Goal: Task Accomplishment & Management: Use online tool/utility

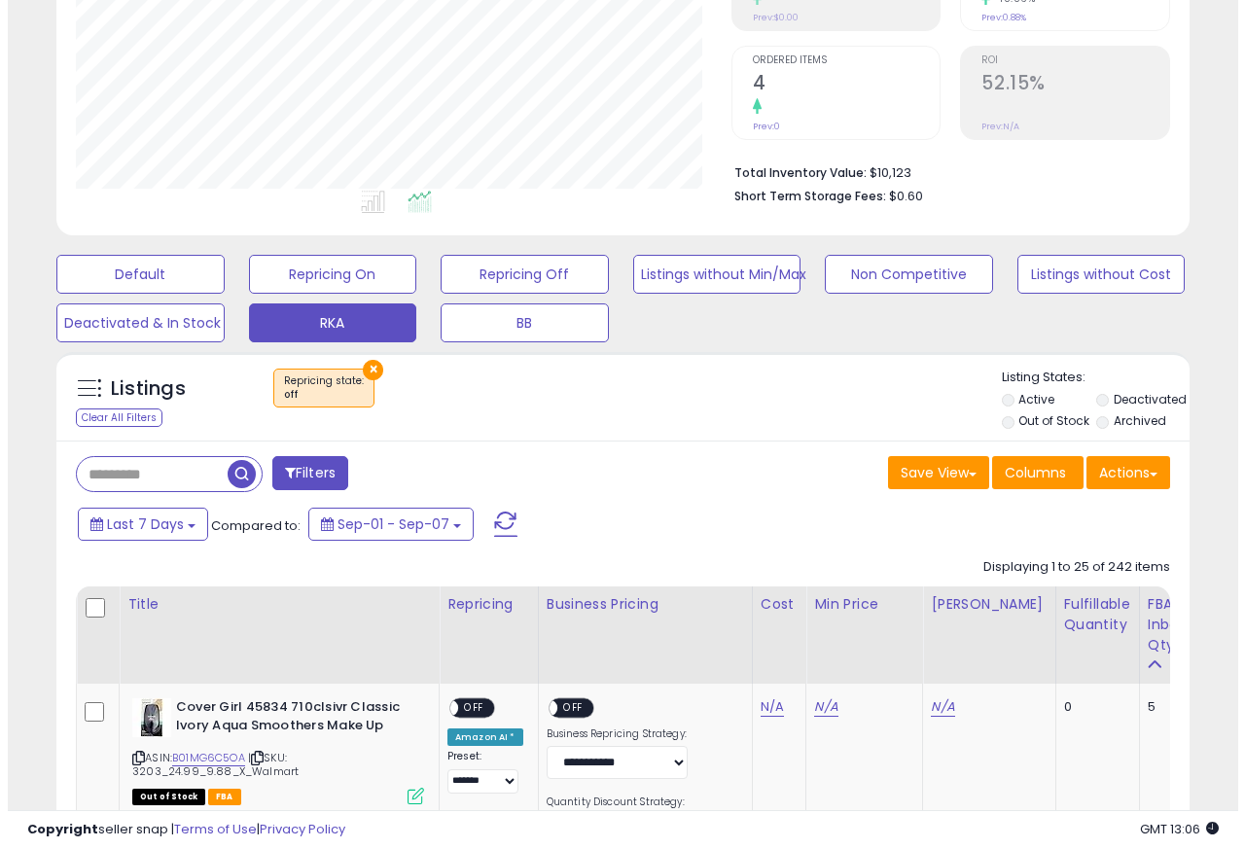
scroll to position [399, 654]
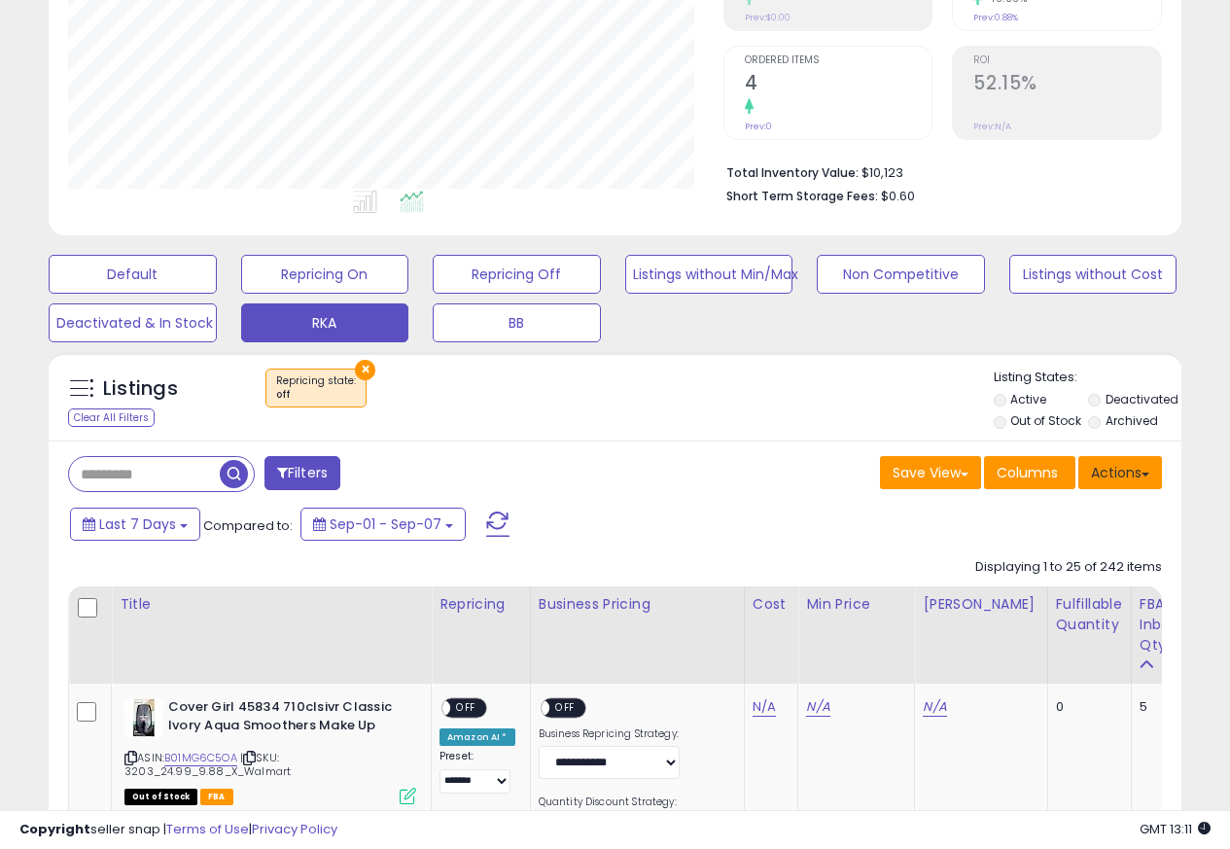
click at [1106, 476] on button "Actions" at bounding box center [1120, 472] width 84 height 33
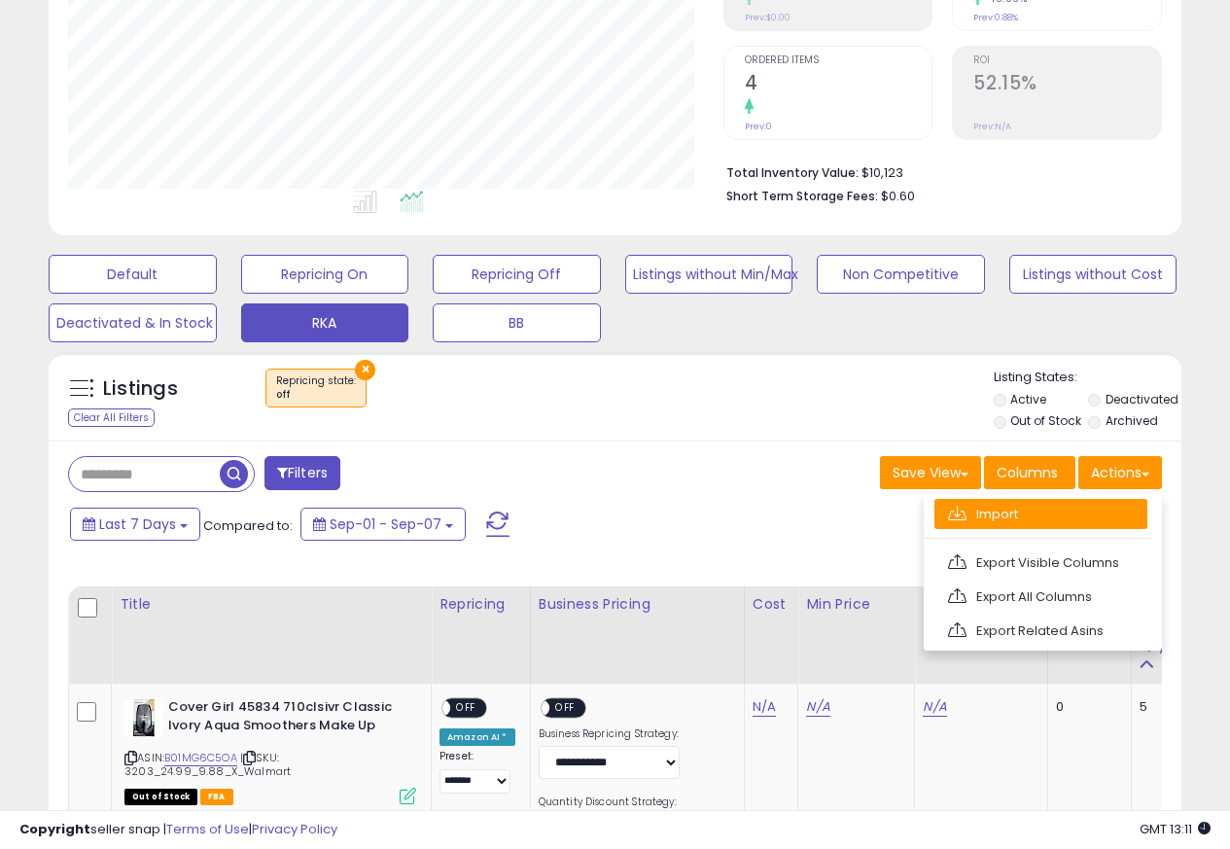
click at [984, 515] on link "Import" at bounding box center [1040, 514] width 213 height 30
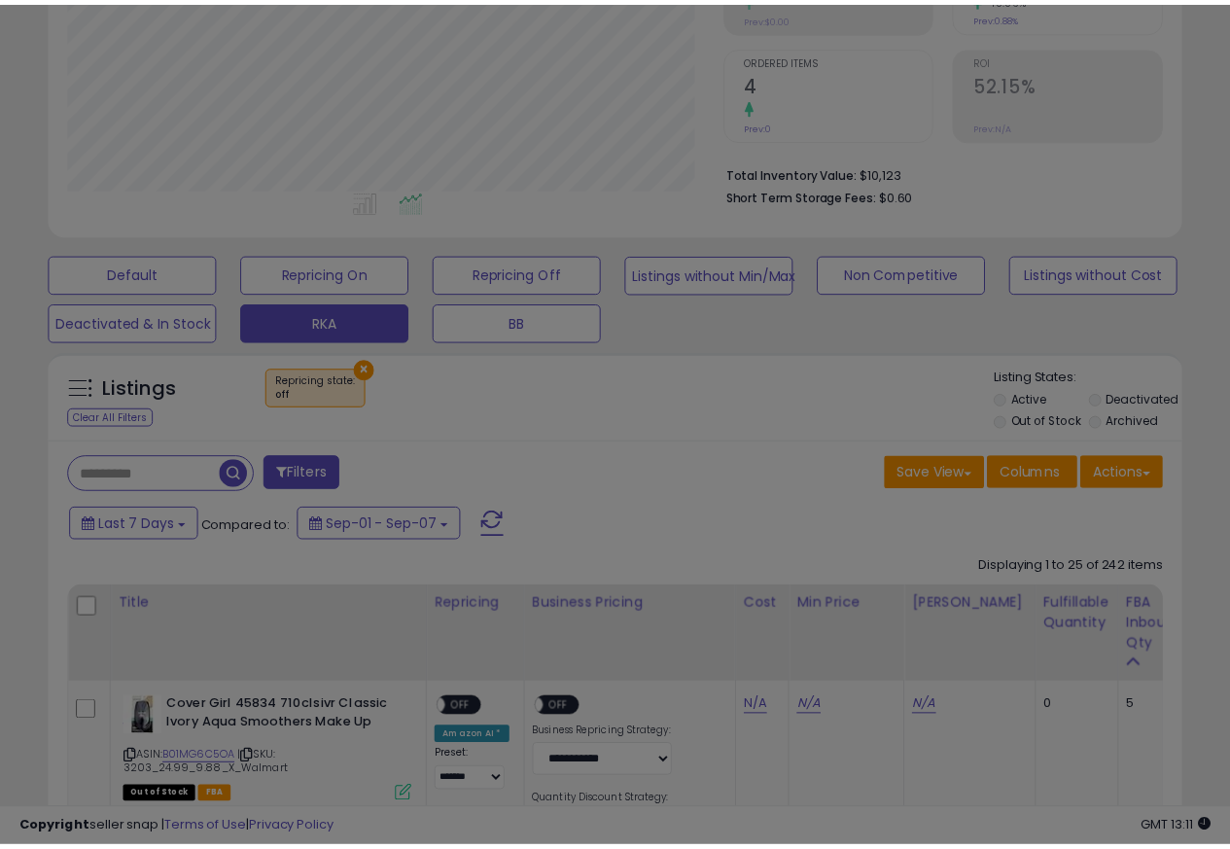
scroll to position [399, 663]
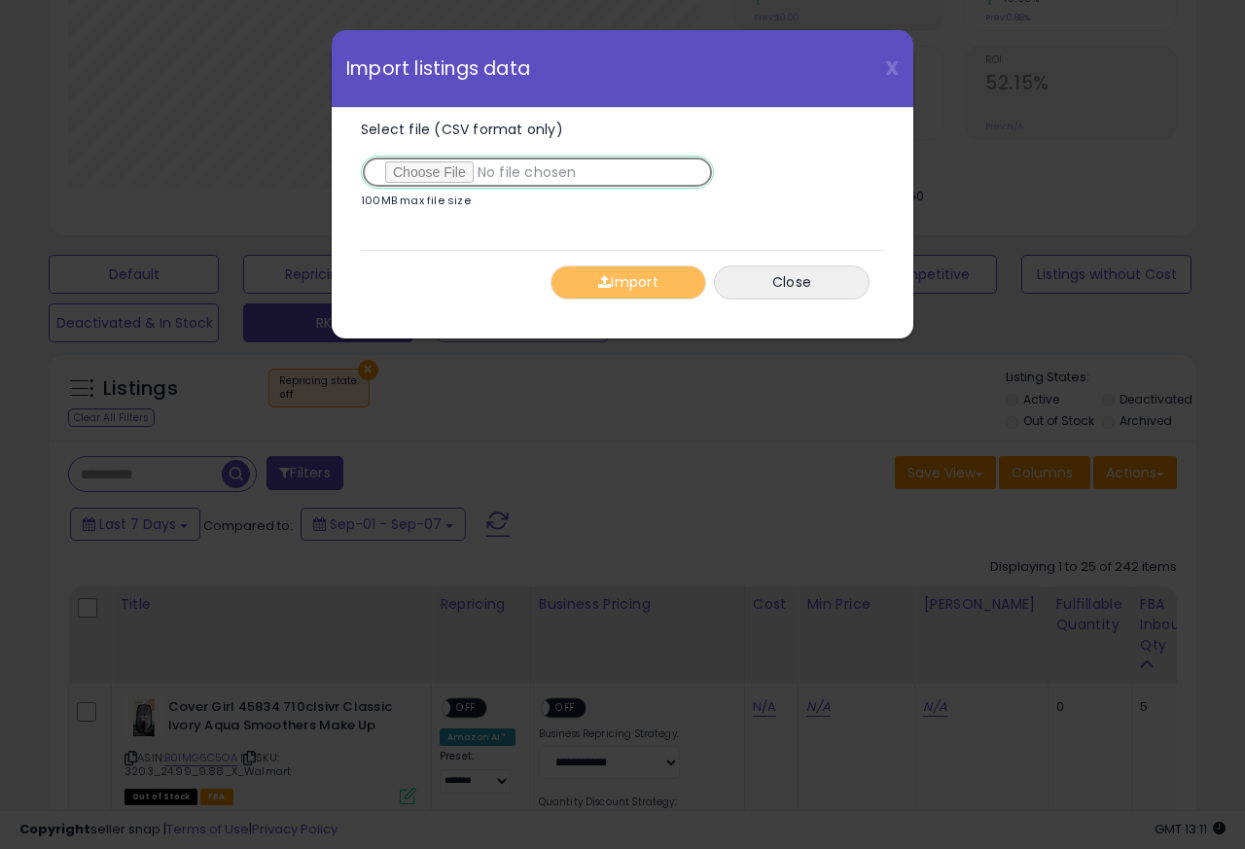
click at [425, 175] on input "Select file (CSV format only)" at bounding box center [537, 172] width 353 height 33
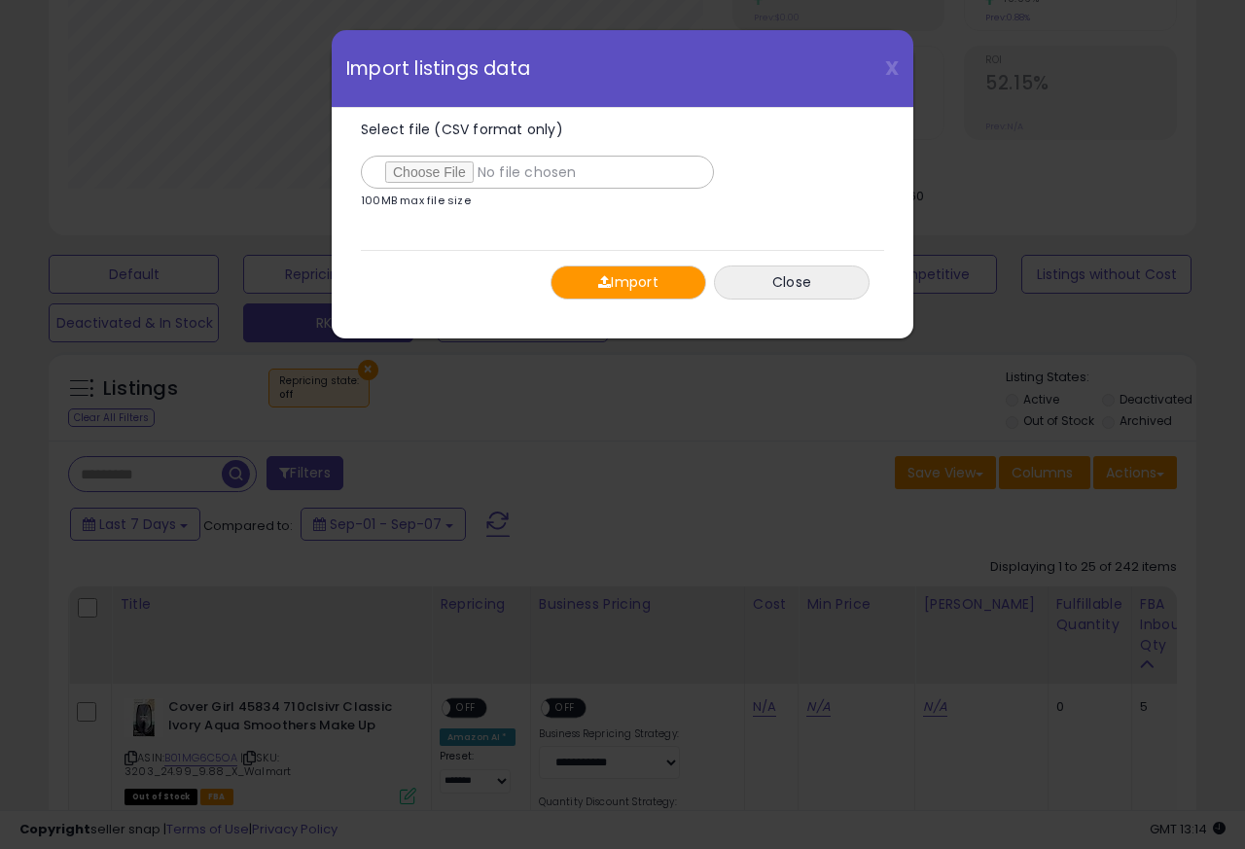
click at [601, 285] on span "button" at bounding box center [604, 282] width 13 height 14
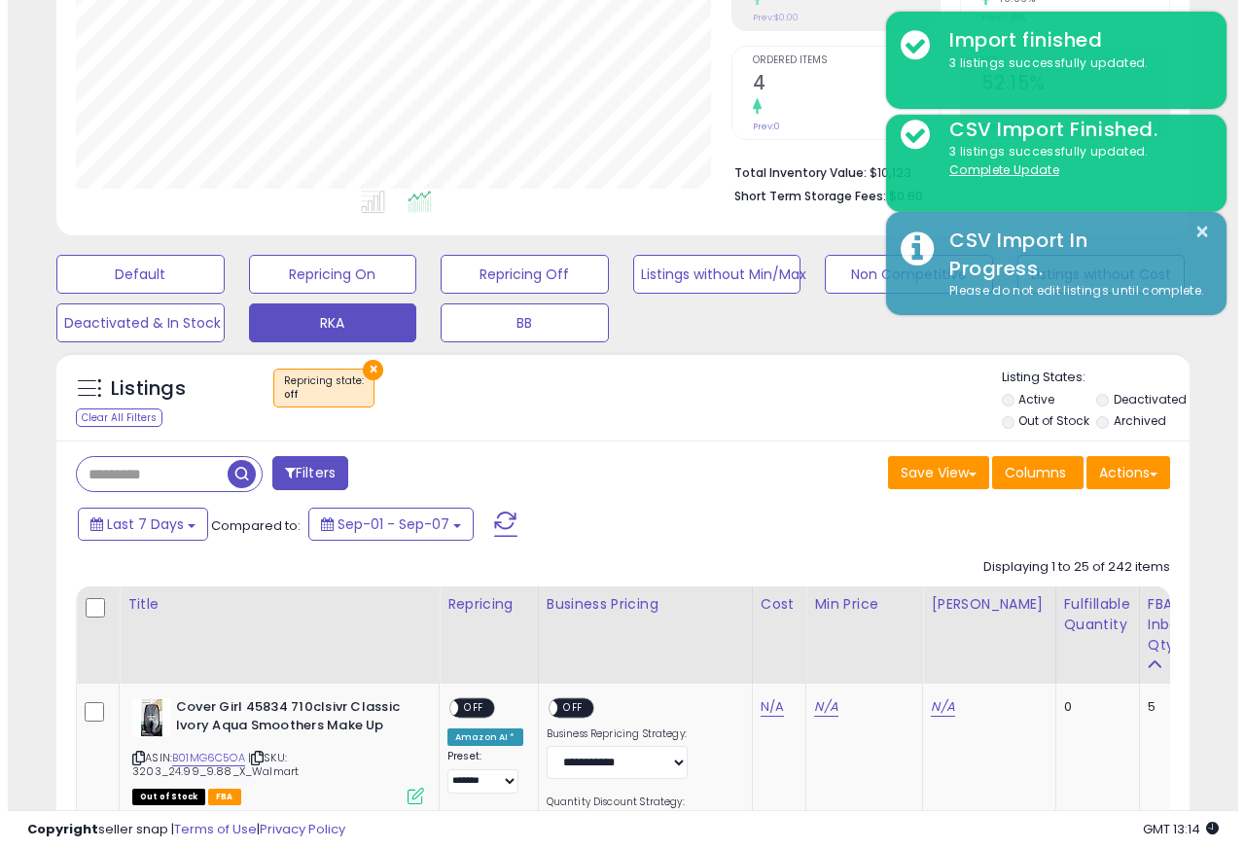
scroll to position [971964, 971707]
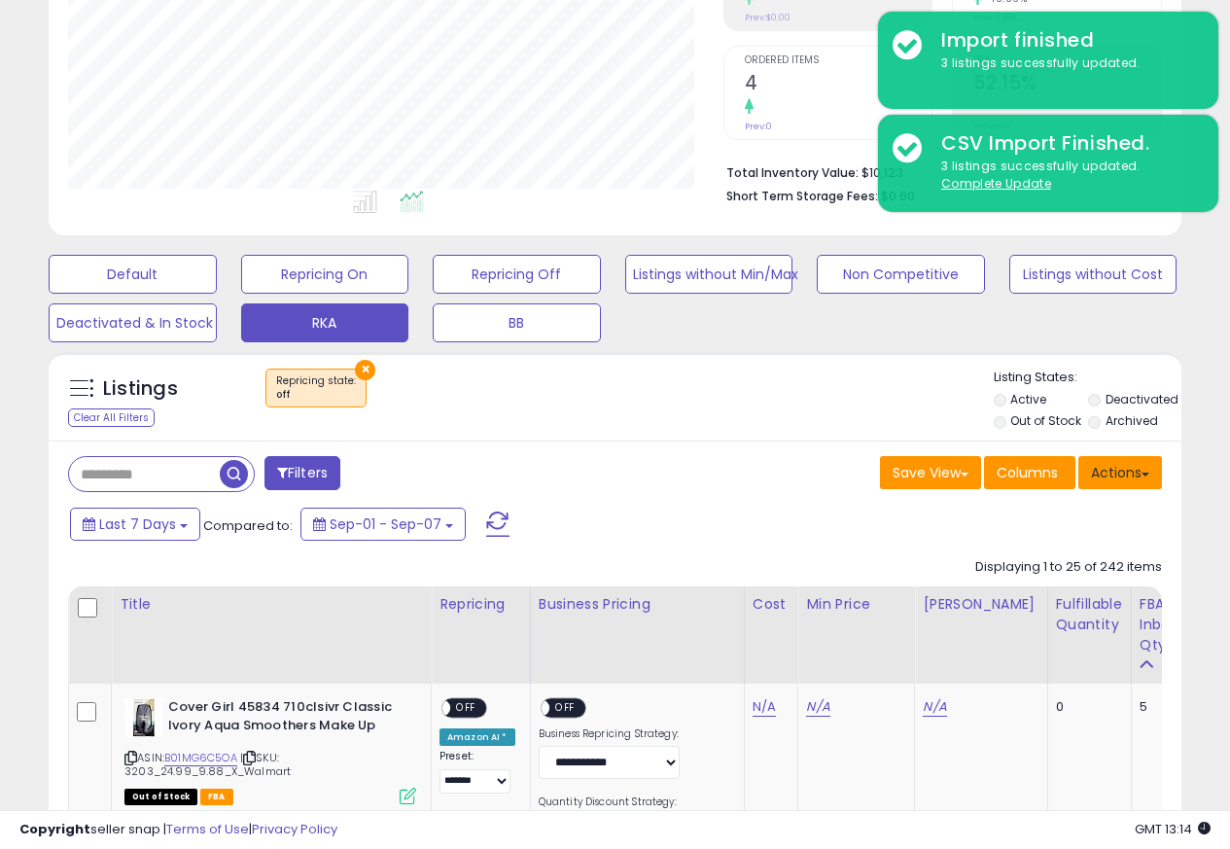
click at [1104, 476] on button "Actions" at bounding box center [1120, 472] width 84 height 33
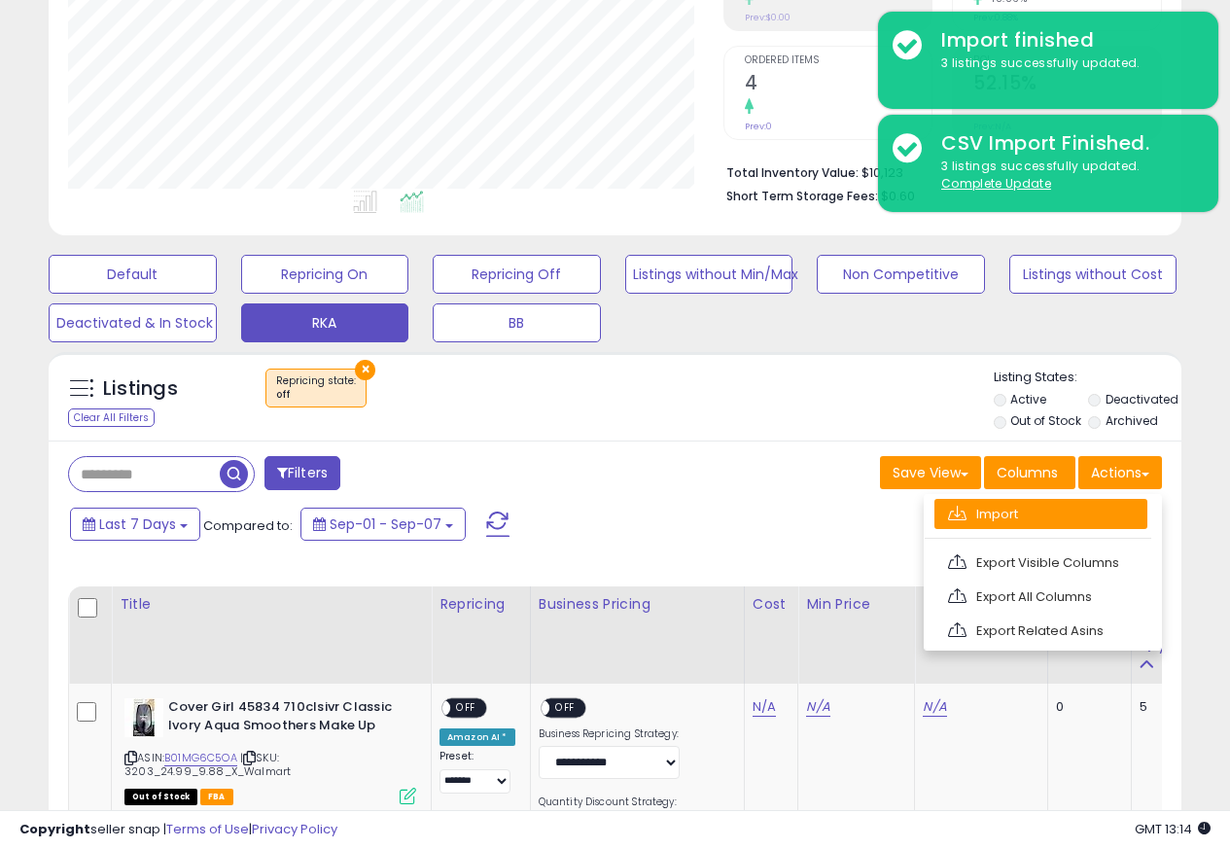
click at [977, 515] on link "Import" at bounding box center [1040, 514] width 213 height 30
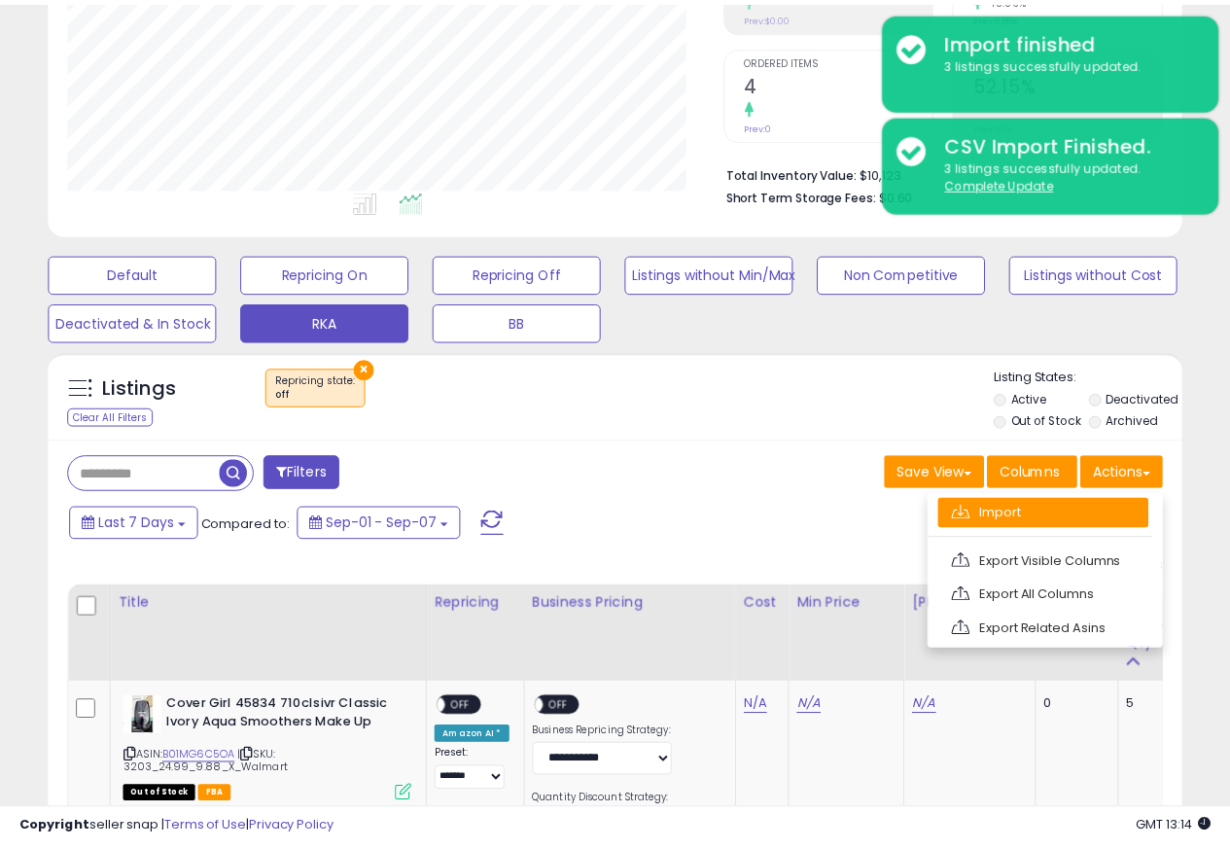
scroll to position [399, 663]
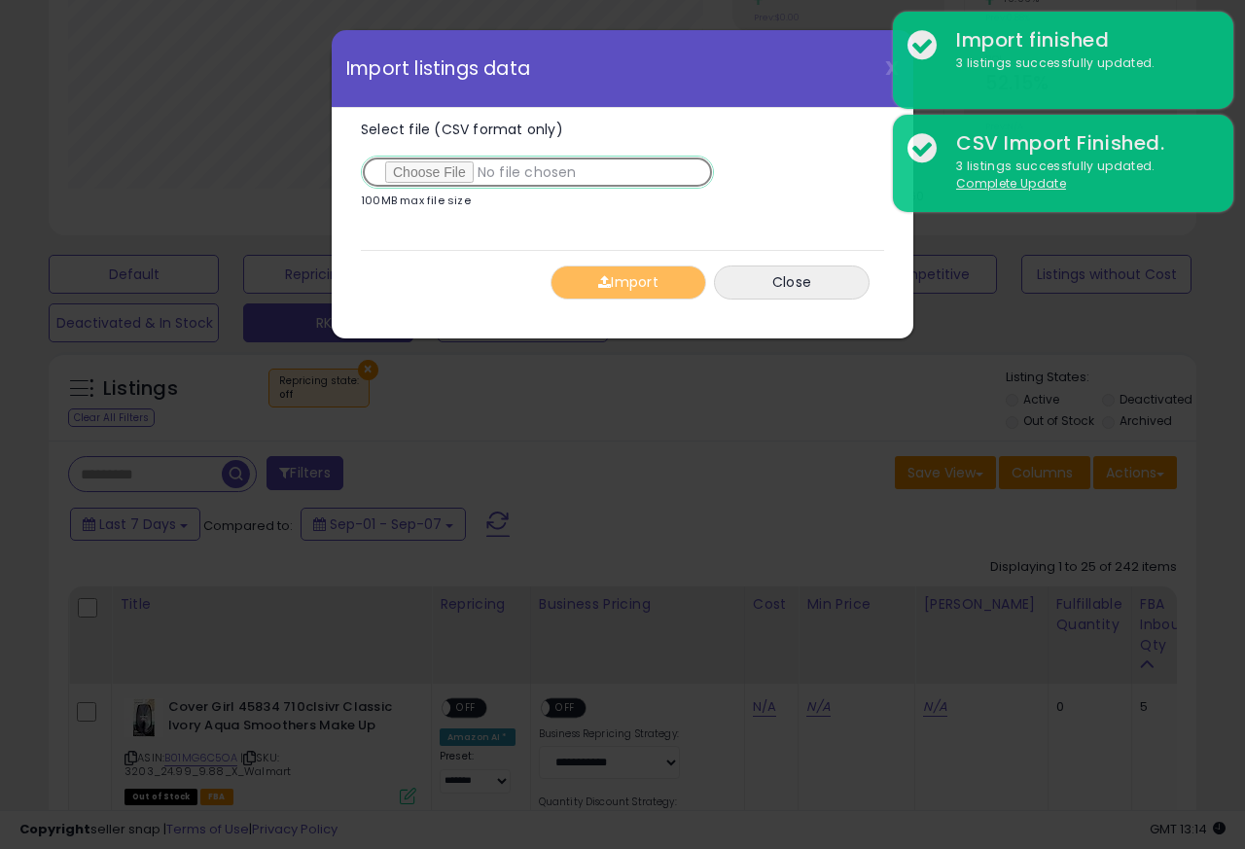
click at [433, 175] on input "Select file (CSV format only)" at bounding box center [537, 172] width 353 height 33
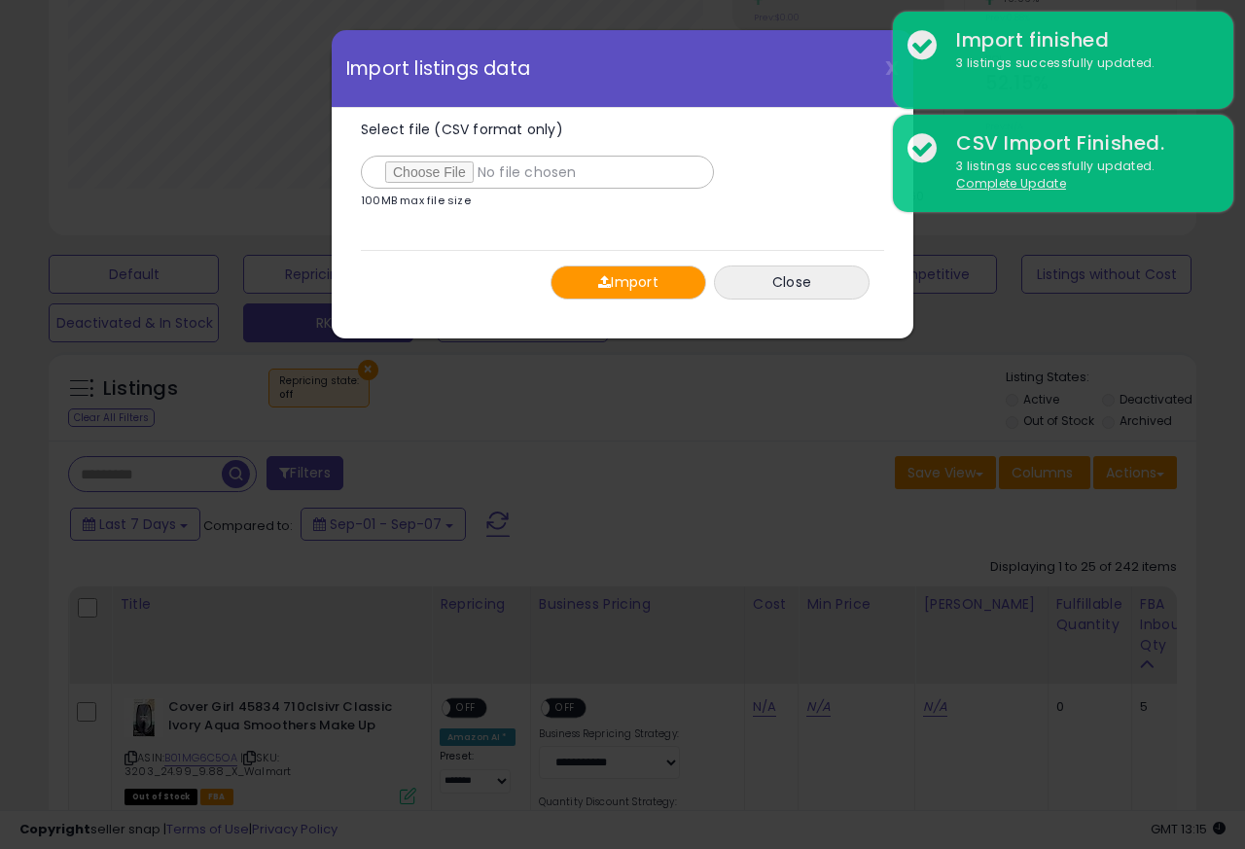
click at [598, 285] on span "button" at bounding box center [604, 282] width 13 height 14
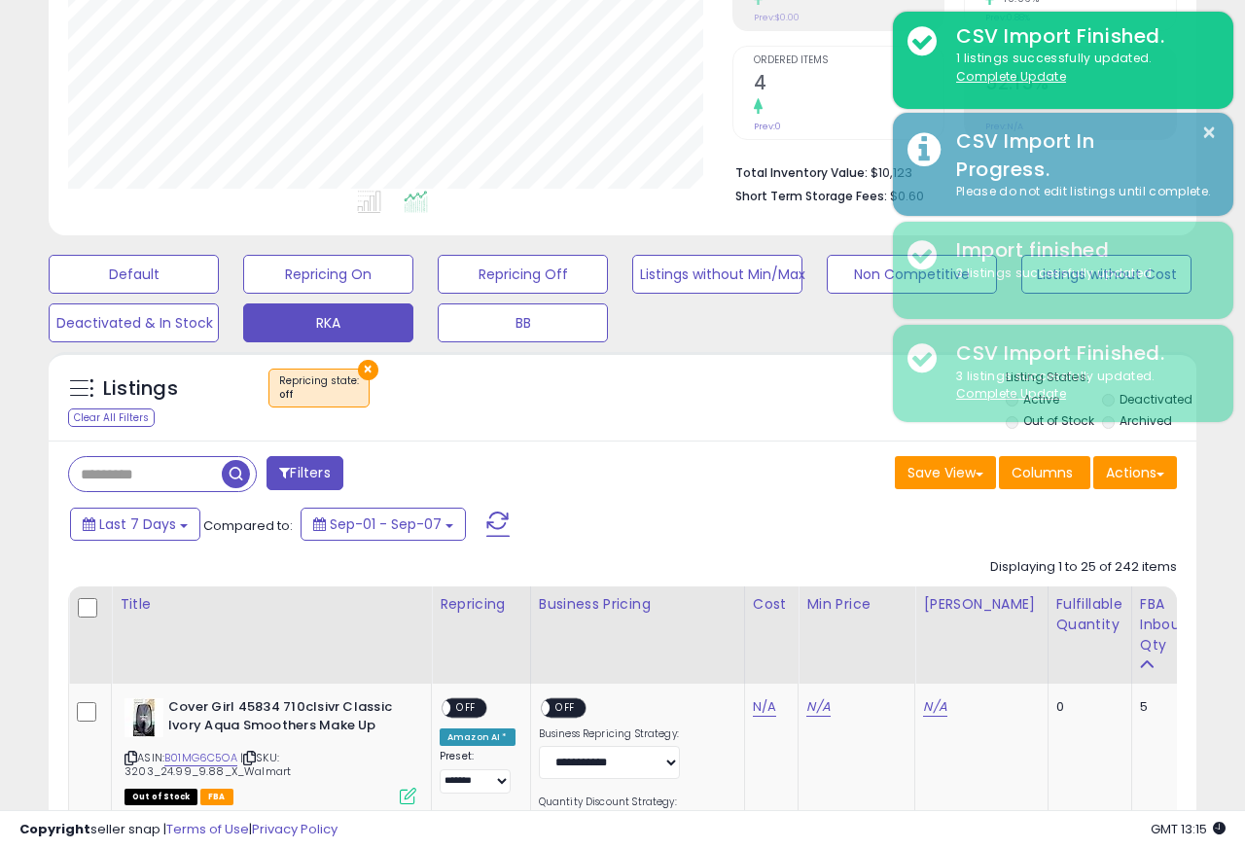
scroll to position [971964, 971707]
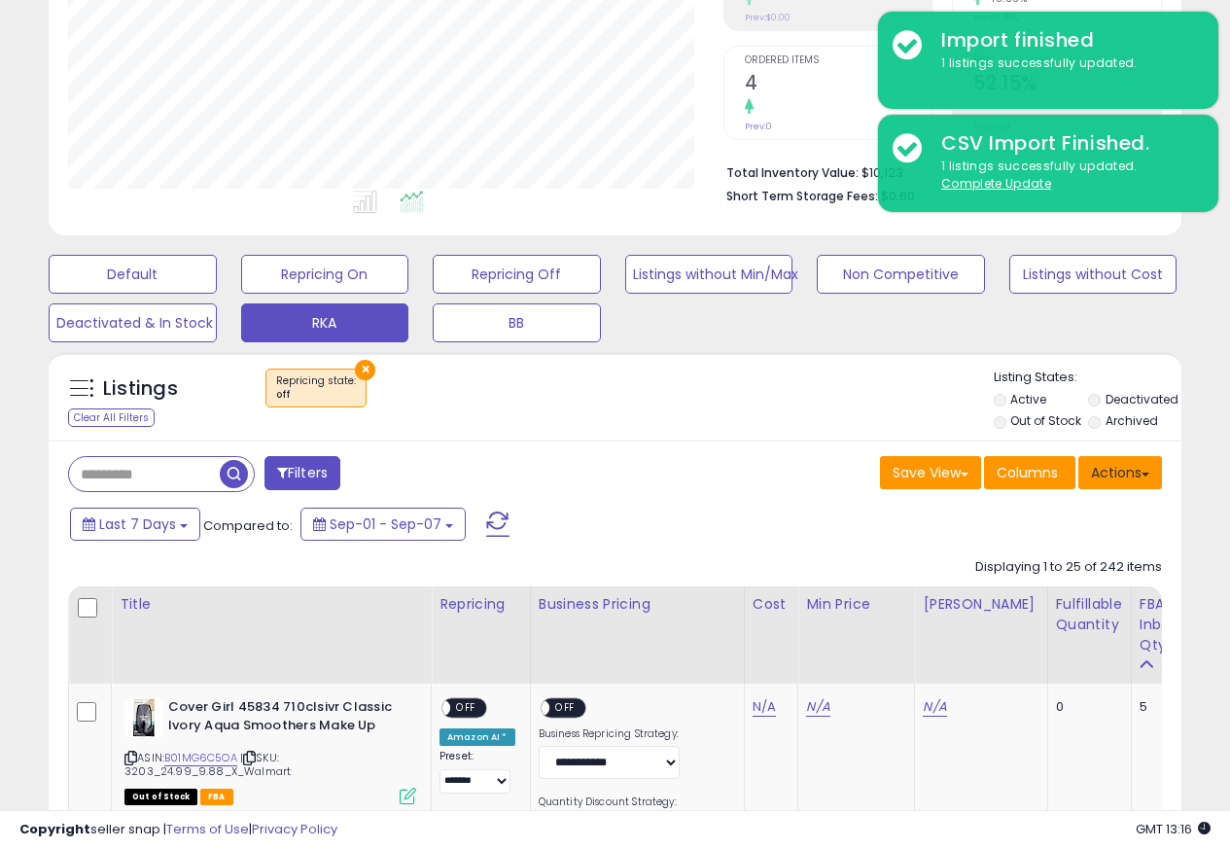
click at [1105, 477] on button "Actions" at bounding box center [1120, 472] width 84 height 33
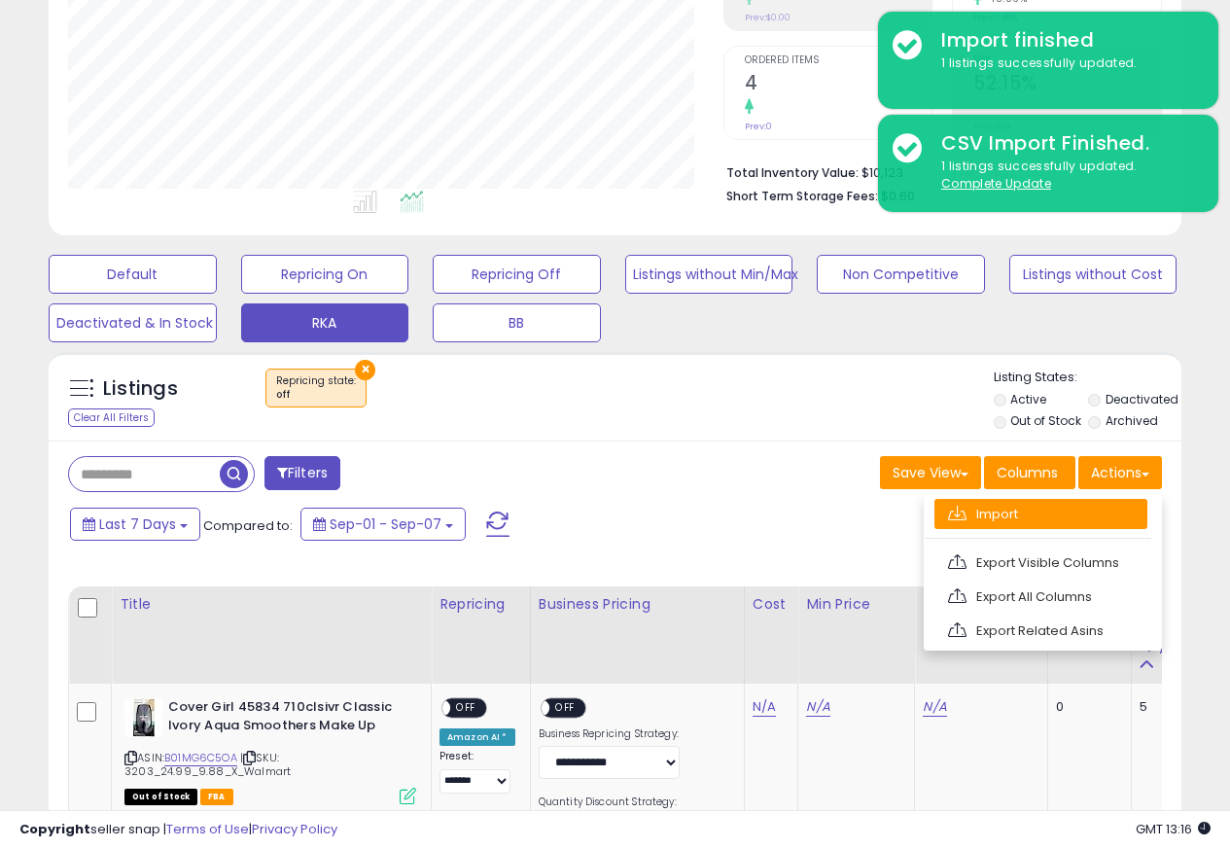
click at [978, 515] on link "Import" at bounding box center [1040, 514] width 213 height 30
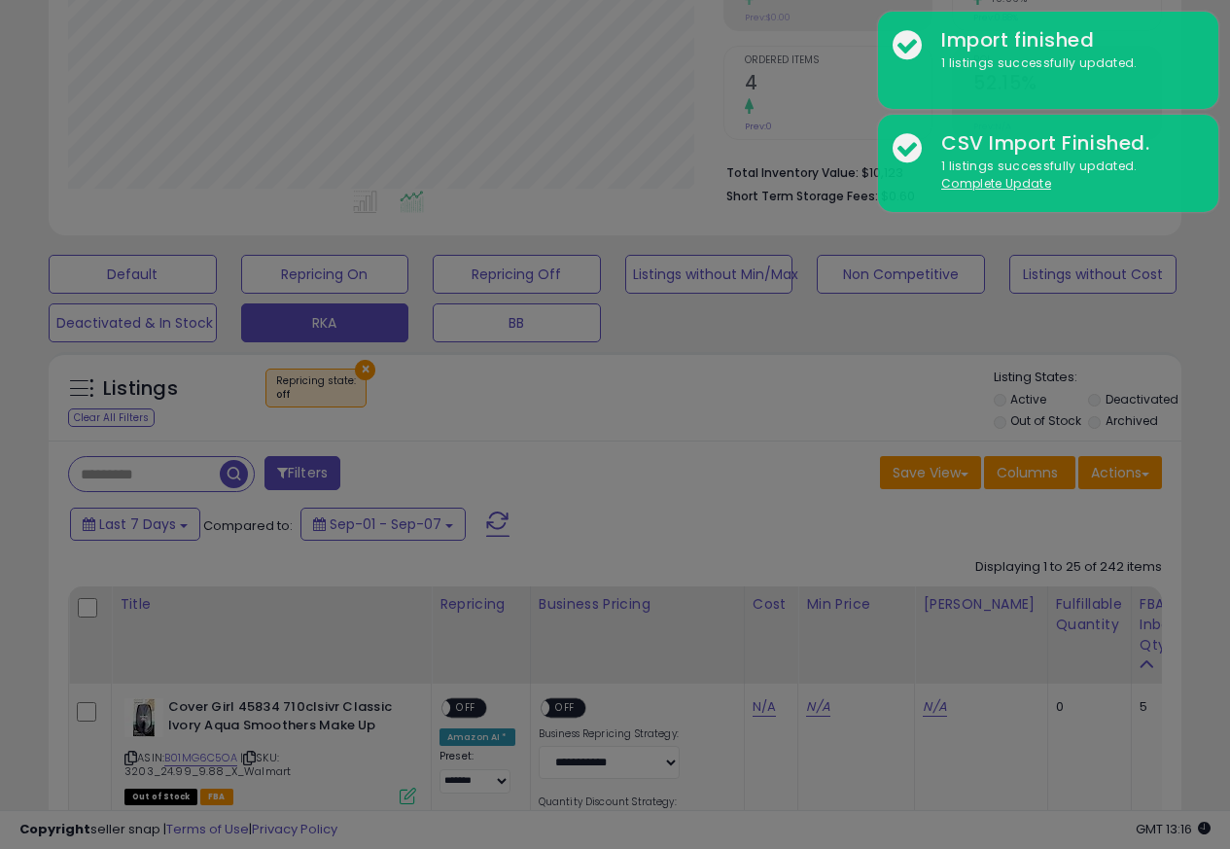
scroll to position [399, 663]
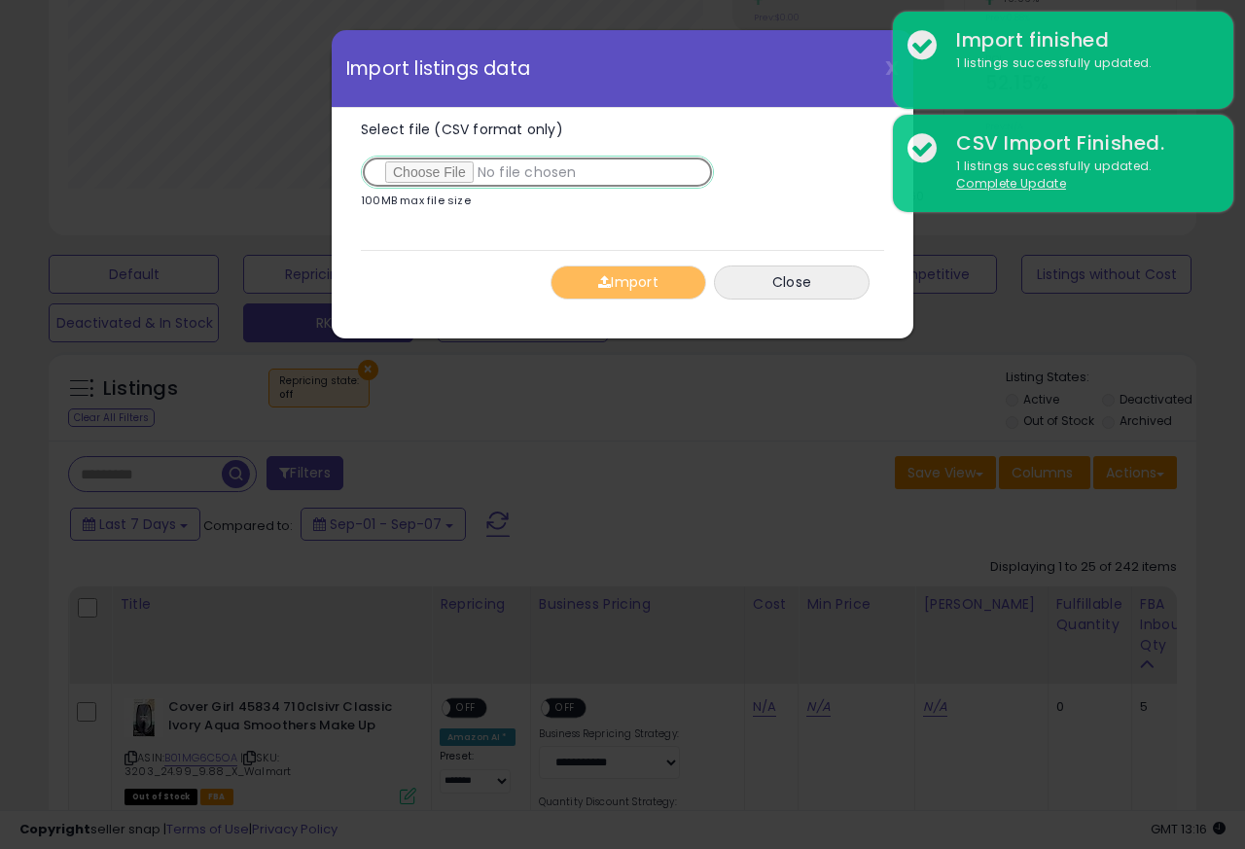
click at [424, 175] on input "Select file (CSV format only)" at bounding box center [537, 172] width 353 height 33
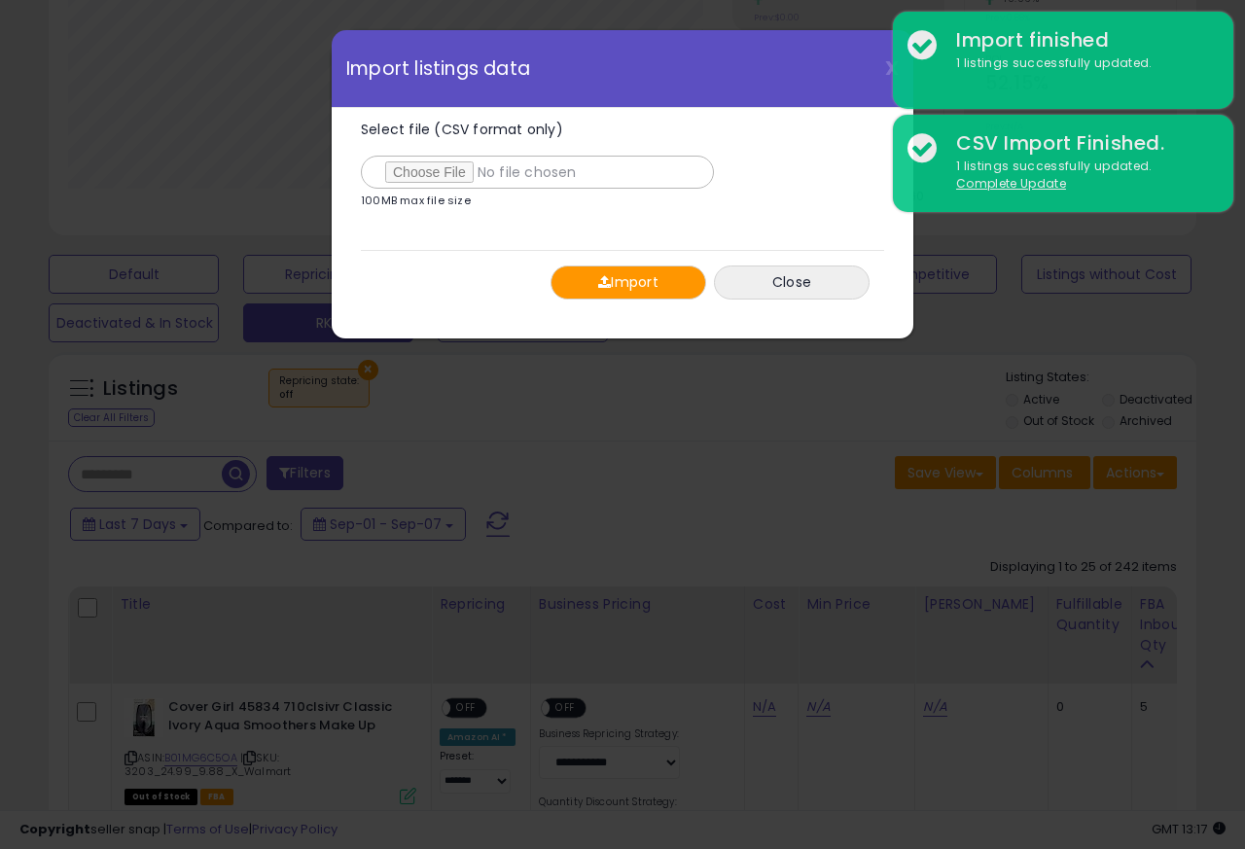
click at [598, 285] on span "button" at bounding box center [604, 282] width 13 height 14
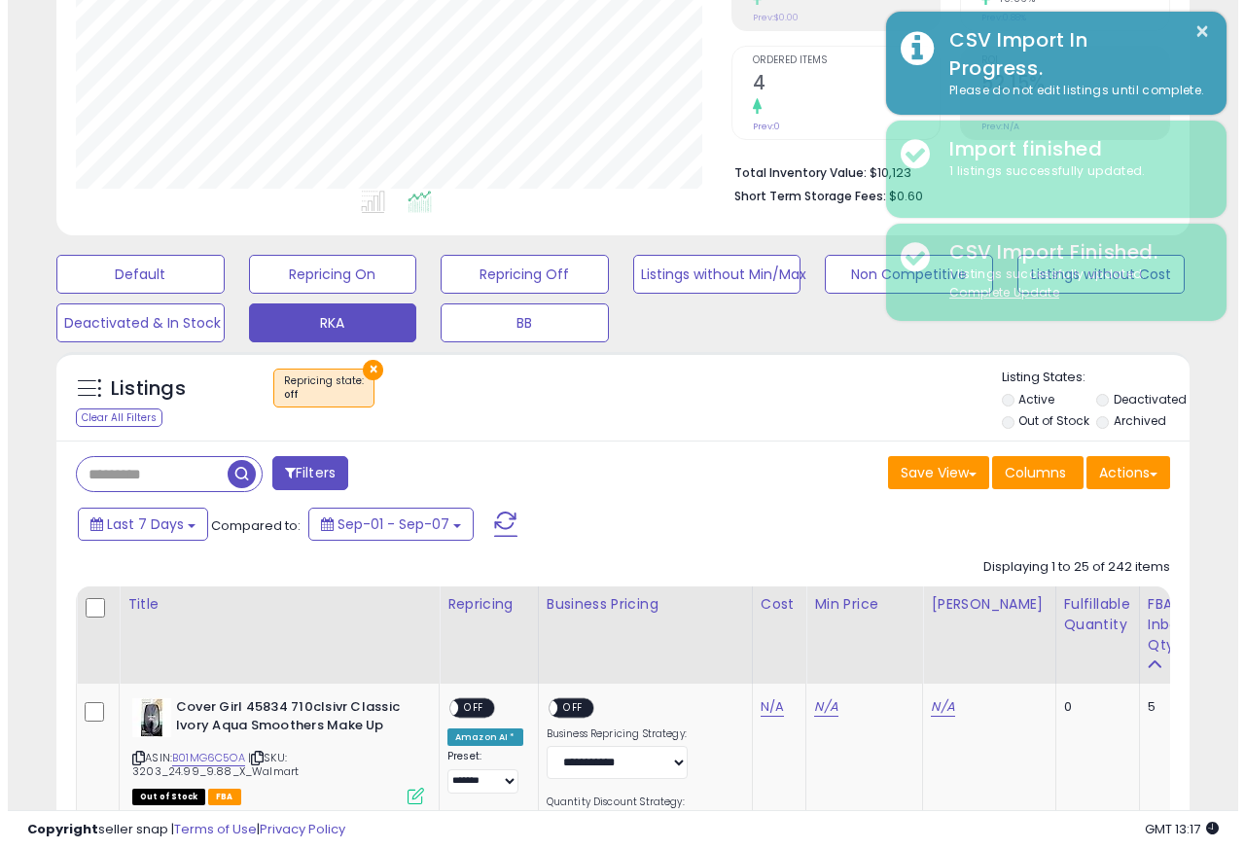
scroll to position [971964, 971707]
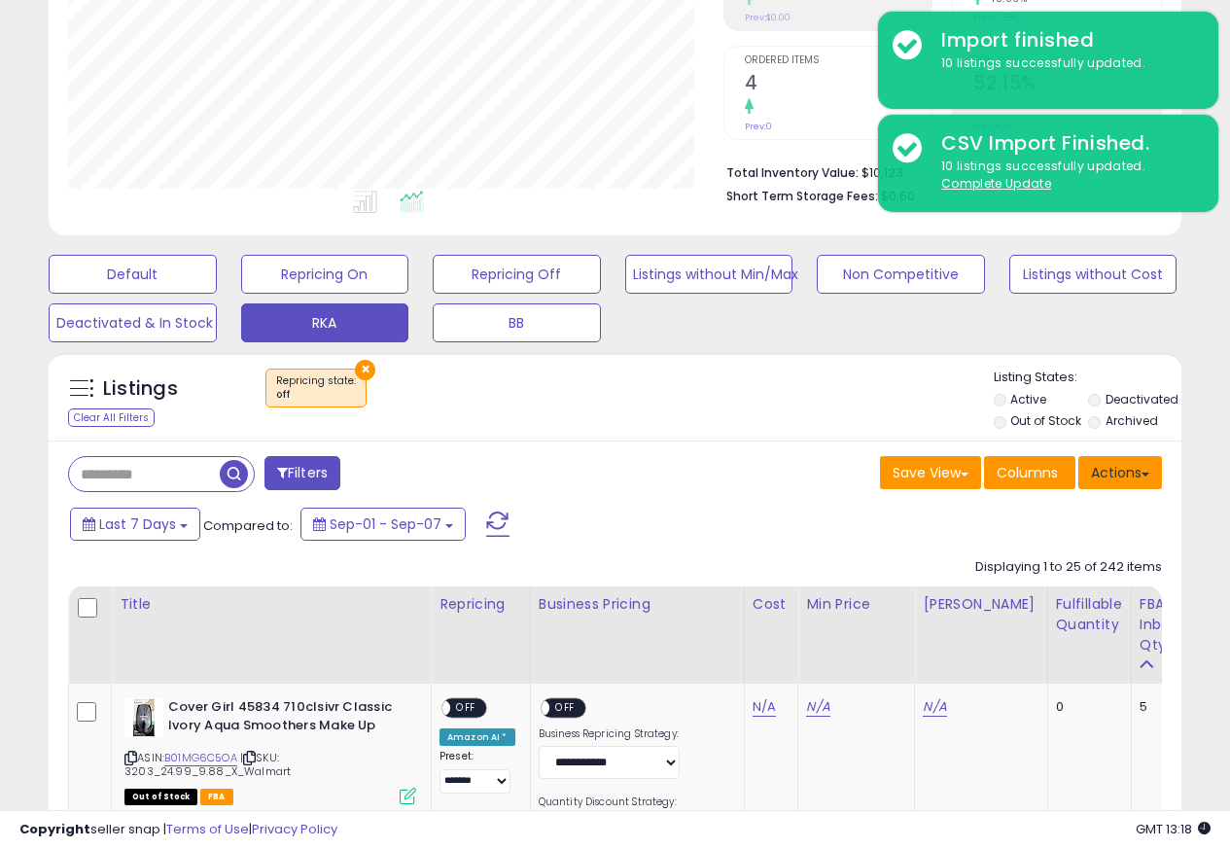
click at [1107, 477] on button "Actions" at bounding box center [1120, 472] width 84 height 33
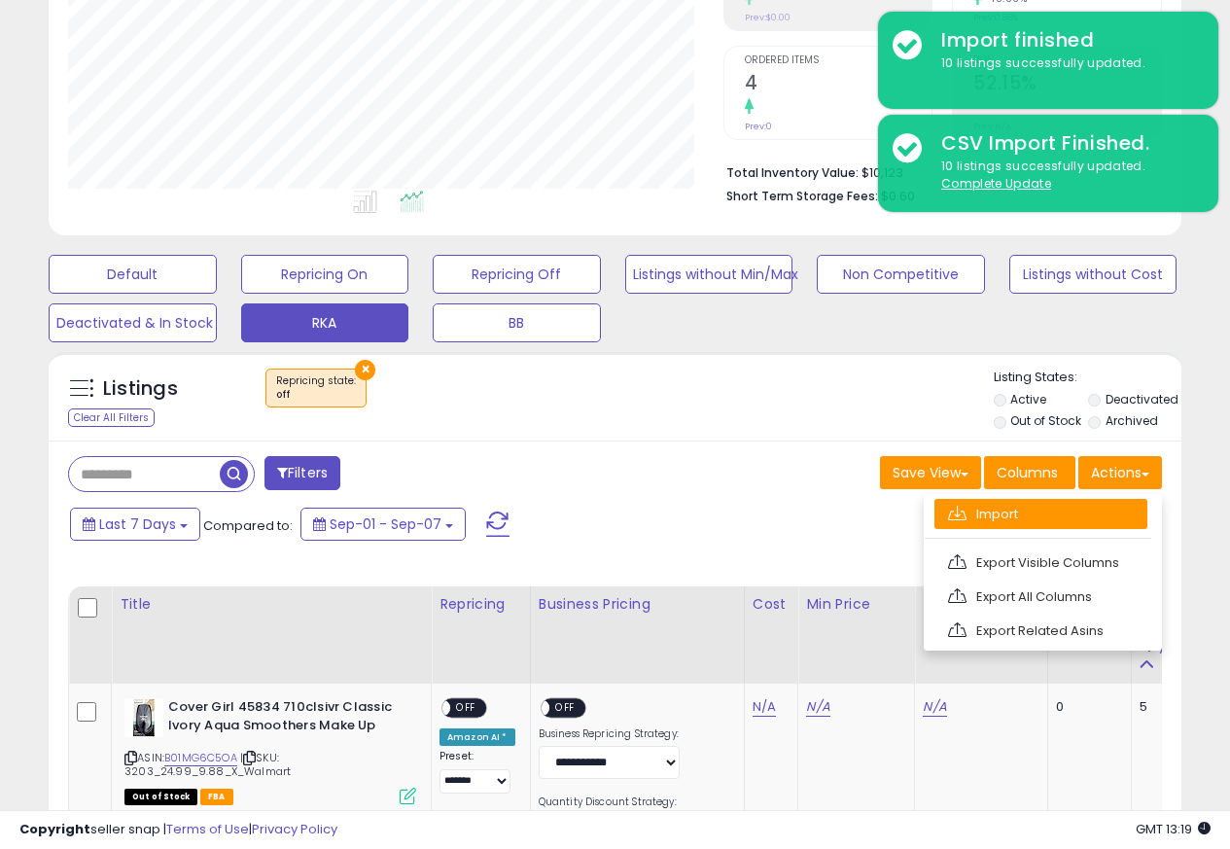
click at [953, 515] on span at bounding box center [957, 513] width 18 height 15
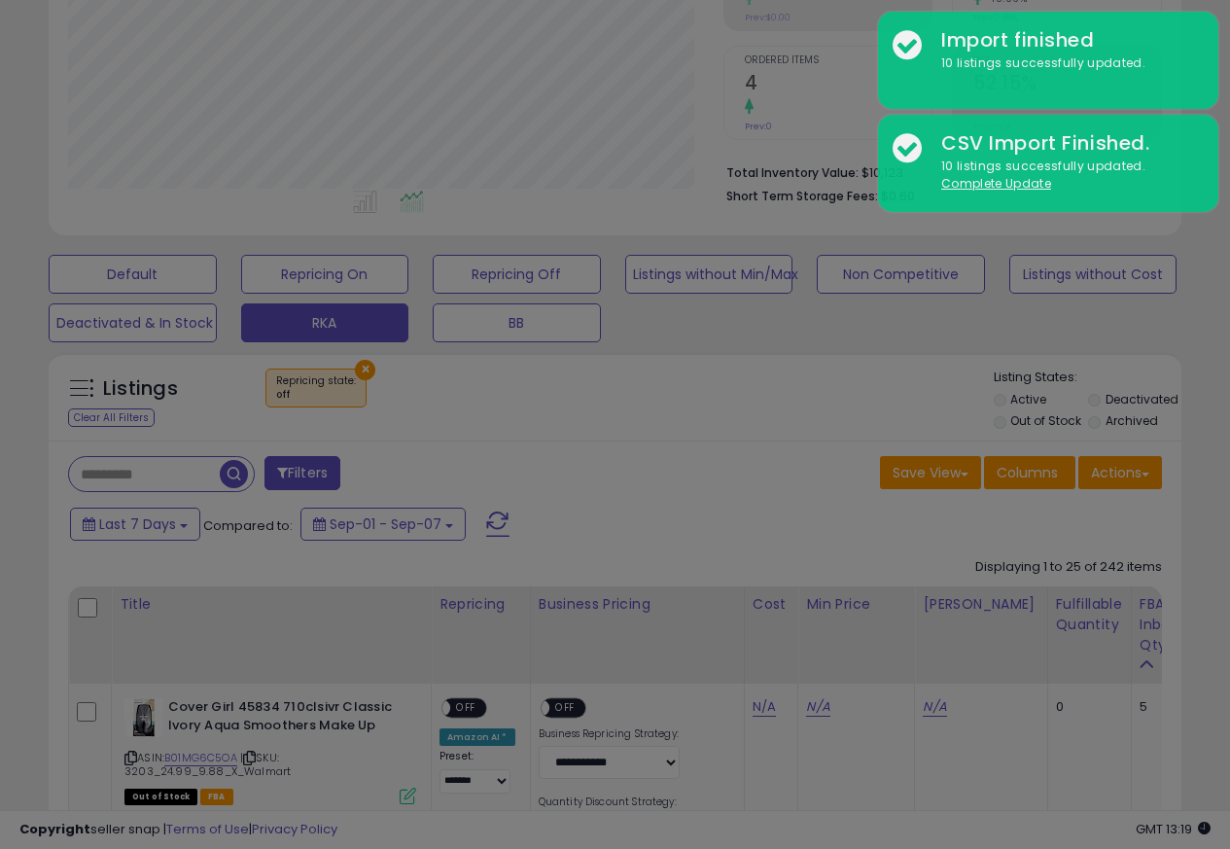
scroll to position [399, 663]
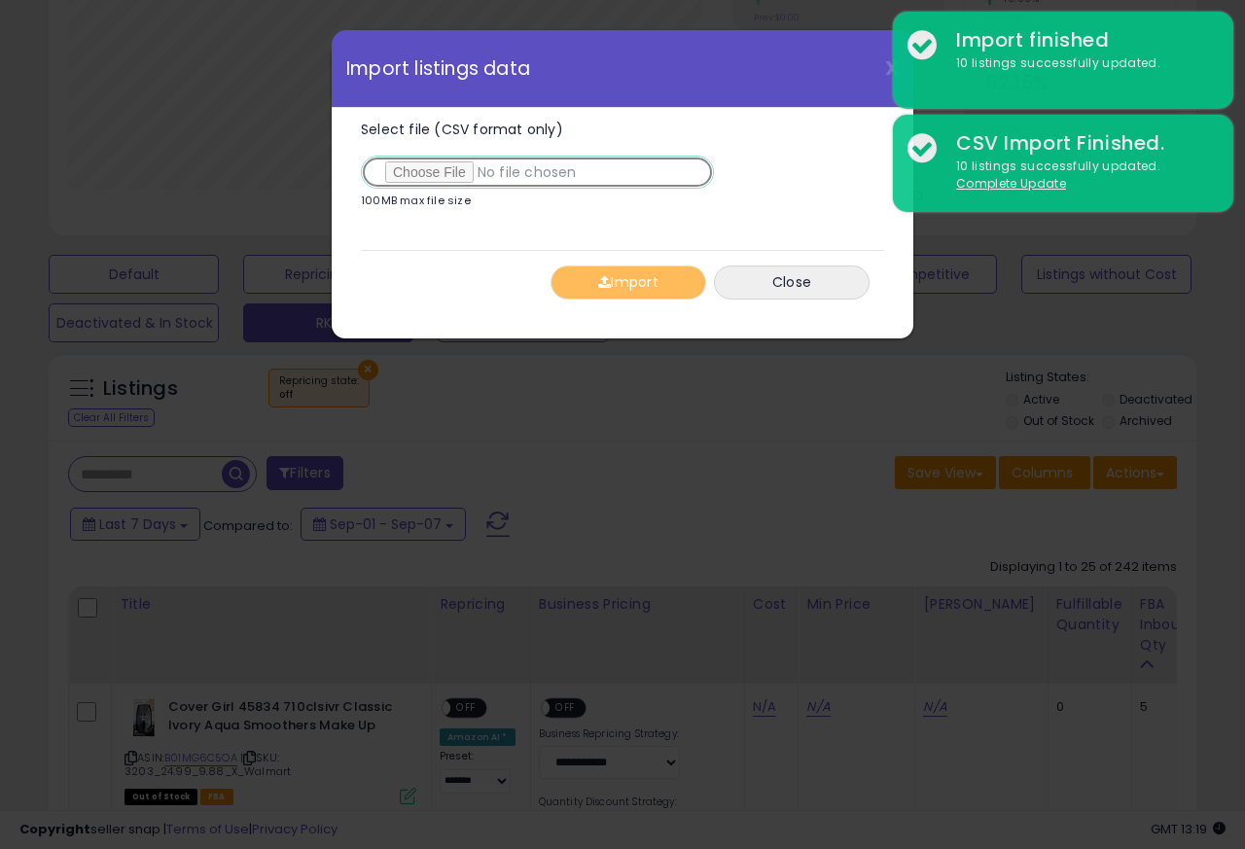
click at [431, 175] on input "Select file (CSV format only)" at bounding box center [537, 172] width 353 height 33
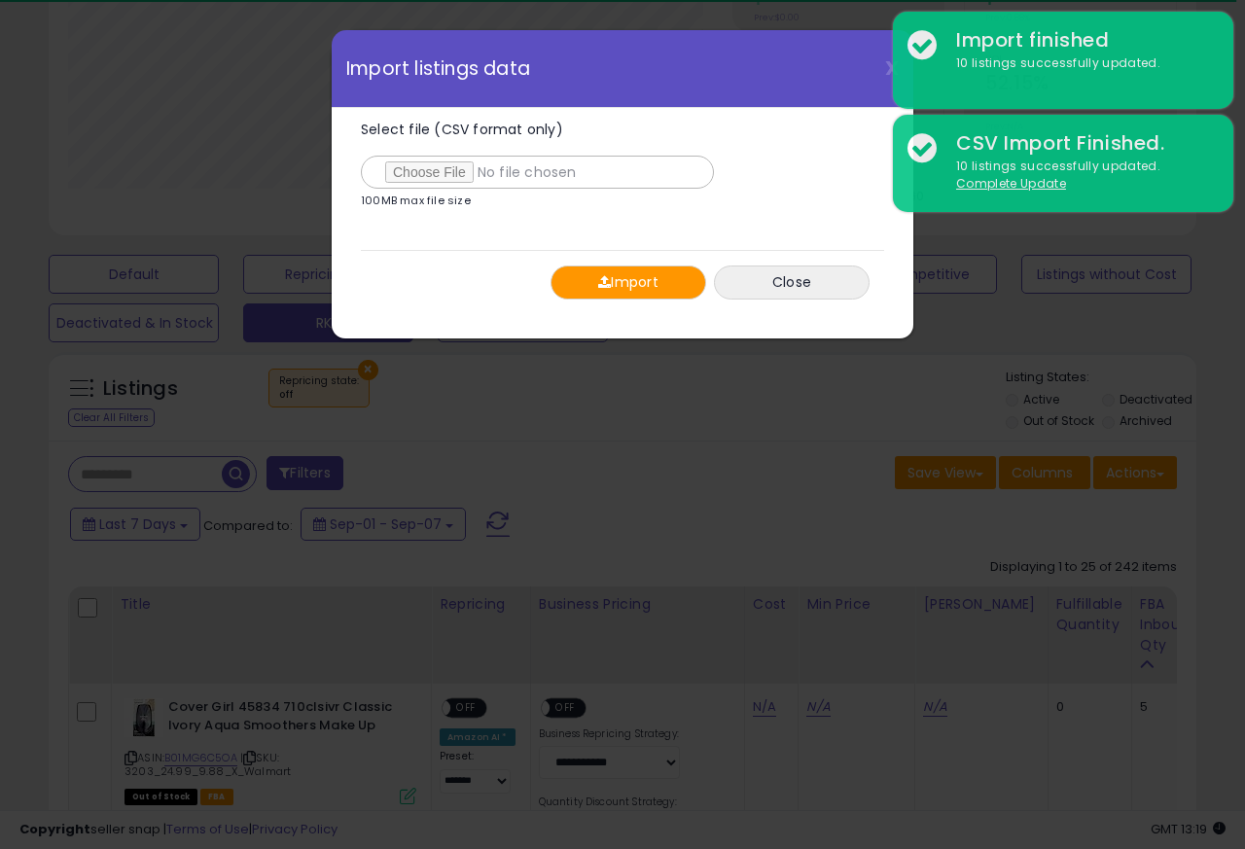
click at [634, 287] on button "Import" at bounding box center [628, 282] width 156 height 34
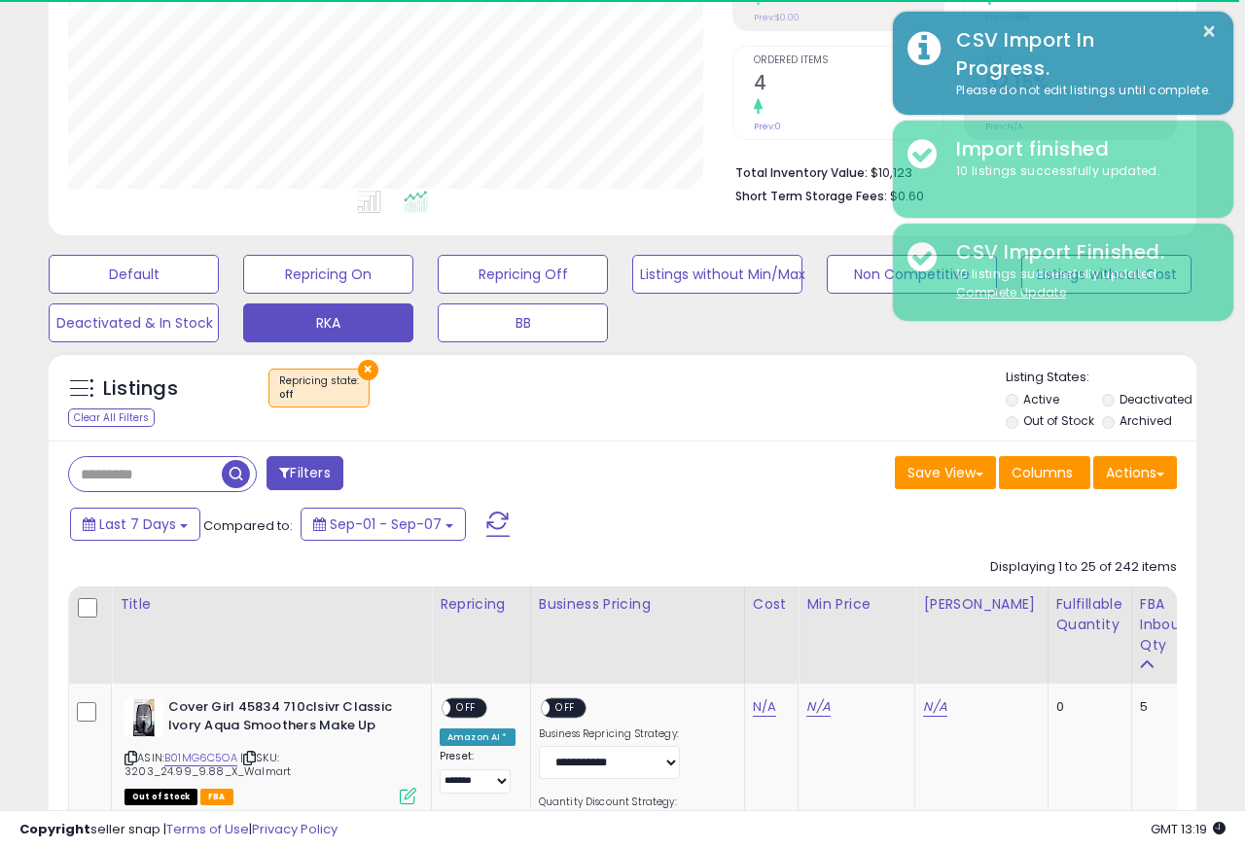
scroll to position [971964, 971707]
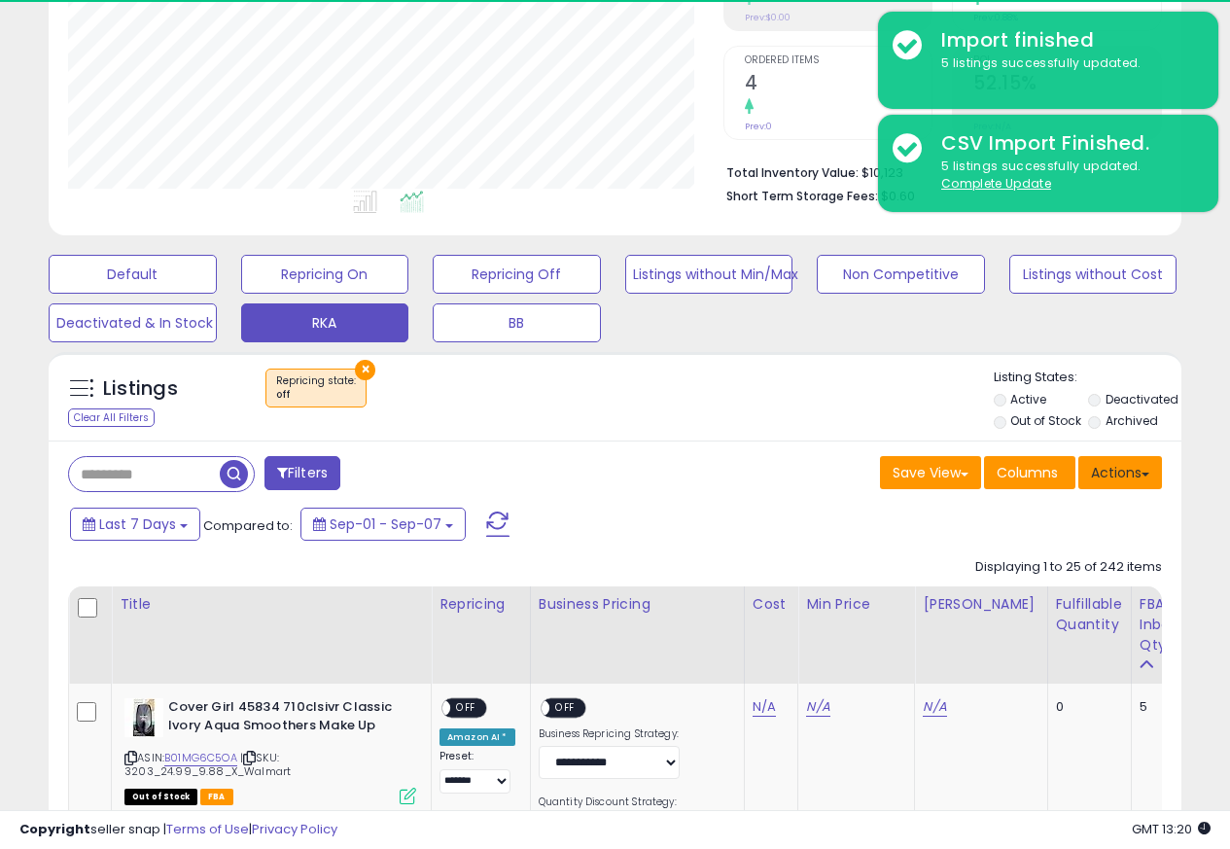
click at [1116, 476] on button "Actions" at bounding box center [1120, 472] width 84 height 33
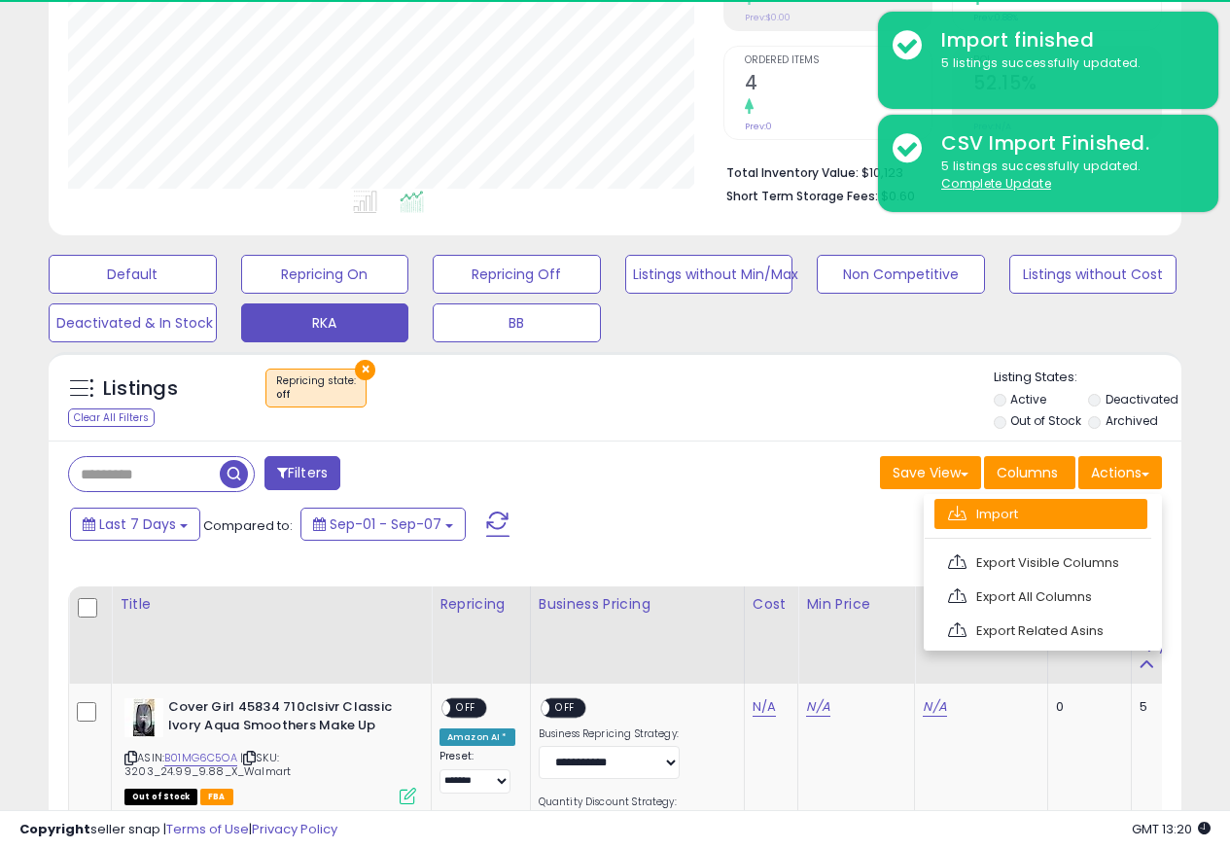
click at [955, 515] on span at bounding box center [957, 513] width 18 height 15
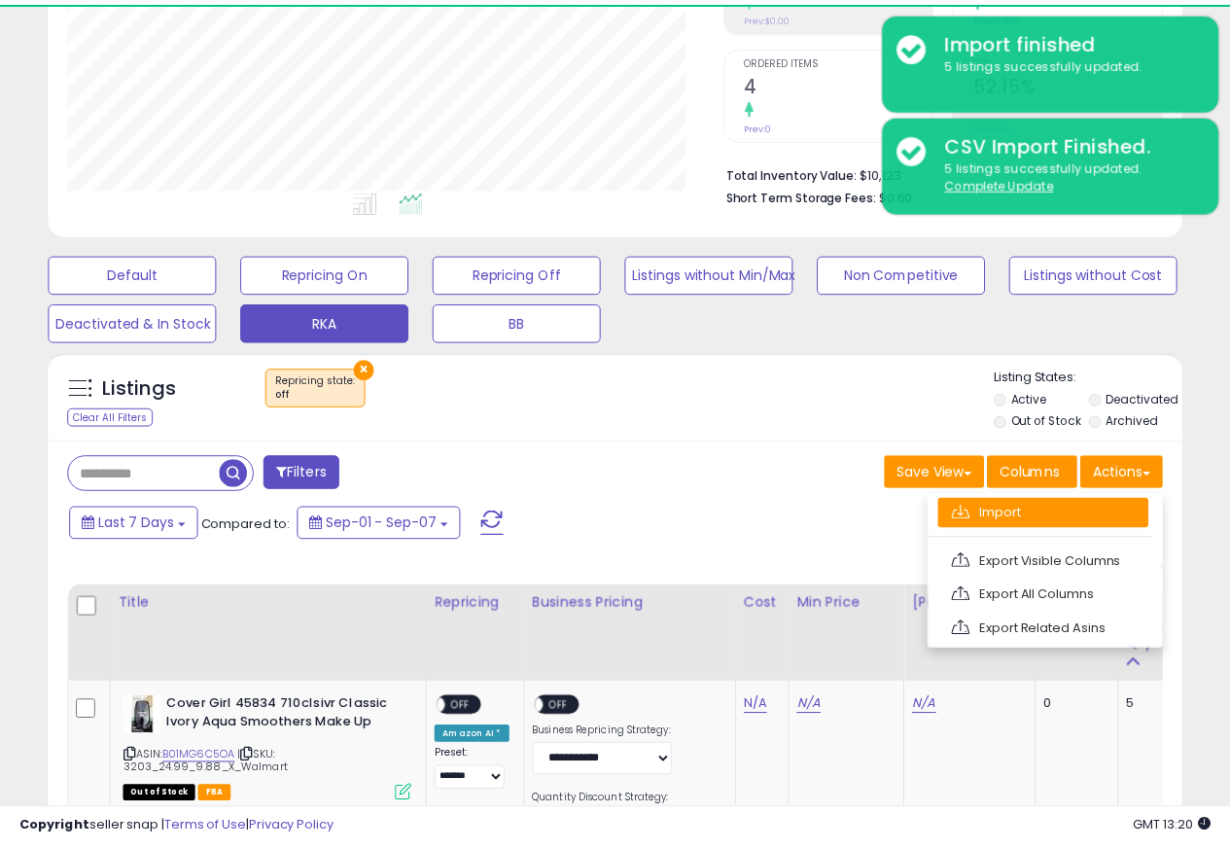
scroll to position [399, 663]
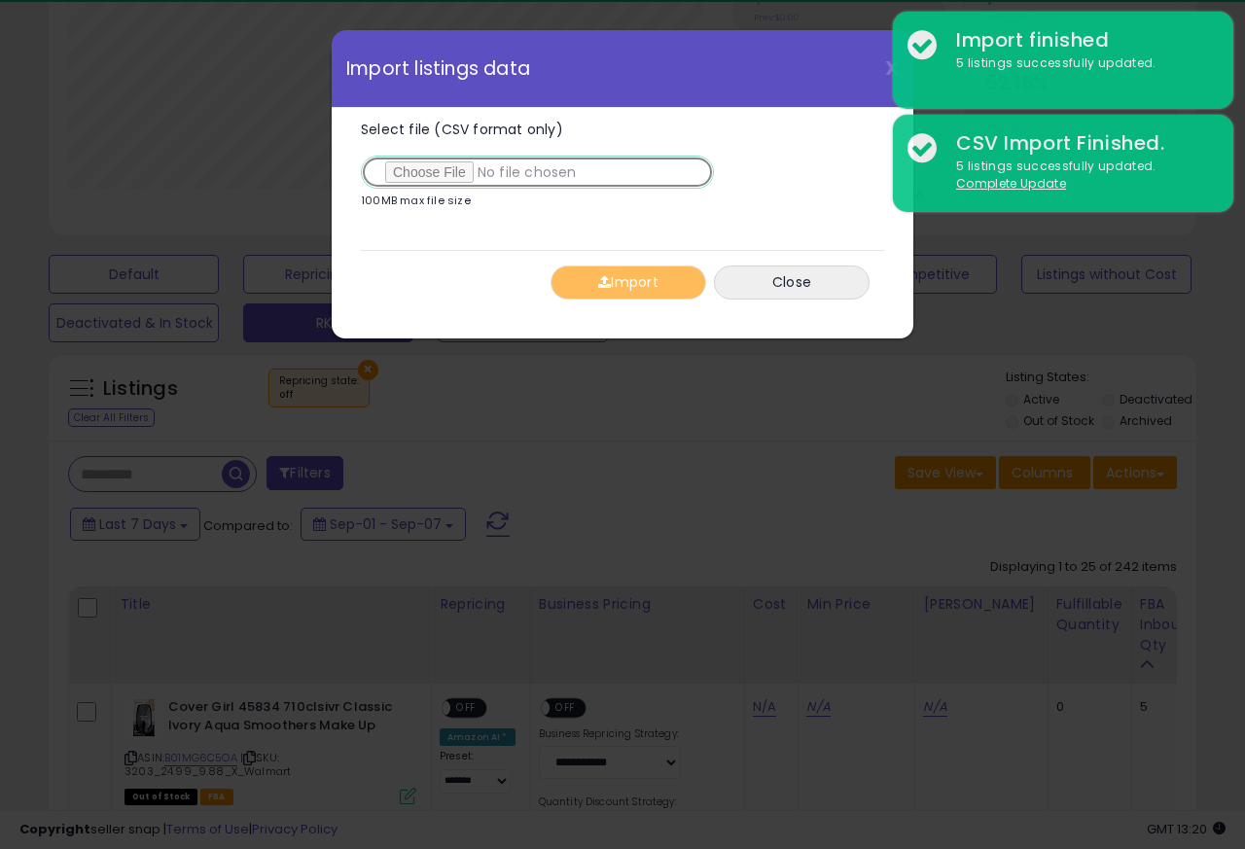
click at [431, 175] on input "Select file (CSV format only)" at bounding box center [537, 172] width 353 height 33
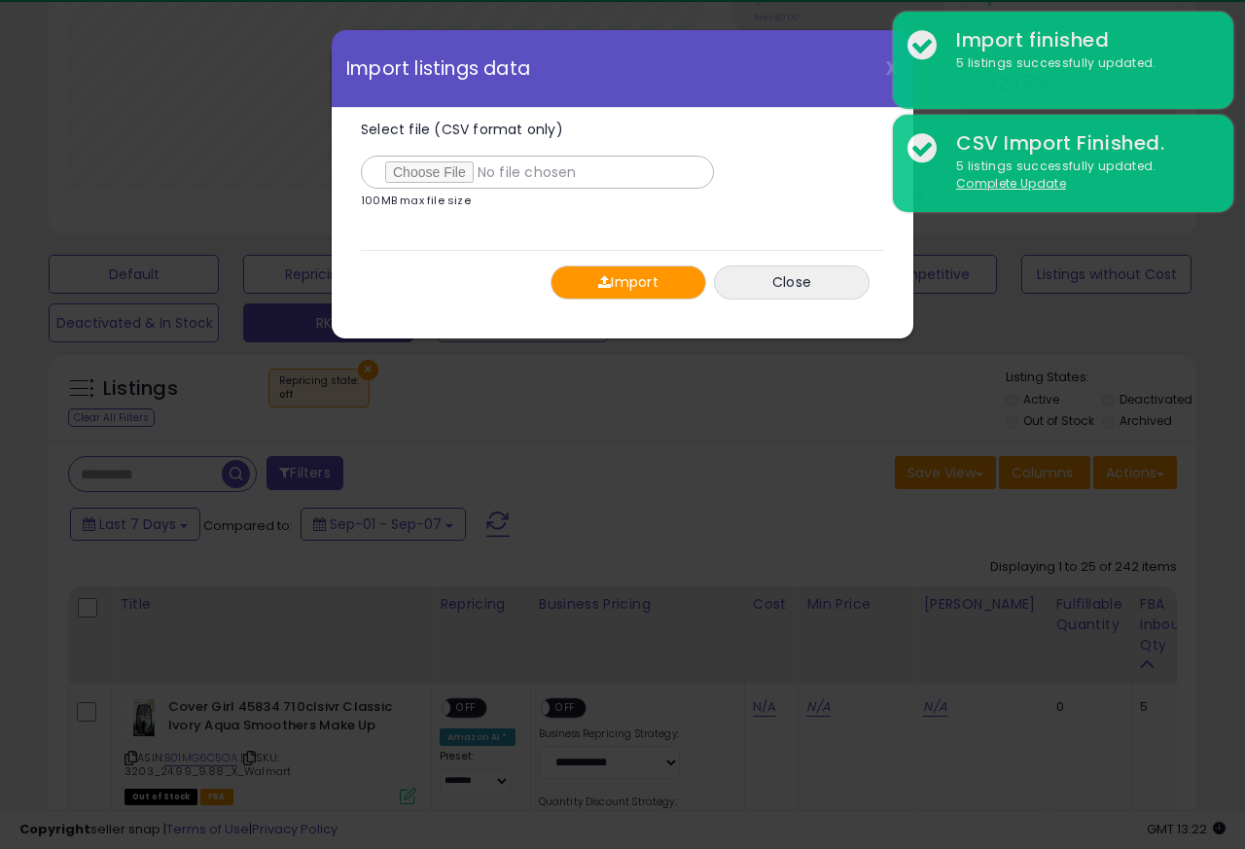
click at [622, 283] on button "Import" at bounding box center [628, 282] width 156 height 34
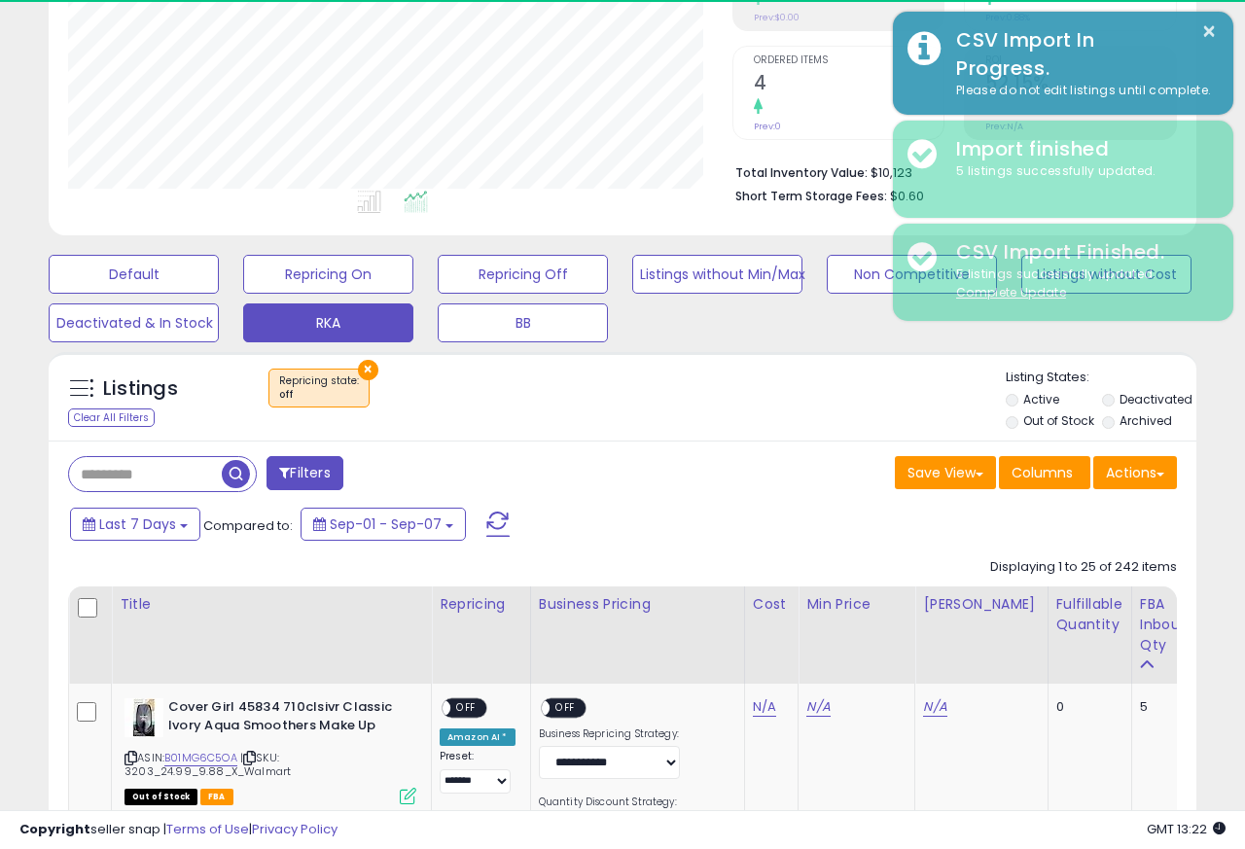
scroll to position [971964, 971707]
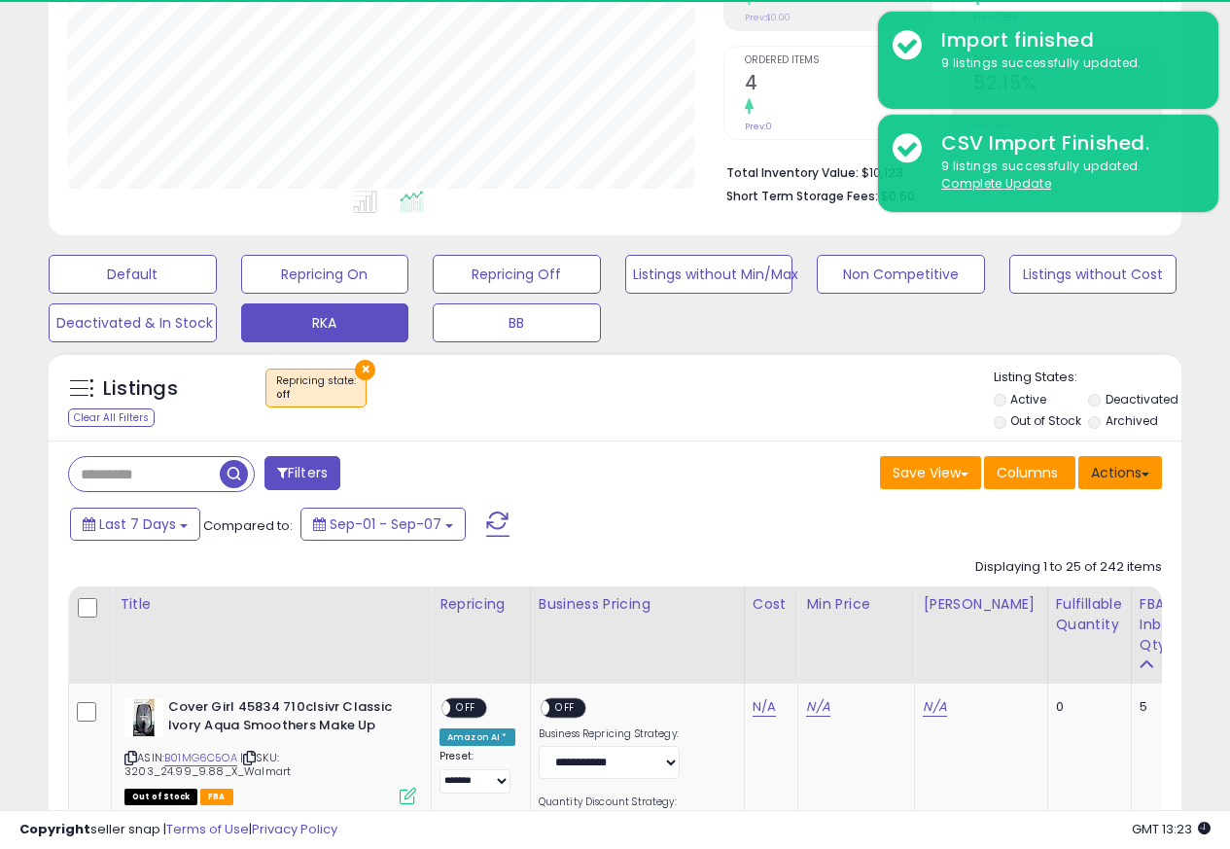
click at [1115, 476] on button "Actions" at bounding box center [1120, 472] width 84 height 33
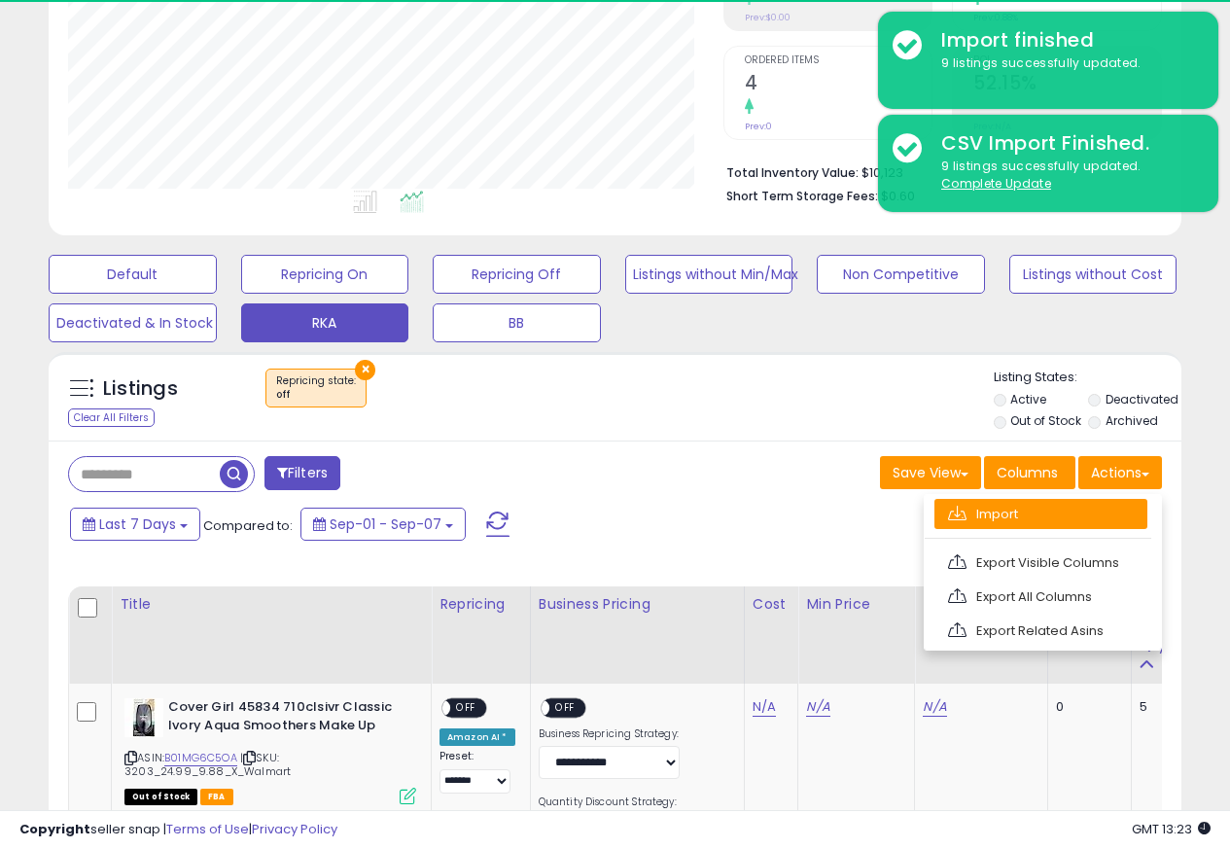
click at [960, 515] on span at bounding box center [957, 513] width 18 height 15
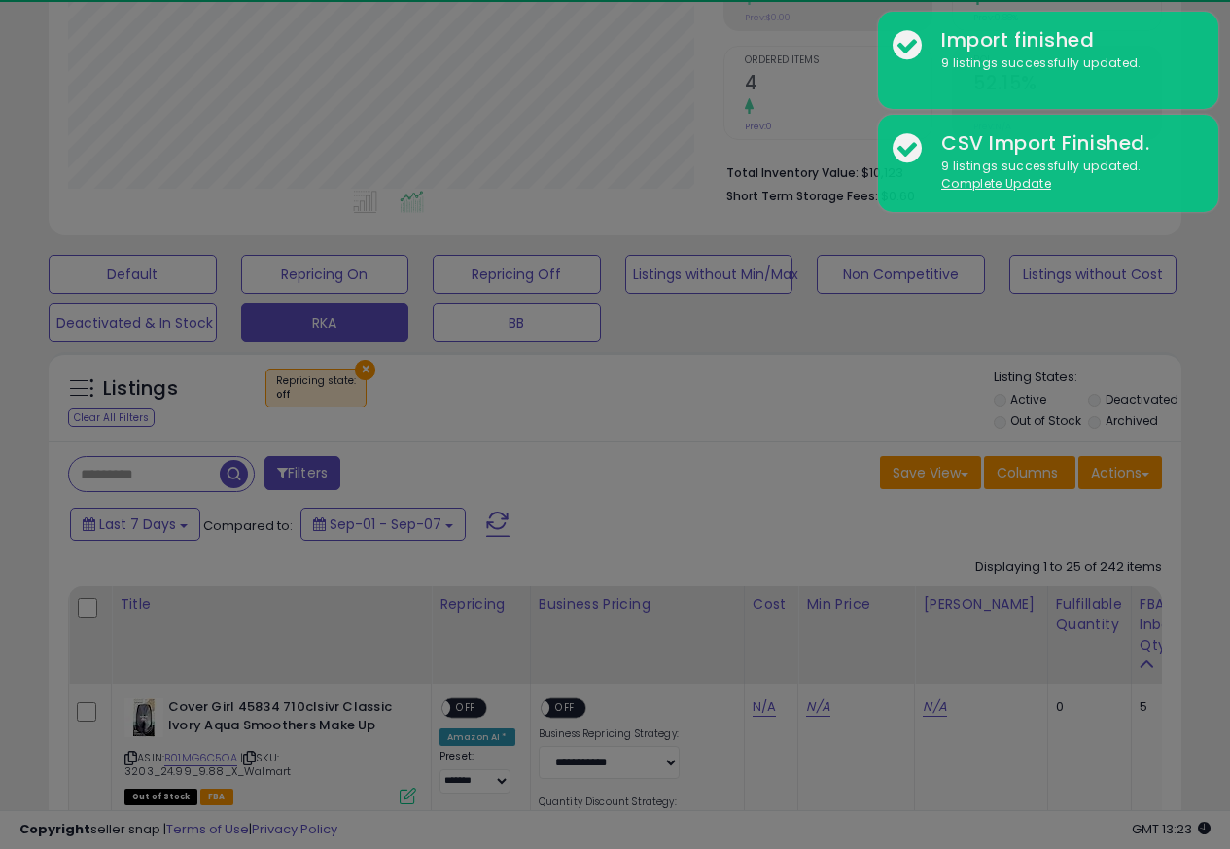
scroll to position [399, 663]
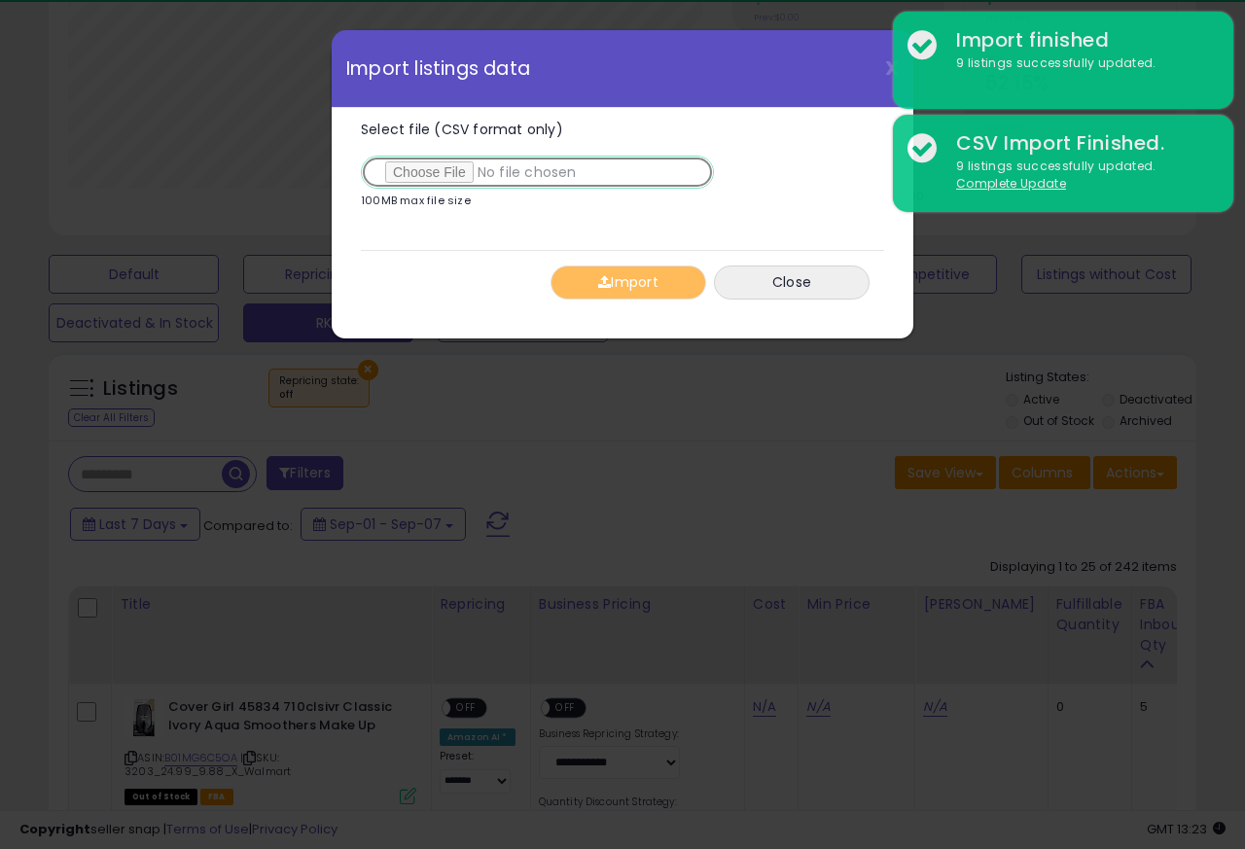
click at [426, 175] on input "Select file (CSV format only)" at bounding box center [537, 172] width 353 height 33
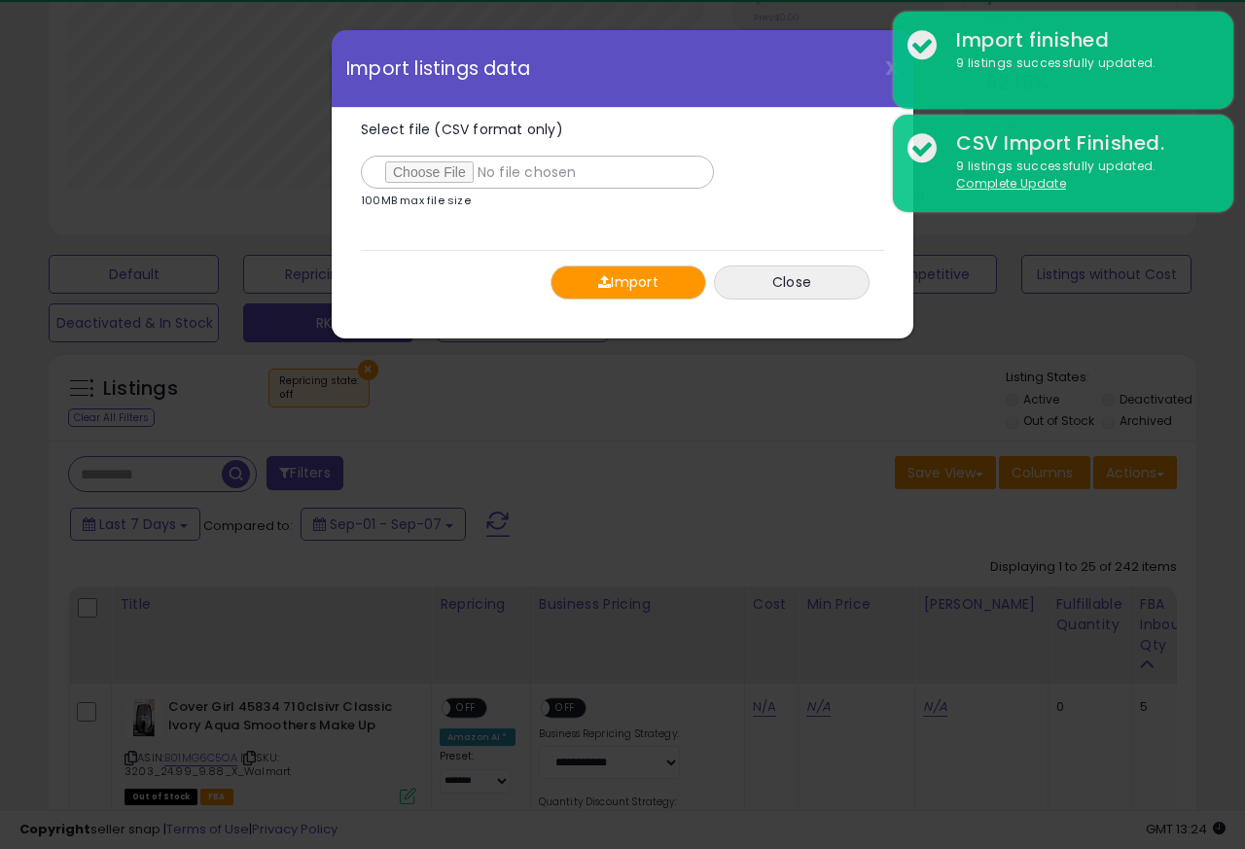
click at [614, 283] on button "Import" at bounding box center [628, 282] width 156 height 34
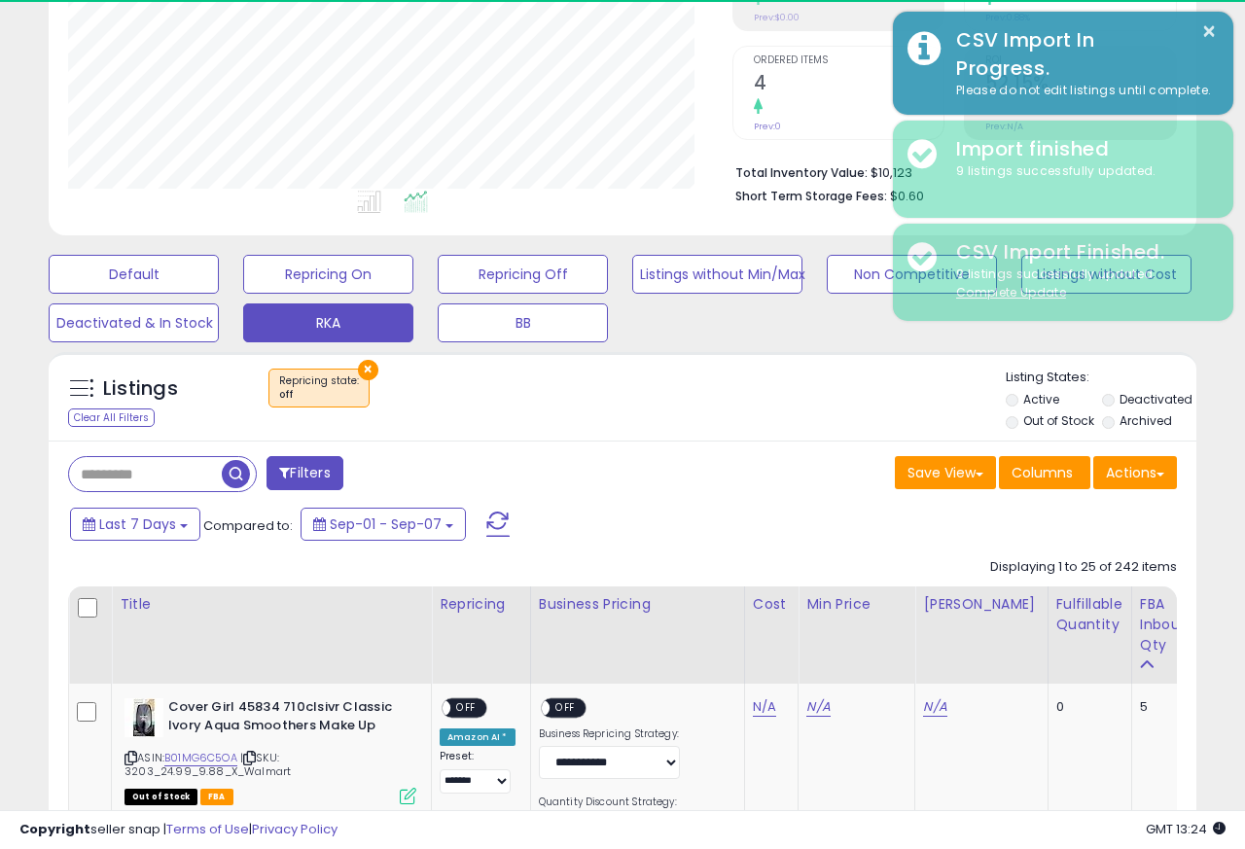
scroll to position [971964, 971707]
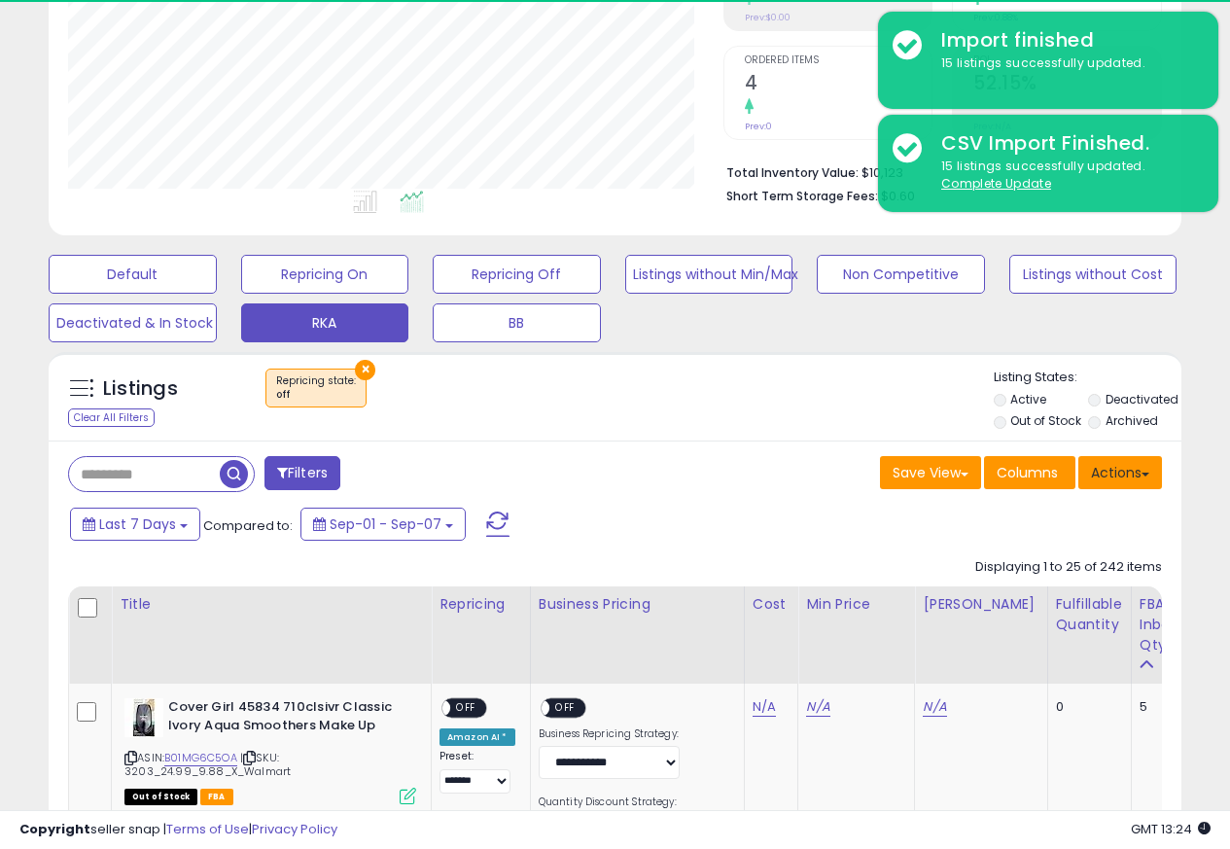
click at [1115, 476] on button "Actions" at bounding box center [1120, 472] width 84 height 33
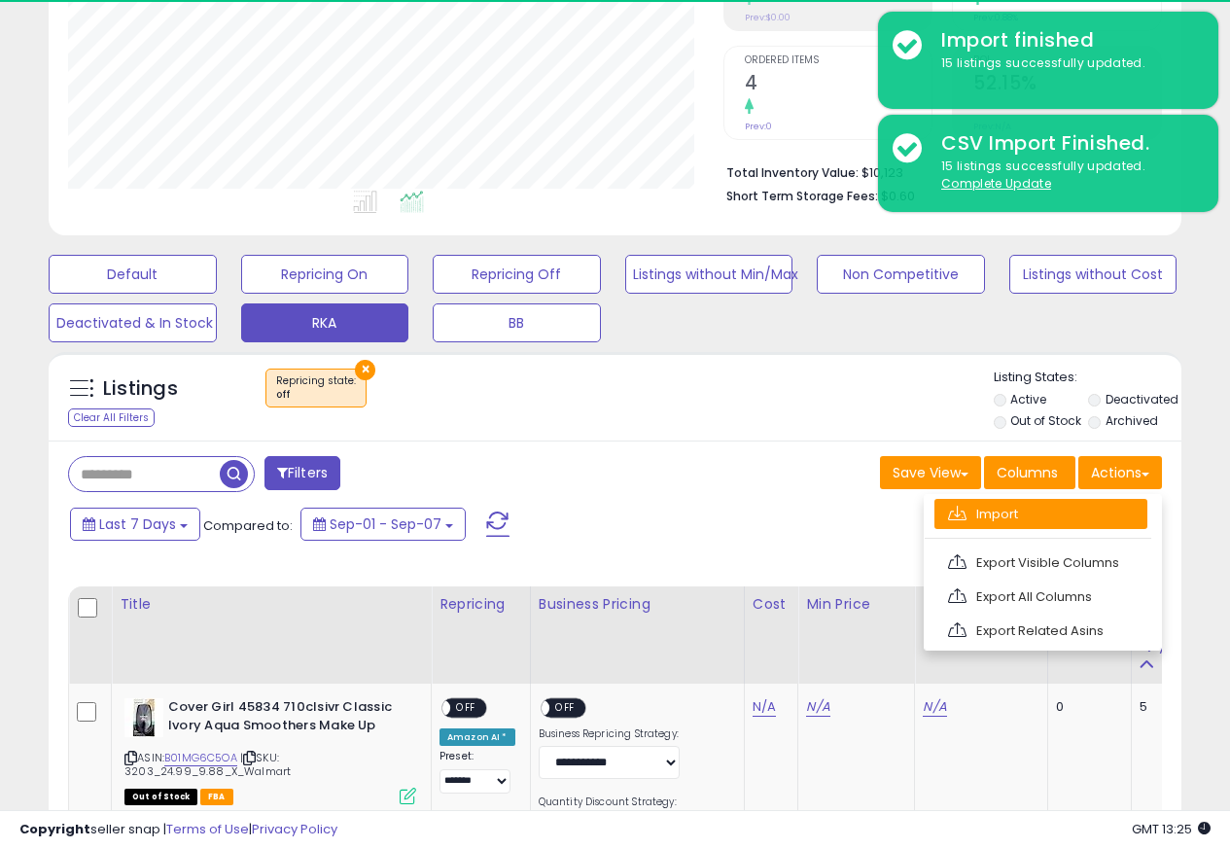
click at [959, 515] on span at bounding box center [957, 513] width 18 height 15
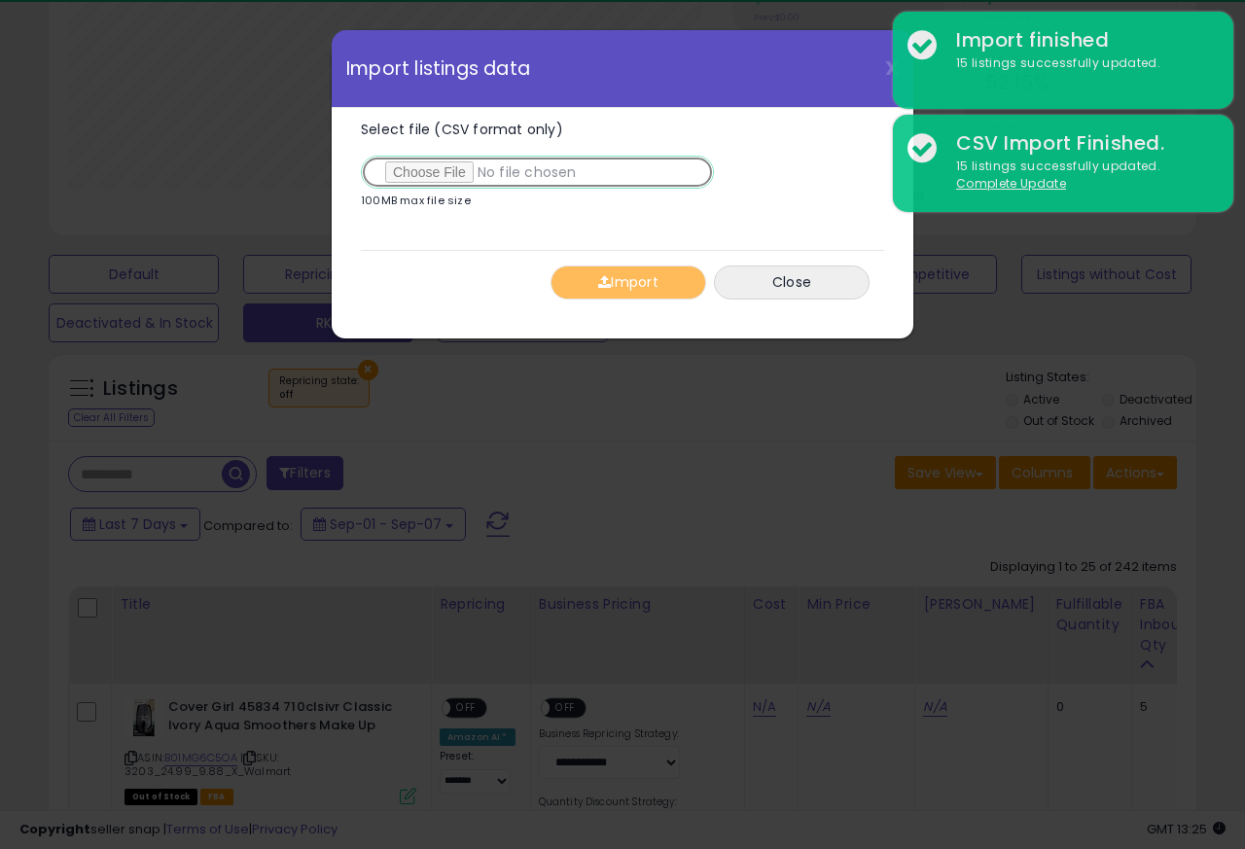
click at [431, 175] on input "Select file (CSV format only)" at bounding box center [537, 172] width 353 height 33
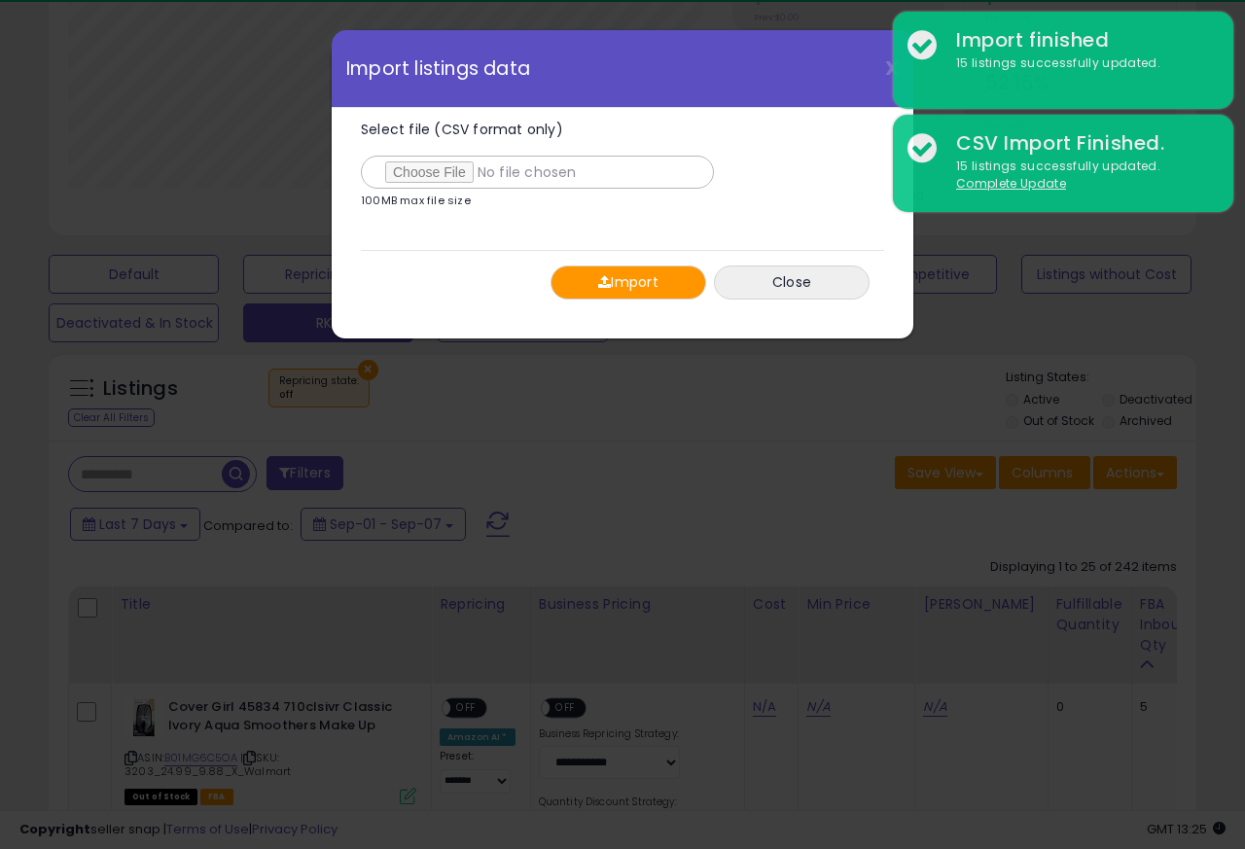
click at [614, 283] on button "Import" at bounding box center [628, 282] width 156 height 34
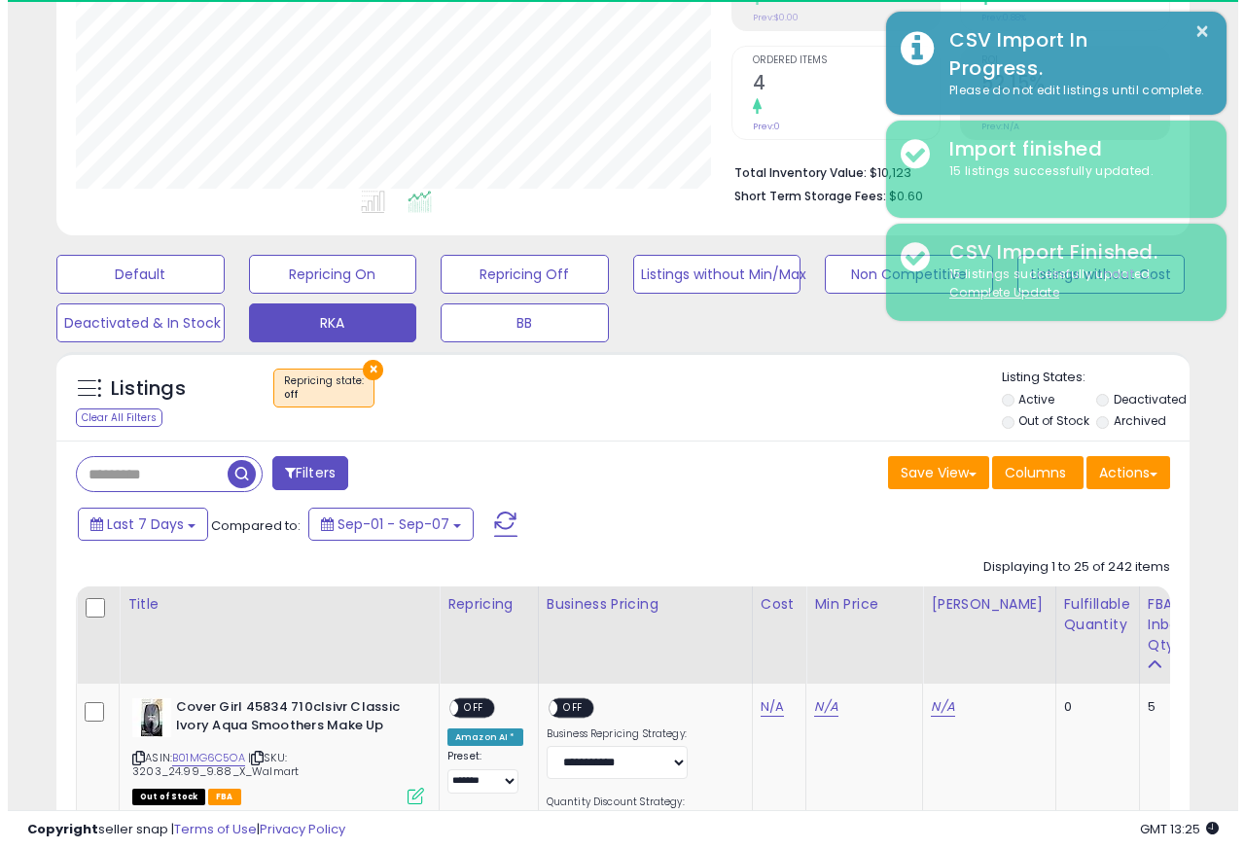
scroll to position [971964, 971707]
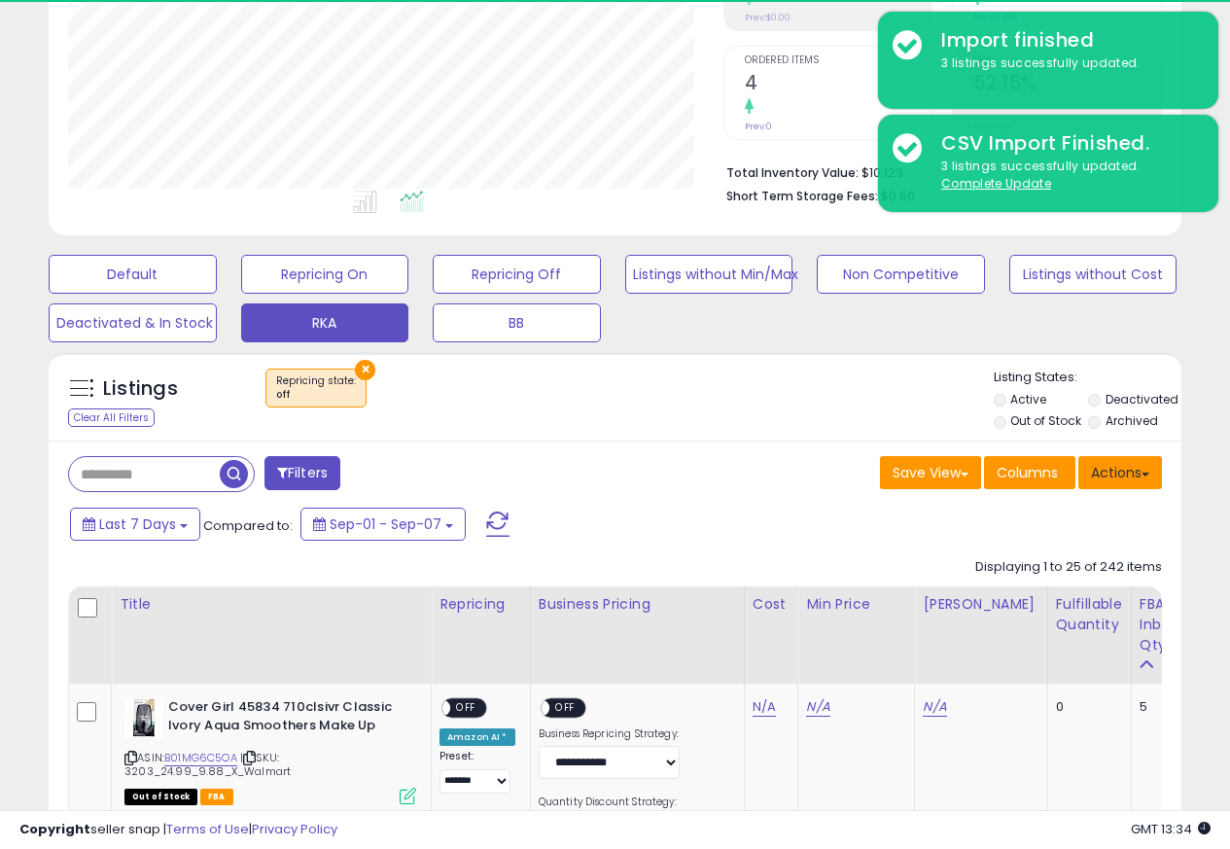
click at [1115, 476] on button "Actions" at bounding box center [1120, 472] width 84 height 33
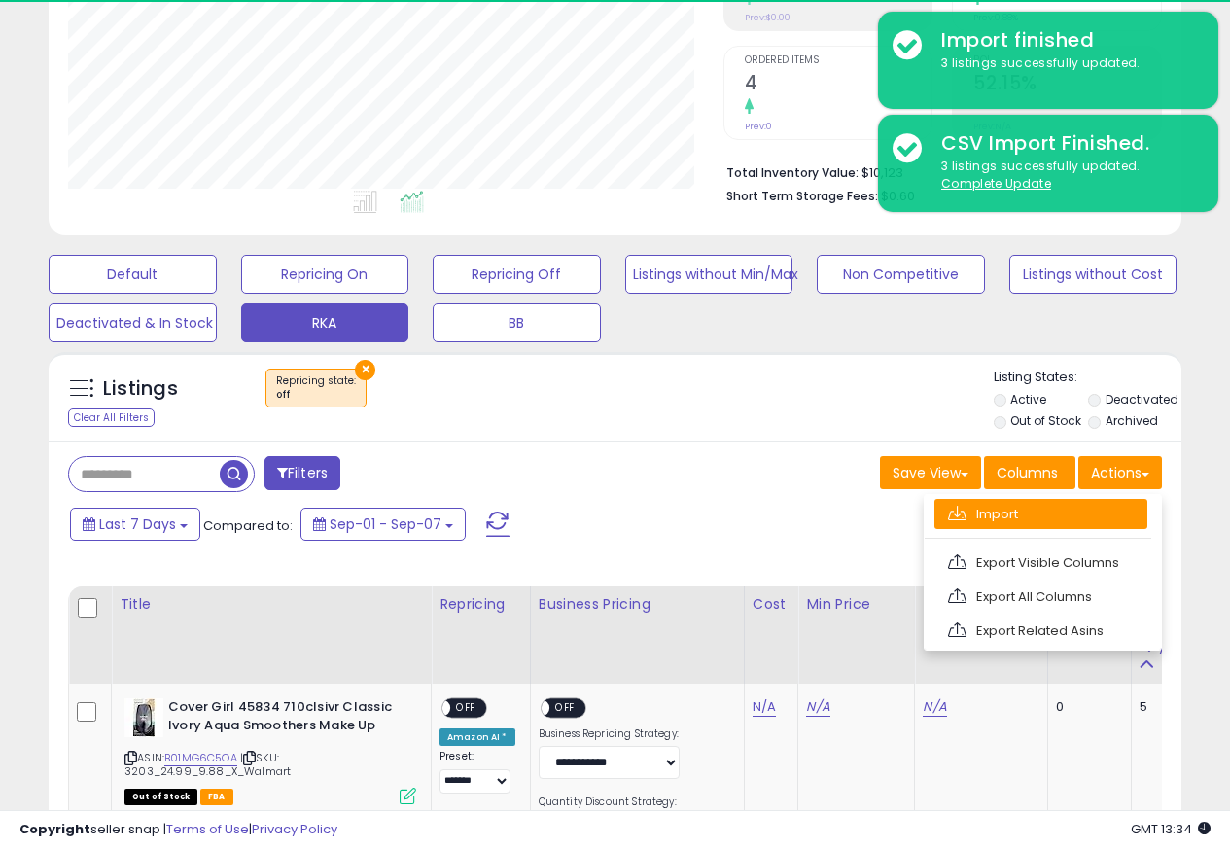
click at [958, 516] on span at bounding box center [957, 513] width 18 height 15
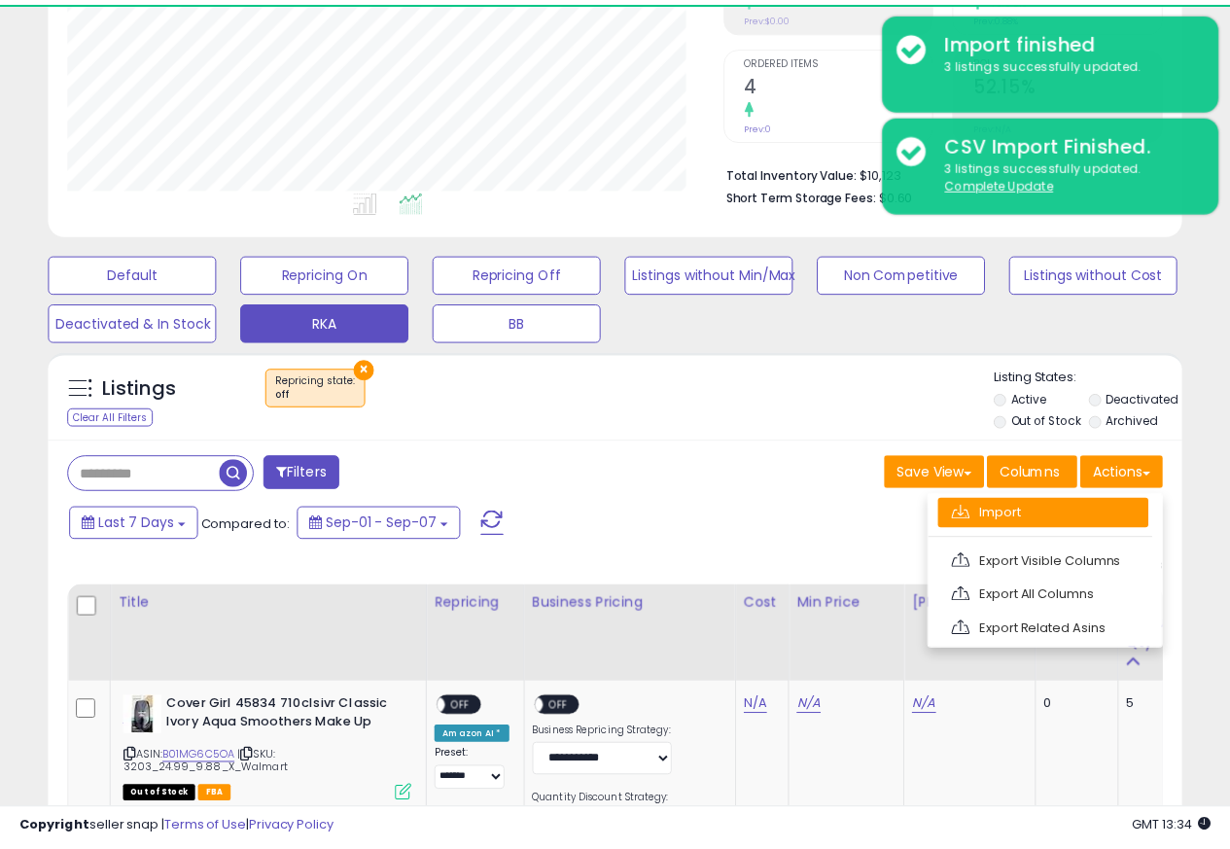
scroll to position [399, 663]
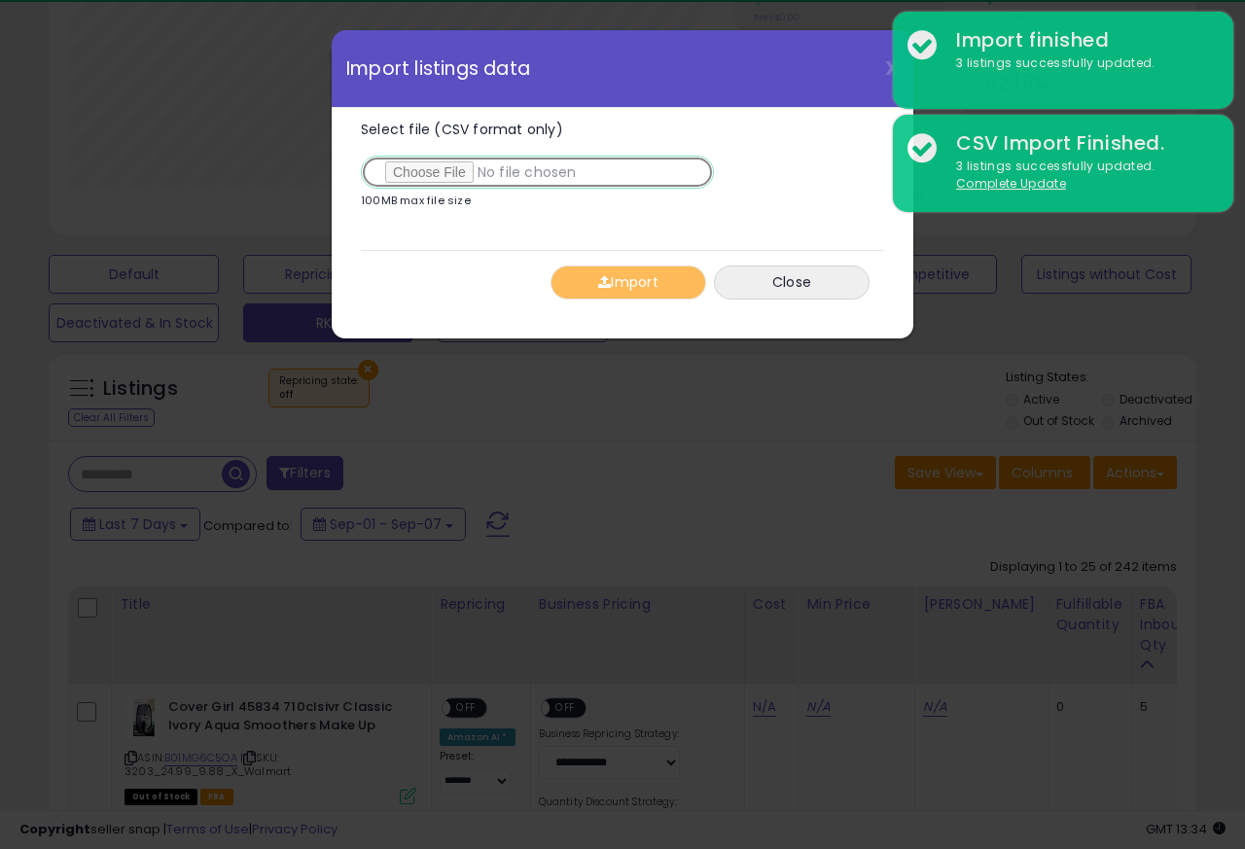
click at [433, 175] on input "Select file (CSV format only)" at bounding box center [537, 172] width 353 height 33
type input "**********"
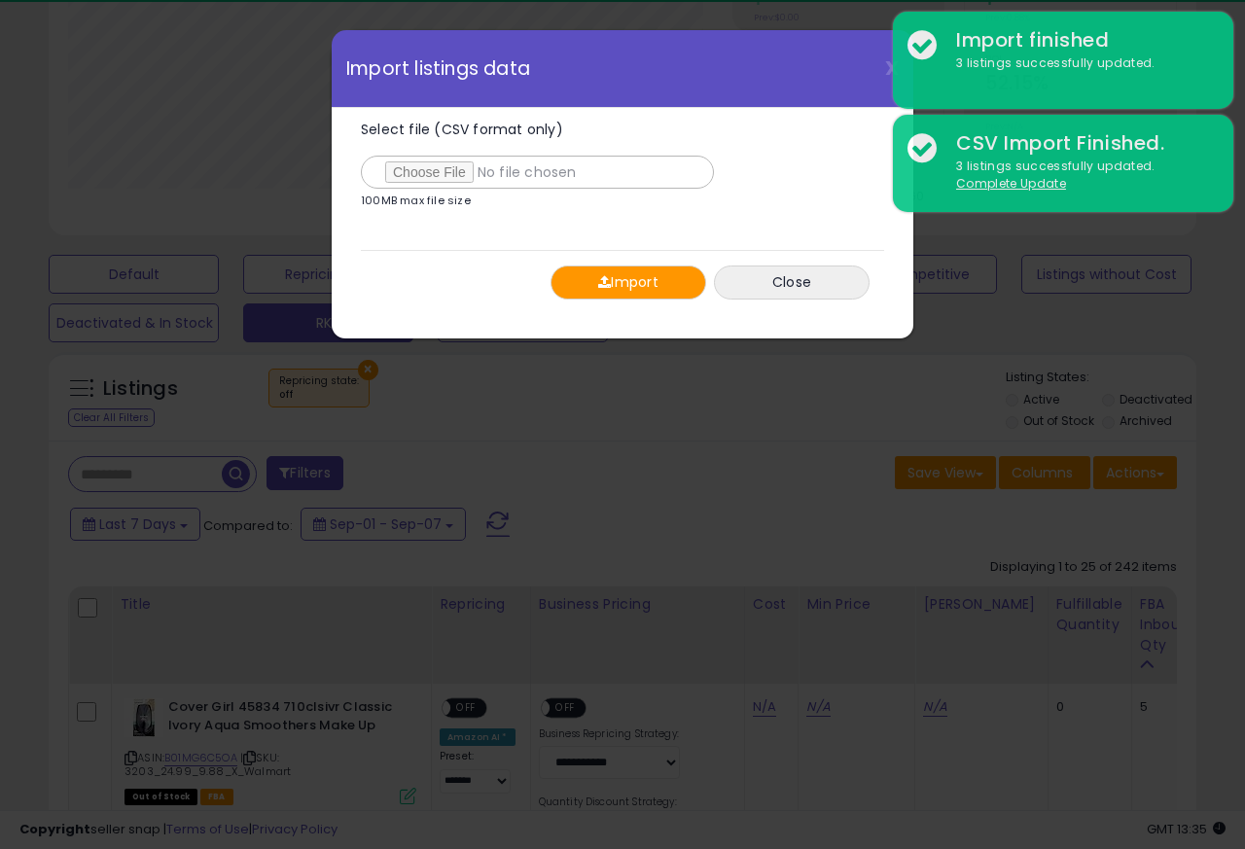
click at [603, 285] on span "button" at bounding box center [604, 282] width 13 height 14
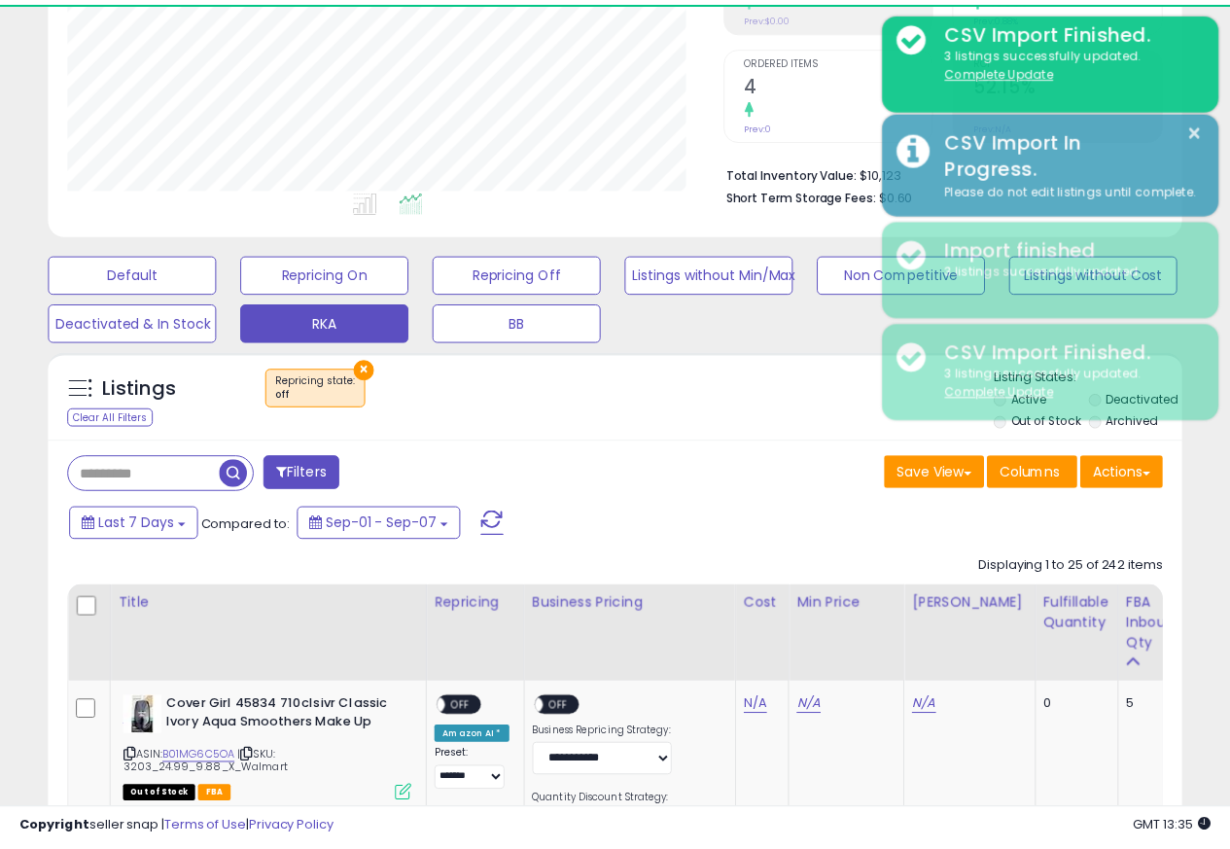
scroll to position [971964, 971707]
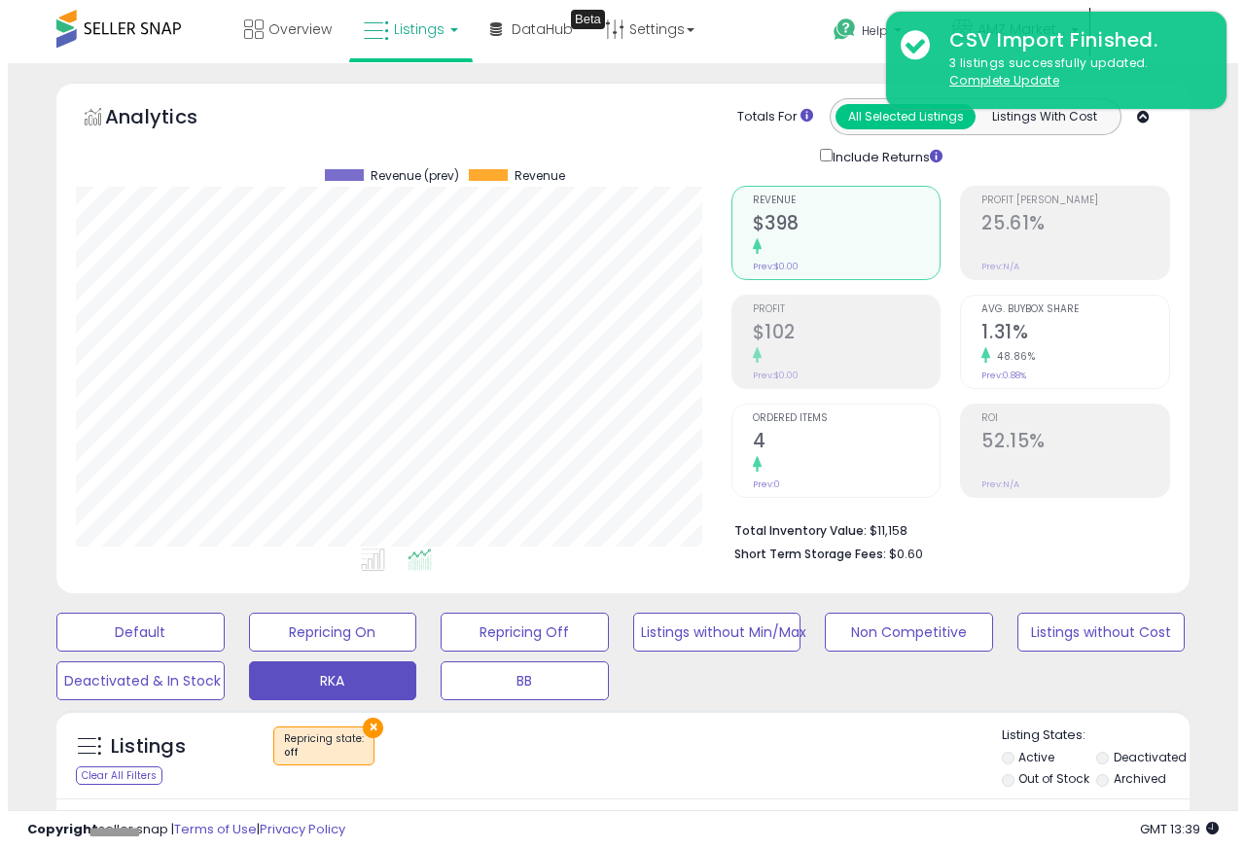
scroll to position [399, 654]
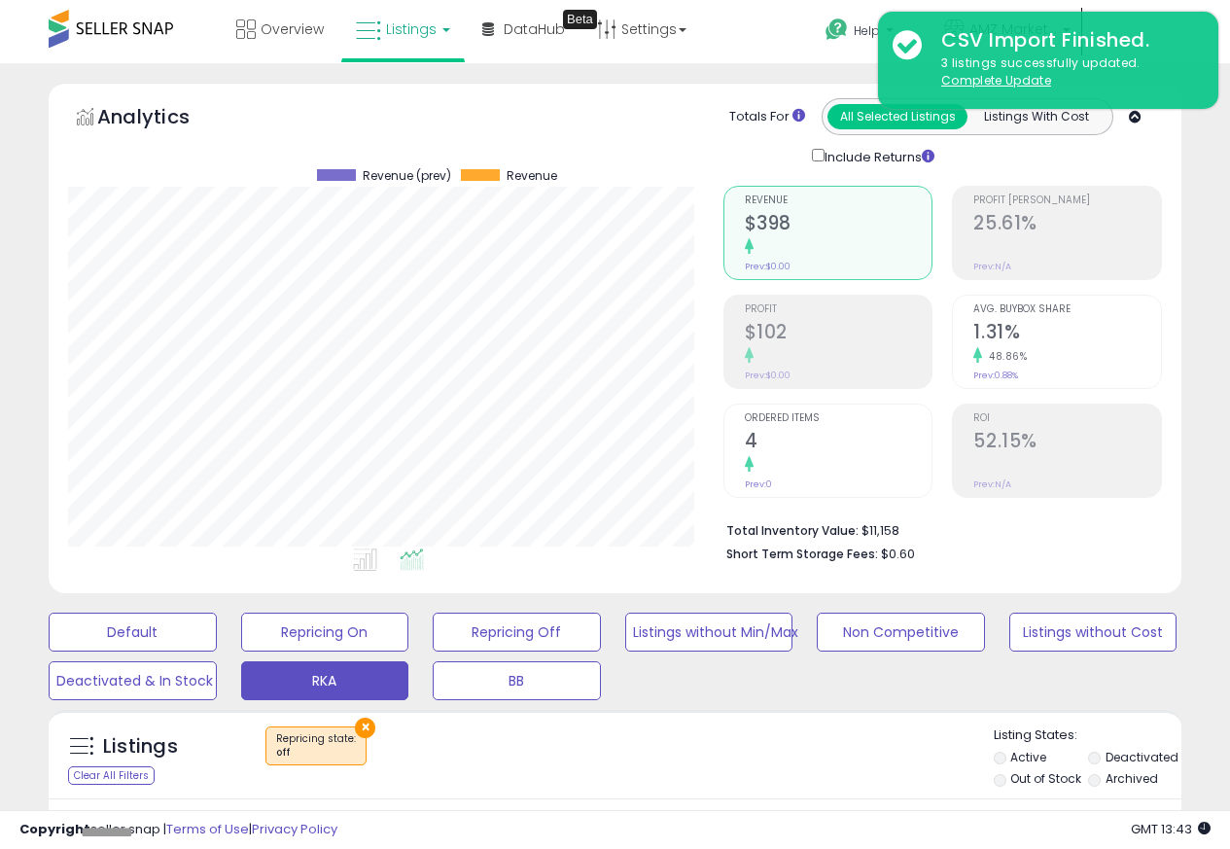
click at [1111, 477] on div "ROI 52.15% Prev: N/A" at bounding box center [1067, 449] width 188 height 88
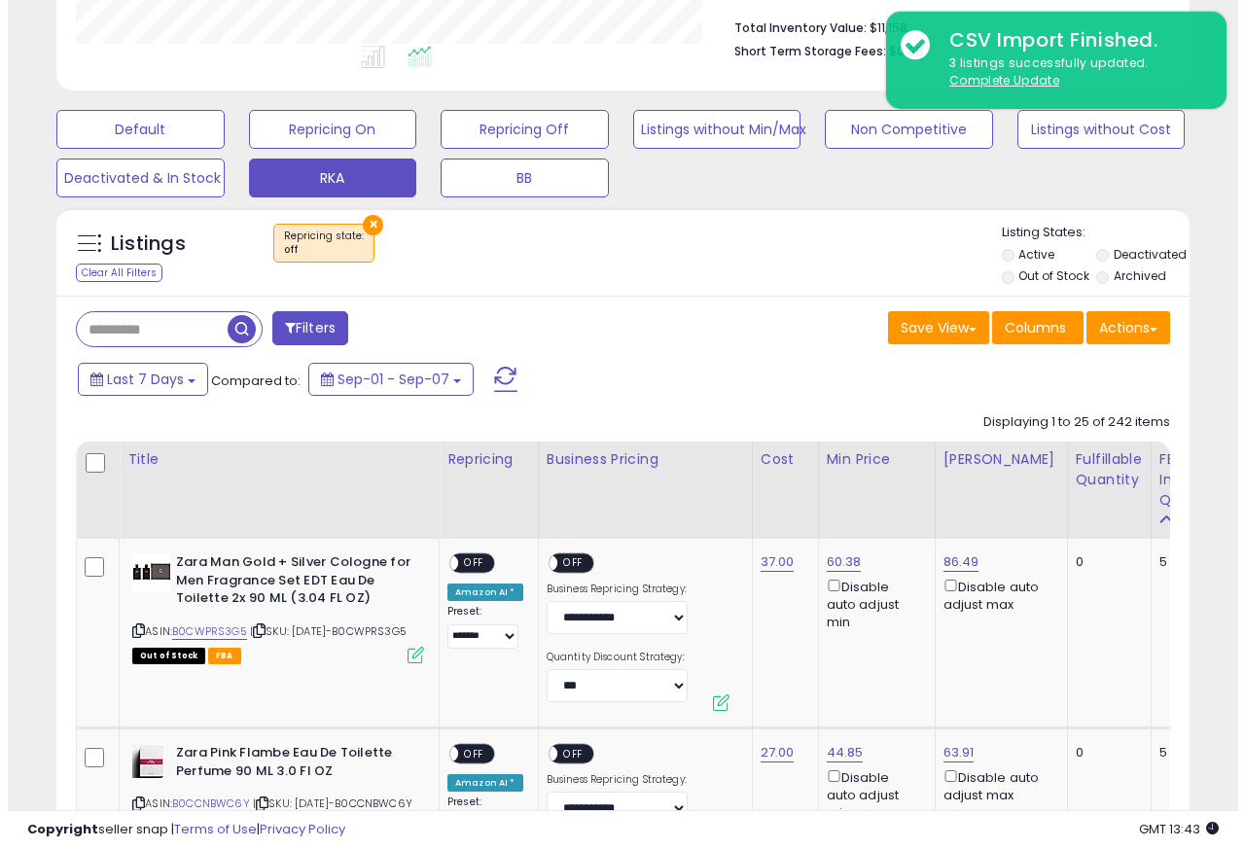
scroll to position [583, 0]
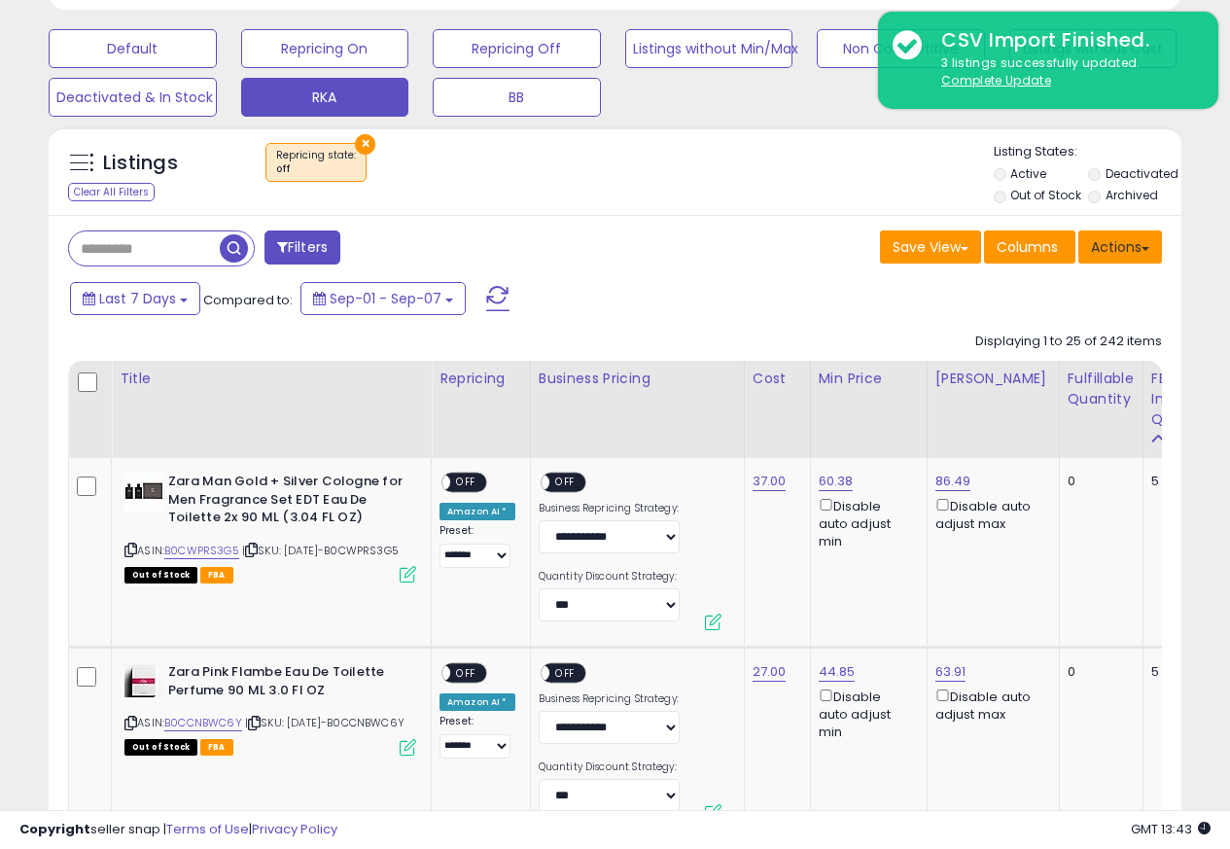
click at [1129, 264] on button "Actions" at bounding box center [1120, 246] width 84 height 33
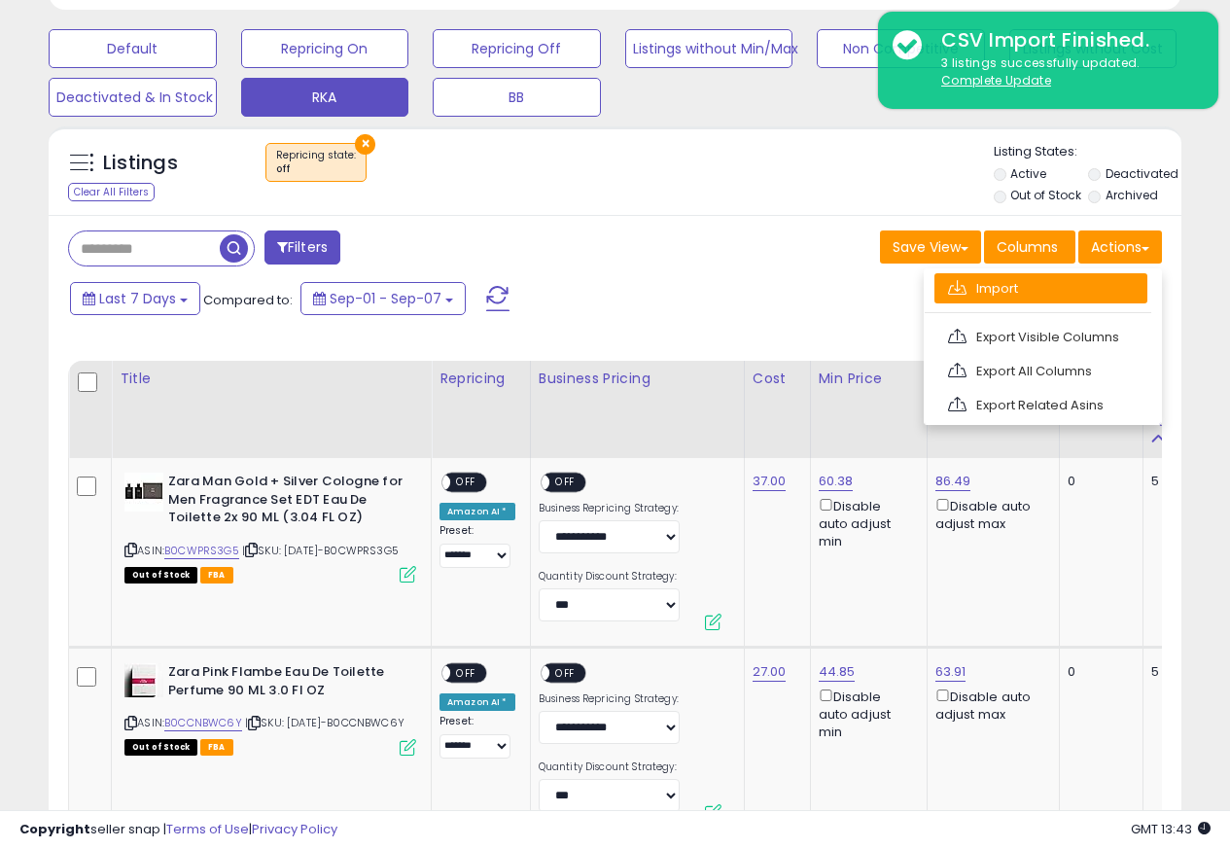
click at [975, 291] on link "Import" at bounding box center [1040, 288] width 213 height 30
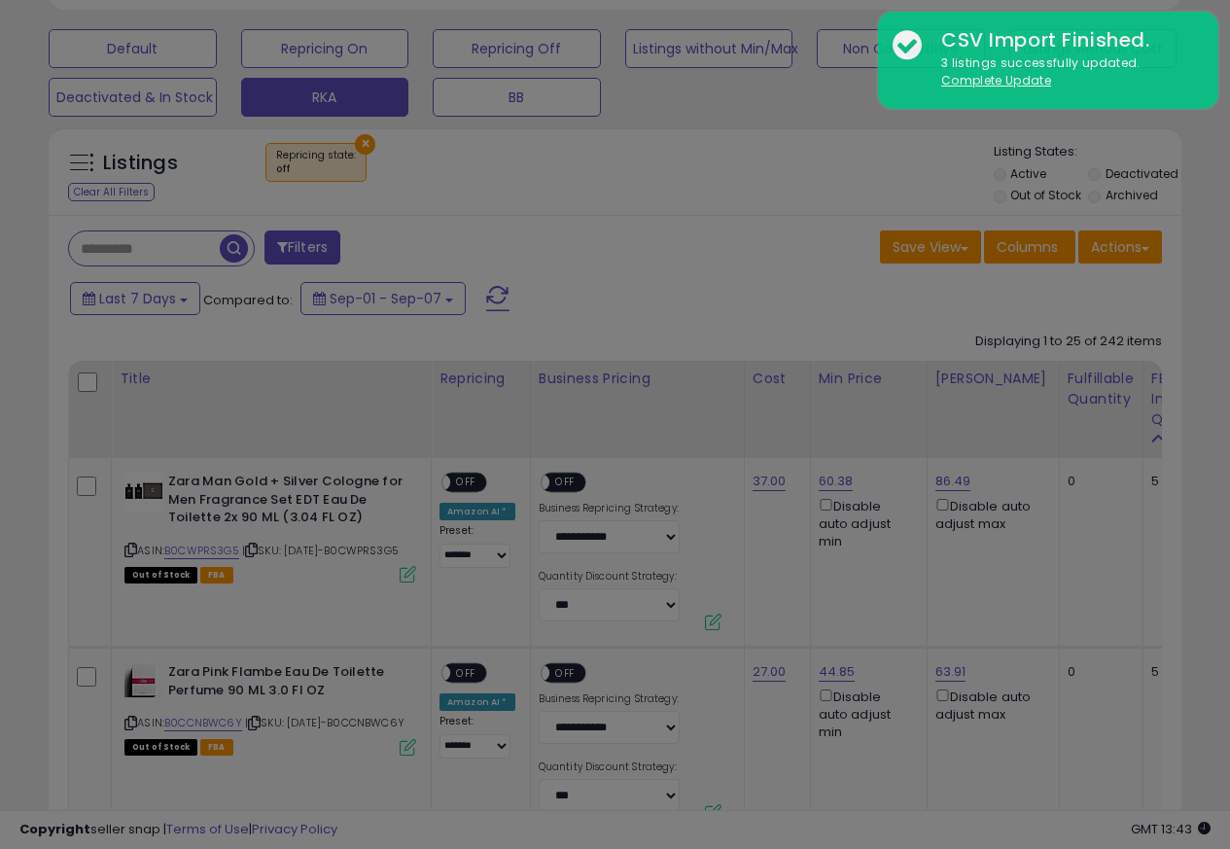
scroll to position [399, 663]
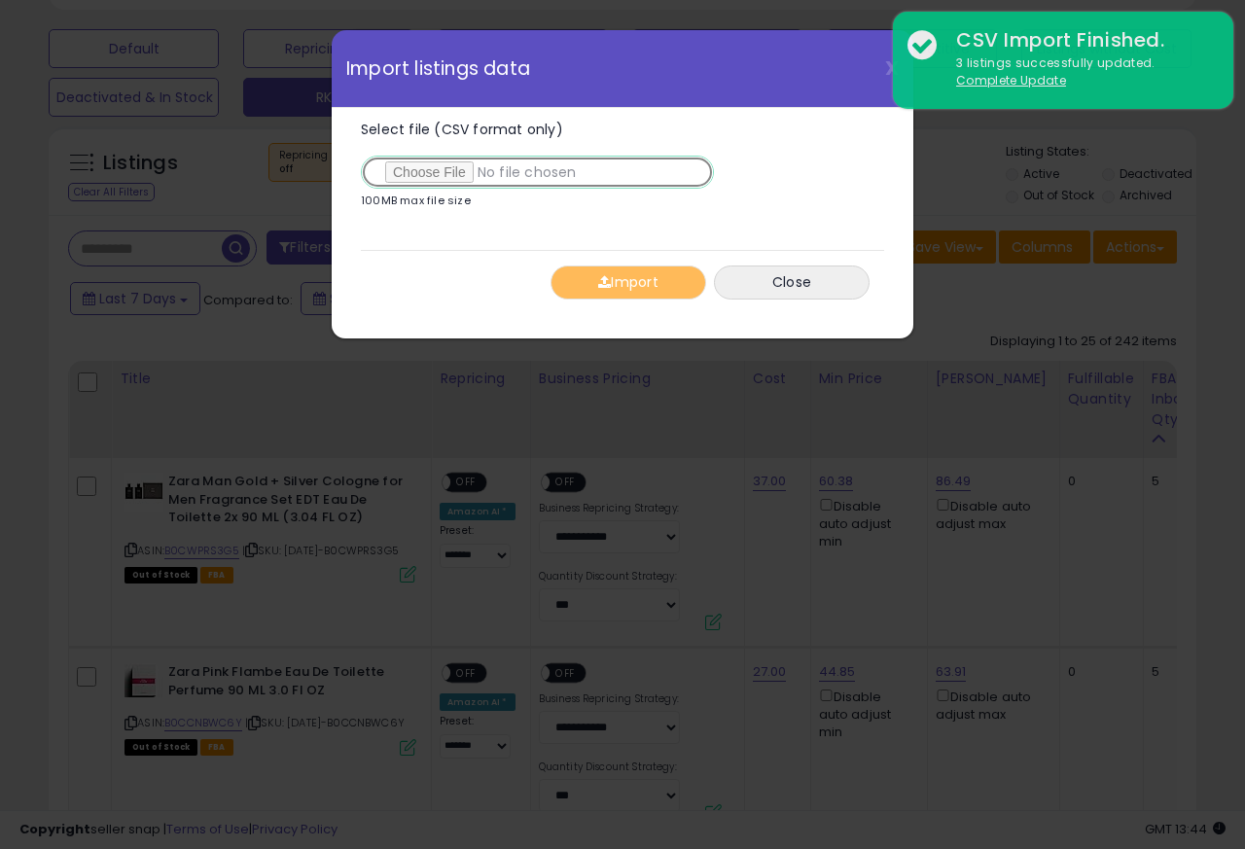
click at [419, 175] on input "Select file (CSV format only)" at bounding box center [537, 172] width 353 height 33
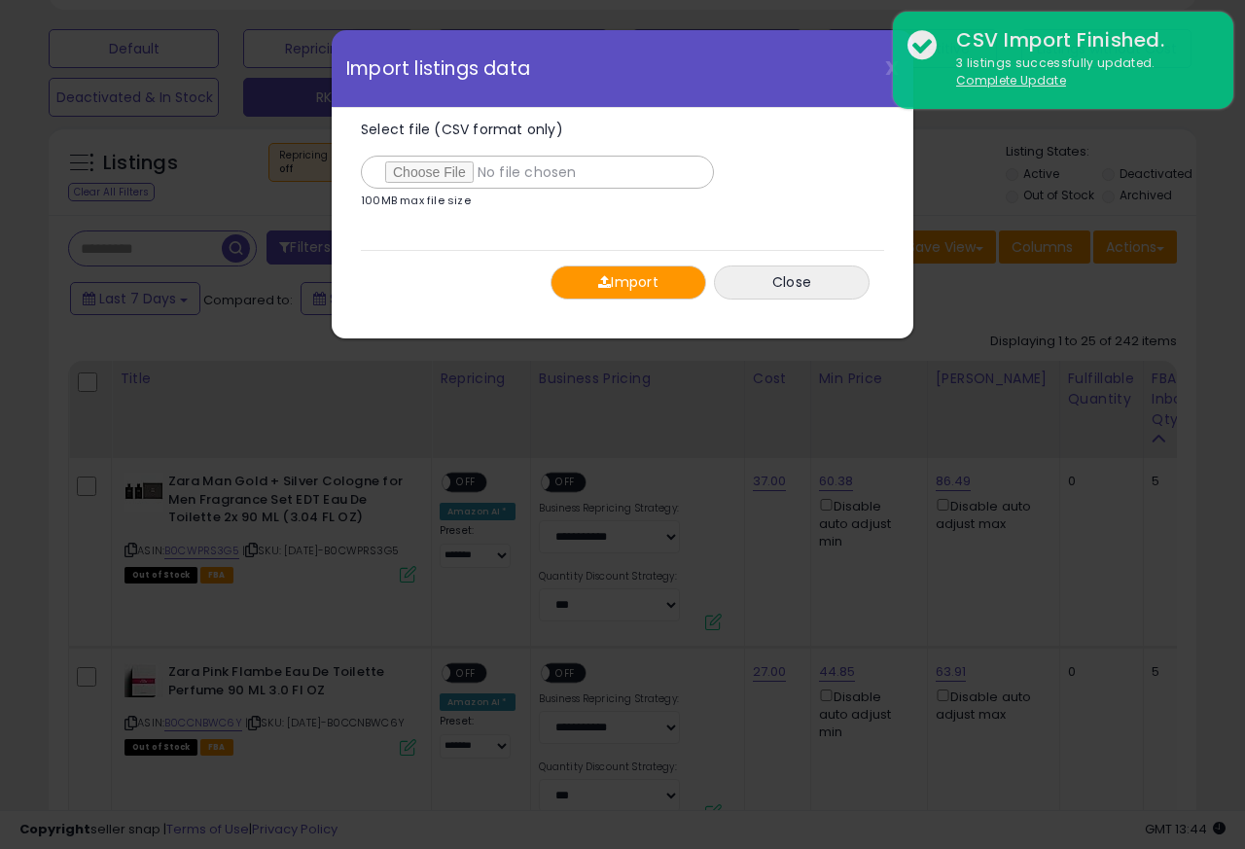
click at [598, 285] on span "button" at bounding box center [604, 282] width 13 height 14
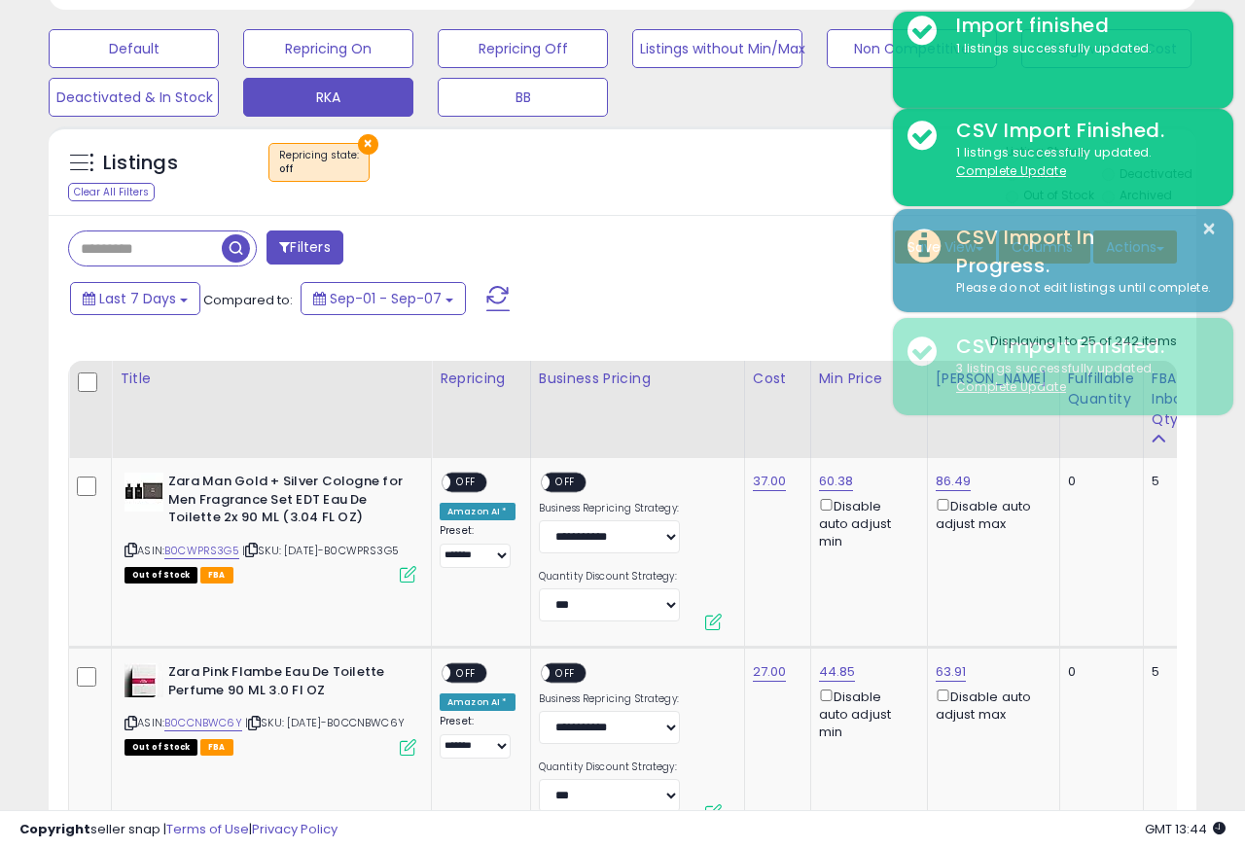
scroll to position [971964, 971707]
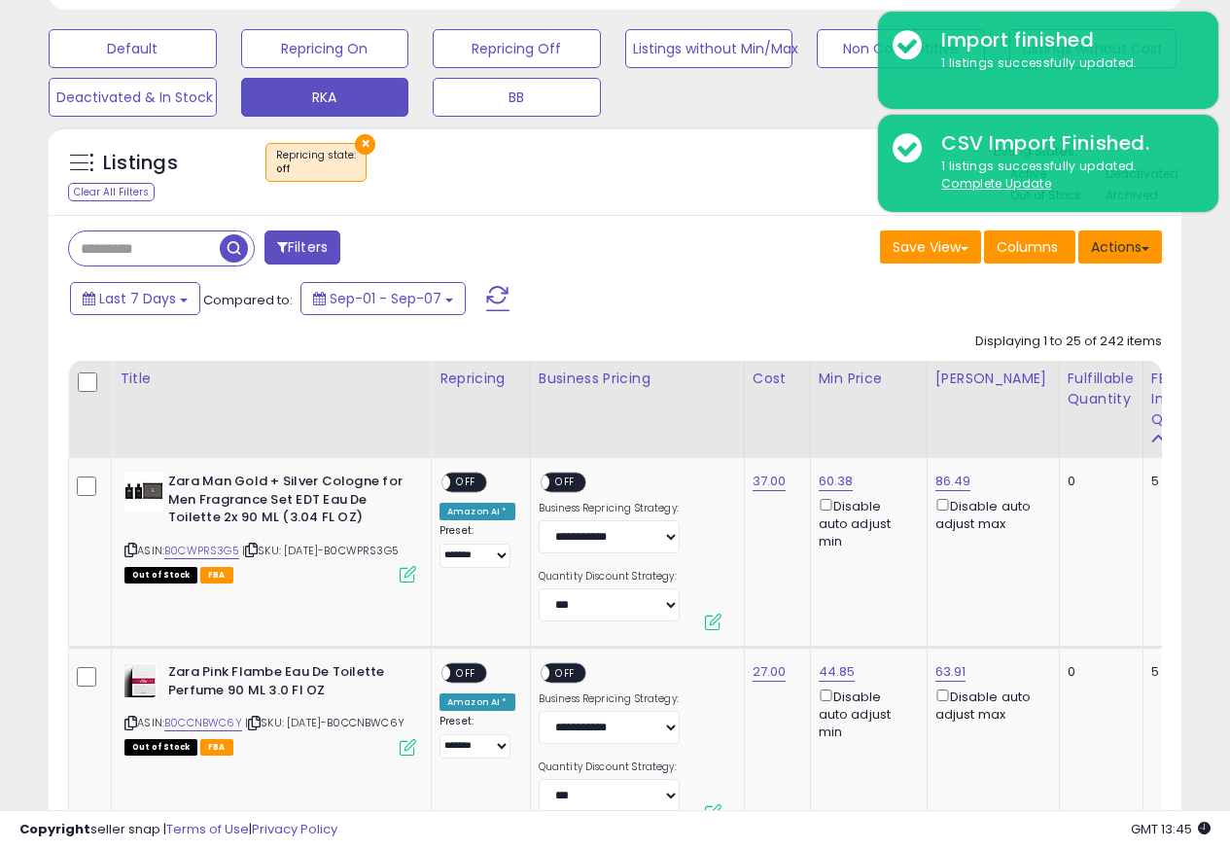
click at [1121, 249] on button "Actions" at bounding box center [1120, 246] width 84 height 33
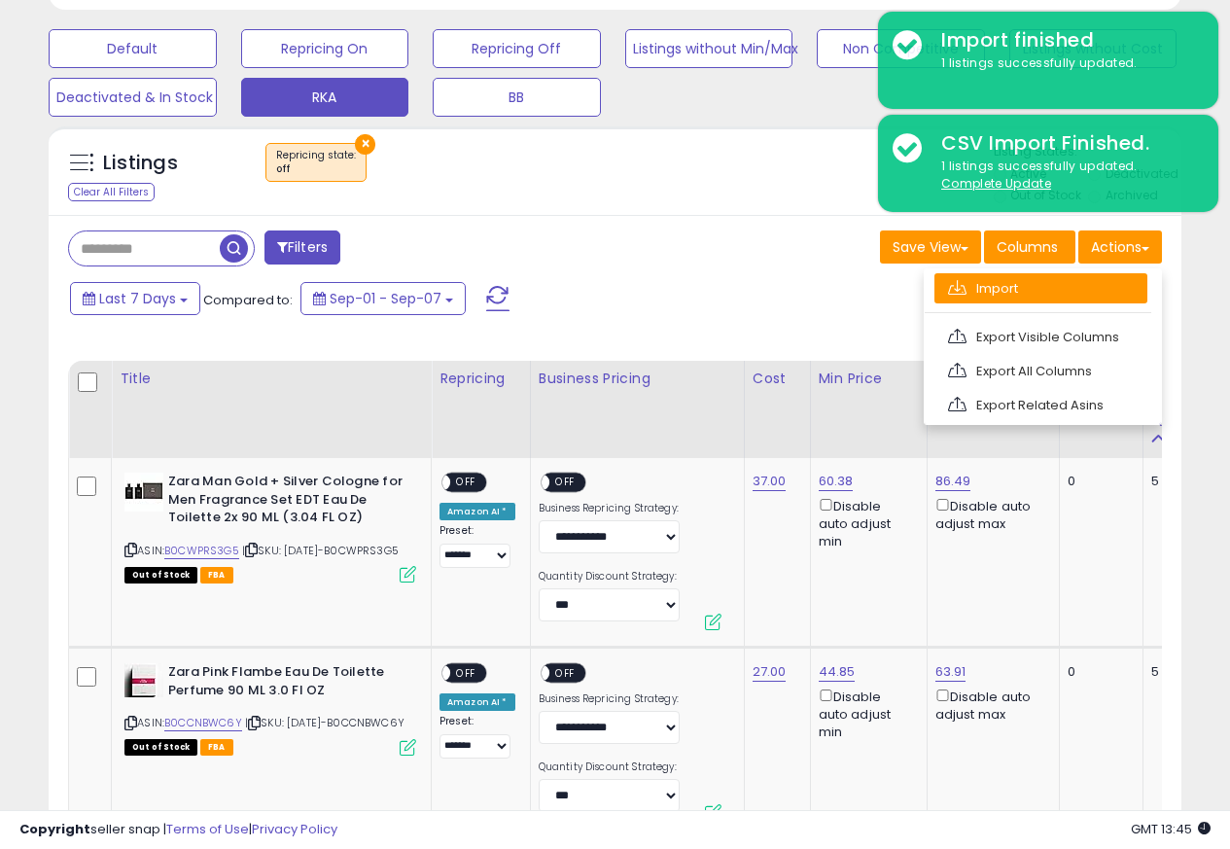
click at [973, 291] on link "Import" at bounding box center [1040, 288] width 213 height 30
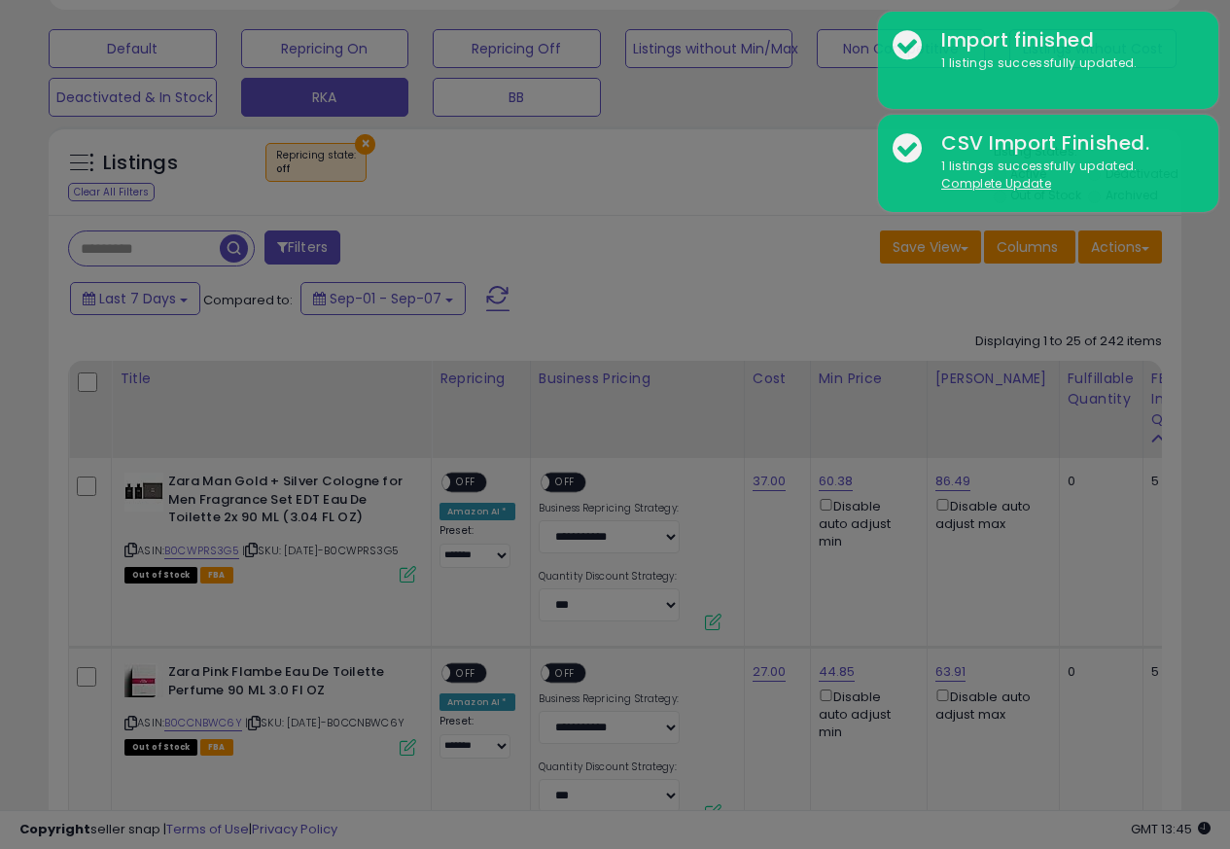
scroll to position [399, 663]
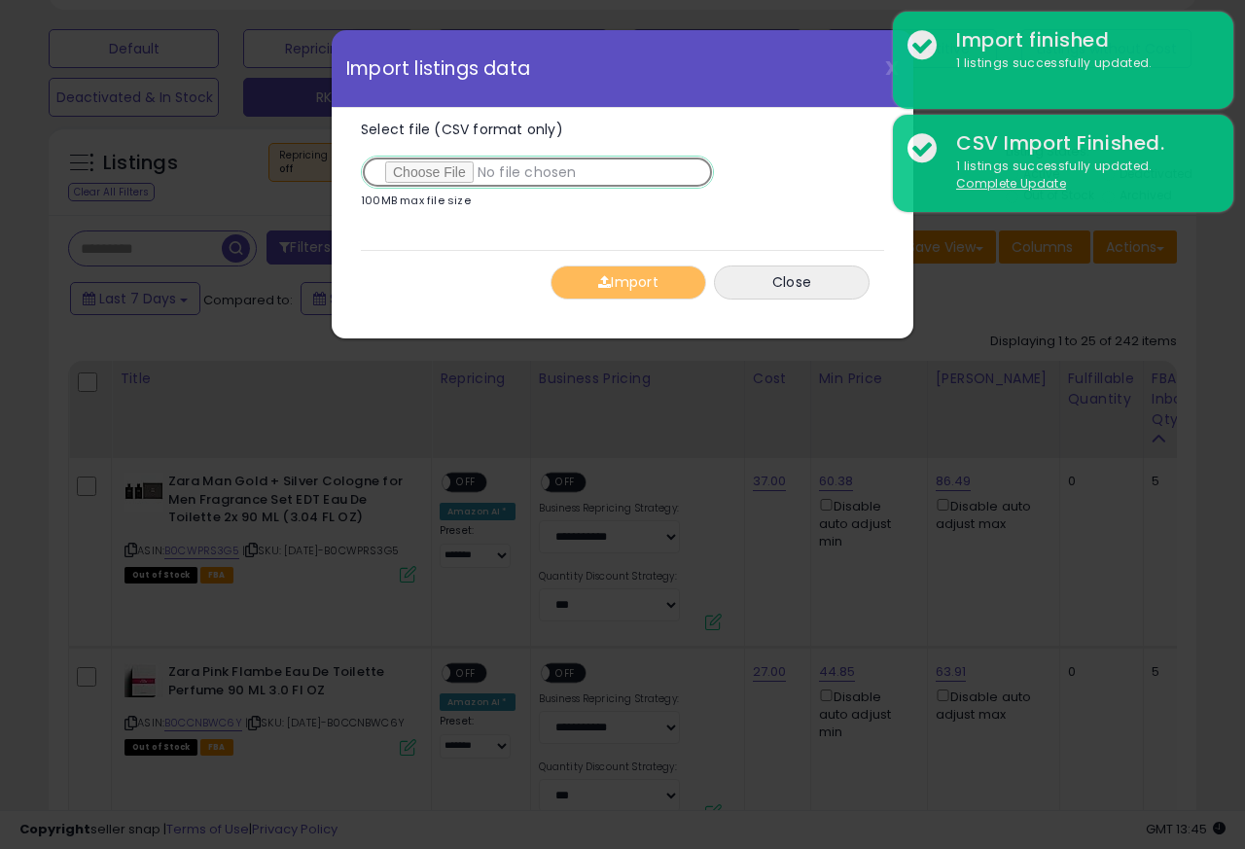
click at [426, 175] on input "Select file (CSV format only)" at bounding box center [537, 172] width 353 height 33
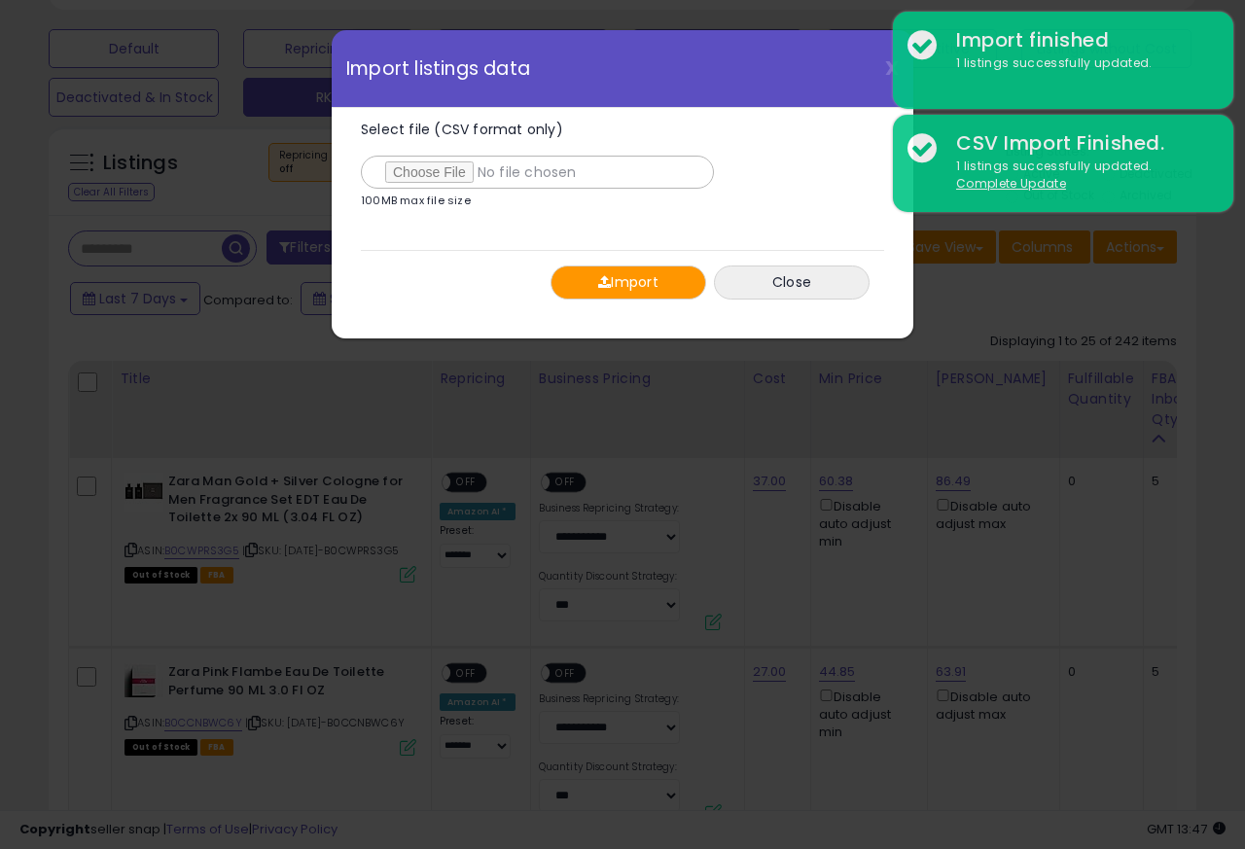
click at [625, 286] on button "Import" at bounding box center [628, 282] width 156 height 34
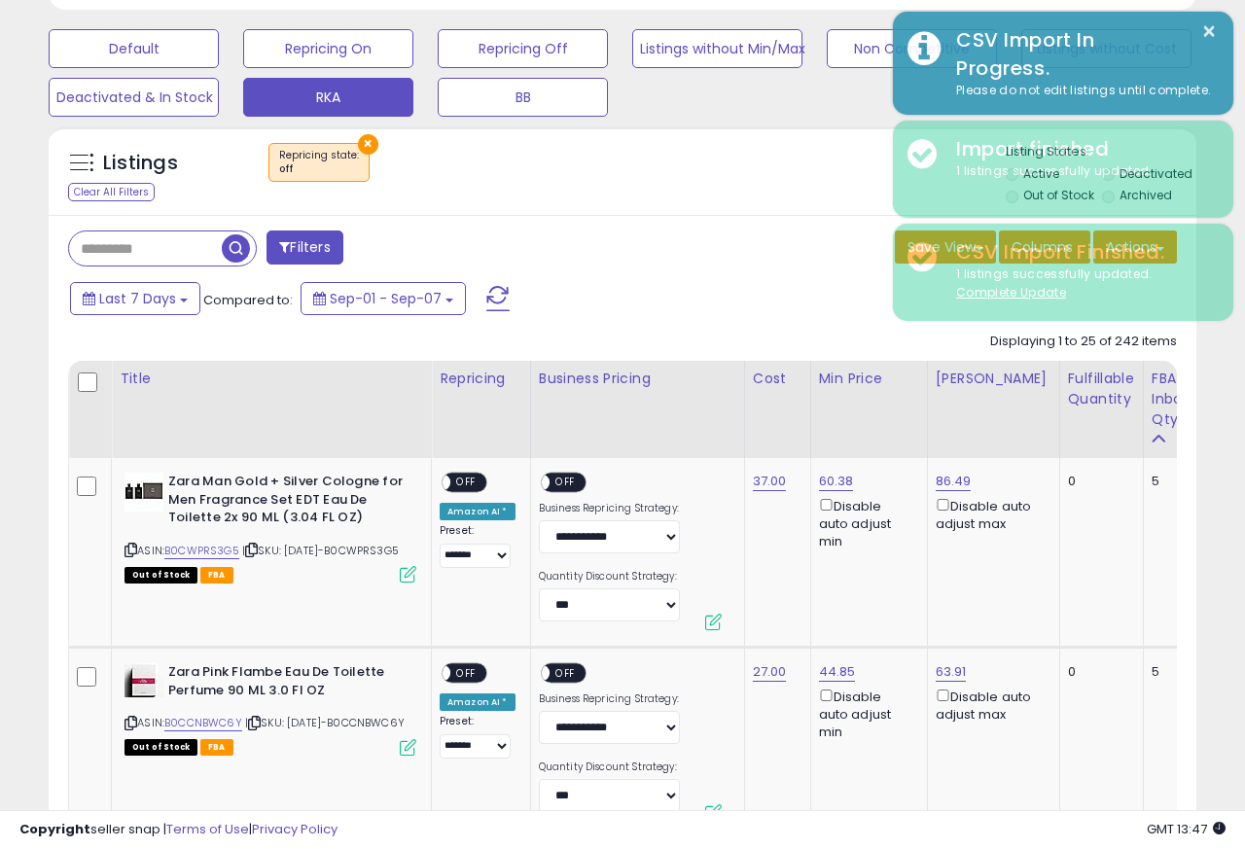
scroll to position [971964, 971707]
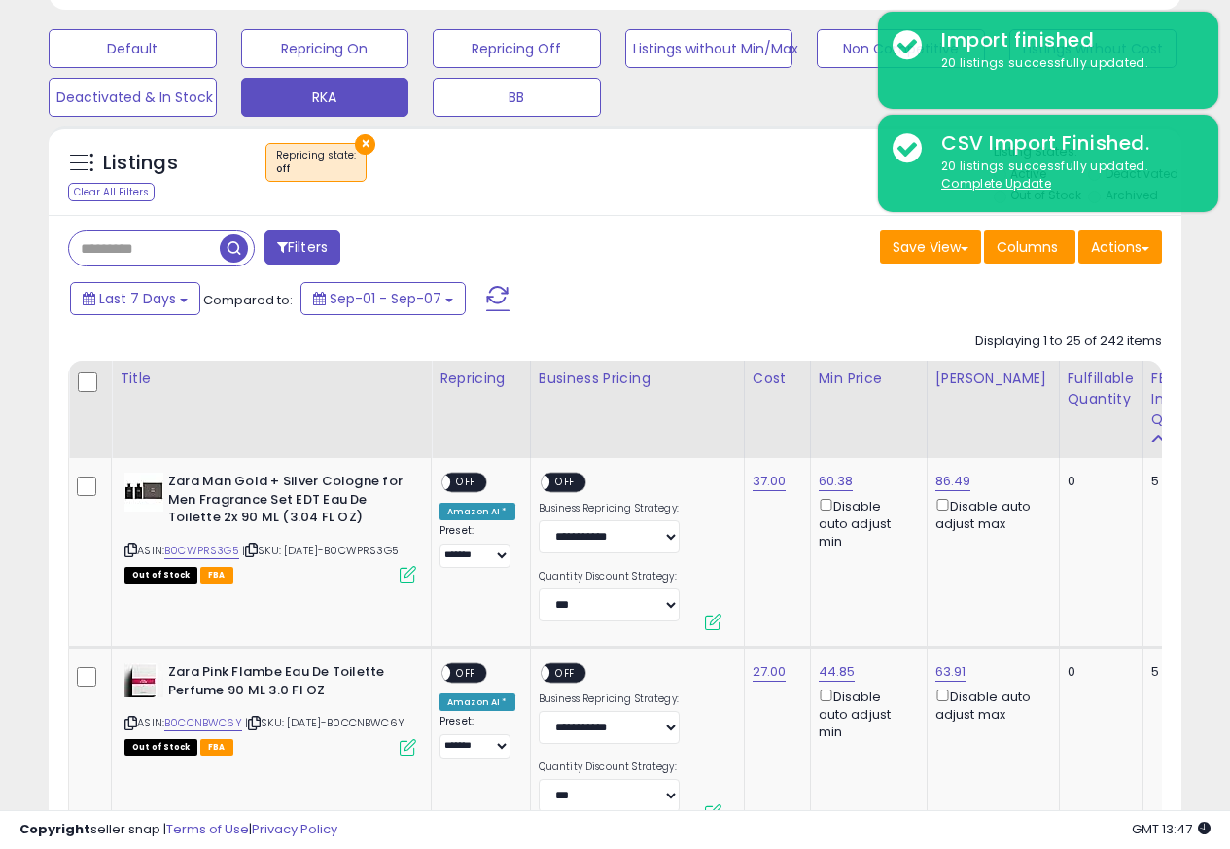
click at [780, 321] on div "Last 7 Days Compared to: Sep-01 - Sep-07" at bounding box center [475, 301] width 821 height 44
click at [1131, 251] on button "Actions" at bounding box center [1120, 246] width 84 height 33
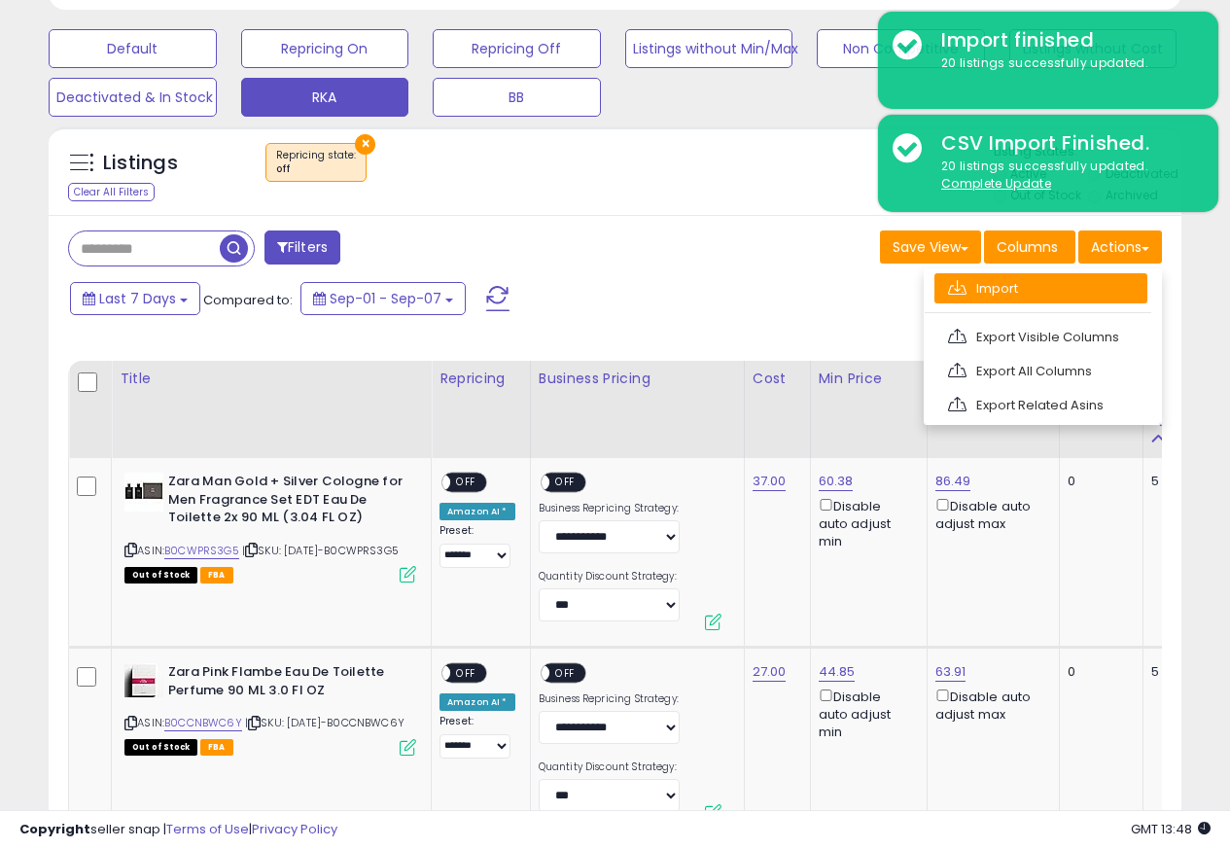
click at [990, 293] on link "Import" at bounding box center [1040, 288] width 213 height 30
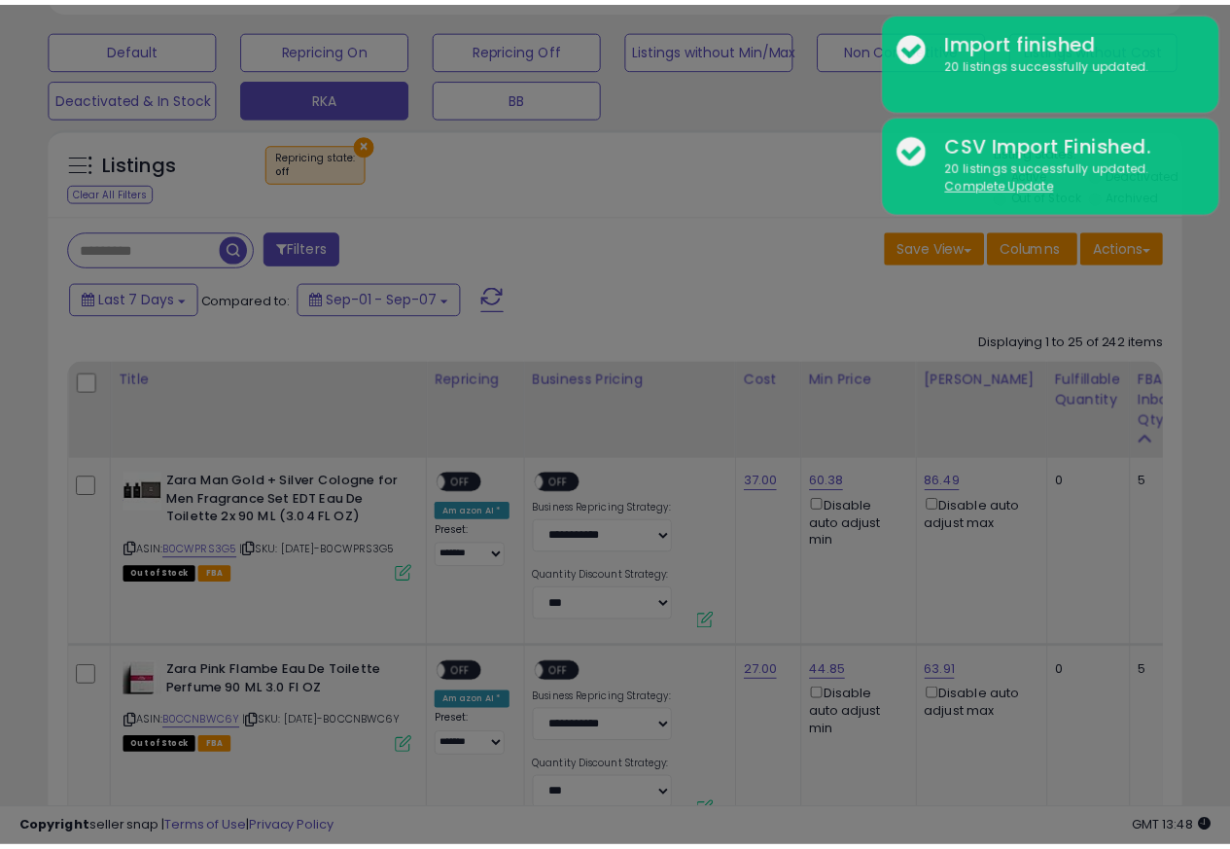
scroll to position [399, 663]
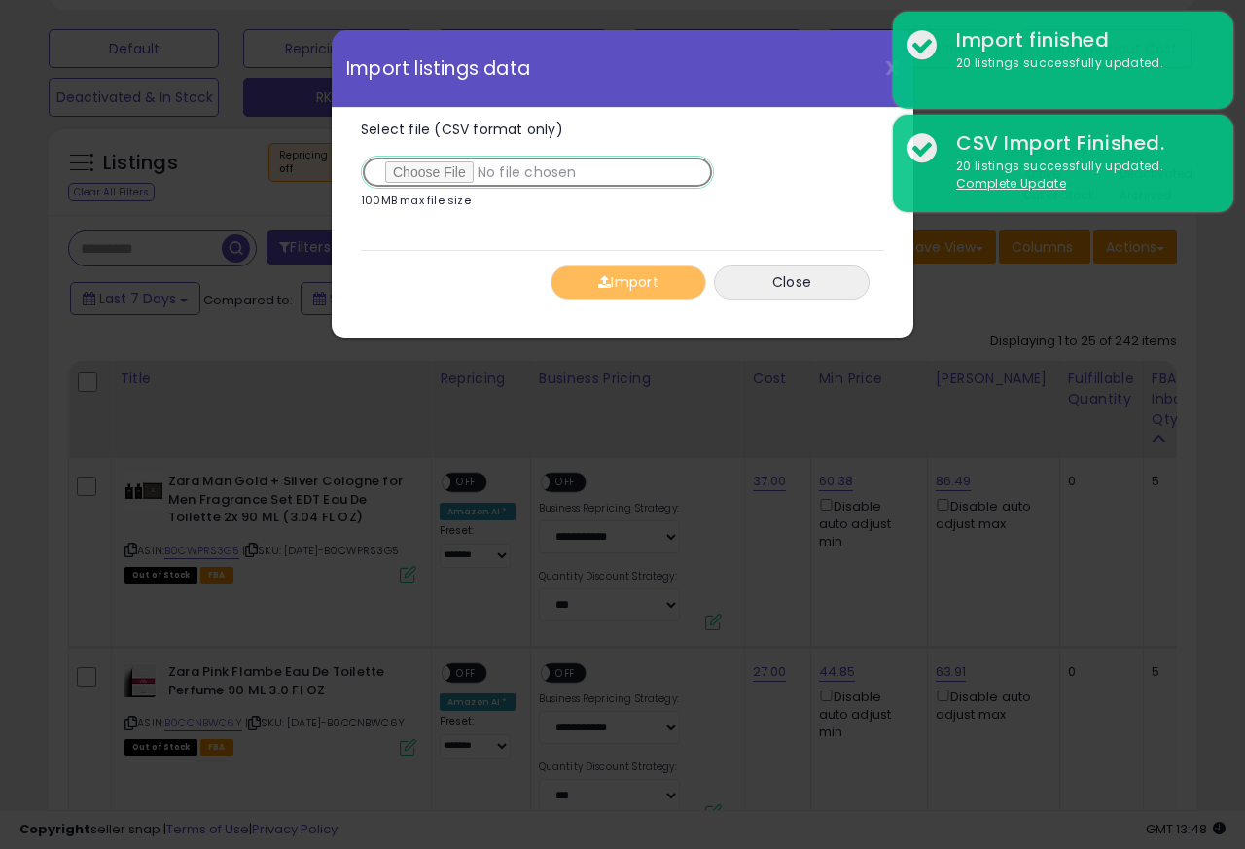
click at [440, 173] on input "Select file (CSV format only)" at bounding box center [537, 172] width 353 height 33
click at [438, 175] on input "Select file (CSV format only)" at bounding box center [537, 172] width 353 height 33
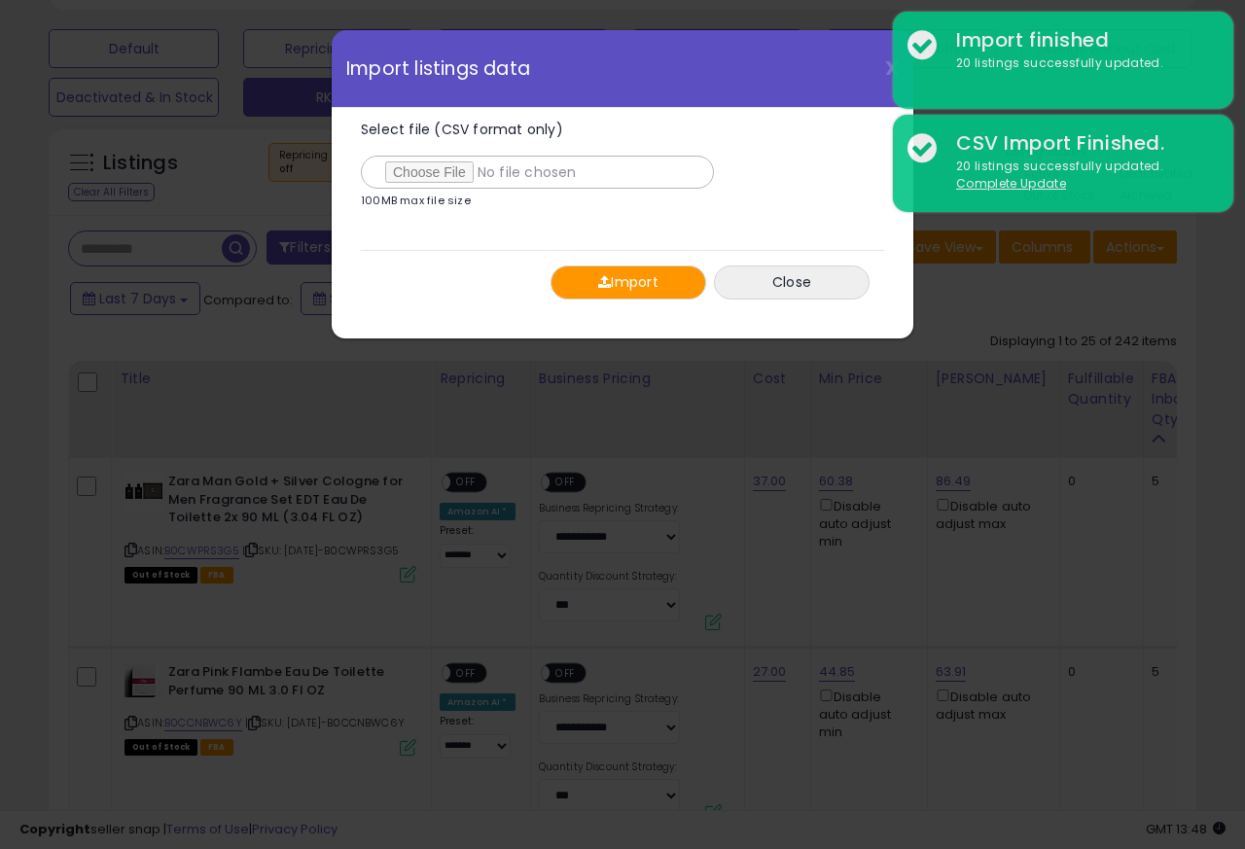
click at [620, 283] on button "Import" at bounding box center [628, 282] width 156 height 34
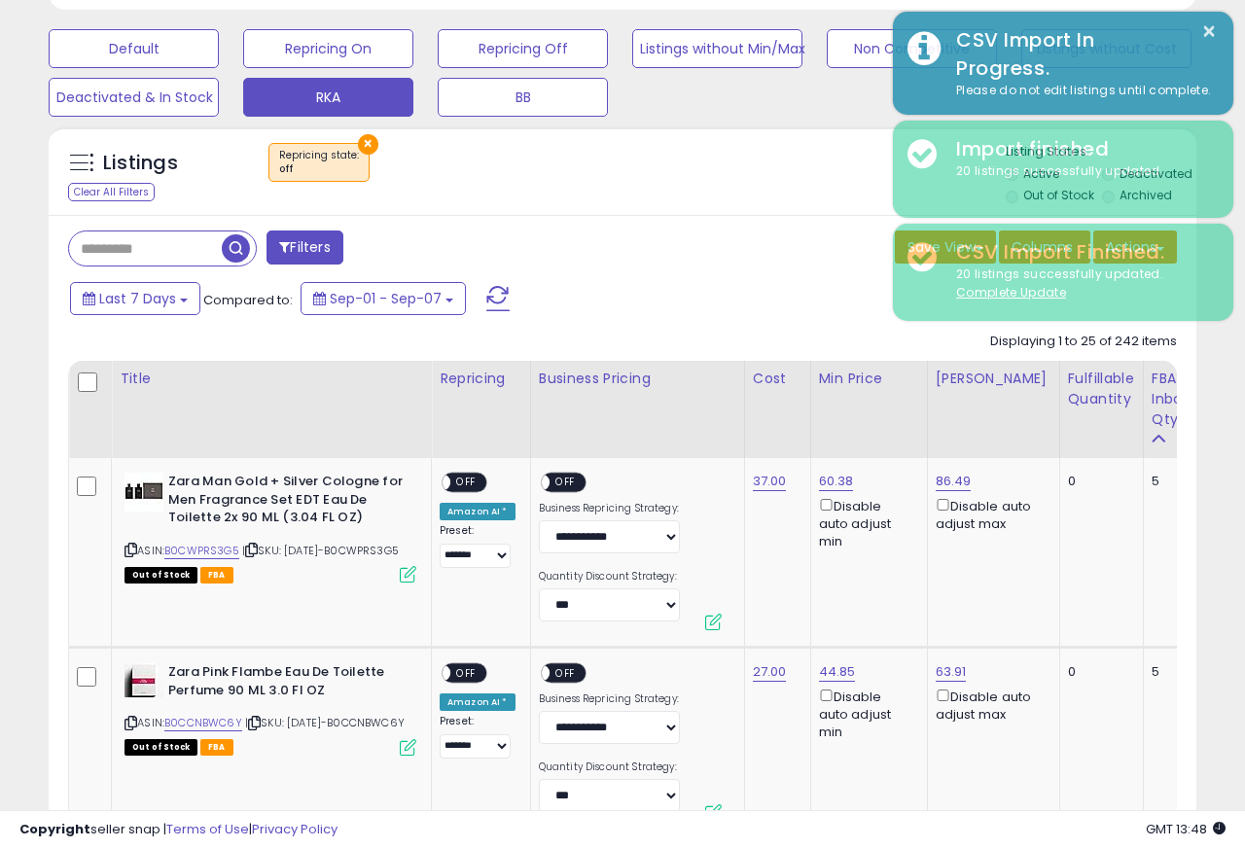
scroll to position [971964, 971707]
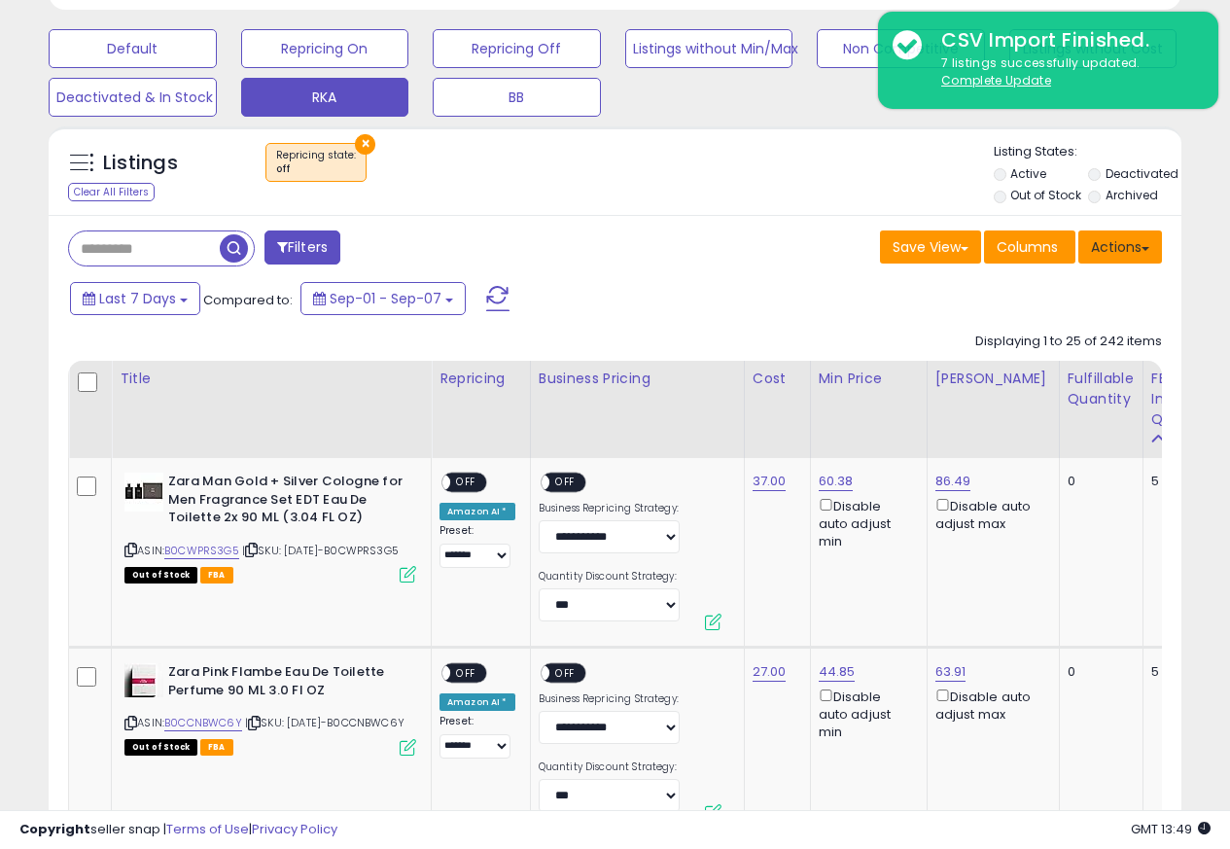
click at [1130, 251] on button "Actions" at bounding box center [1120, 246] width 84 height 33
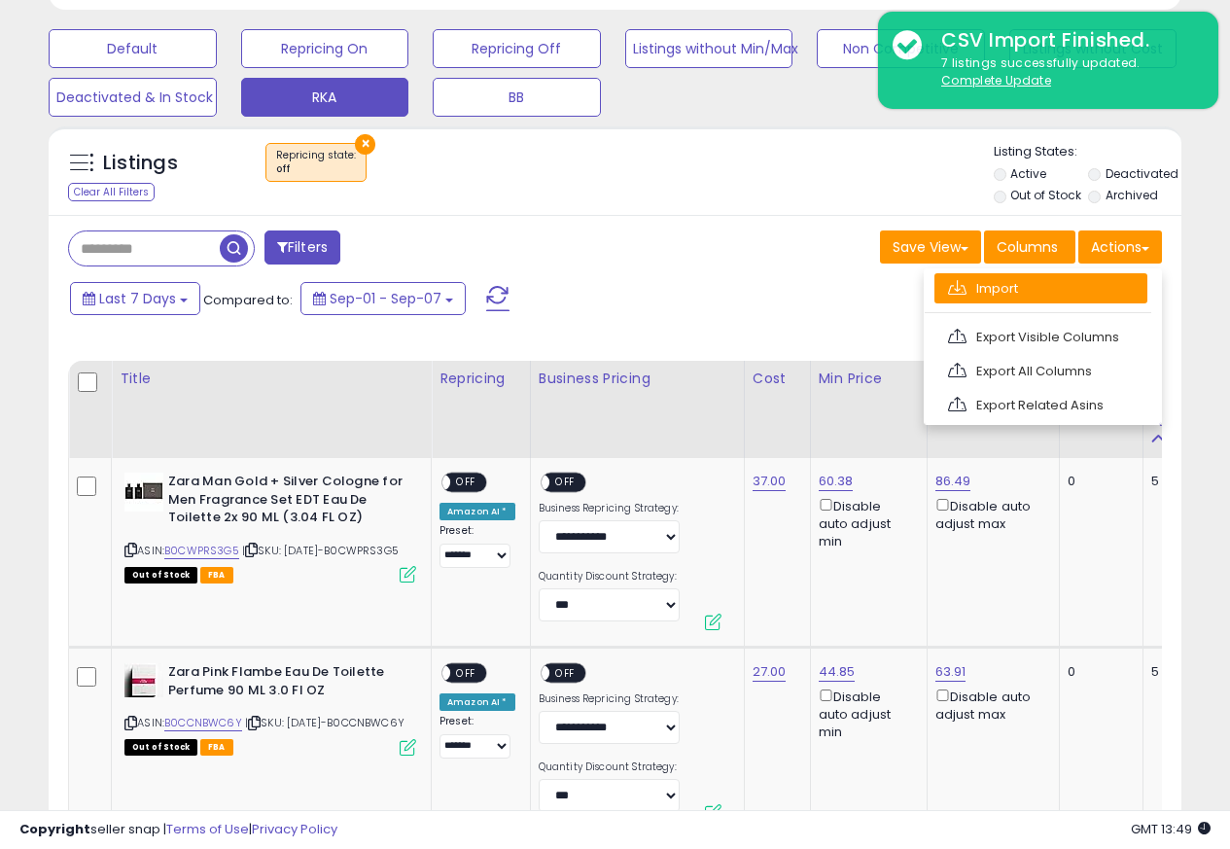
click at [980, 291] on link "Import" at bounding box center [1040, 288] width 213 height 30
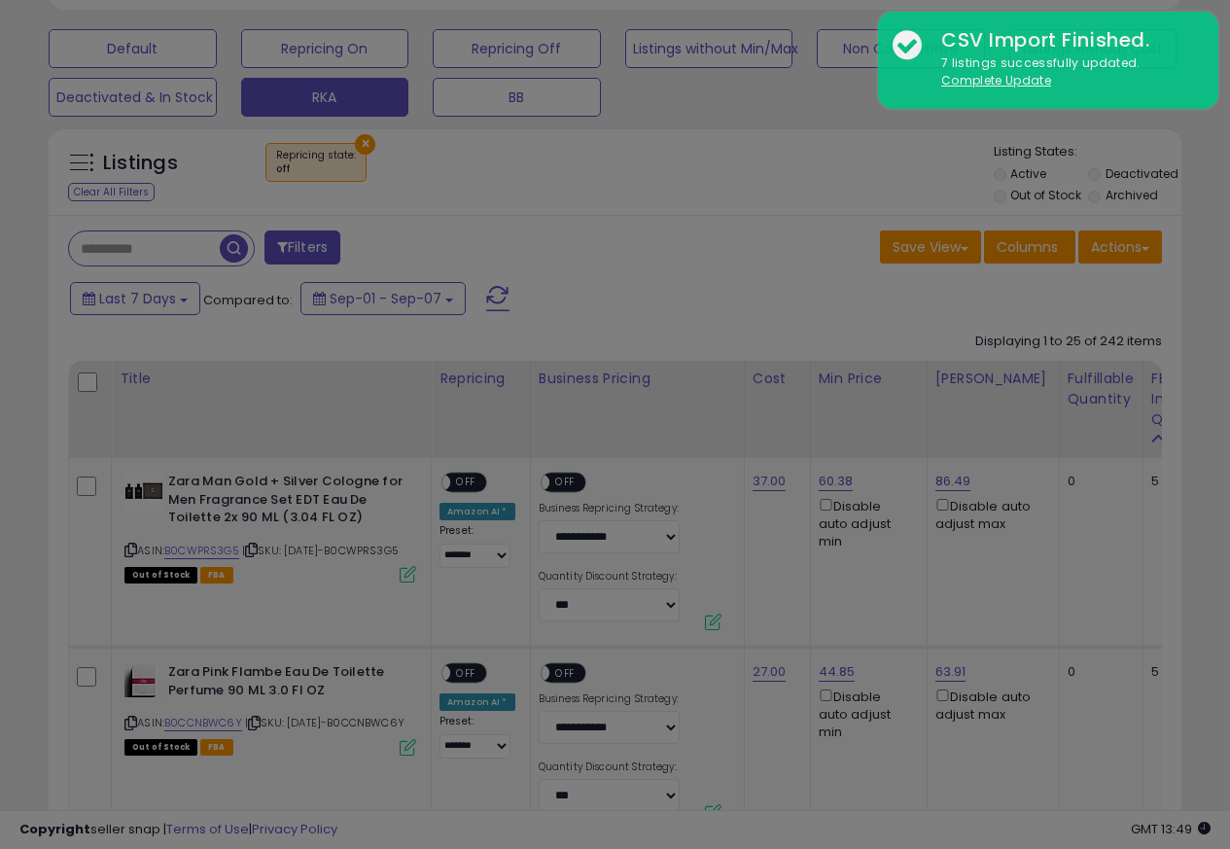
scroll to position [399, 663]
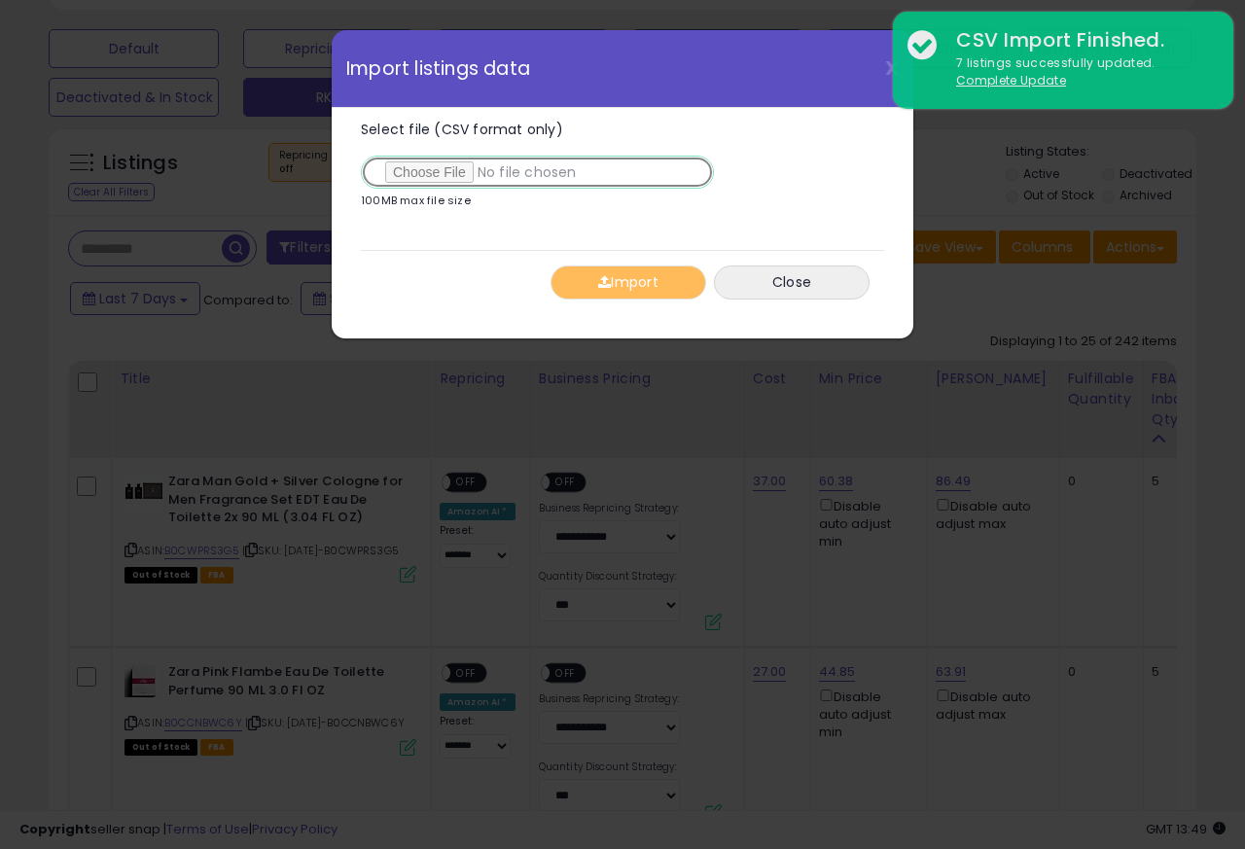
click at [424, 173] on input "Select file (CSV format only)" at bounding box center [537, 172] width 353 height 33
click at [439, 174] on input "Select file (CSV format only)" at bounding box center [537, 172] width 353 height 33
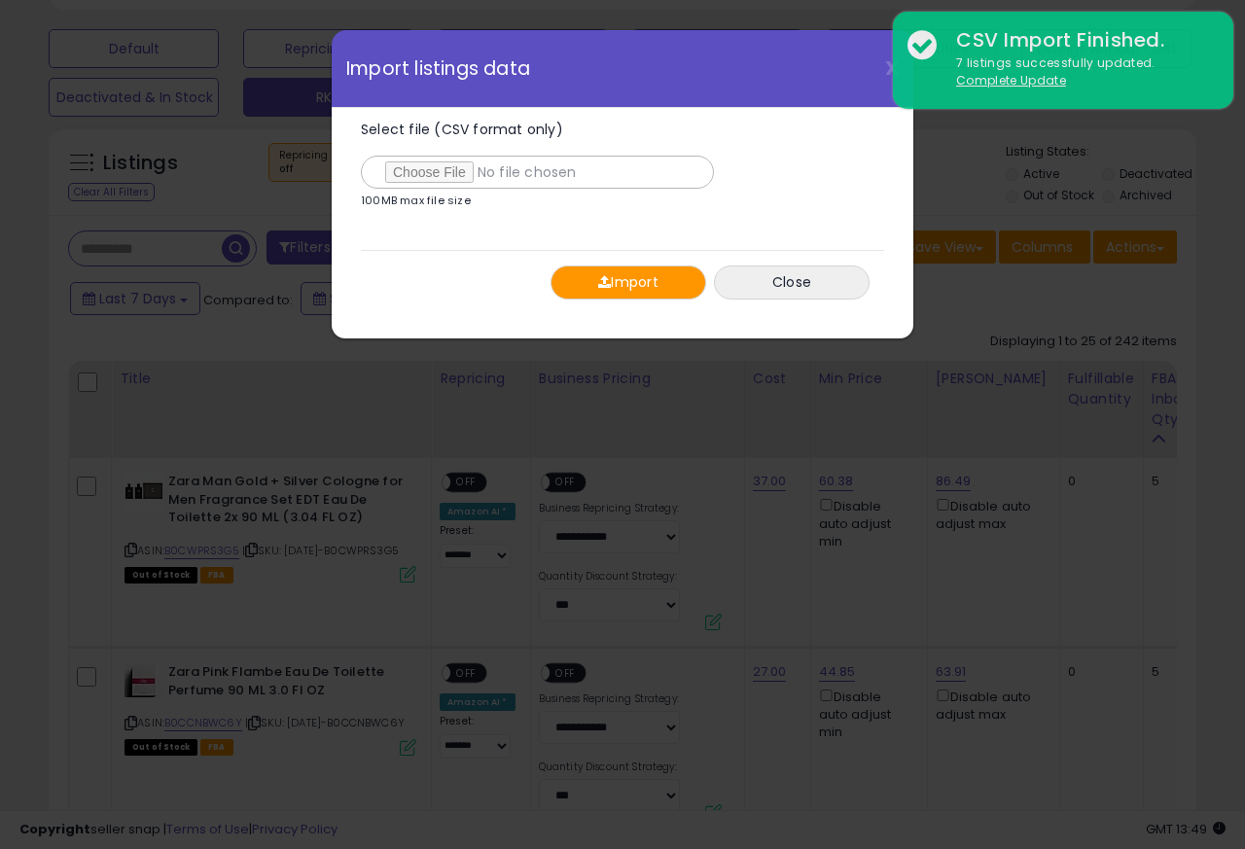
click at [617, 285] on button "Import" at bounding box center [628, 282] width 156 height 34
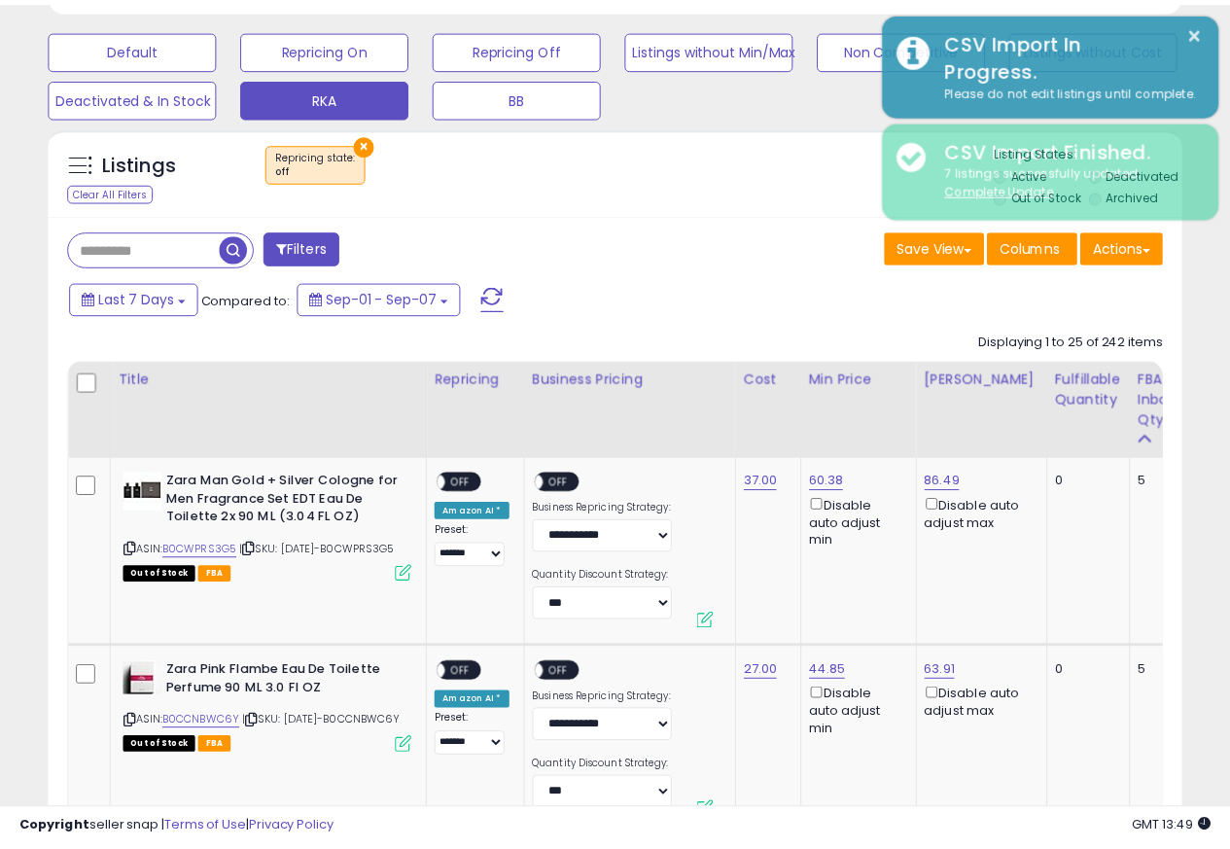
scroll to position [971964, 971707]
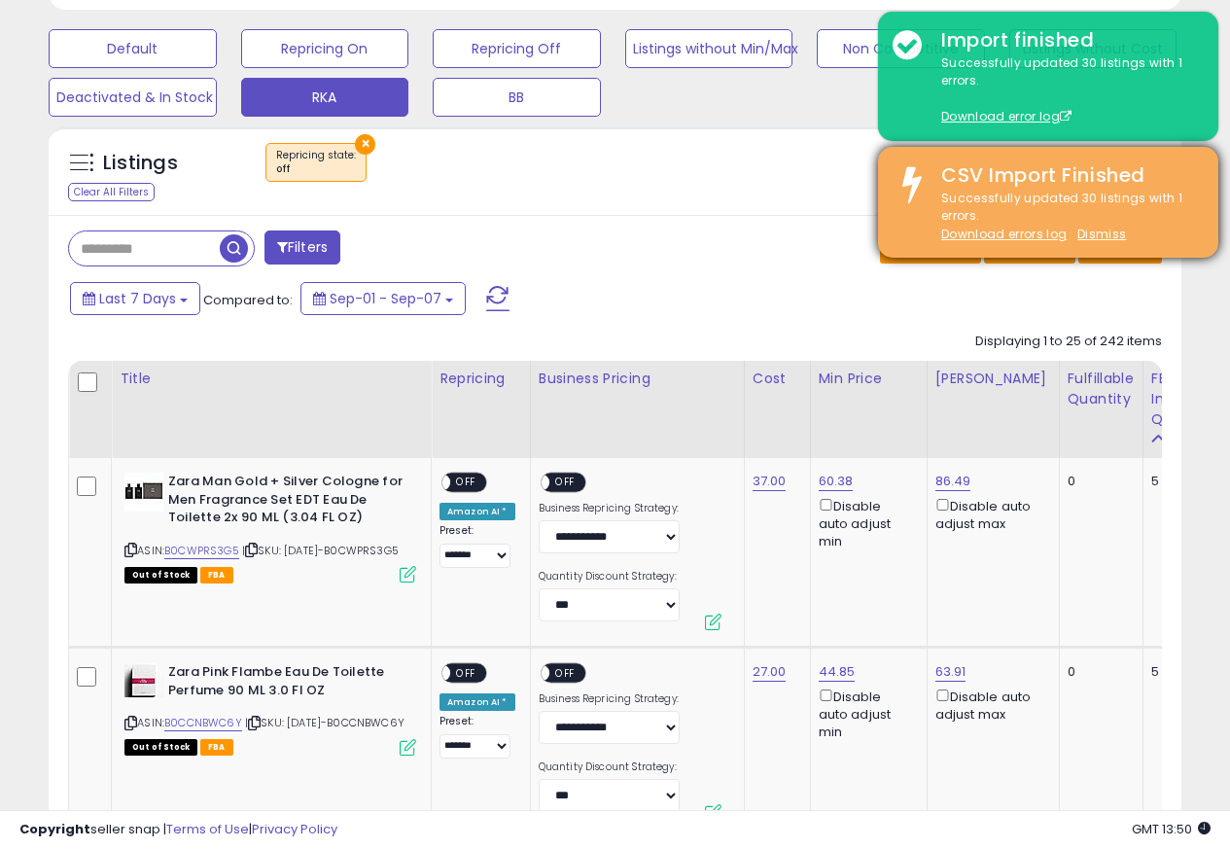
click at [1130, 251] on div "CSV Import Finished Successfully updated 30 listings with 1 errors. Download er…" at bounding box center [1048, 202] width 340 height 111
click at [1131, 251] on div "CSV Import Finished Successfully updated 30 listings with 1 errors. Download er…" at bounding box center [1048, 202] width 340 height 111
click at [1110, 232] on u "Dismiss" at bounding box center [1101, 234] width 49 height 17
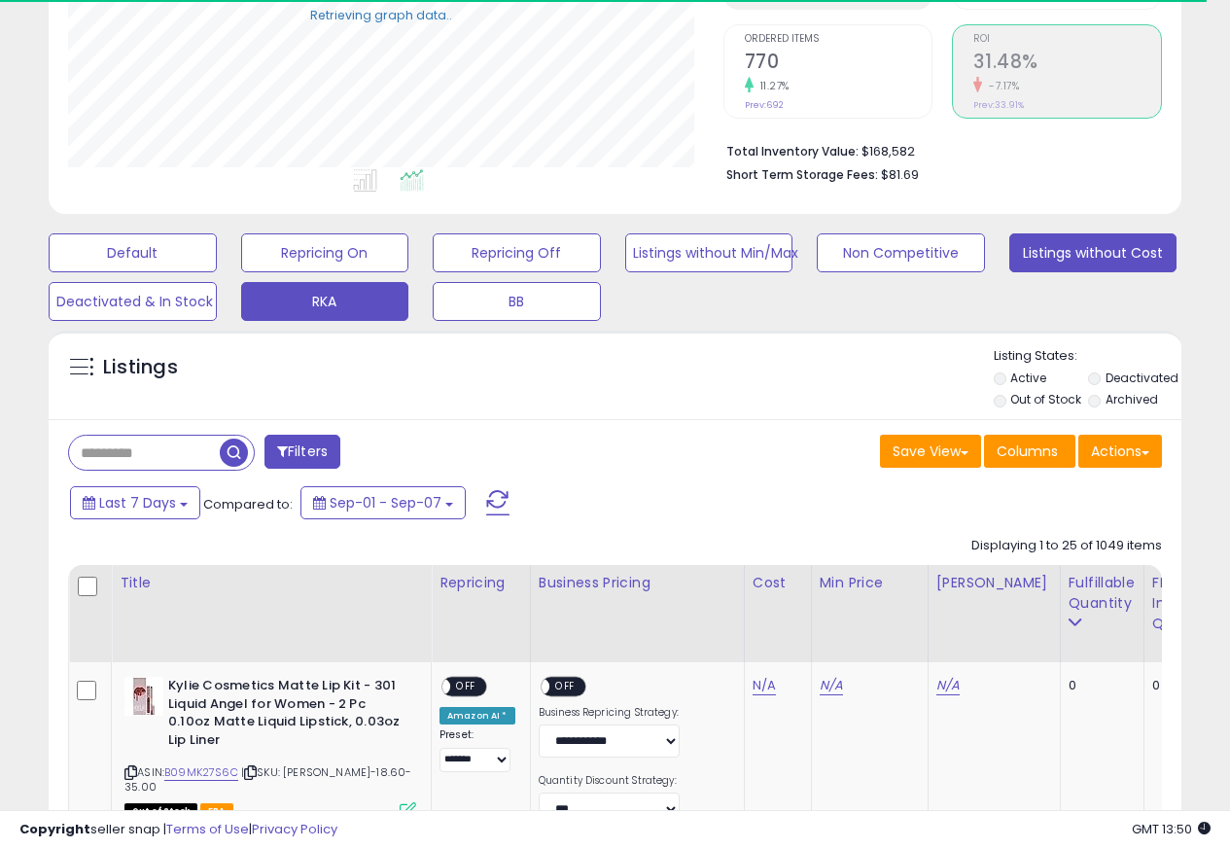
click at [1099, 237] on button "Listings without Cost" at bounding box center [1093, 252] width 168 height 39
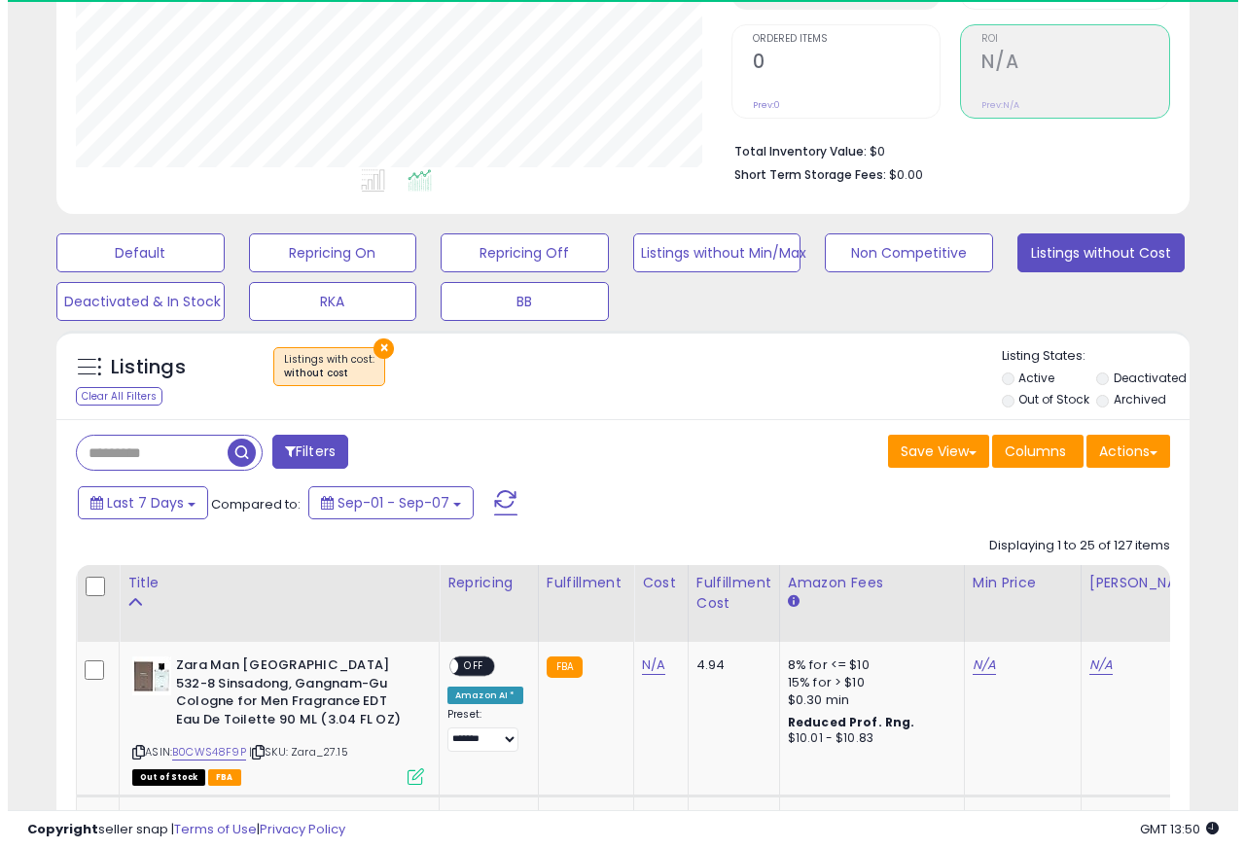
scroll to position [399, 654]
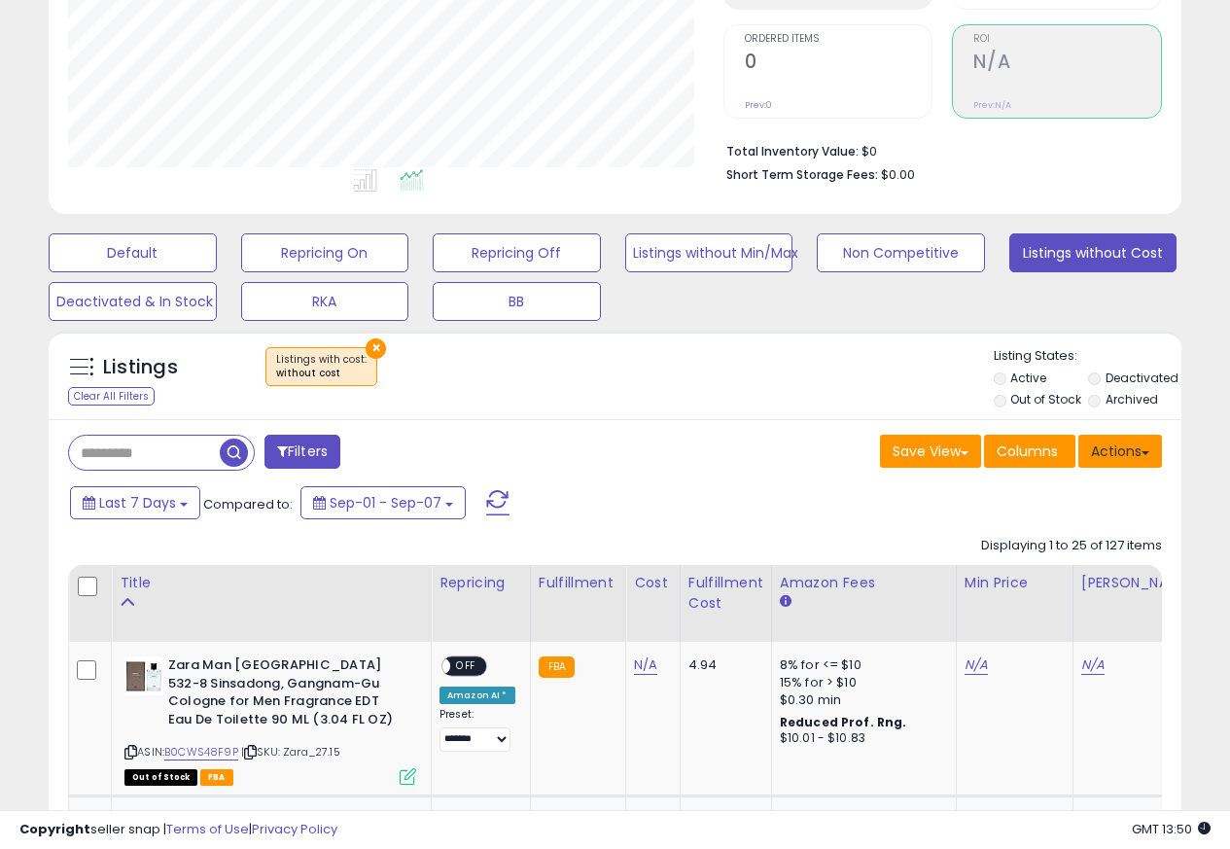
click at [1134, 456] on button "Actions" at bounding box center [1120, 451] width 84 height 33
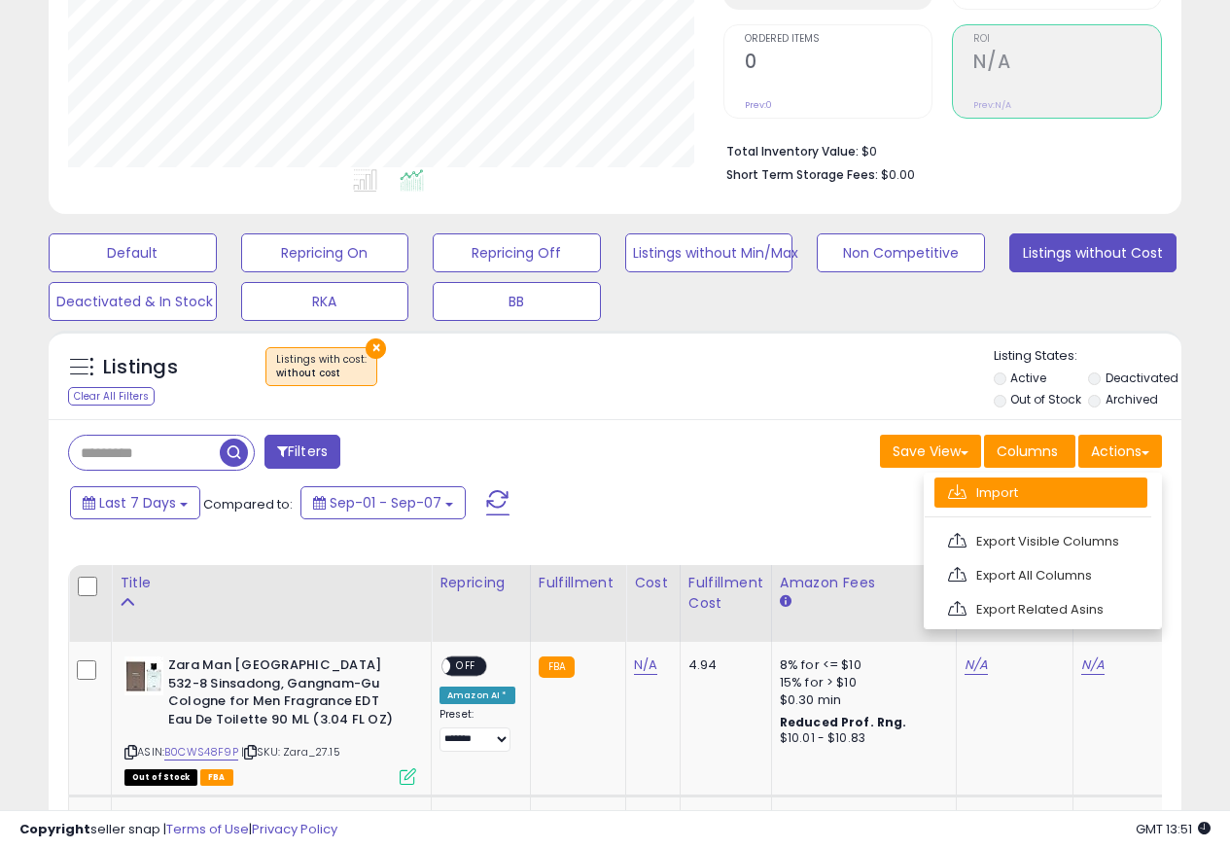
click at [980, 494] on link "Import" at bounding box center [1040, 492] width 213 height 30
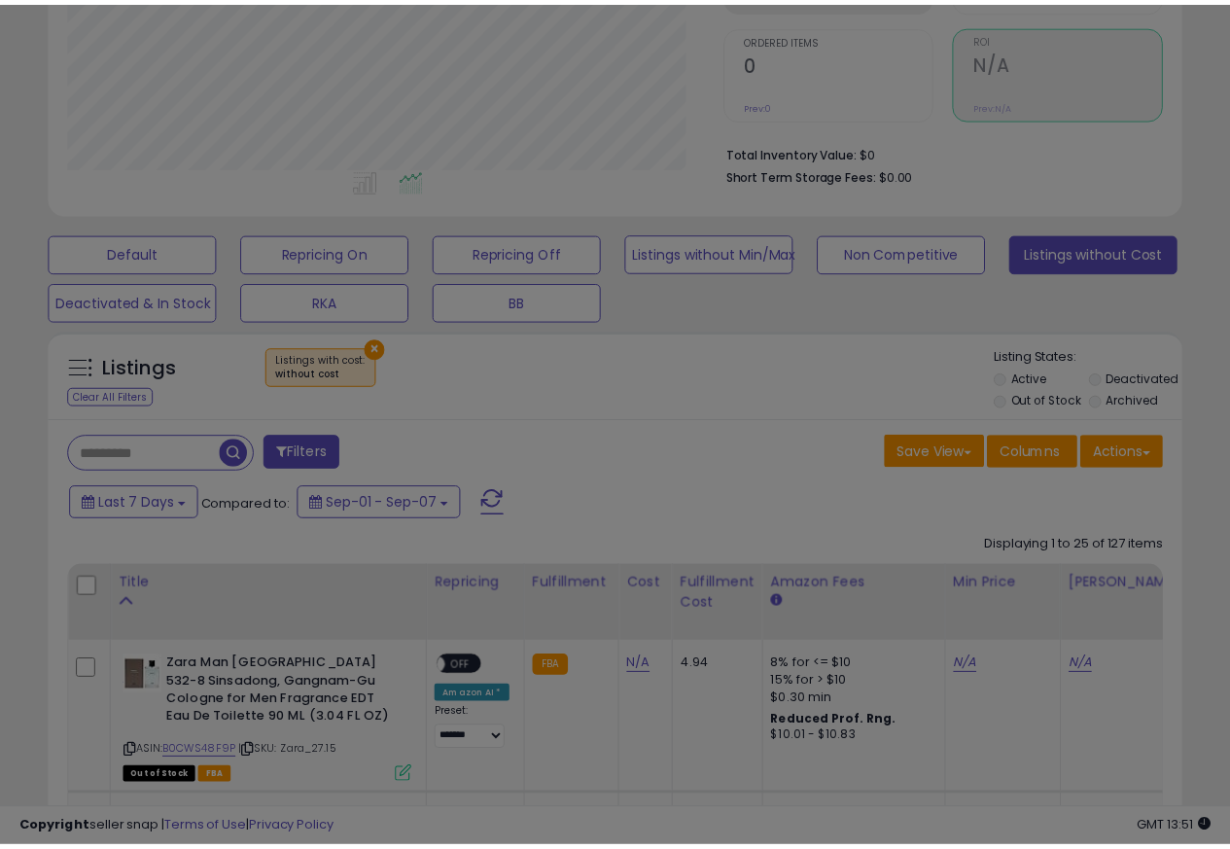
scroll to position [399, 663]
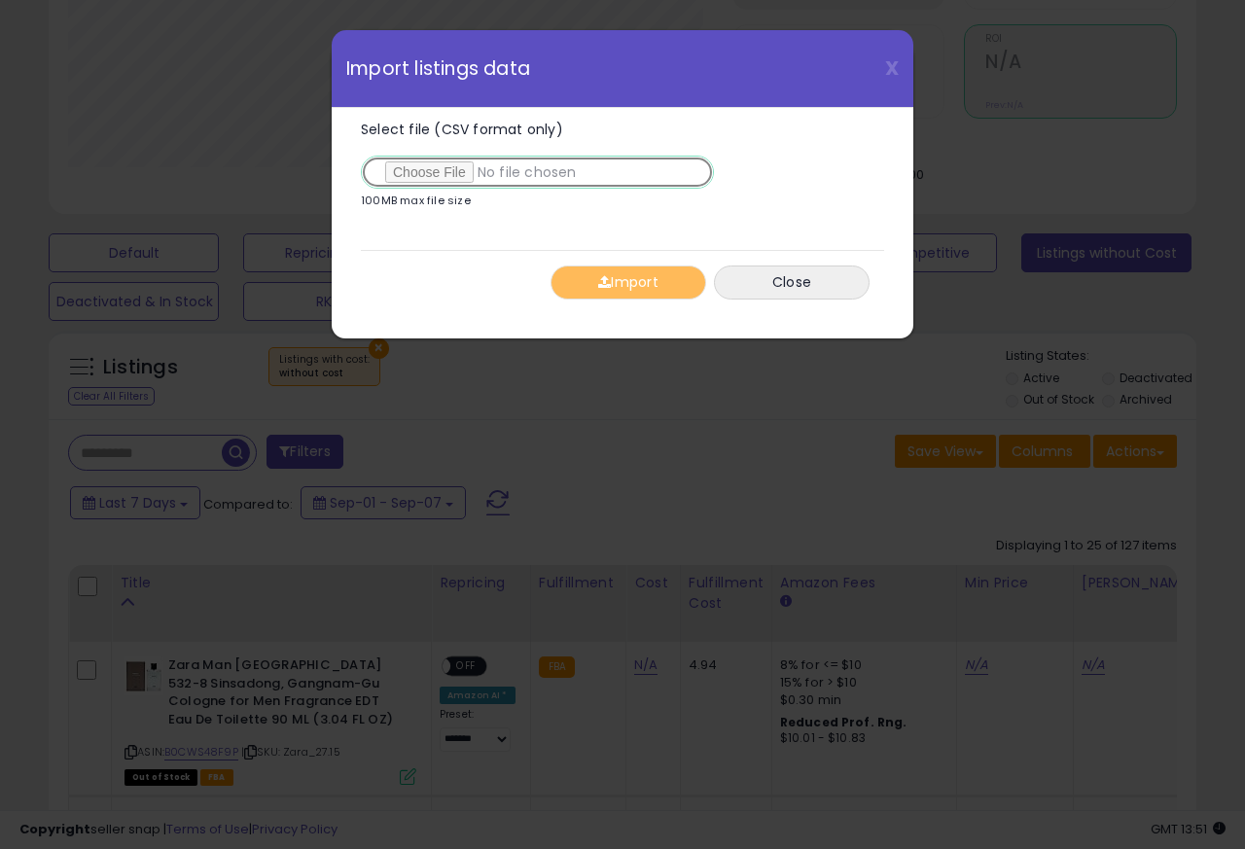
click at [430, 173] on input "Select file (CSV format only)" at bounding box center [537, 172] width 353 height 33
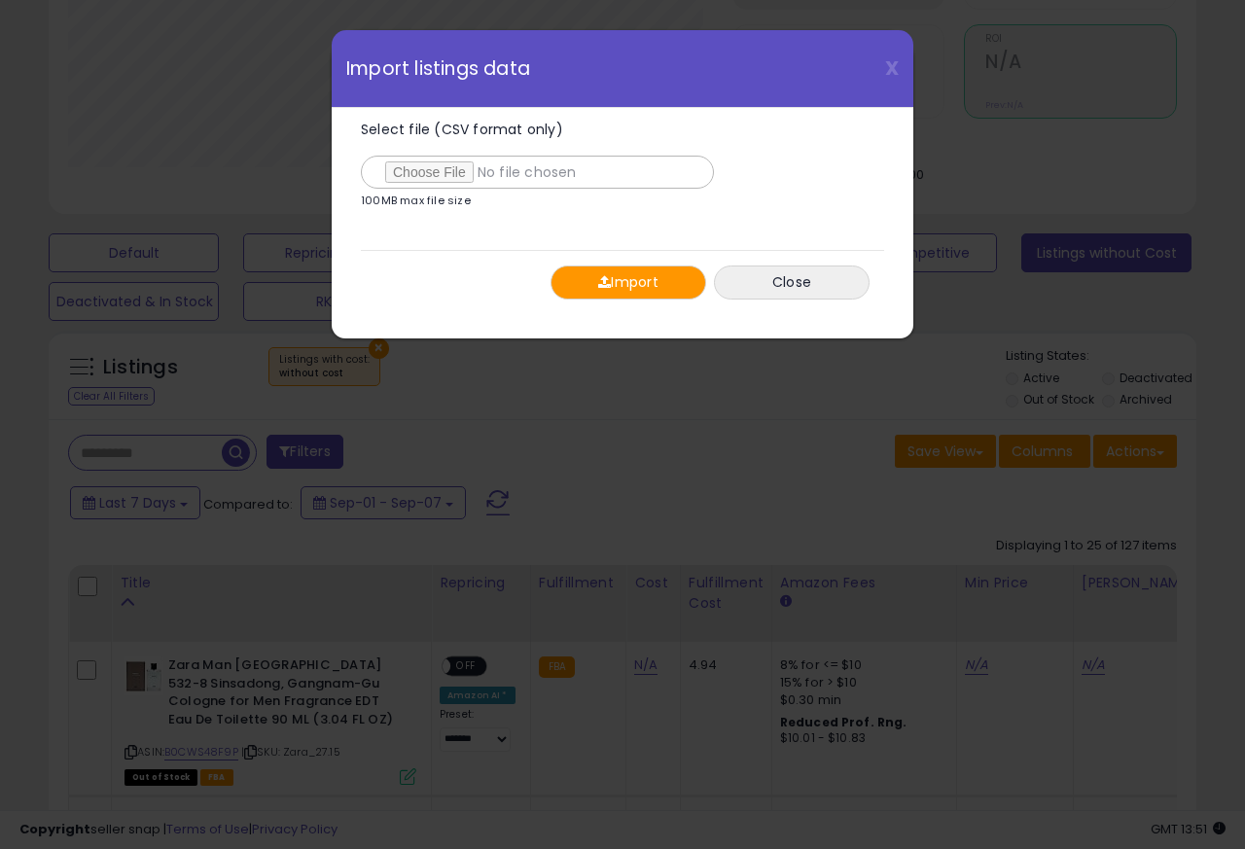
click at [615, 282] on button "Import" at bounding box center [628, 282] width 156 height 34
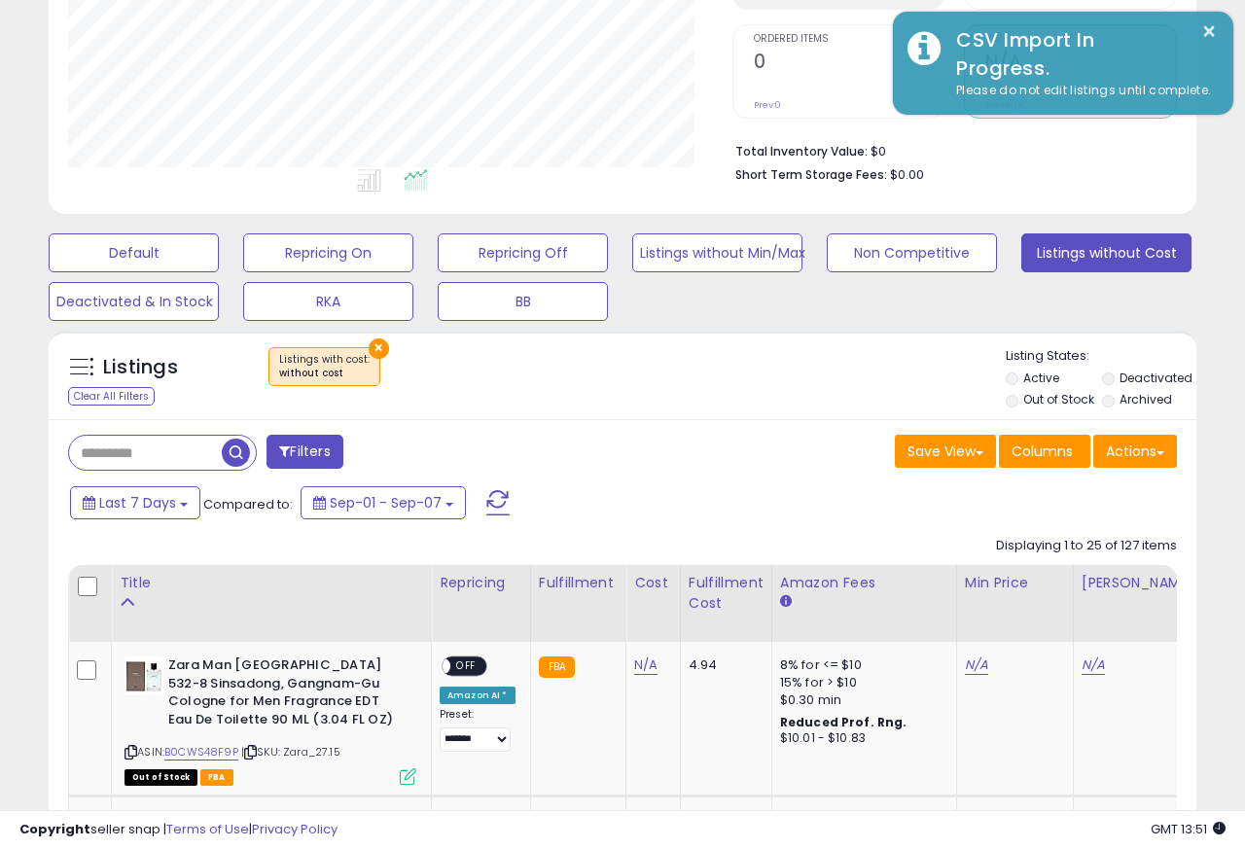
scroll to position [971964, 971707]
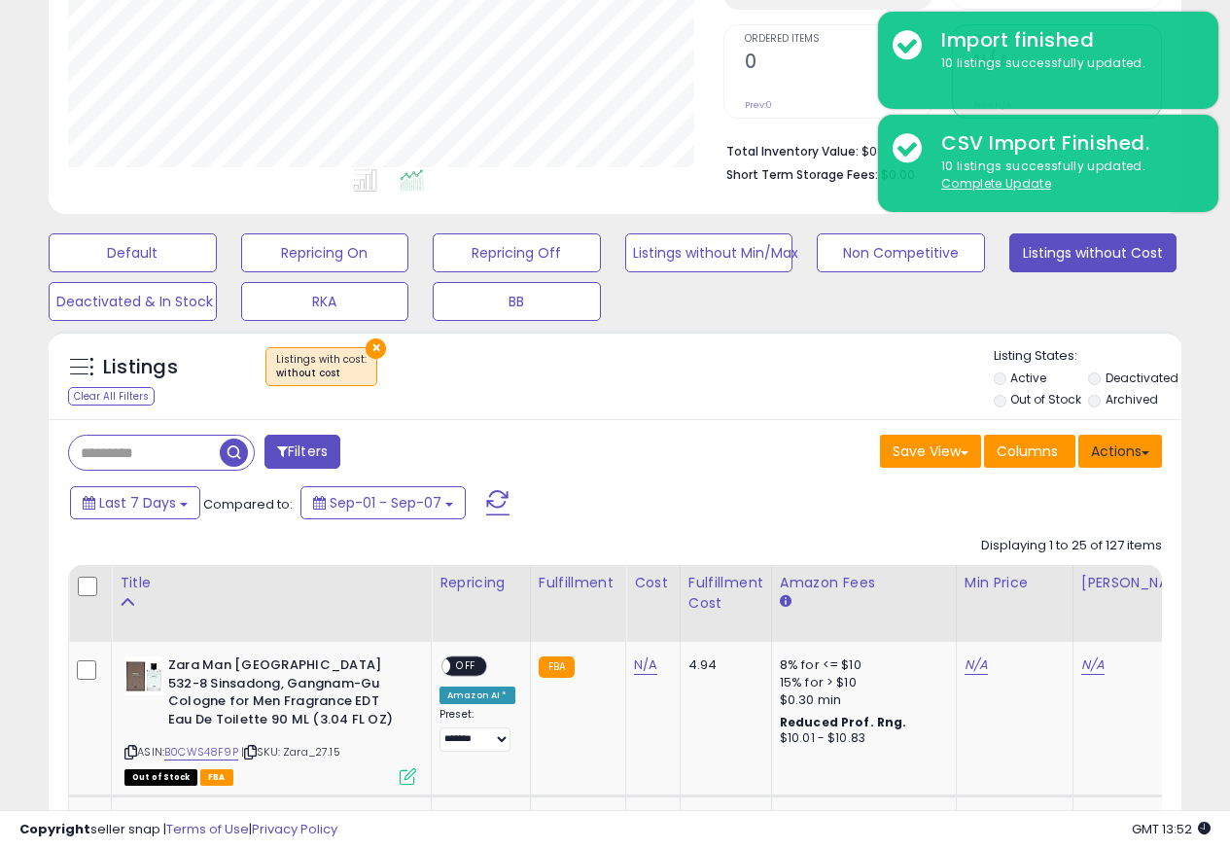
click at [1131, 457] on button "Actions" at bounding box center [1120, 451] width 84 height 33
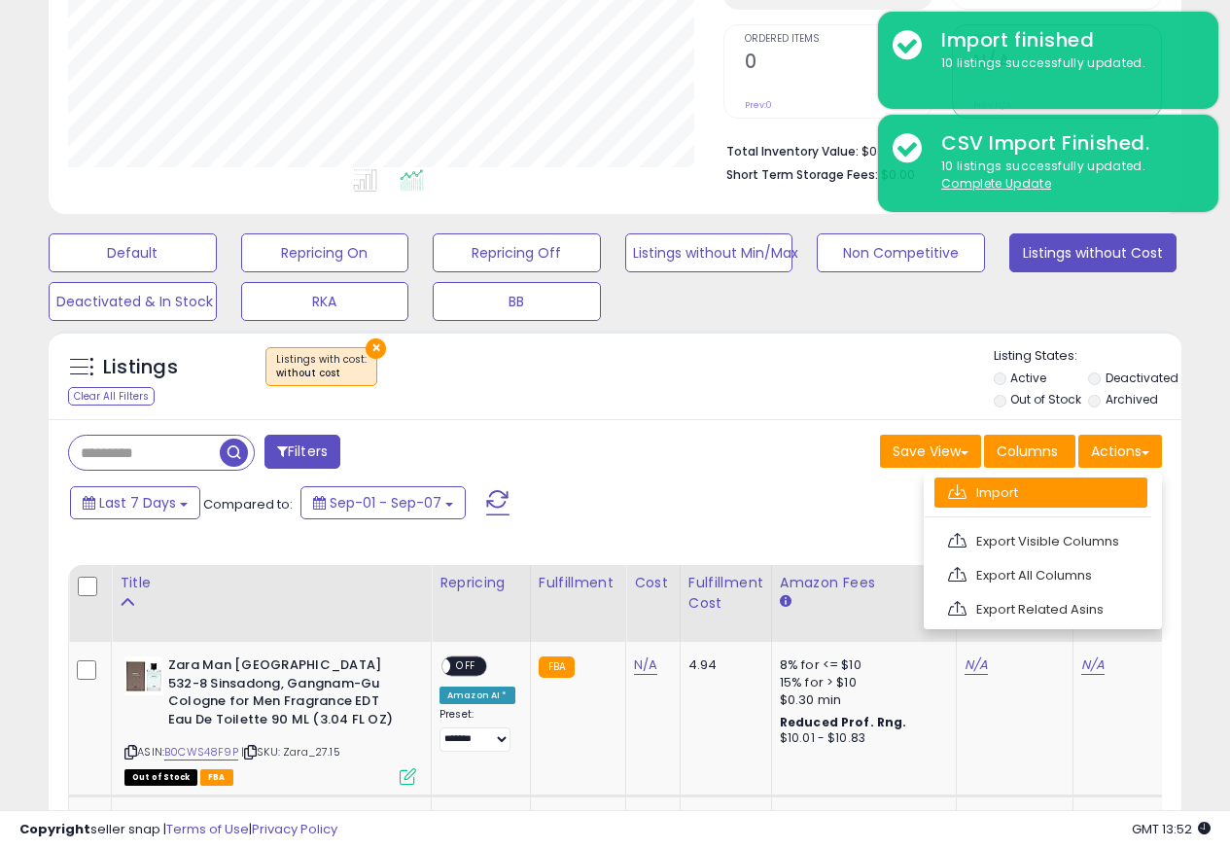
click at [980, 496] on link "Import" at bounding box center [1040, 492] width 213 height 30
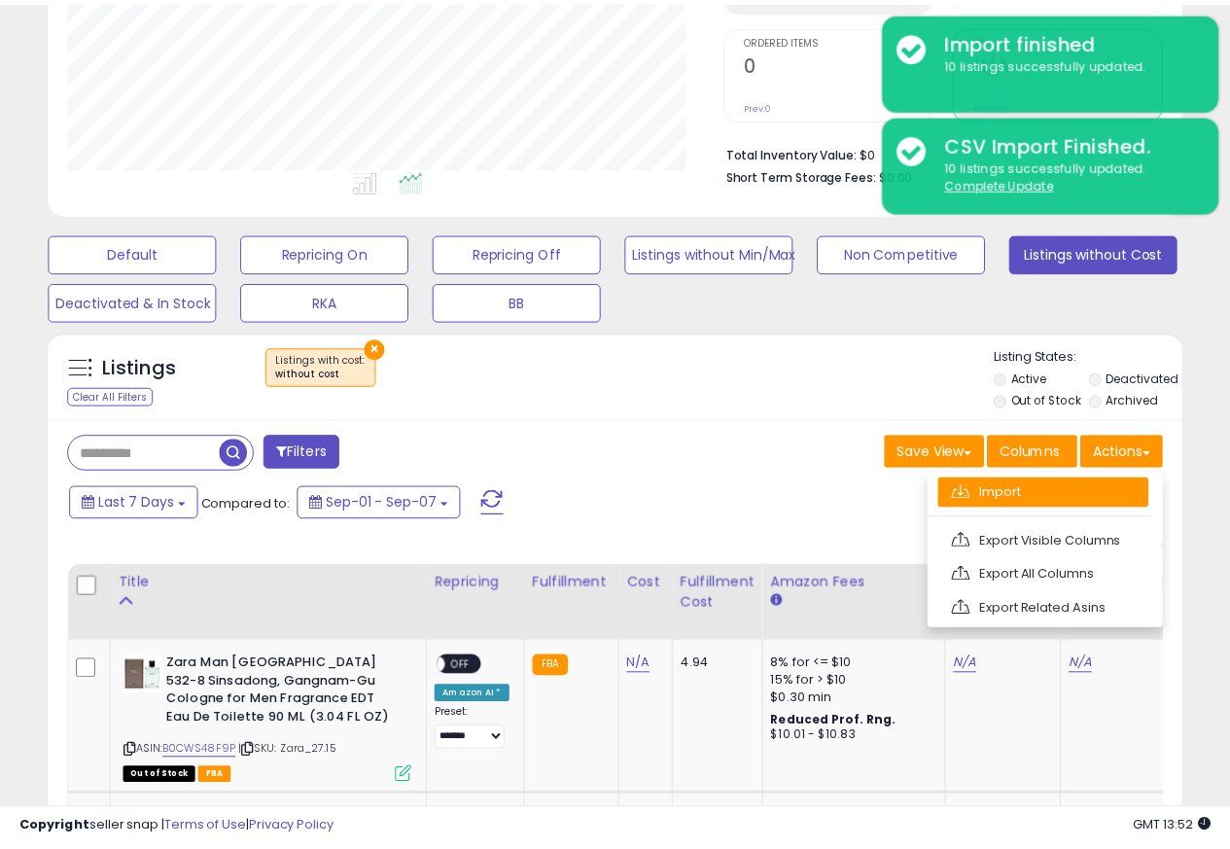
scroll to position [399, 663]
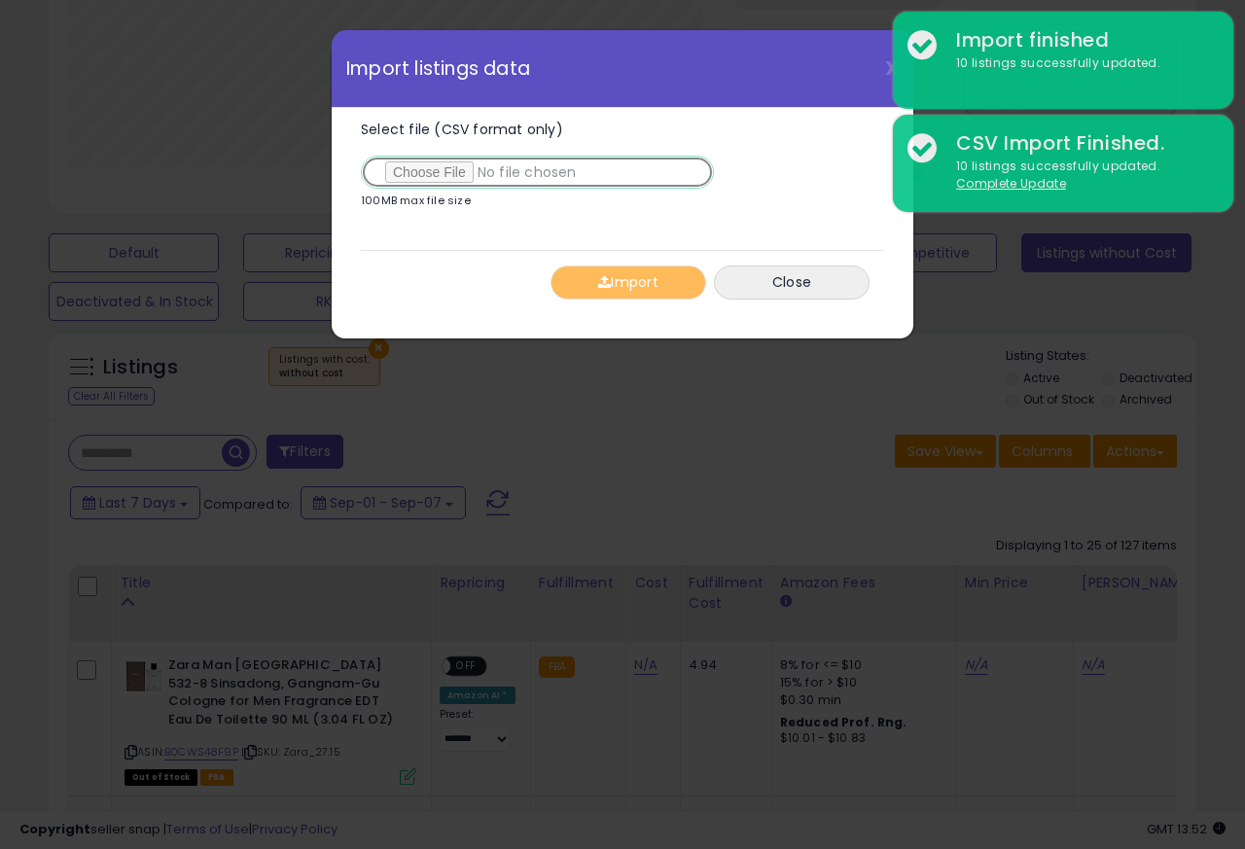
click at [440, 173] on input "Select file (CSV format only)" at bounding box center [537, 172] width 353 height 33
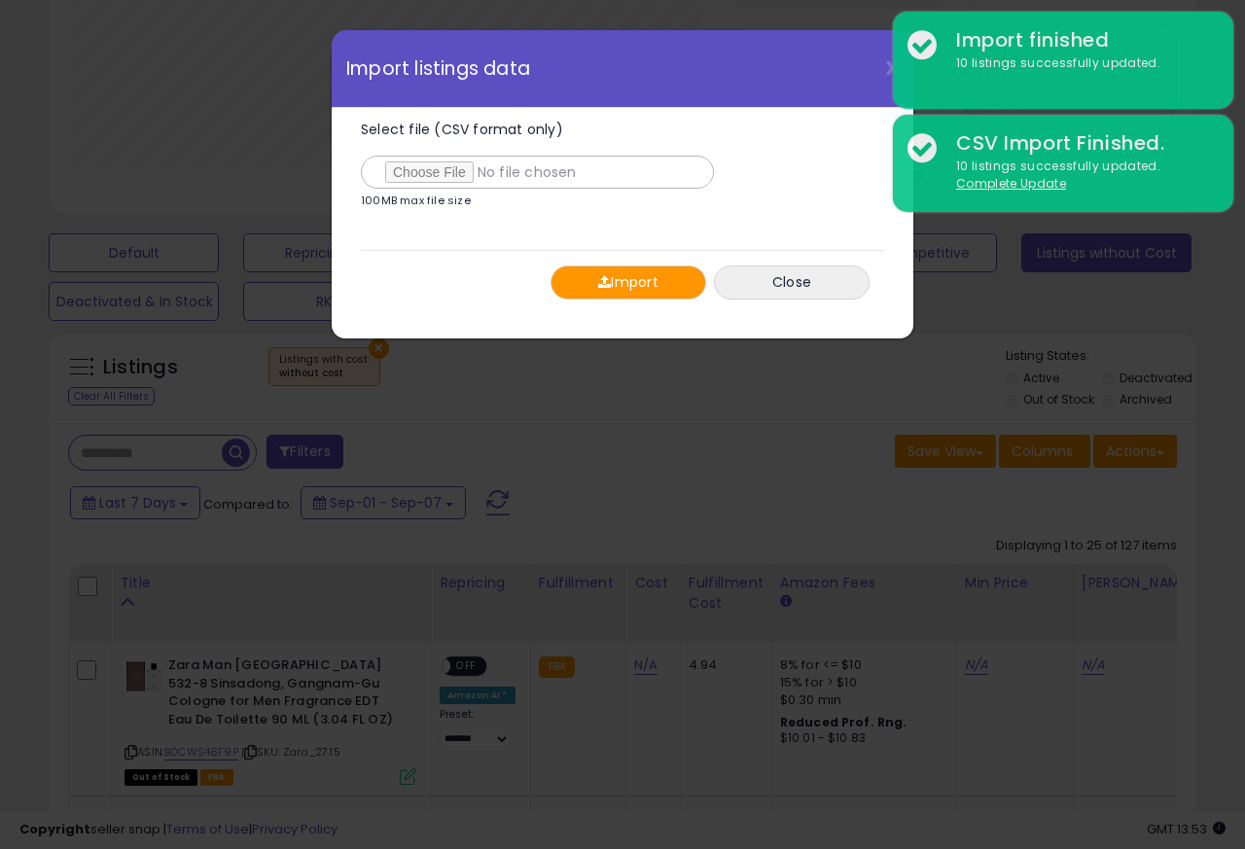
click at [610, 285] on button "Import" at bounding box center [628, 282] width 156 height 34
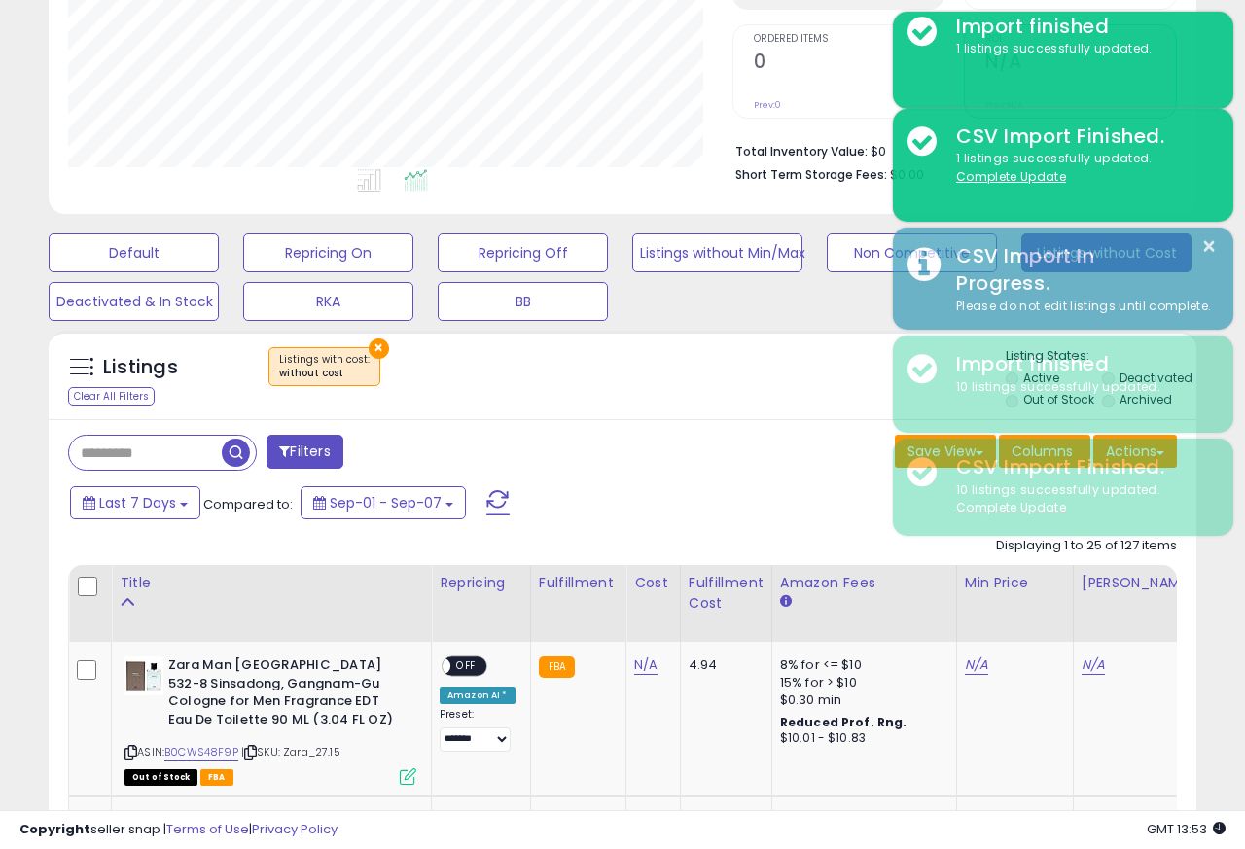
scroll to position [971964, 971707]
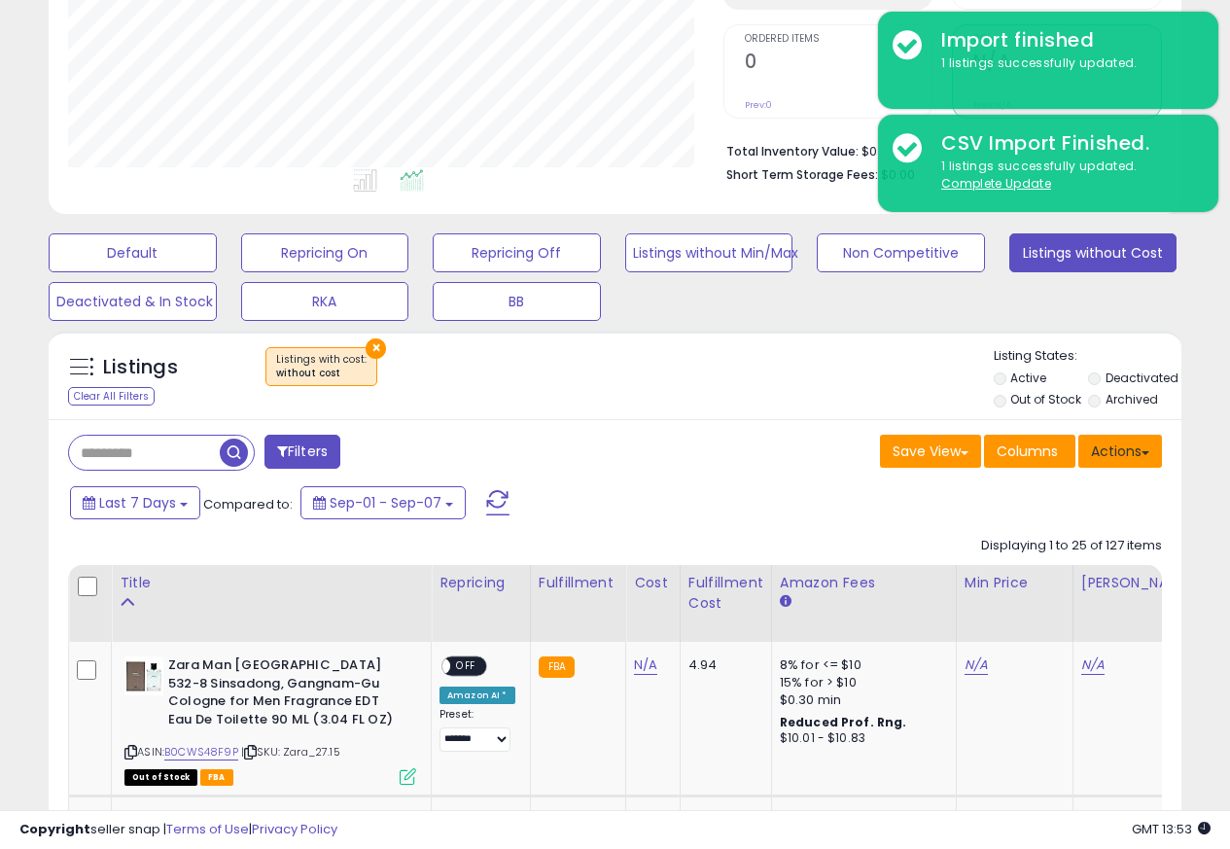
click at [1131, 457] on button "Actions" at bounding box center [1120, 451] width 84 height 33
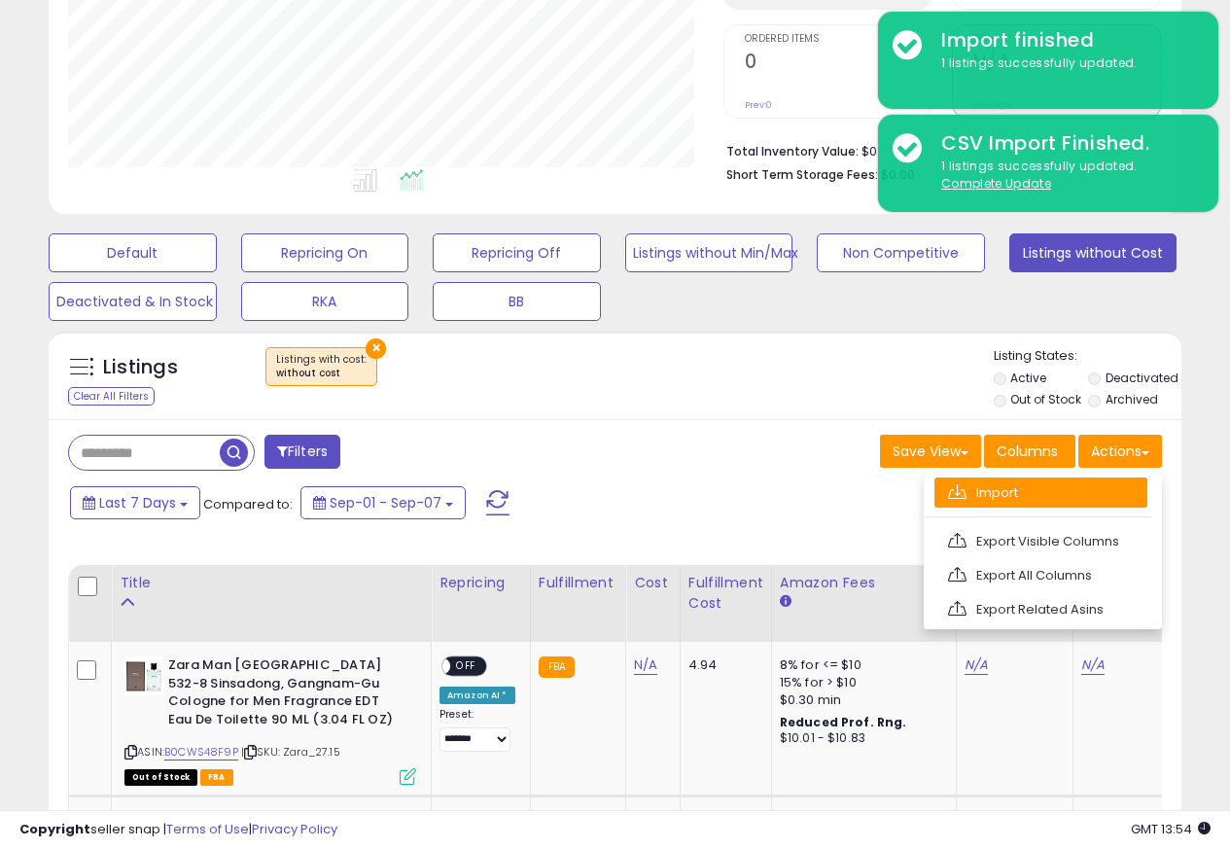
click at [977, 496] on link "Import" at bounding box center [1040, 492] width 213 height 30
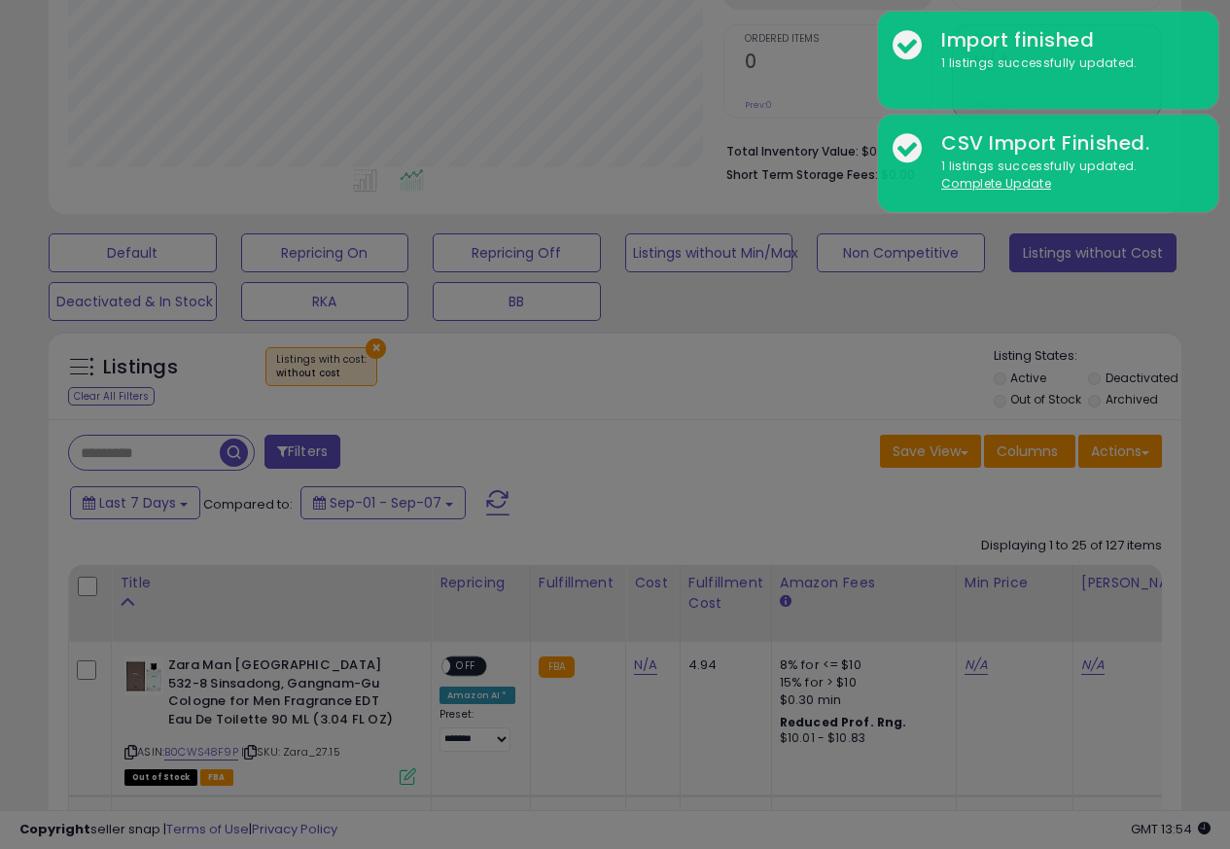
scroll to position [399, 663]
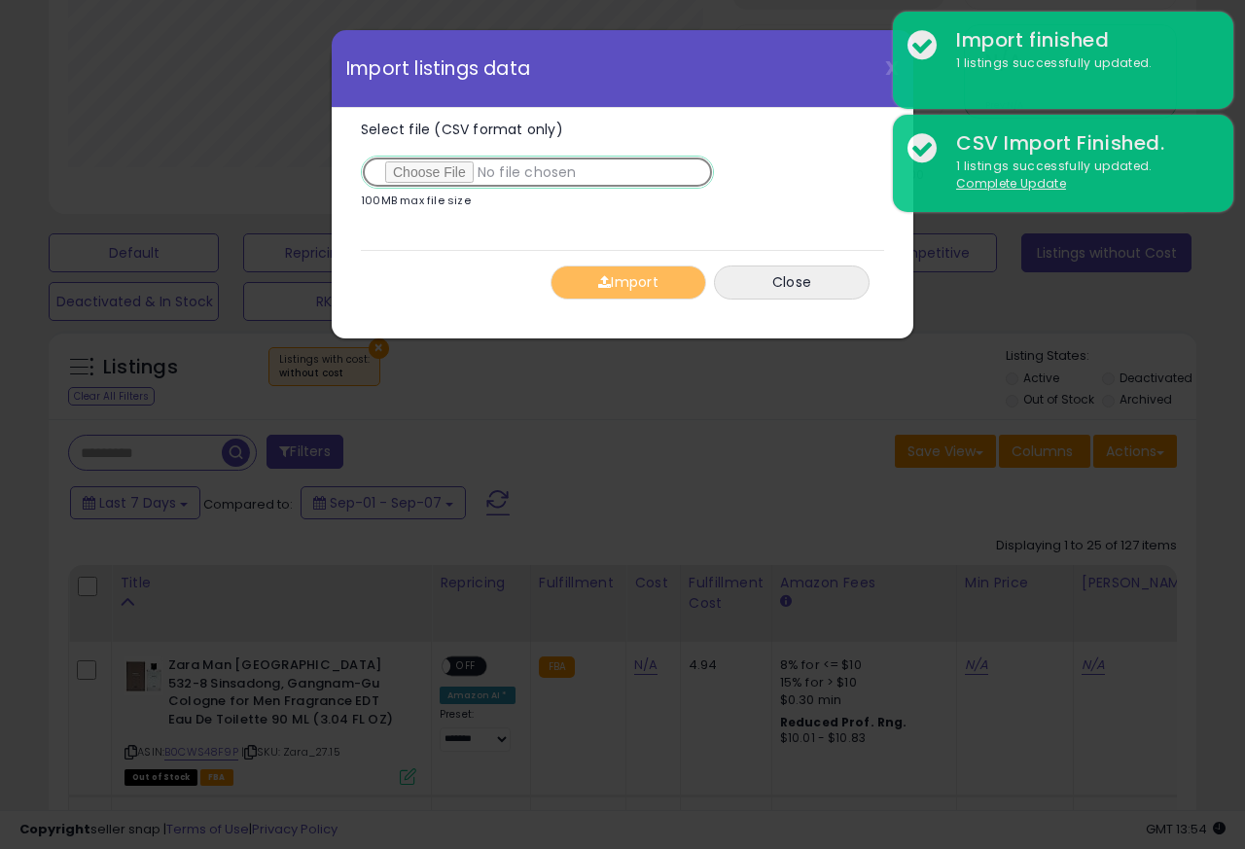
click at [439, 173] on input "Select file (CSV format only)" at bounding box center [537, 172] width 353 height 33
click at [436, 174] on input "Select file (CSV format only)" at bounding box center [537, 172] width 353 height 33
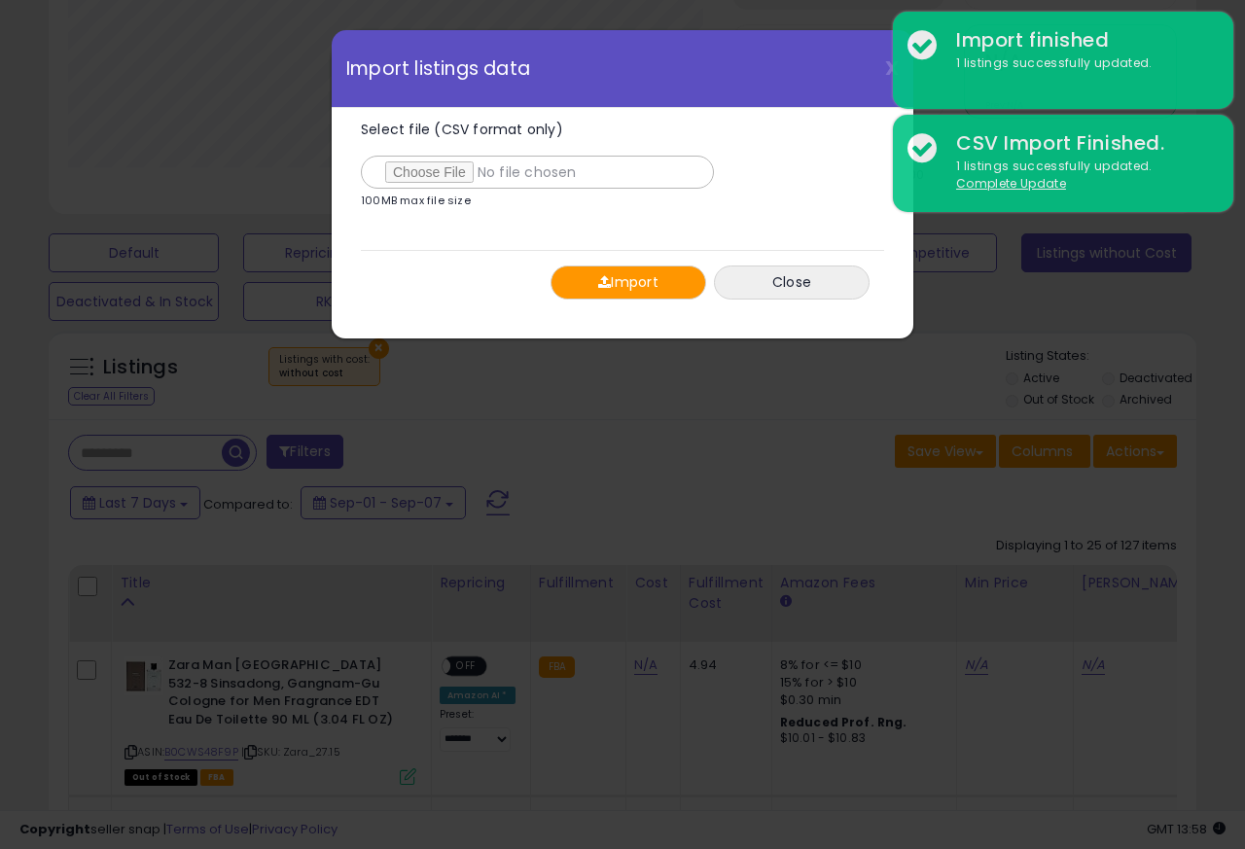
click at [622, 283] on button "Import" at bounding box center [628, 282] width 156 height 34
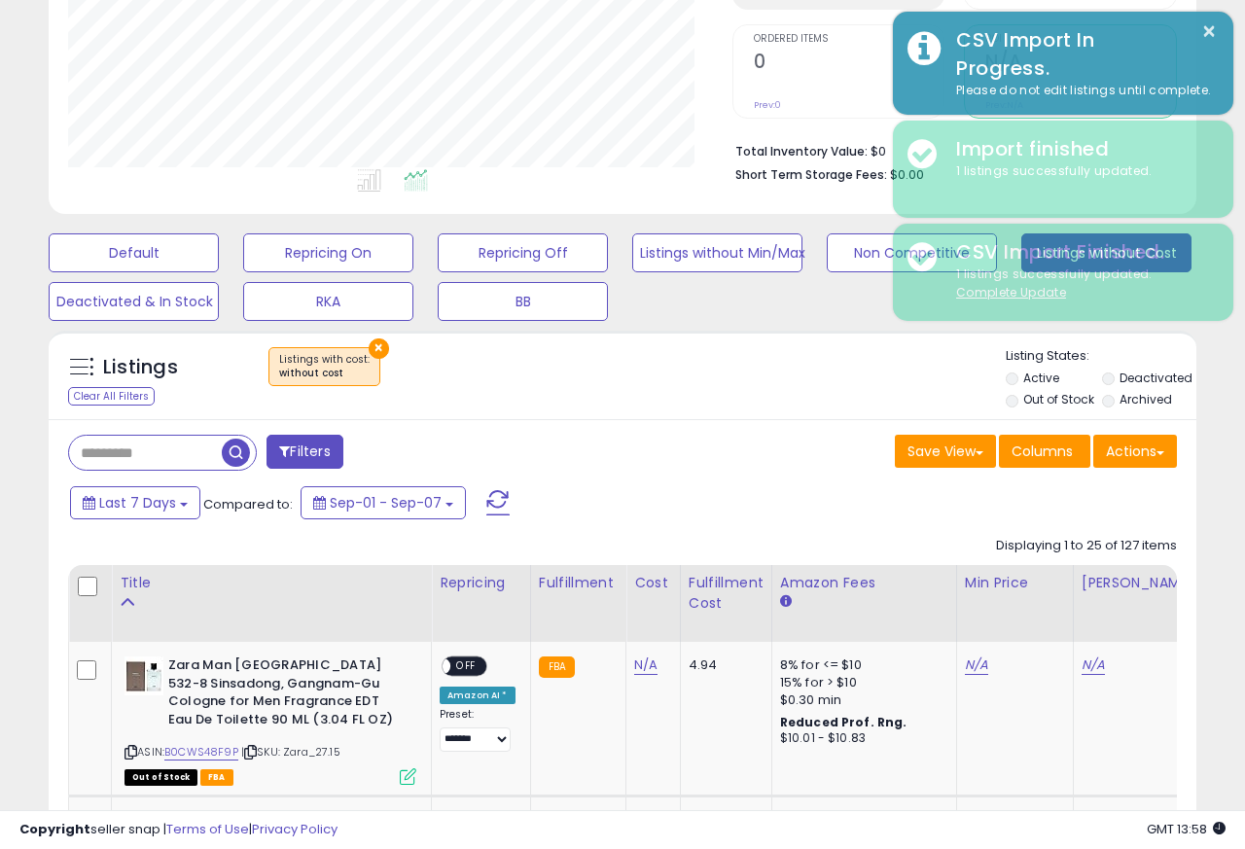
scroll to position [971964, 971707]
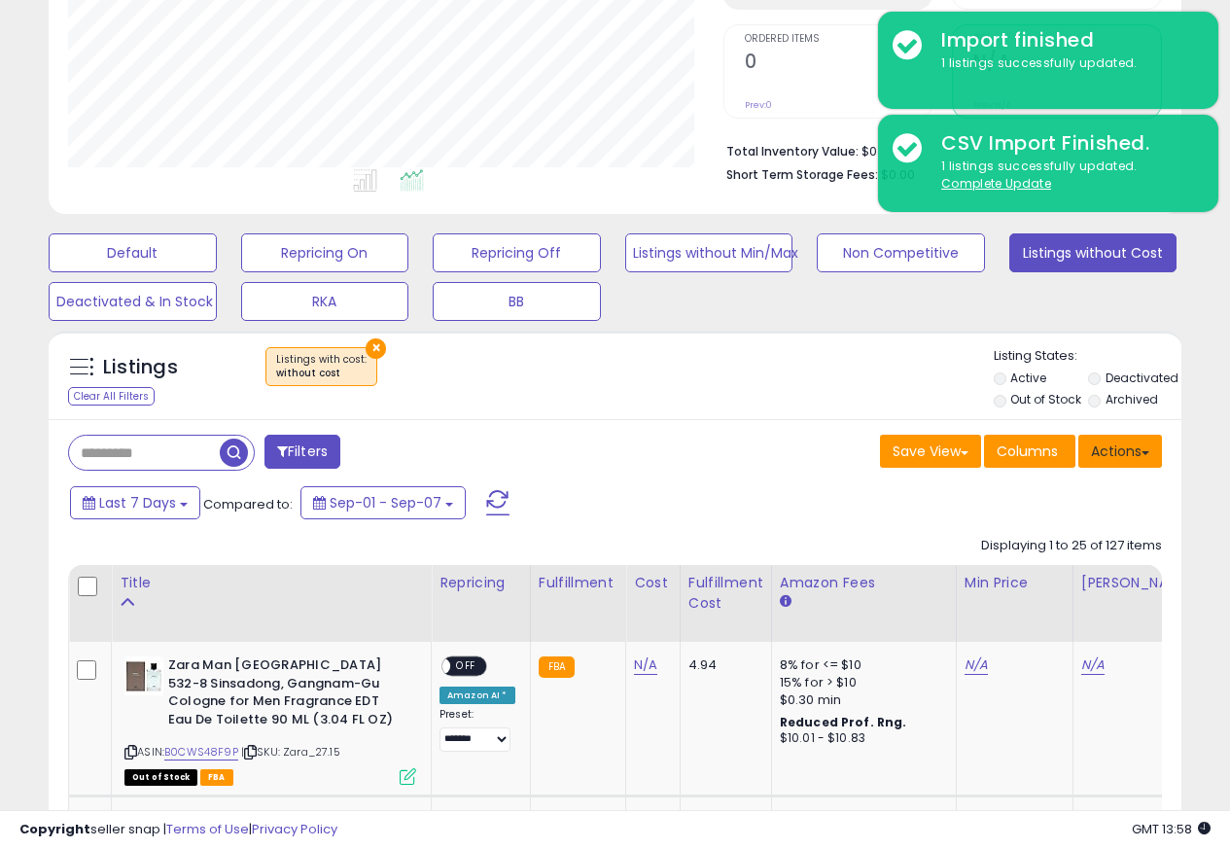
click at [1145, 457] on button "Actions" at bounding box center [1120, 451] width 84 height 33
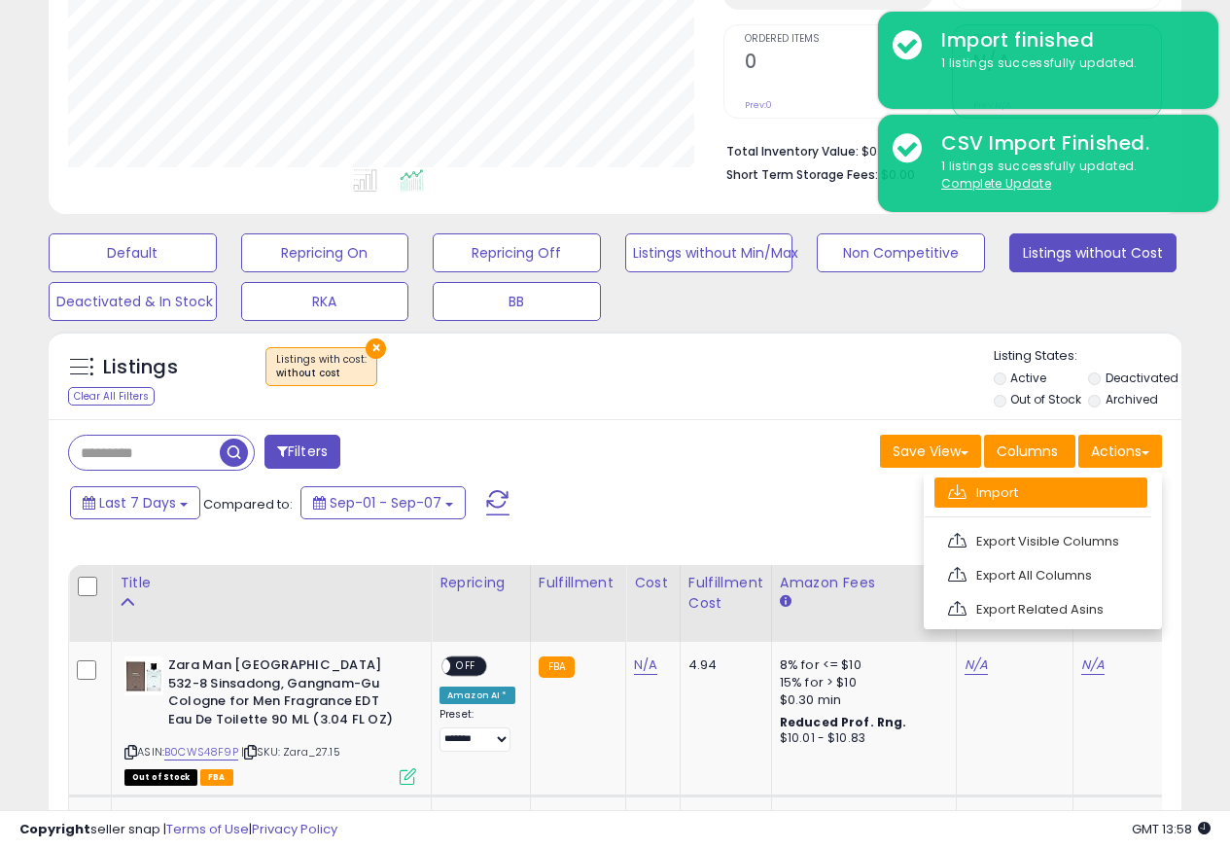
click at [984, 494] on link "Import" at bounding box center [1040, 492] width 213 height 30
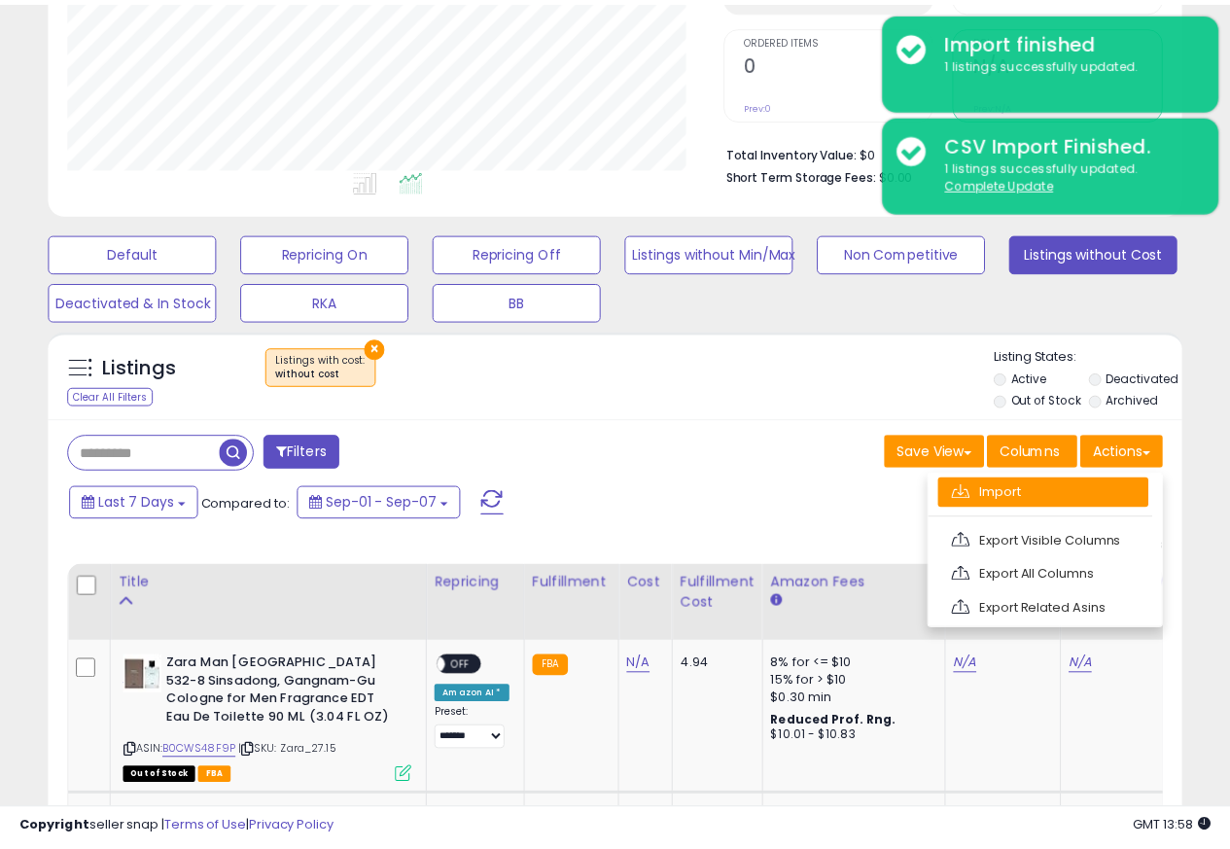
scroll to position [399, 663]
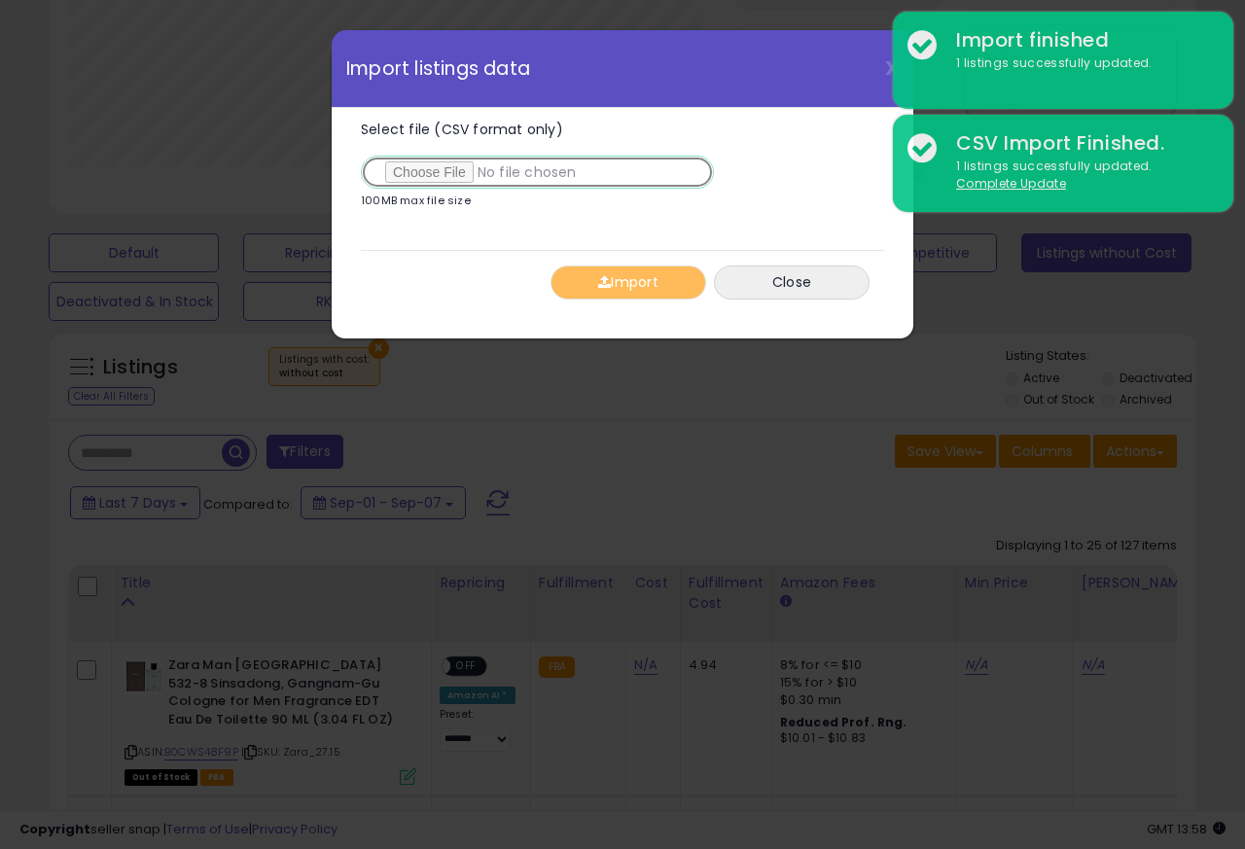
click at [431, 174] on input "Select file (CSV format only)" at bounding box center [537, 172] width 353 height 33
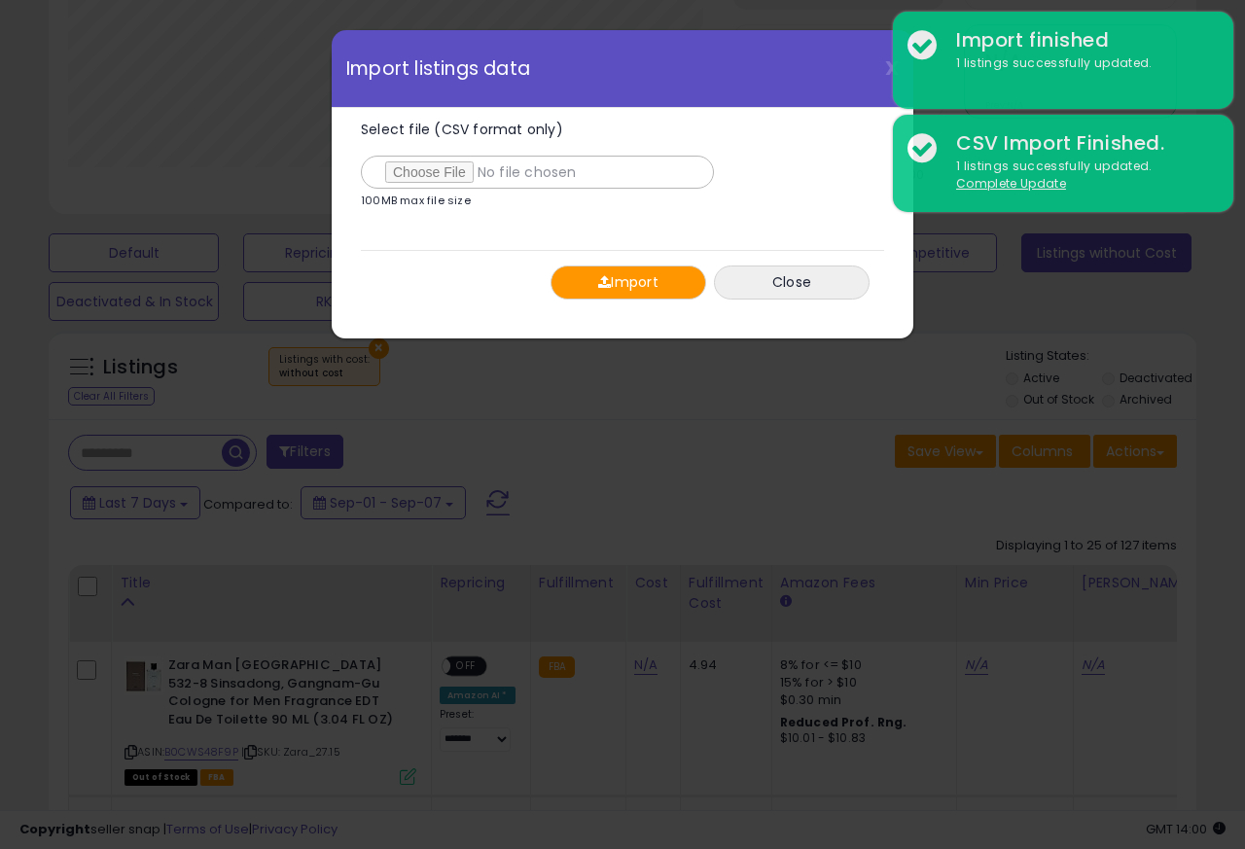
click at [619, 283] on button "Import" at bounding box center [628, 282] width 156 height 34
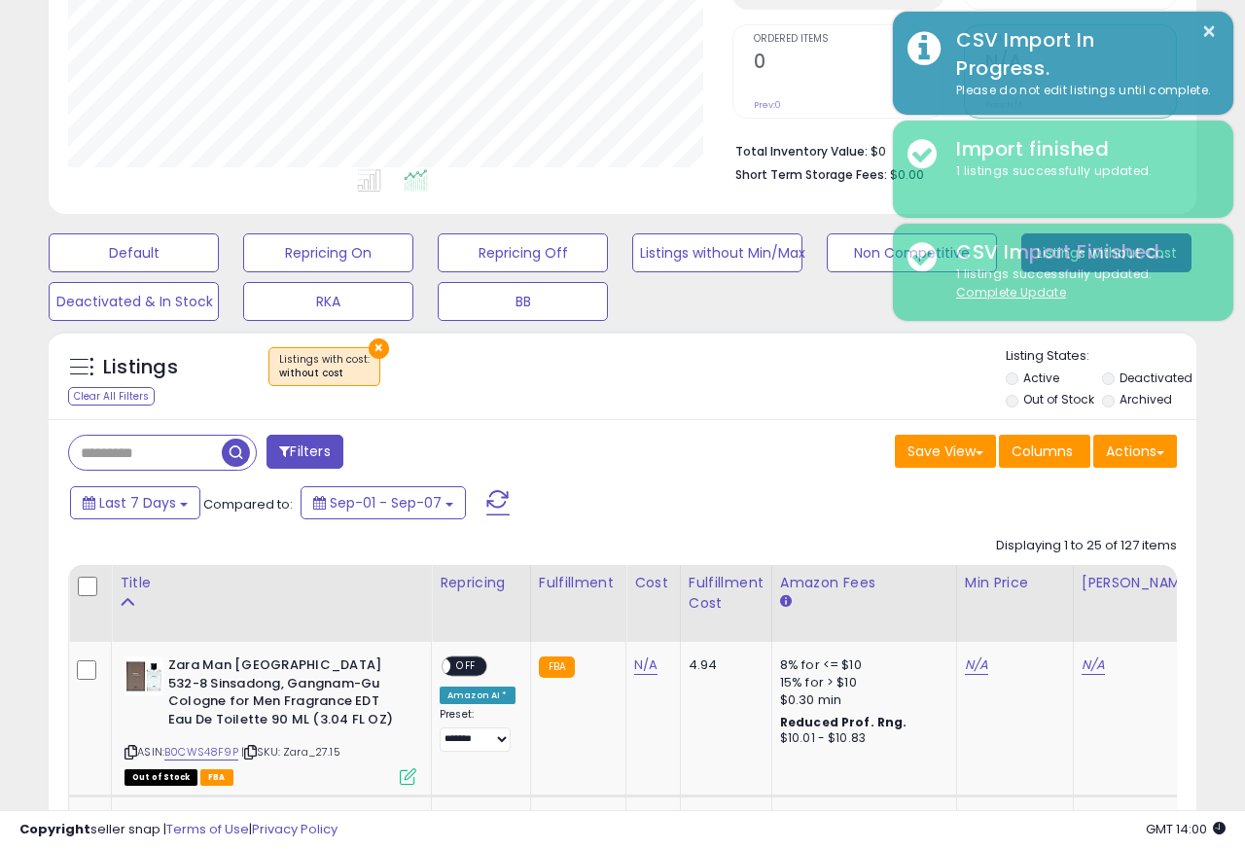
scroll to position [971964, 971707]
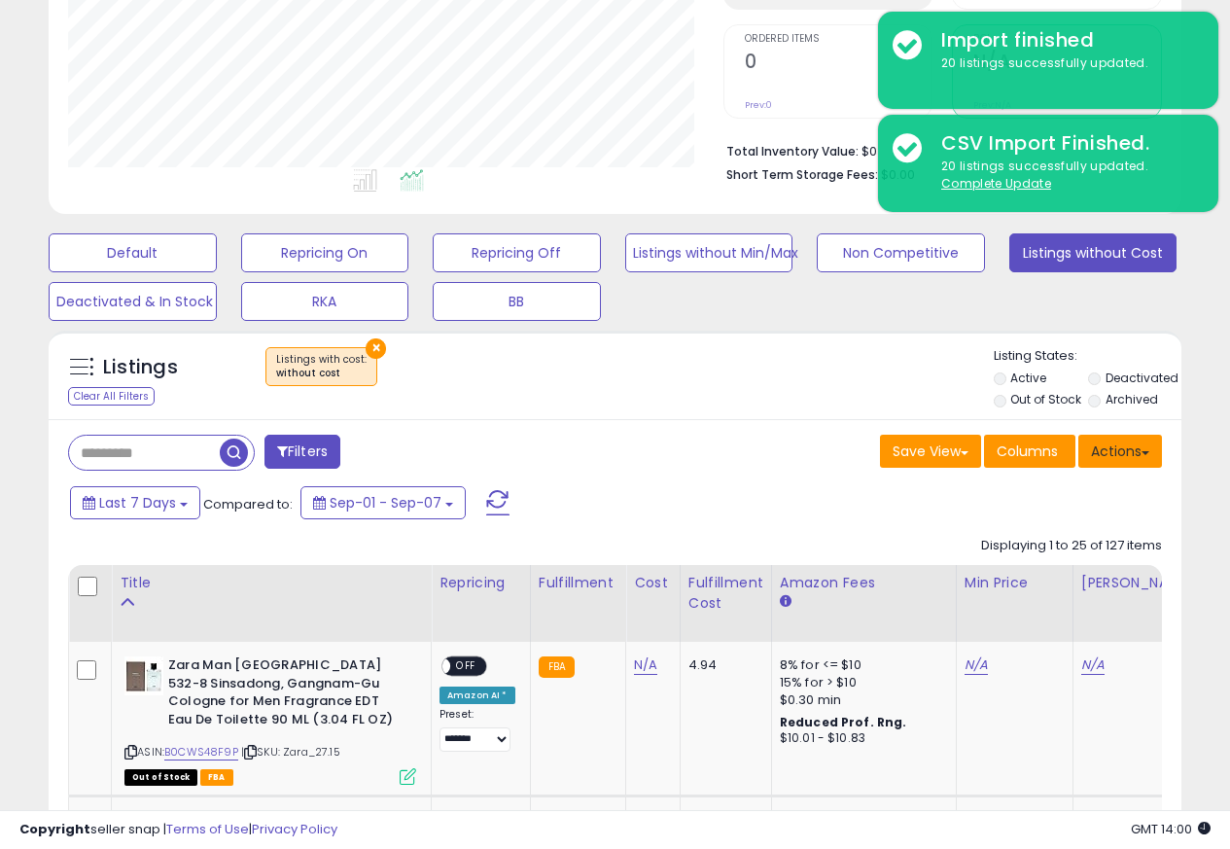
click at [1143, 457] on button "Actions" at bounding box center [1120, 451] width 84 height 33
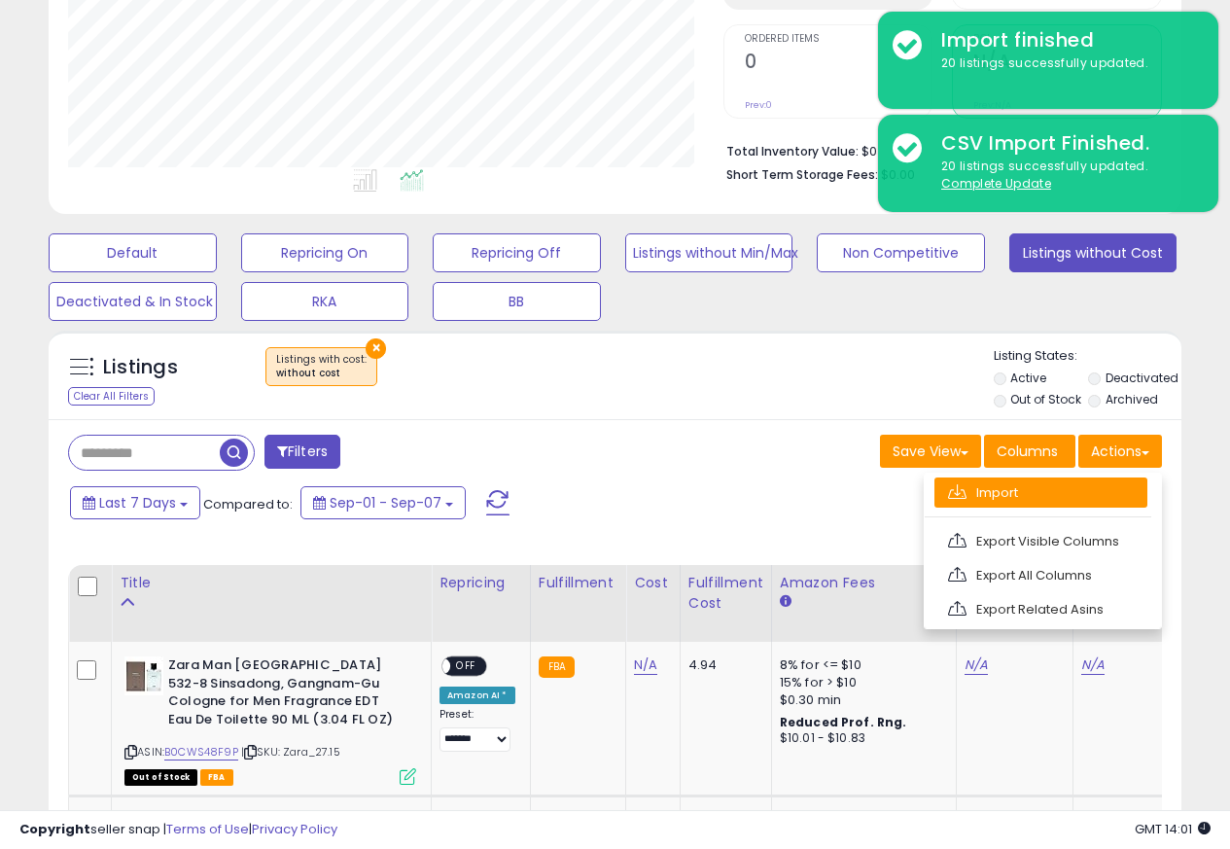
click at [987, 494] on link "Import" at bounding box center [1040, 492] width 213 height 30
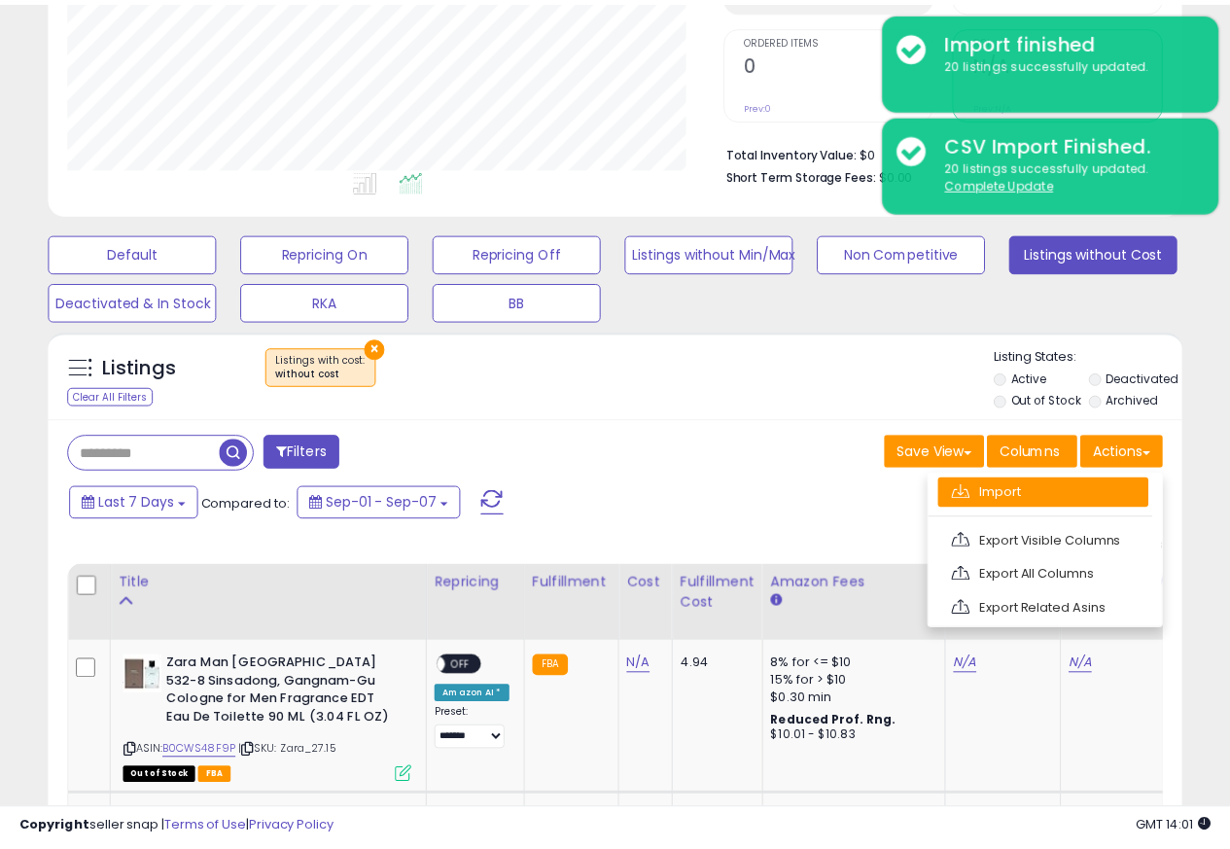
scroll to position [399, 663]
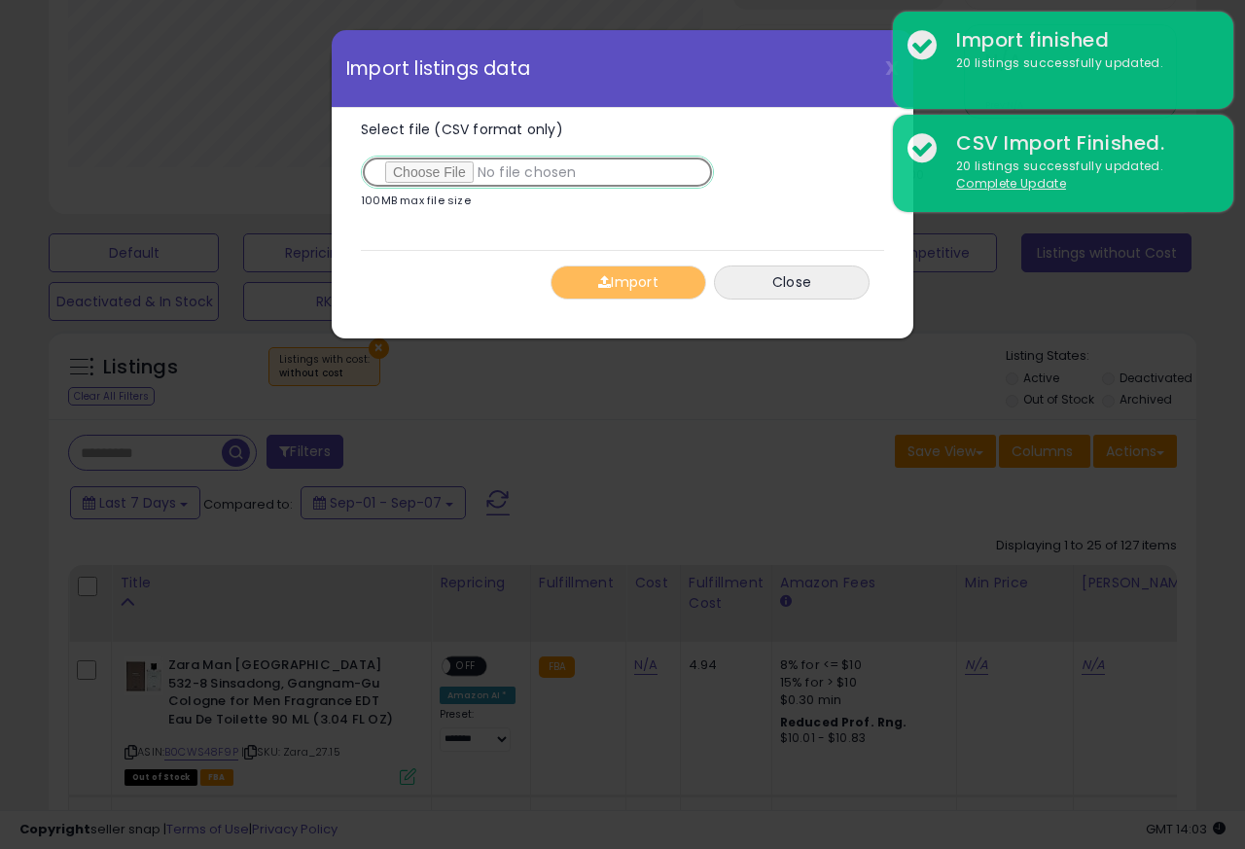
click at [413, 174] on input "Select file (CSV format only)" at bounding box center [537, 172] width 353 height 33
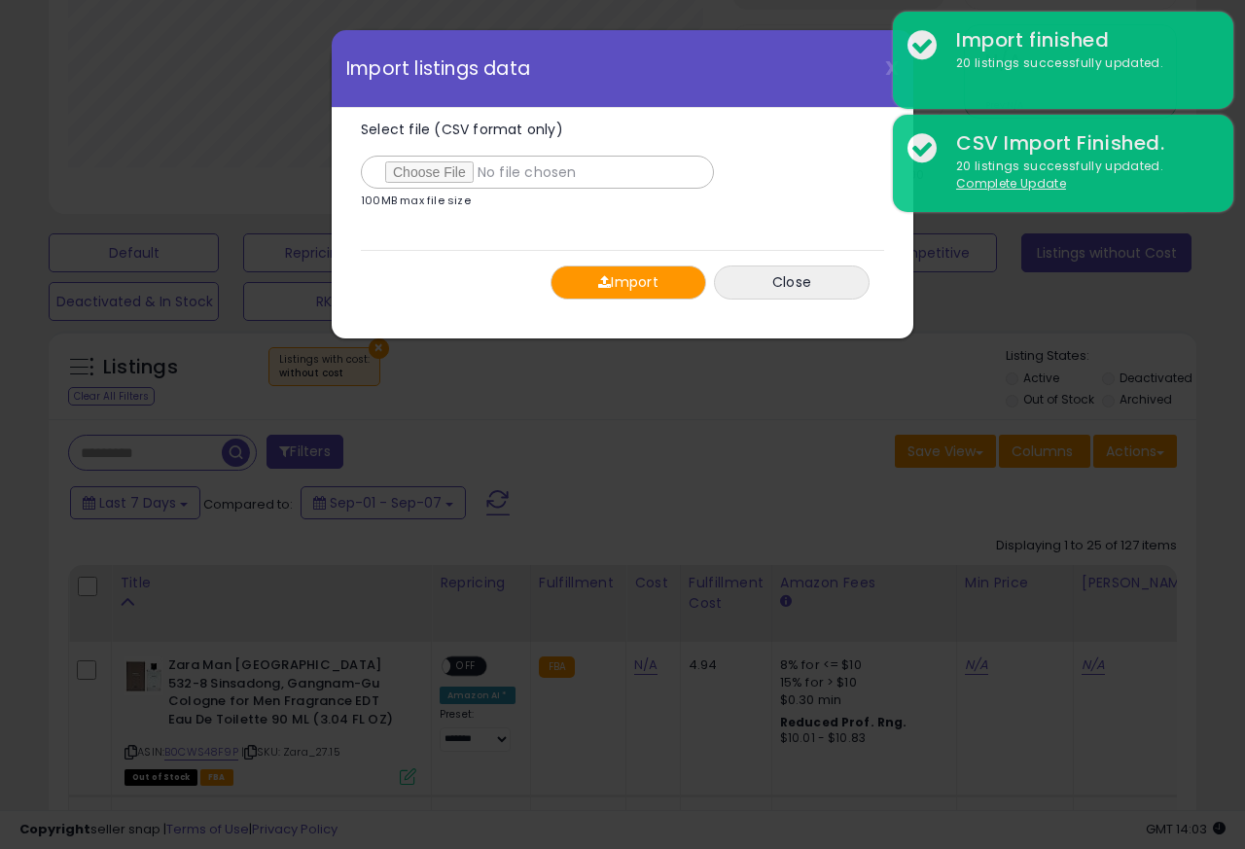
click at [613, 282] on button "Import" at bounding box center [628, 282] width 156 height 34
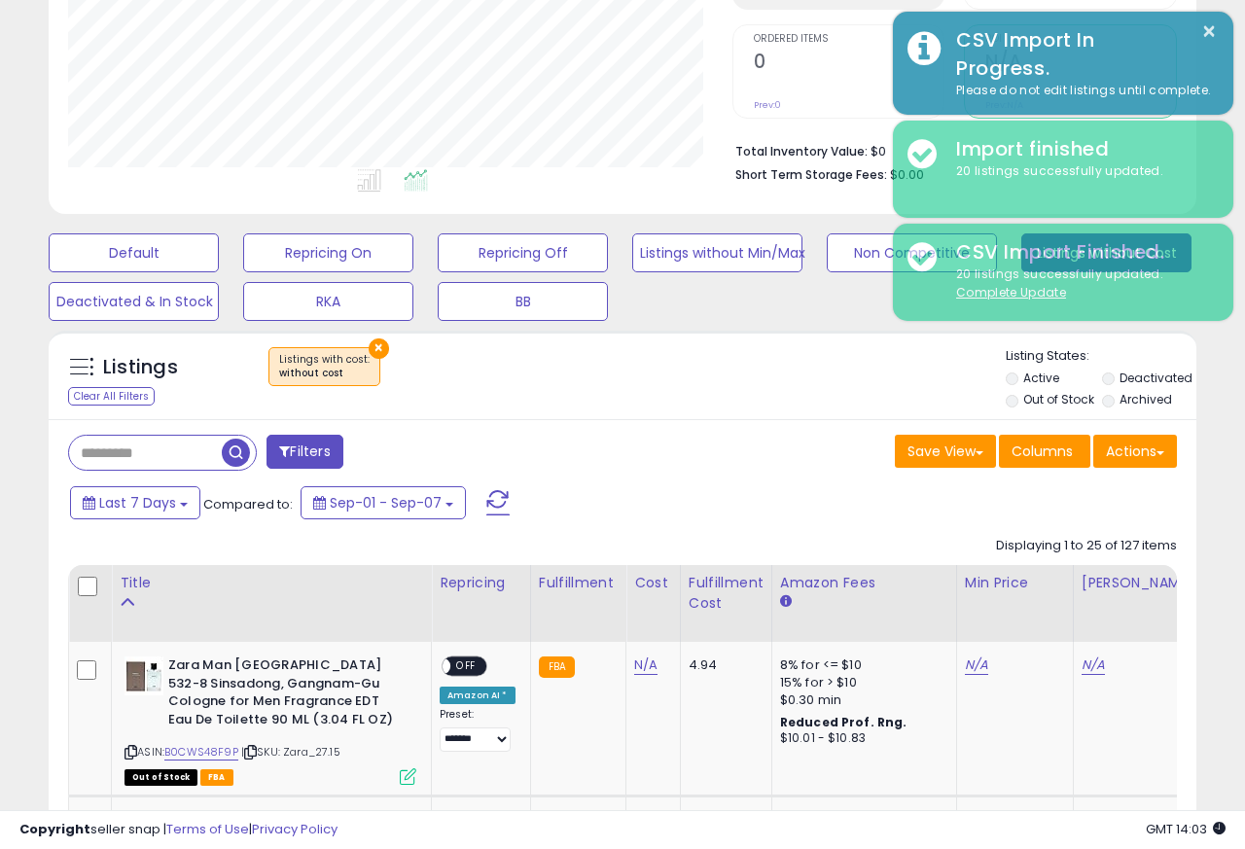
scroll to position [971964, 971707]
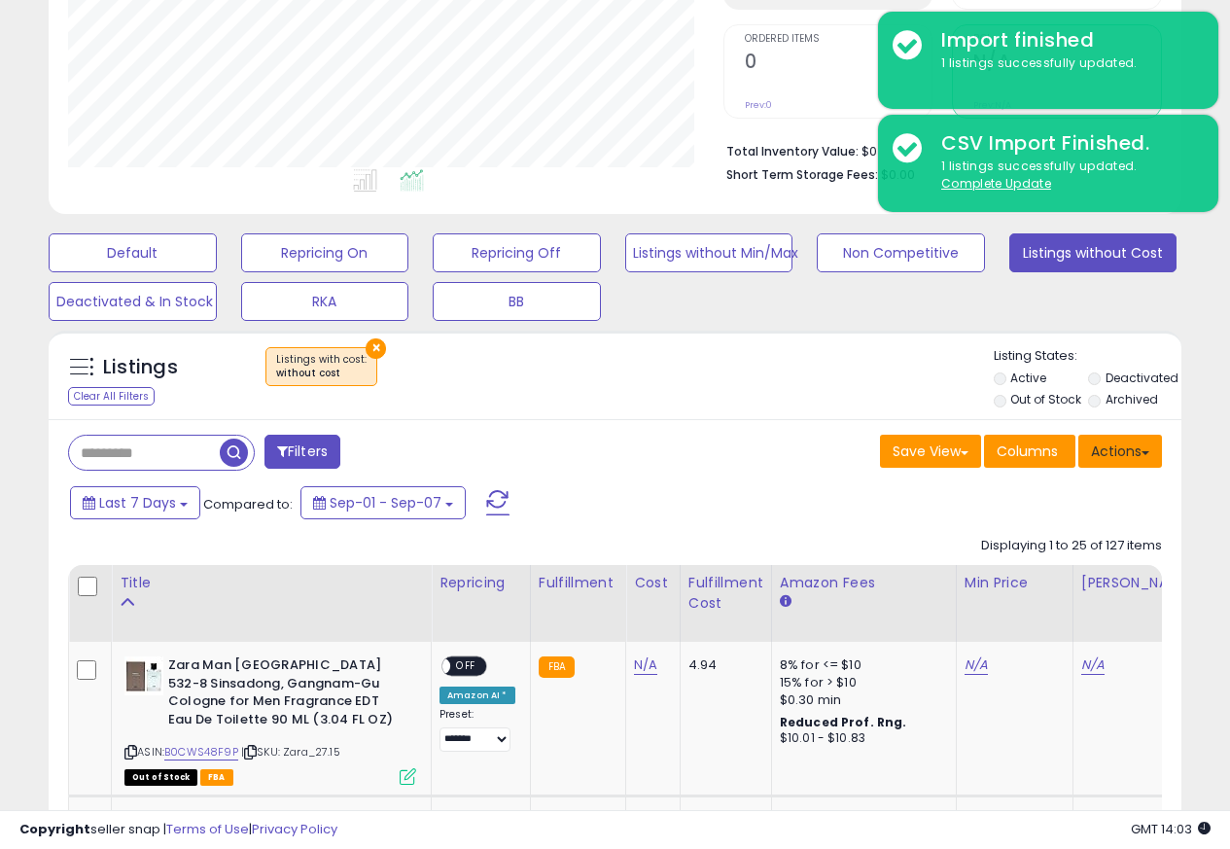
click at [1135, 457] on button "Actions" at bounding box center [1120, 451] width 84 height 33
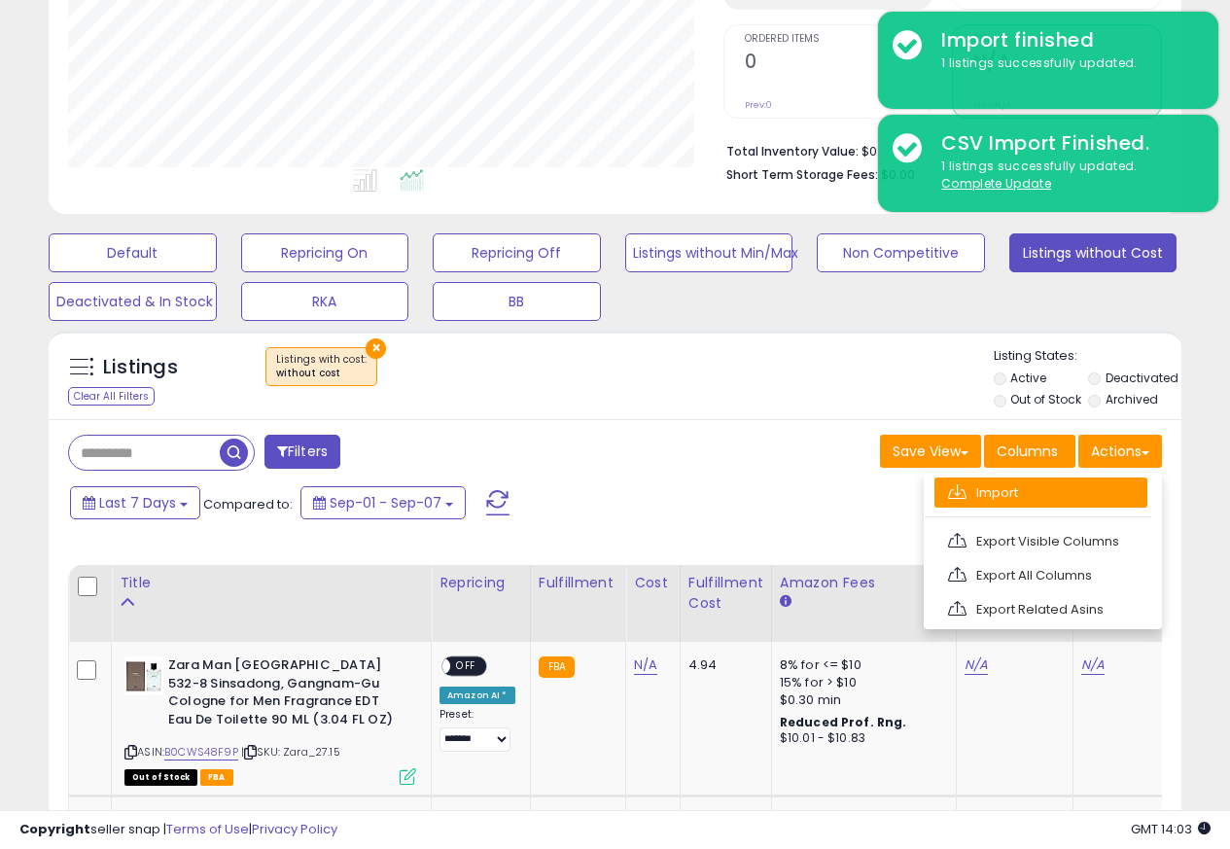
click at [974, 494] on link "Import" at bounding box center [1040, 492] width 213 height 30
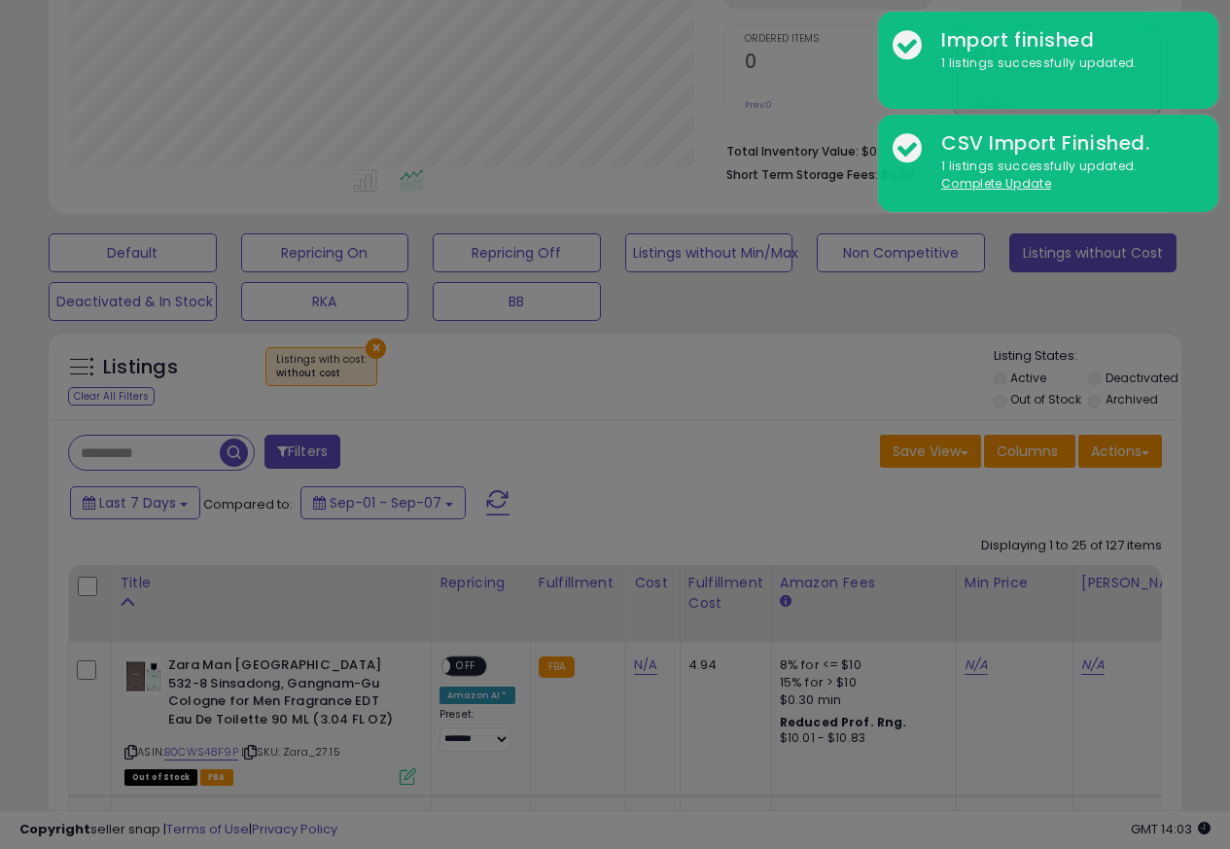
scroll to position [399, 663]
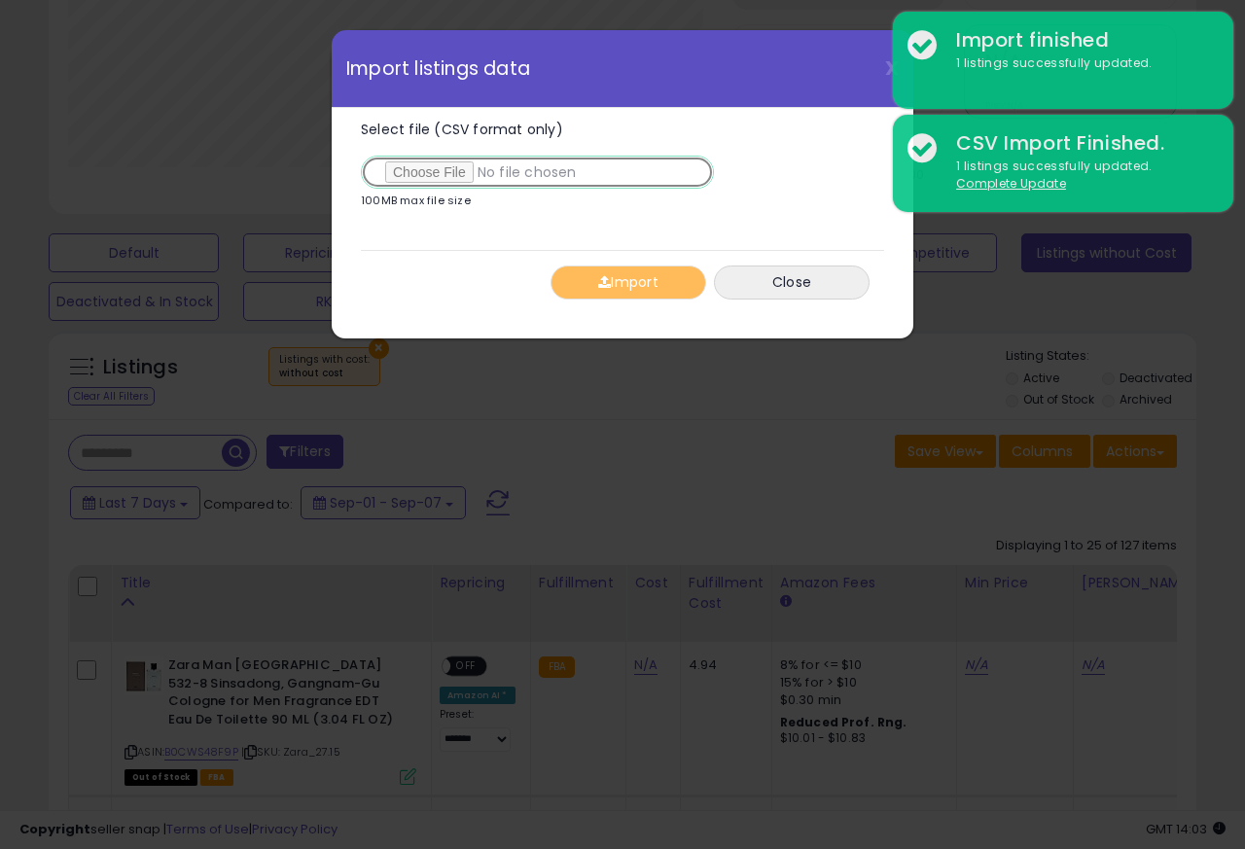
click at [414, 175] on input "Select file (CSV format only)" at bounding box center [537, 172] width 353 height 33
click at [410, 175] on input "Select file (CSV format only)" at bounding box center [537, 172] width 353 height 33
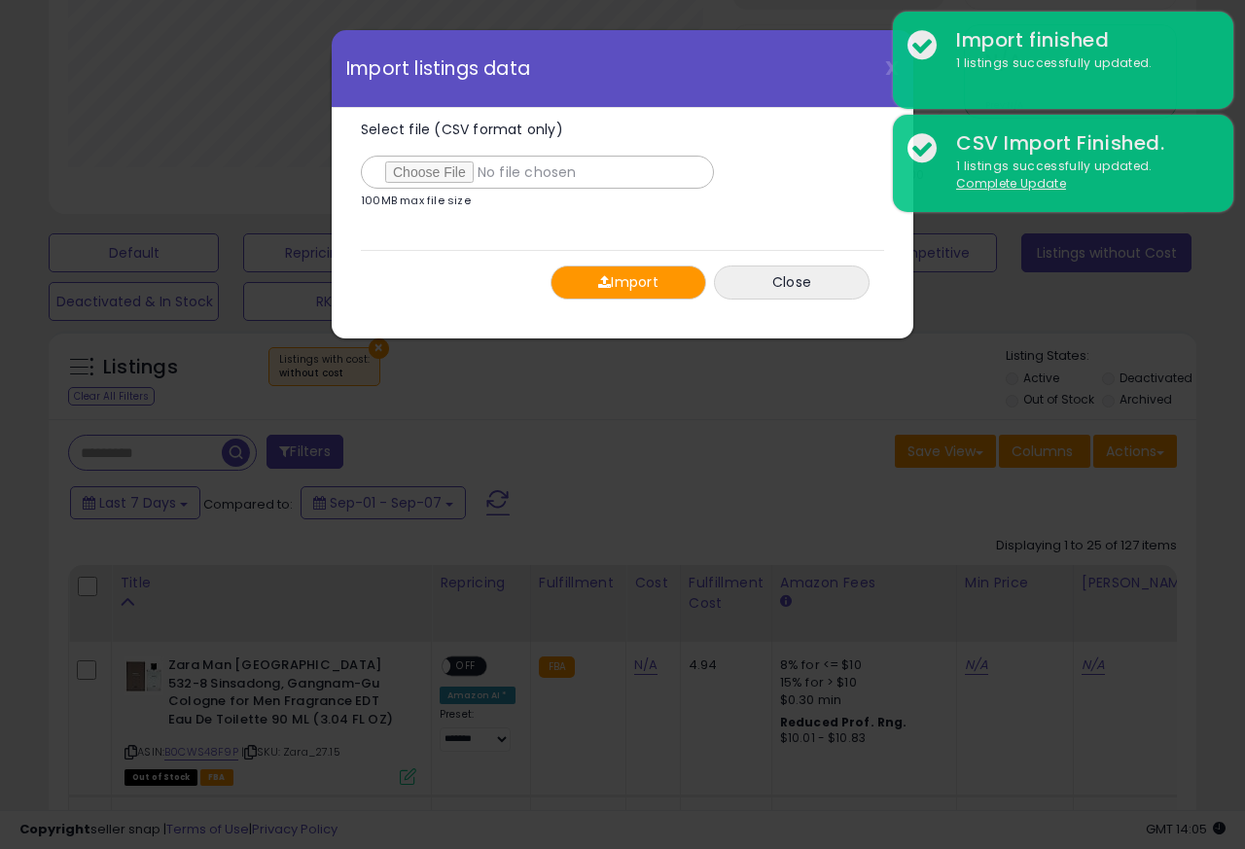
click at [605, 283] on span "button" at bounding box center [604, 282] width 13 height 14
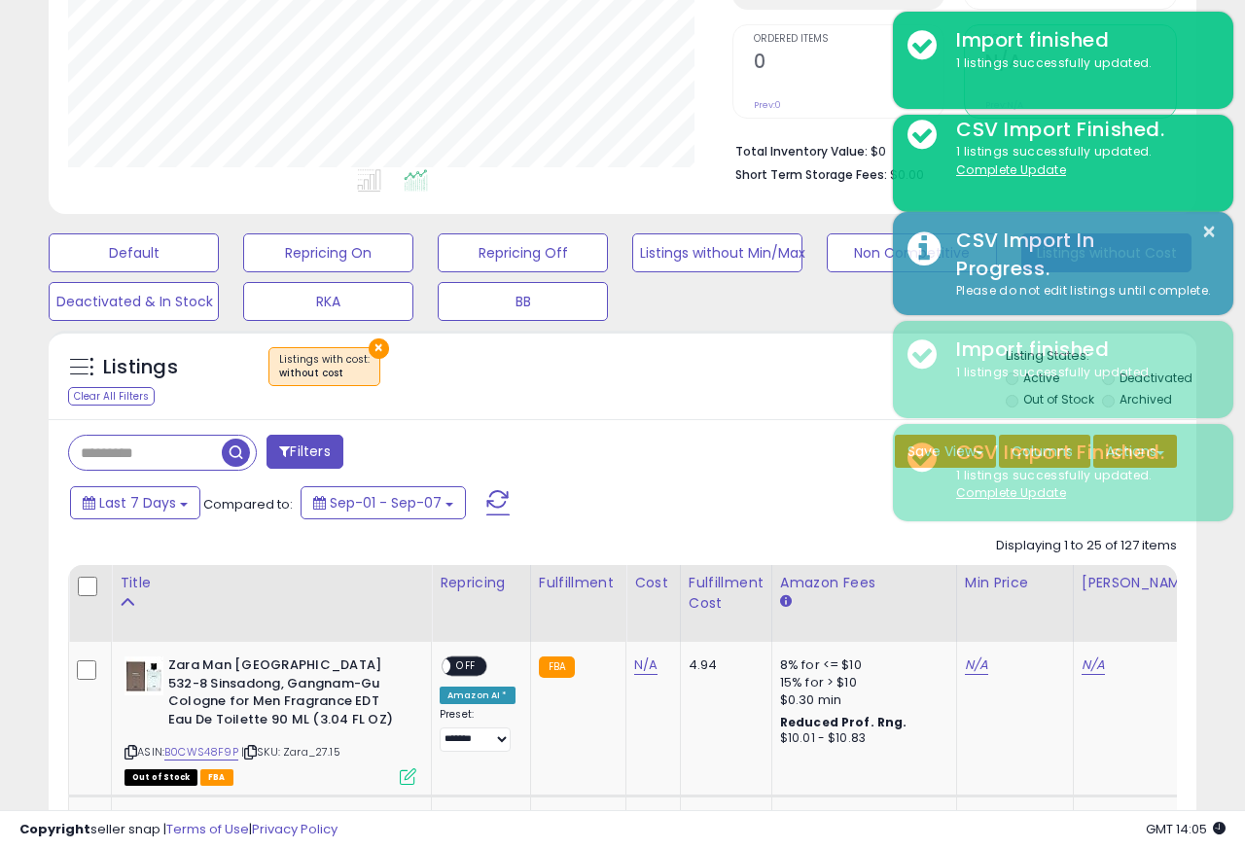
scroll to position [971964, 971707]
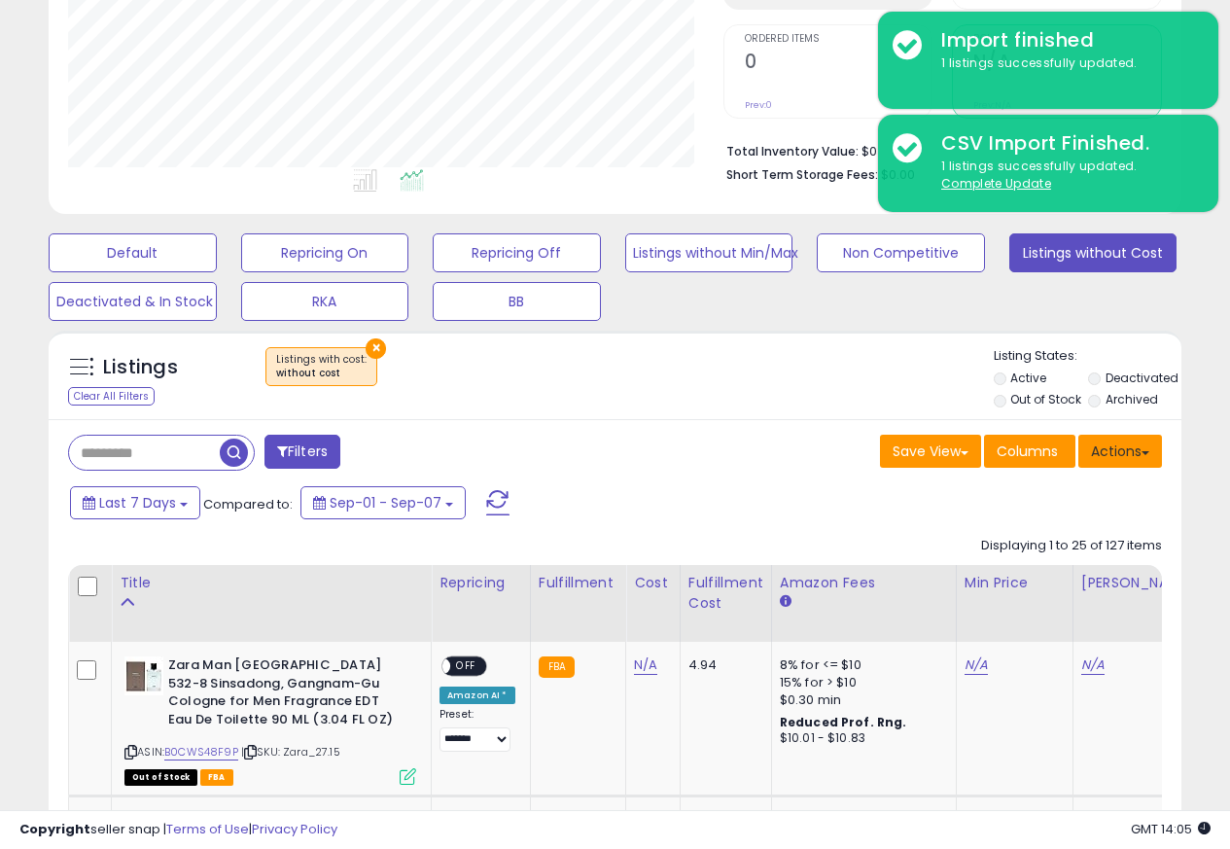
click at [1131, 457] on button "Actions" at bounding box center [1120, 451] width 84 height 33
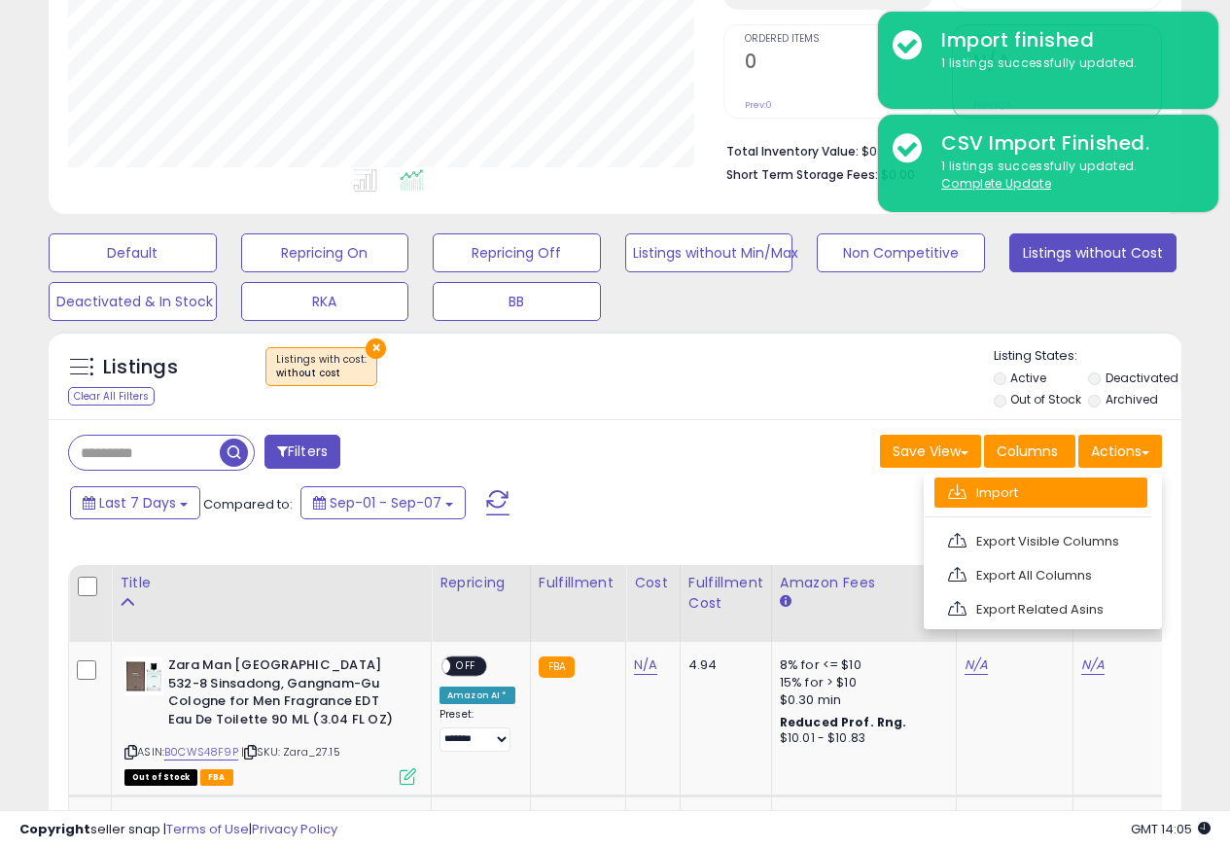
click at [975, 494] on link "Import" at bounding box center [1040, 492] width 213 height 30
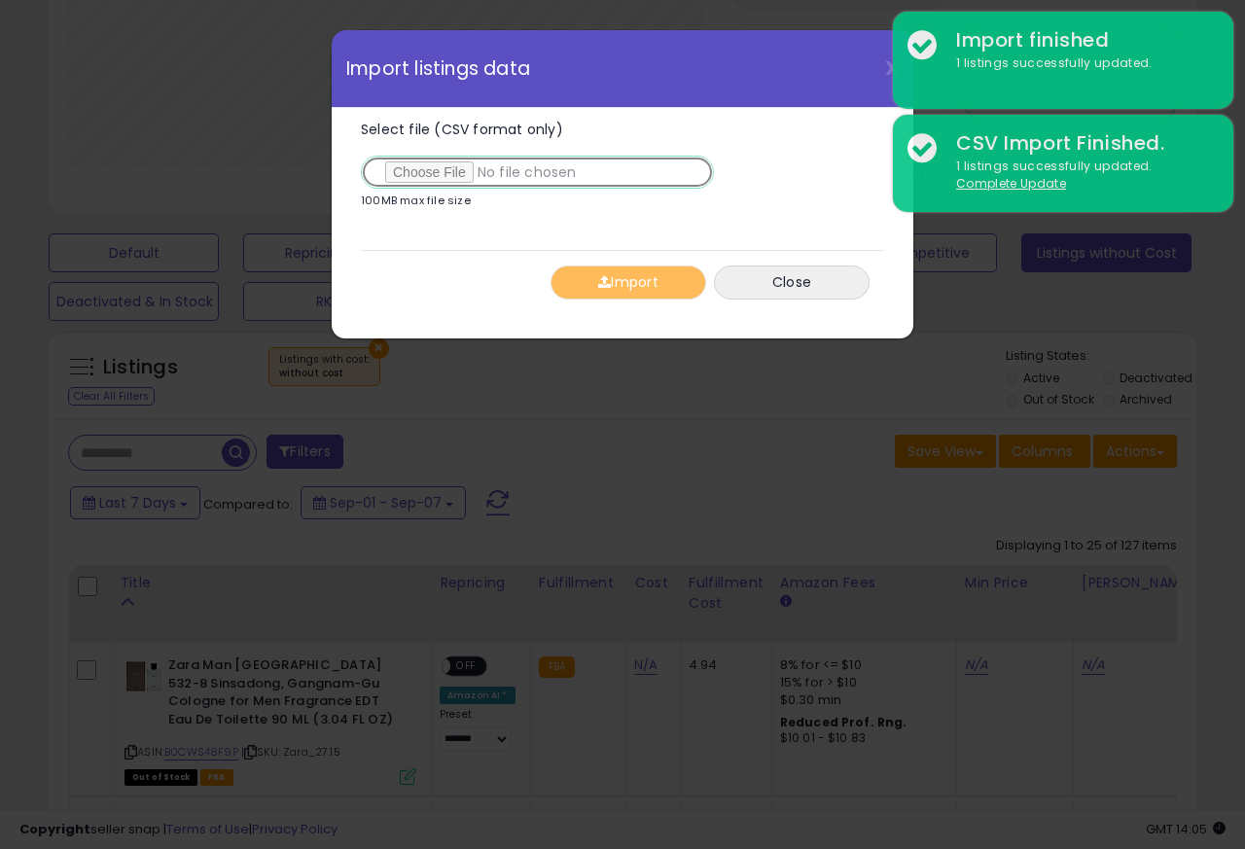
click at [406, 174] on input "Select file (CSV format only)" at bounding box center [537, 172] width 353 height 33
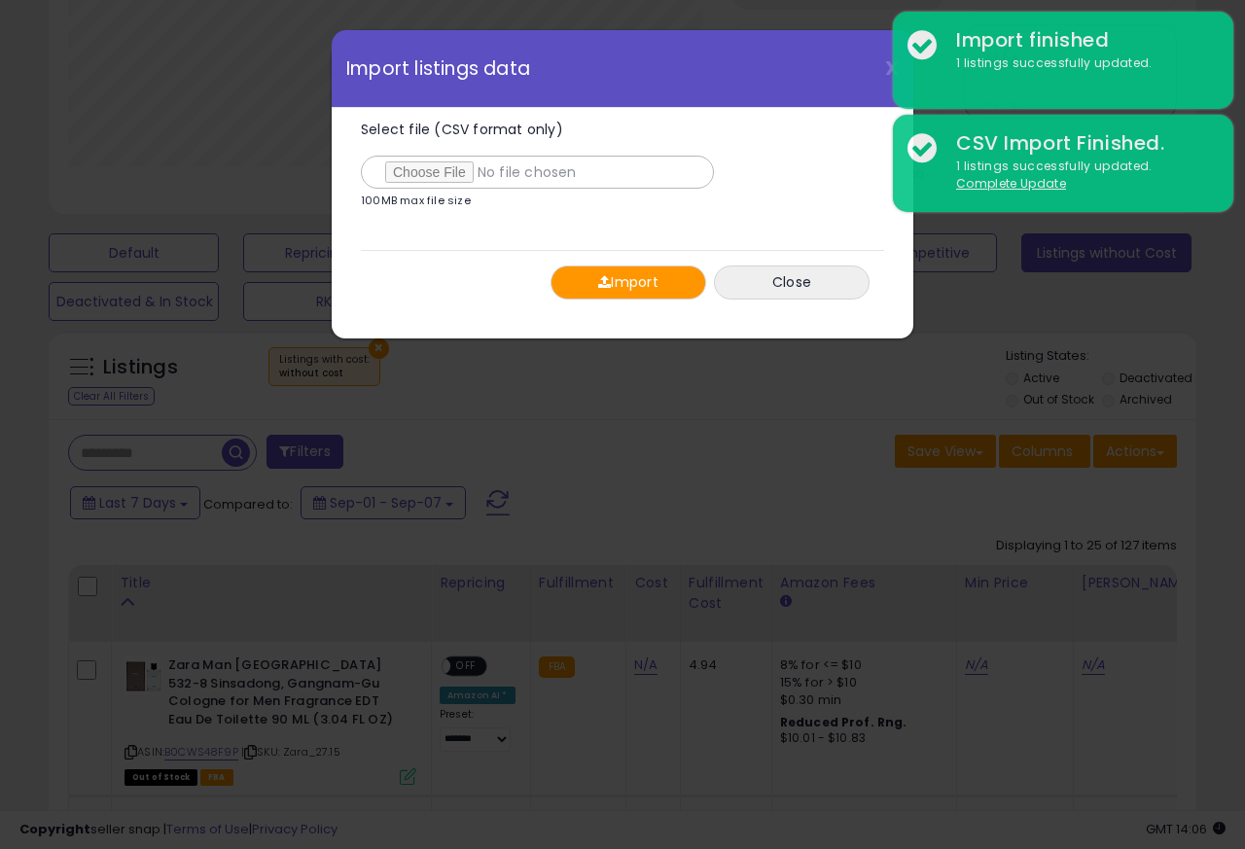
click at [600, 283] on span "button" at bounding box center [604, 282] width 13 height 14
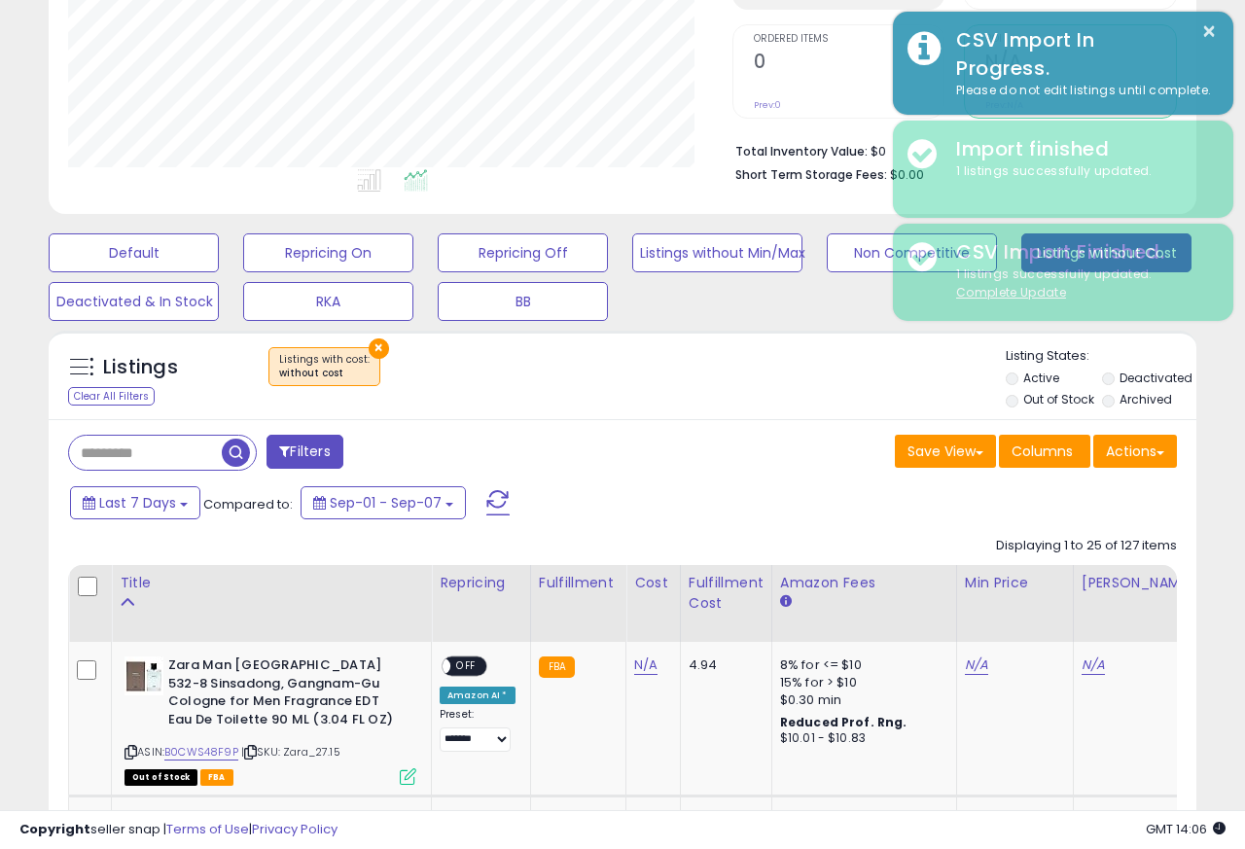
scroll to position [971964, 971707]
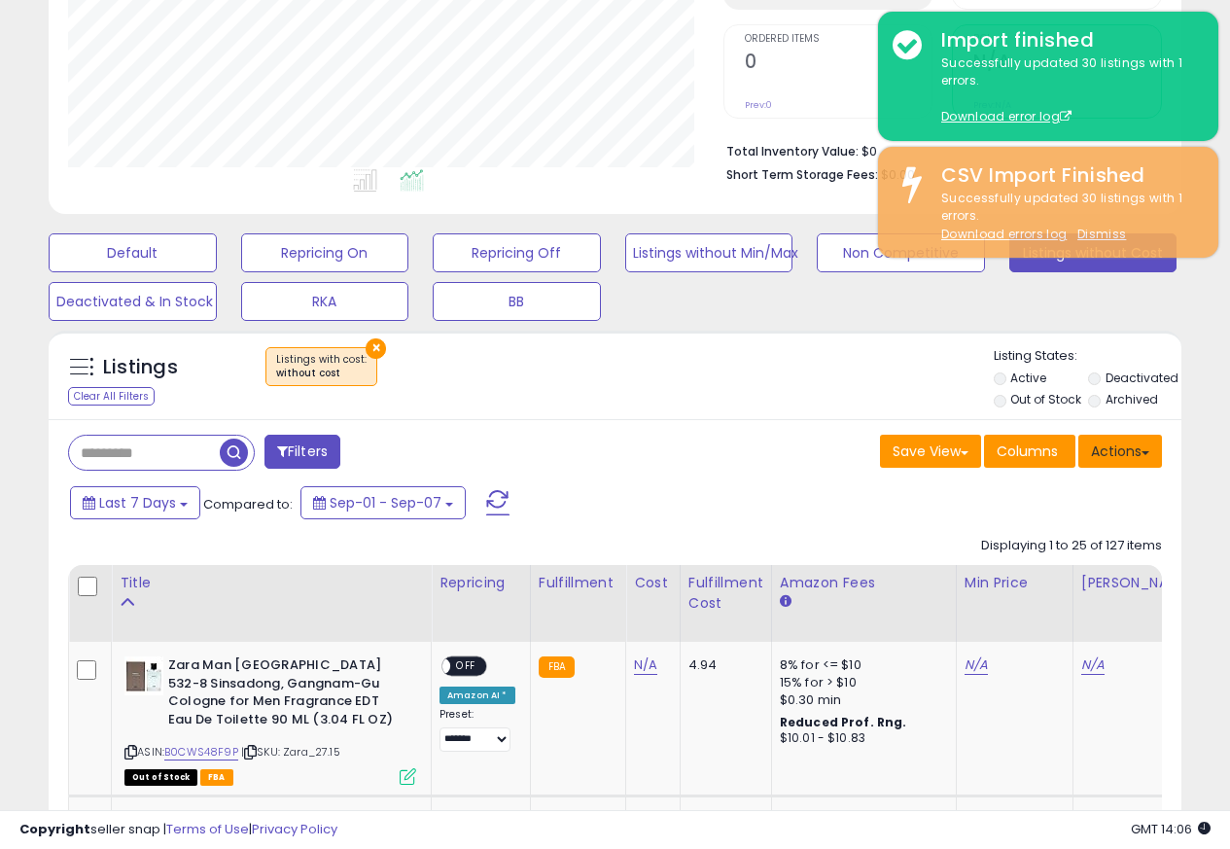
click at [1131, 457] on button "Actions" at bounding box center [1120, 451] width 84 height 33
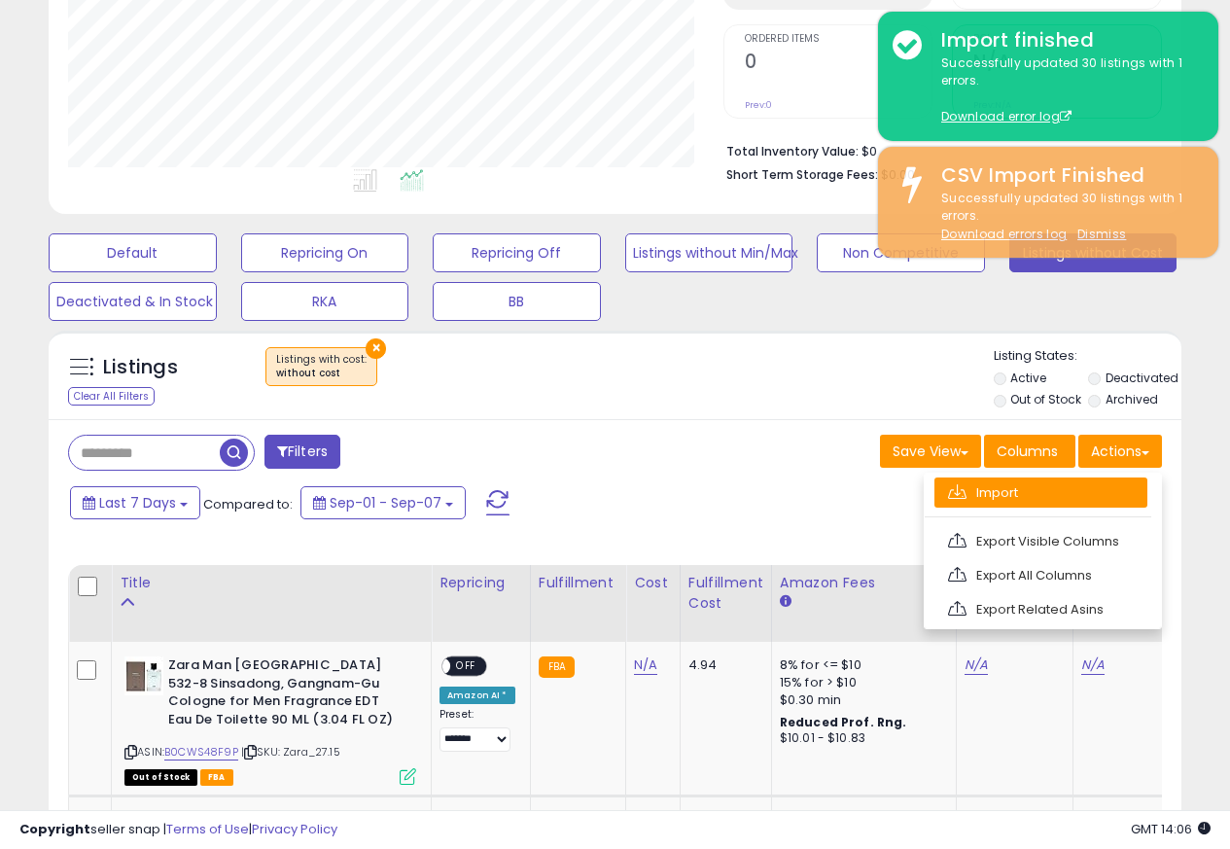
click at [977, 494] on link "Import" at bounding box center [1040, 492] width 213 height 30
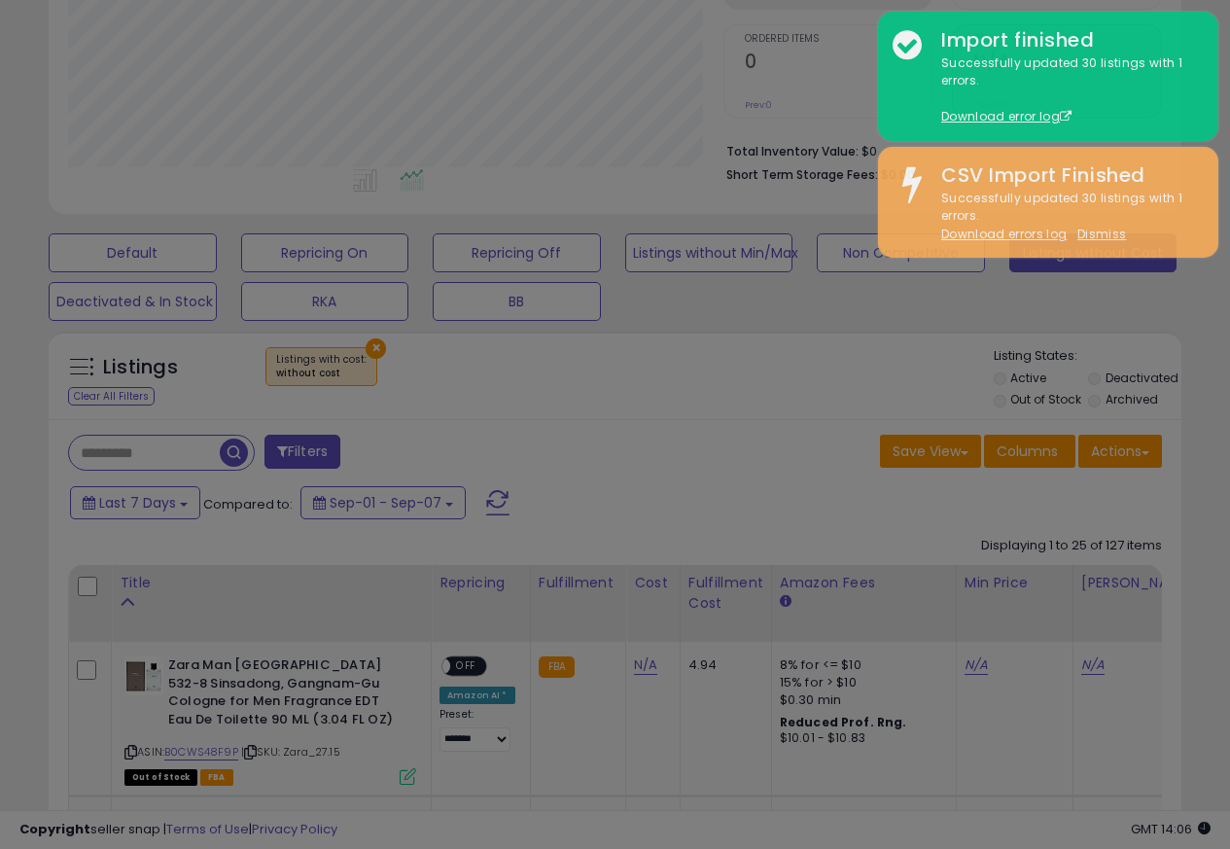
scroll to position [399, 663]
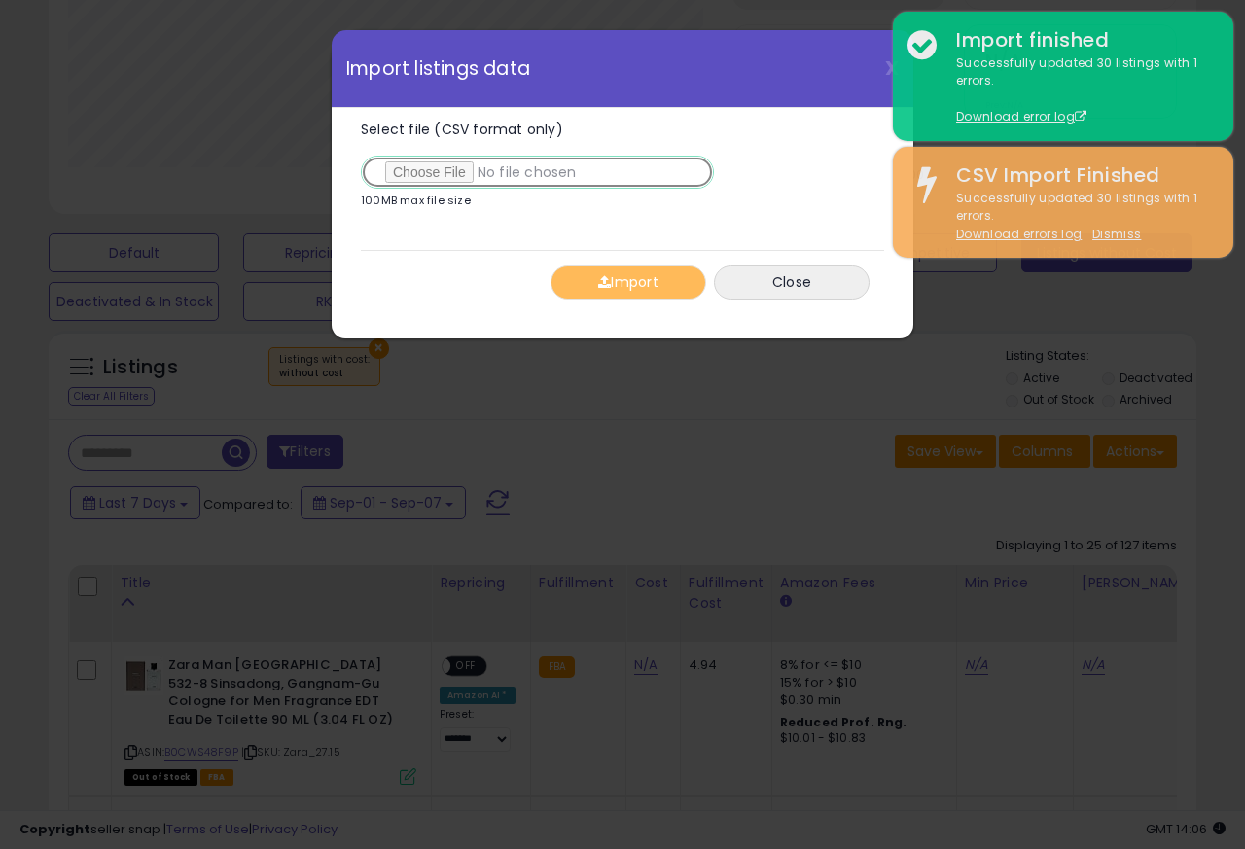
click at [409, 175] on input "Select file (CSV format only)" at bounding box center [537, 172] width 353 height 33
click at [425, 173] on input "Select file (CSV format only)" at bounding box center [537, 172] width 353 height 33
click at [413, 173] on input "Select file (CSV format only)" at bounding box center [537, 172] width 353 height 33
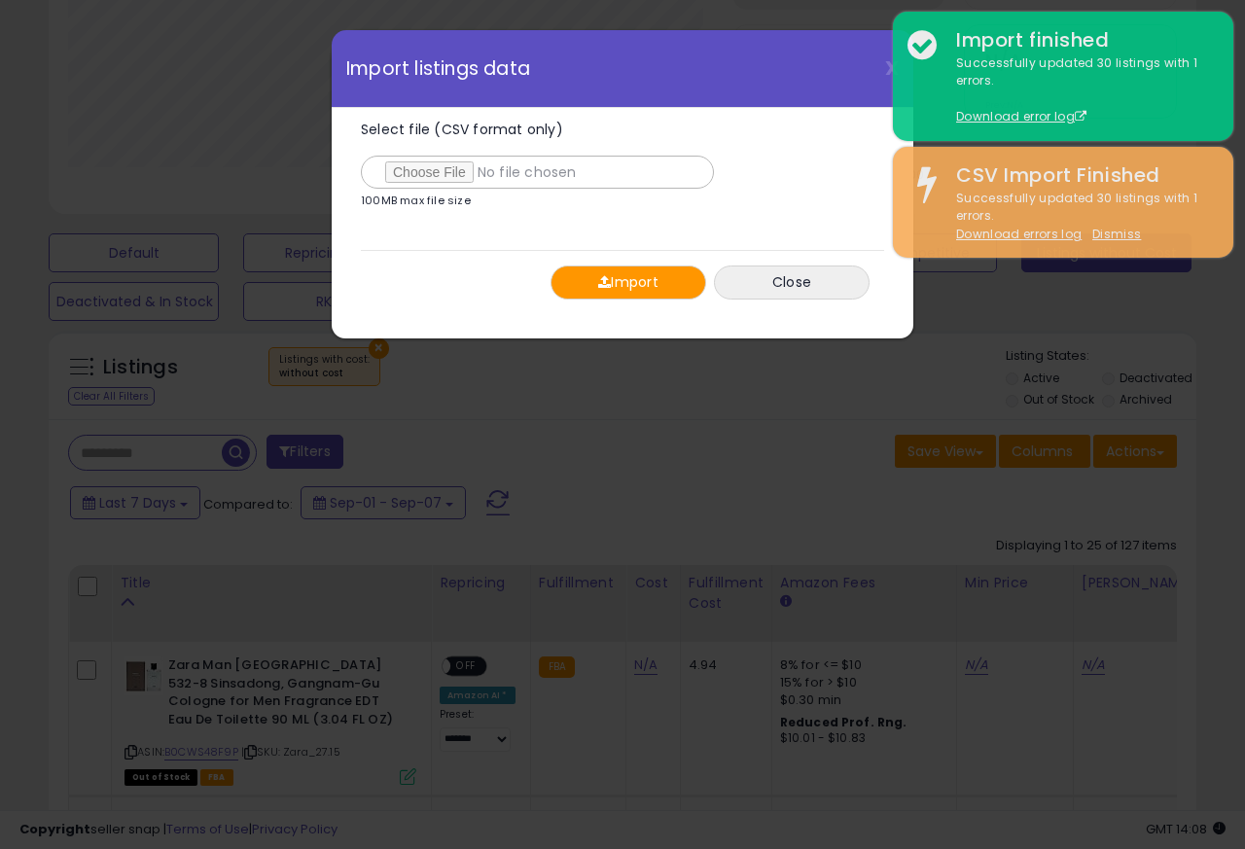
click at [620, 286] on button "Import" at bounding box center [628, 282] width 156 height 34
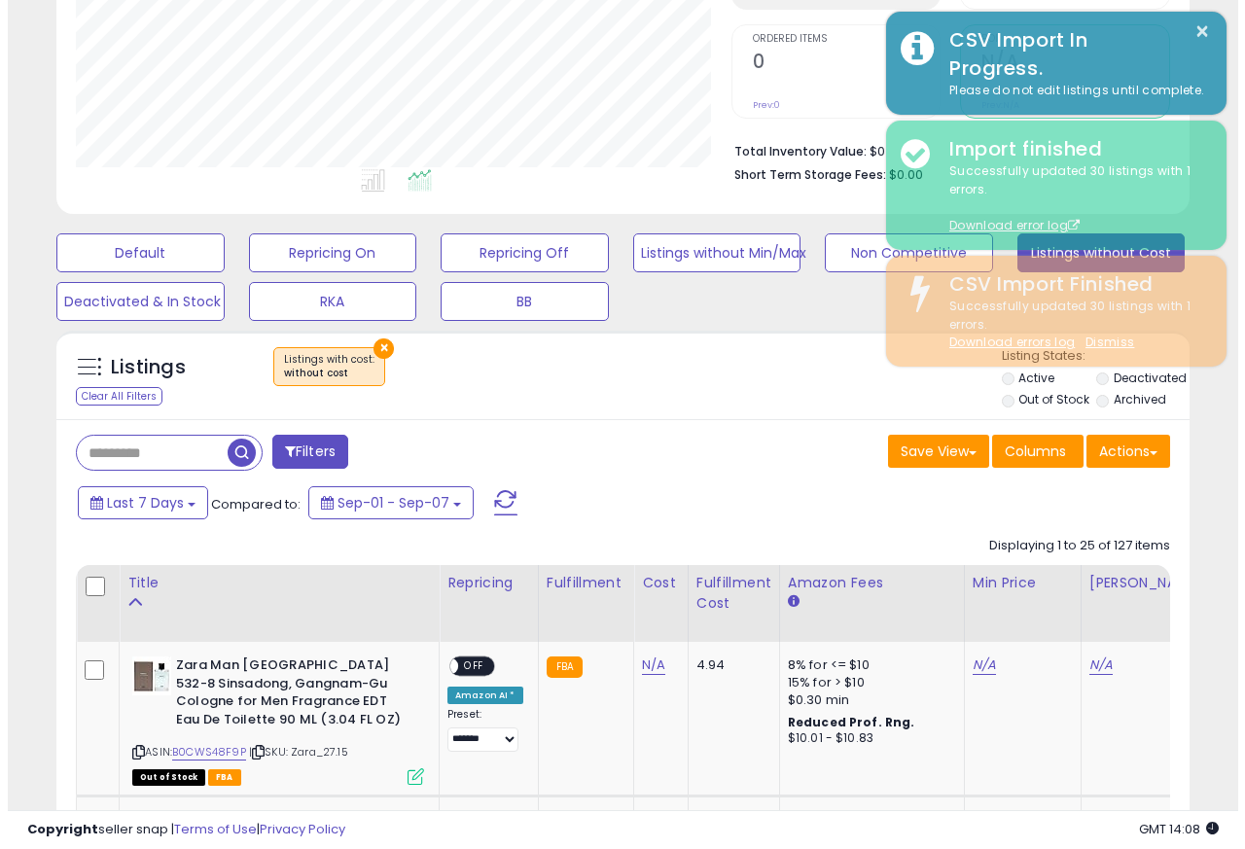
scroll to position [971964, 971707]
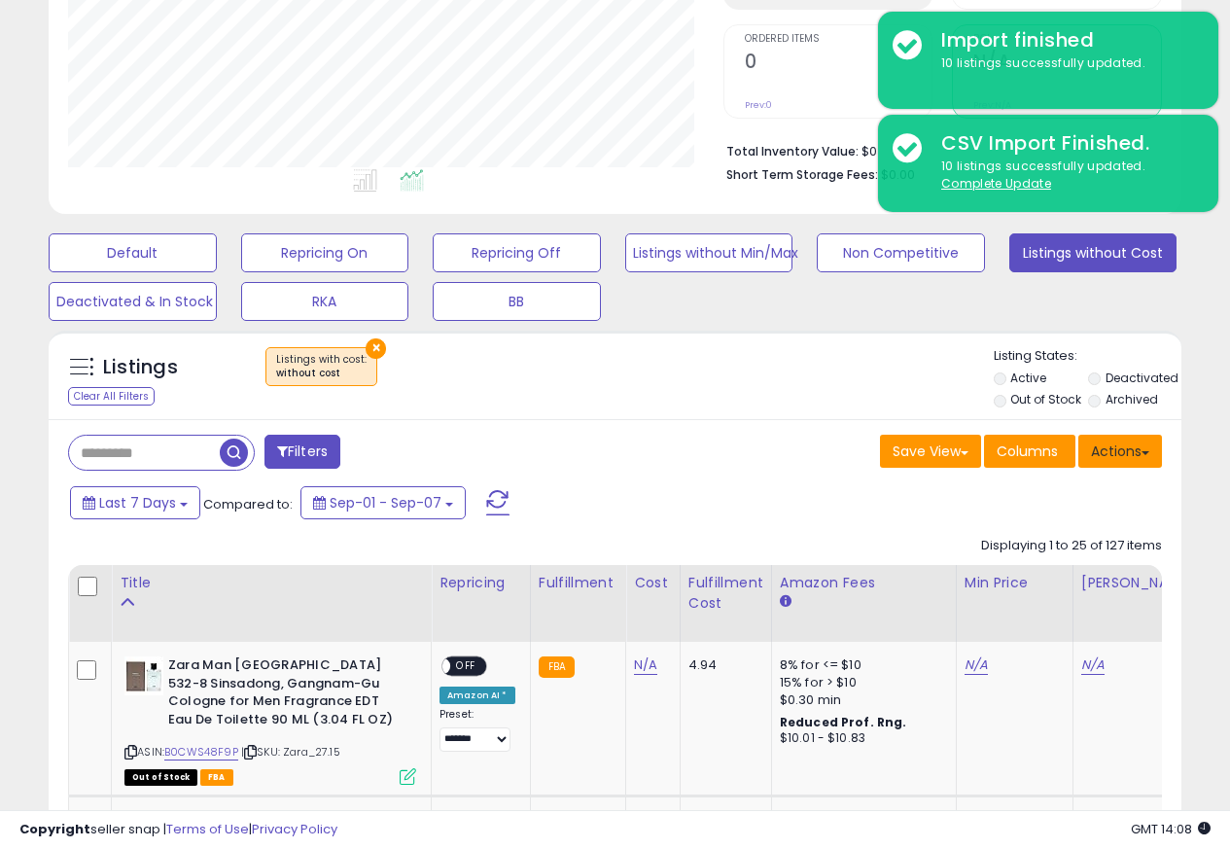
click at [1130, 457] on button "Actions" at bounding box center [1120, 451] width 84 height 33
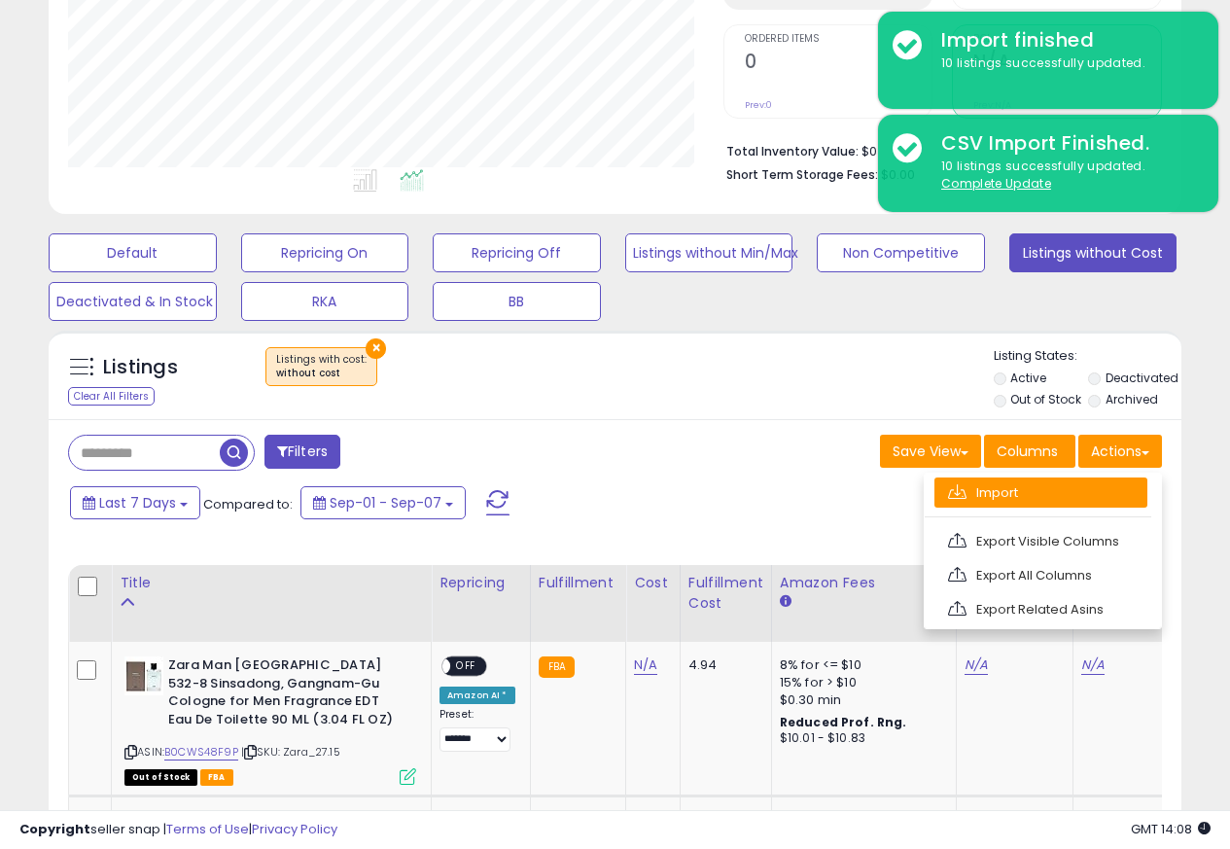
click at [988, 495] on link "Import" at bounding box center [1040, 492] width 213 height 30
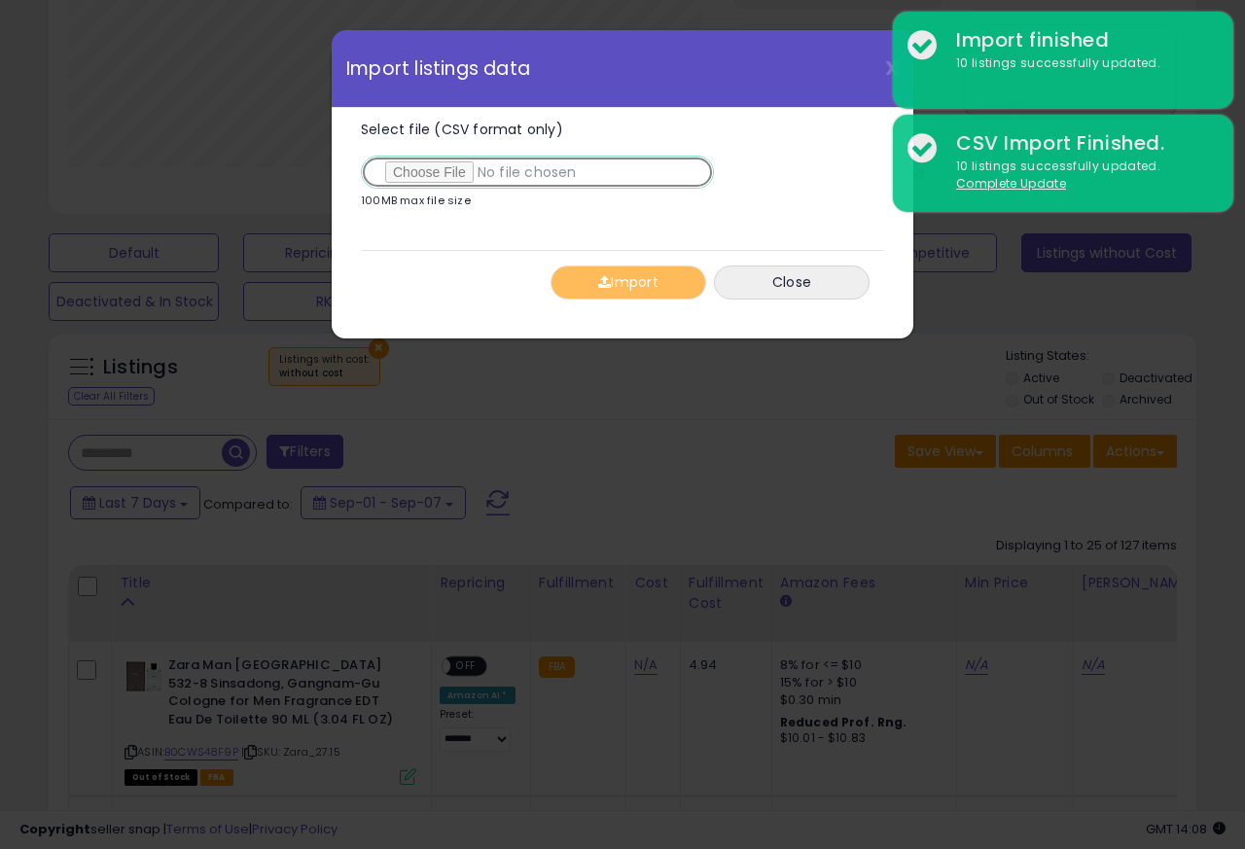
click at [425, 173] on input "Select file (CSV format only)" at bounding box center [537, 172] width 353 height 33
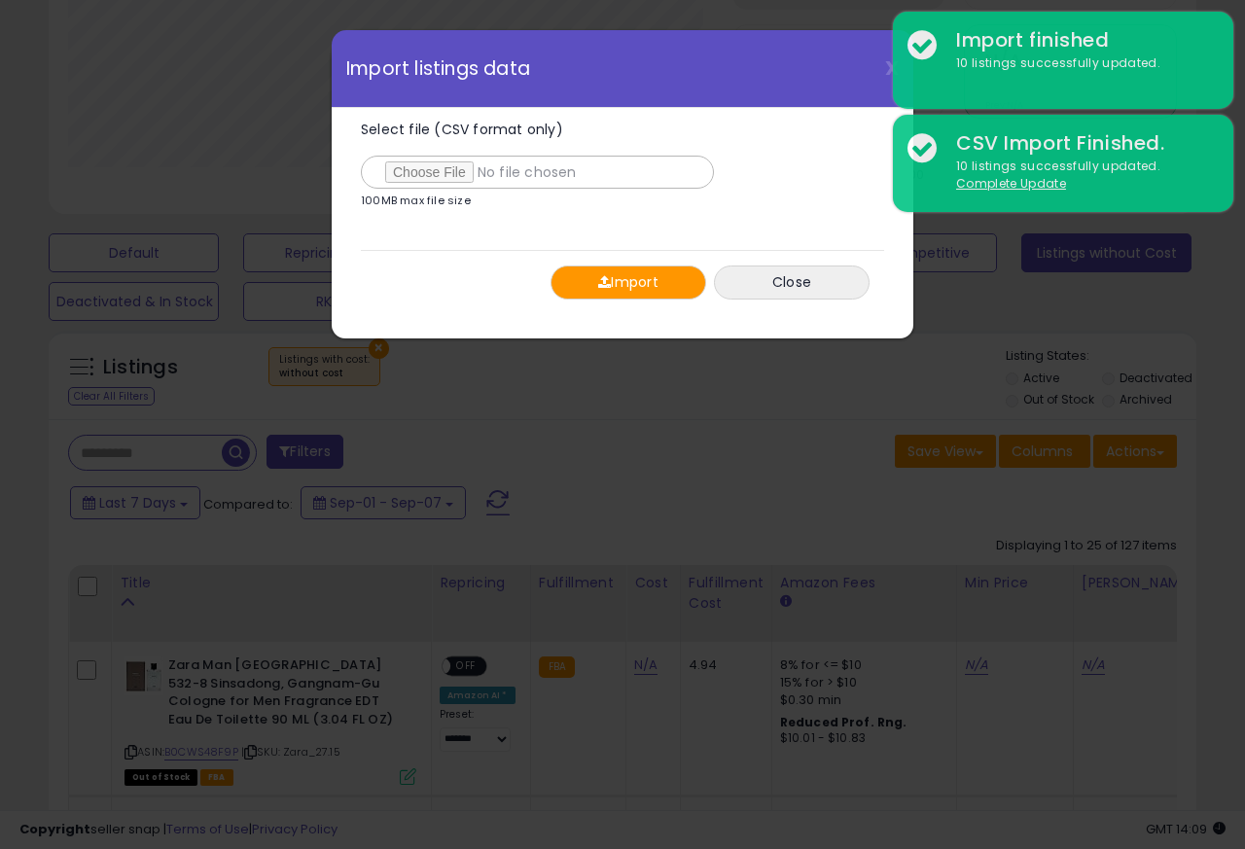
click at [613, 285] on button "Import" at bounding box center [628, 282] width 156 height 34
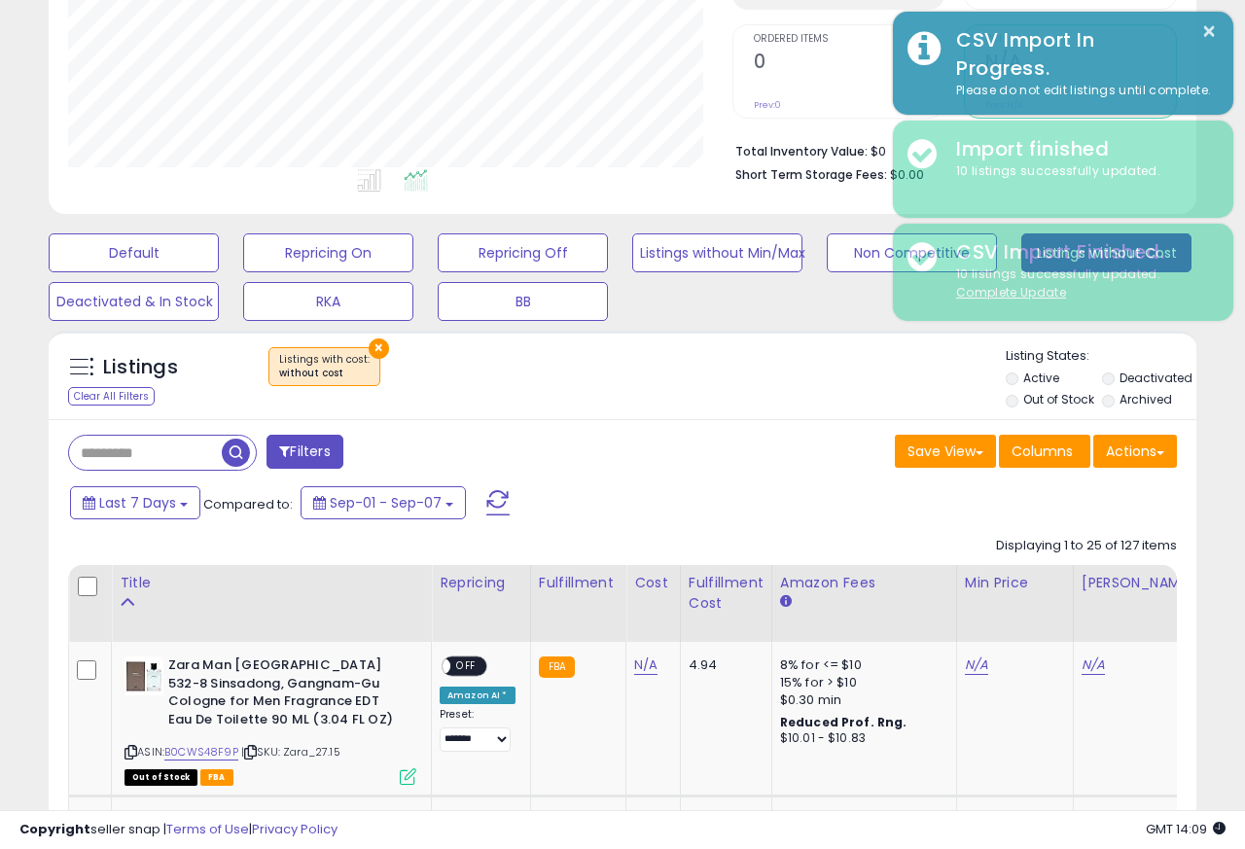
scroll to position [971964, 971707]
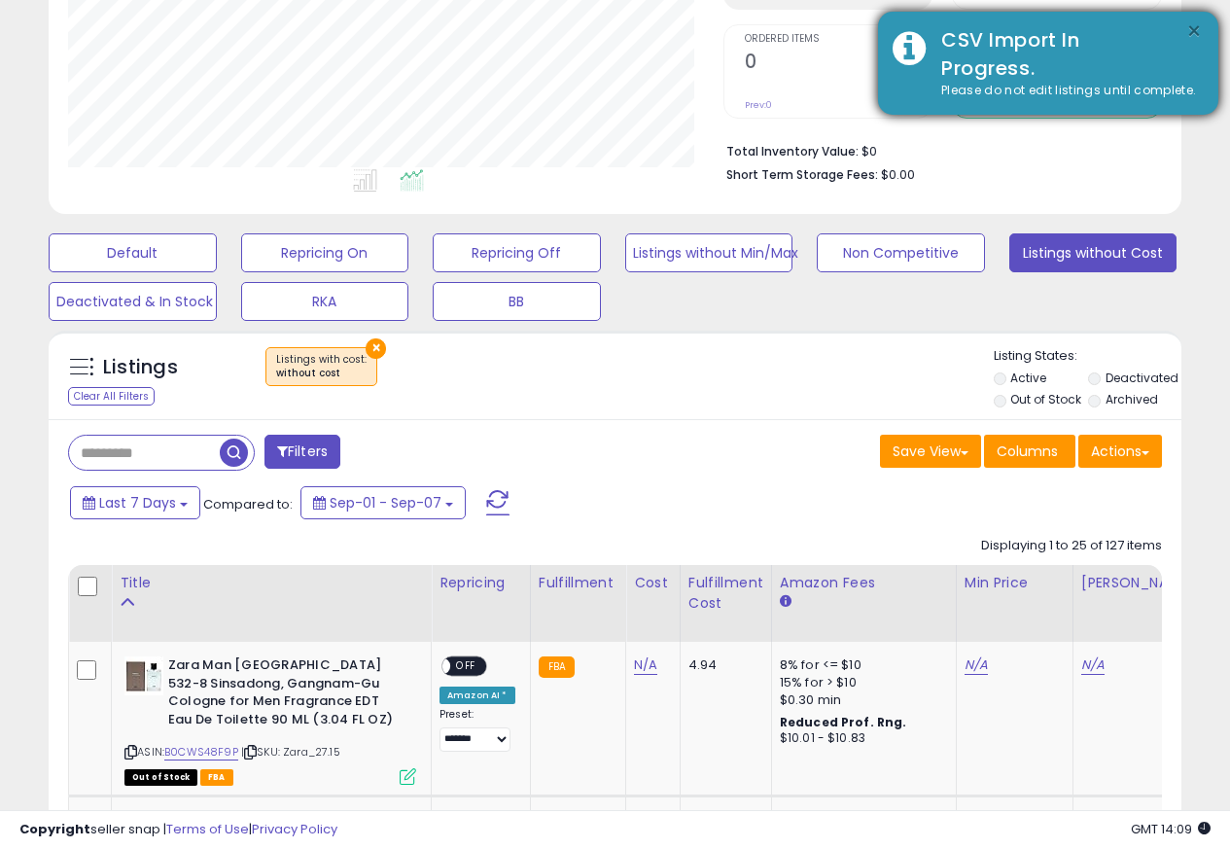
click at [1186, 35] on button "×" at bounding box center [1194, 31] width 16 height 24
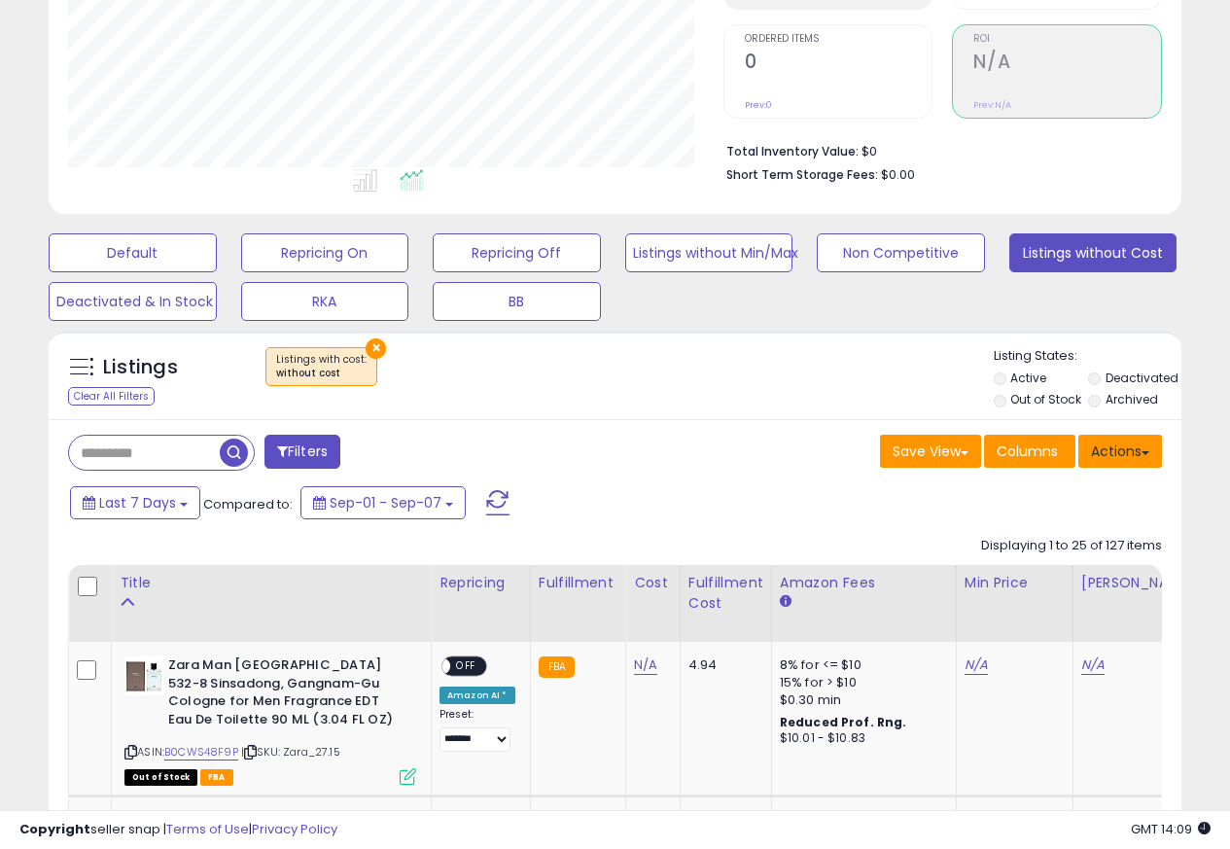
click at [1124, 457] on button "Actions" at bounding box center [1120, 451] width 84 height 33
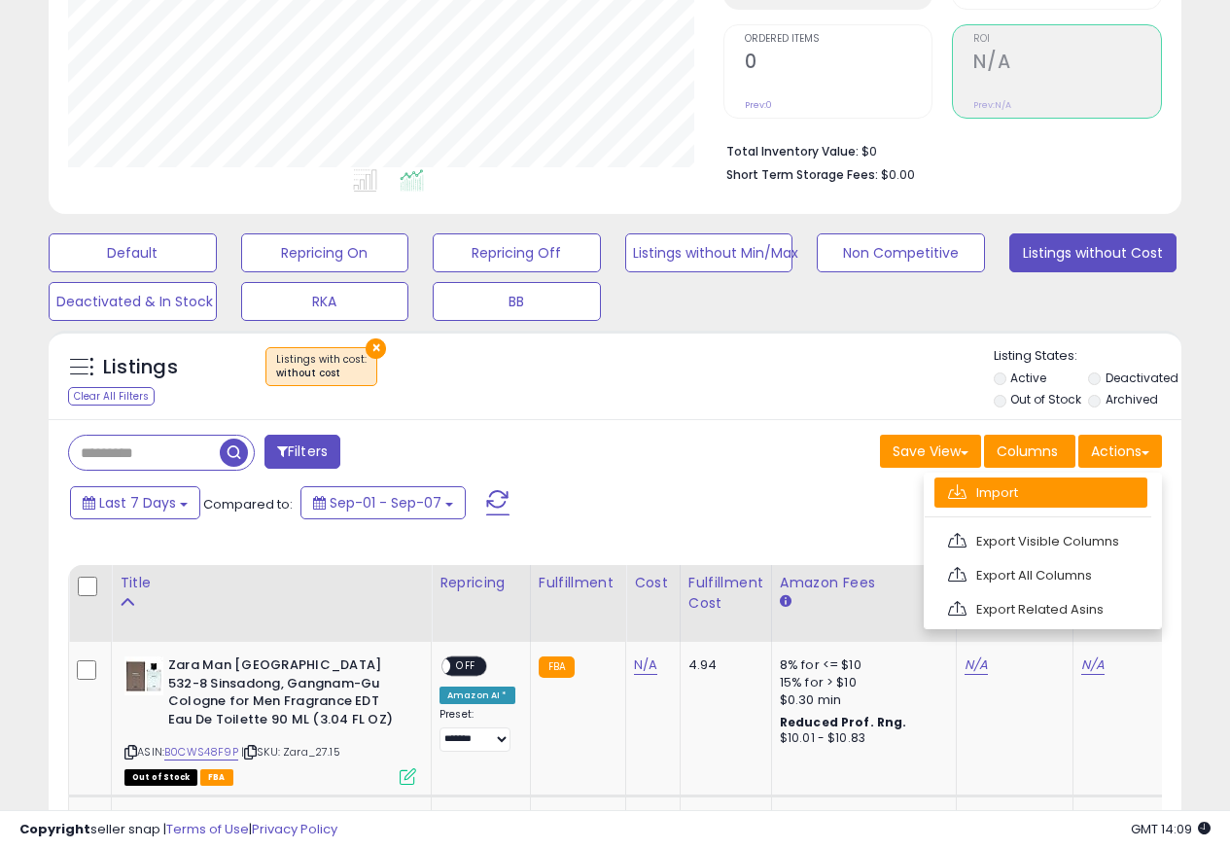
click at [975, 494] on link "Import" at bounding box center [1040, 492] width 213 height 30
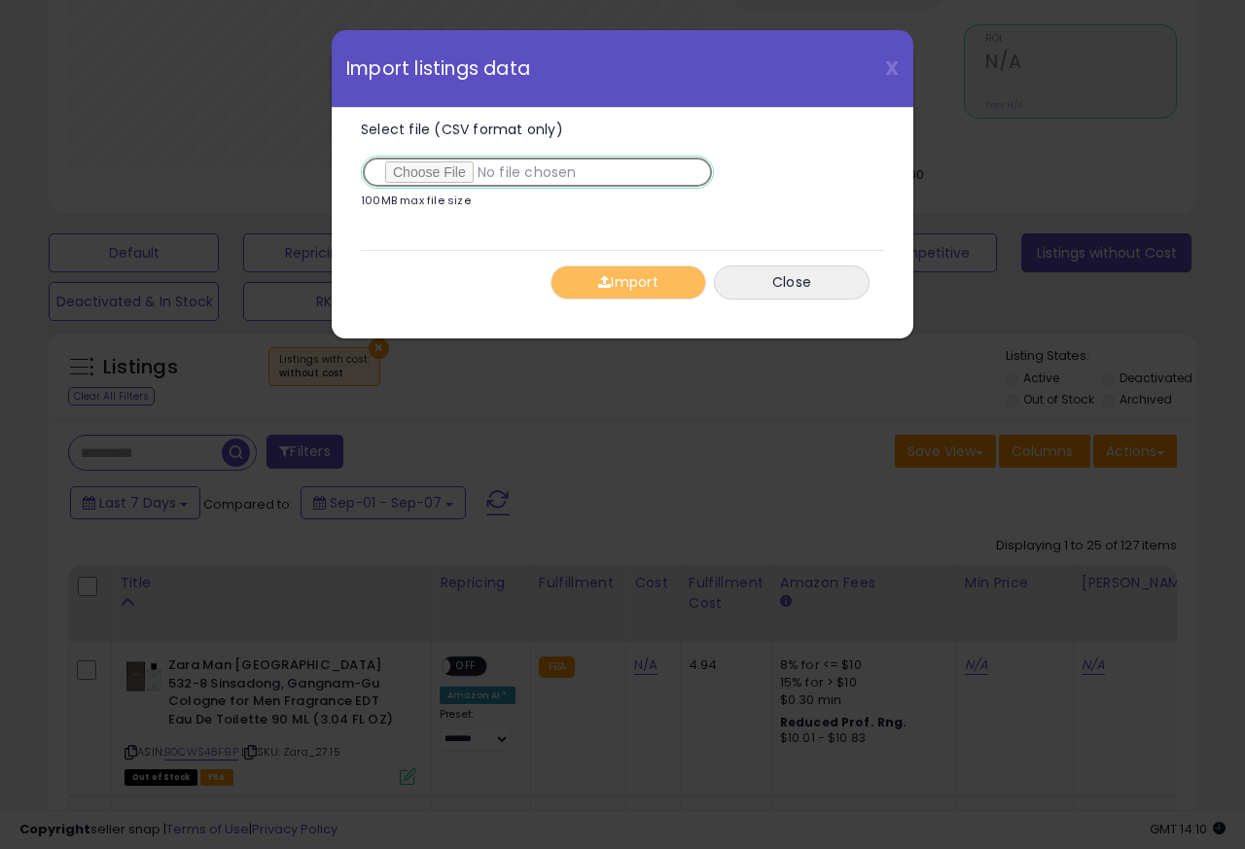
click at [424, 173] on input "Select file (CSV format only)" at bounding box center [537, 172] width 353 height 33
type input "**********"
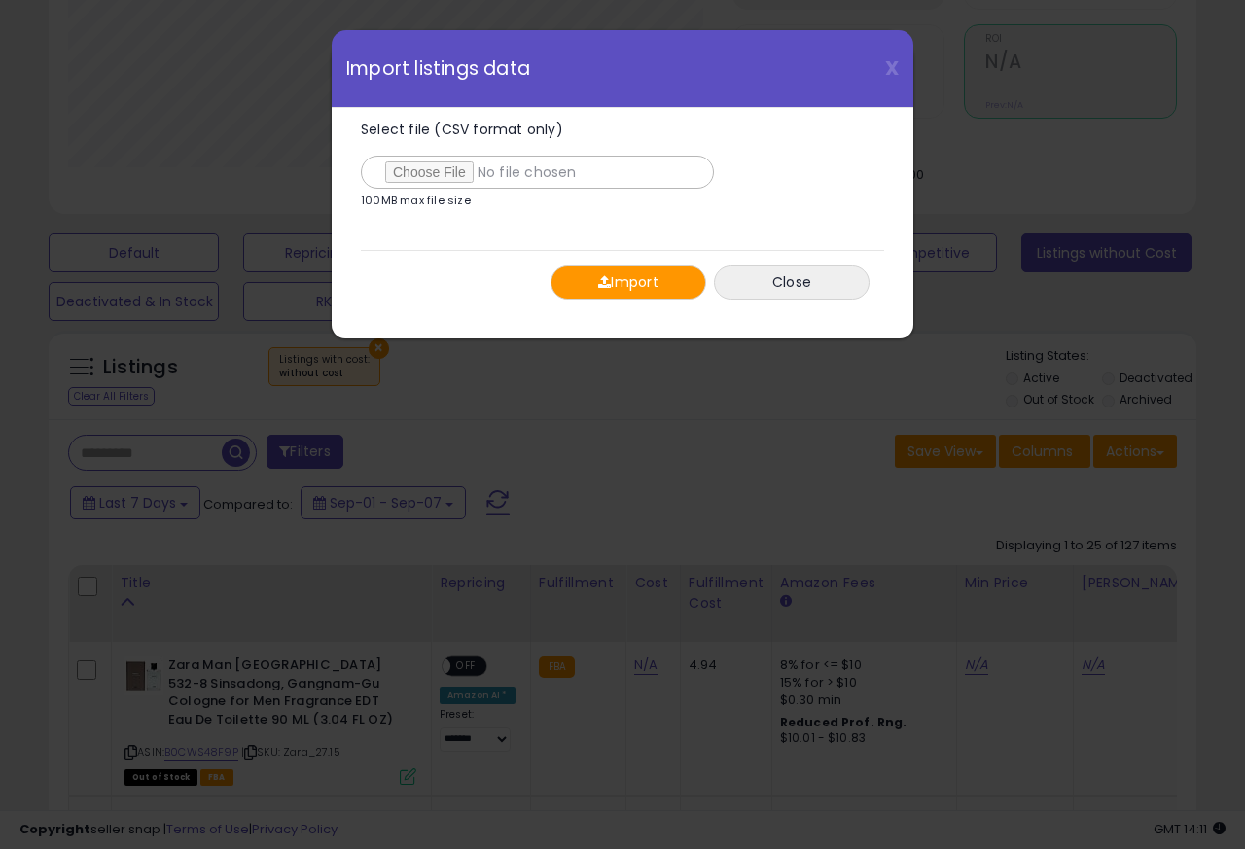
click at [609, 285] on button "Import" at bounding box center [628, 282] width 156 height 34
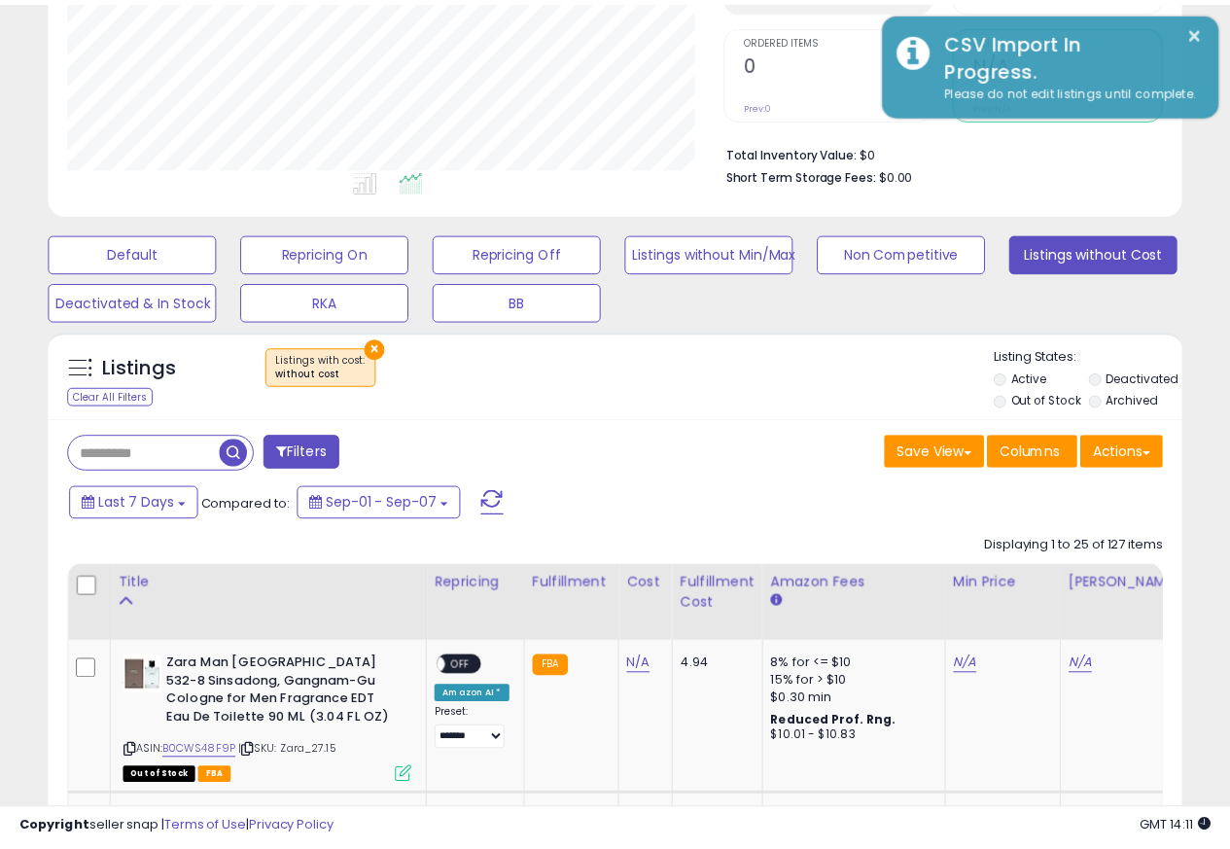
scroll to position [971964, 971707]
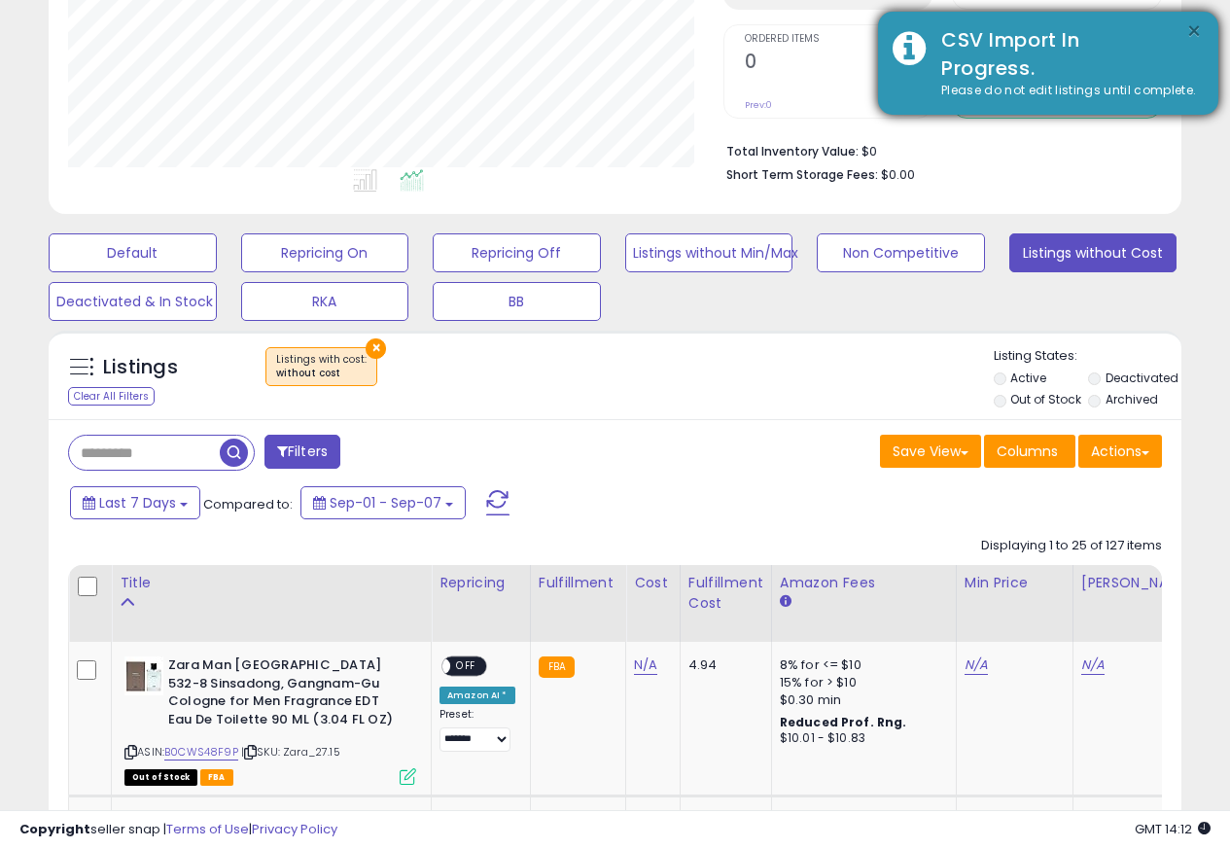
click at [1186, 35] on button "×" at bounding box center [1194, 31] width 16 height 24
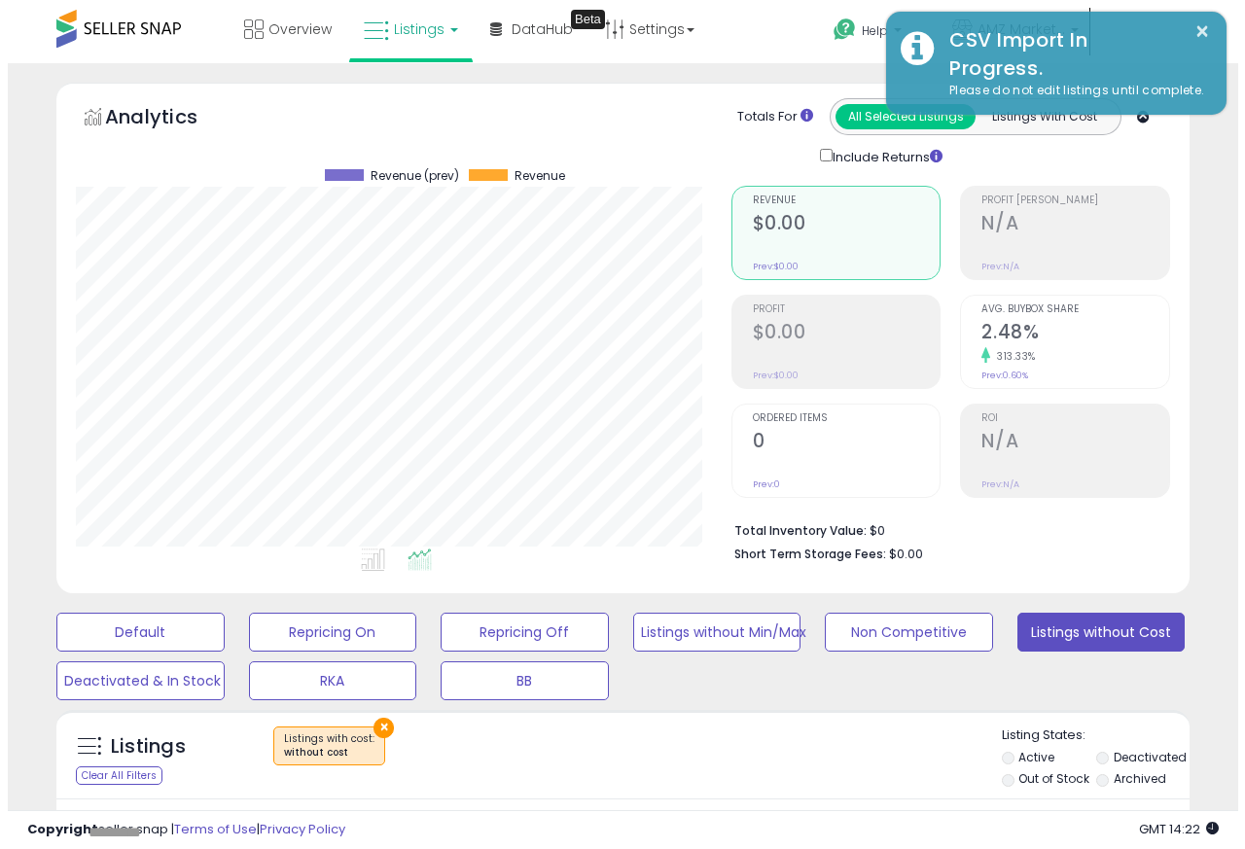
scroll to position [399, 654]
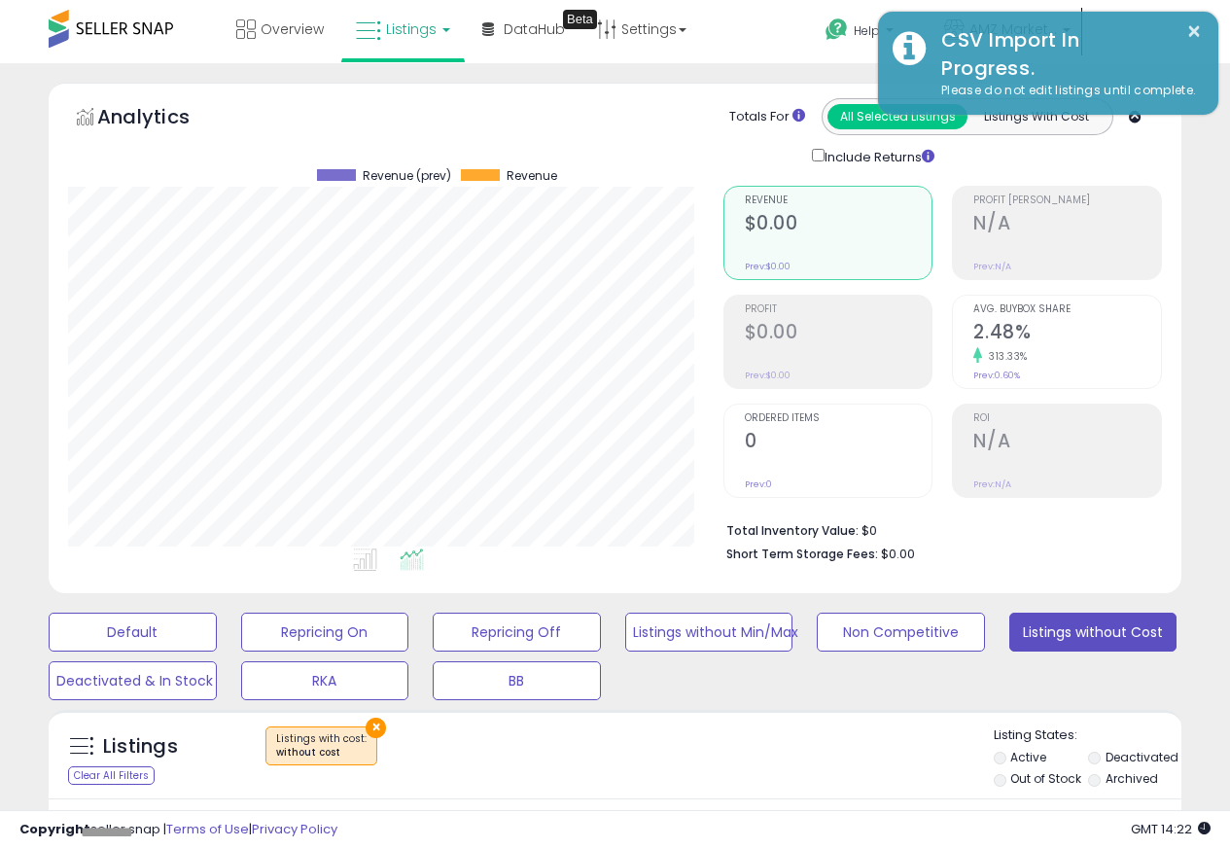
click at [1129, 457] on div at bounding box center [1067, 465] width 188 height 18
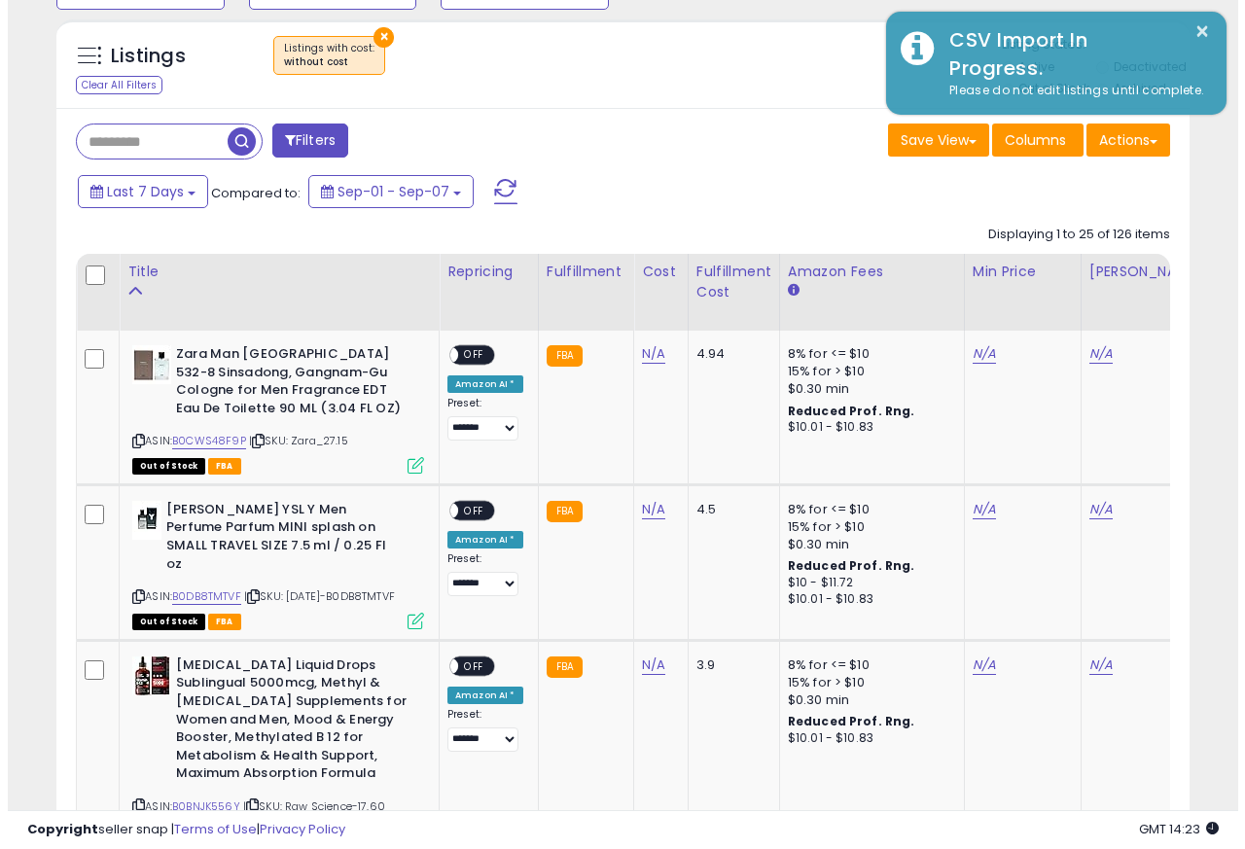
scroll to position [700, 0]
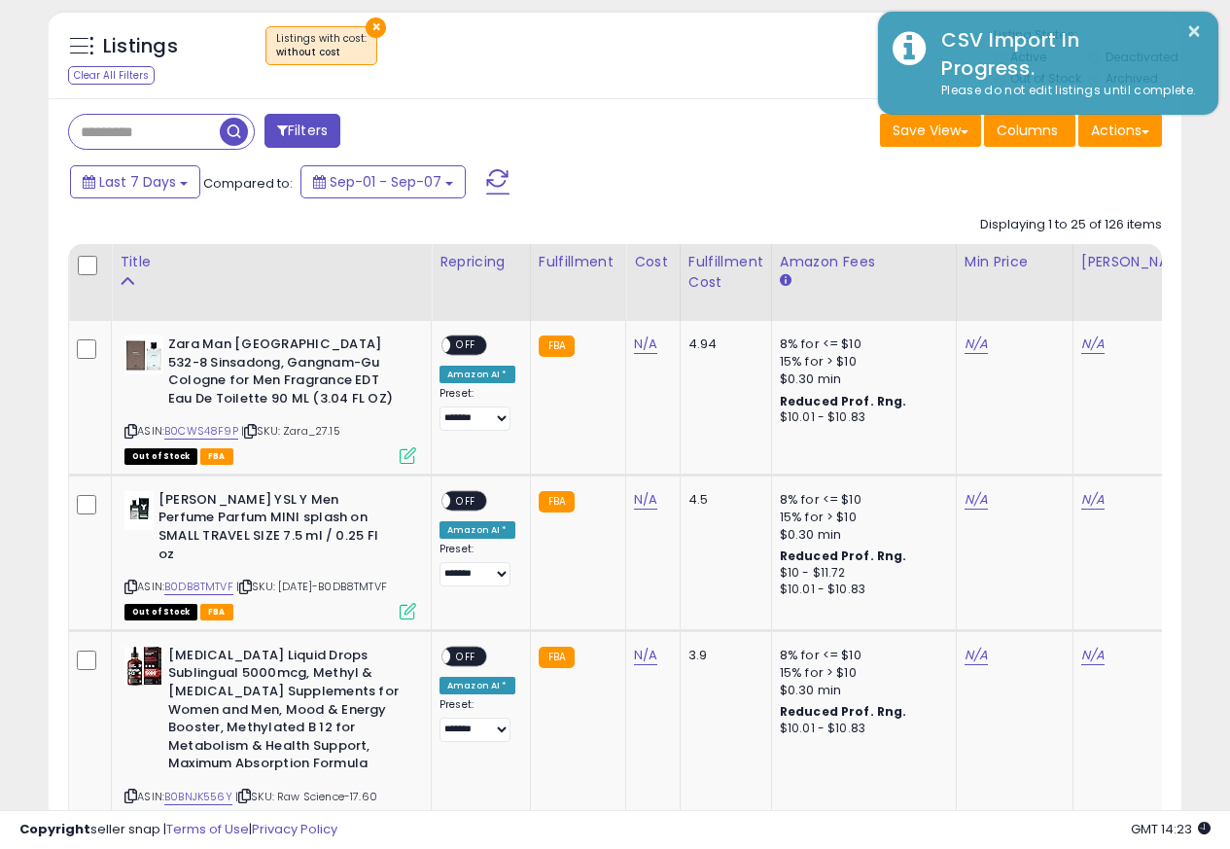
click at [1130, 163] on div "Last 7 Days Compared to: Sep-01 - Sep-07" at bounding box center [612, 184] width 1123 height 44
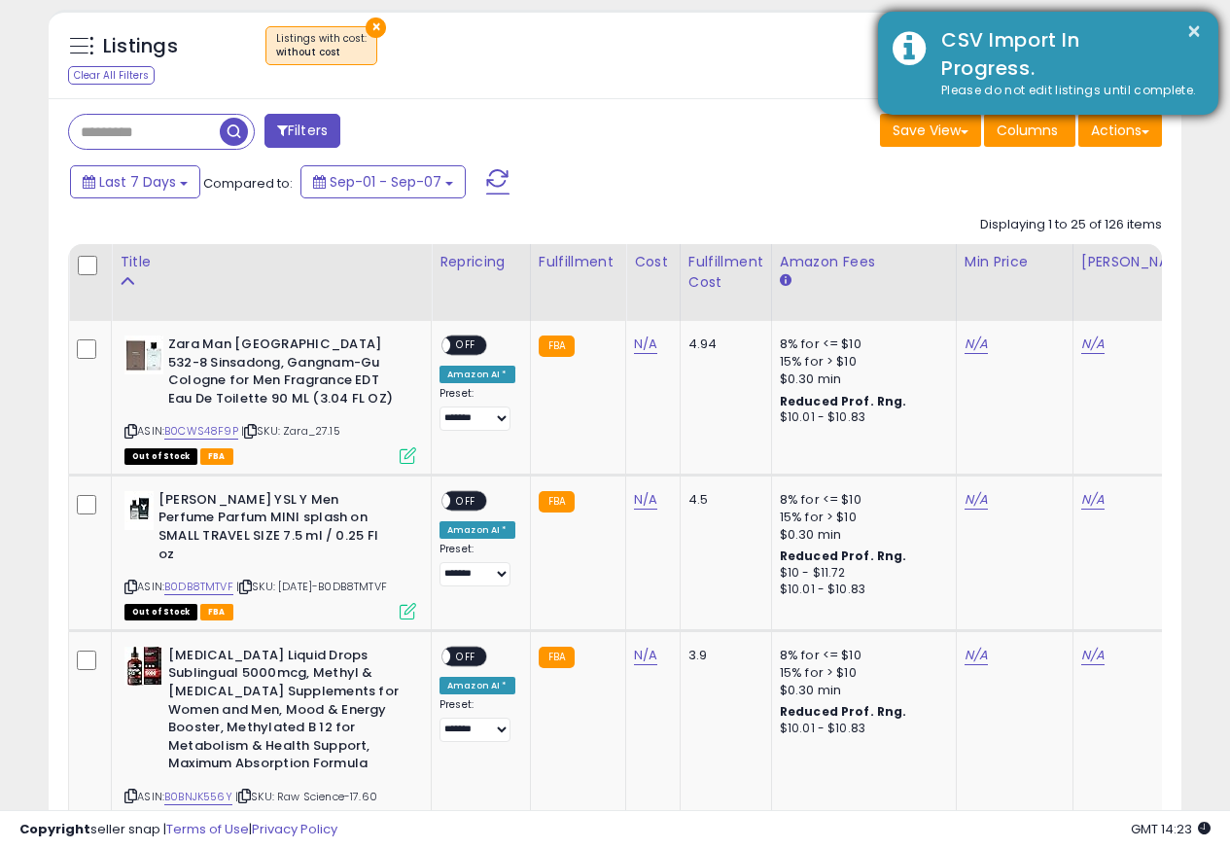
click at [1207, 25] on div "× CSV Import In Progress. Please do not edit listings until complete." at bounding box center [1048, 63] width 340 height 103
click at [1208, 27] on div "× CSV Import In Progress. Please do not edit listings until complete." at bounding box center [1048, 63] width 340 height 103
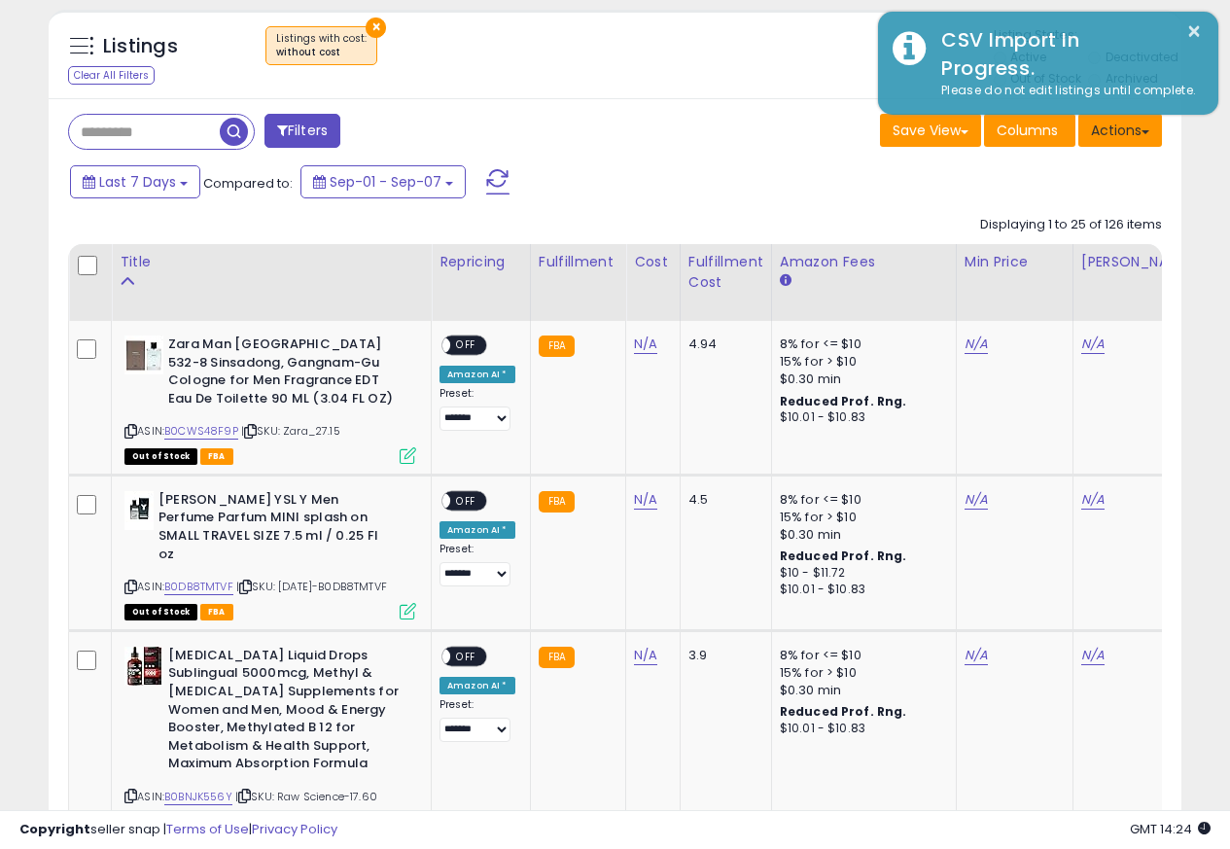
click at [1123, 136] on button "Actions" at bounding box center [1120, 130] width 84 height 33
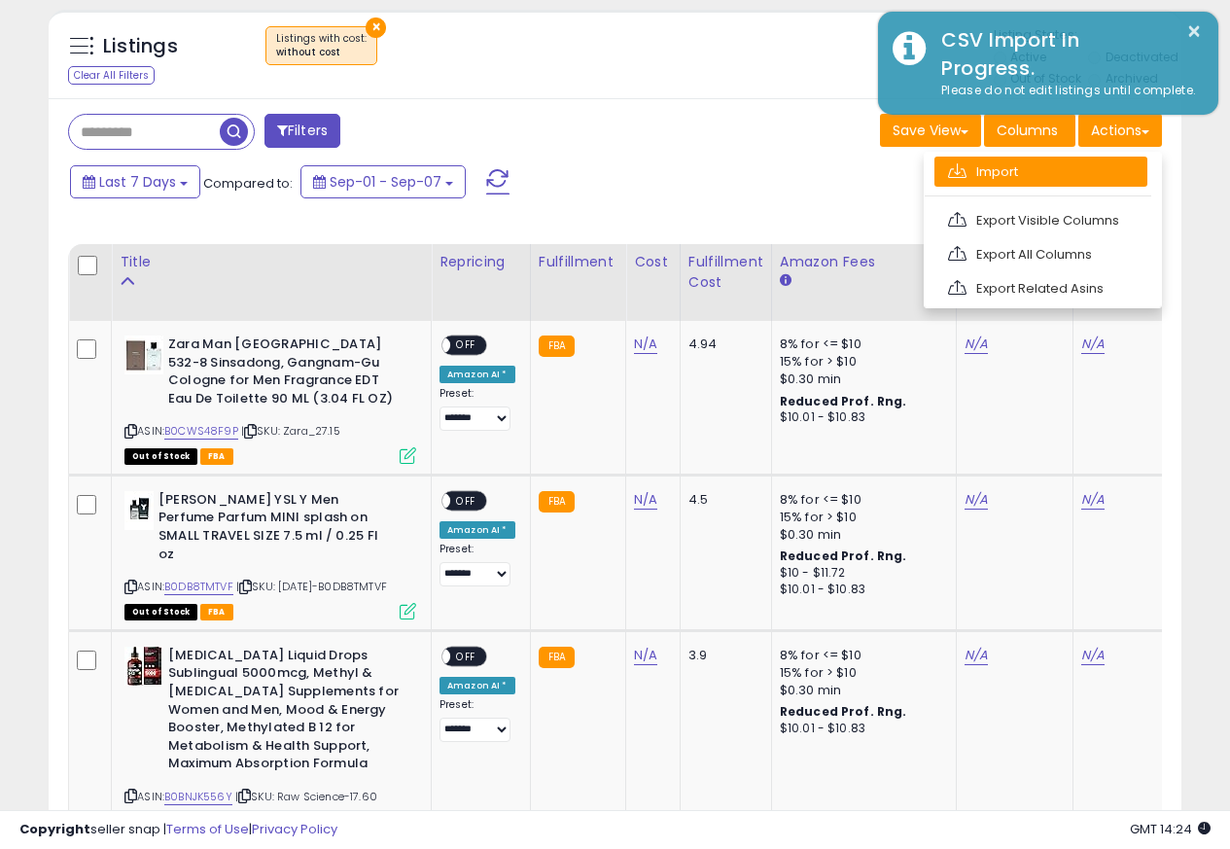
click at [985, 175] on link "Import" at bounding box center [1040, 172] width 213 height 30
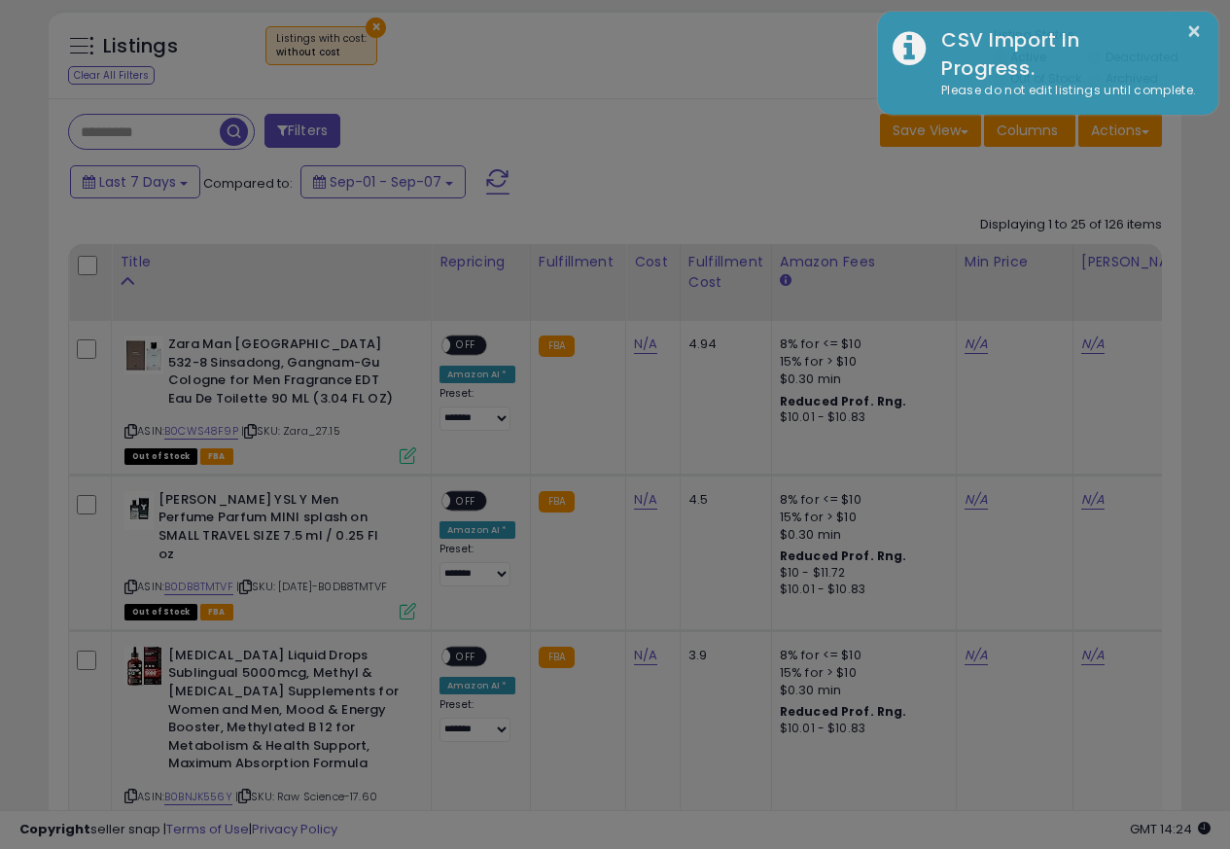
scroll to position [399, 663]
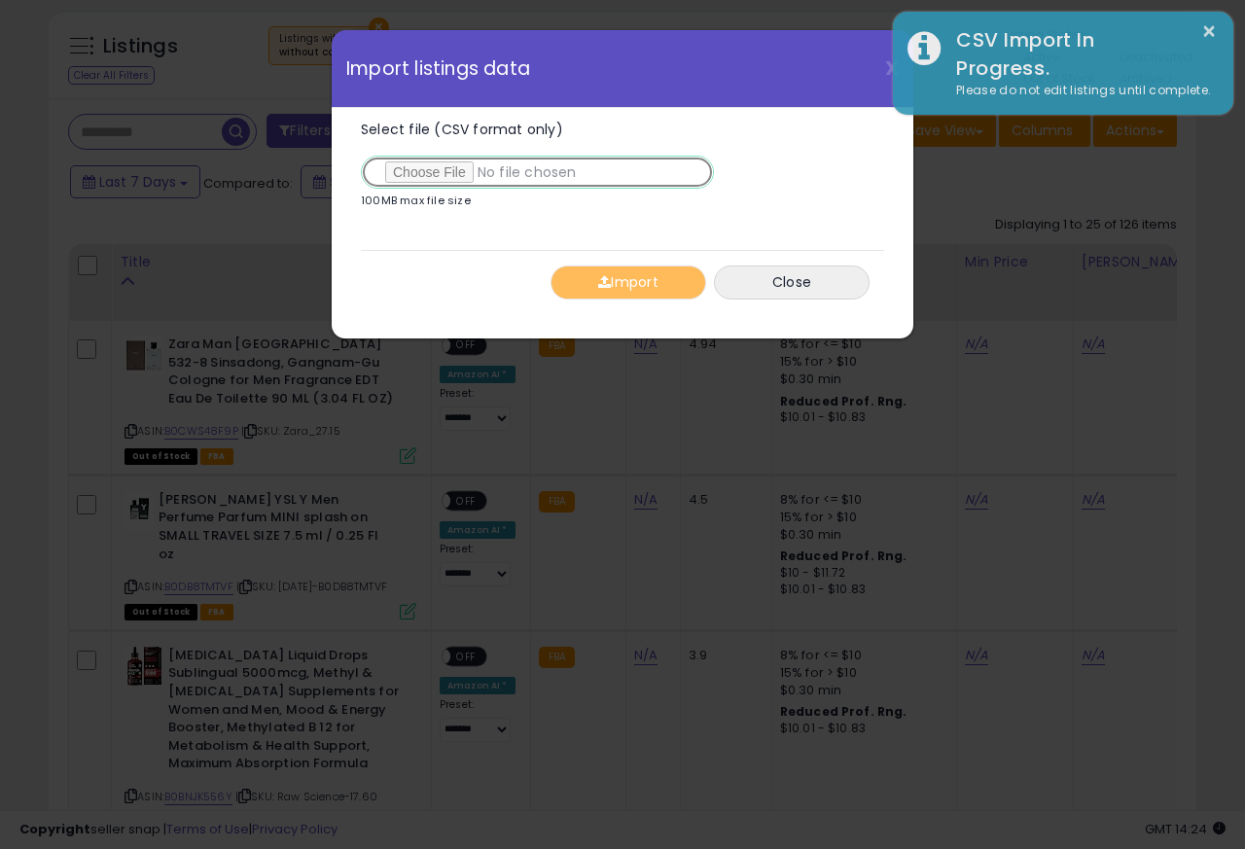
click at [423, 173] on input "Select file (CSV format only)" at bounding box center [537, 172] width 353 height 33
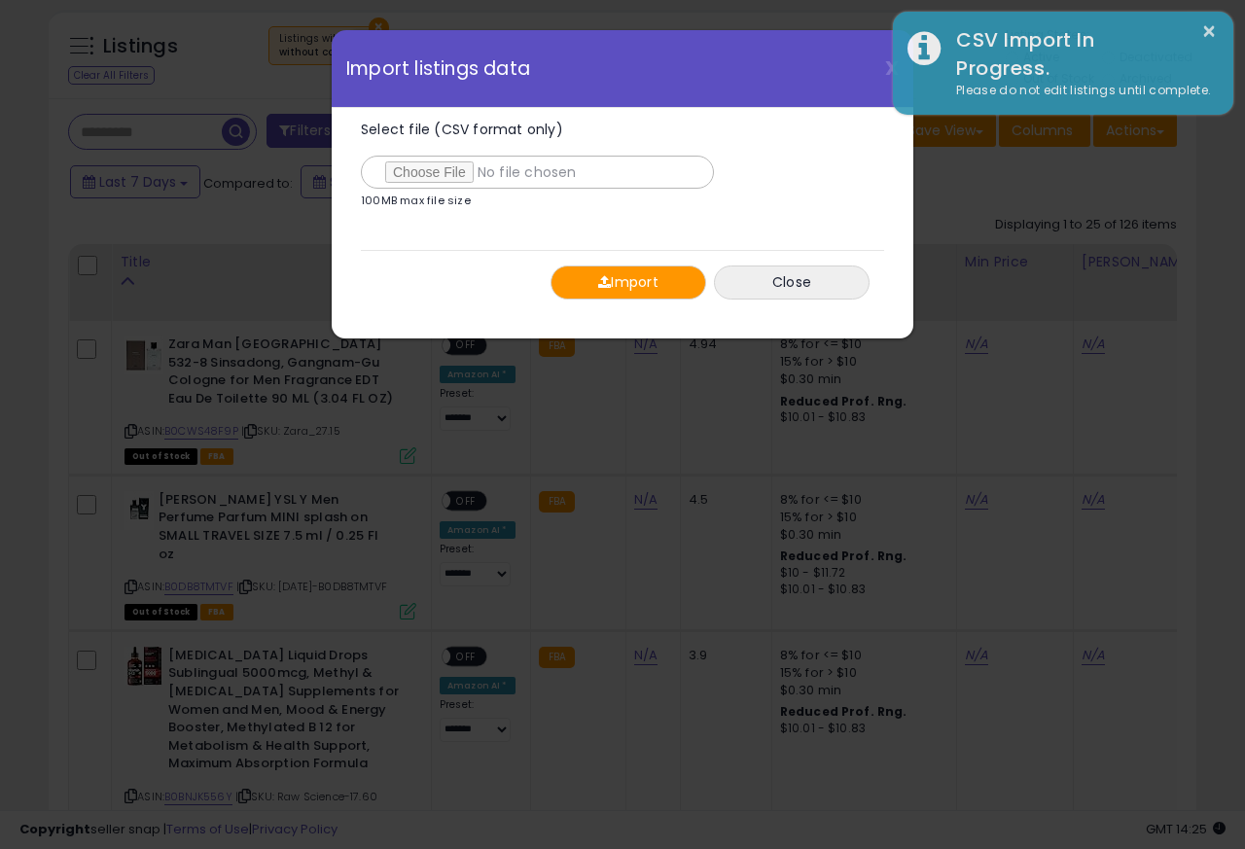
click at [613, 282] on button "Import" at bounding box center [628, 282] width 156 height 34
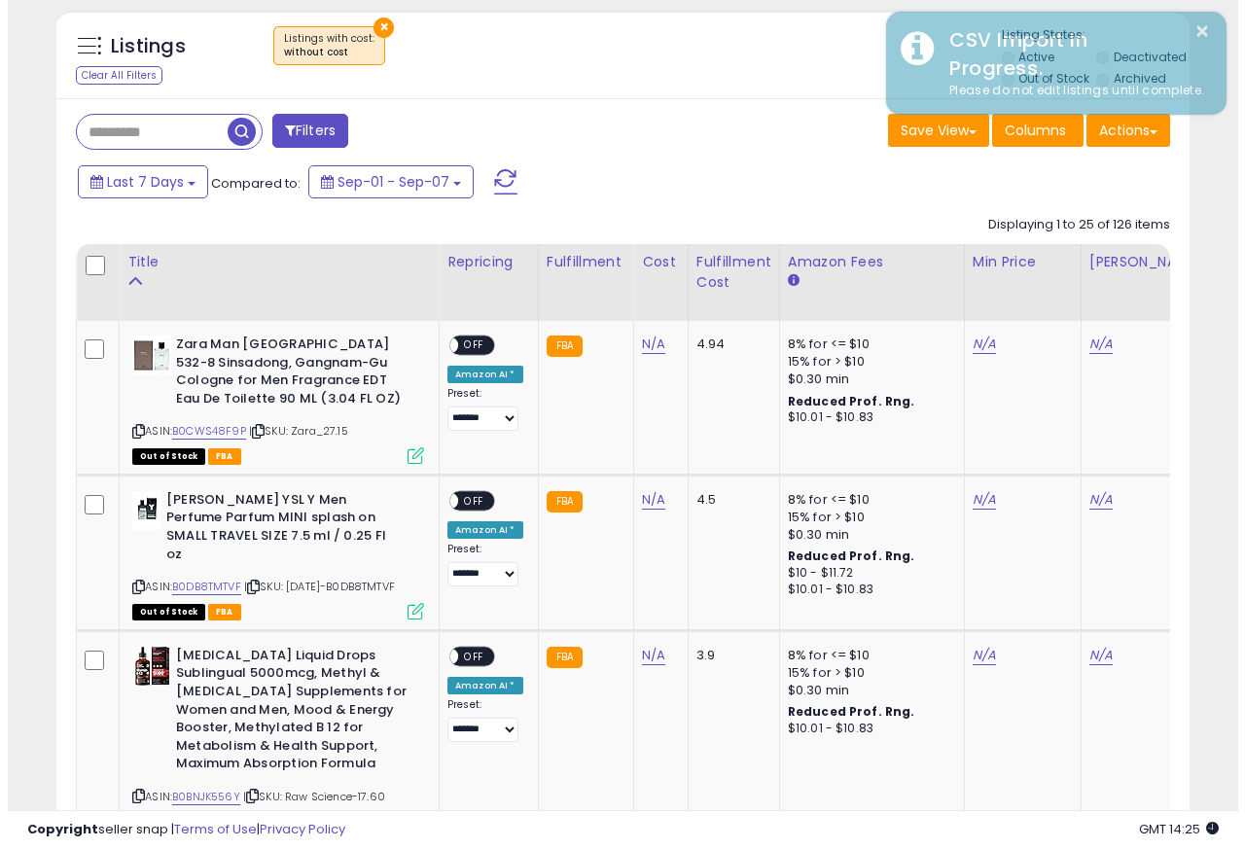
scroll to position [971964, 971707]
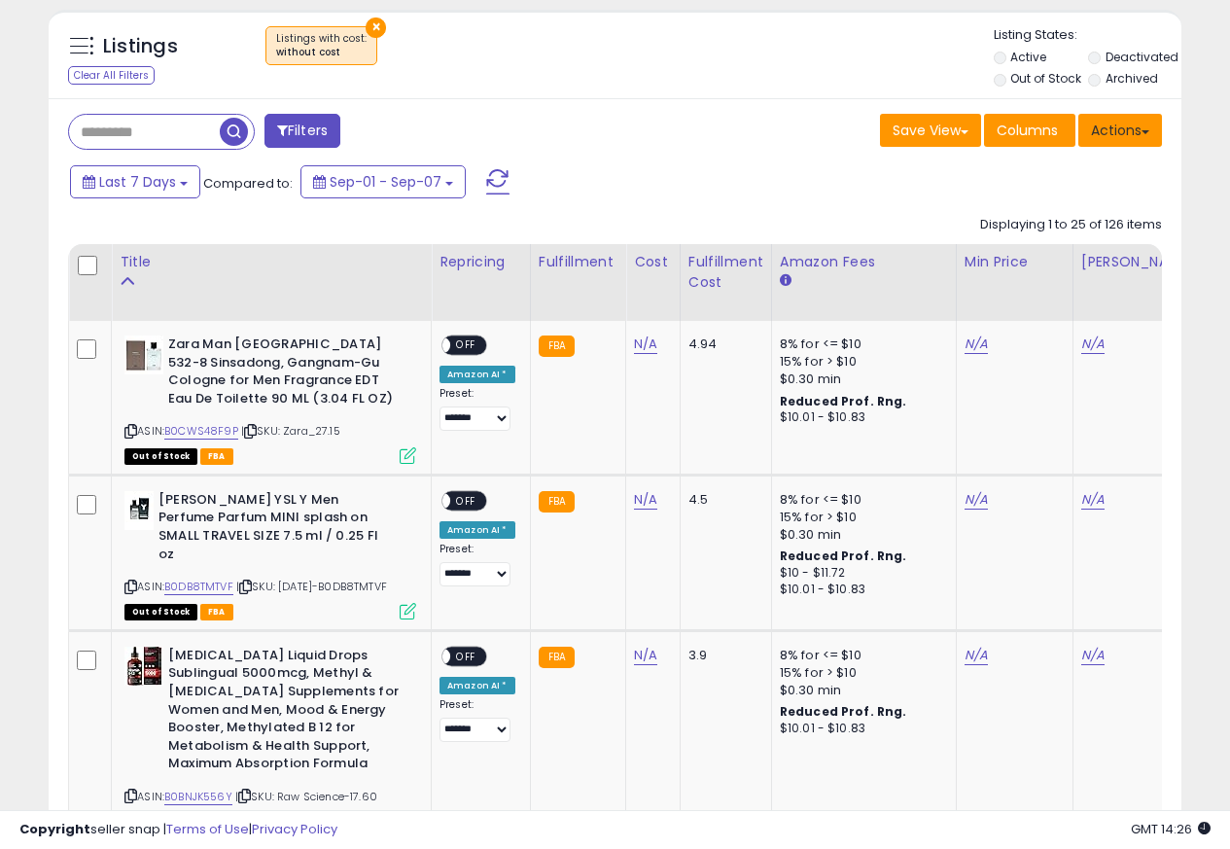
click at [1111, 136] on button "Actions" at bounding box center [1120, 130] width 84 height 33
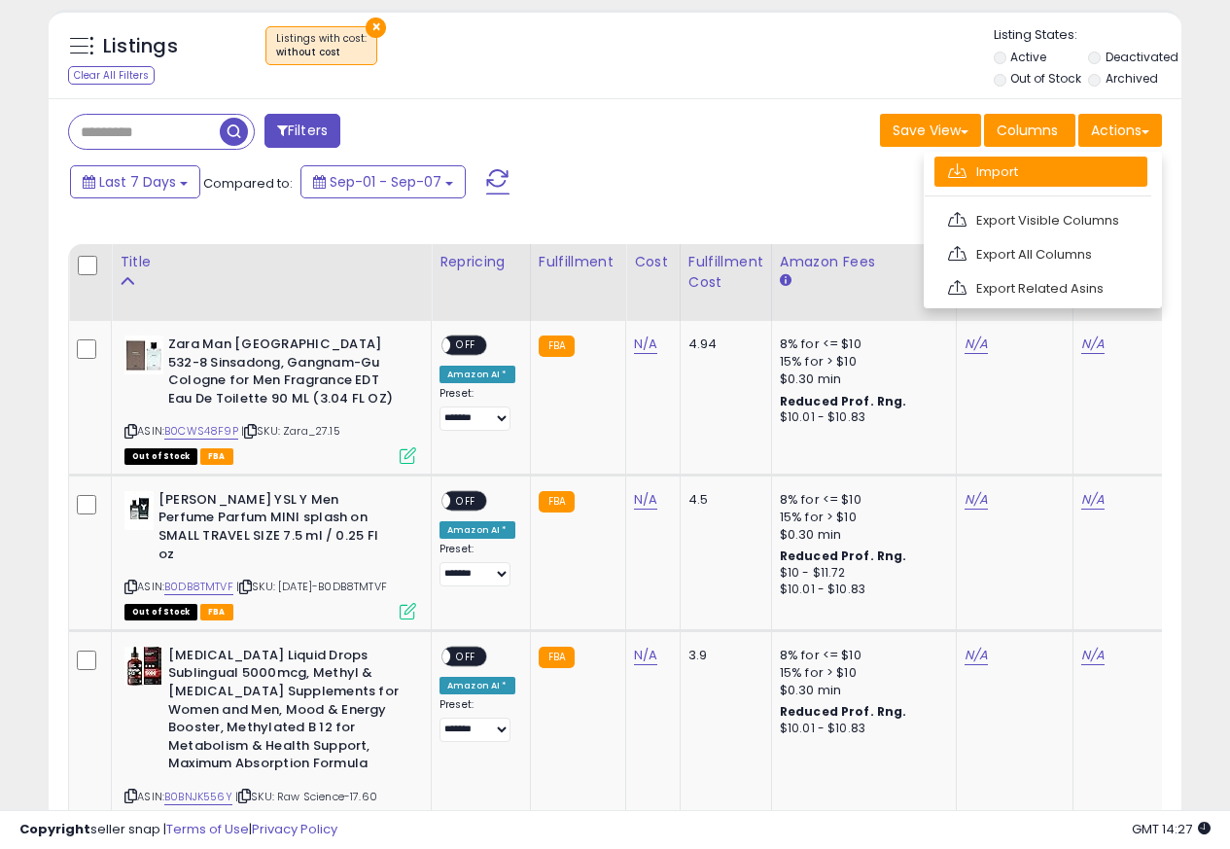
click at [995, 176] on link "Import" at bounding box center [1040, 172] width 213 height 30
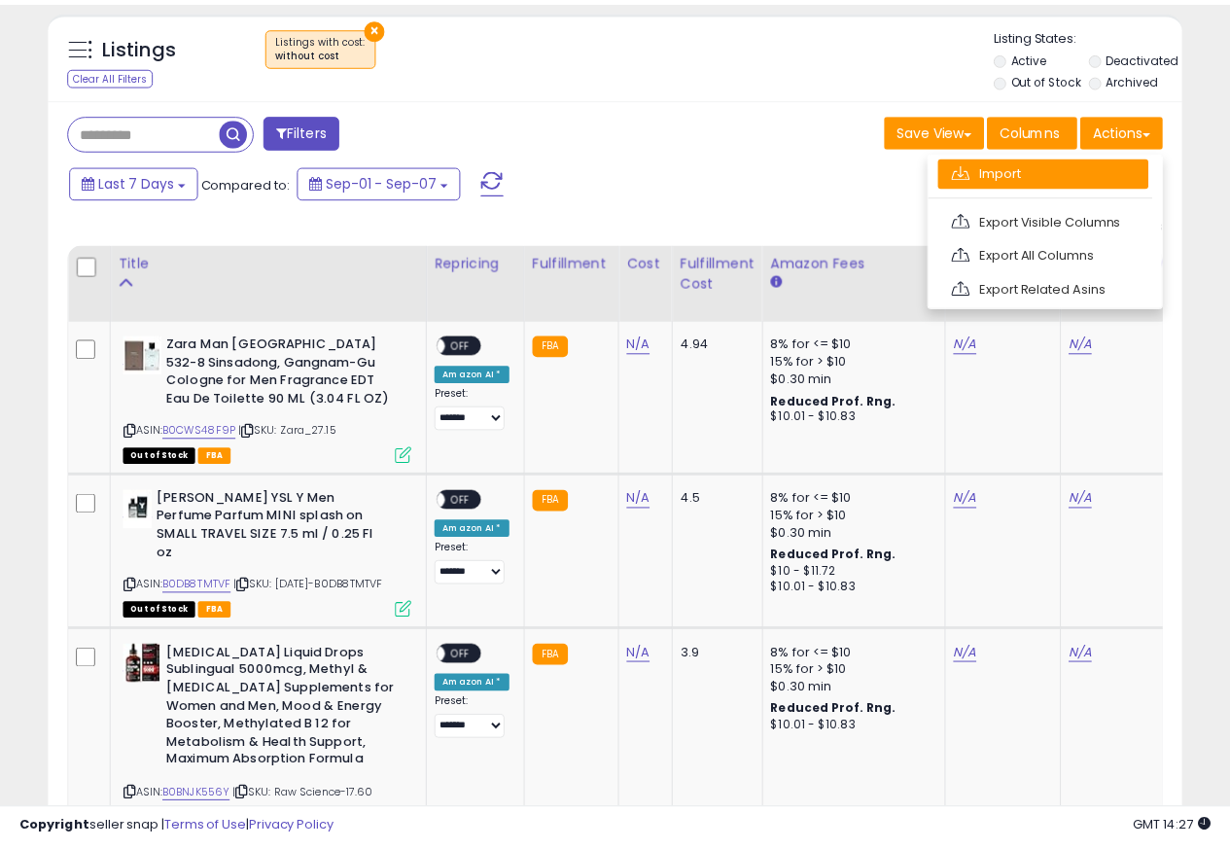
scroll to position [399, 663]
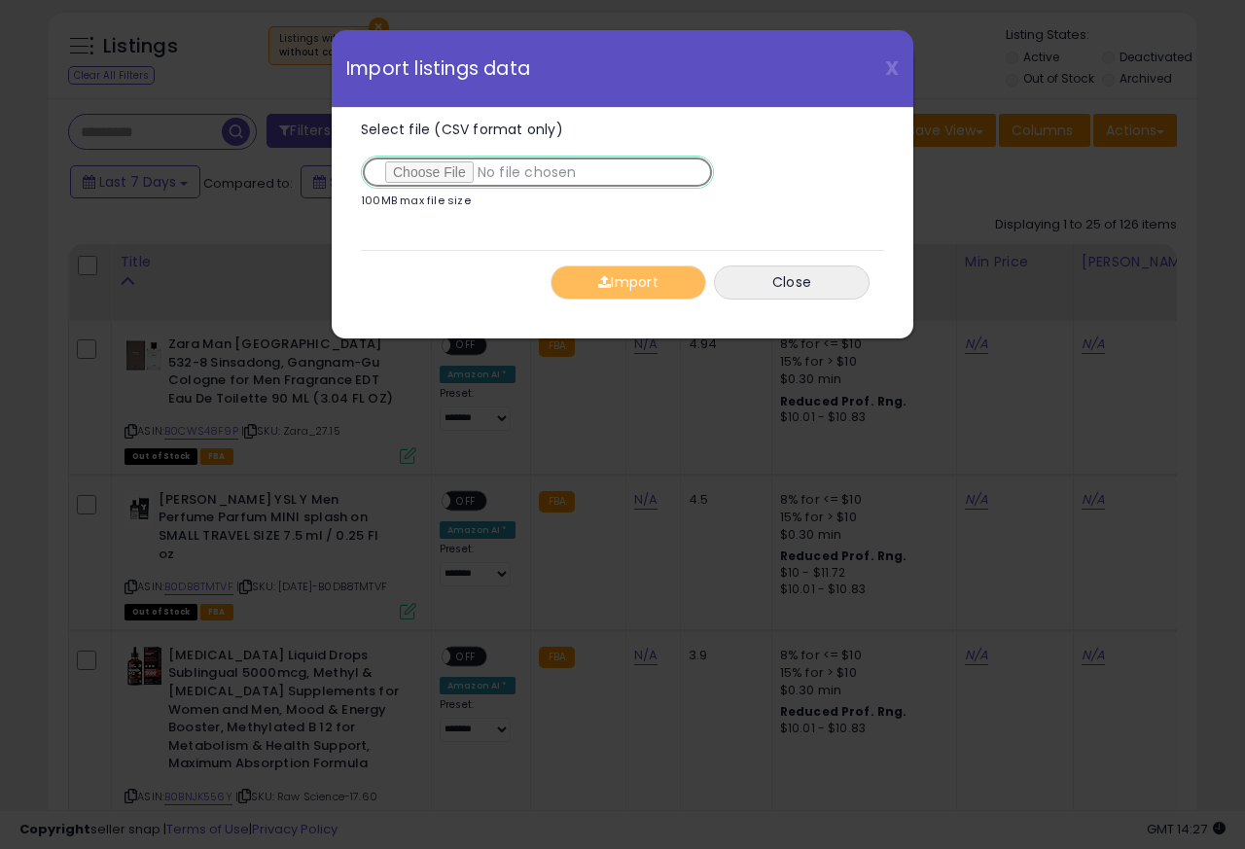
click at [439, 173] on input "Select file (CSV format only)" at bounding box center [537, 172] width 353 height 33
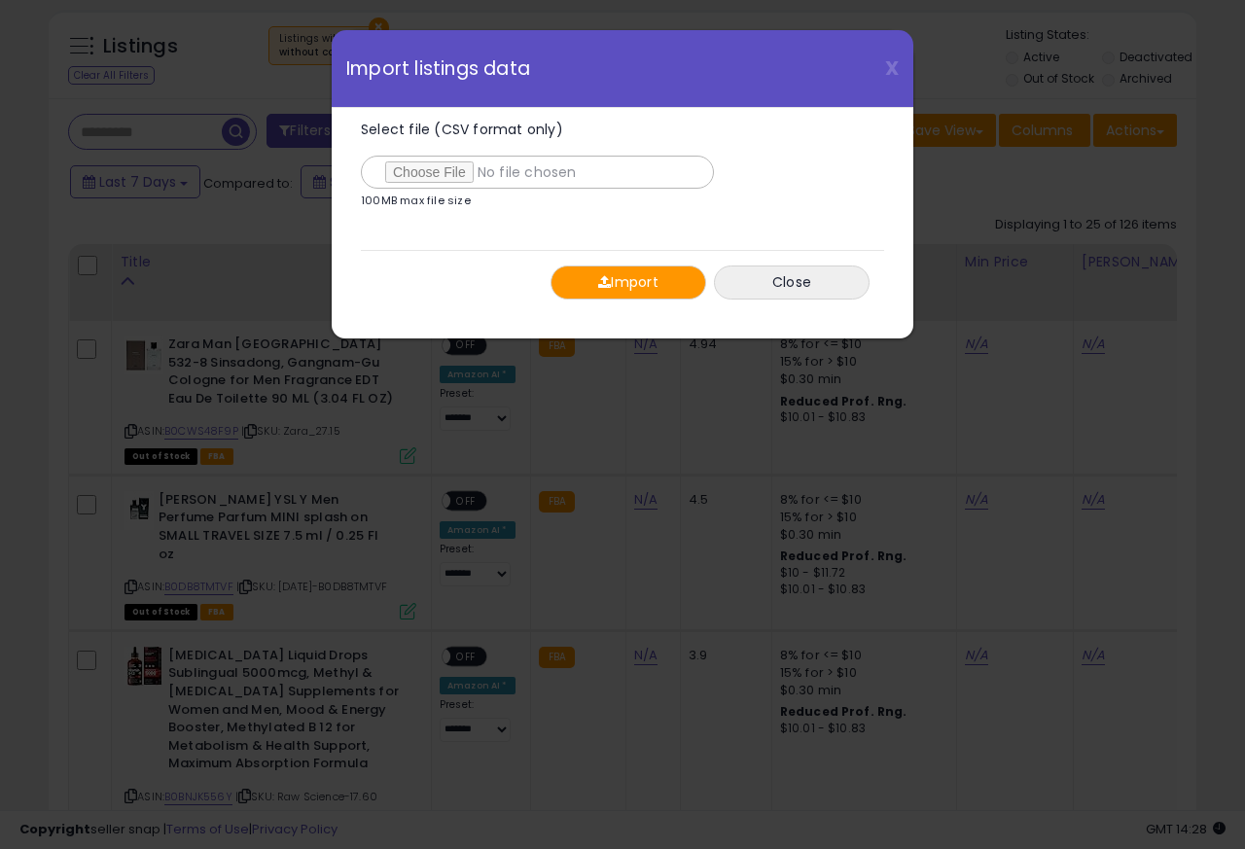
click at [624, 285] on button "Import" at bounding box center [628, 282] width 156 height 34
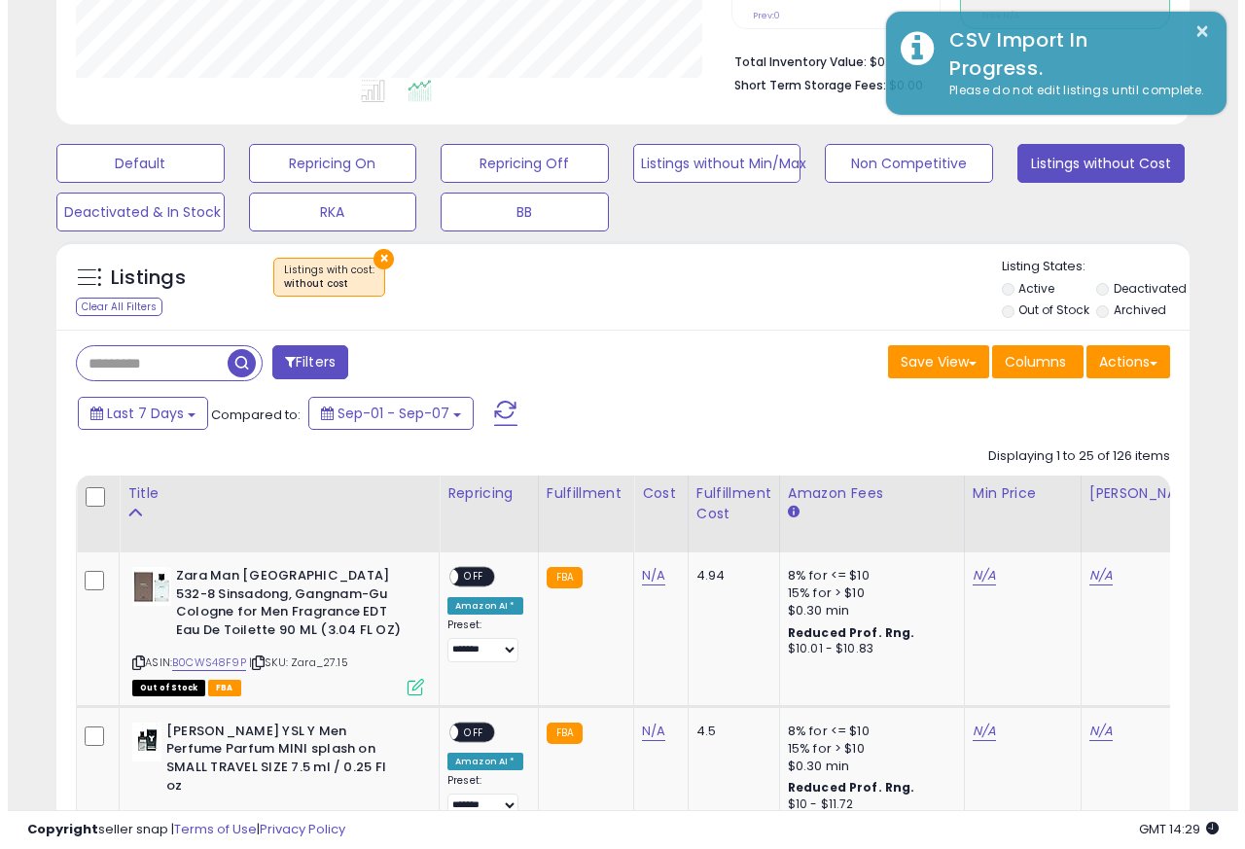
scroll to position [583, 0]
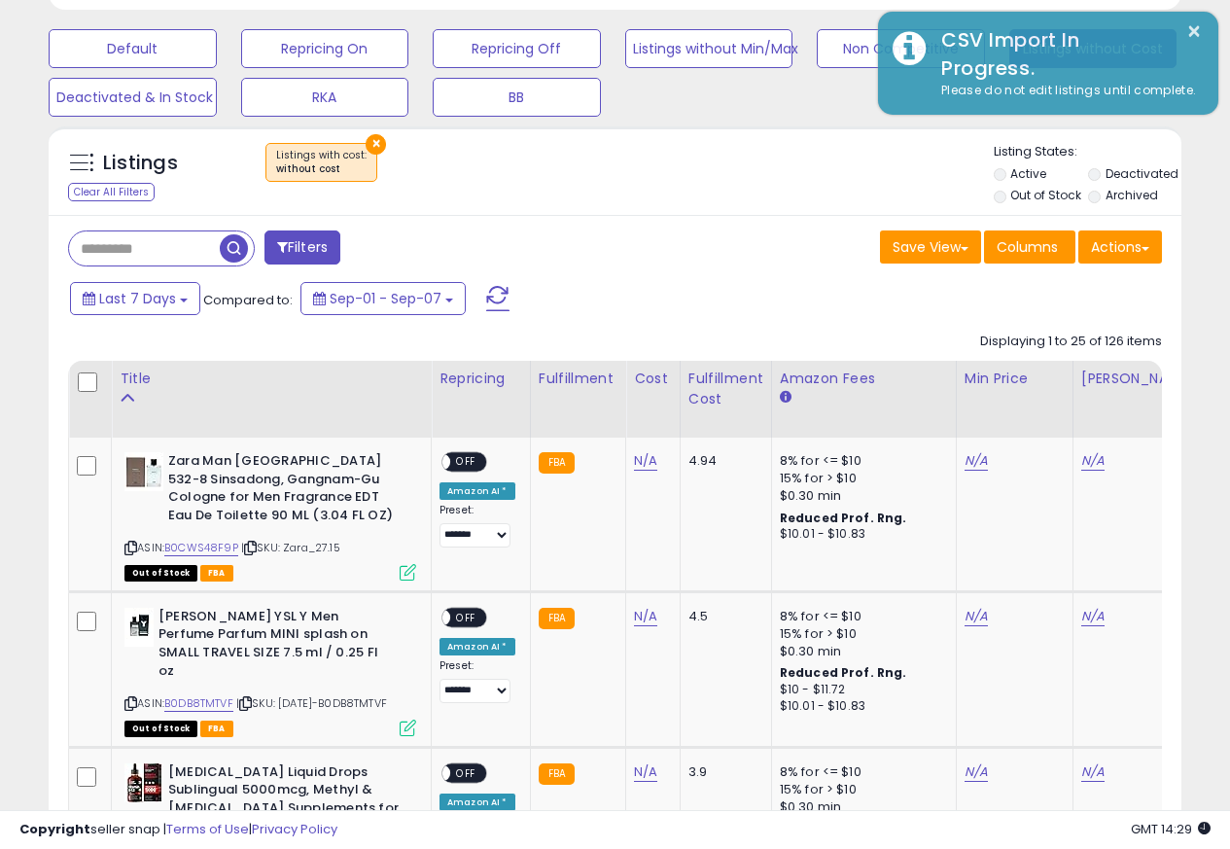
click at [1120, 285] on div "Last 7 Days Compared to: Sep-01 - Sep-07" at bounding box center [612, 301] width 1123 height 44
click at [1133, 249] on button "Actions" at bounding box center [1120, 246] width 84 height 33
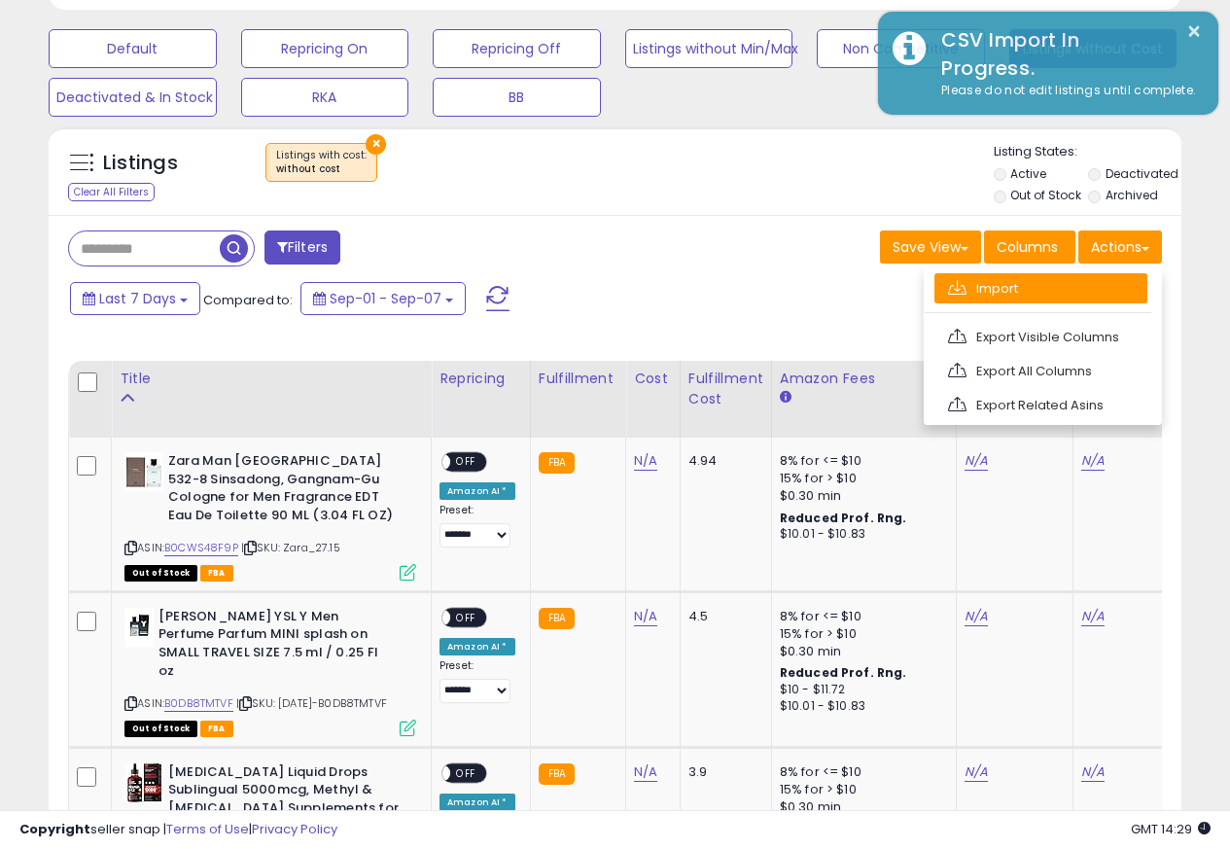
click at [983, 290] on link "Import" at bounding box center [1040, 288] width 213 height 30
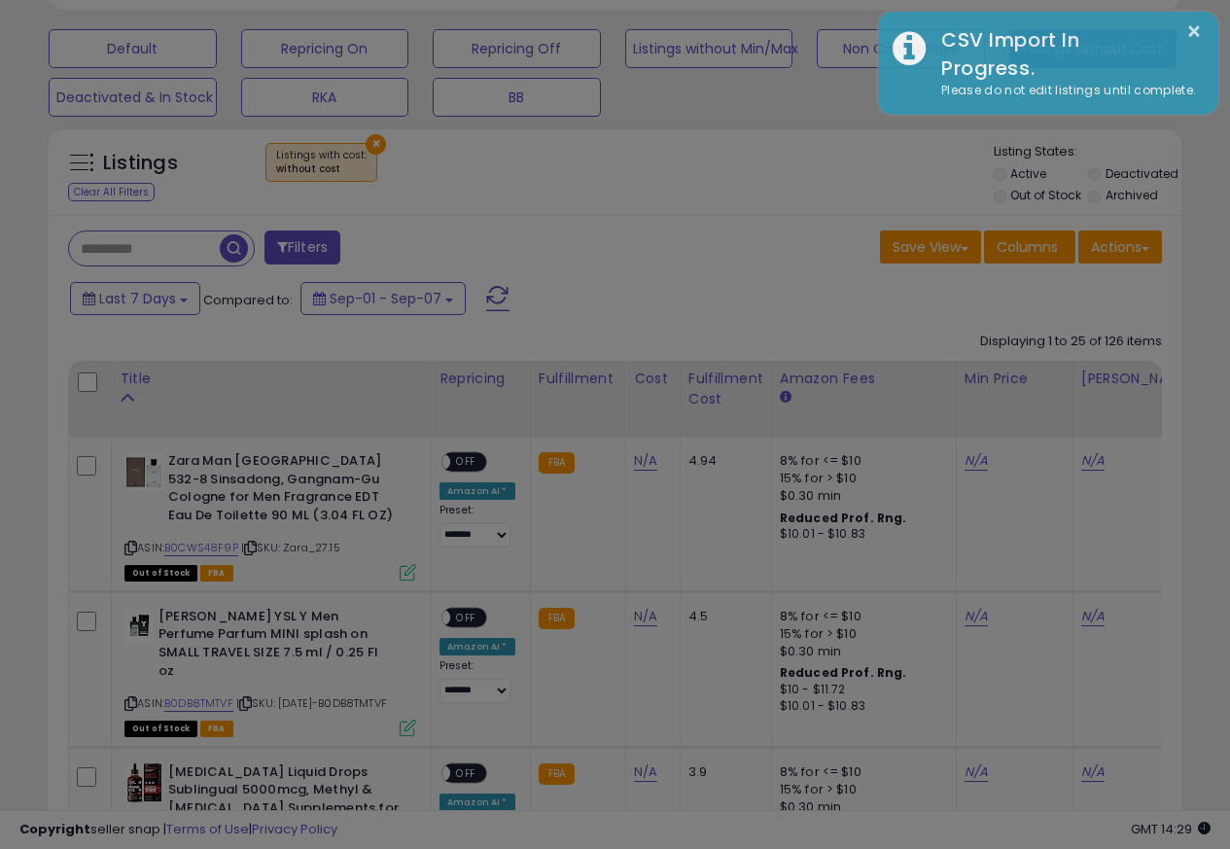
scroll to position [399, 663]
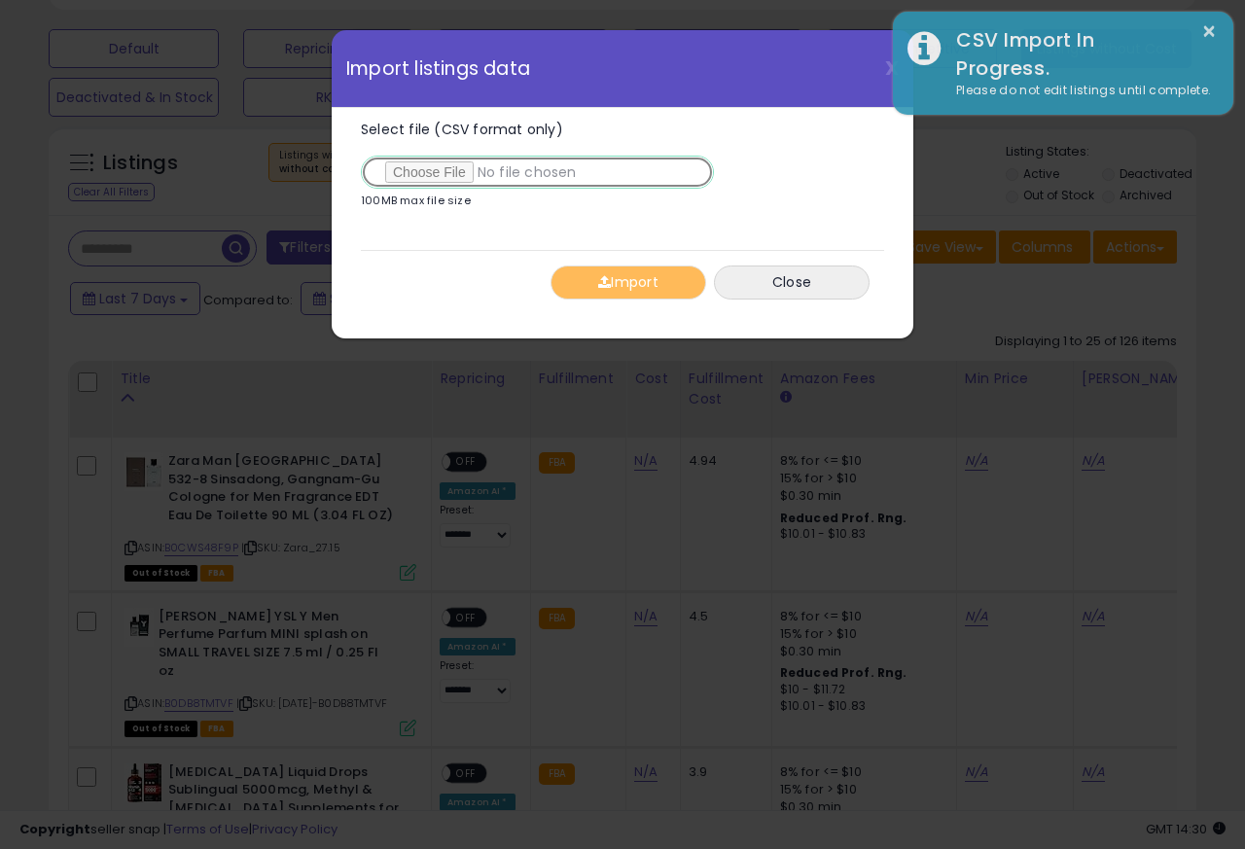
click at [431, 174] on input "Select file (CSV format only)" at bounding box center [537, 172] width 353 height 33
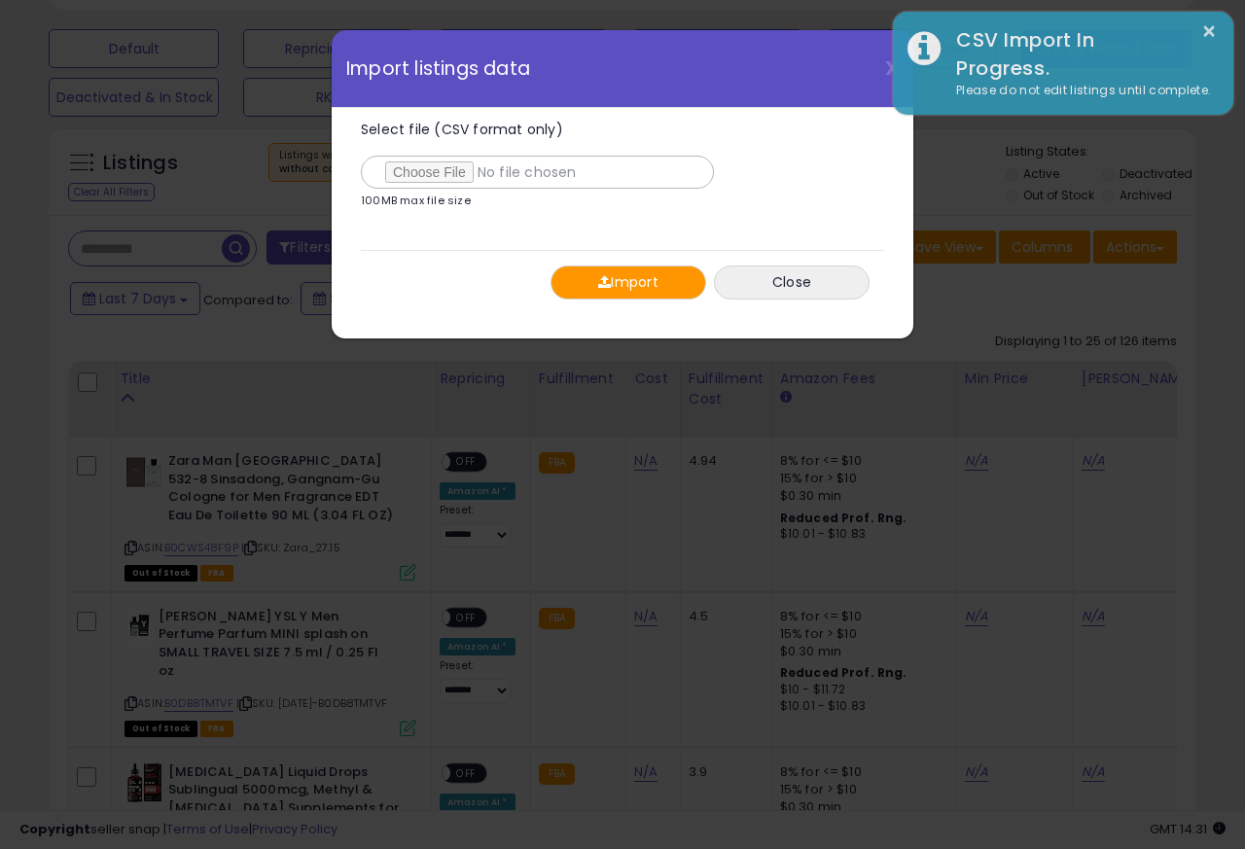
click at [616, 286] on button "Import" at bounding box center [628, 282] width 156 height 34
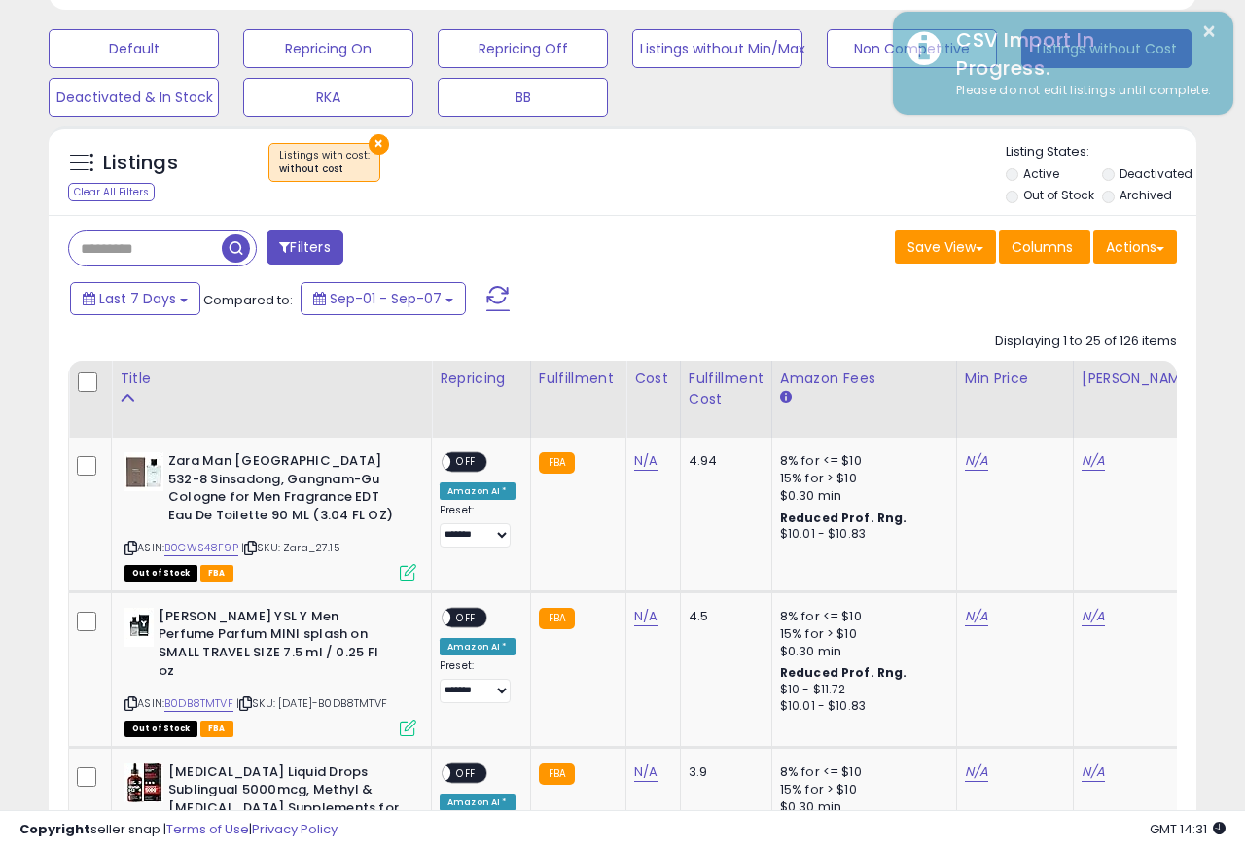
scroll to position [971964, 971707]
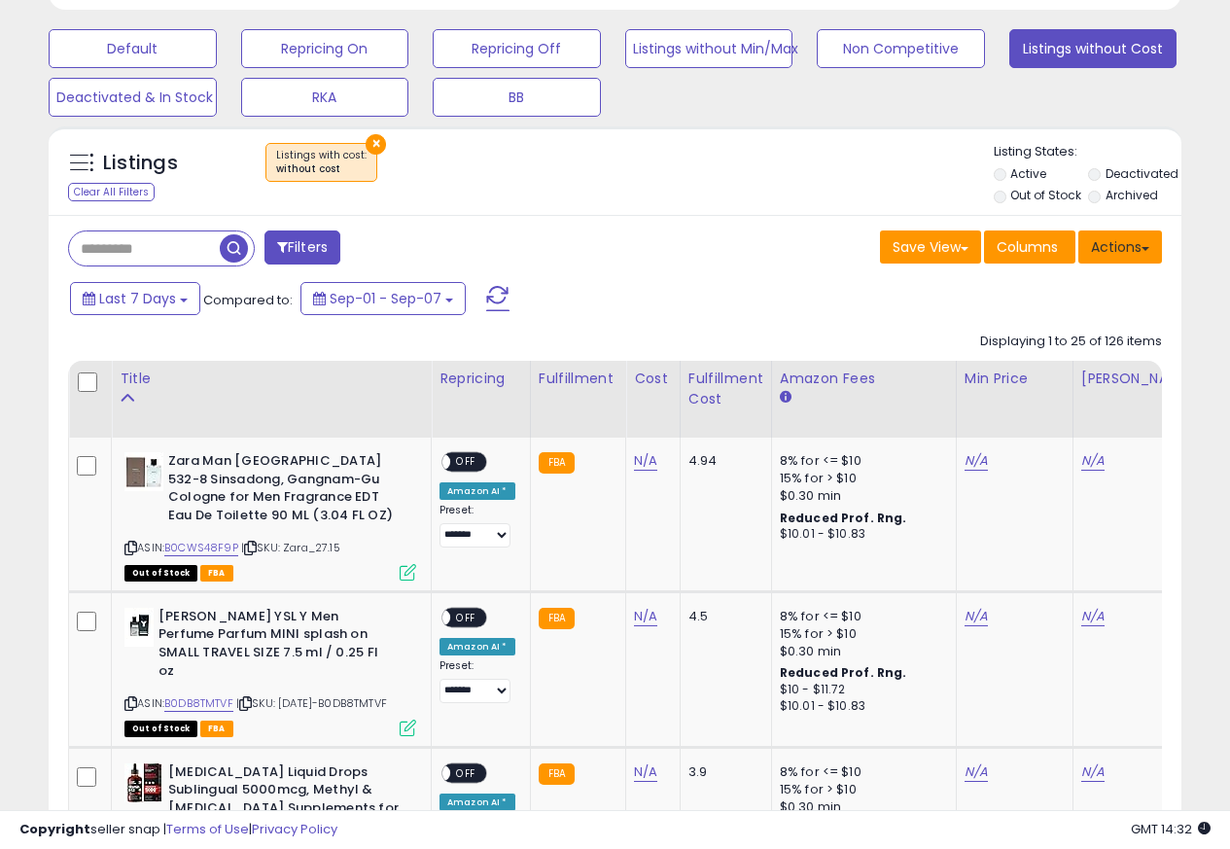
click at [1128, 249] on button "Actions" at bounding box center [1120, 246] width 84 height 33
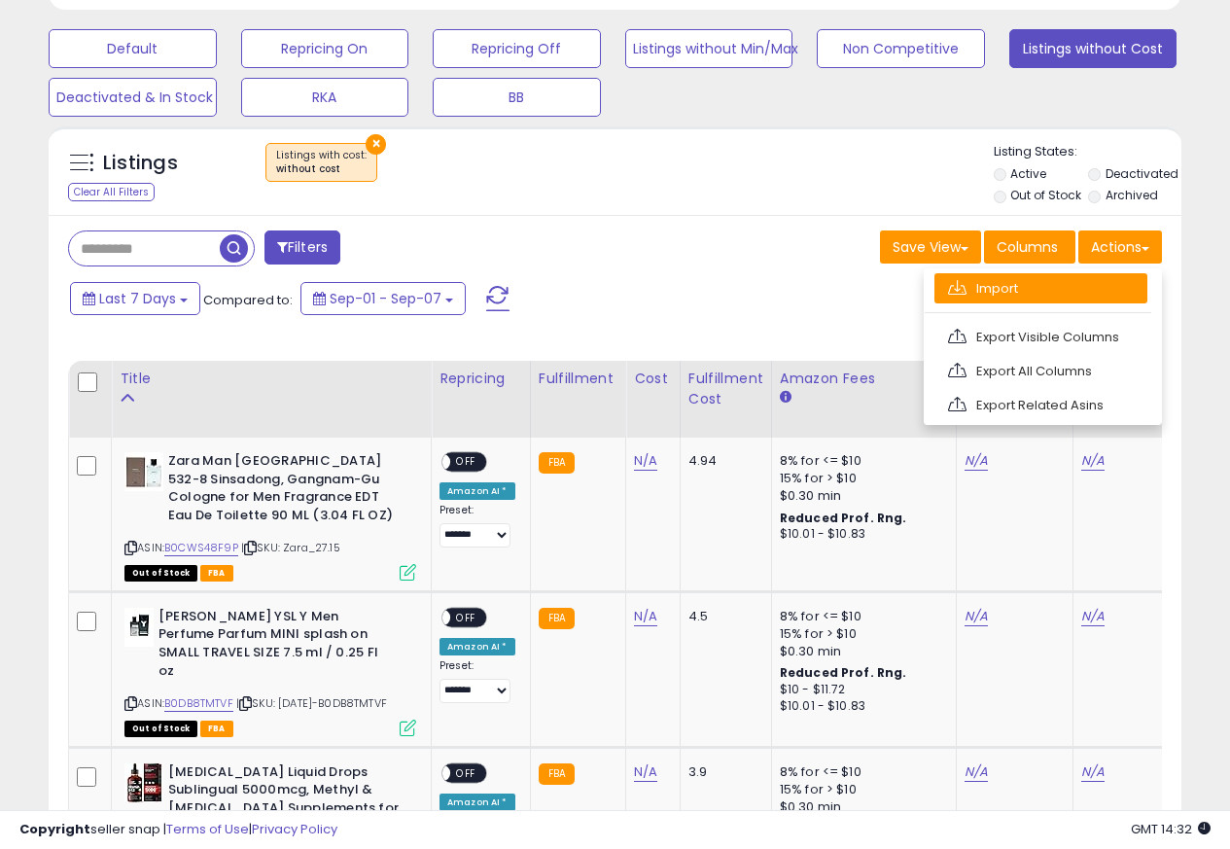
click at [980, 290] on link "Import" at bounding box center [1040, 288] width 213 height 30
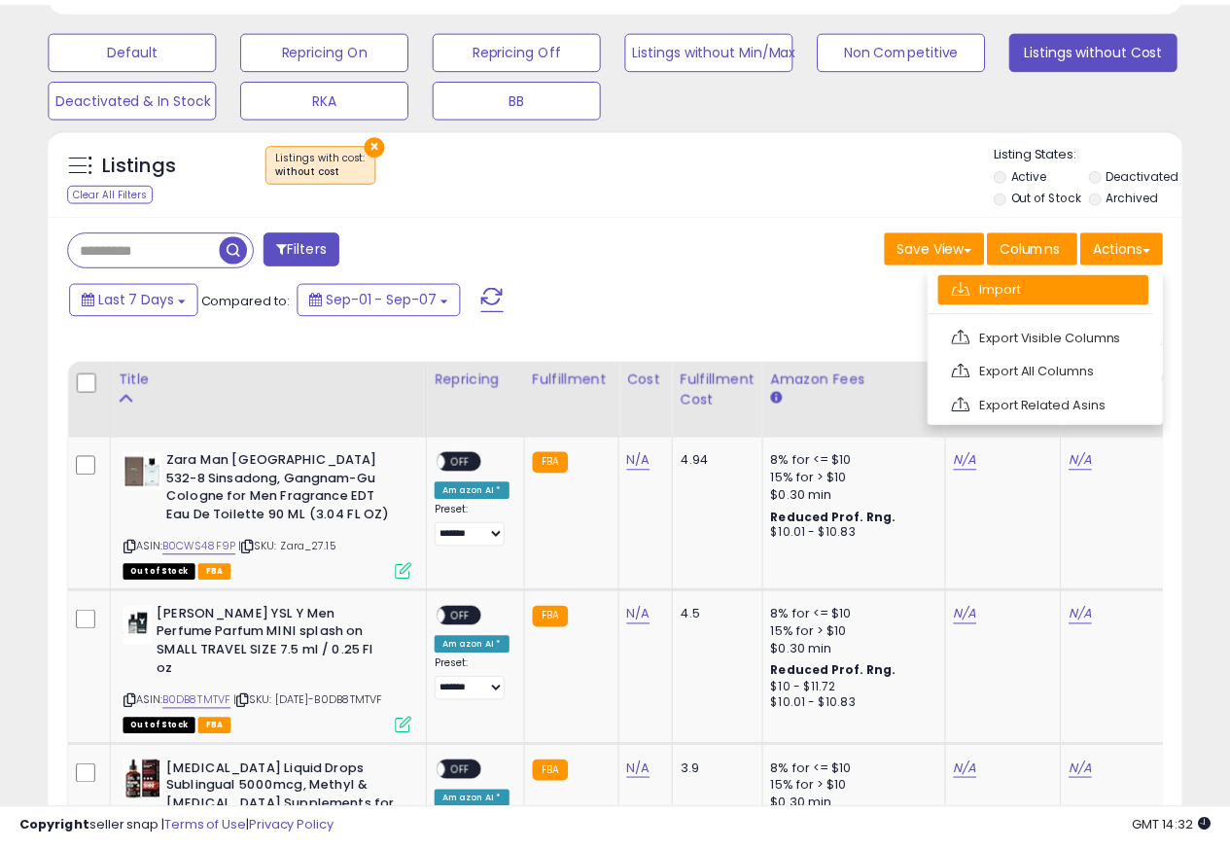
scroll to position [399, 663]
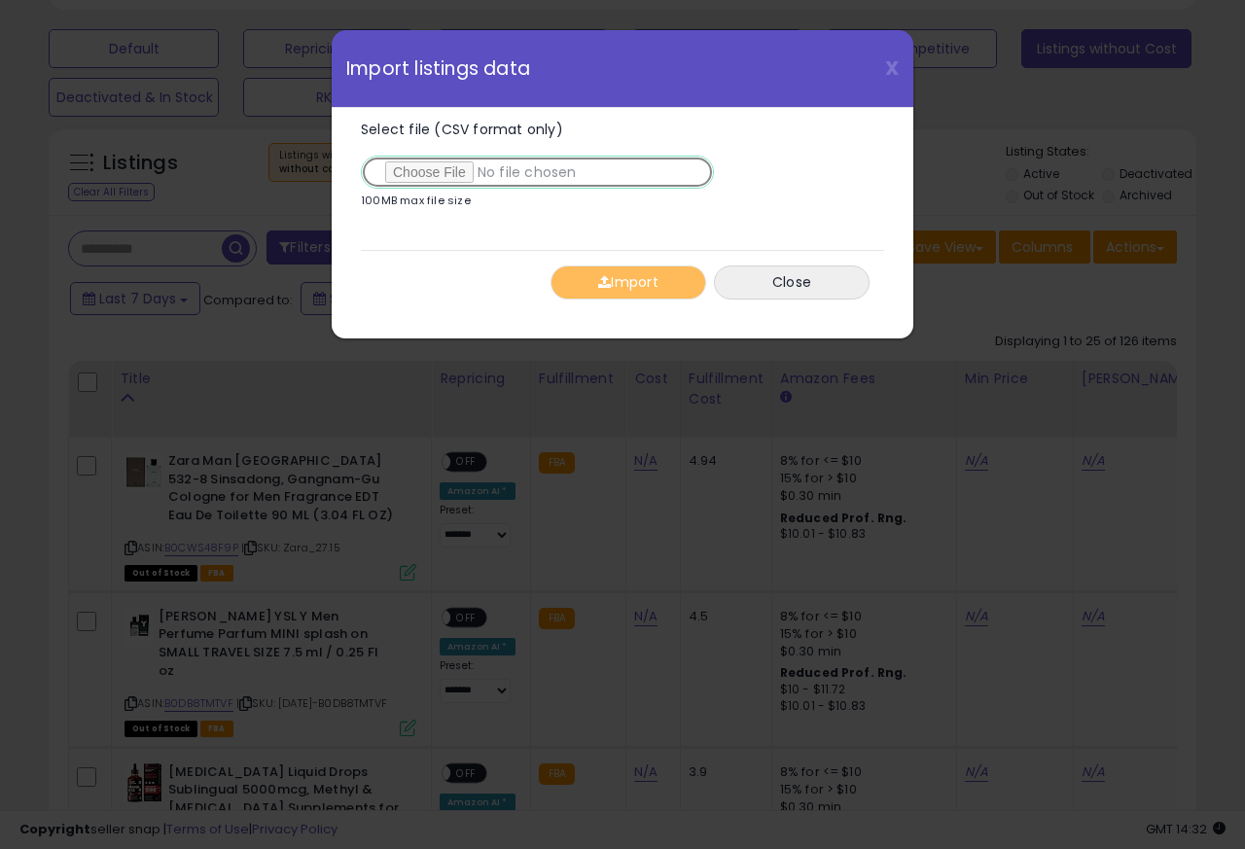
click at [436, 173] on input "Select file (CSV format only)" at bounding box center [537, 172] width 353 height 33
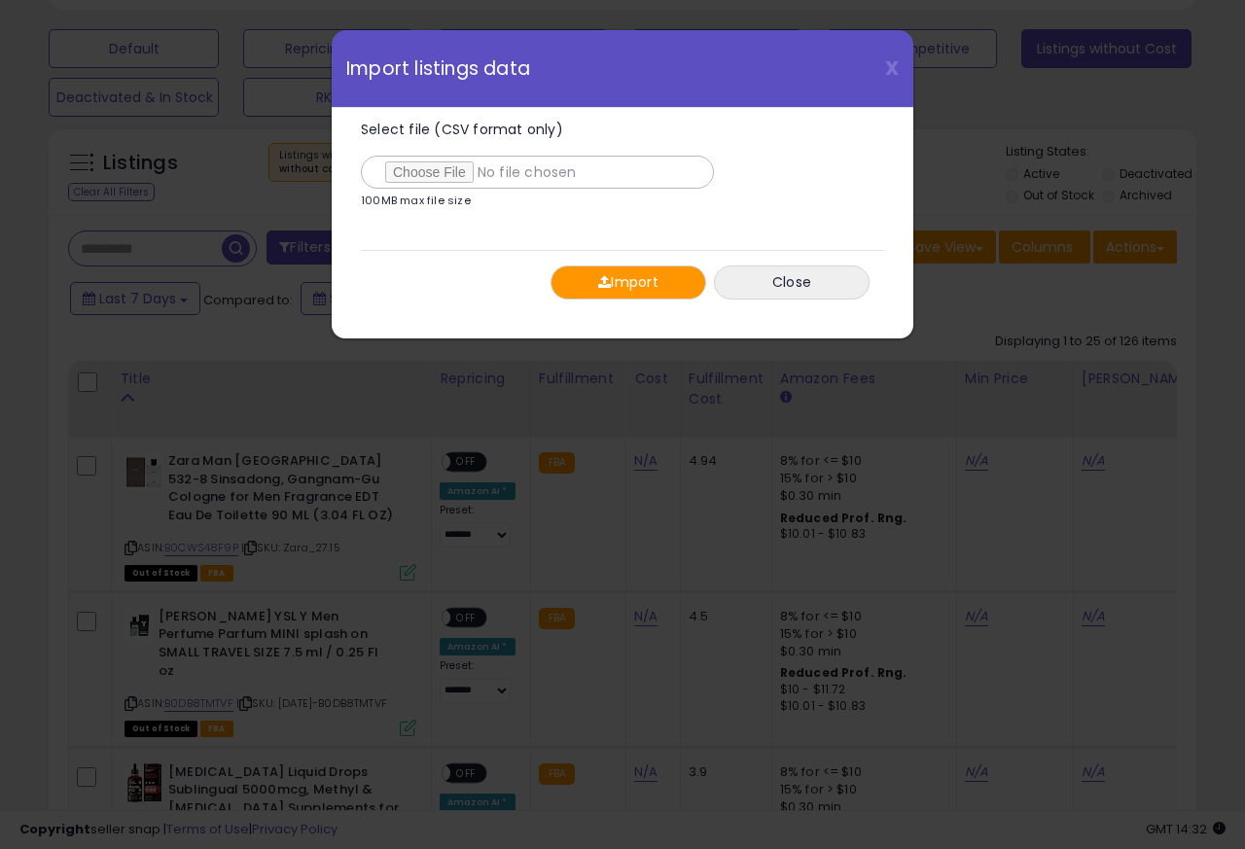
click at [606, 283] on span "button" at bounding box center [604, 282] width 13 height 14
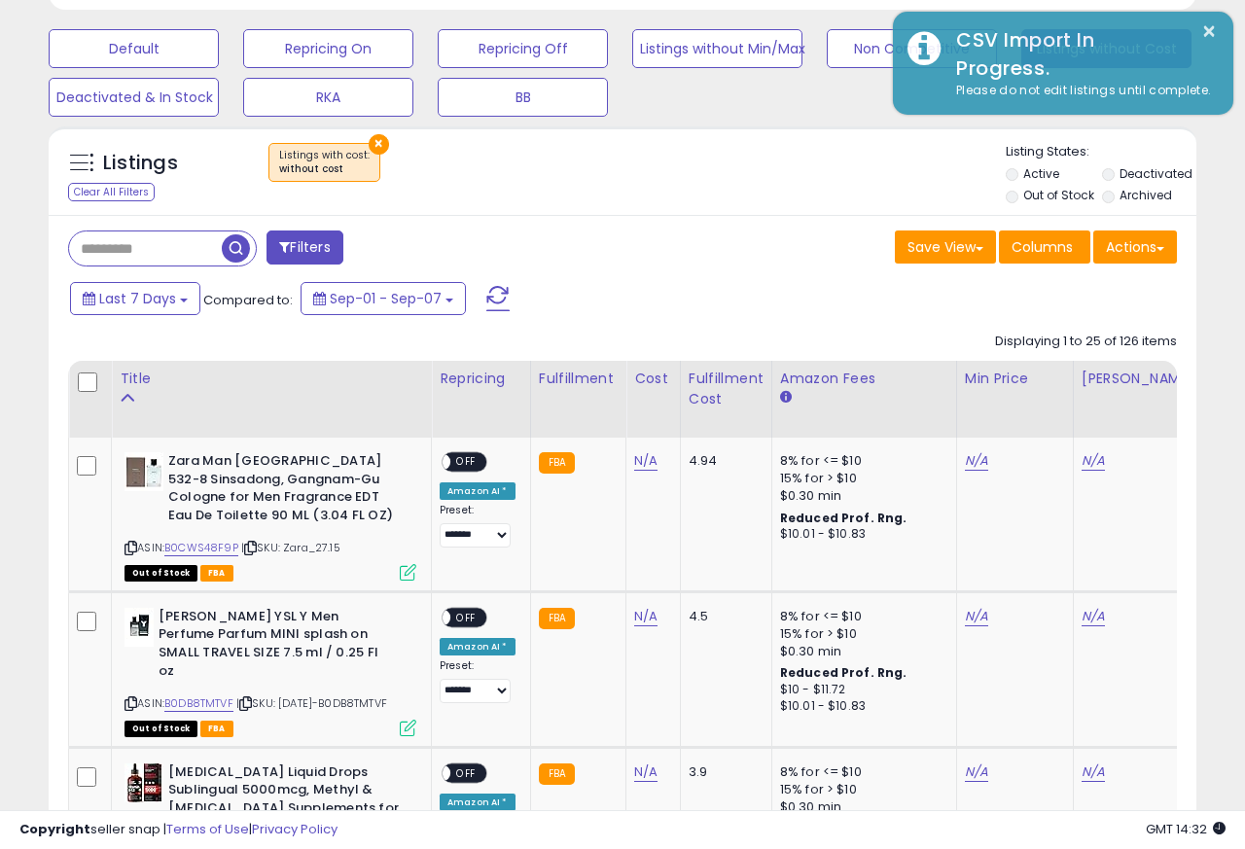
scroll to position [971964, 971707]
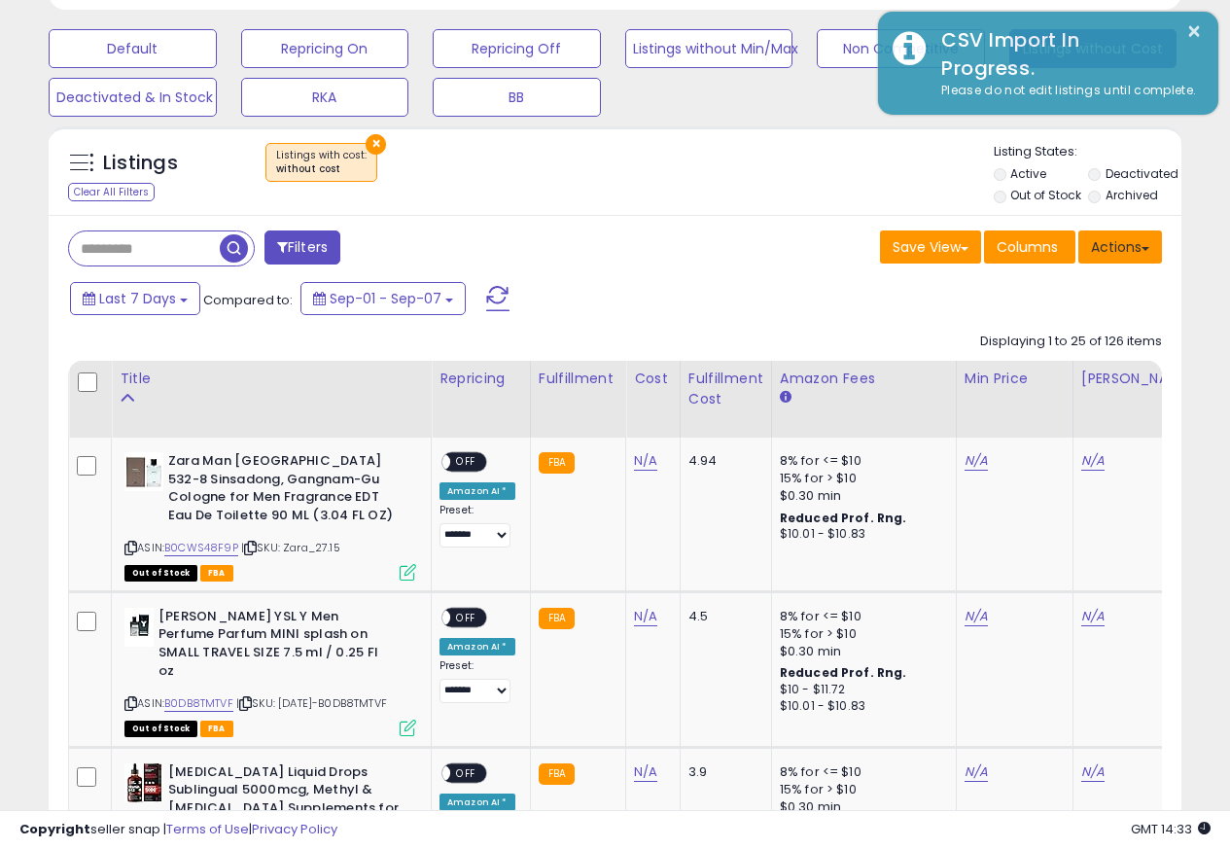
click at [1134, 248] on button "Actions" at bounding box center [1120, 246] width 84 height 33
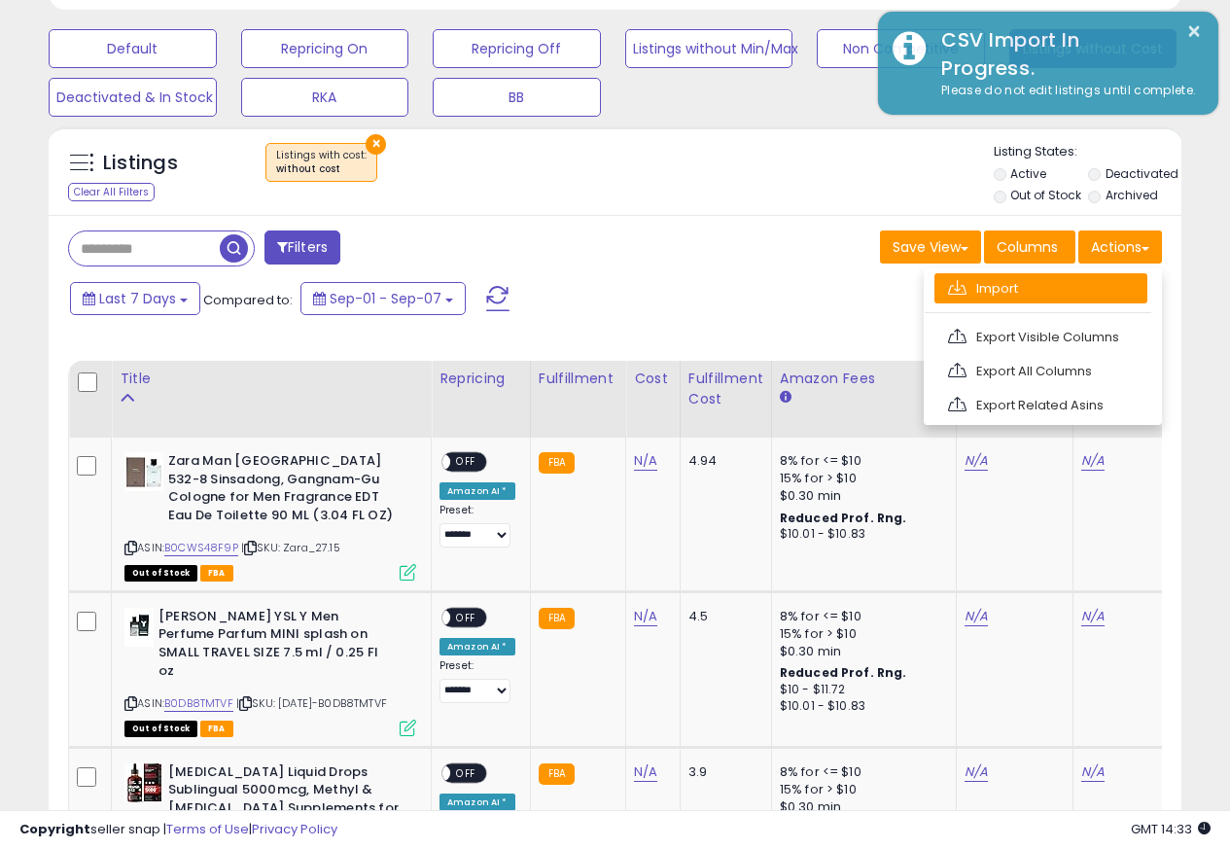
click at [979, 290] on link "Import" at bounding box center [1040, 288] width 213 height 30
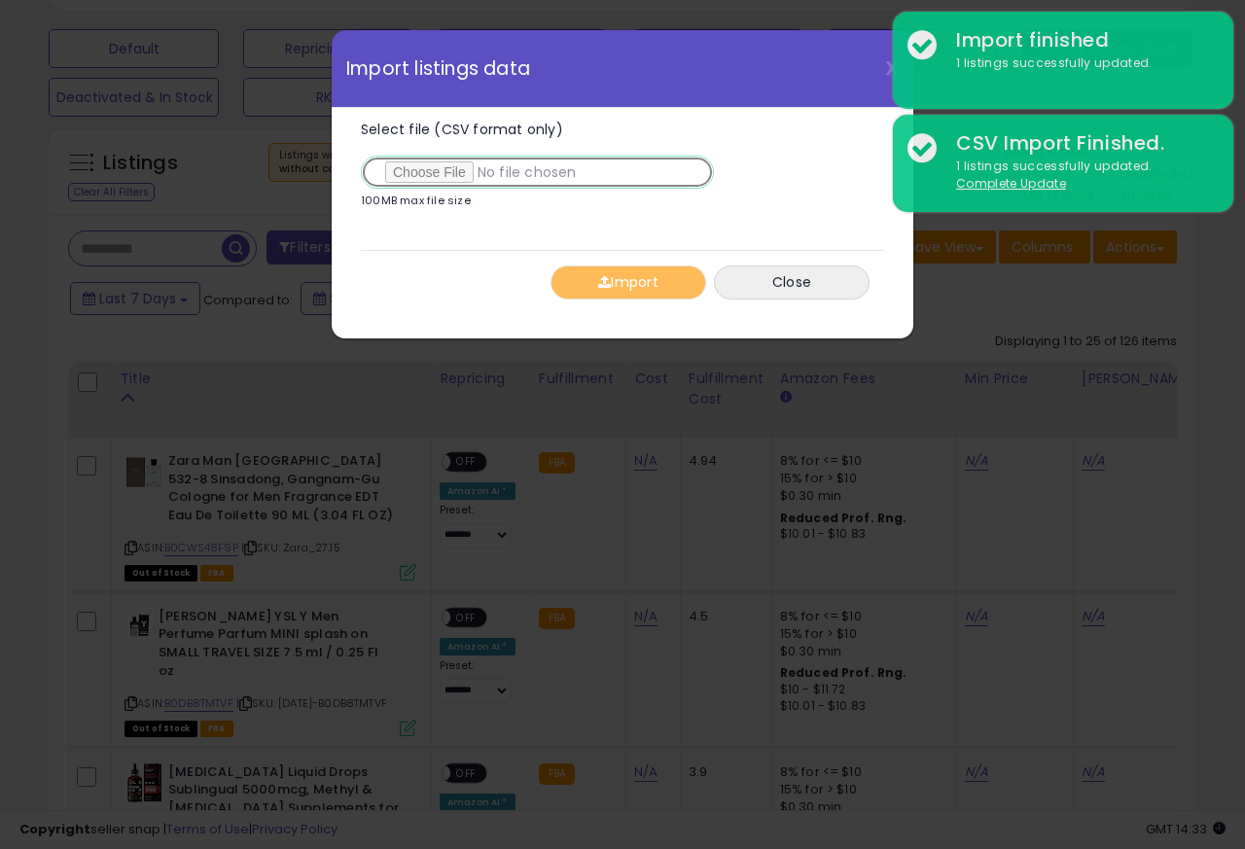
click at [418, 173] on input "Select file (CSV format only)" at bounding box center [537, 172] width 353 height 33
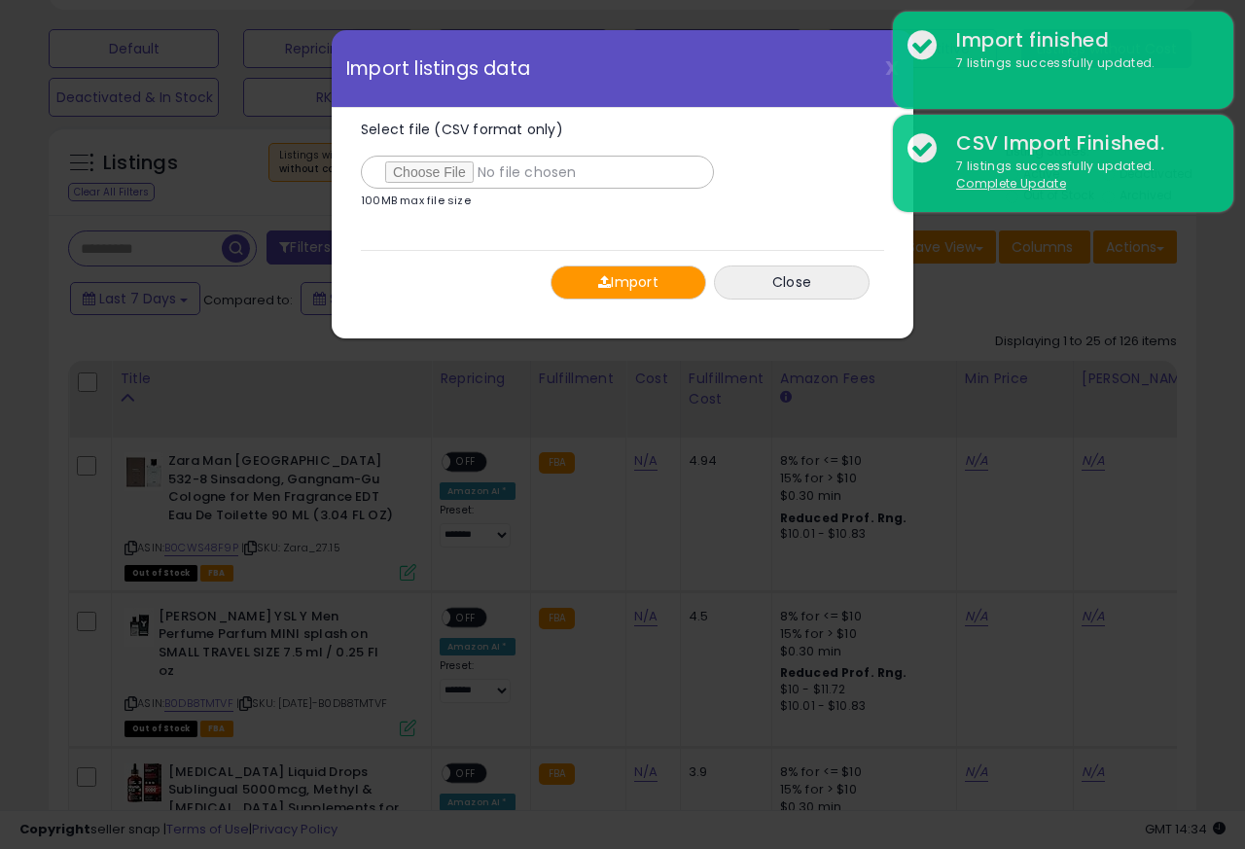
click at [598, 285] on span "button" at bounding box center [604, 282] width 13 height 14
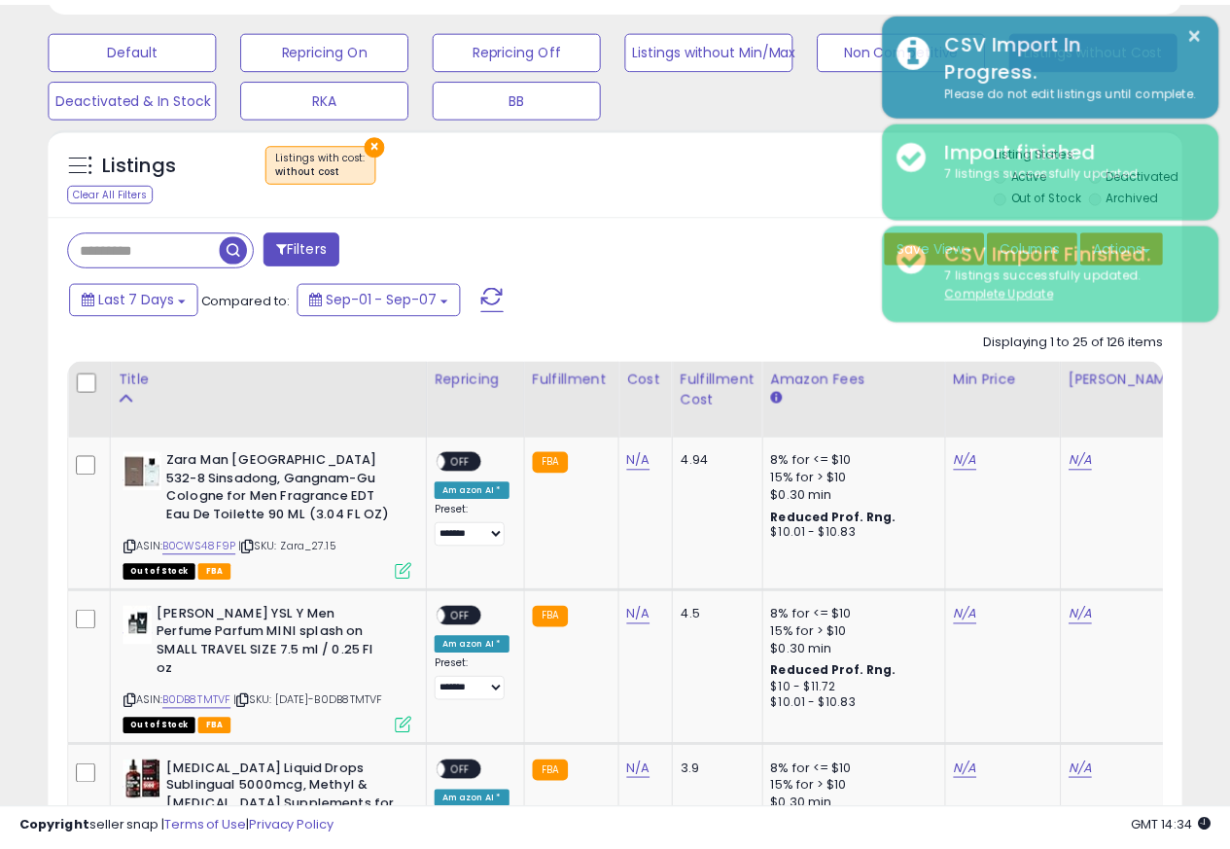
scroll to position [971964, 971707]
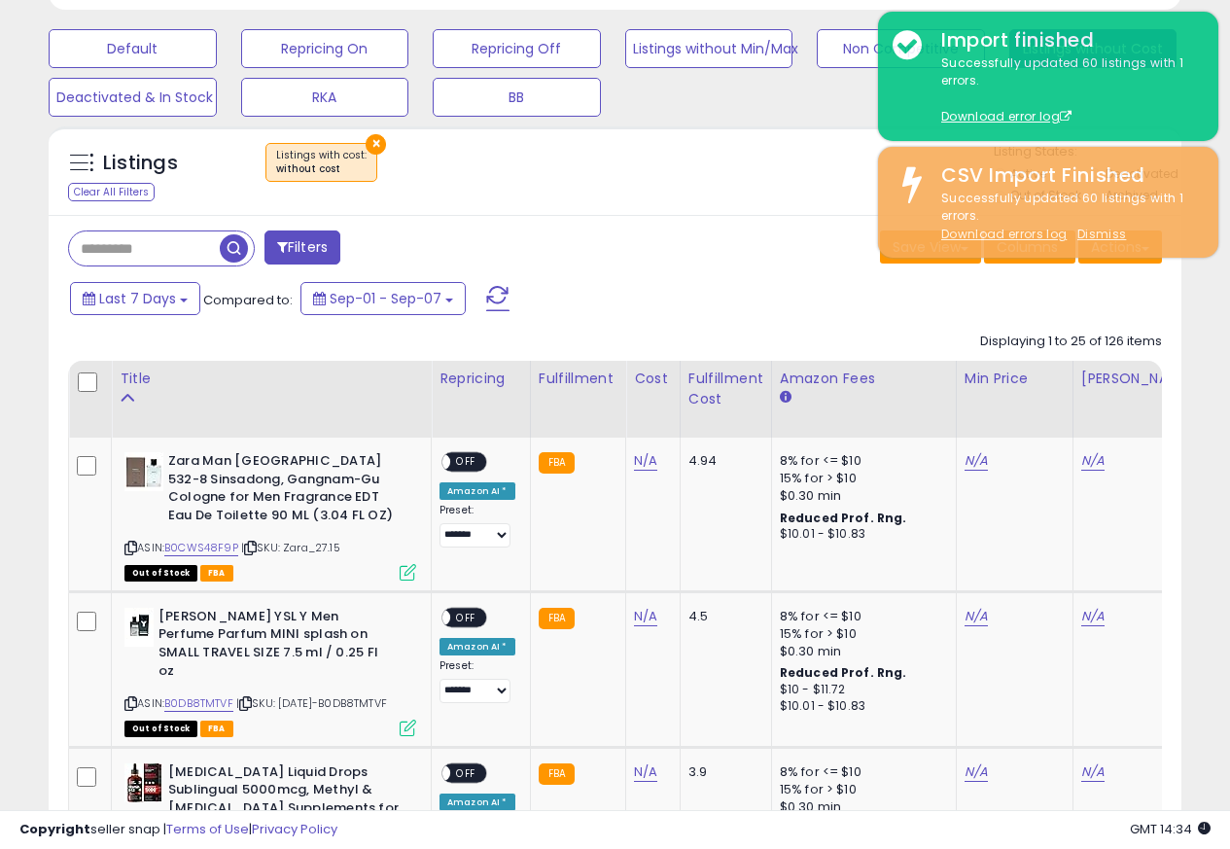
click at [1130, 265] on div "Actions Import Export Visible Columns Export All Columns Export Related Asins" at bounding box center [1120, 249] width 84 height 38
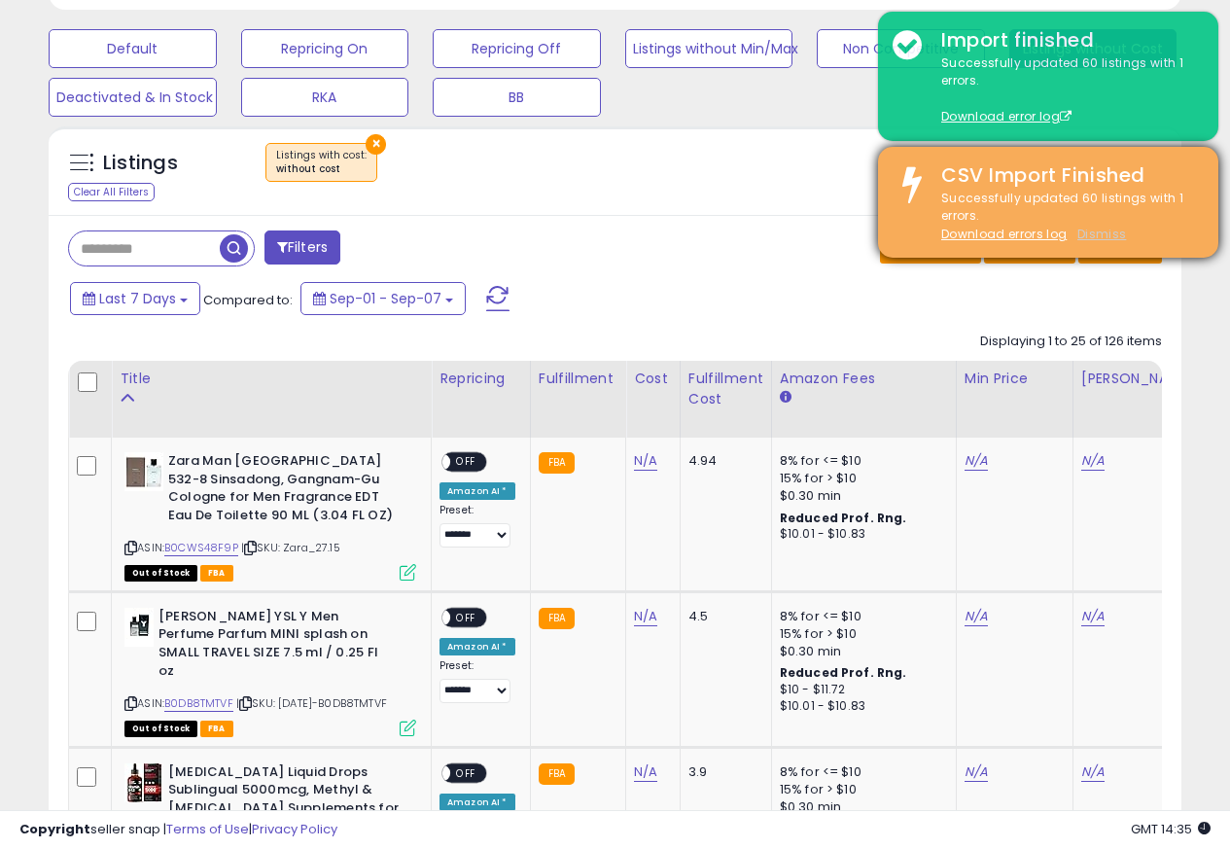
click at [1108, 233] on u "Dismiss" at bounding box center [1101, 234] width 49 height 17
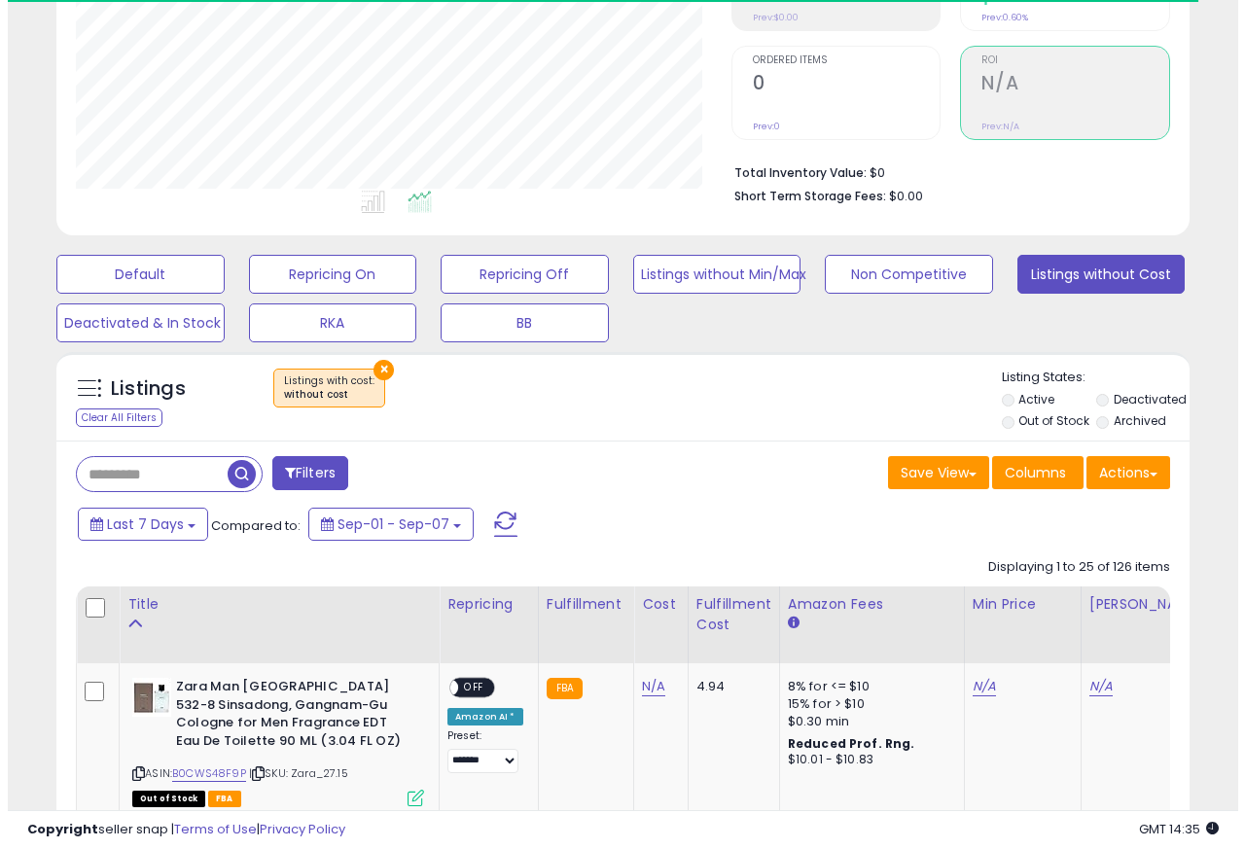
scroll to position [399, 654]
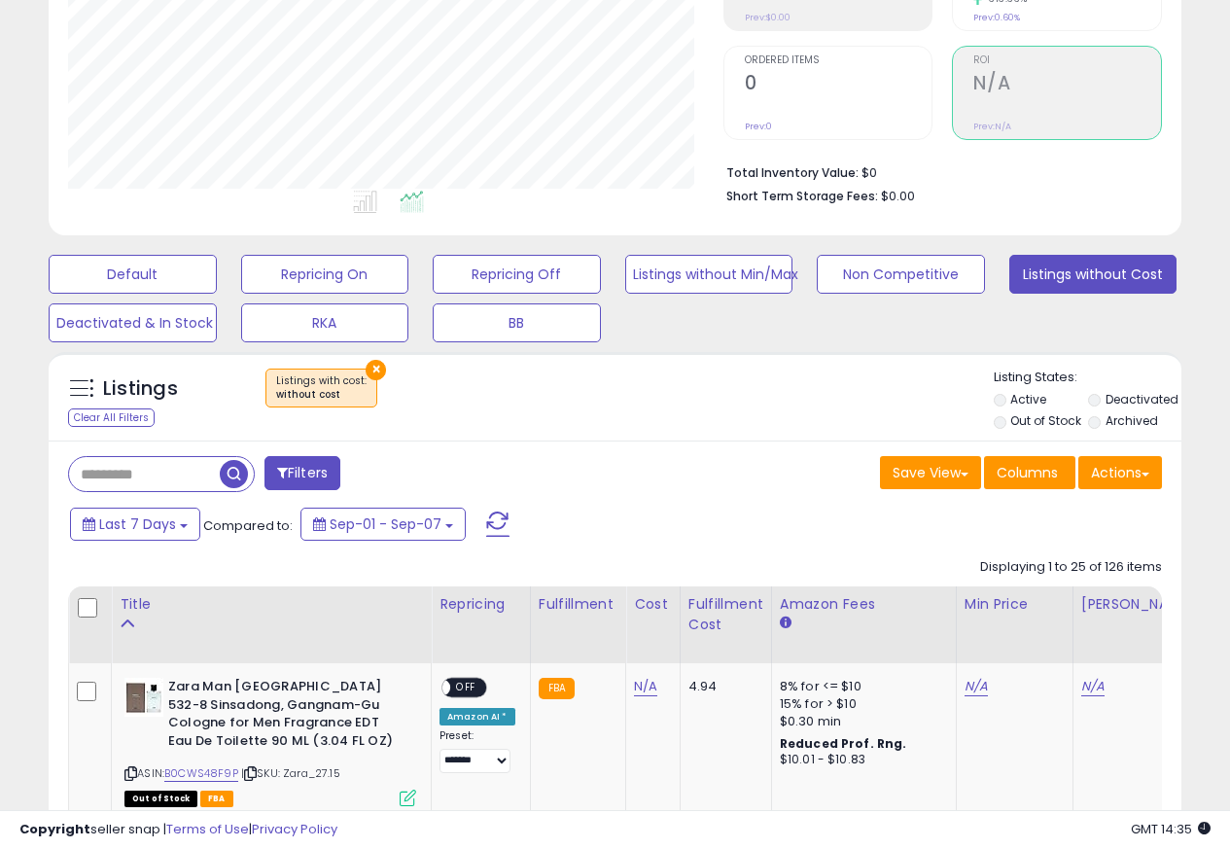
click at [1135, 477] on button "Actions" at bounding box center [1120, 472] width 84 height 33
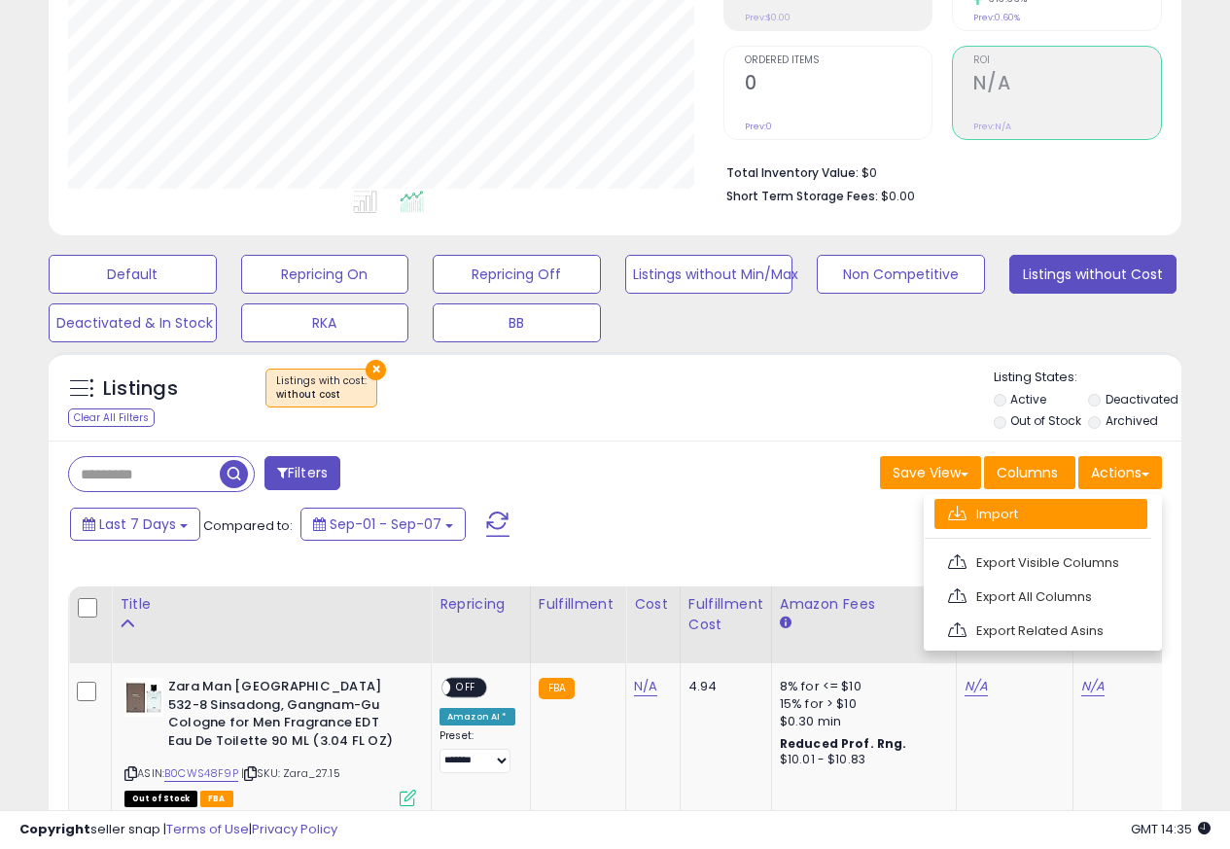
click at [973, 518] on link "Import" at bounding box center [1040, 514] width 213 height 30
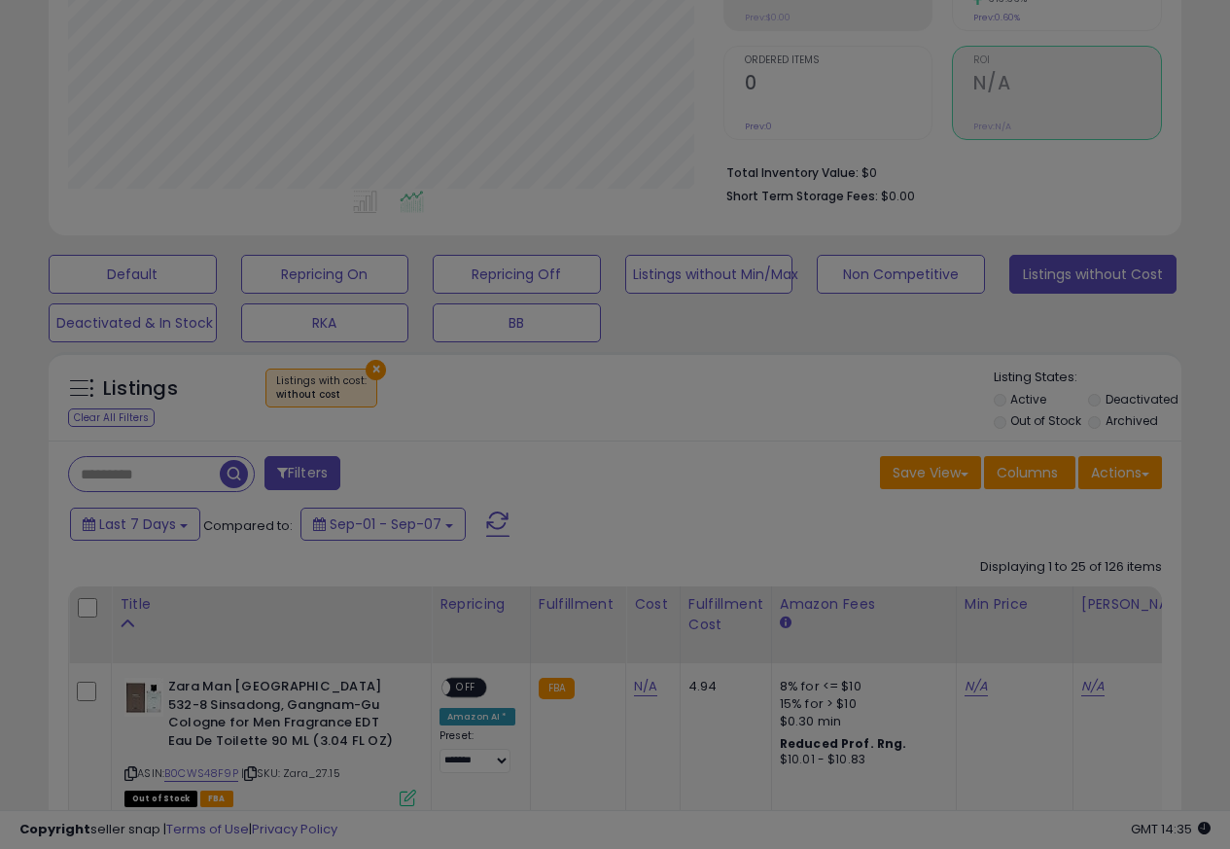
scroll to position [399, 663]
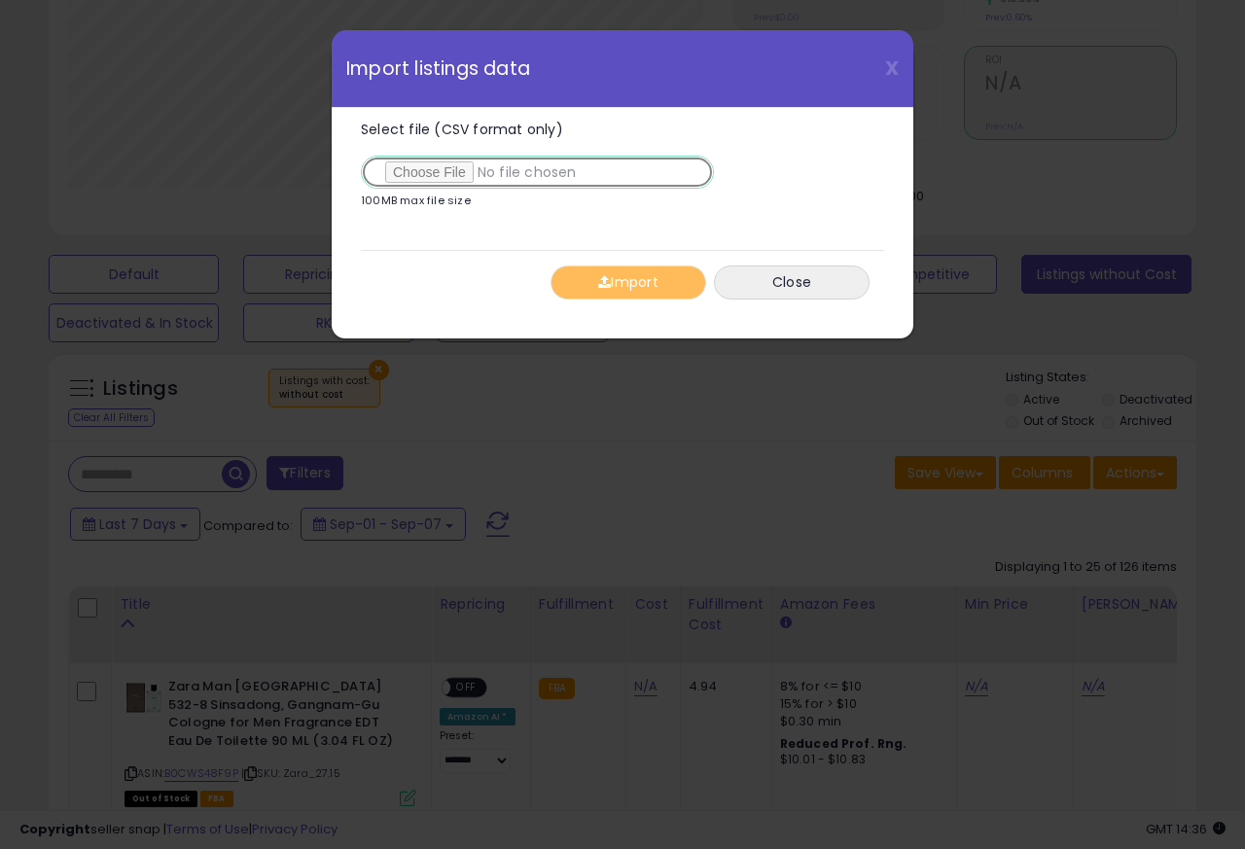
click at [444, 171] on input "Select file (CSV format only)" at bounding box center [537, 172] width 353 height 33
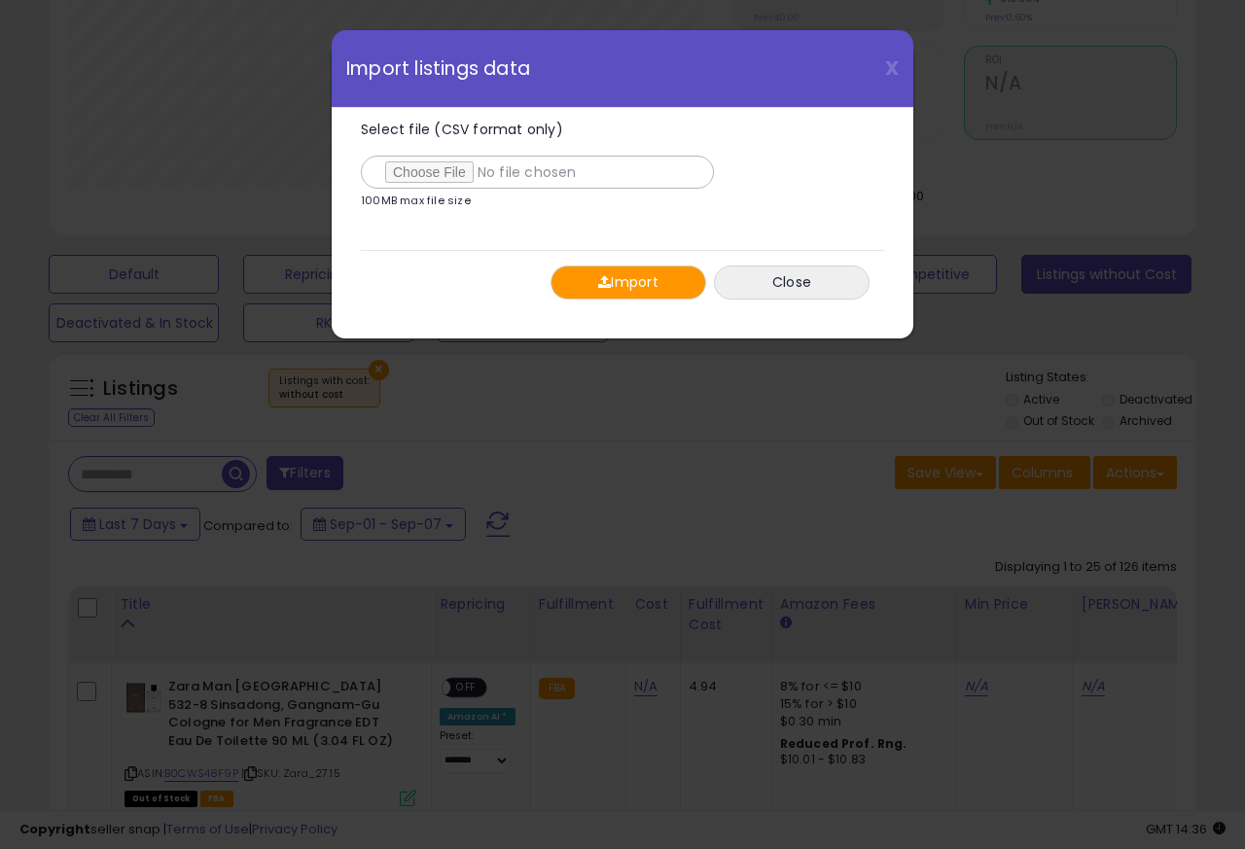
click at [605, 285] on span "button" at bounding box center [604, 282] width 13 height 14
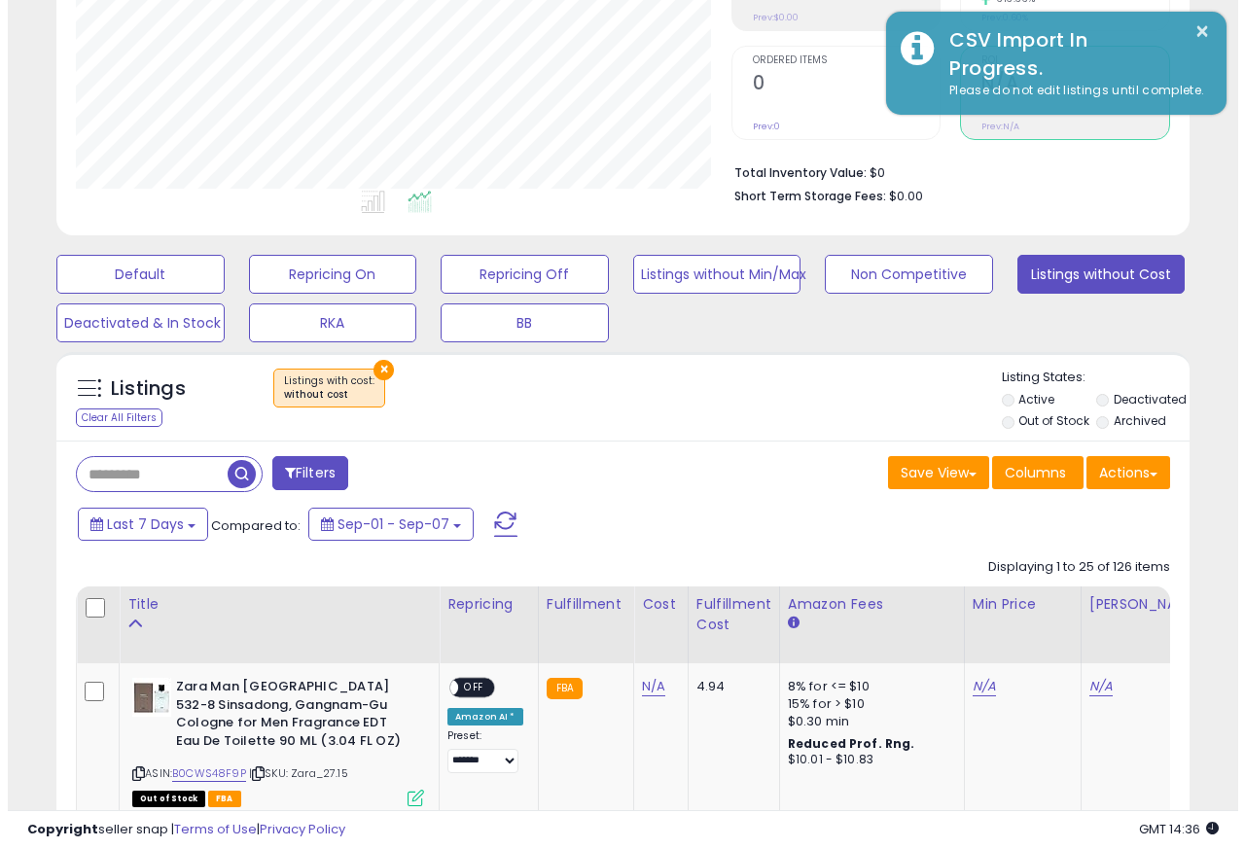
scroll to position [971964, 971707]
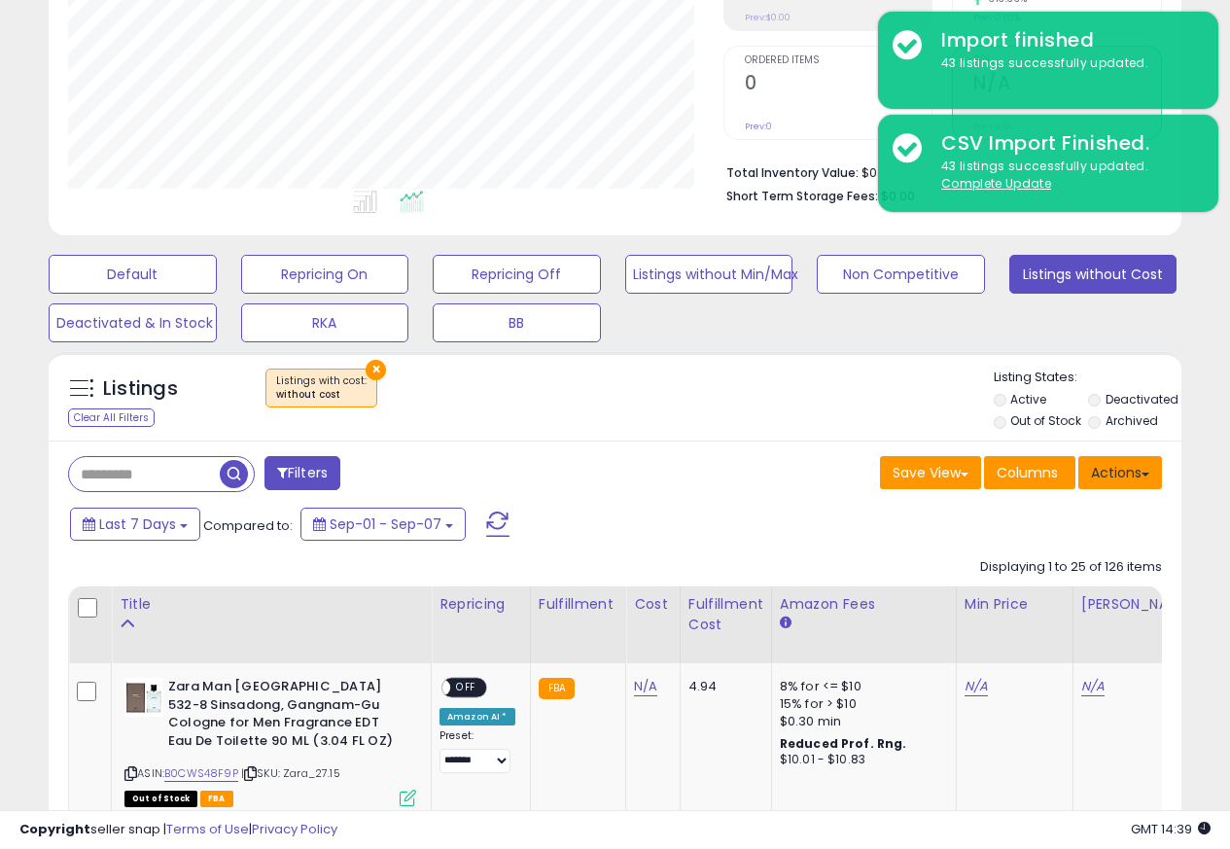
click at [1125, 476] on button "Actions" at bounding box center [1120, 472] width 84 height 33
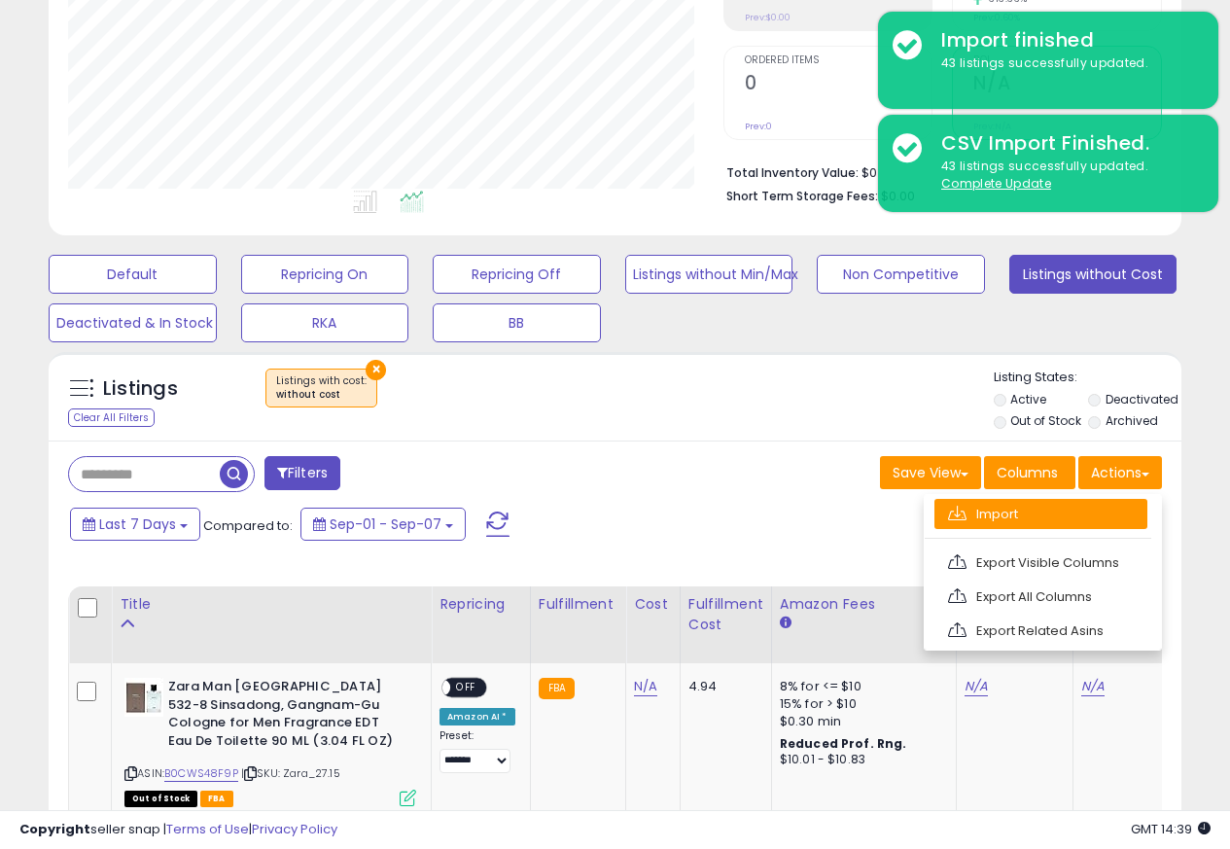
click at [970, 516] on link "Import" at bounding box center [1040, 514] width 213 height 30
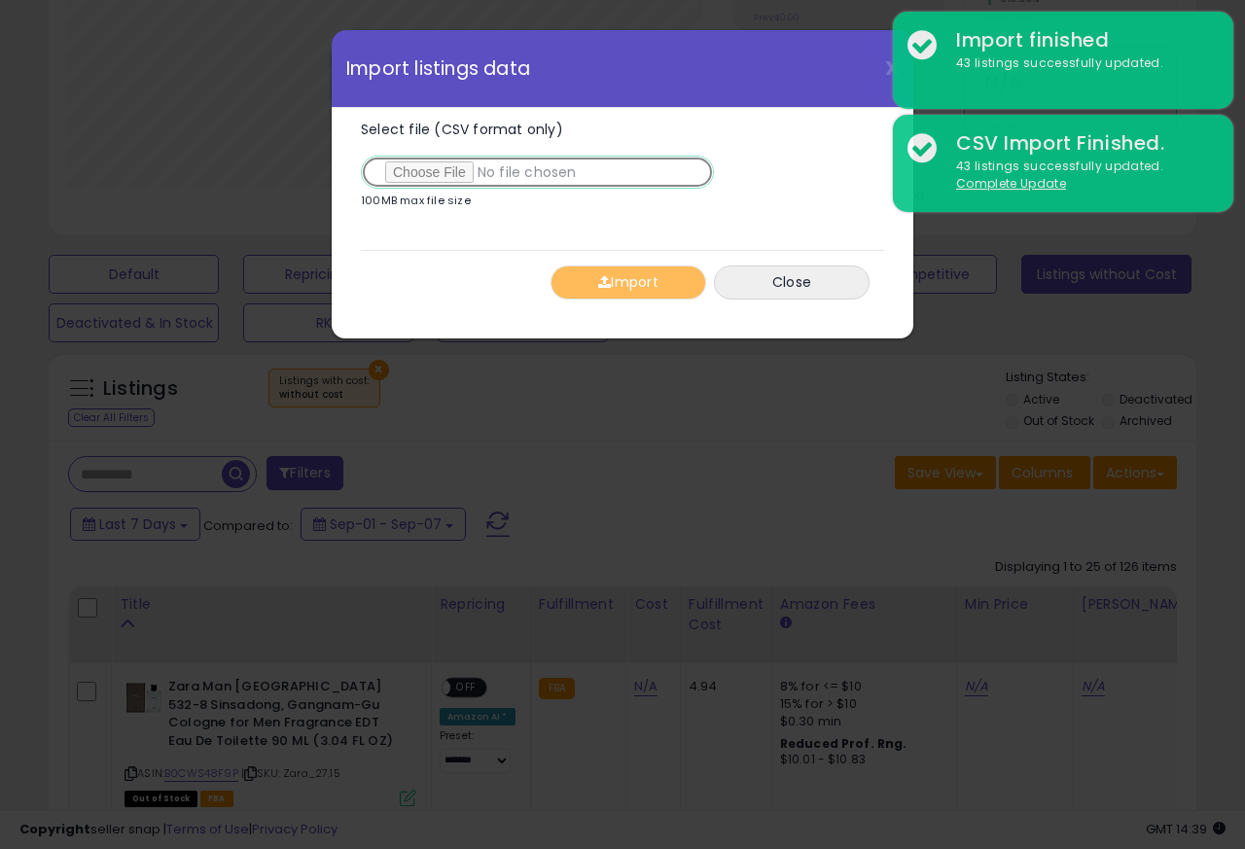
click at [430, 175] on input "Select file (CSV format only)" at bounding box center [537, 172] width 353 height 33
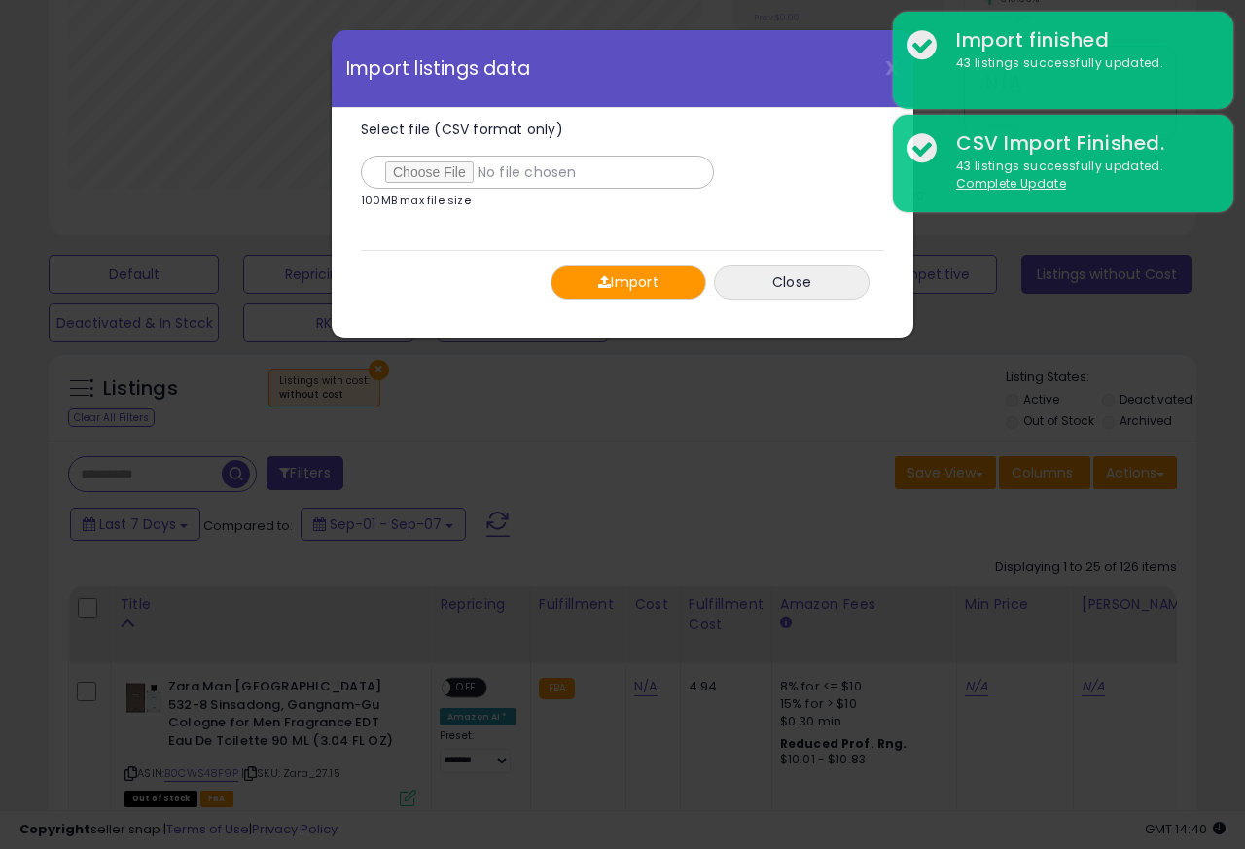
click at [635, 286] on button "Import" at bounding box center [628, 282] width 156 height 34
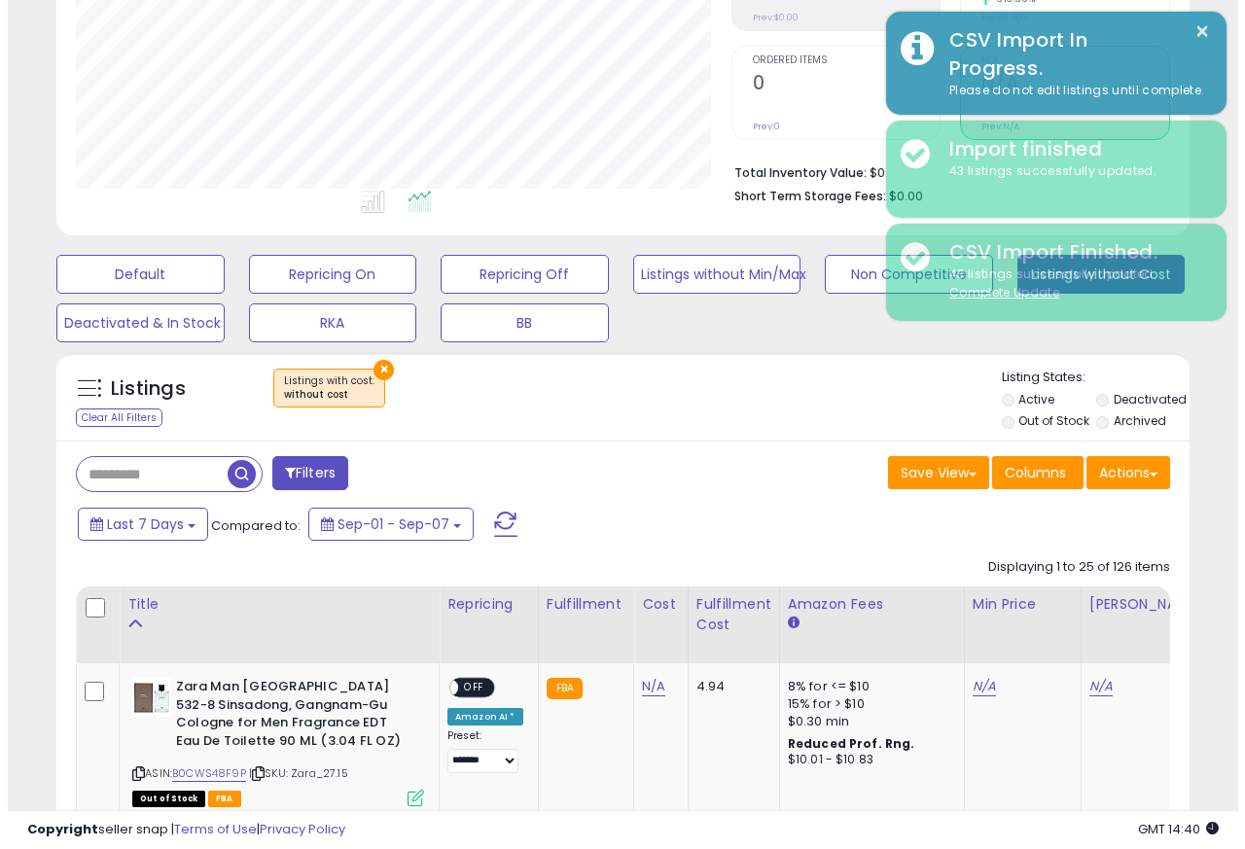
scroll to position [971964, 971707]
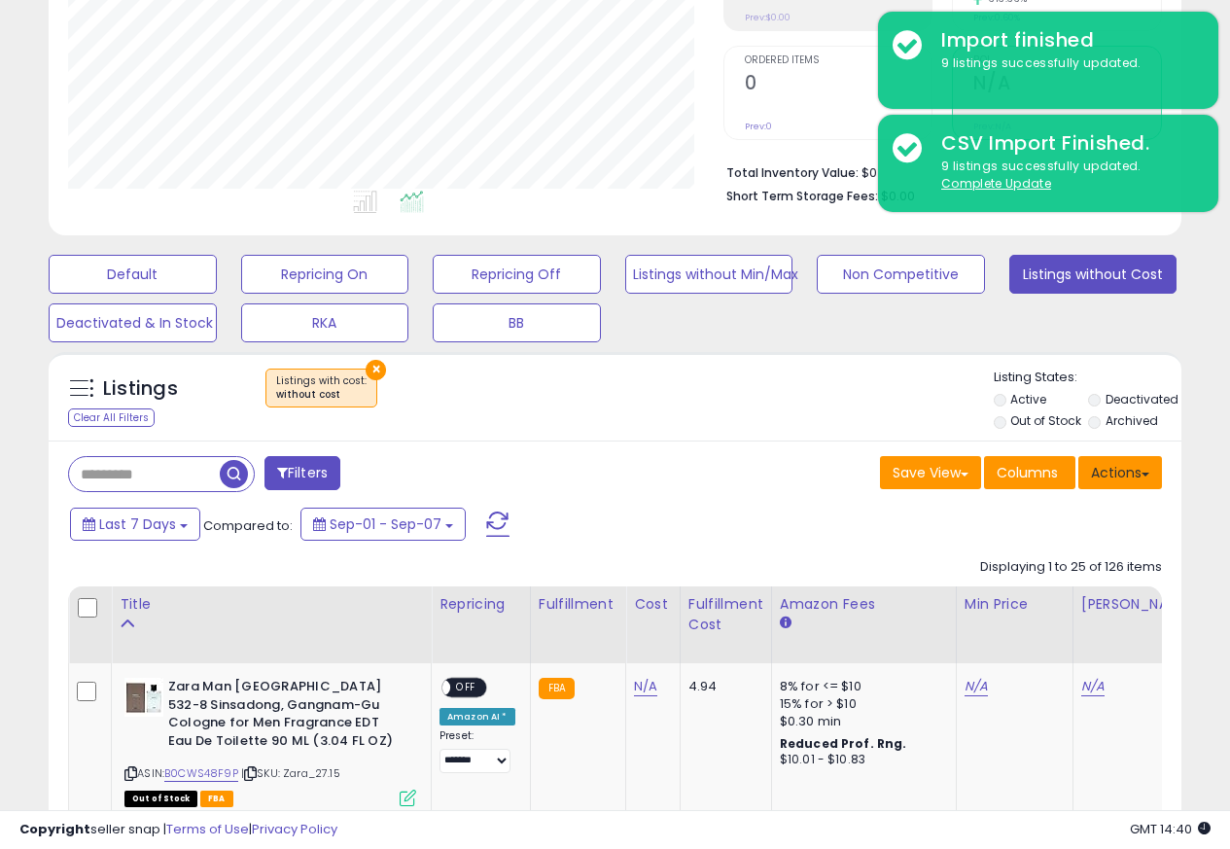
click at [1130, 477] on button "Actions" at bounding box center [1120, 472] width 84 height 33
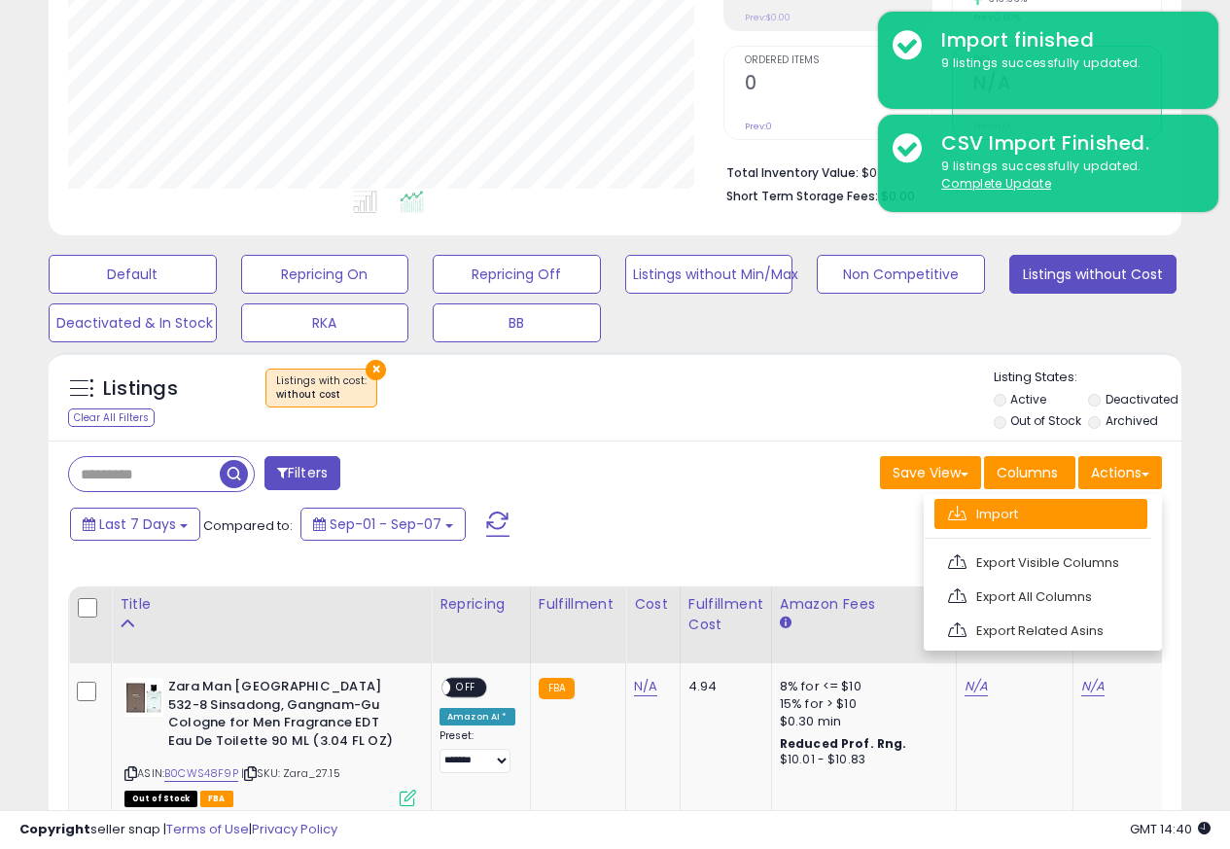
click at [980, 516] on link "Import" at bounding box center [1040, 514] width 213 height 30
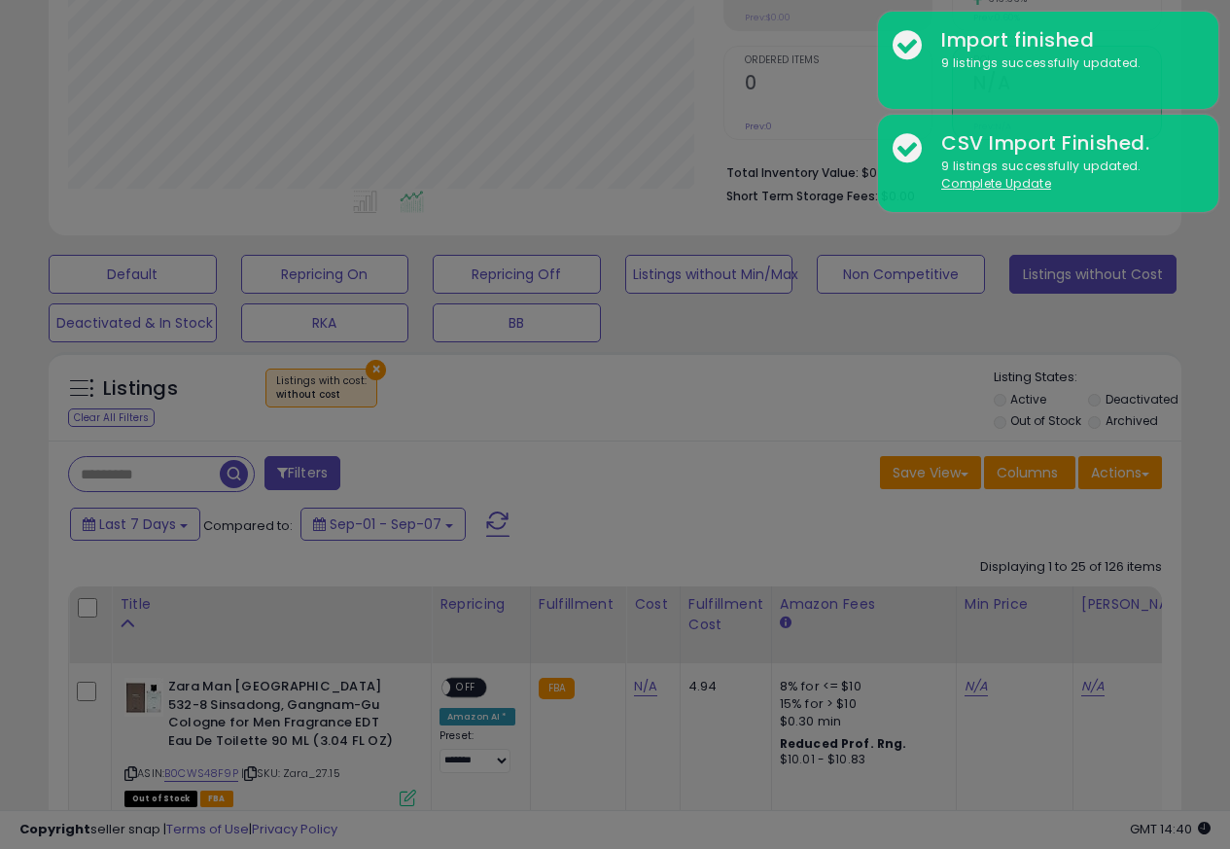
scroll to position [399, 663]
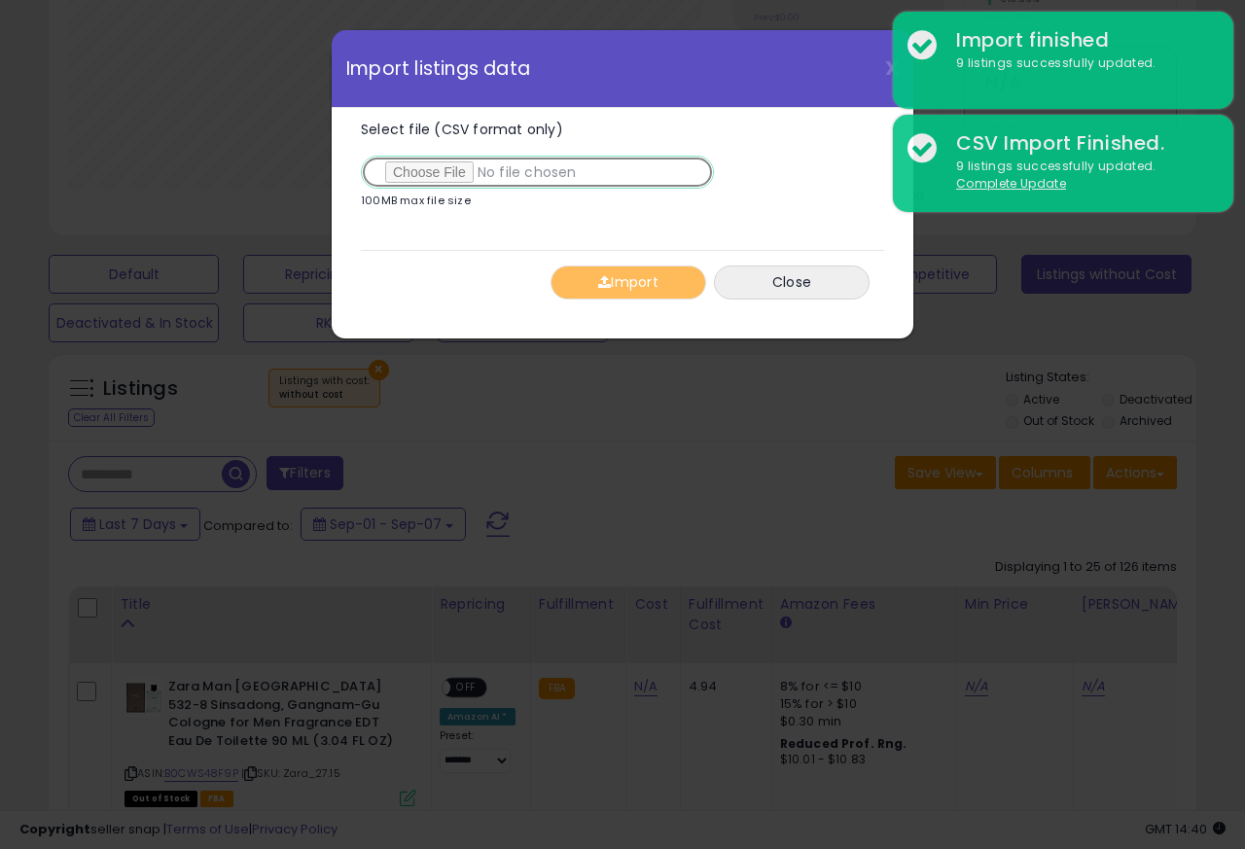
click at [430, 176] on input "Select file (CSV format only)" at bounding box center [537, 172] width 353 height 33
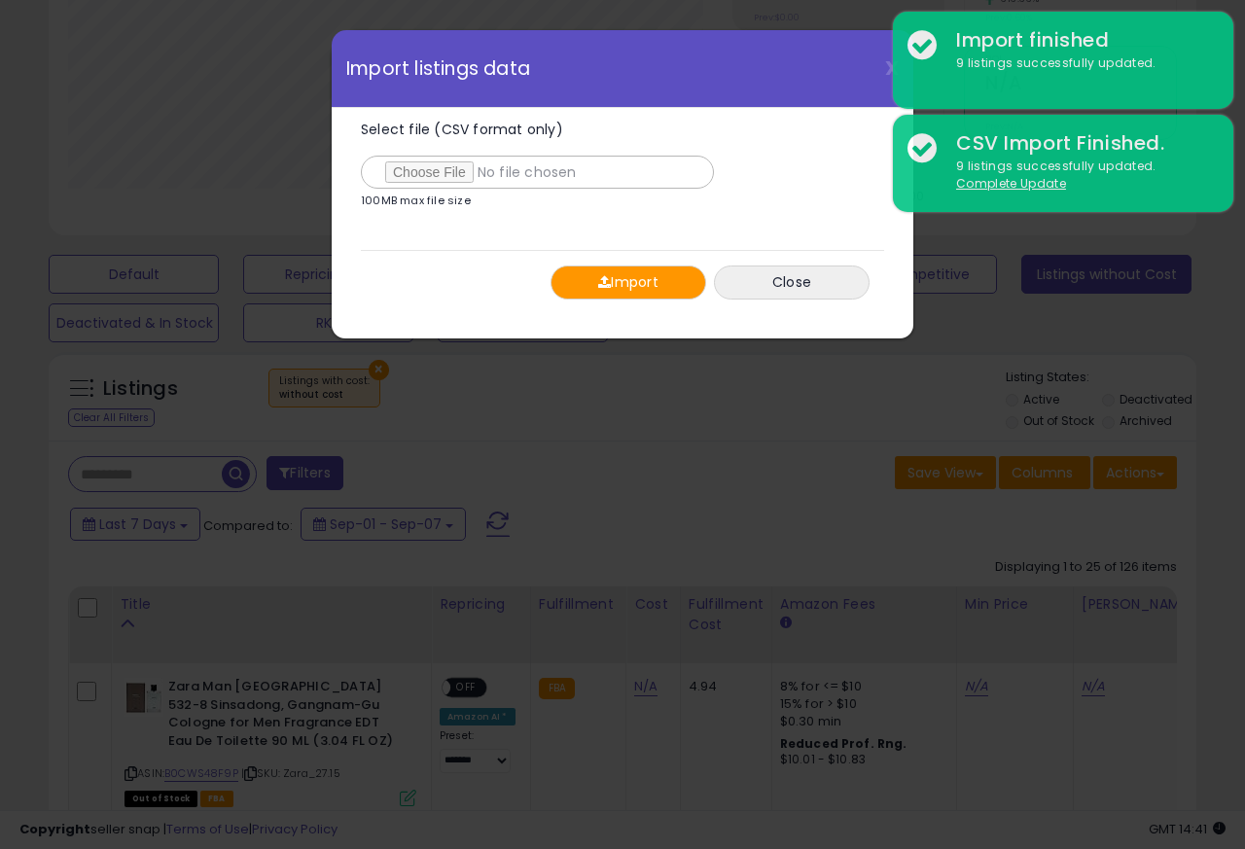
click at [638, 285] on button "Import" at bounding box center [628, 282] width 156 height 34
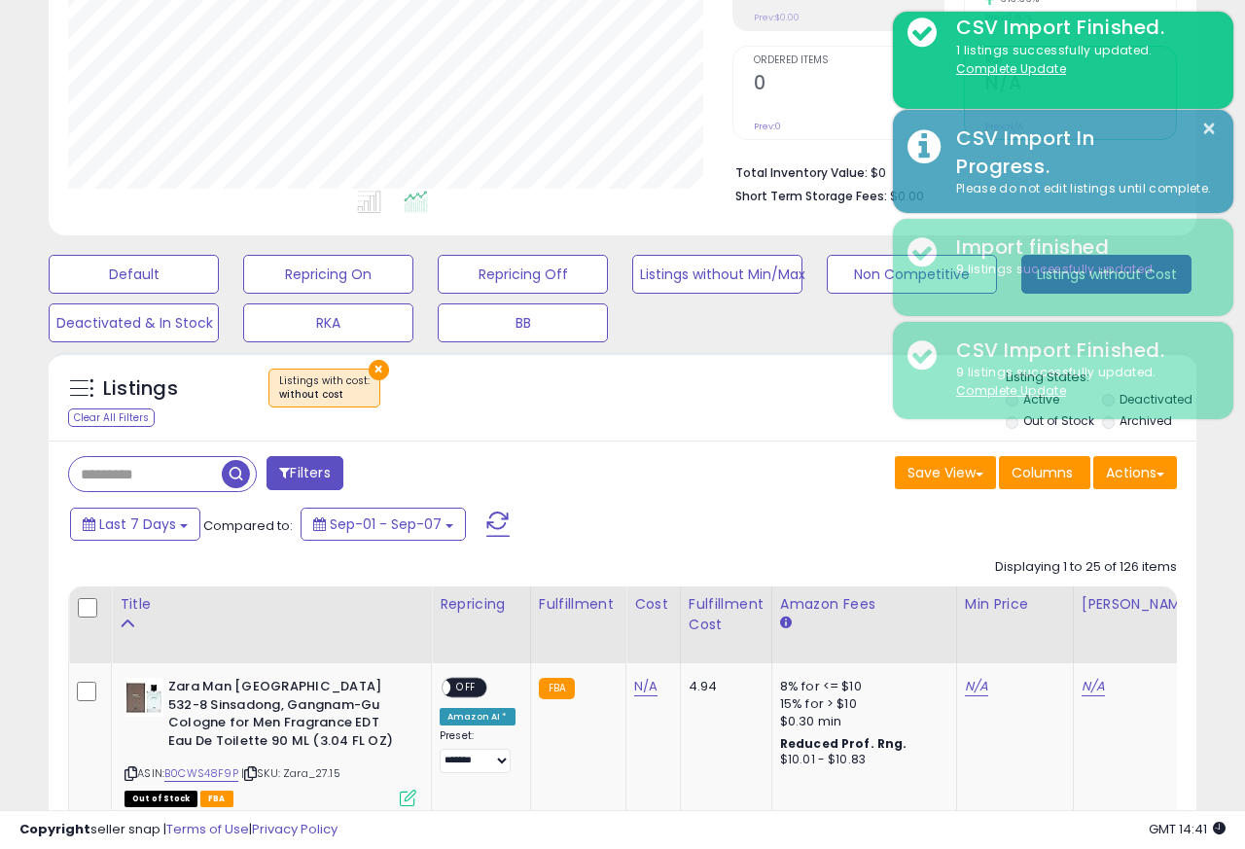
scroll to position [971964, 971707]
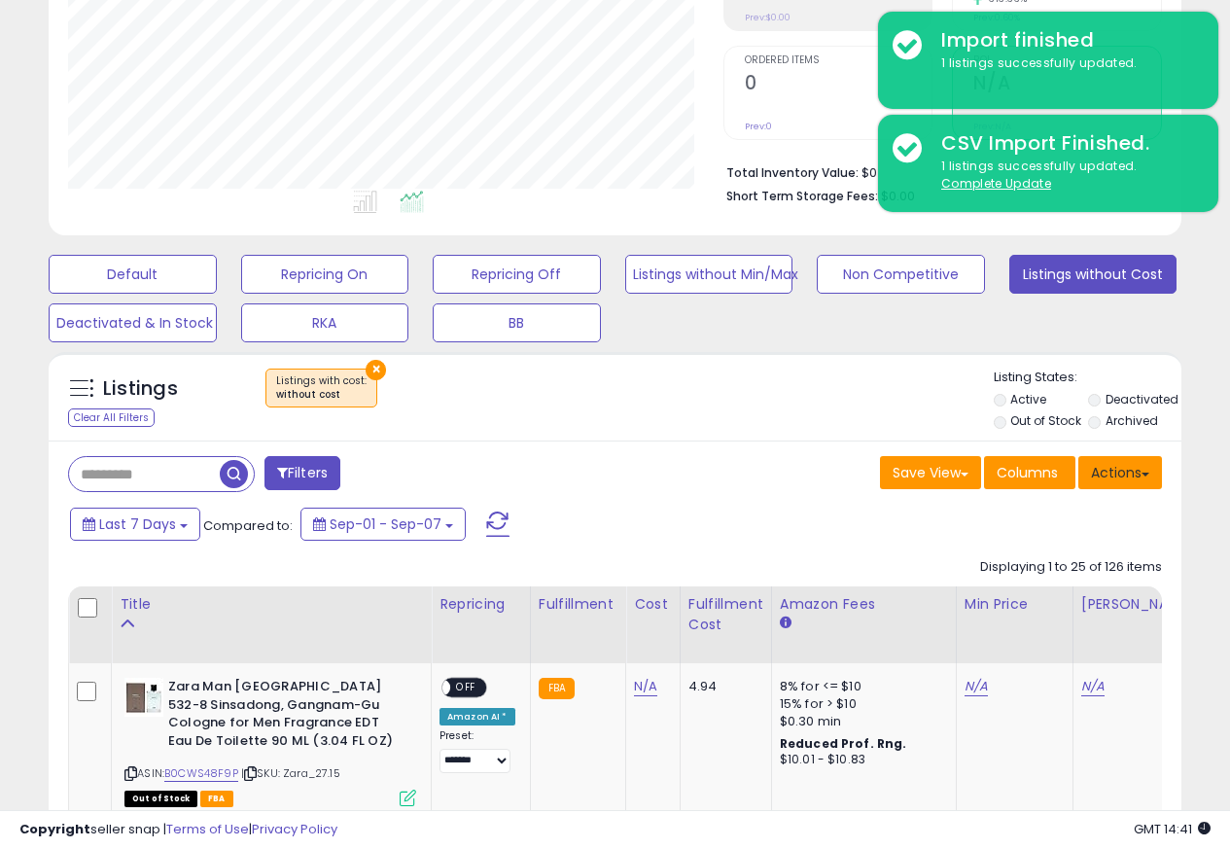
click at [1129, 476] on button "Actions" at bounding box center [1120, 472] width 84 height 33
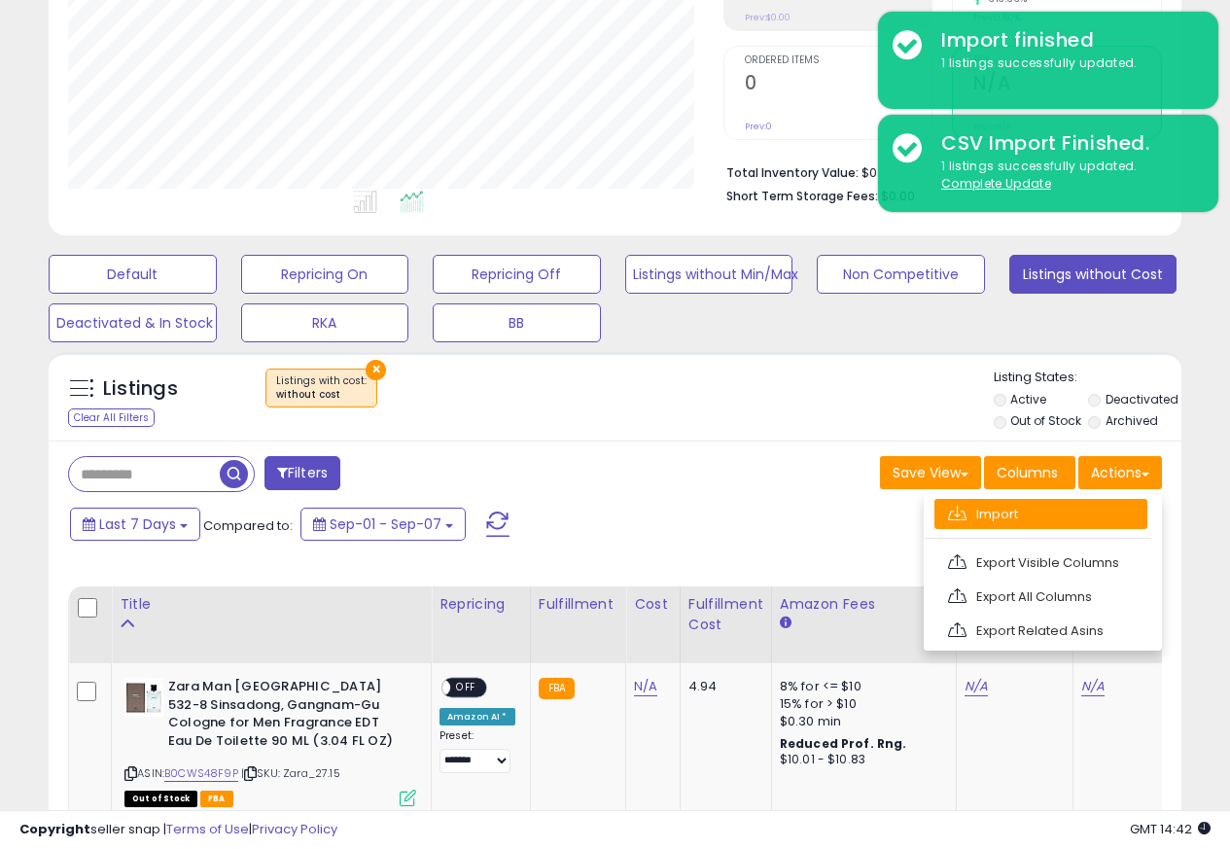
click at [979, 516] on link "Import" at bounding box center [1040, 514] width 213 height 30
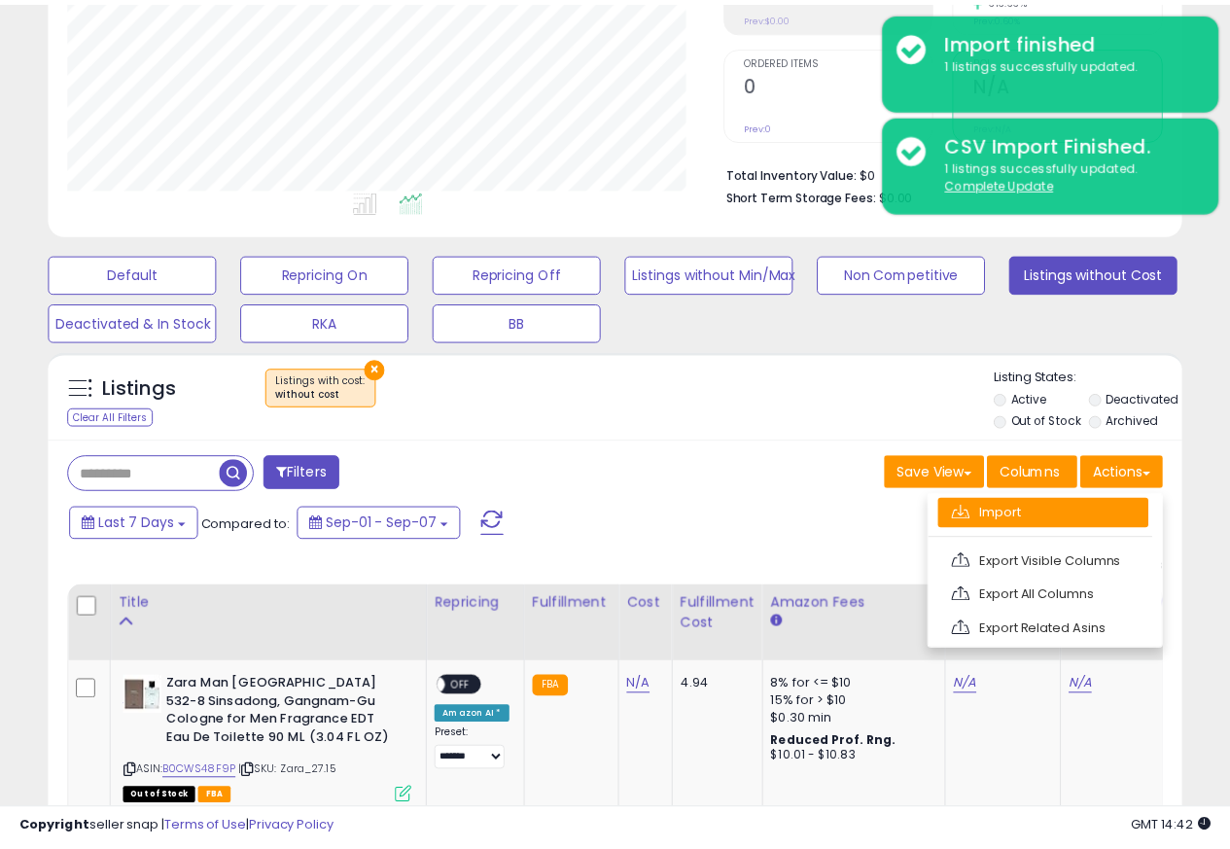
scroll to position [399, 663]
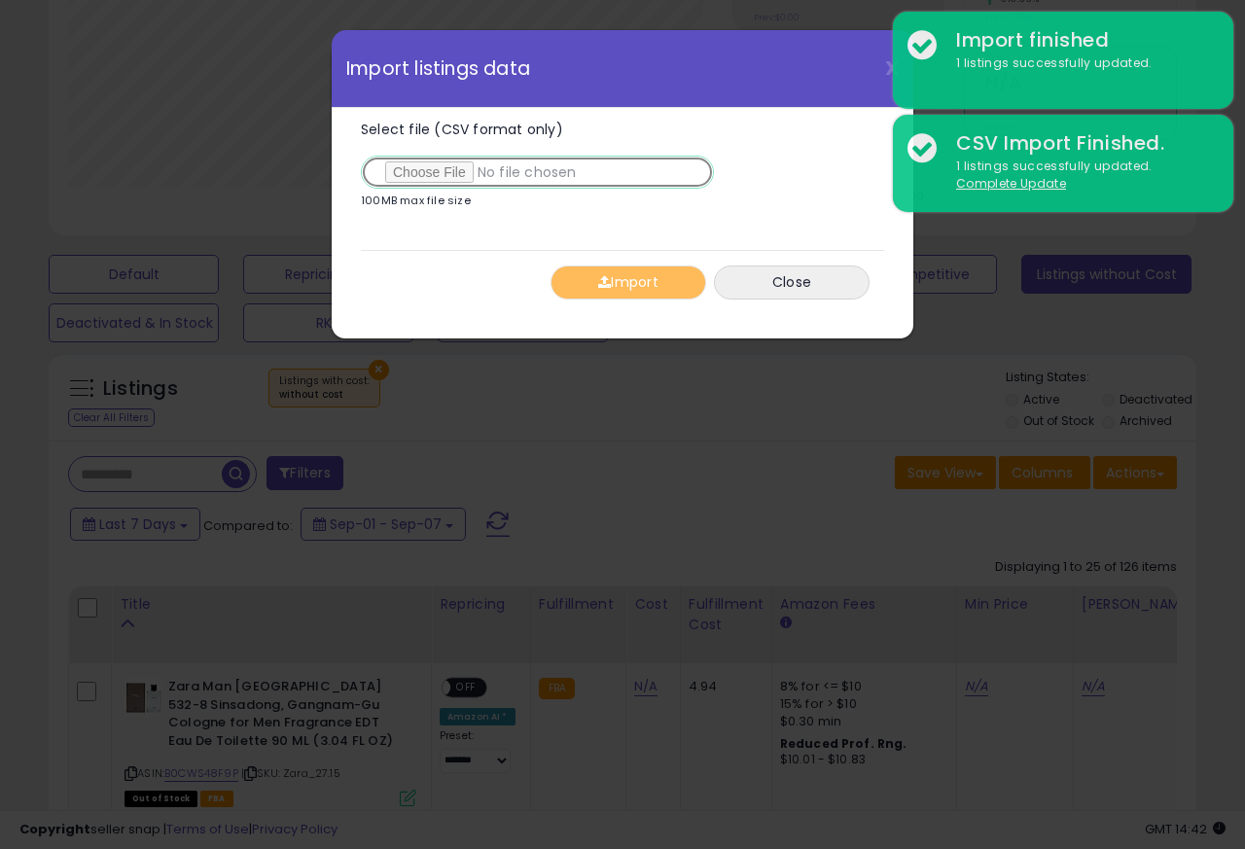
click at [426, 175] on input "Select file (CSV format only)" at bounding box center [537, 172] width 353 height 33
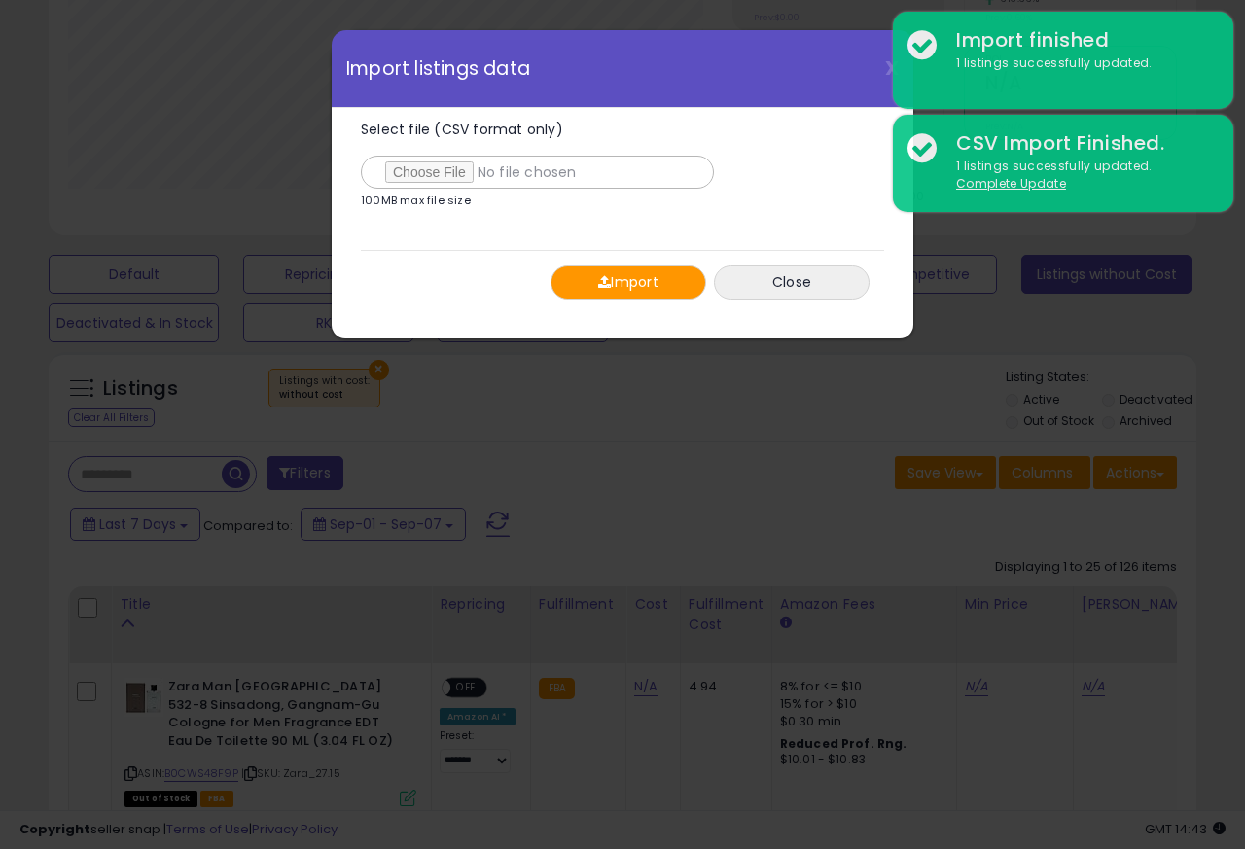
click at [637, 285] on button "Import" at bounding box center [628, 282] width 156 height 34
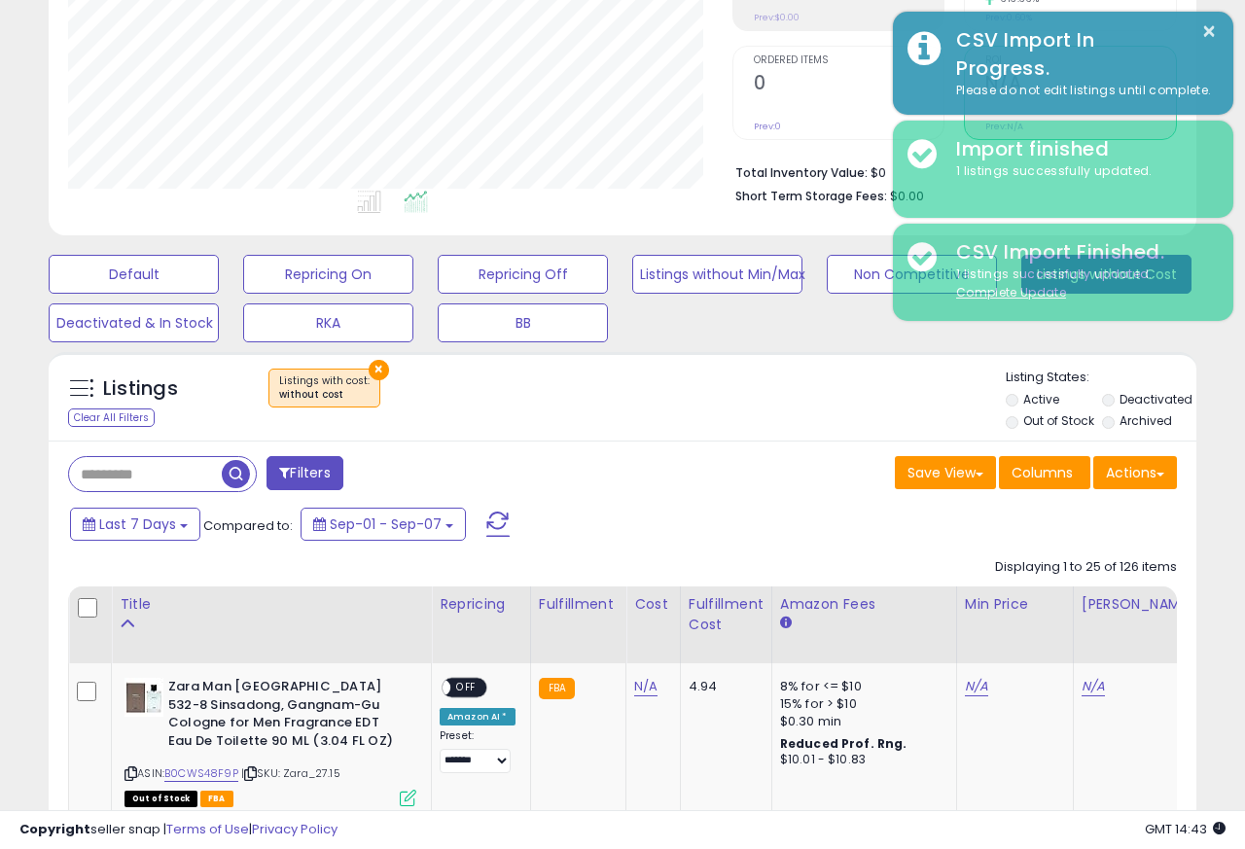
scroll to position [971964, 971707]
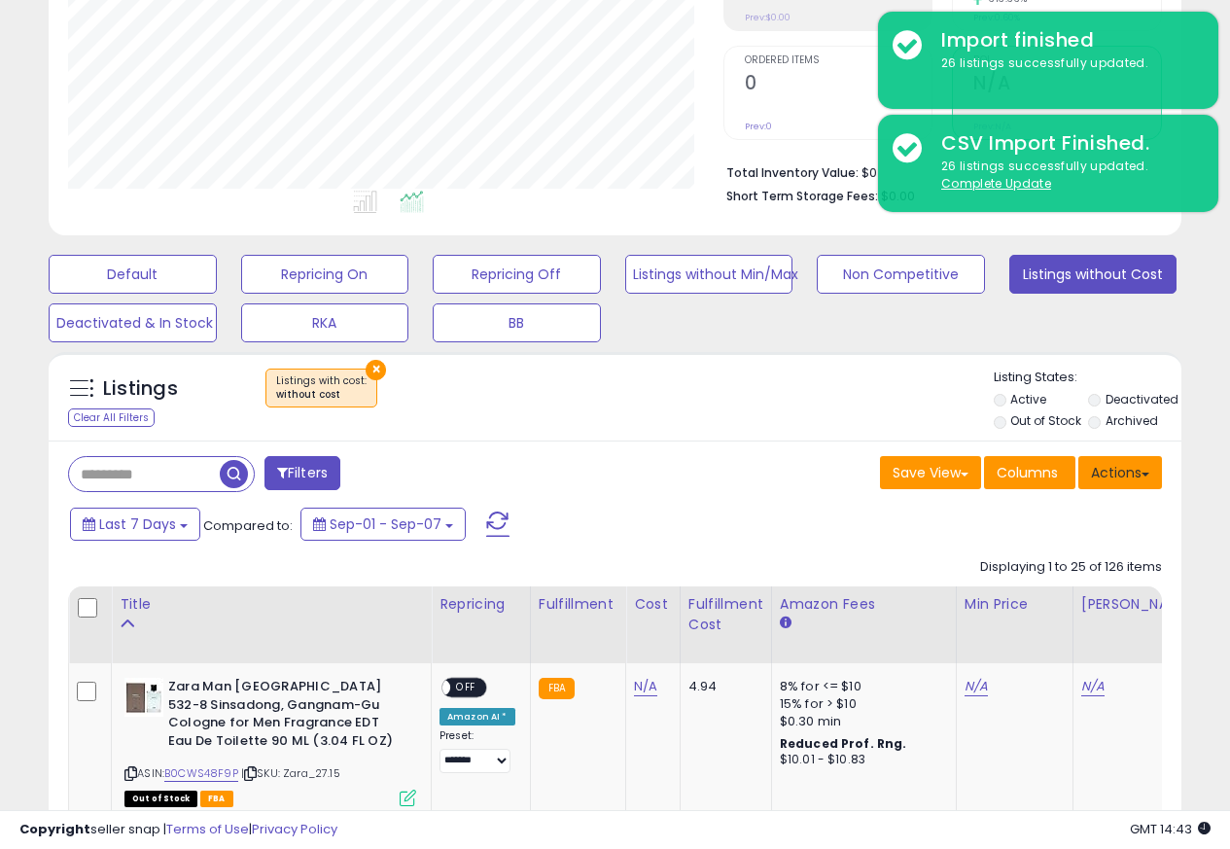
click at [1130, 476] on button "Actions" at bounding box center [1120, 472] width 84 height 33
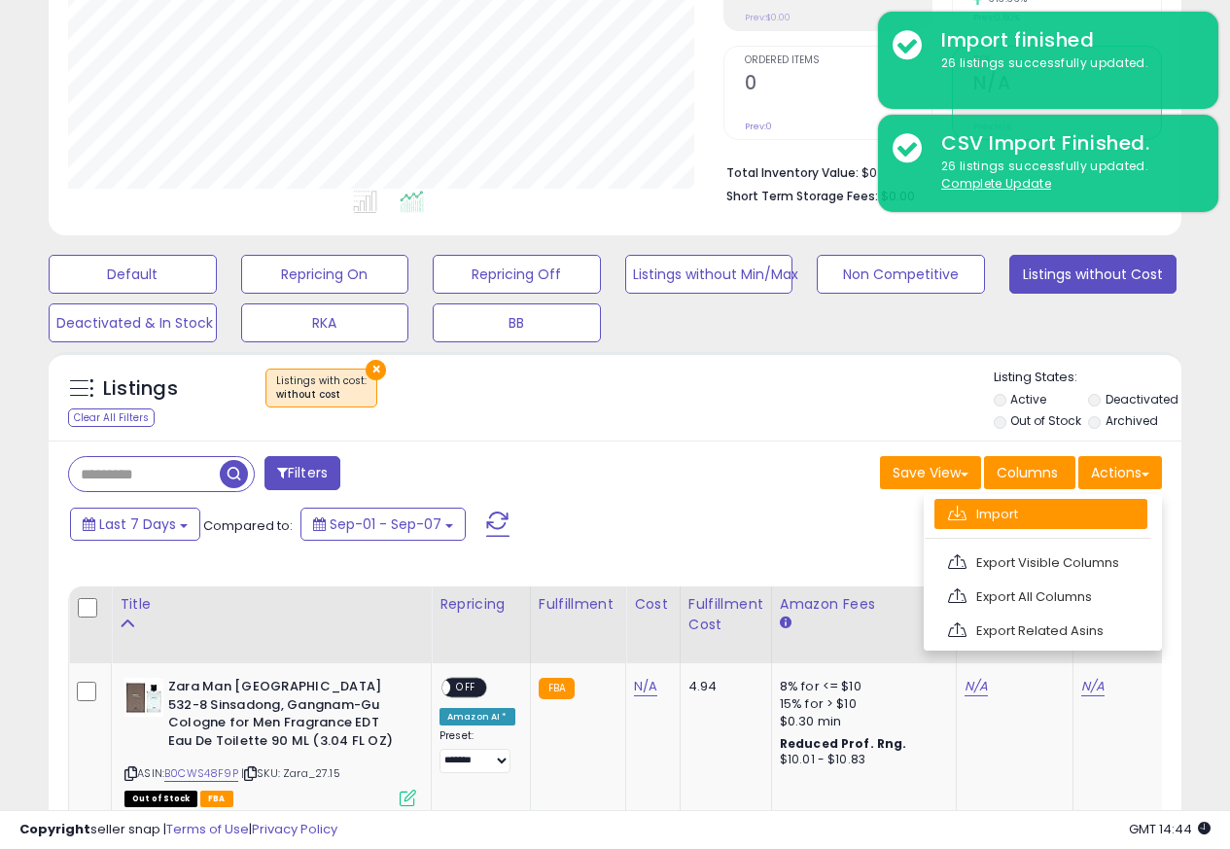
click at [978, 516] on link "Import" at bounding box center [1040, 514] width 213 height 30
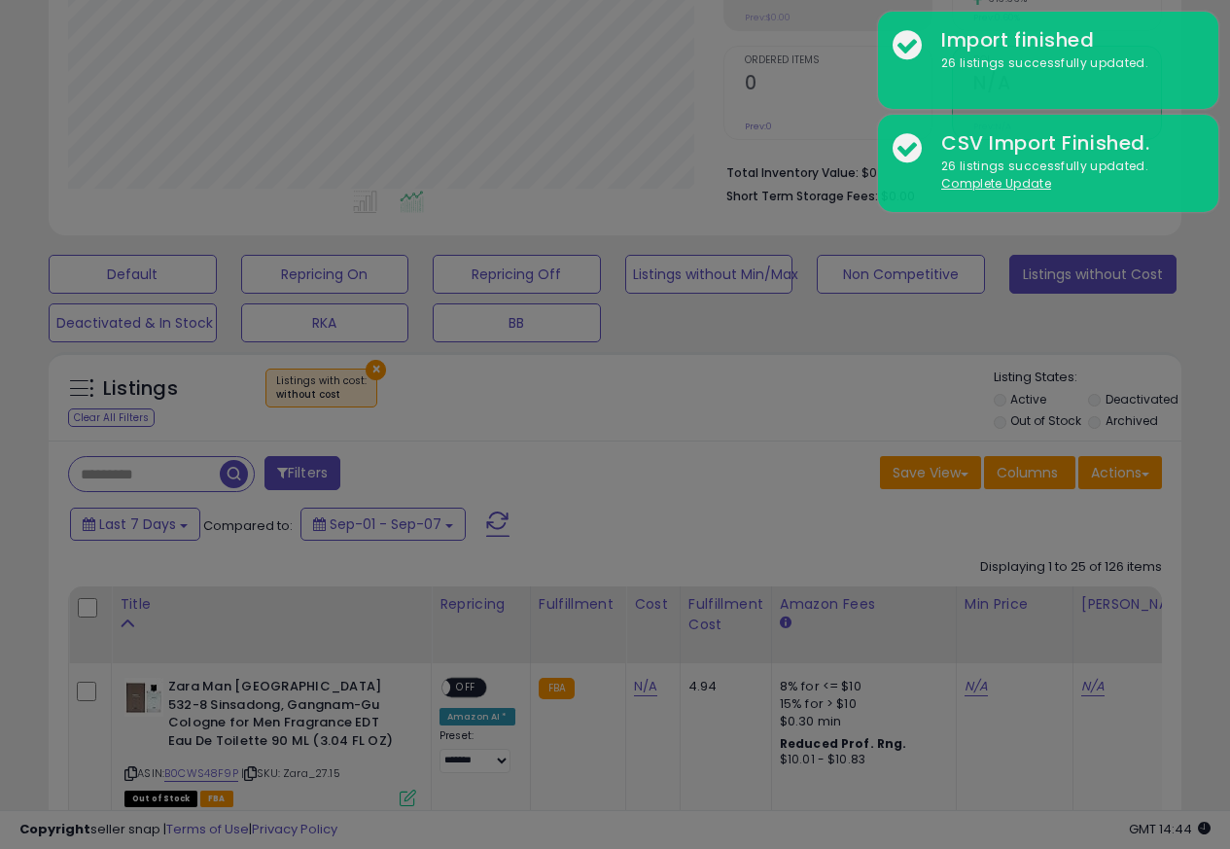
scroll to position [399, 663]
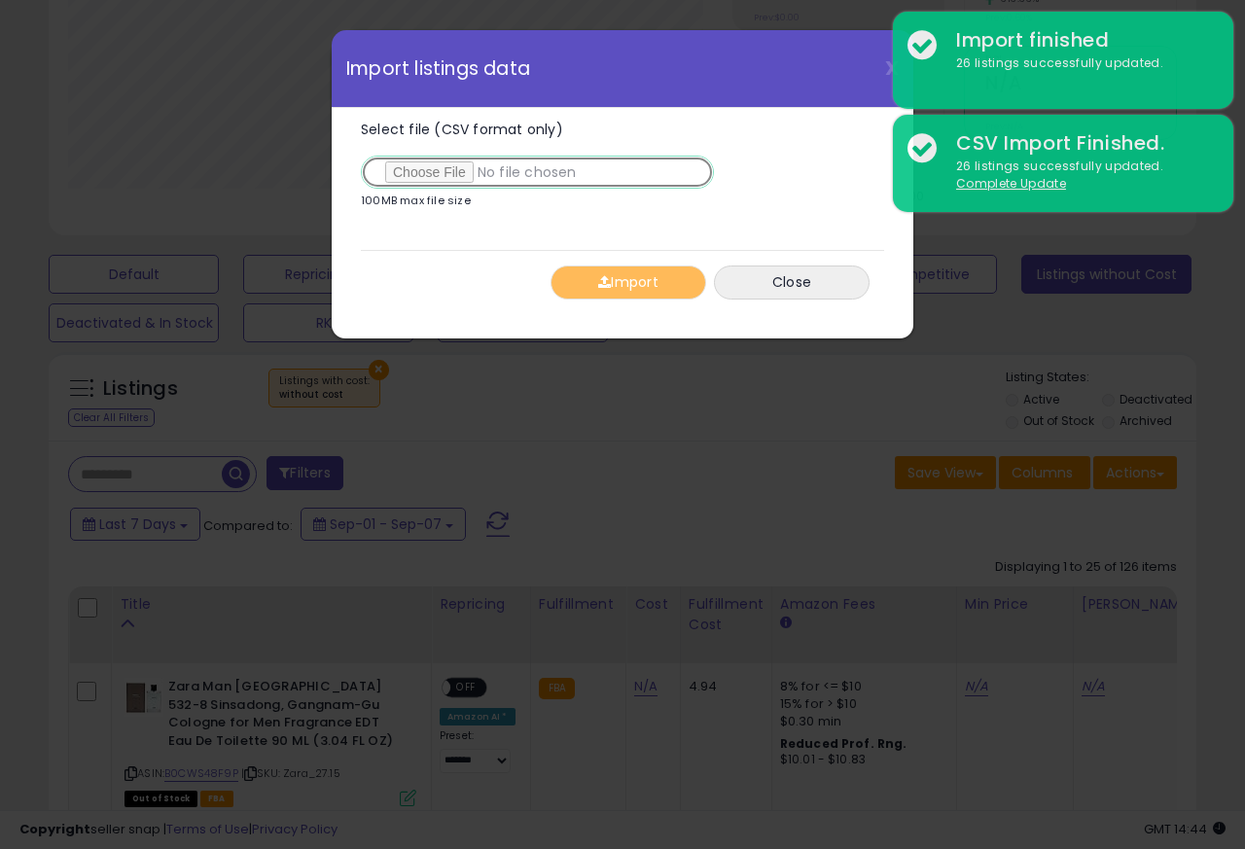
click at [428, 175] on input "Select file (CSV format only)" at bounding box center [537, 172] width 353 height 33
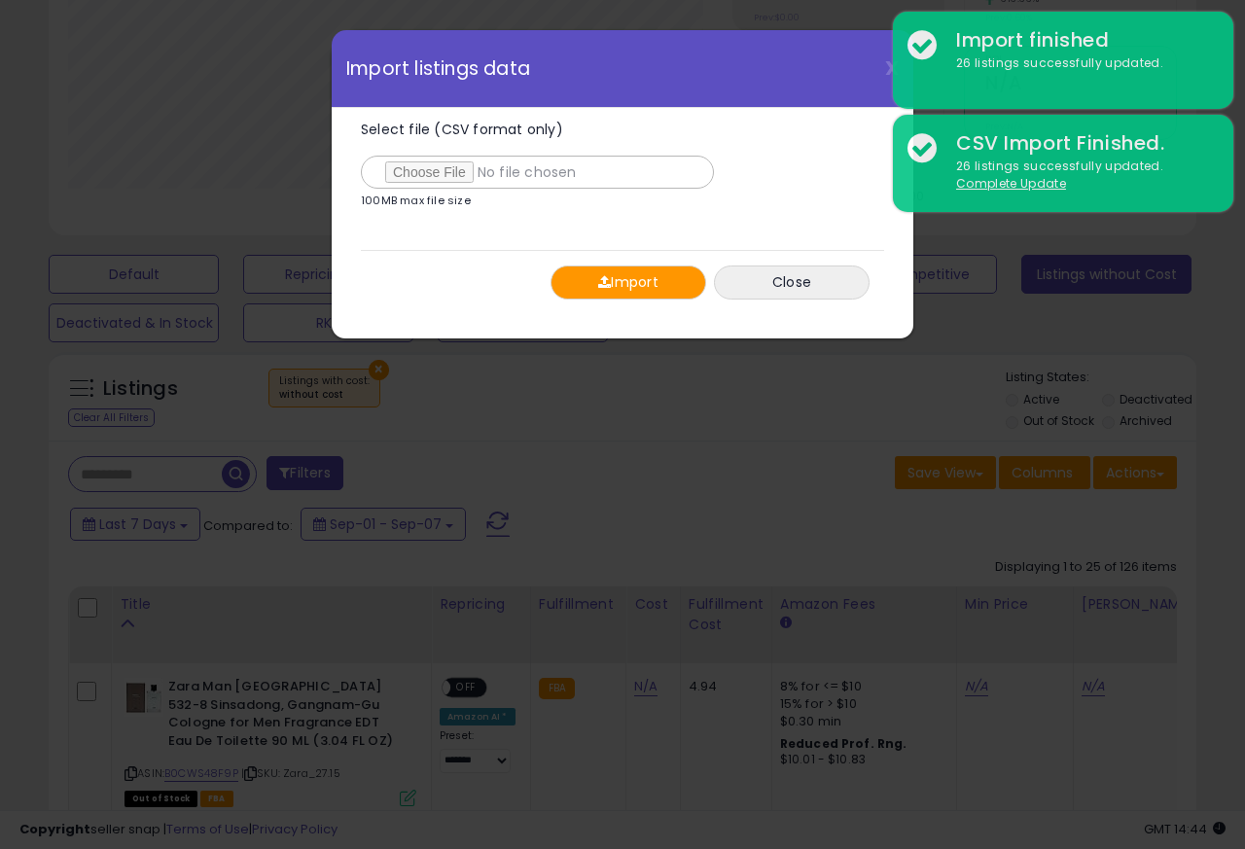
click at [637, 285] on button "Import" at bounding box center [628, 282] width 156 height 34
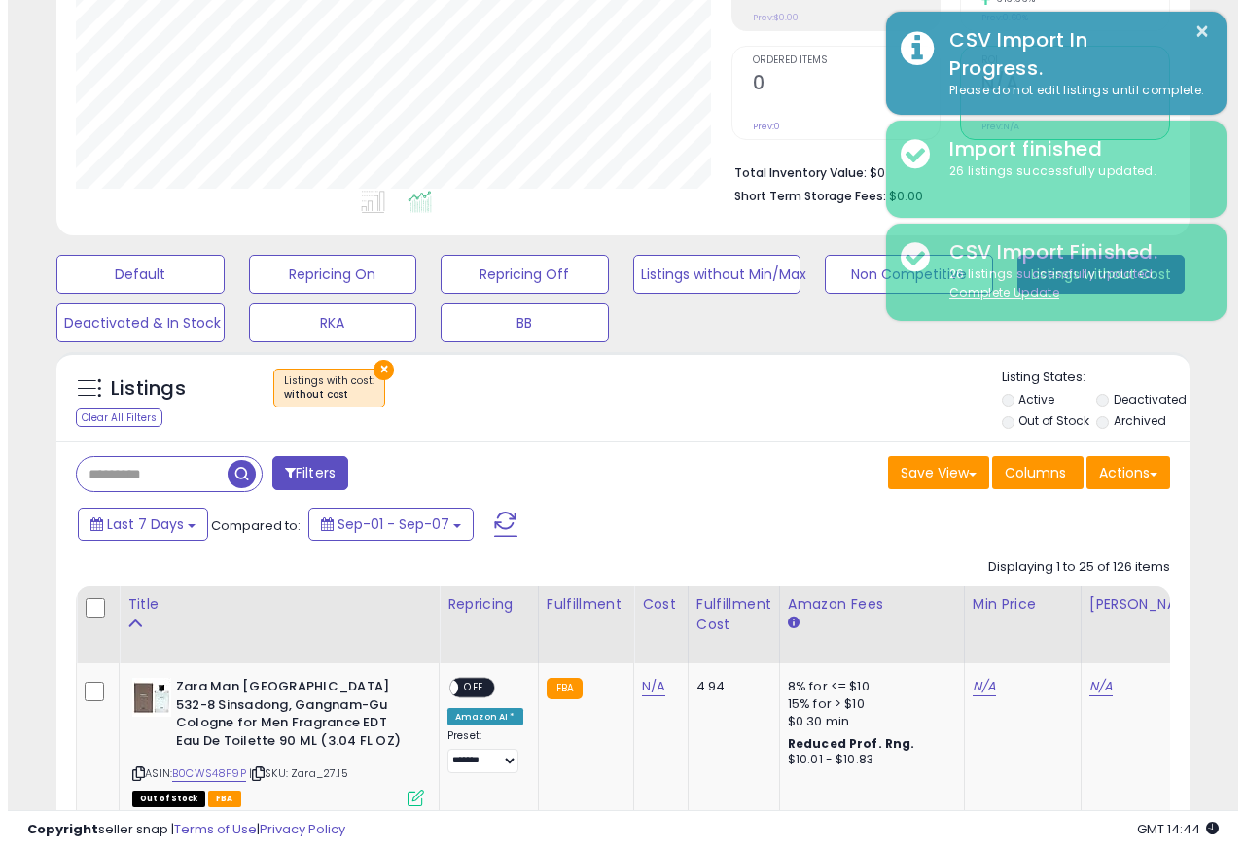
scroll to position [971964, 971707]
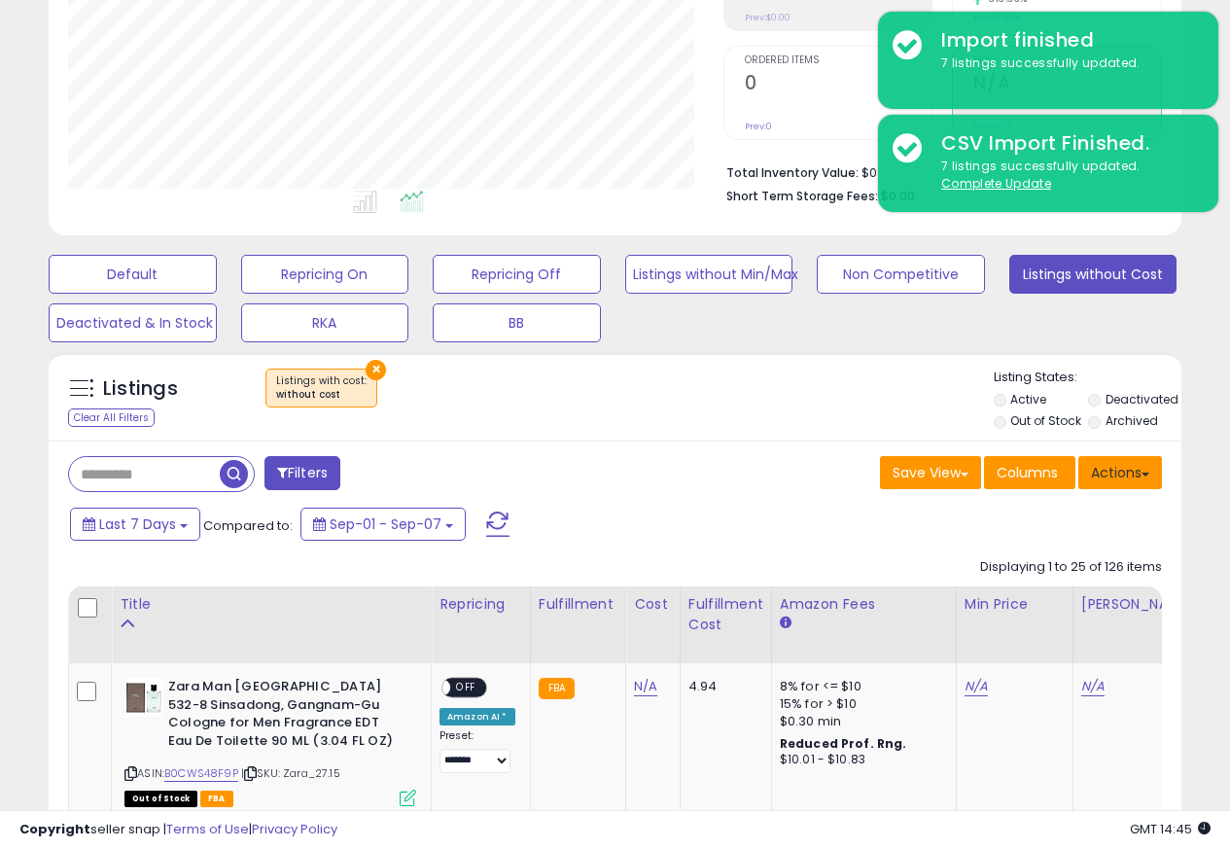
click at [1130, 476] on button "Actions" at bounding box center [1120, 472] width 84 height 33
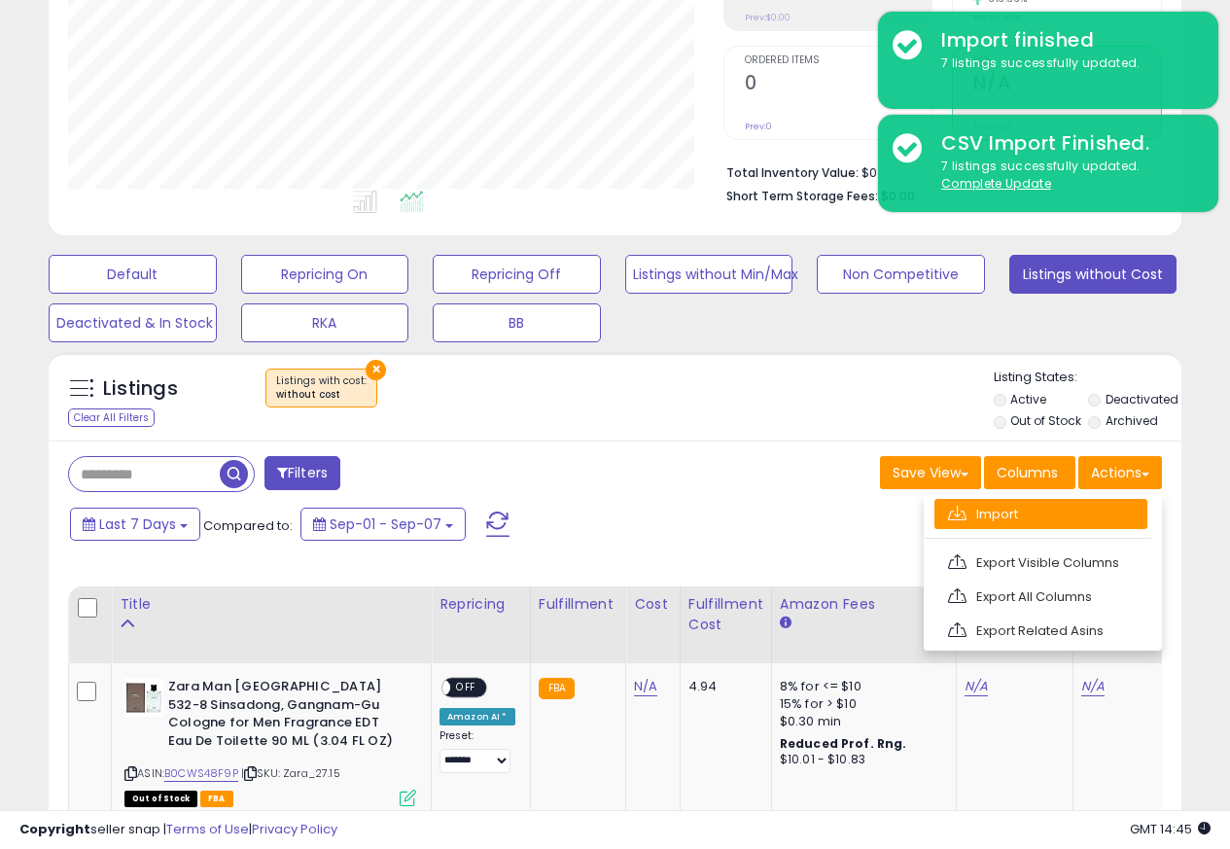
click at [980, 516] on link "Import" at bounding box center [1040, 514] width 213 height 30
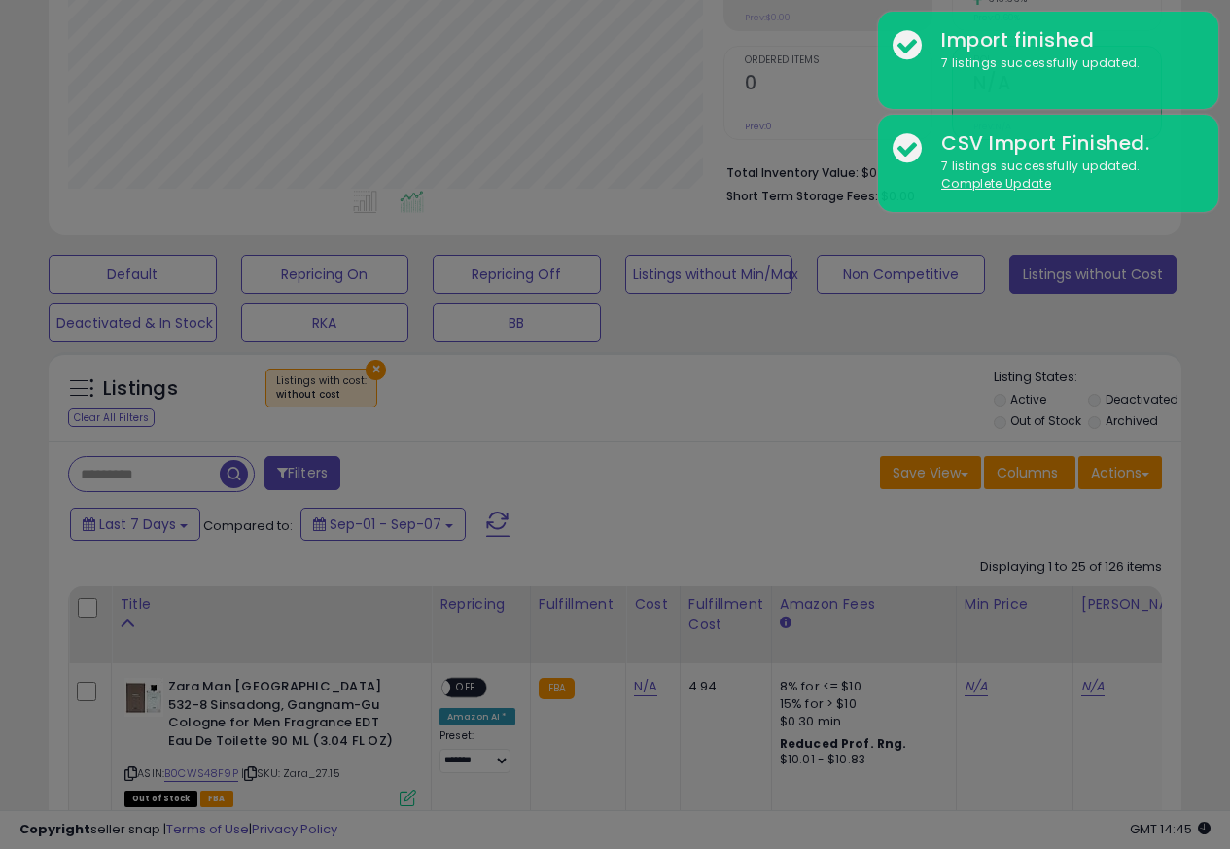
scroll to position [399, 663]
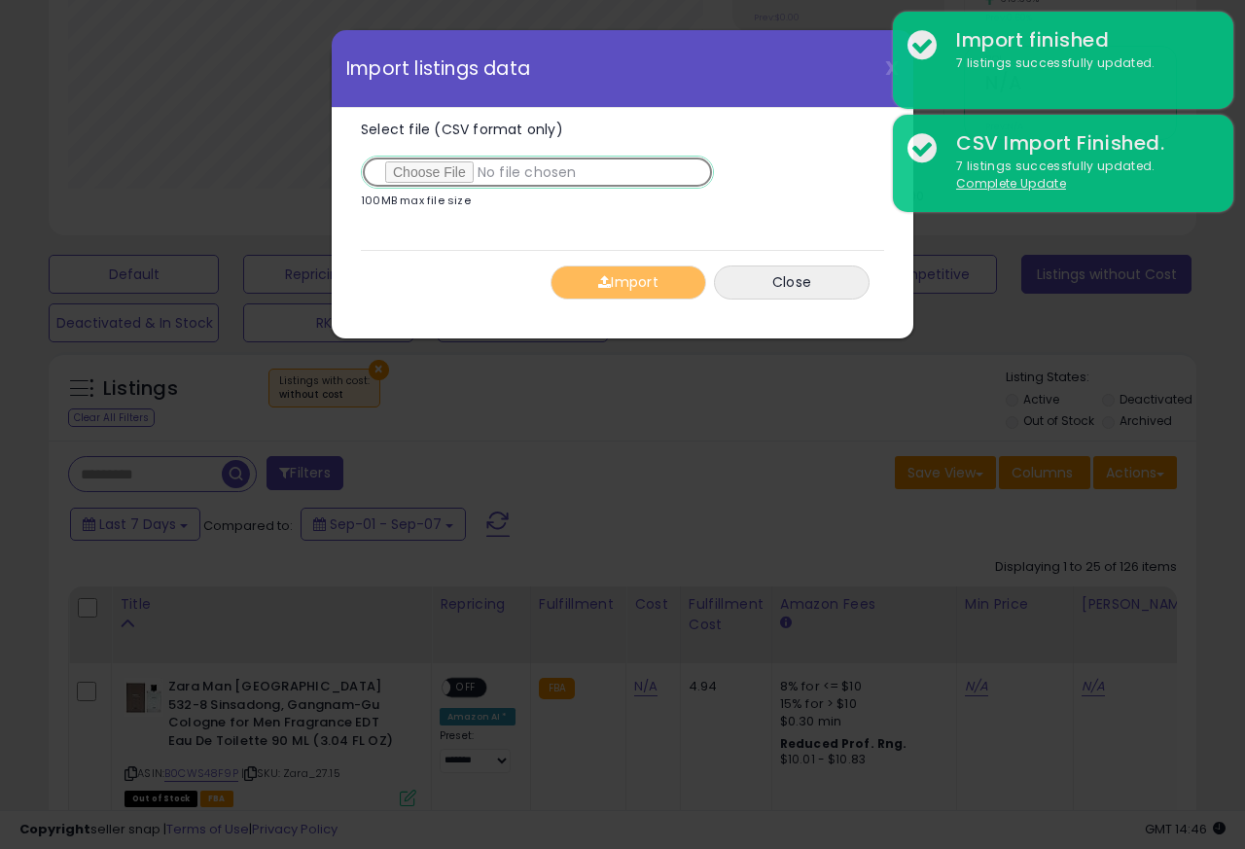
click at [430, 175] on input "Select file (CSV format only)" at bounding box center [537, 172] width 353 height 33
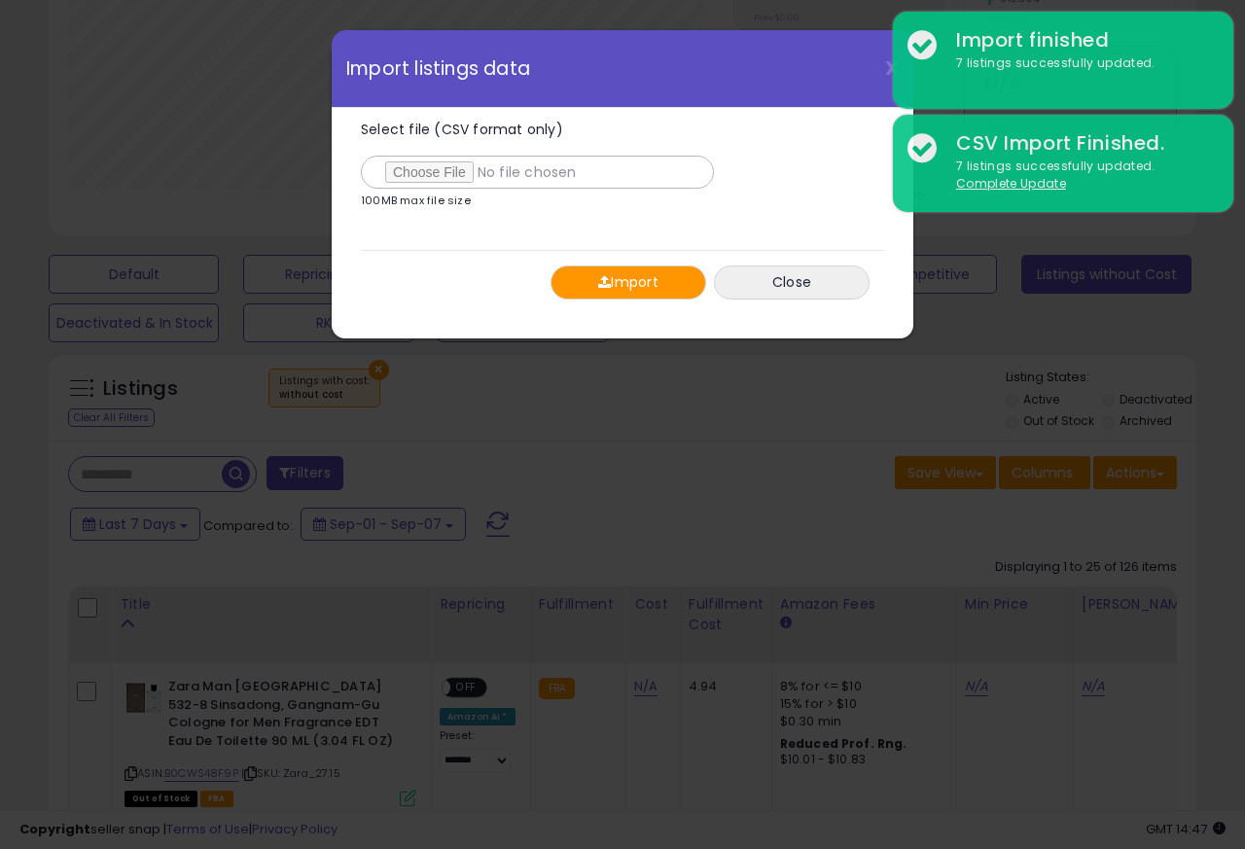
click at [637, 285] on button "Import" at bounding box center [628, 282] width 156 height 34
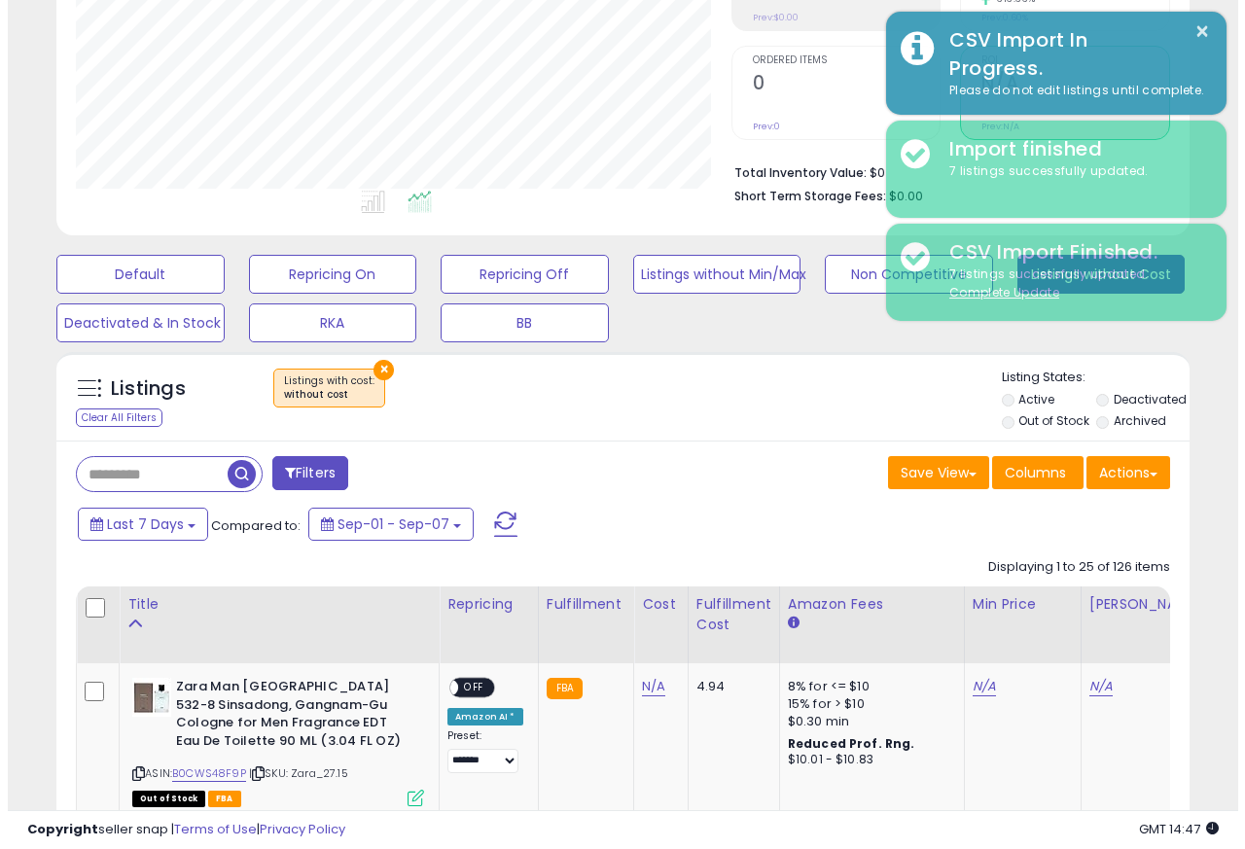
scroll to position [971964, 971707]
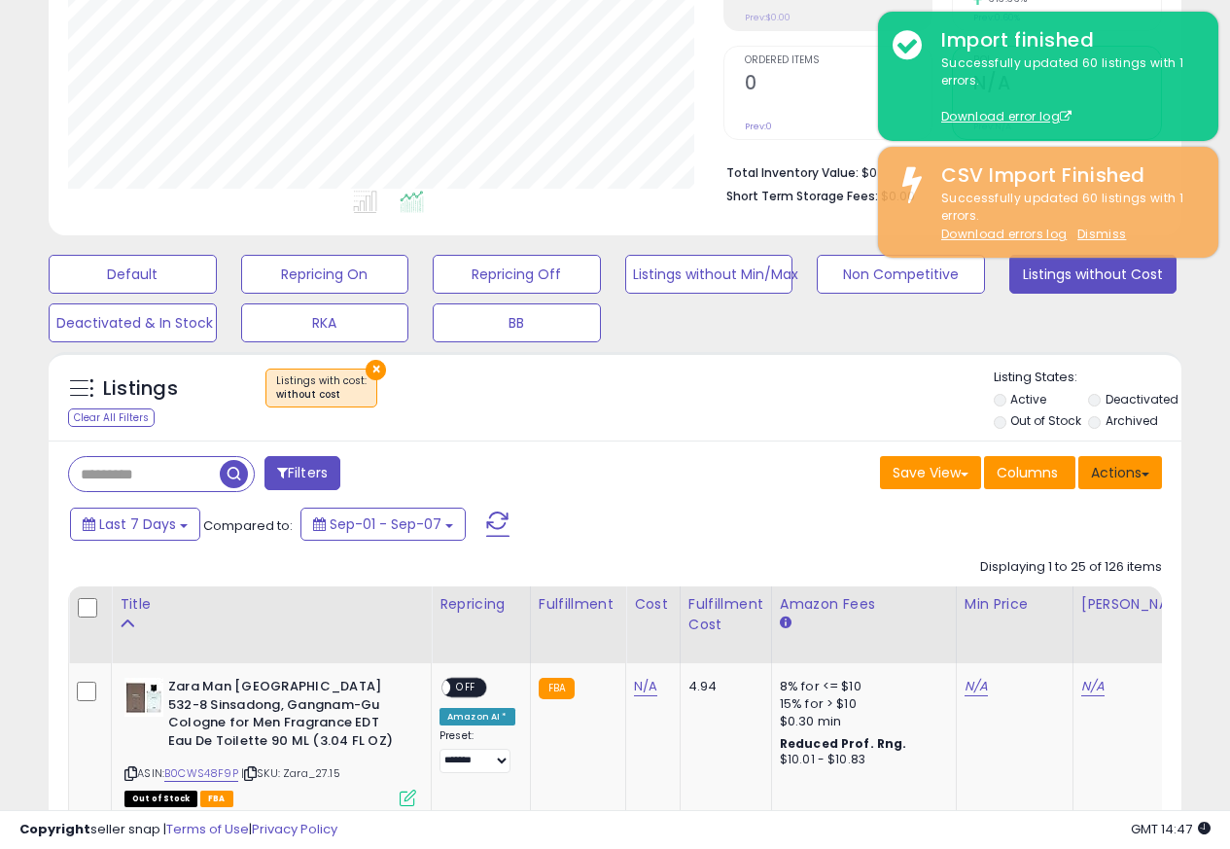
click at [1130, 476] on button "Actions" at bounding box center [1120, 472] width 84 height 33
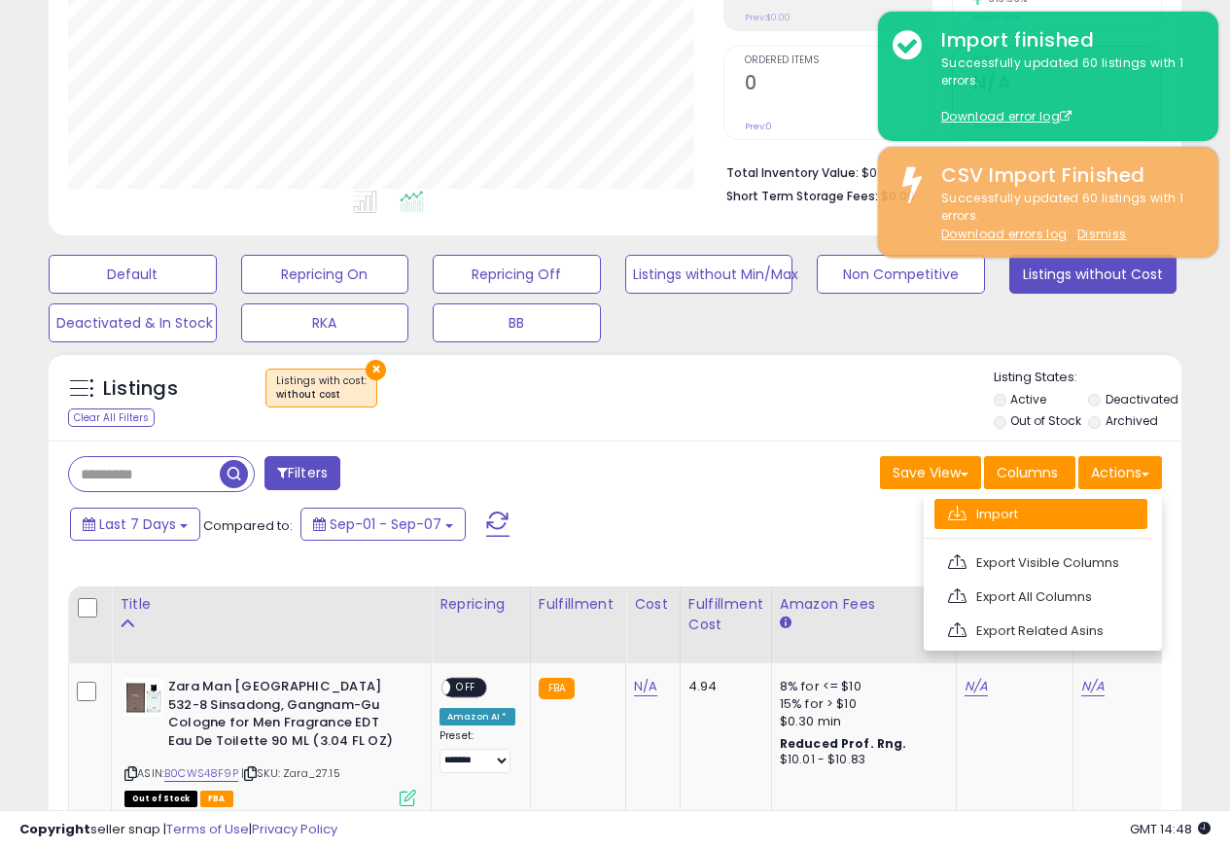
click at [980, 516] on link "Import" at bounding box center [1040, 514] width 213 height 30
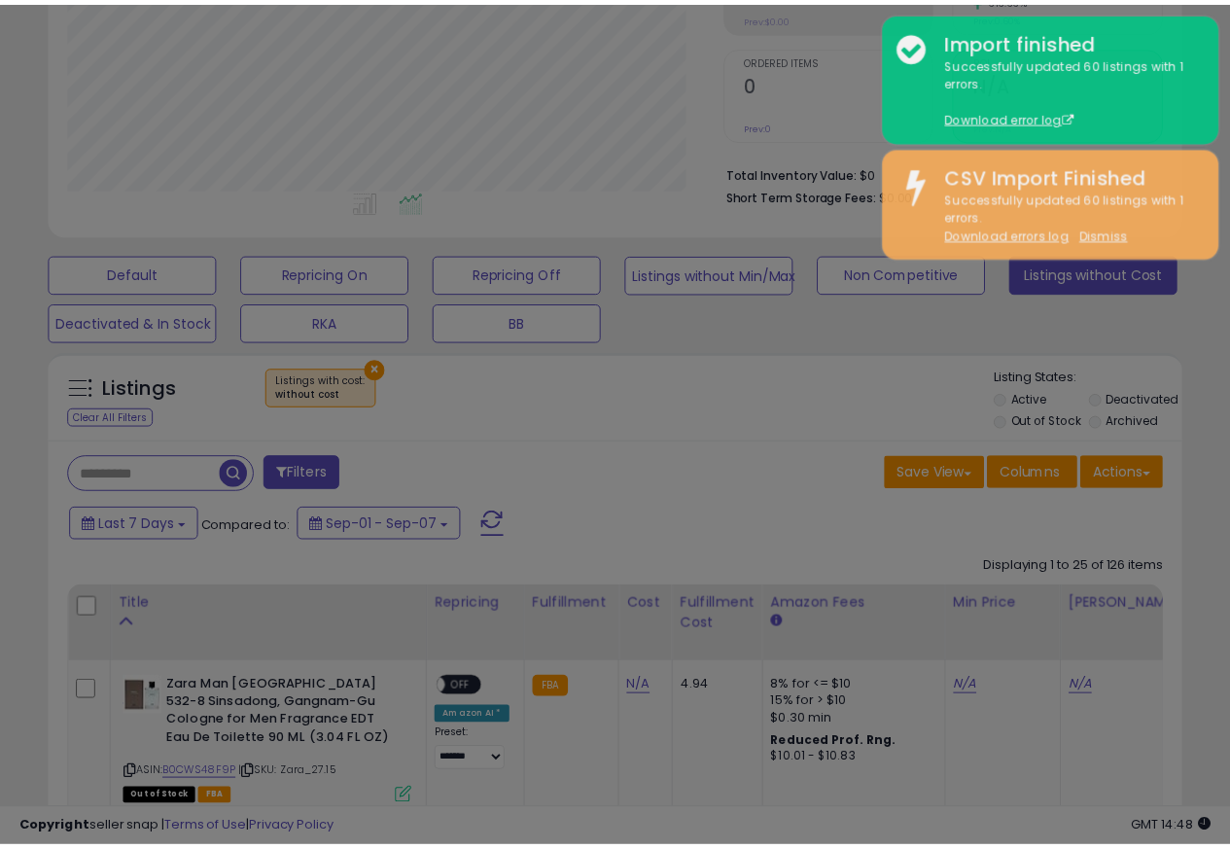
scroll to position [399, 663]
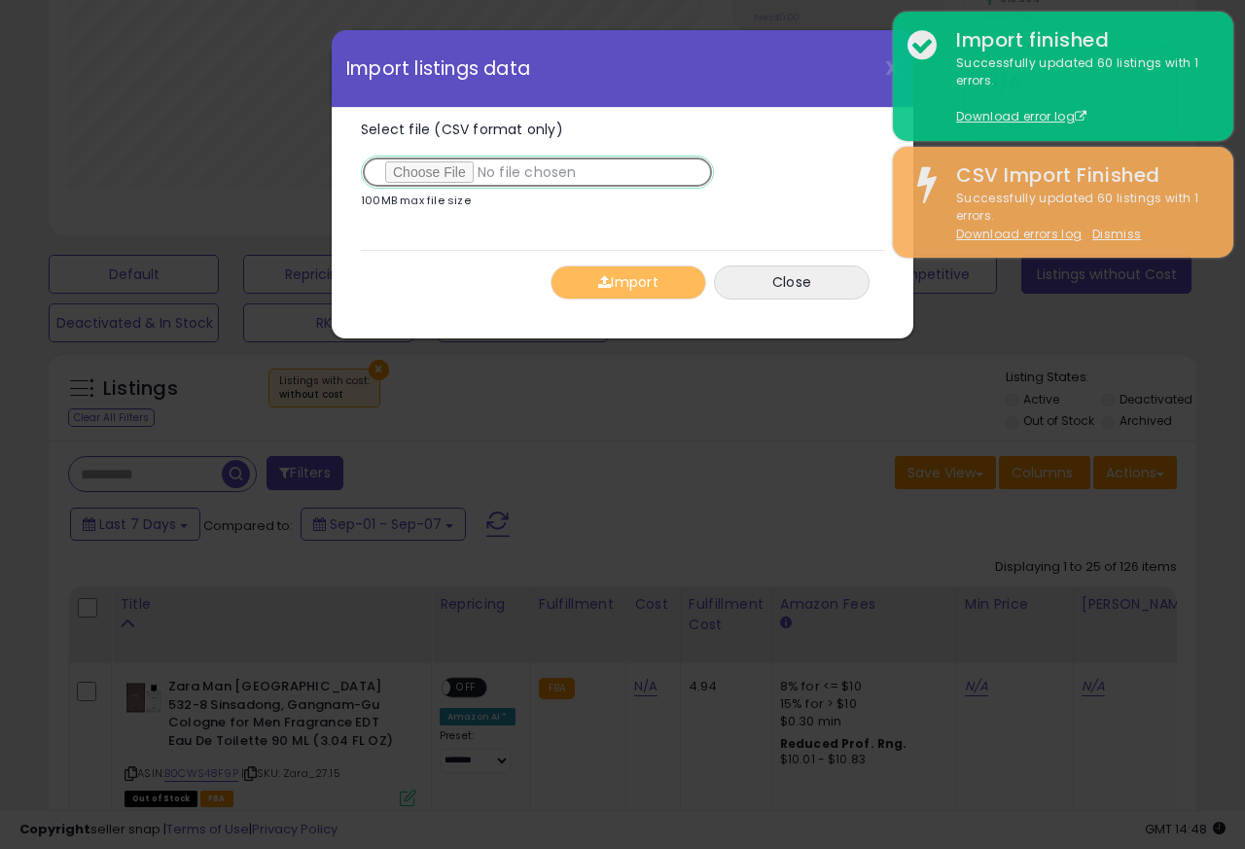
click at [428, 175] on input "Select file (CSV format only)" at bounding box center [537, 172] width 353 height 33
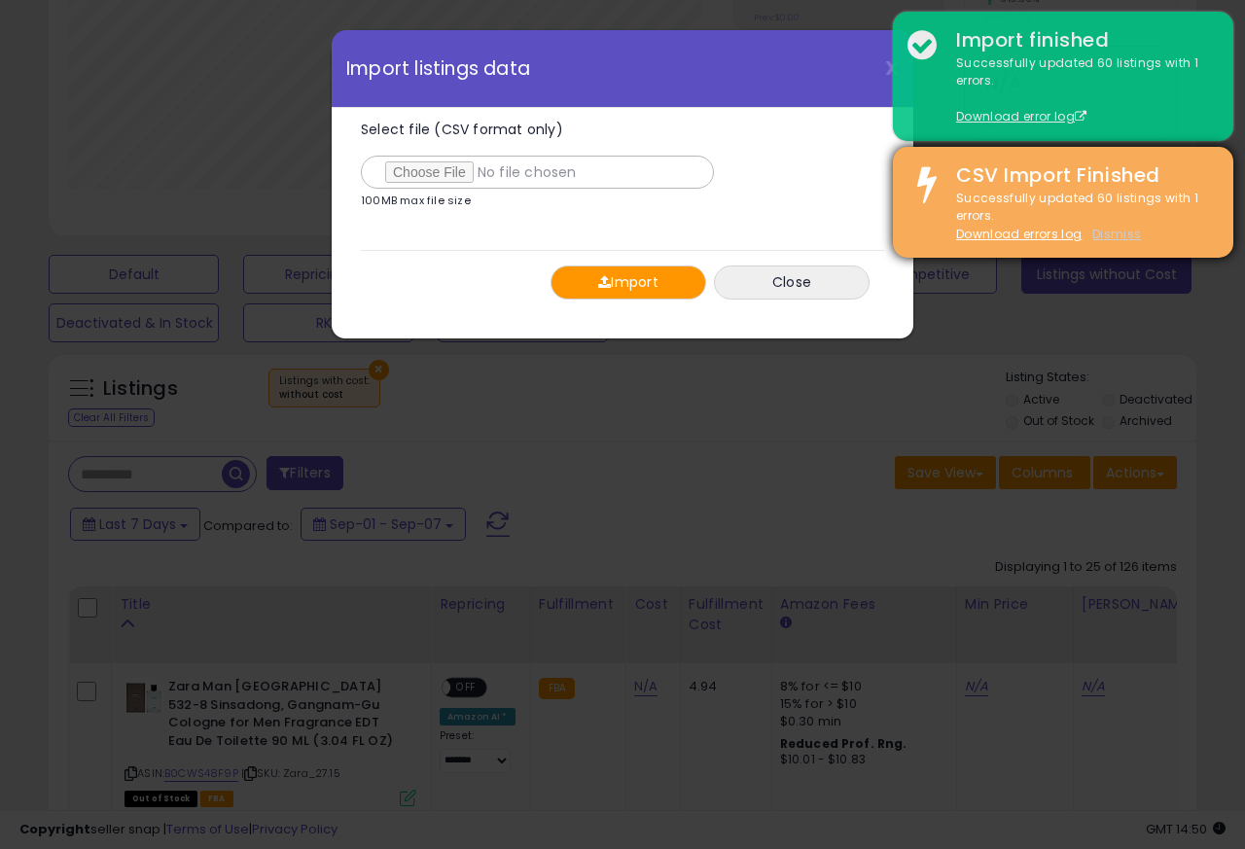
click at [1110, 231] on u "Dismiss" at bounding box center [1116, 234] width 49 height 17
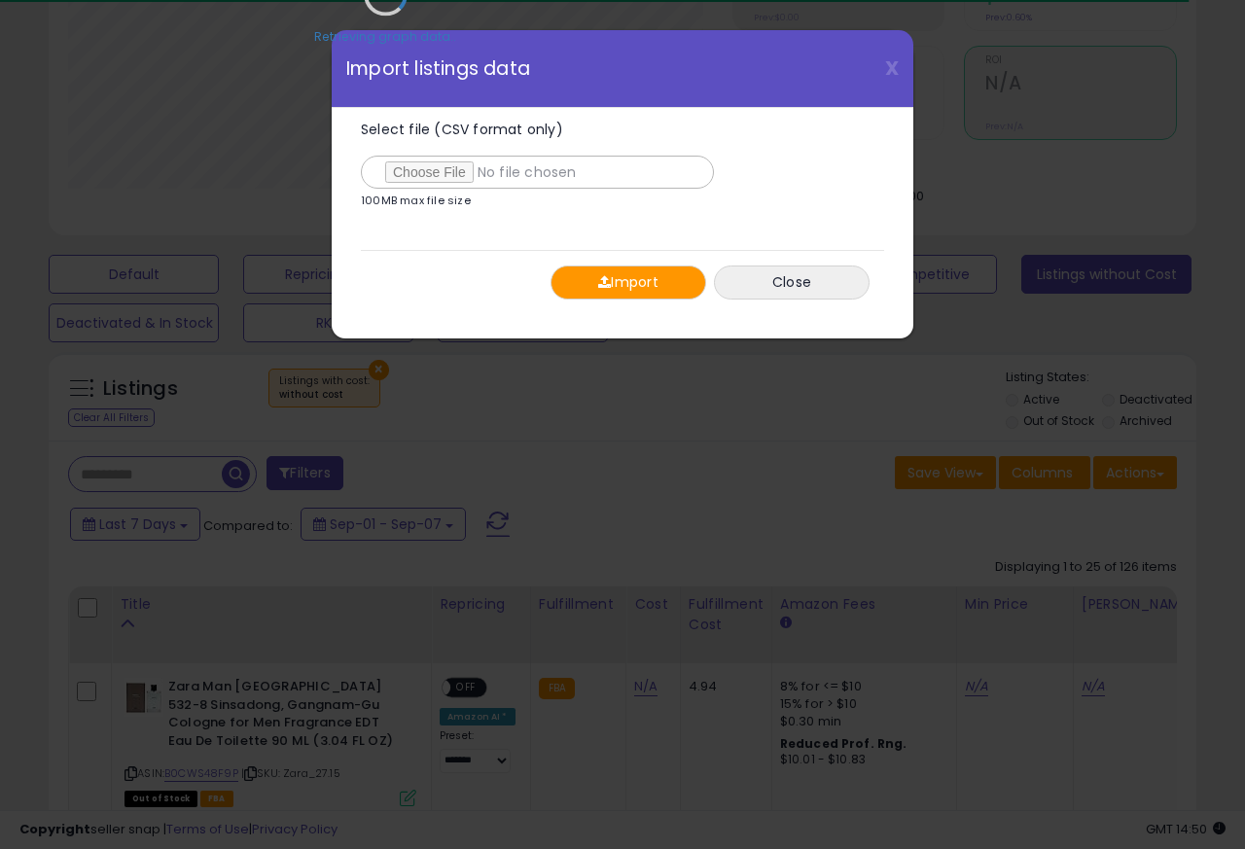
click at [1108, 234] on div "X Close Import listings data Select file (CSV format only) 100MB max file size …" at bounding box center [622, 424] width 1245 height 849
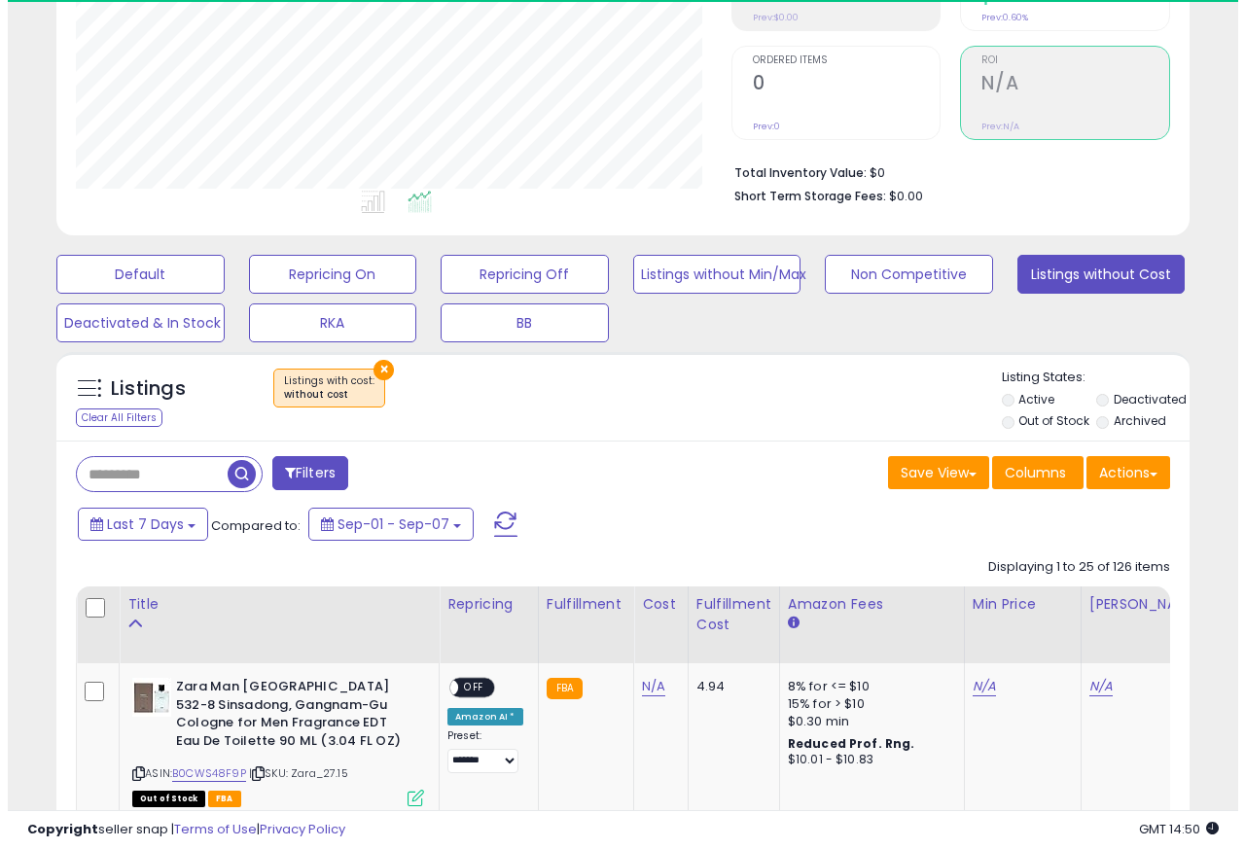
scroll to position [399, 654]
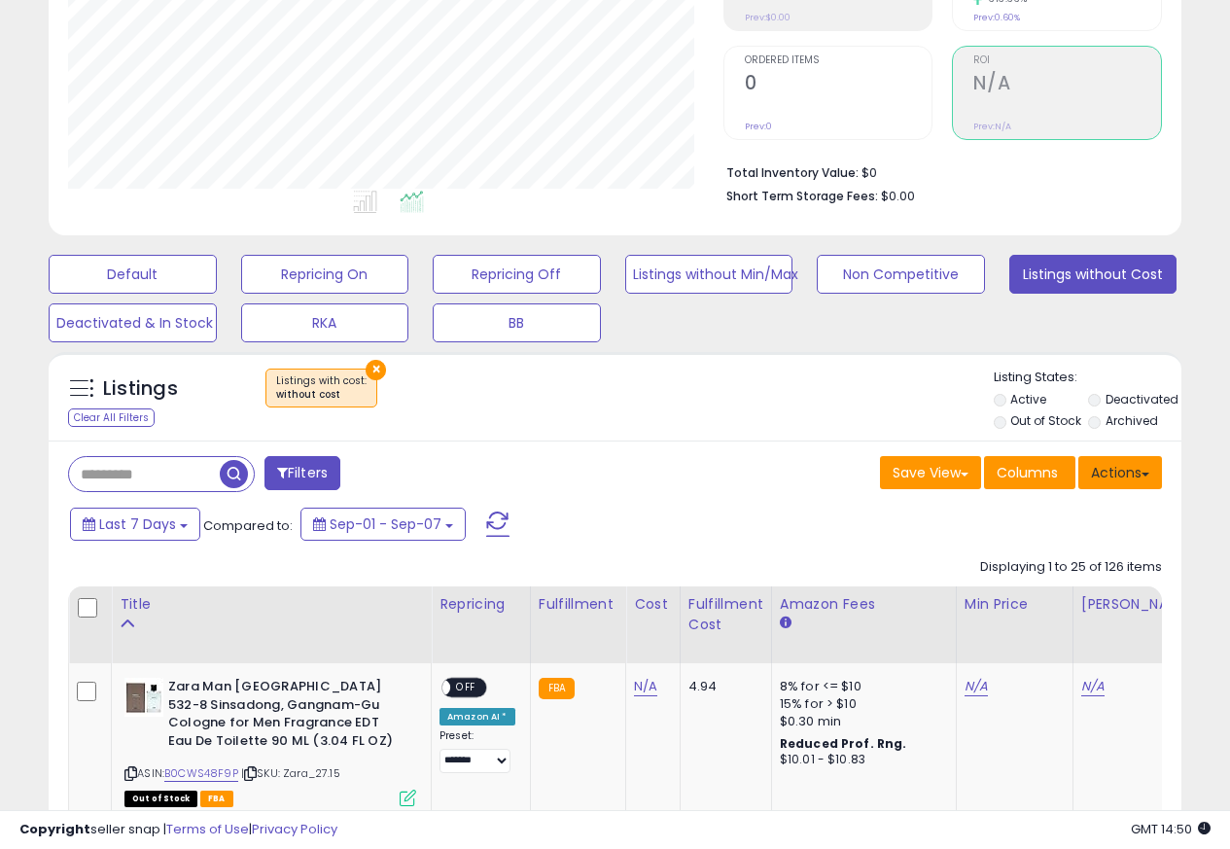
click at [1140, 476] on button "Actions" at bounding box center [1120, 472] width 84 height 33
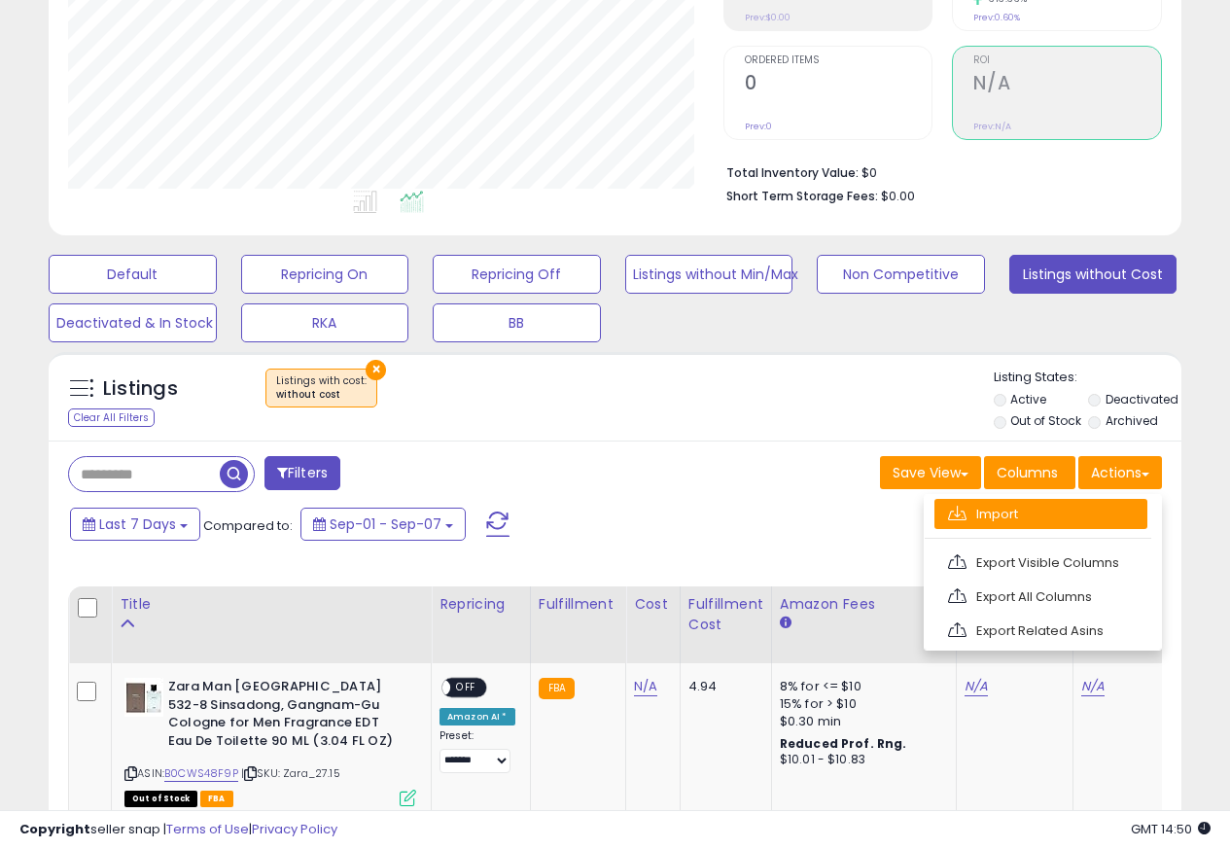
click at [979, 516] on link "Import" at bounding box center [1040, 514] width 213 height 30
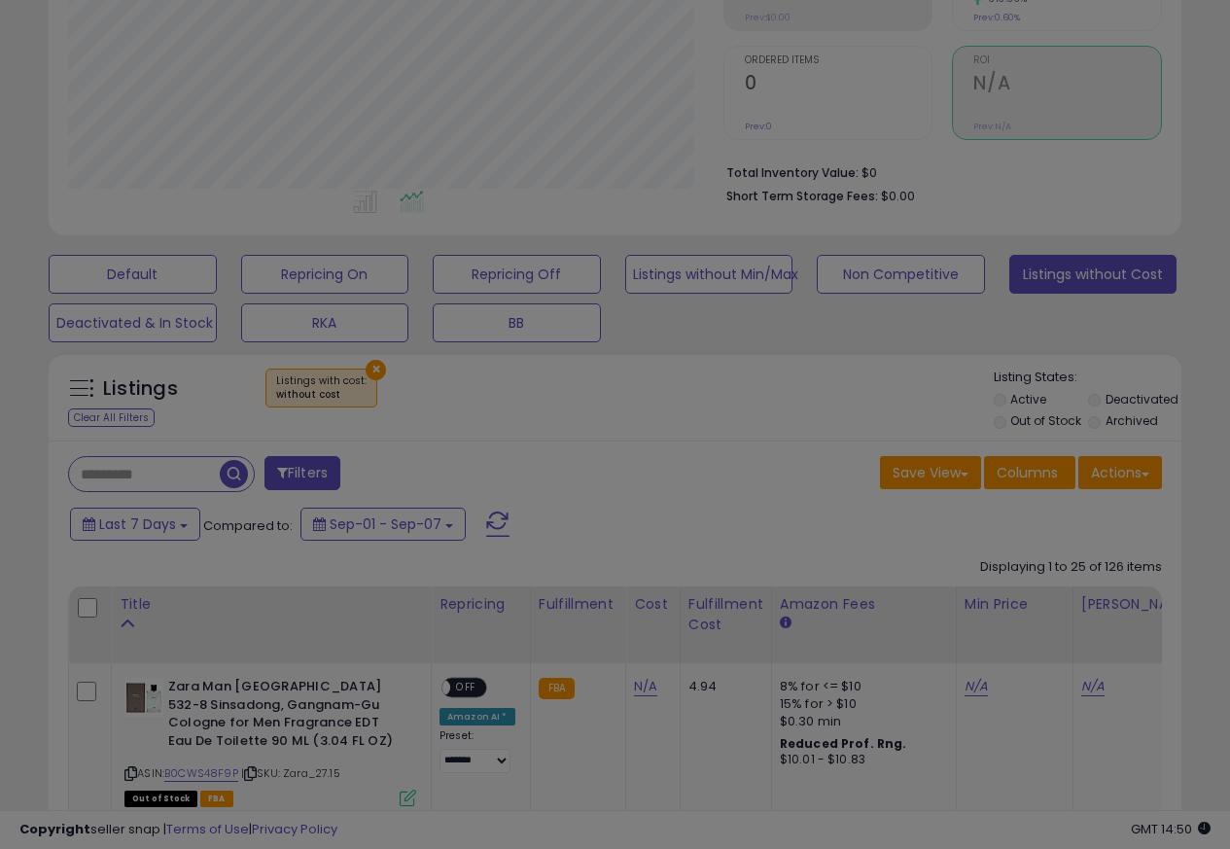
scroll to position [399, 663]
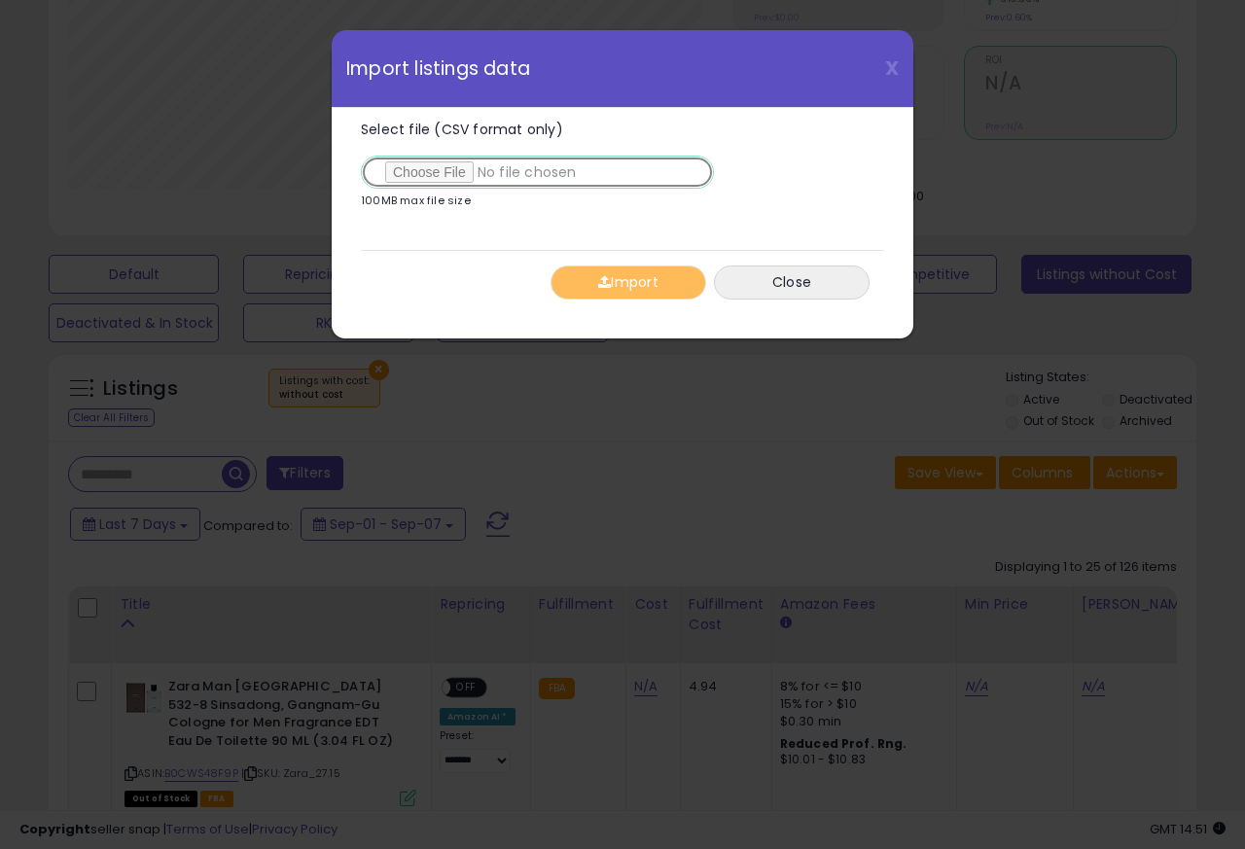
click at [426, 175] on input "Select file (CSV format only)" at bounding box center [537, 172] width 353 height 33
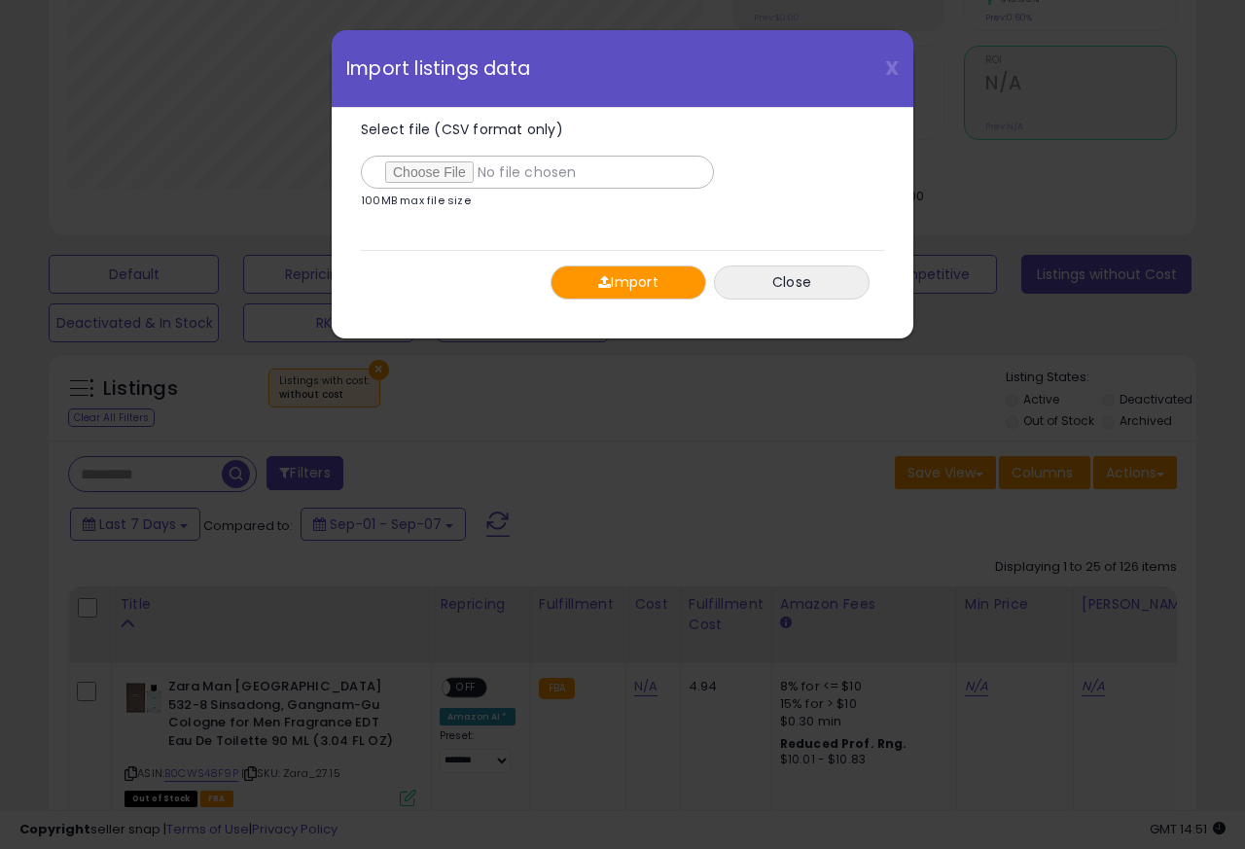
click at [611, 285] on button "Import" at bounding box center [628, 282] width 156 height 34
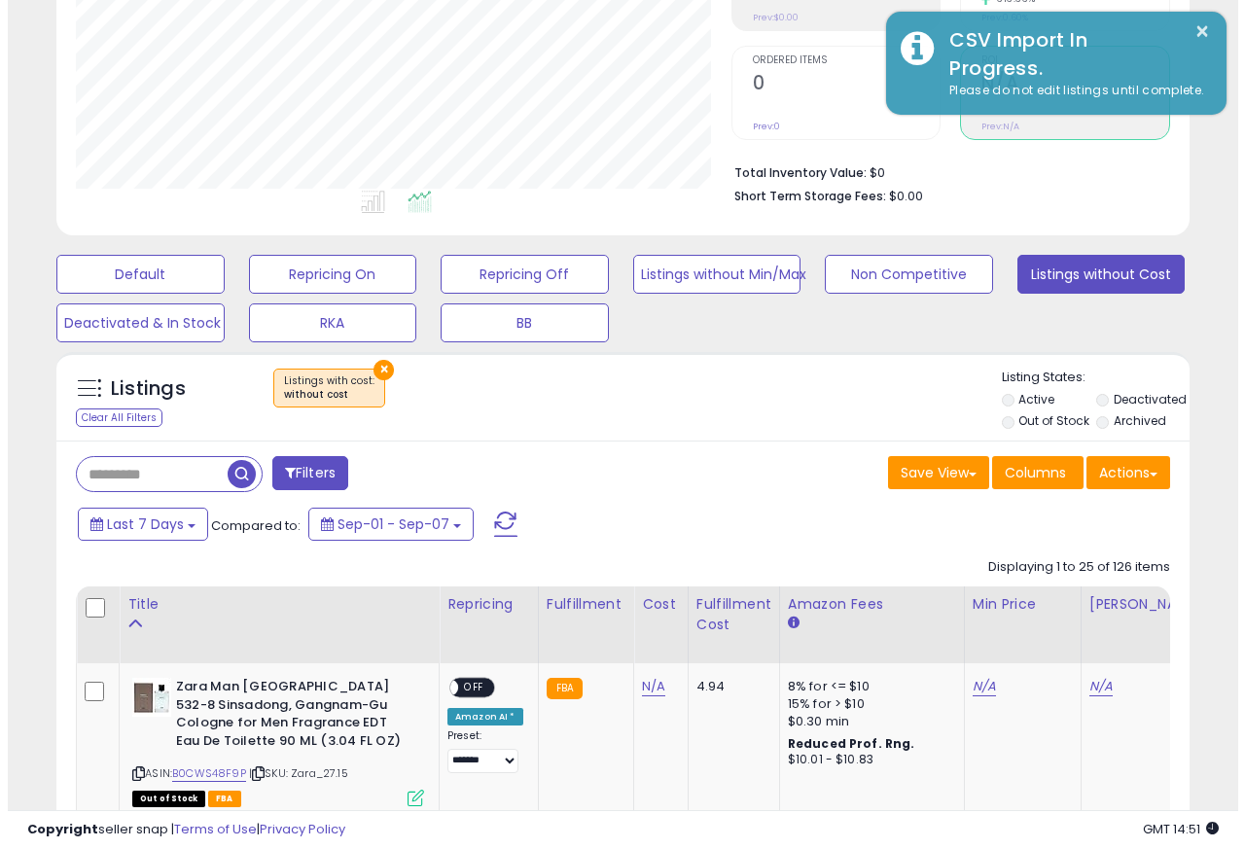
scroll to position [971964, 971707]
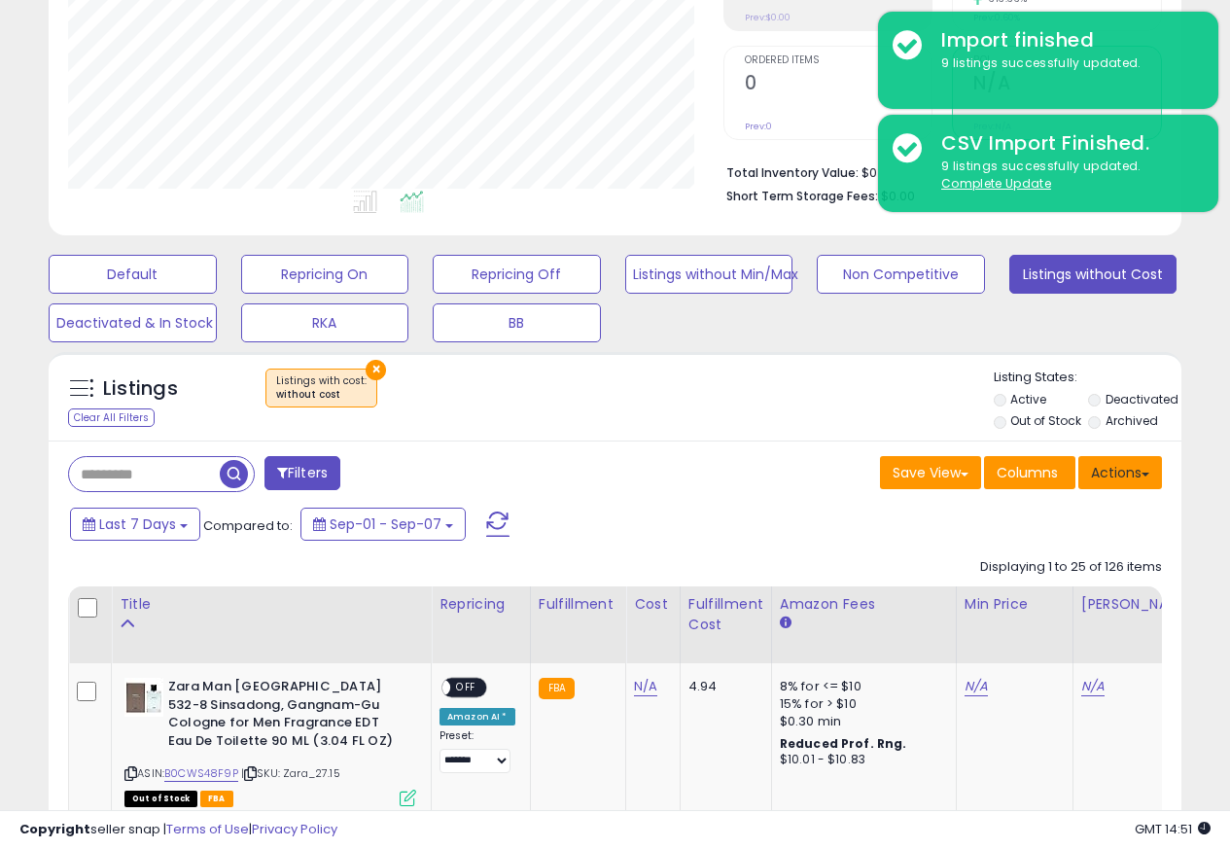
click at [1133, 477] on button "Actions" at bounding box center [1120, 472] width 84 height 33
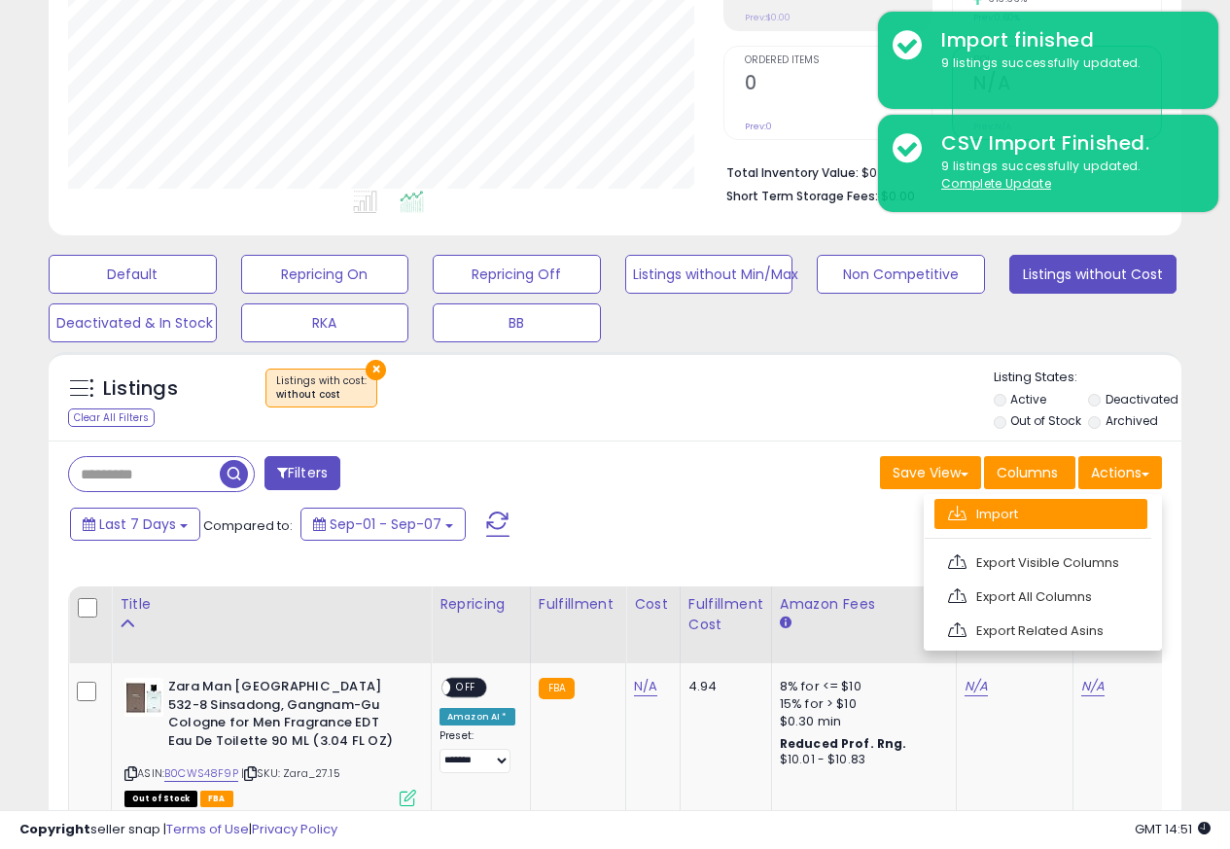
click at [972, 516] on link "Import" at bounding box center [1040, 514] width 213 height 30
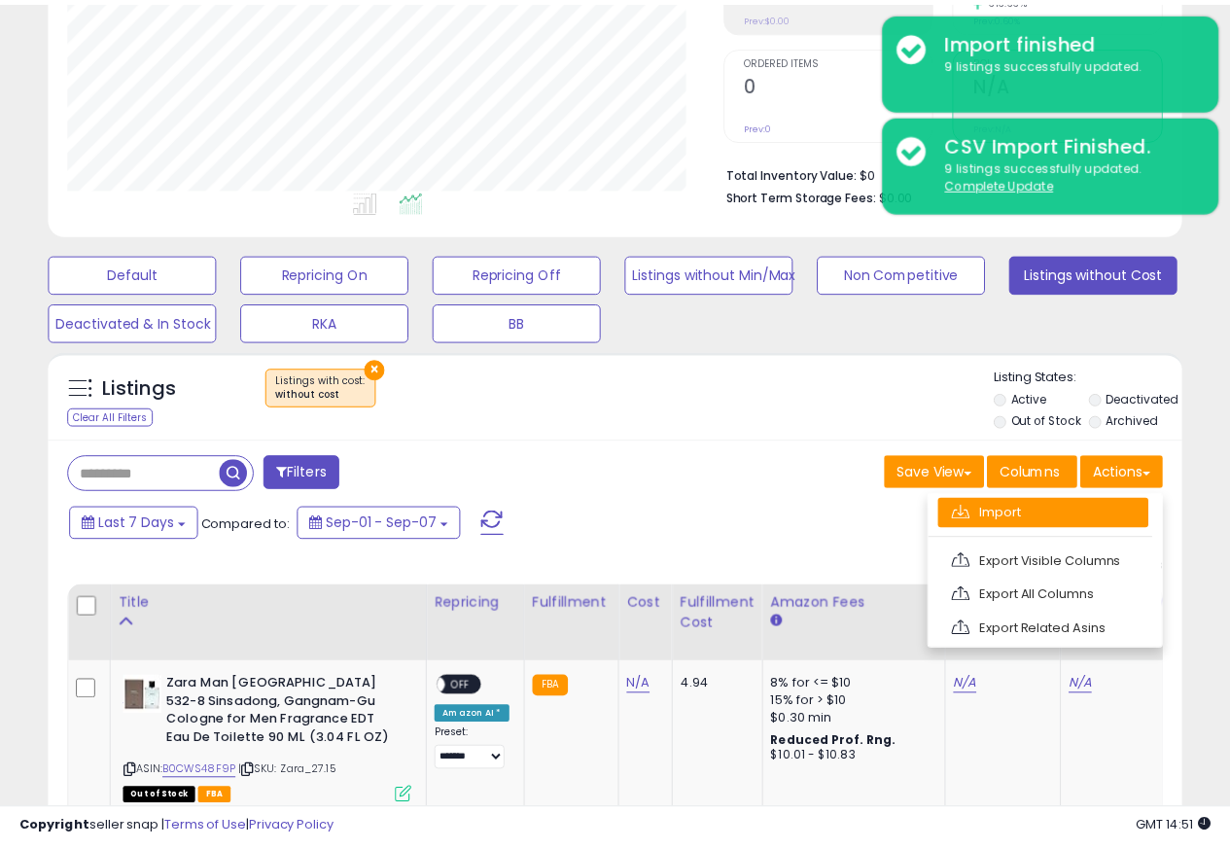
scroll to position [399, 663]
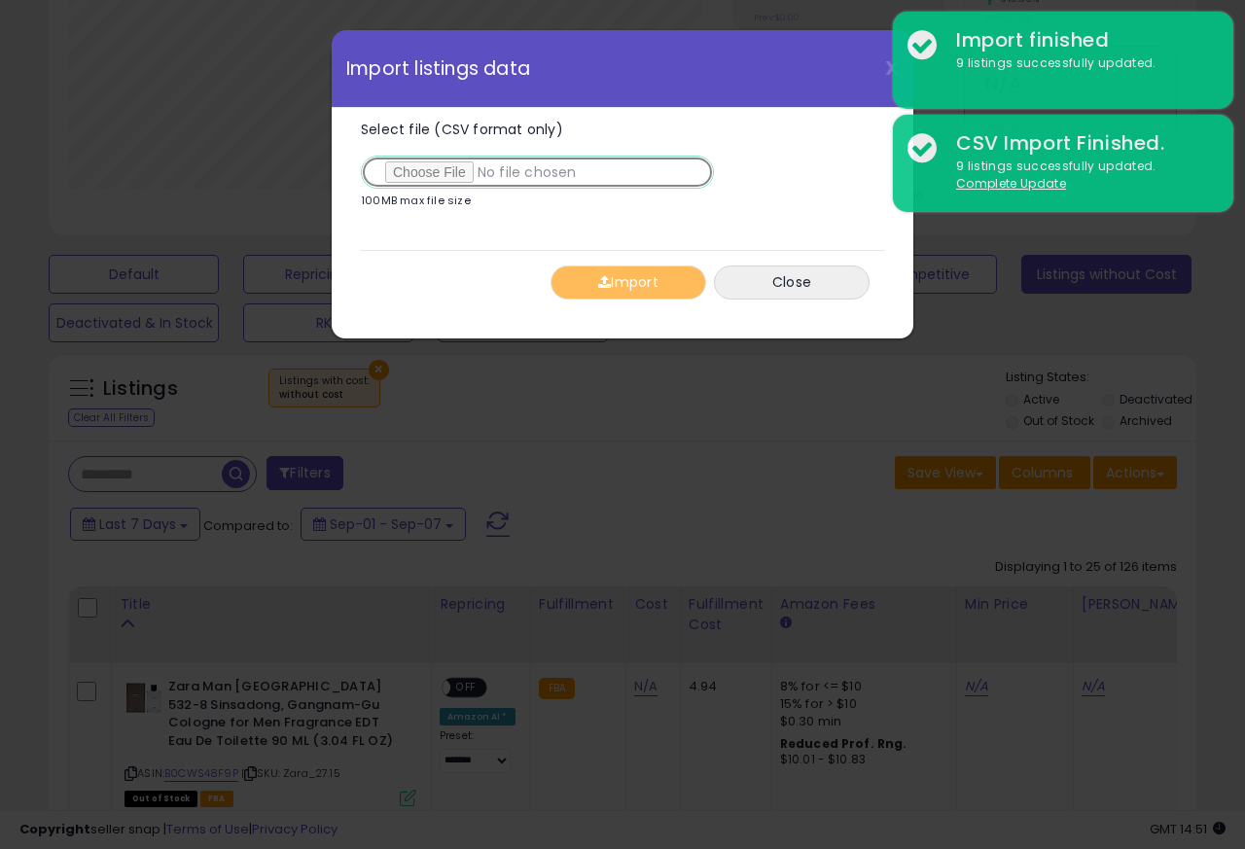
click at [440, 175] on input "Select file (CSV format only)" at bounding box center [537, 172] width 353 height 33
click at [428, 175] on input "Select file (CSV format only)" at bounding box center [537, 172] width 353 height 33
click at [438, 174] on input "Select file (CSV format only)" at bounding box center [537, 172] width 353 height 33
click at [430, 174] on input "Select file (CSV format only)" at bounding box center [537, 172] width 353 height 33
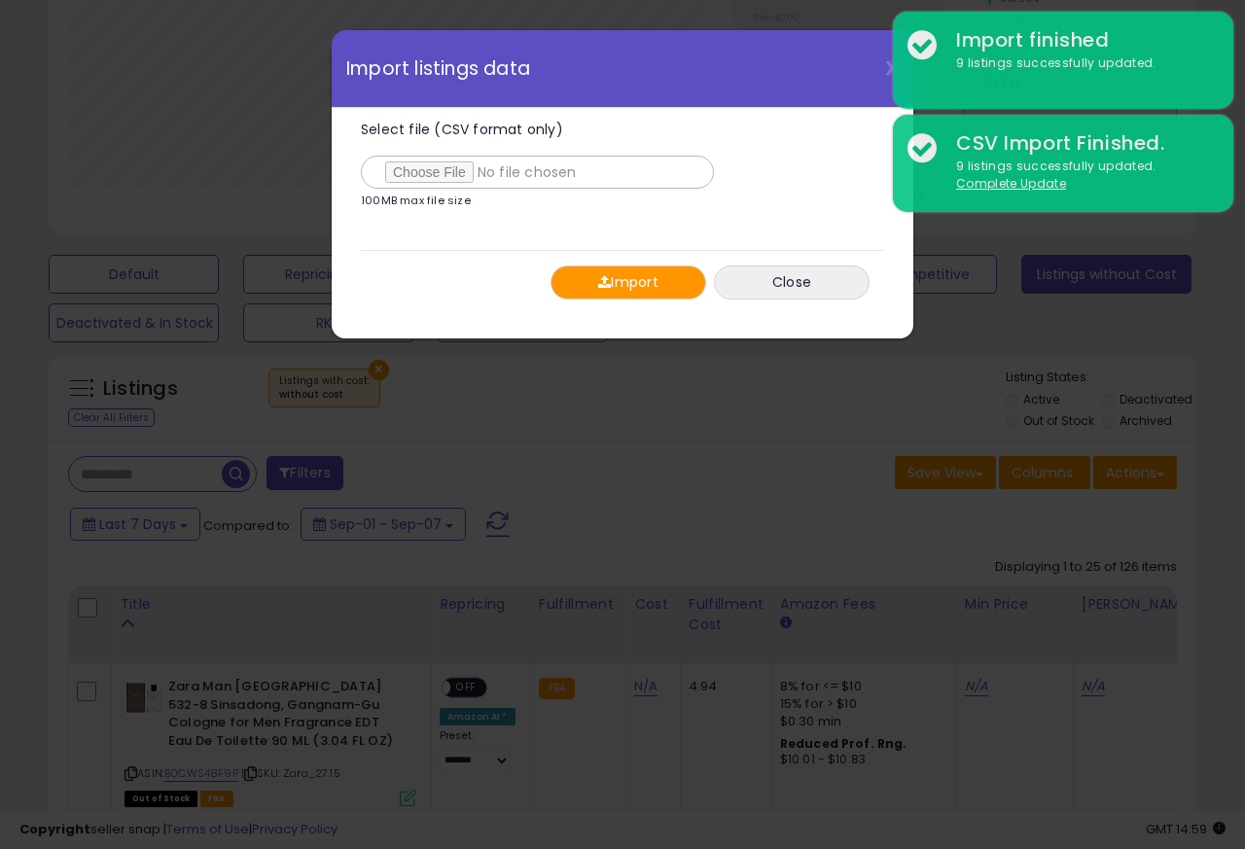
click at [609, 283] on button "Import" at bounding box center [628, 282] width 156 height 34
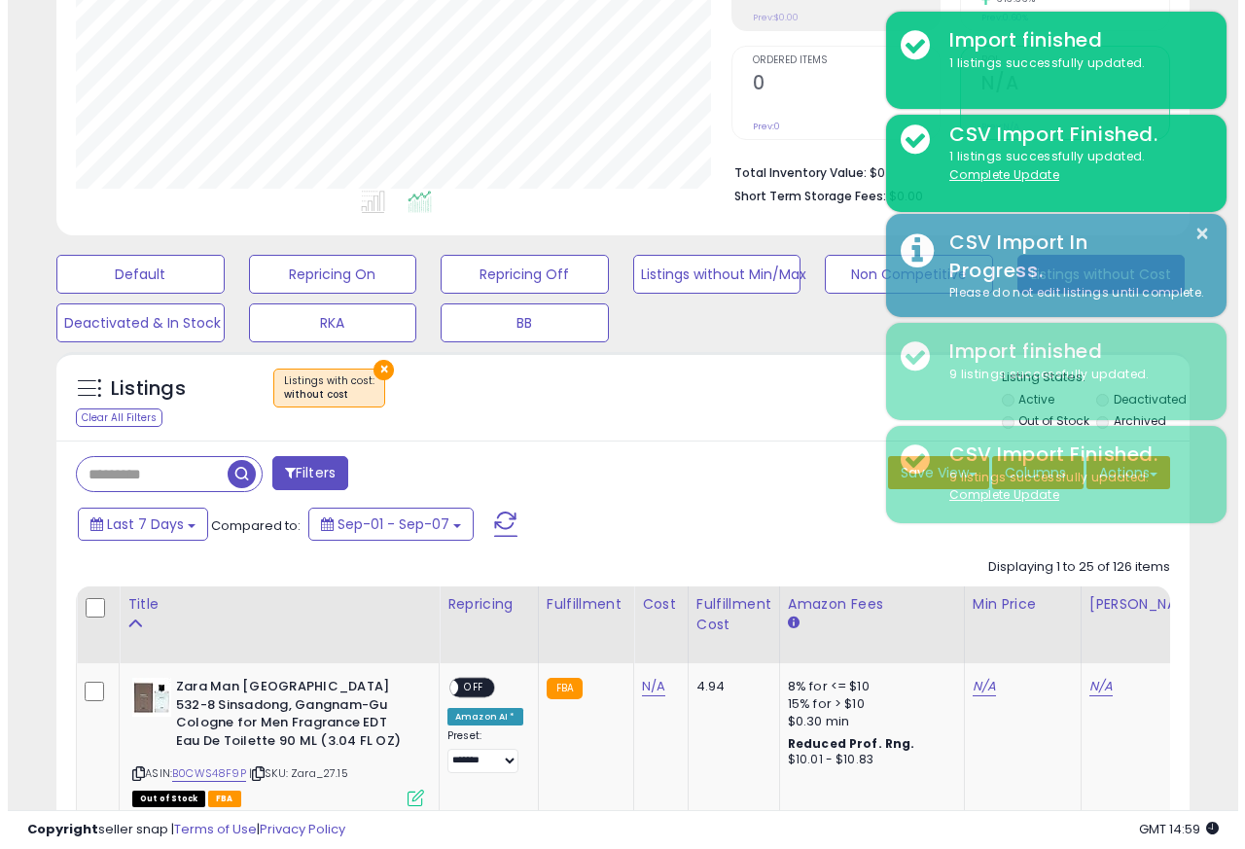
scroll to position [971964, 971707]
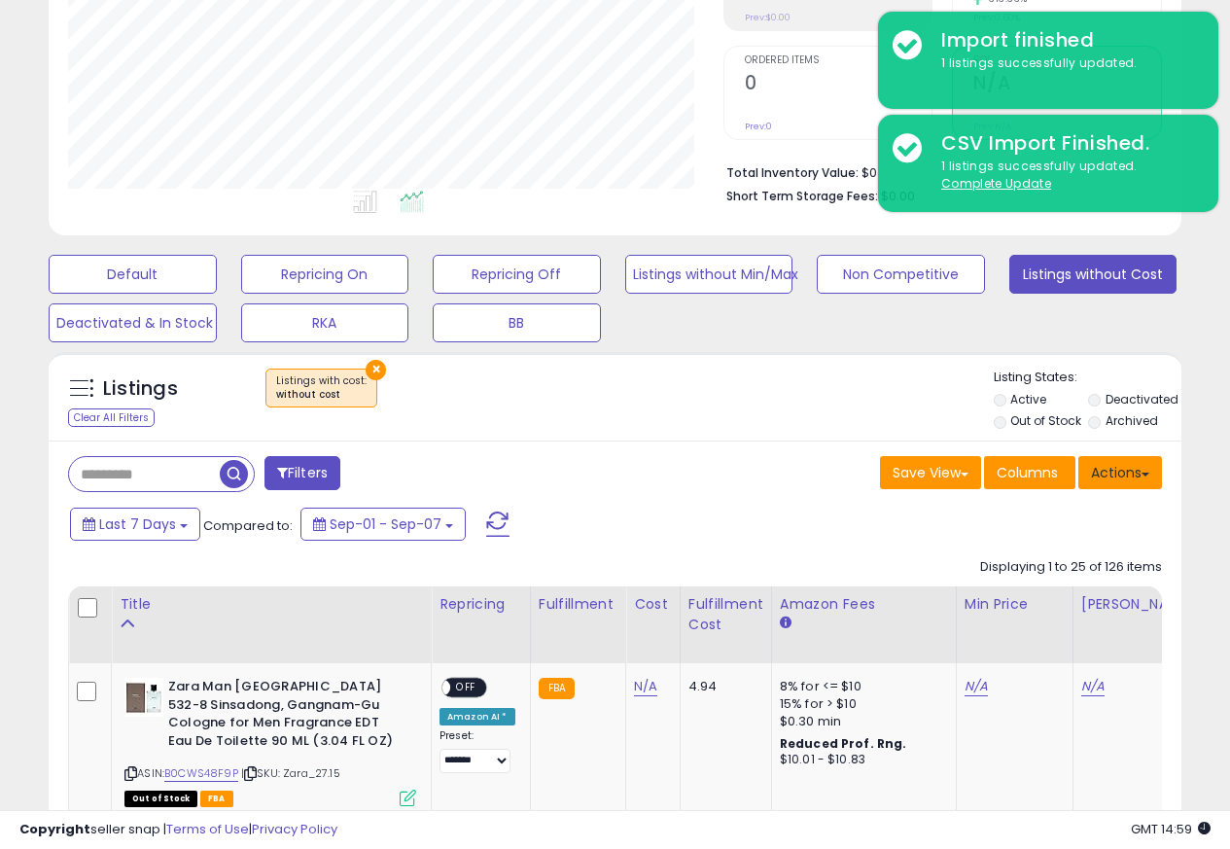
click at [1135, 476] on button "Actions" at bounding box center [1120, 472] width 84 height 33
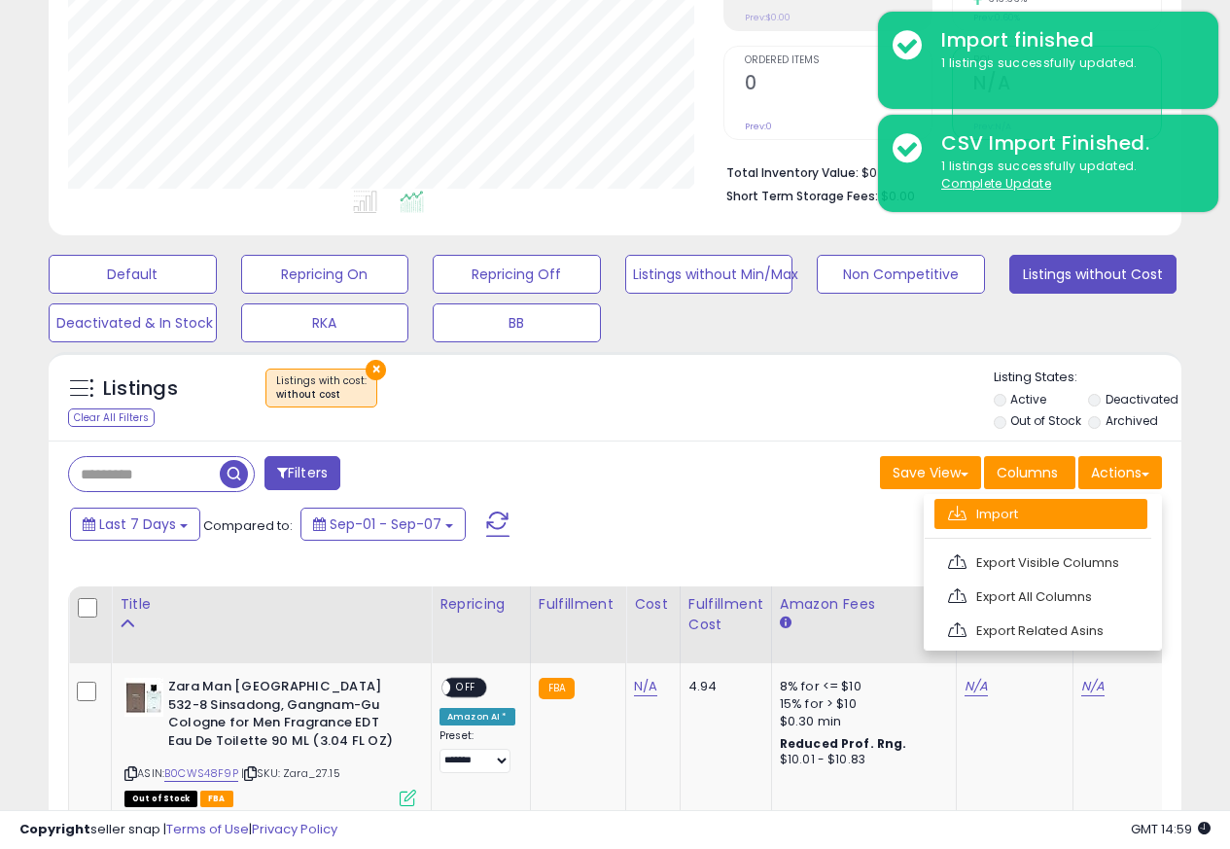
click at [969, 515] on link "Import" at bounding box center [1040, 514] width 213 height 30
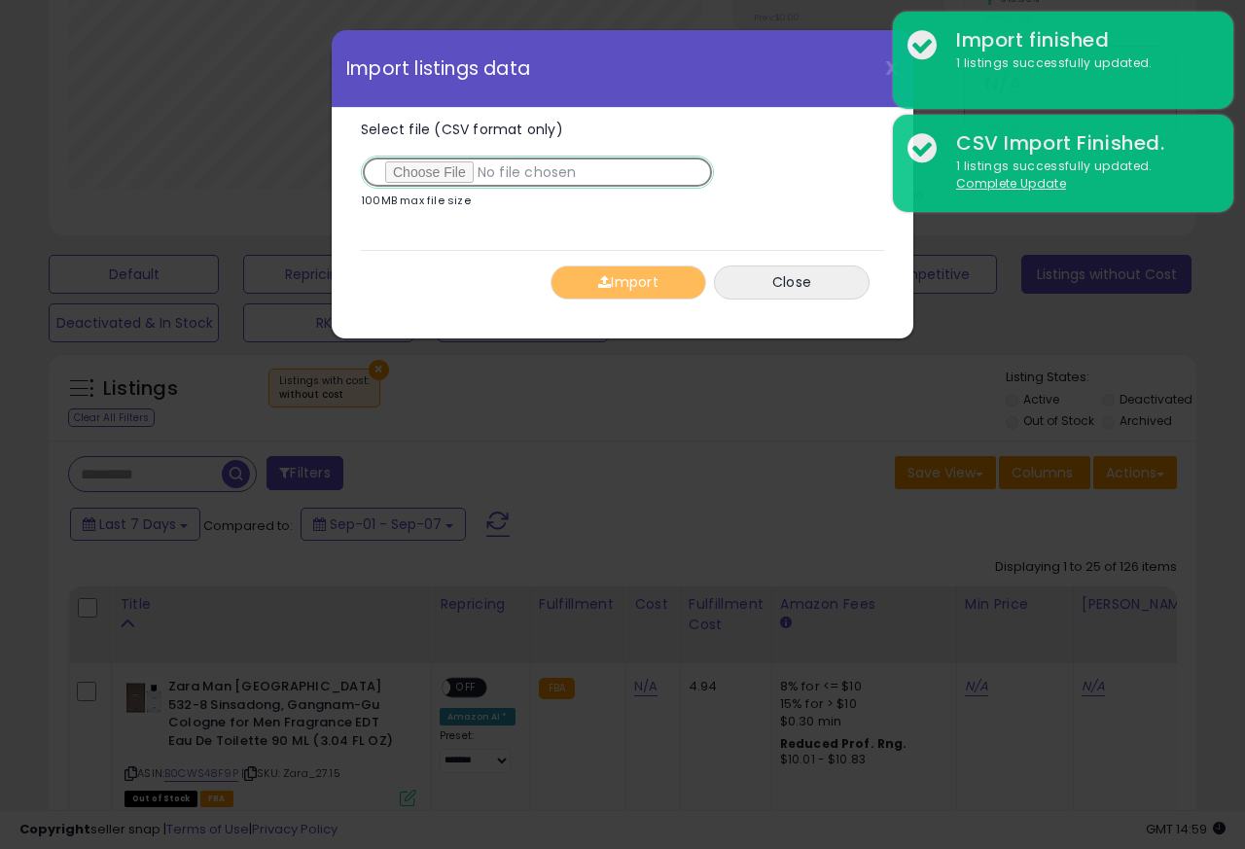
click at [435, 174] on input "Select file (CSV format only)" at bounding box center [537, 172] width 353 height 33
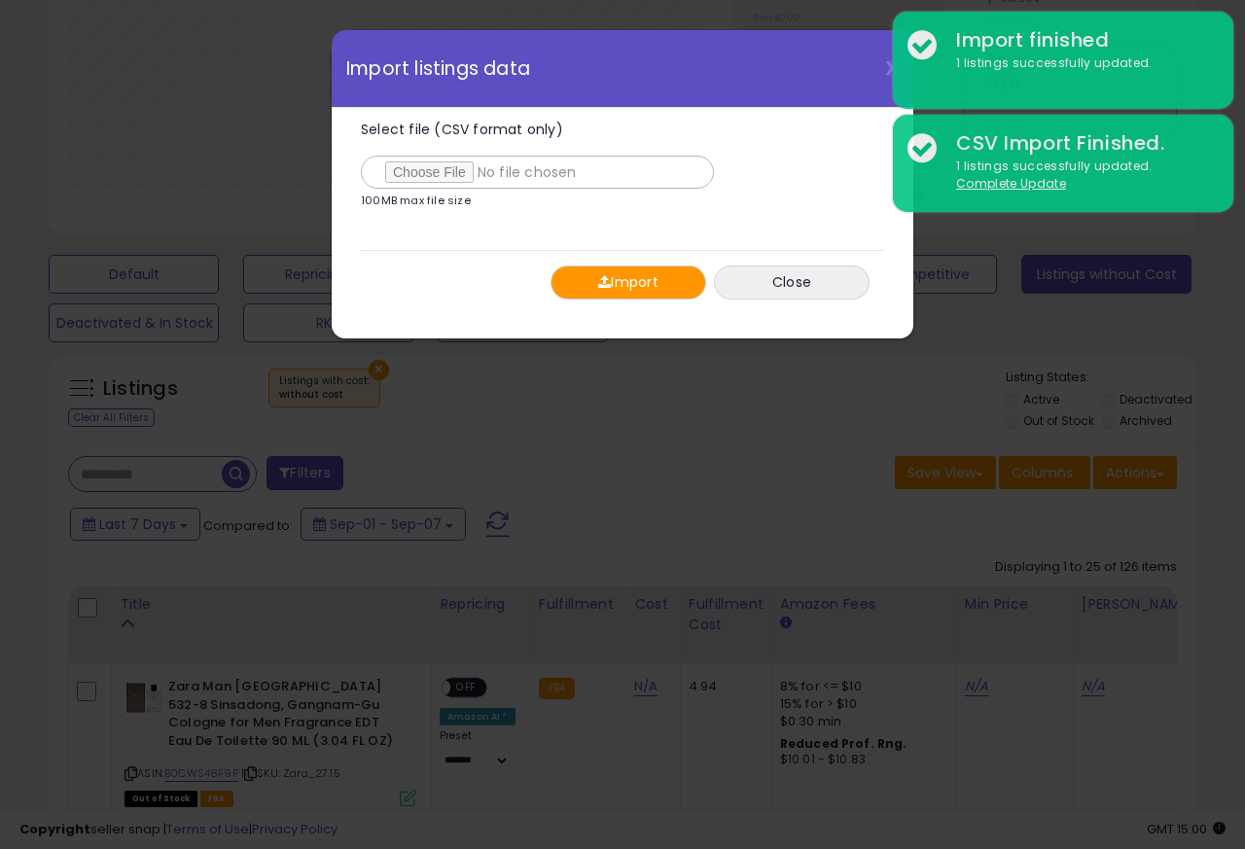
click at [609, 285] on button "Import" at bounding box center [628, 282] width 156 height 34
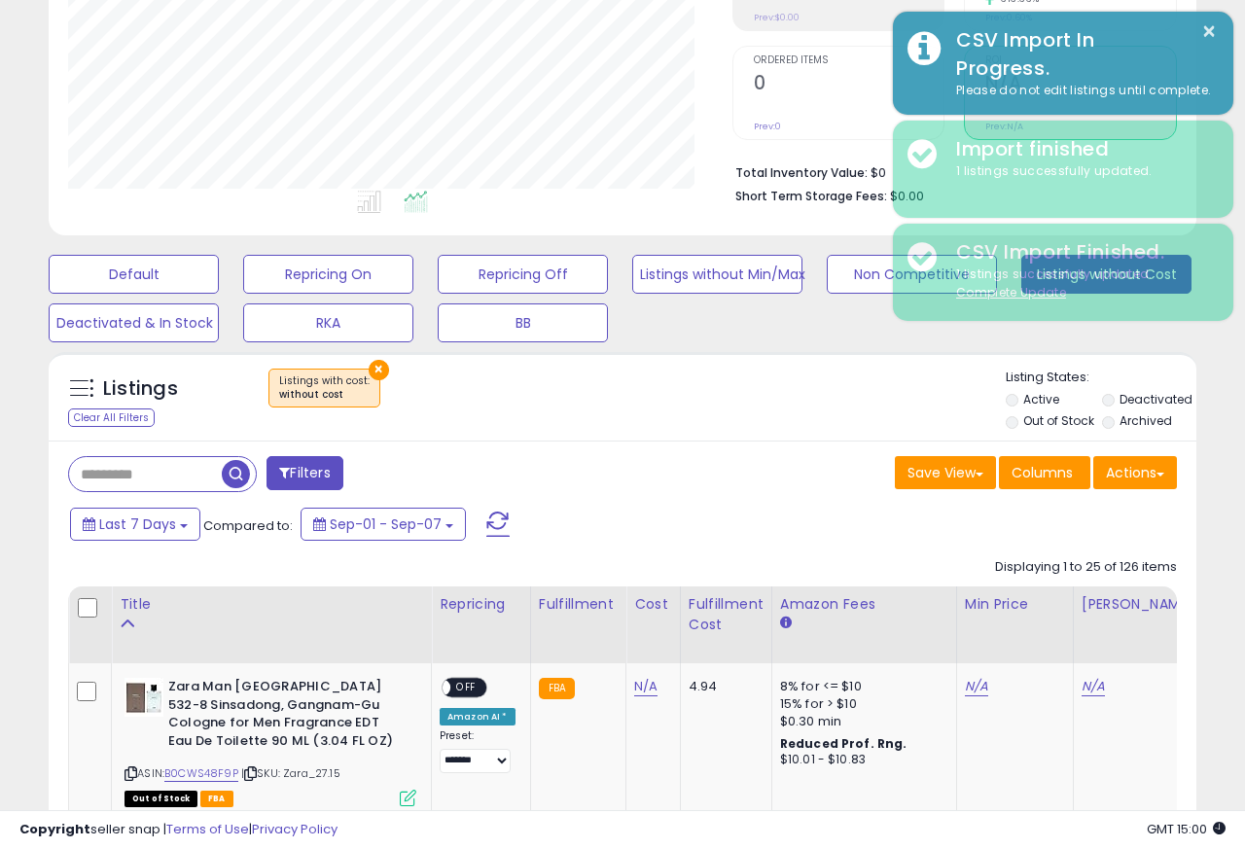
scroll to position [971964, 971707]
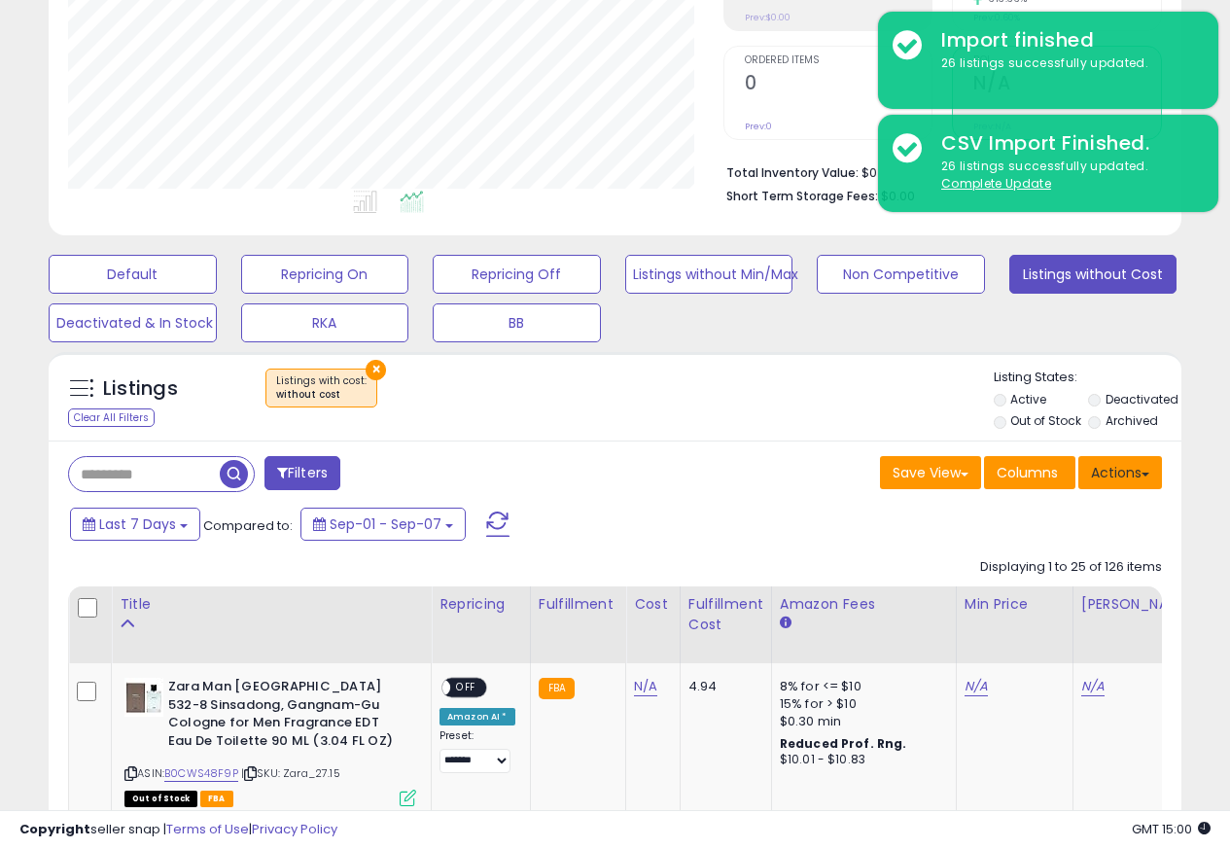
click at [1133, 475] on button "Actions" at bounding box center [1120, 472] width 84 height 33
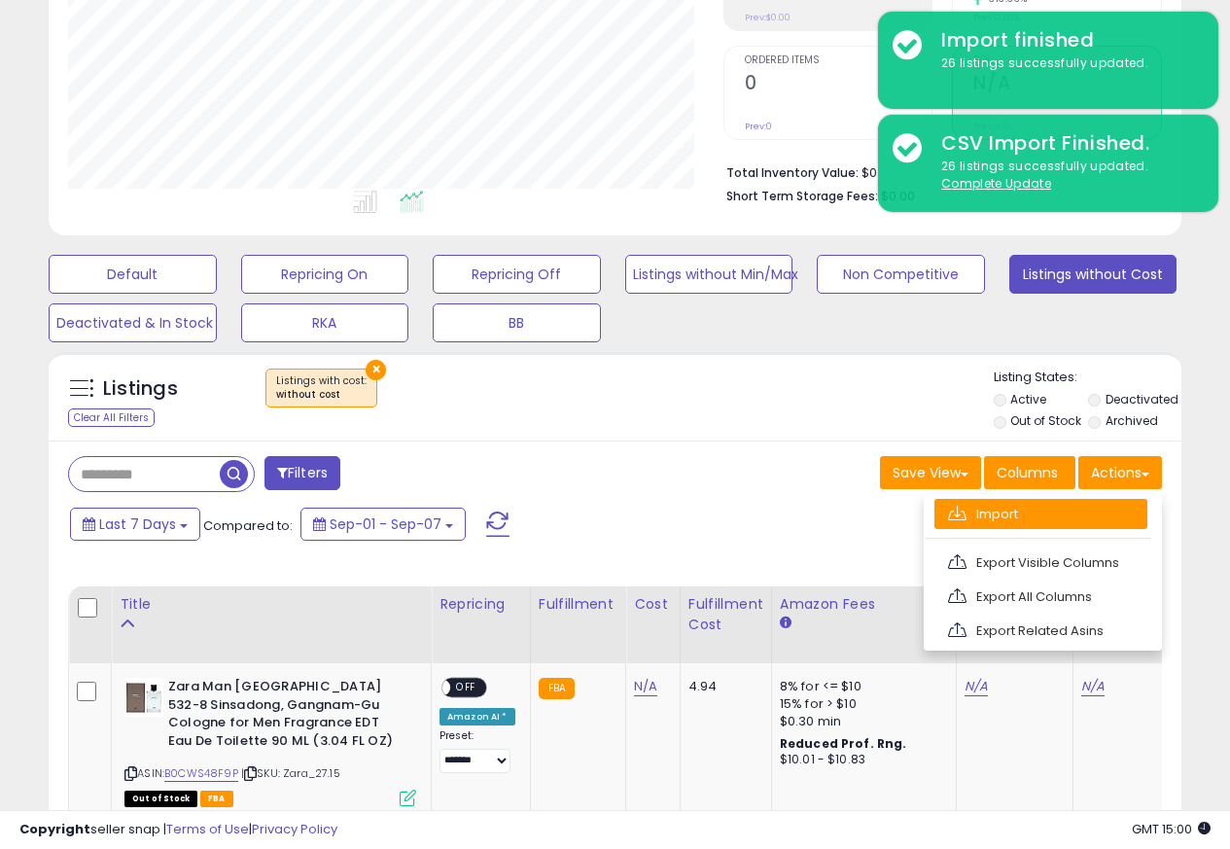
click at [972, 515] on link "Import" at bounding box center [1040, 514] width 213 height 30
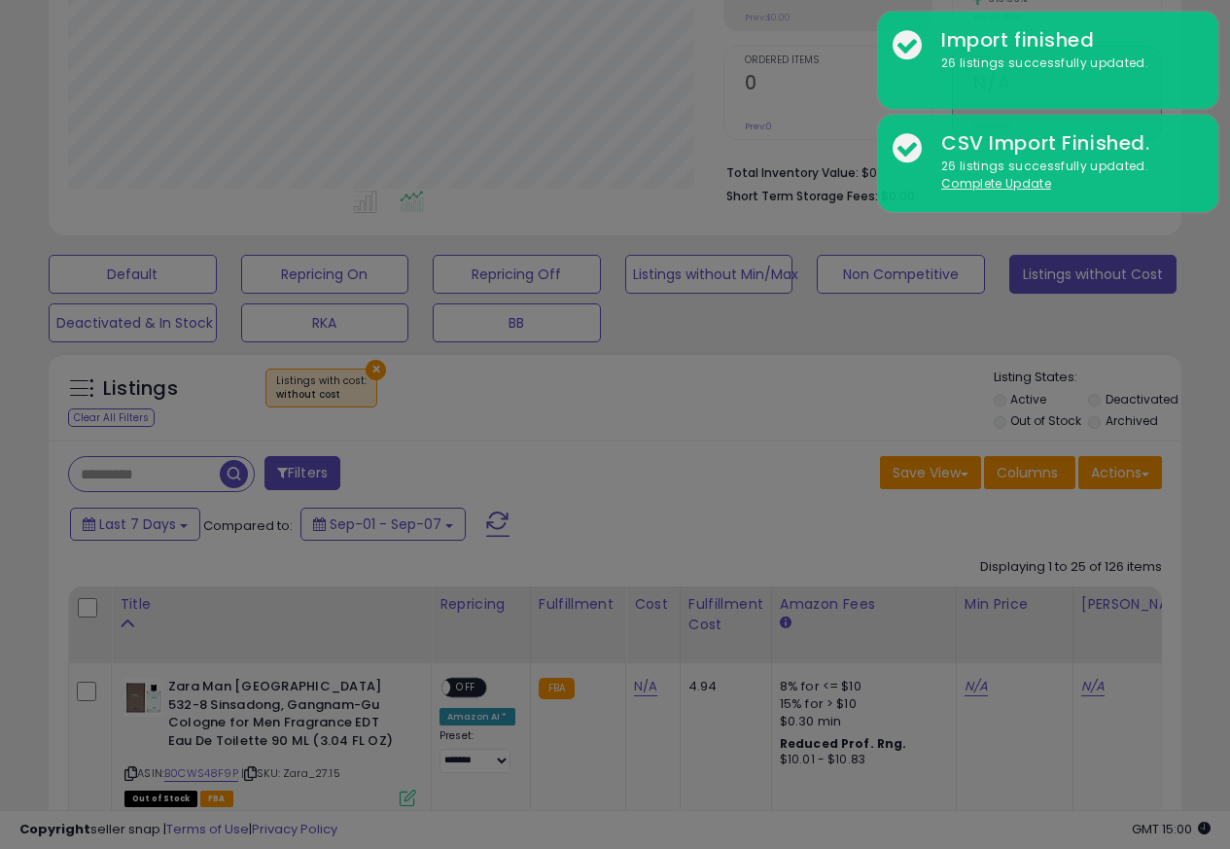
scroll to position [399, 663]
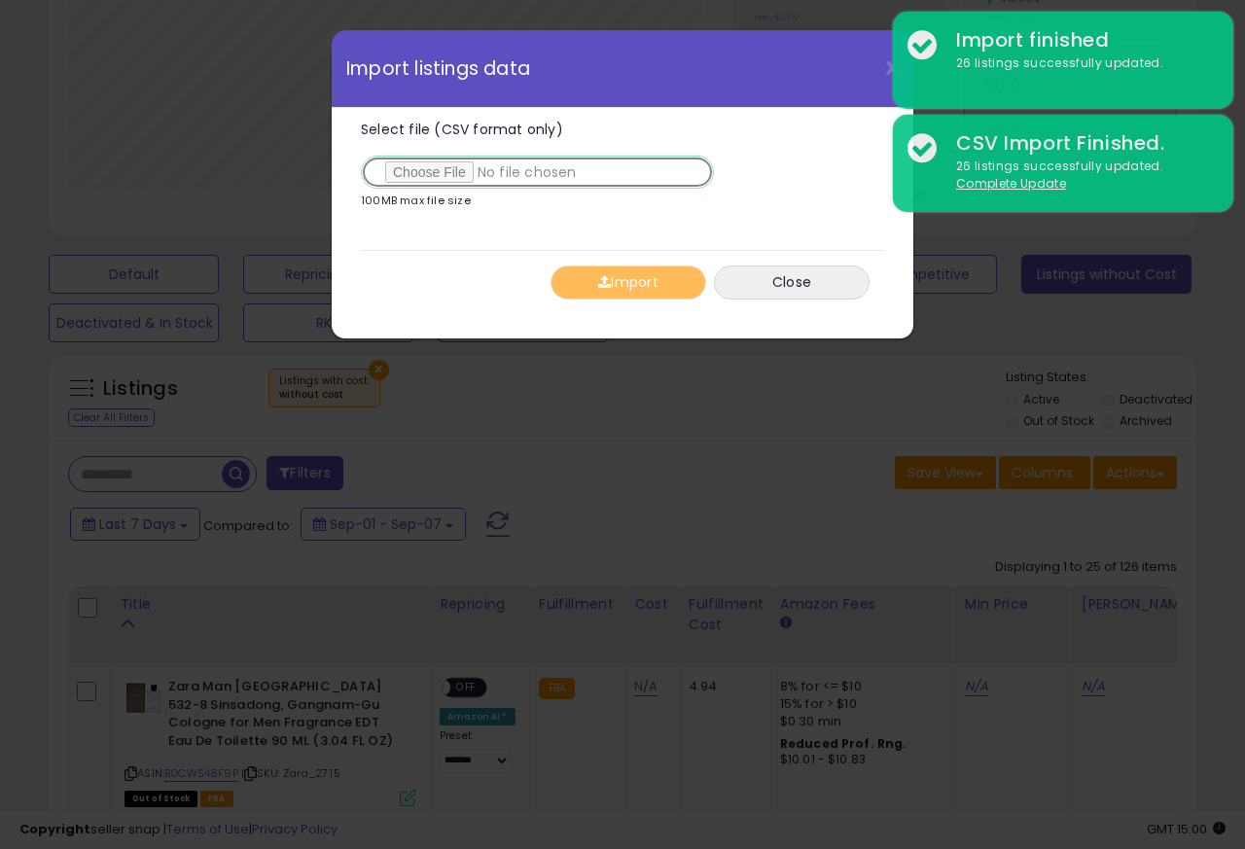
click at [428, 174] on input "Select file (CSV format only)" at bounding box center [537, 172] width 353 height 33
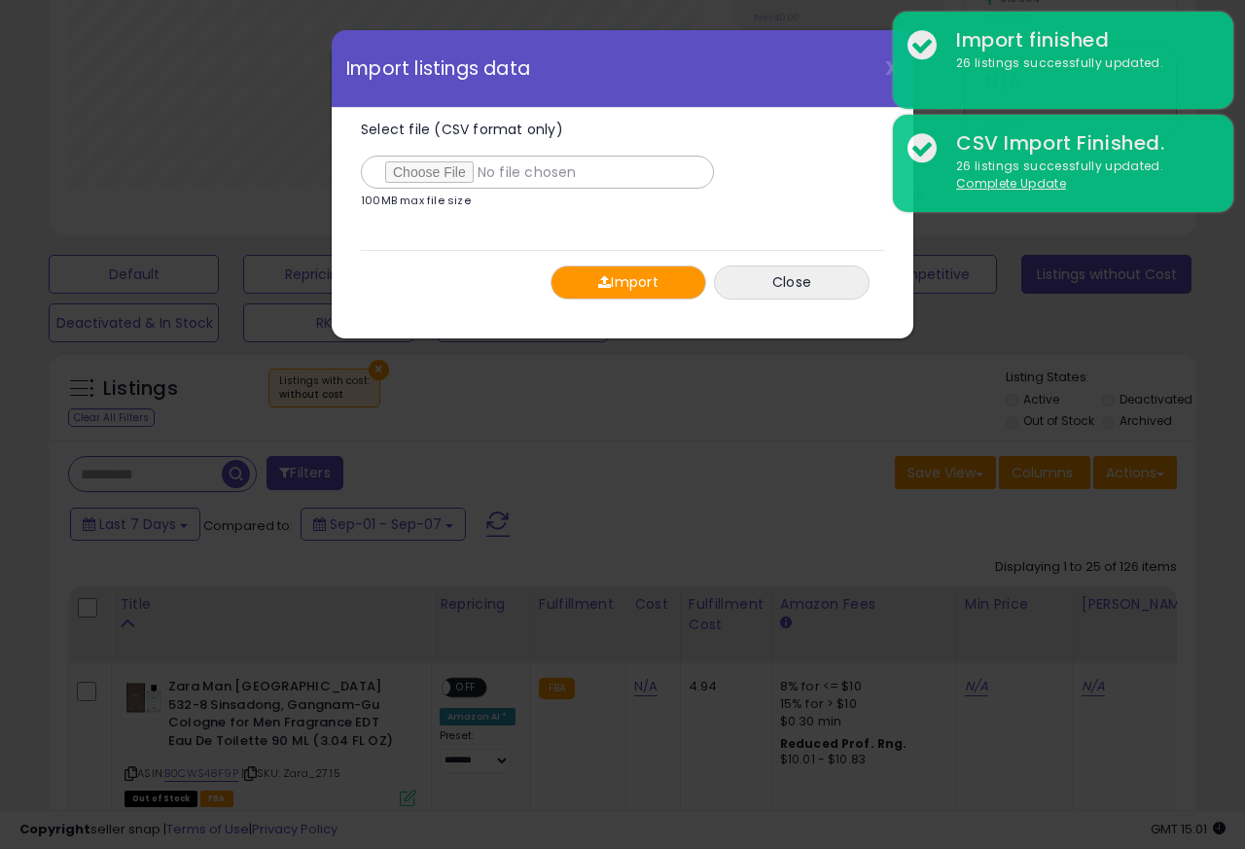
click at [611, 285] on button "Import" at bounding box center [628, 282] width 156 height 34
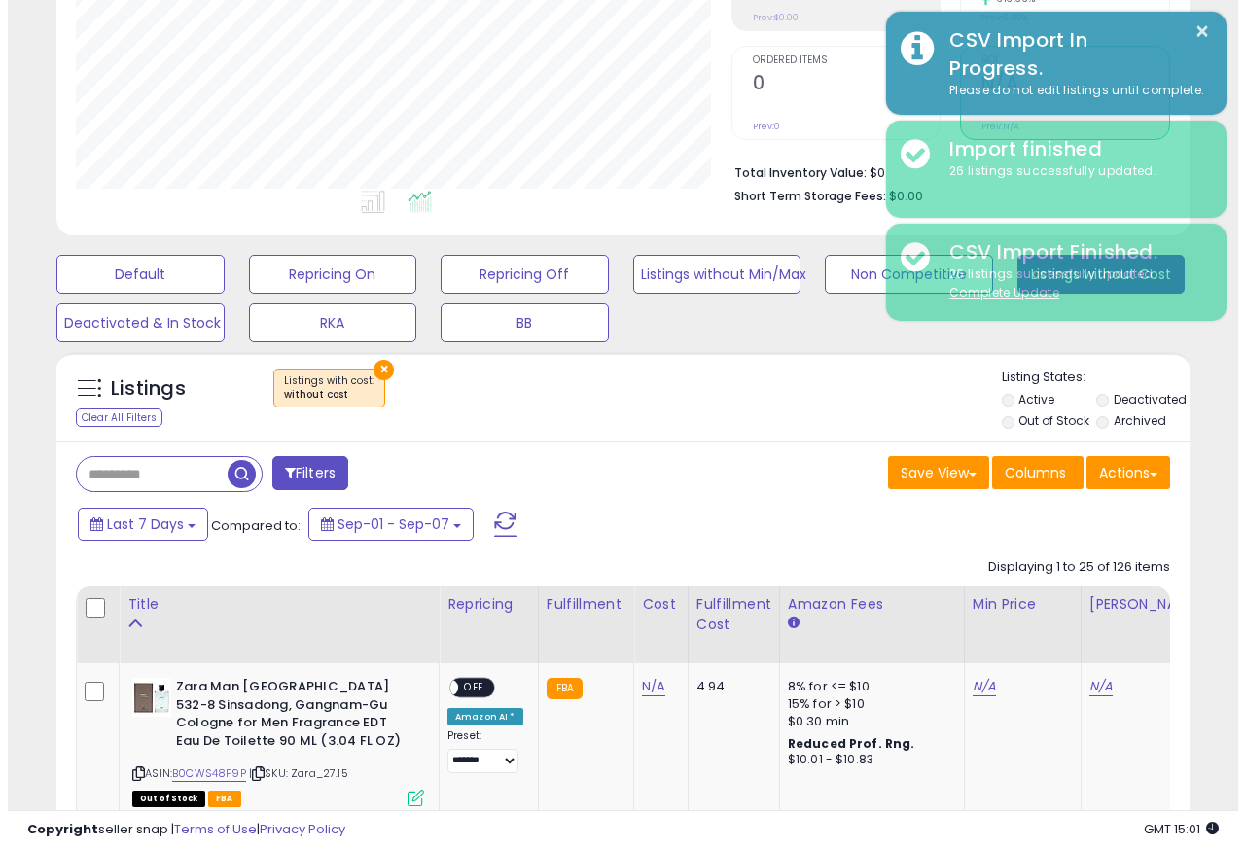
scroll to position [971964, 971707]
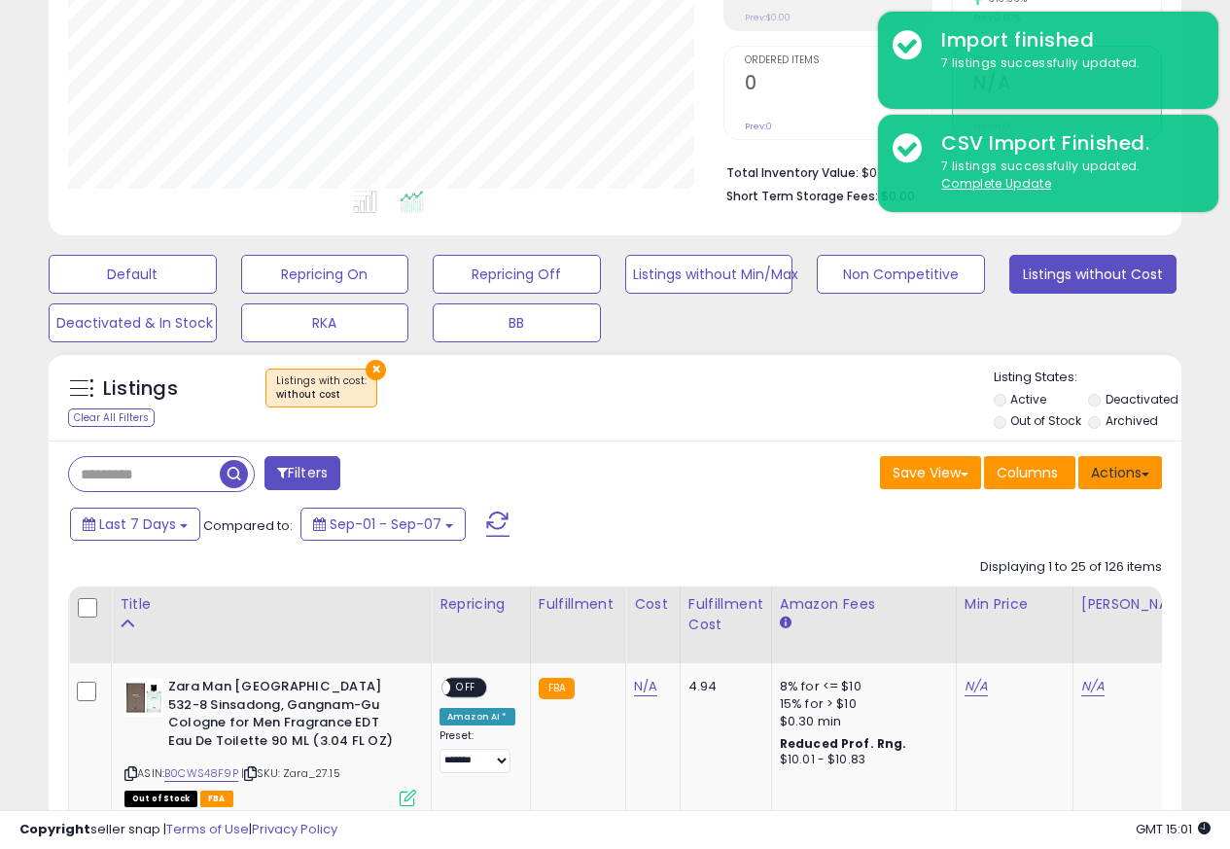
click at [1130, 476] on button "Actions" at bounding box center [1120, 472] width 84 height 33
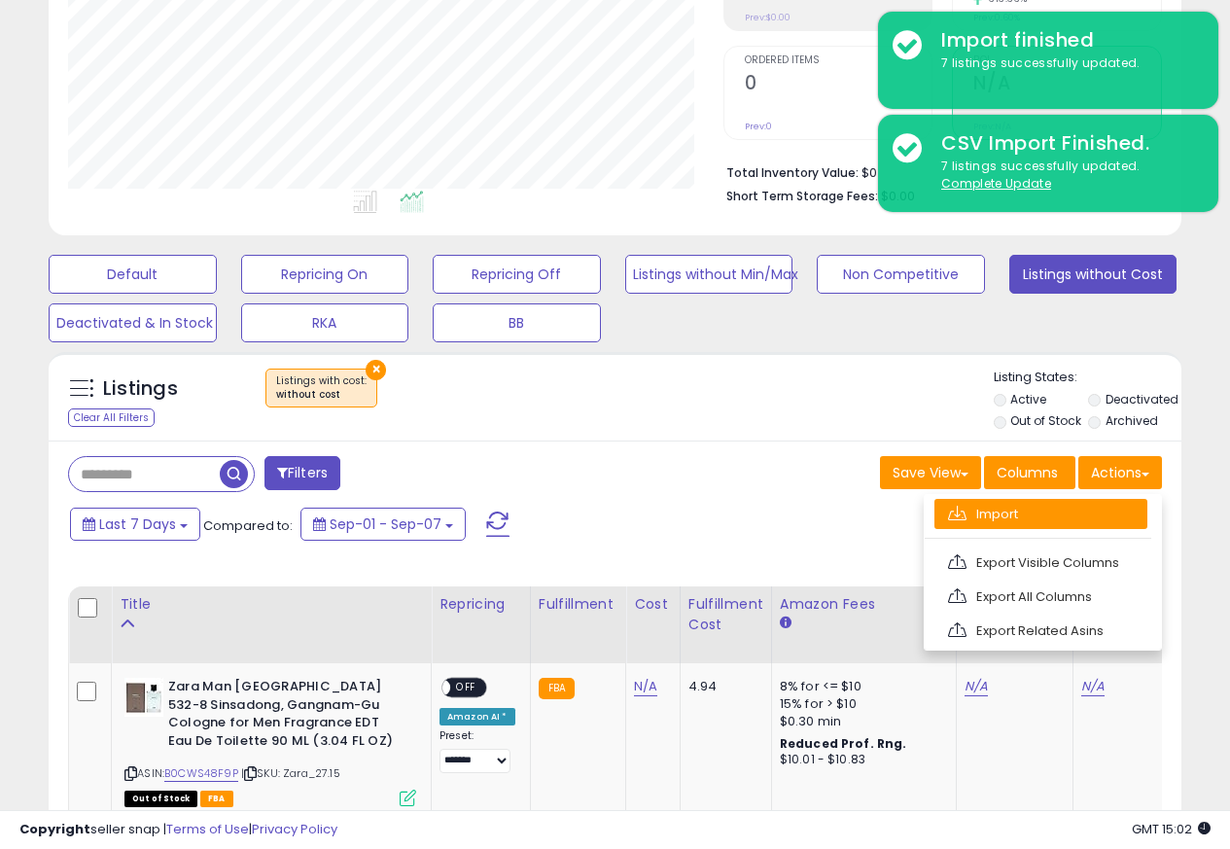
click at [973, 515] on link "Import" at bounding box center [1040, 514] width 213 height 30
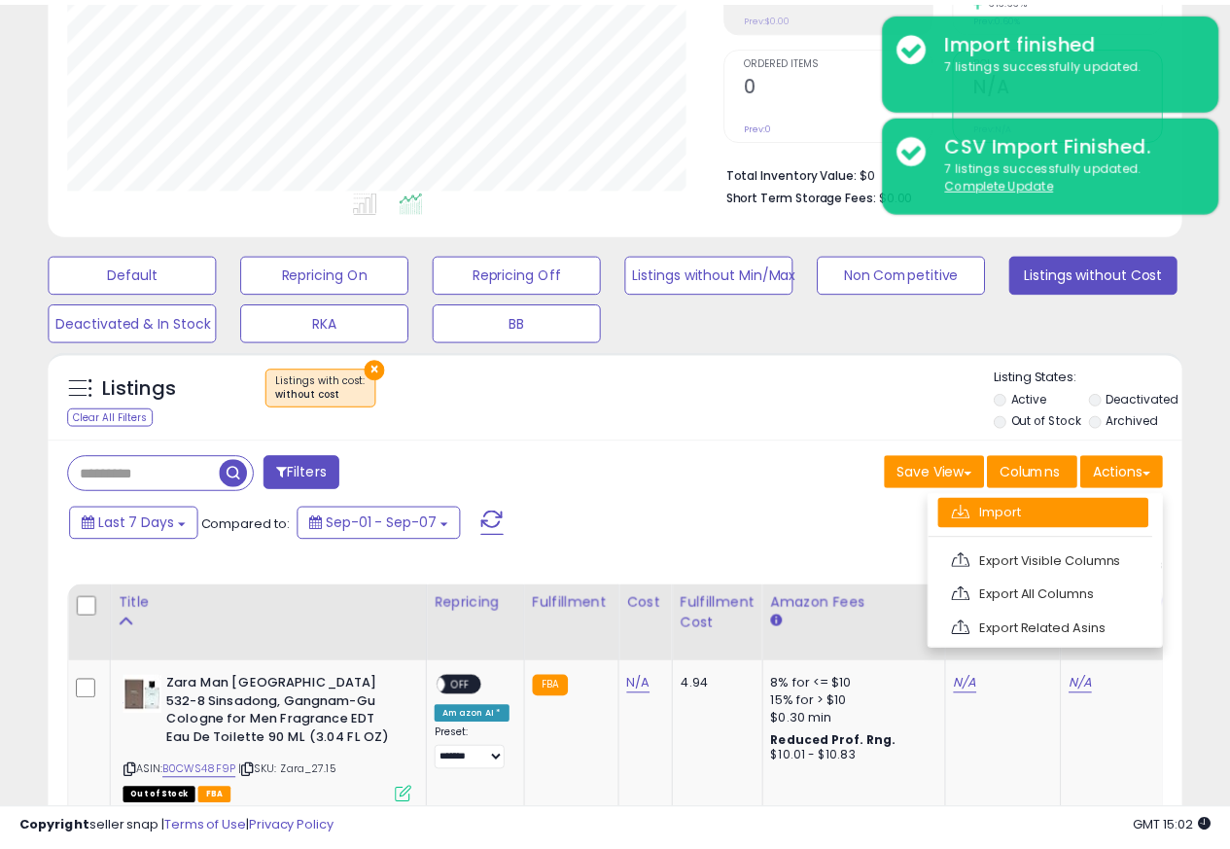
scroll to position [399, 663]
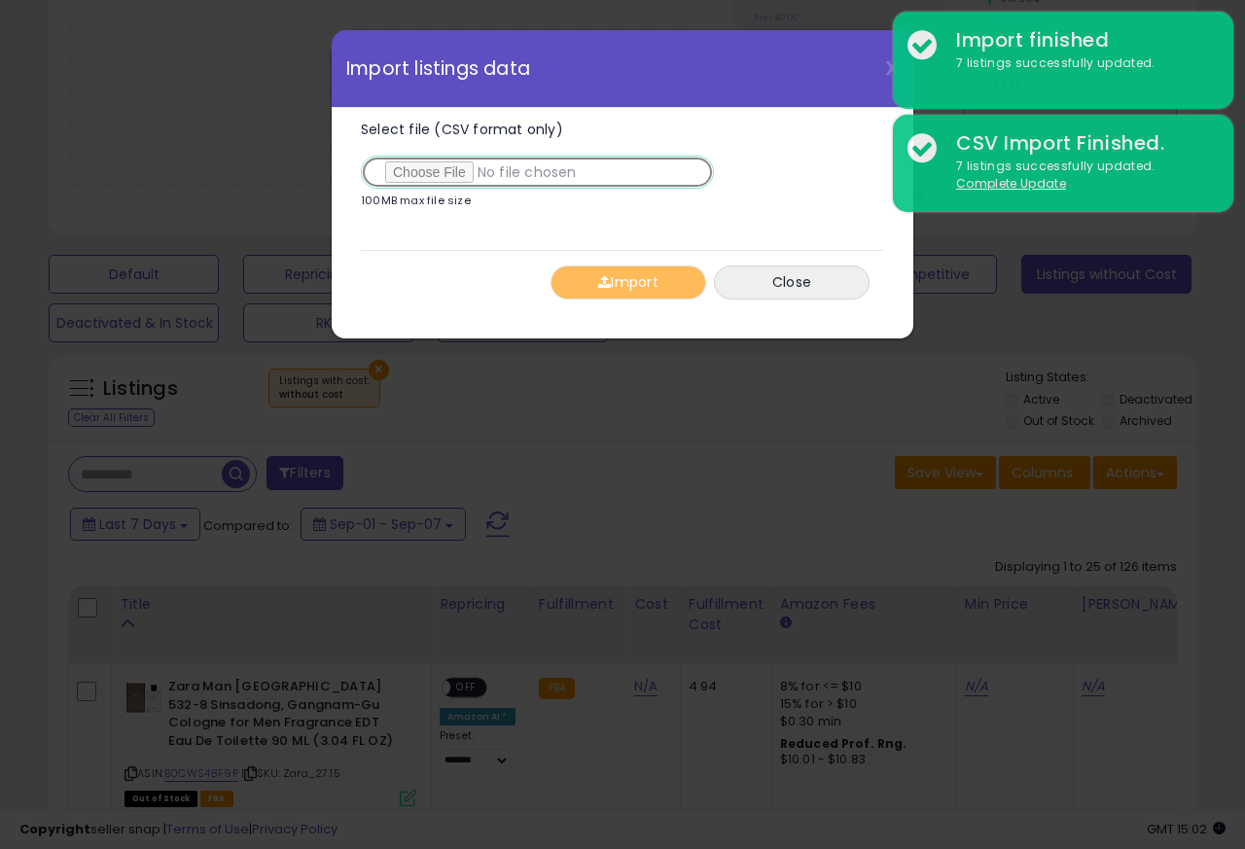
click at [431, 174] on input "Select file (CSV format only)" at bounding box center [537, 172] width 353 height 33
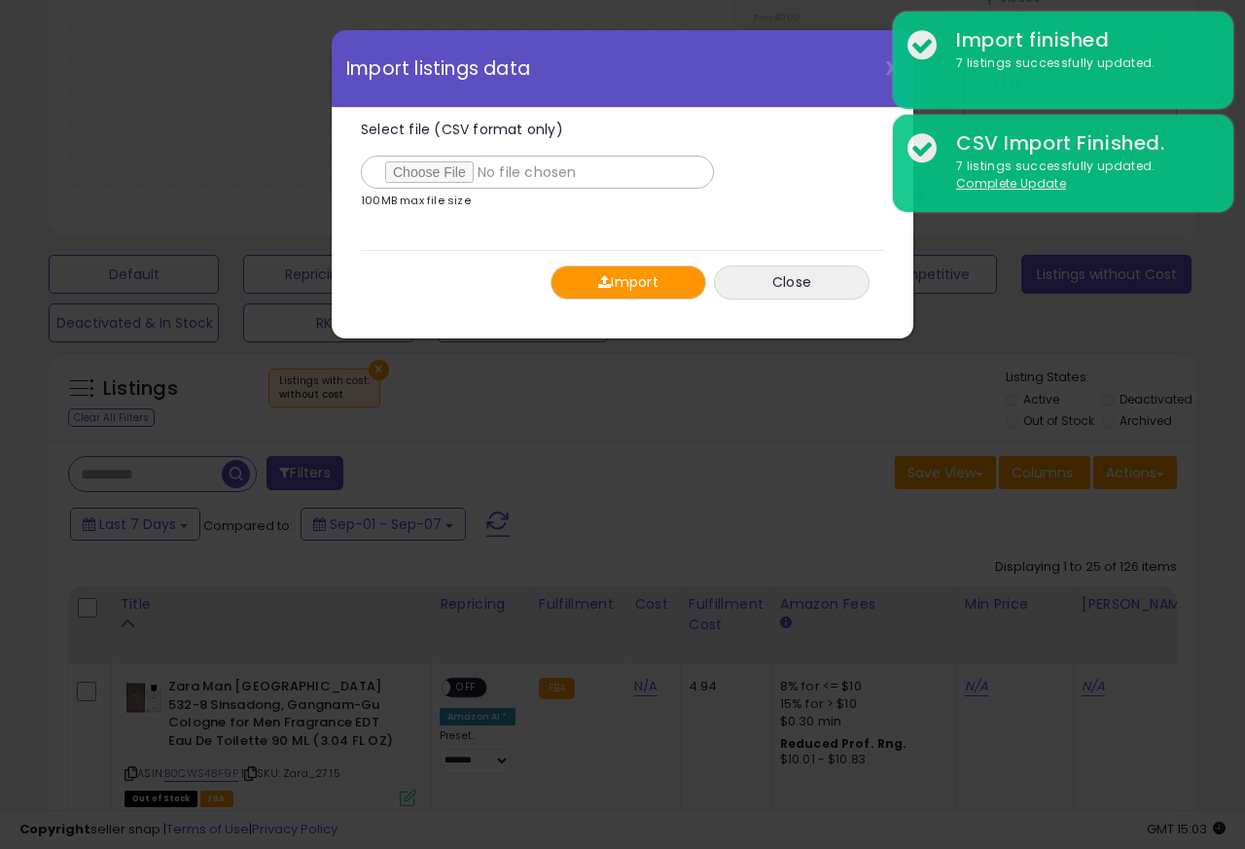
click at [608, 283] on span "button" at bounding box center [604, 282] width 13 height 14
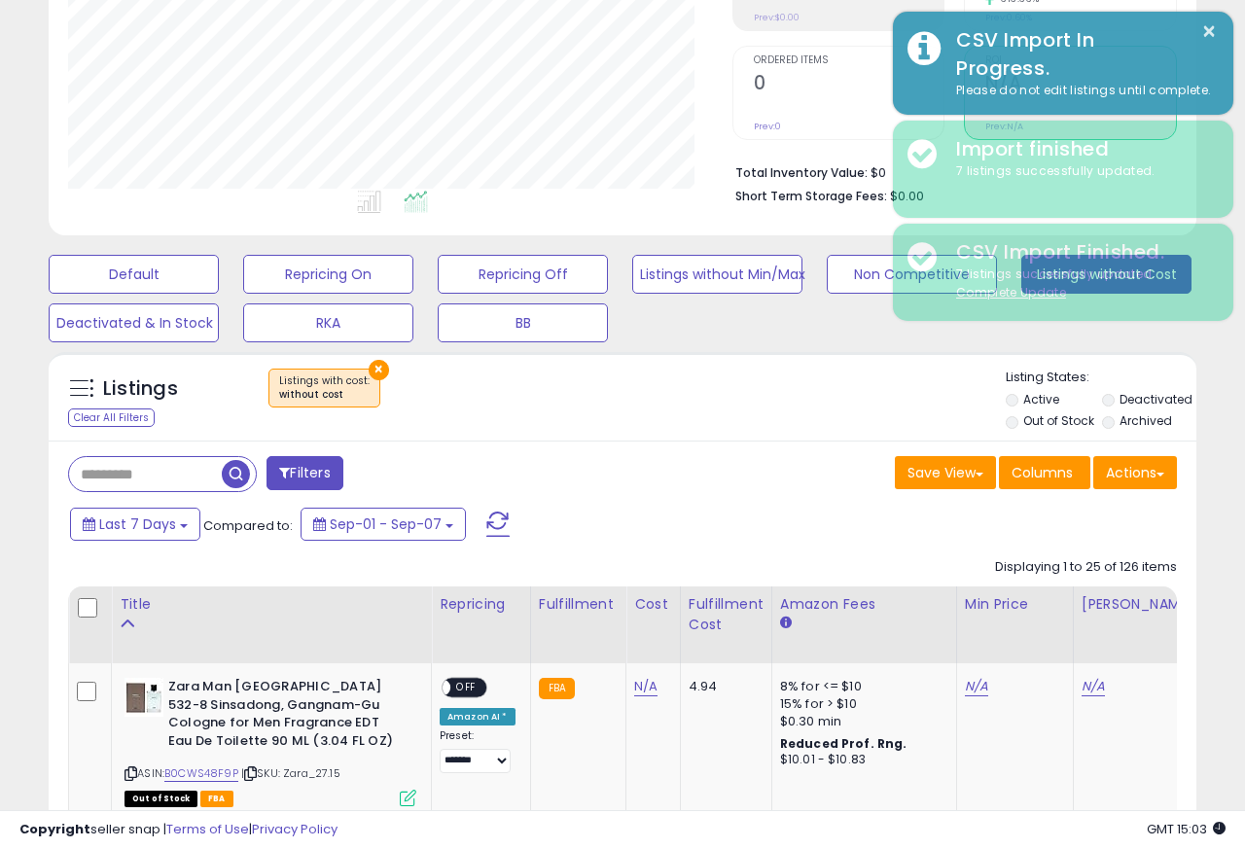
scroll to position [971964, 971707]
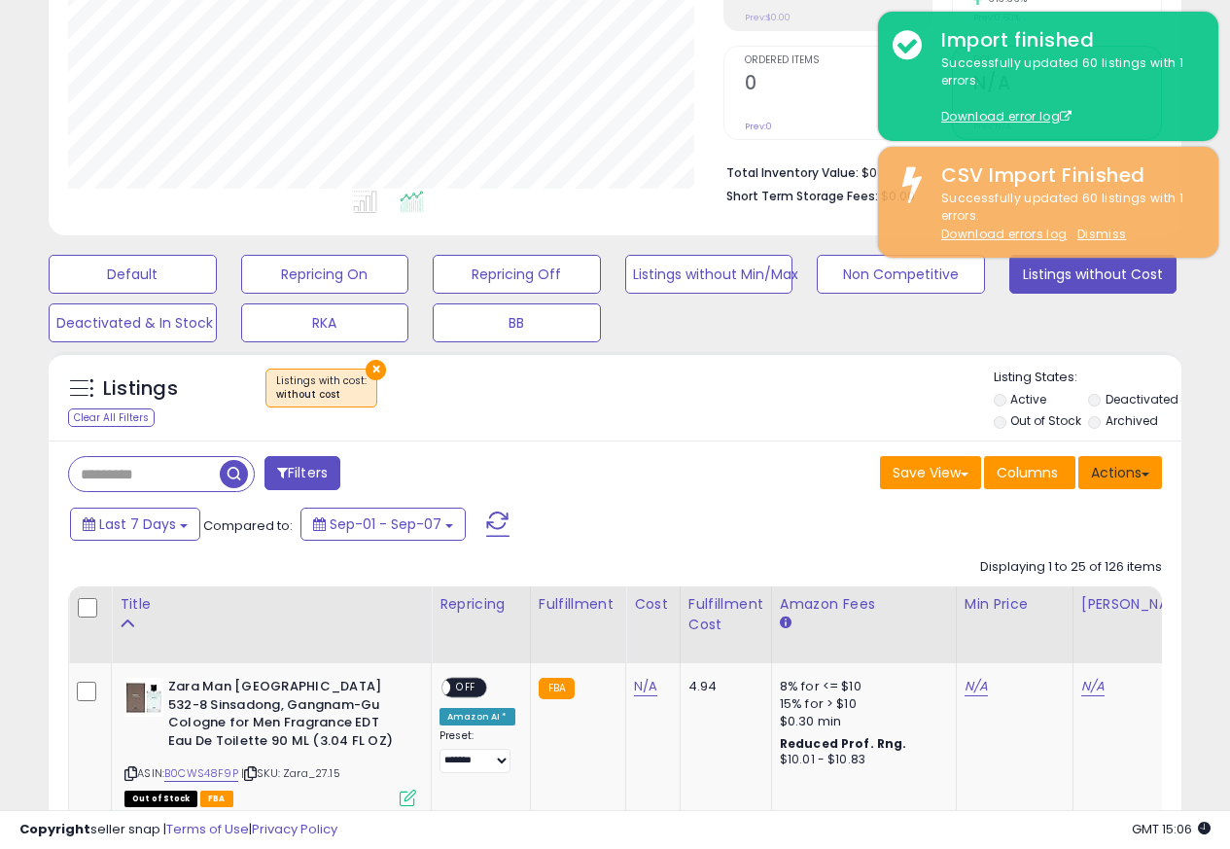
click at [1131, 476] on button "Actions" at bounding box center [1120, 472] width 84 height 33
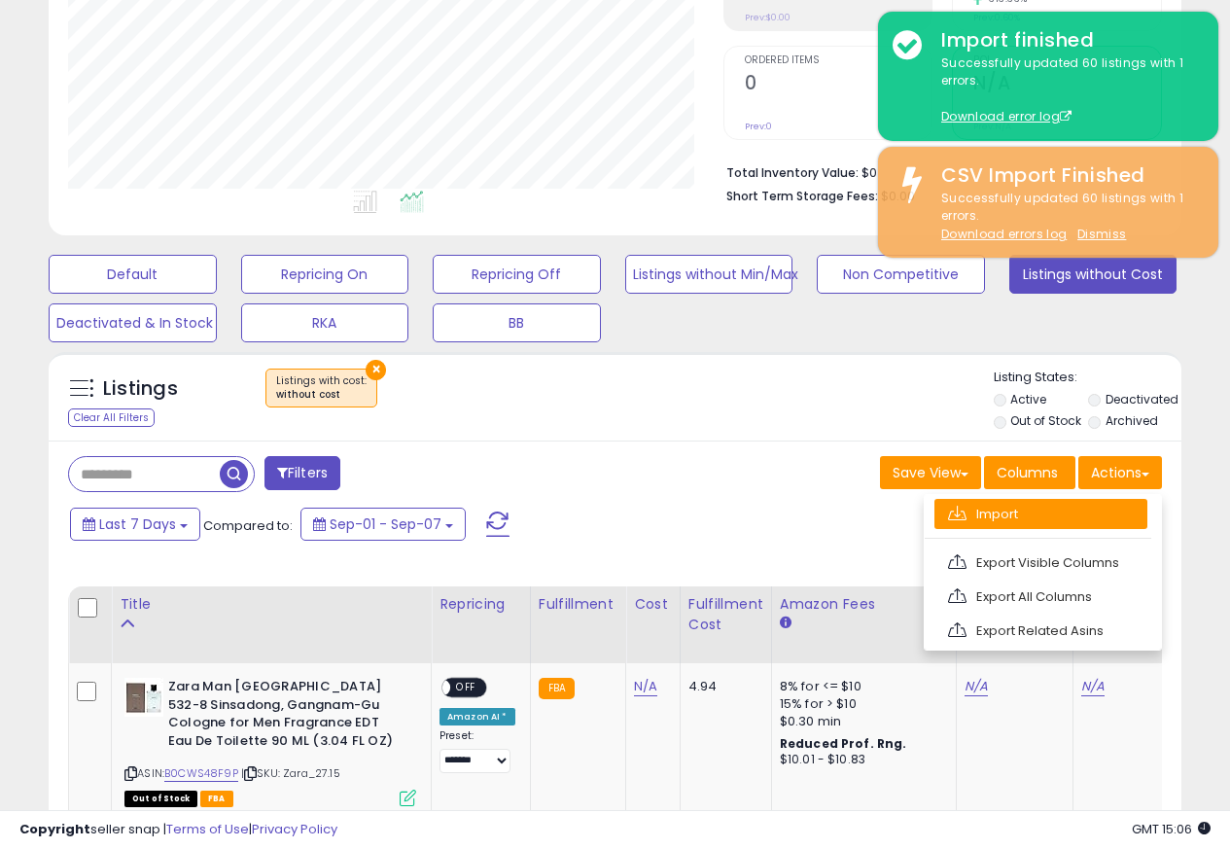
click at [977, 516] on link "Import" at bounding box center [1040, 514] width 213 height 30
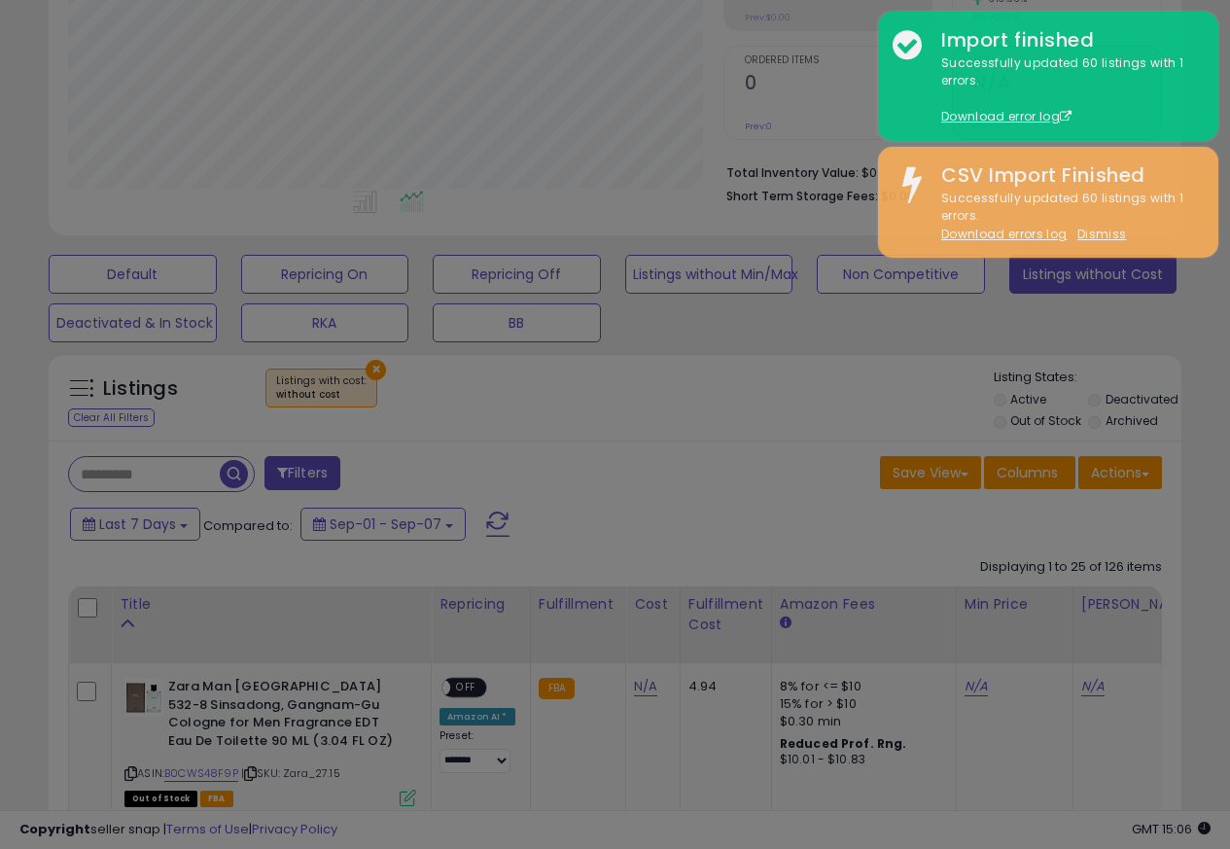
scroll to position [399, 663]
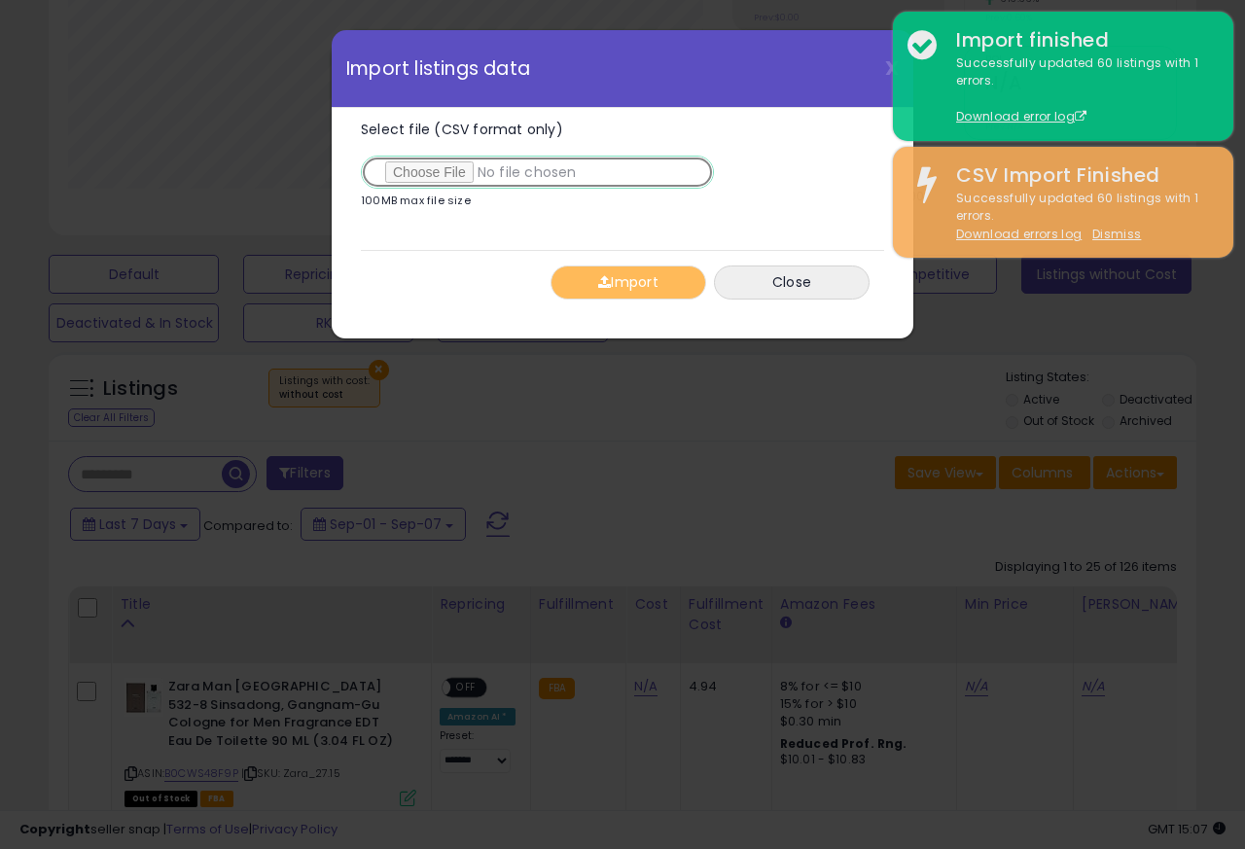
click at [435, 175] on input "Select file (CSV format only)" at bounding box center [537, 172] width 353 height 33
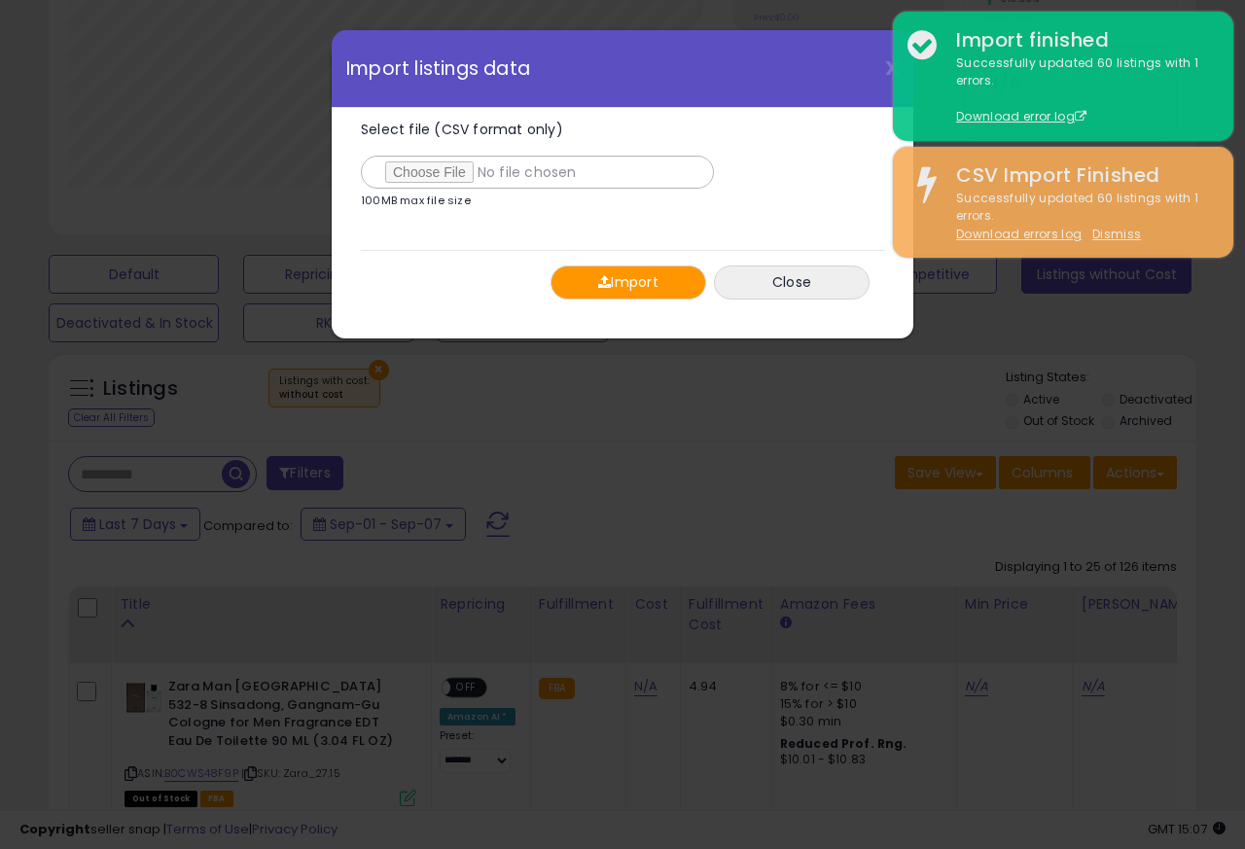
click at [619, 282] on button "Import" at bounding box center [628, 282] width 156 height 34
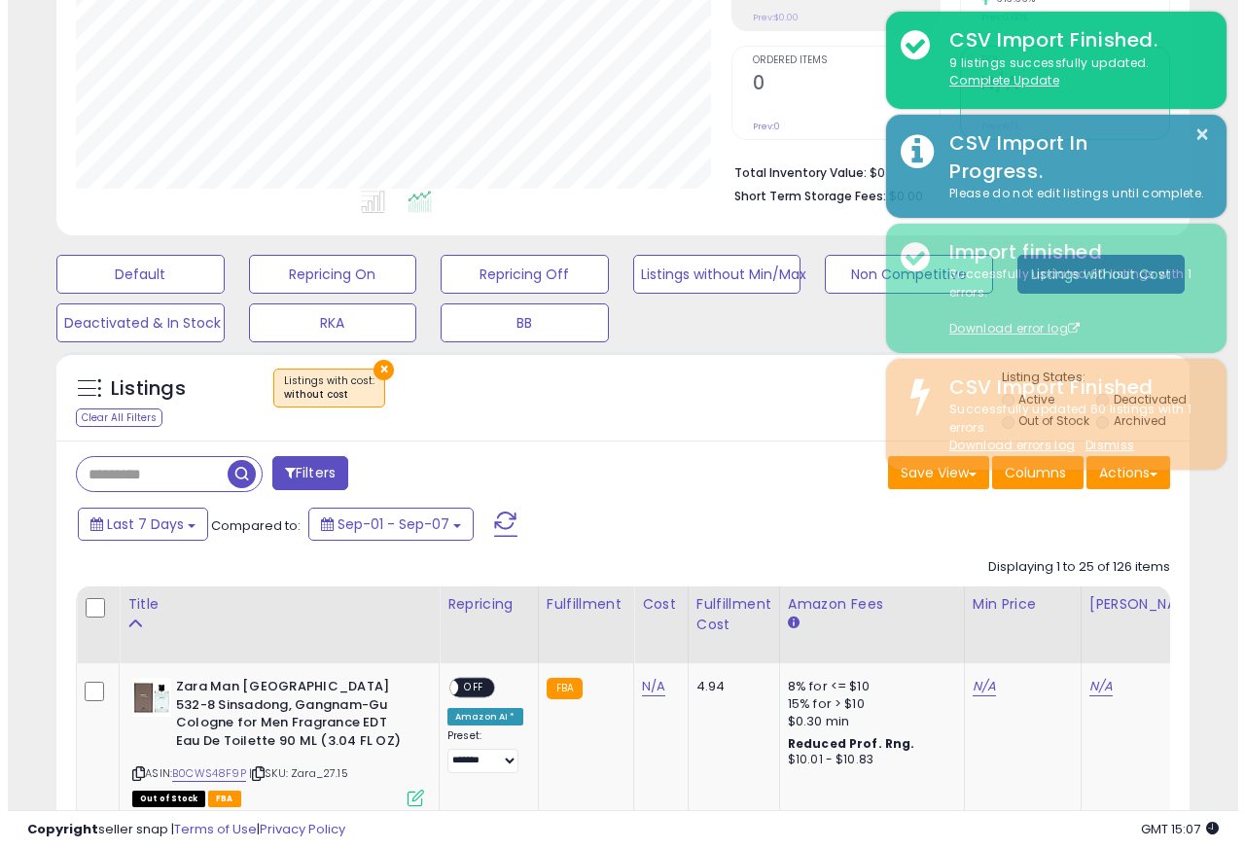
scroll to position [971964, 971707]
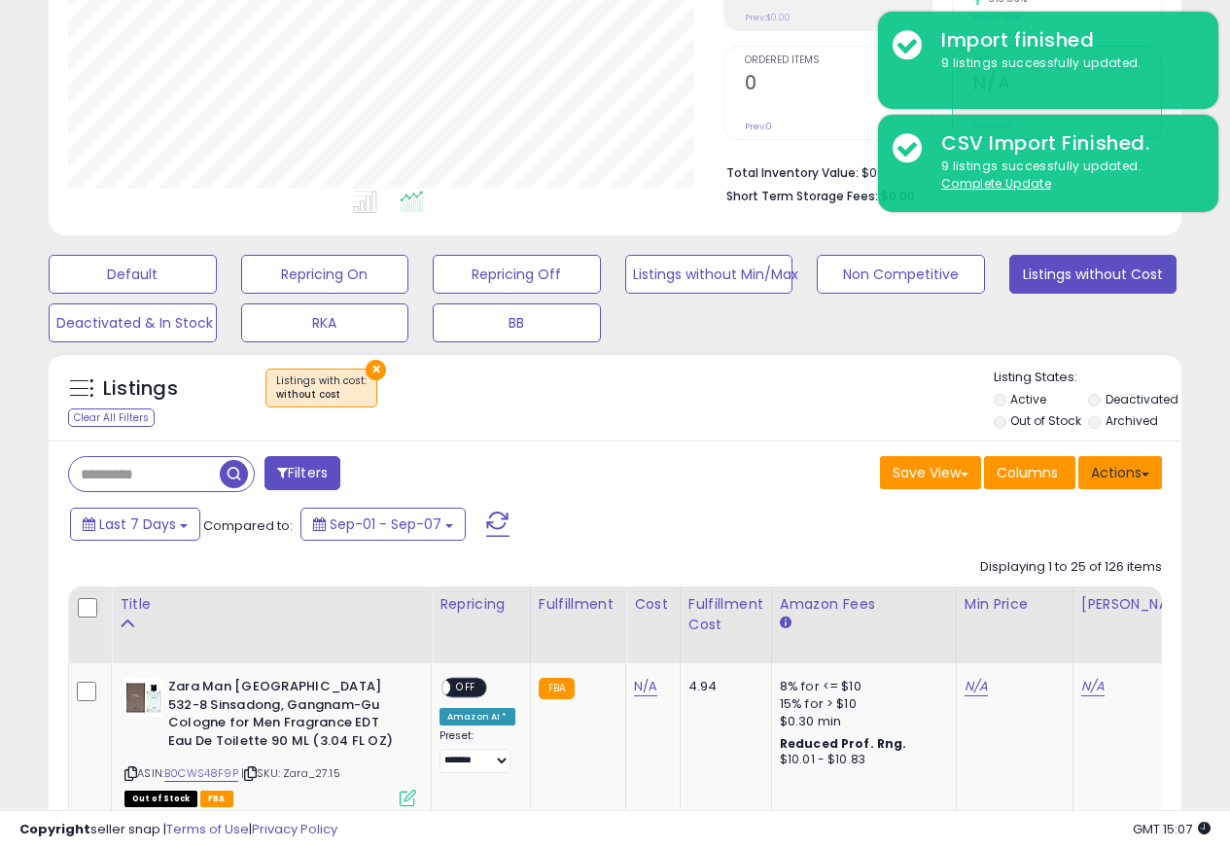
click at [1130, 476] on button "Actions" at bounding box center [1120, 472] width 84 height 33
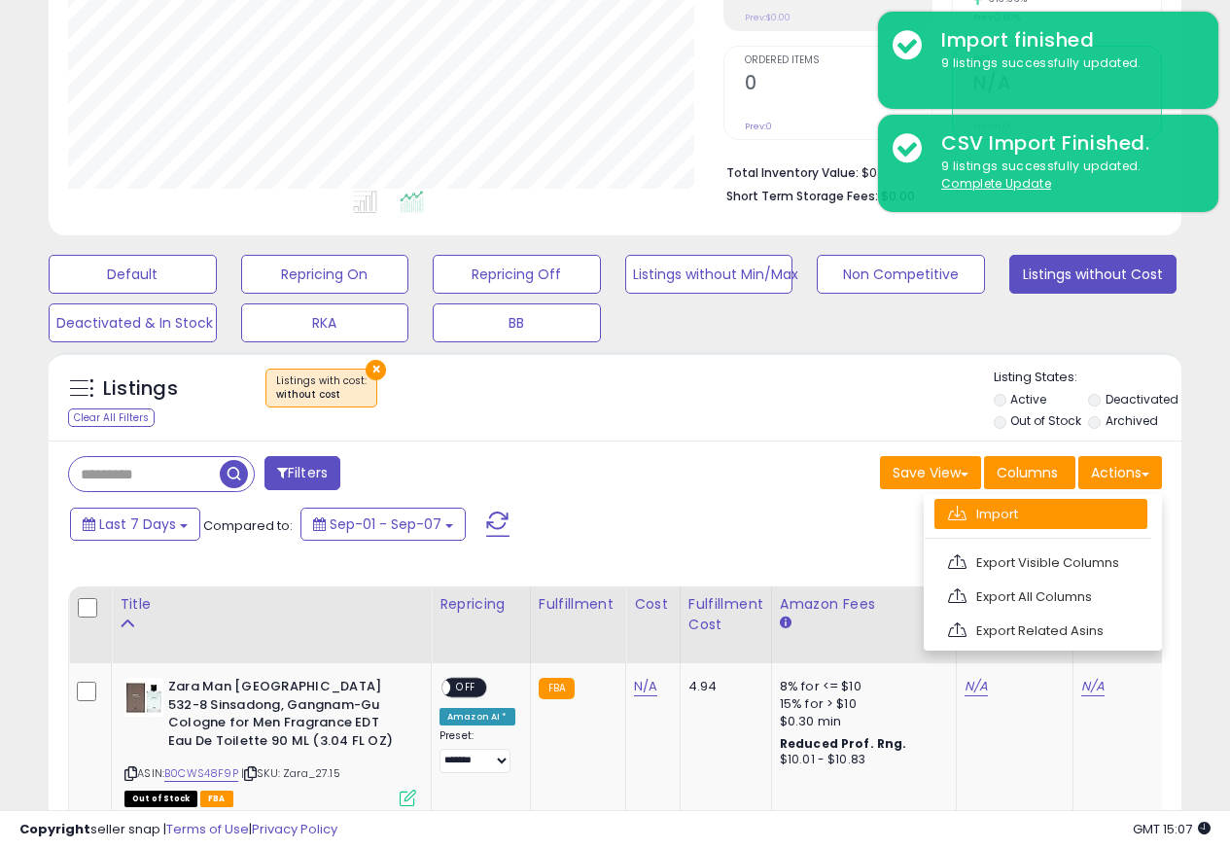
click at [972, 518] on link "Import" at bounding box center [1040, 514] width 213 height 30
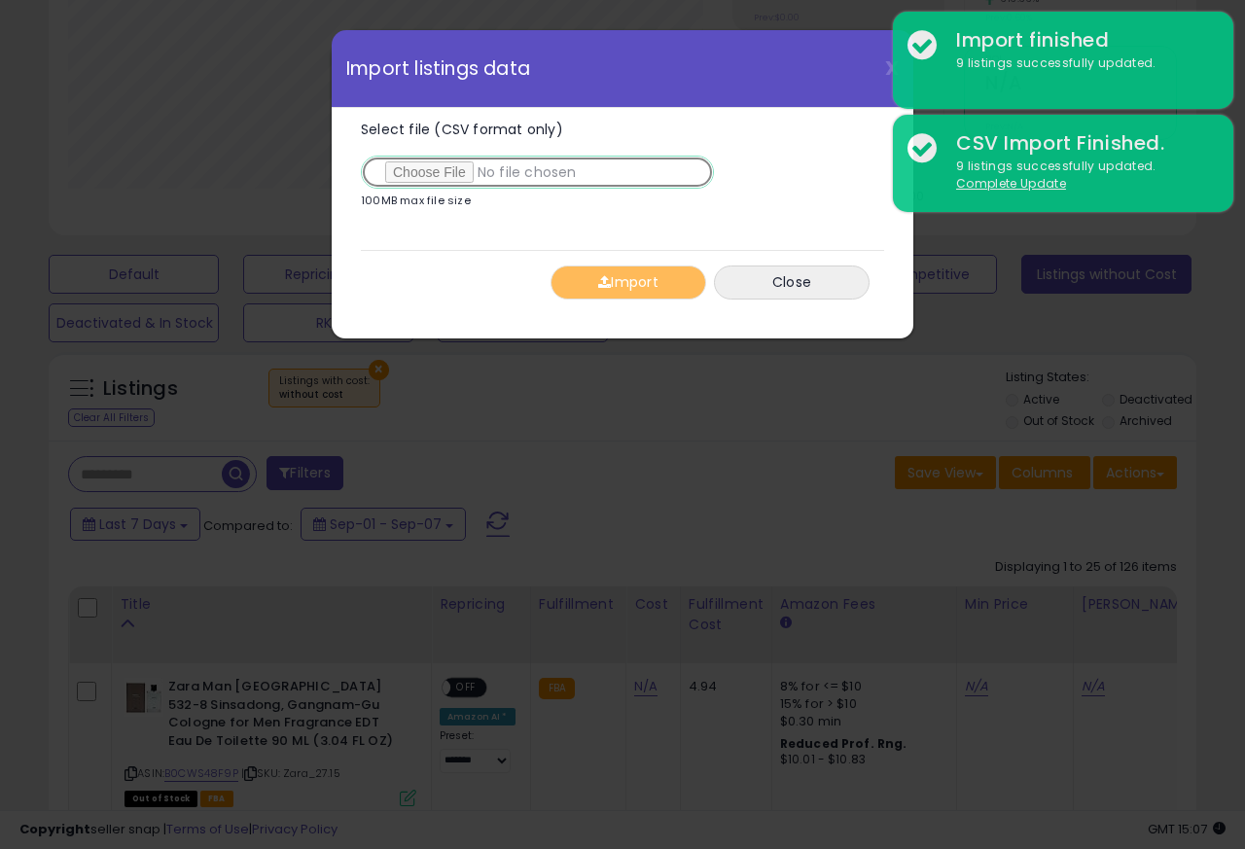
click at [424, 175] on input "Select file (CSV format only)" at bounding box center [537, 172] width 353 height 33
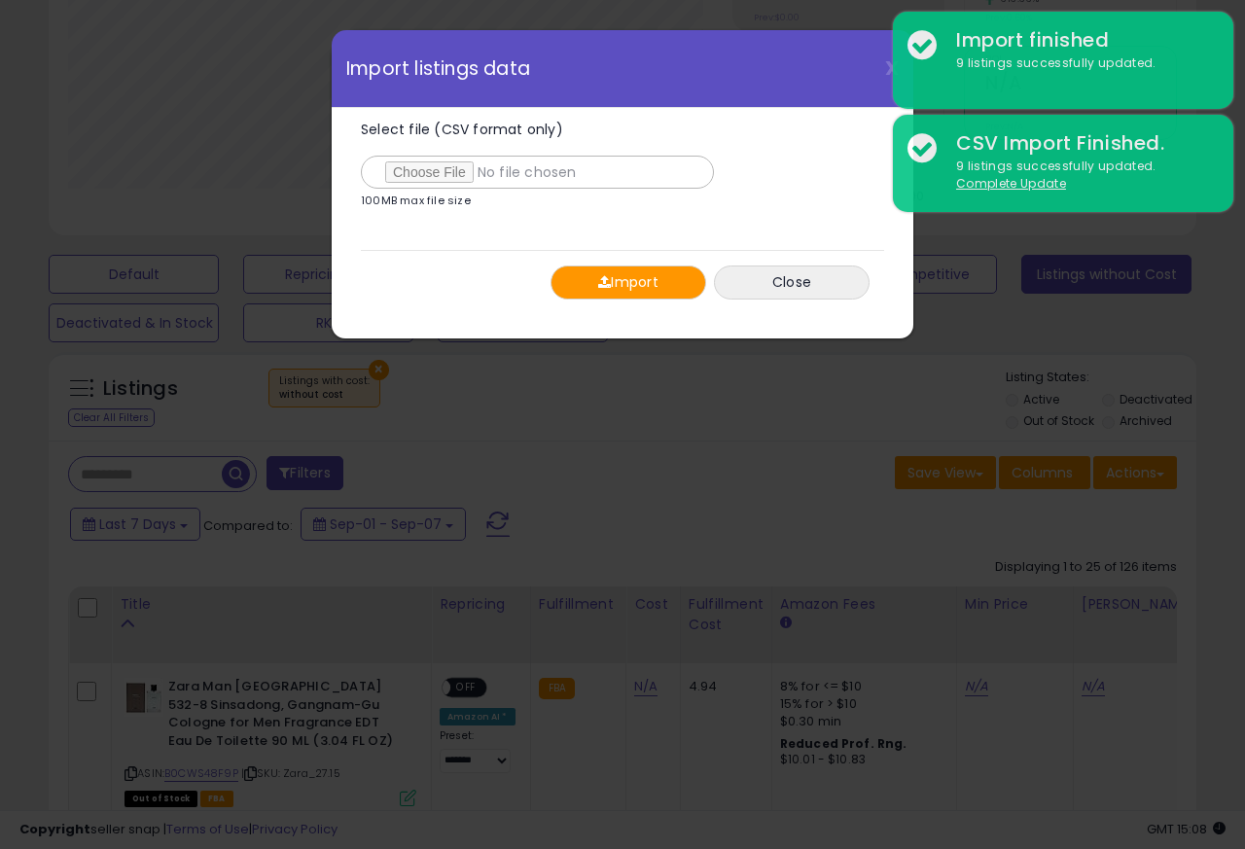
click at [616, 283] on button "Import" at bounding box center [628, 282] width 156 height 34
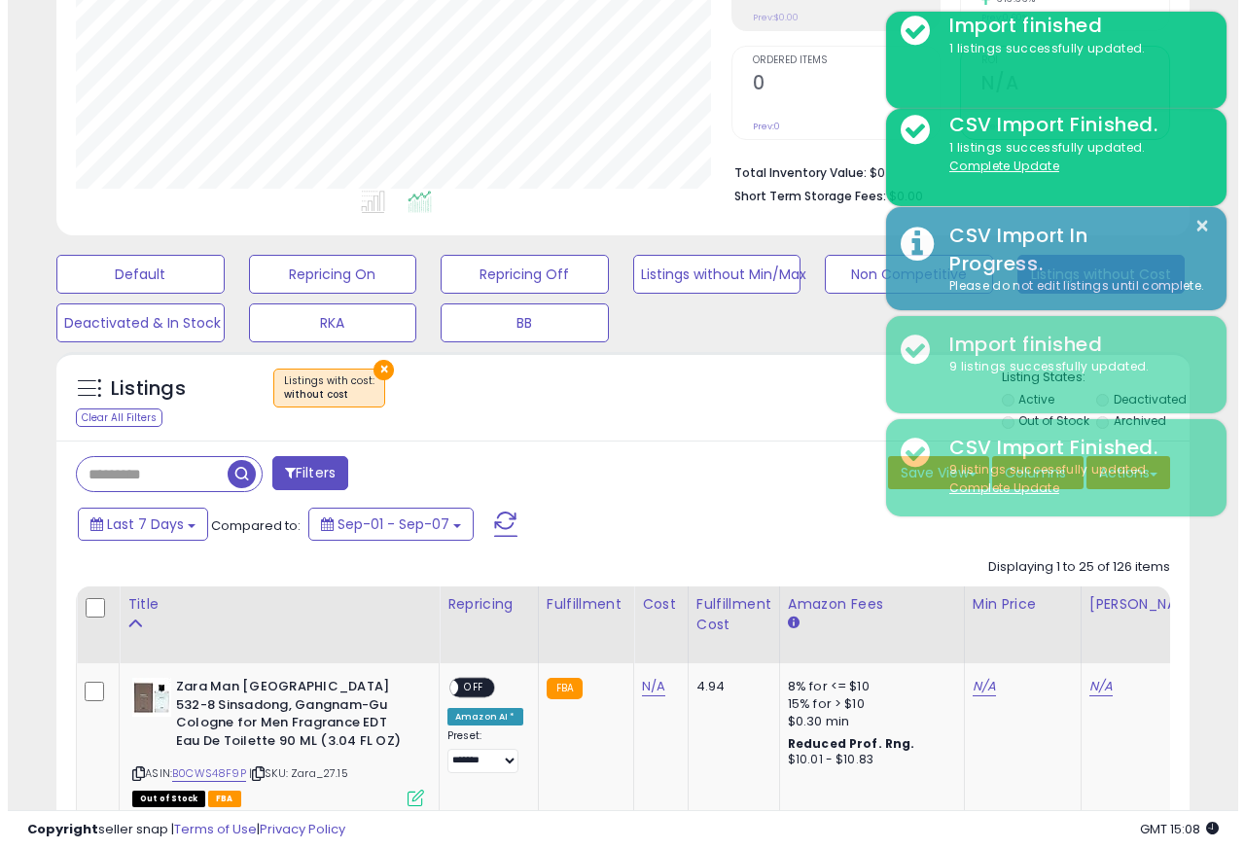
scroll to position [971964, 971707]
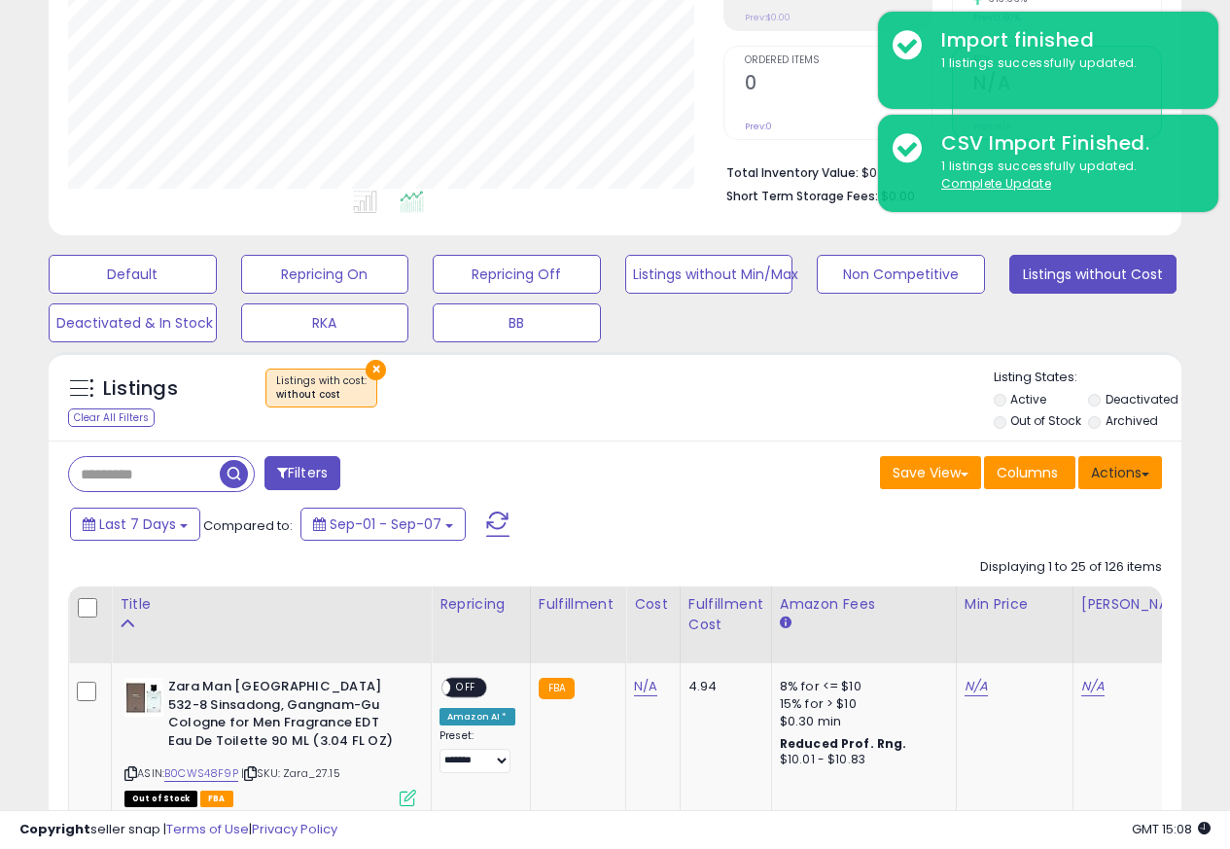
click at [1131, 476] on button "Actions" at bounding box center [1120, 472] width 84 height 33
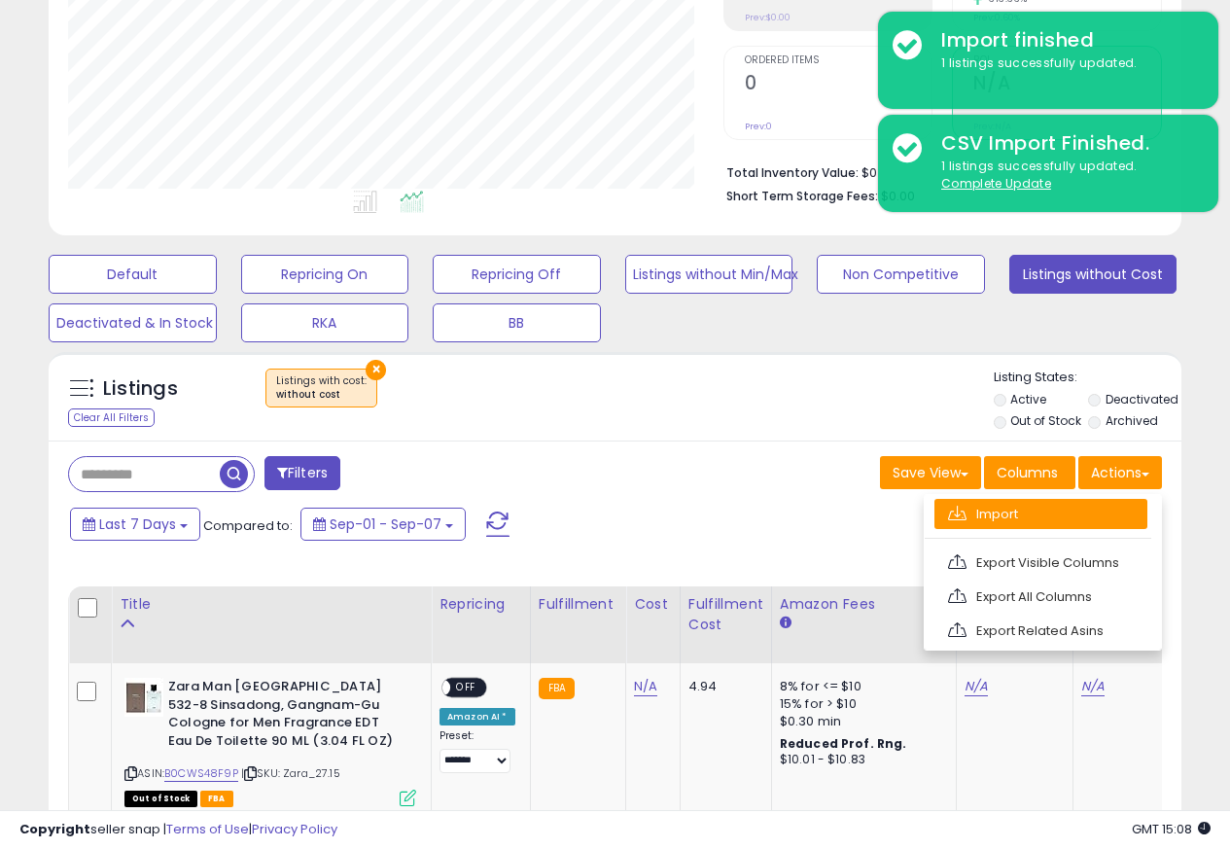
click at [969, 515] on link "Import" at bounding box center [1040, 514] width 213 height 30
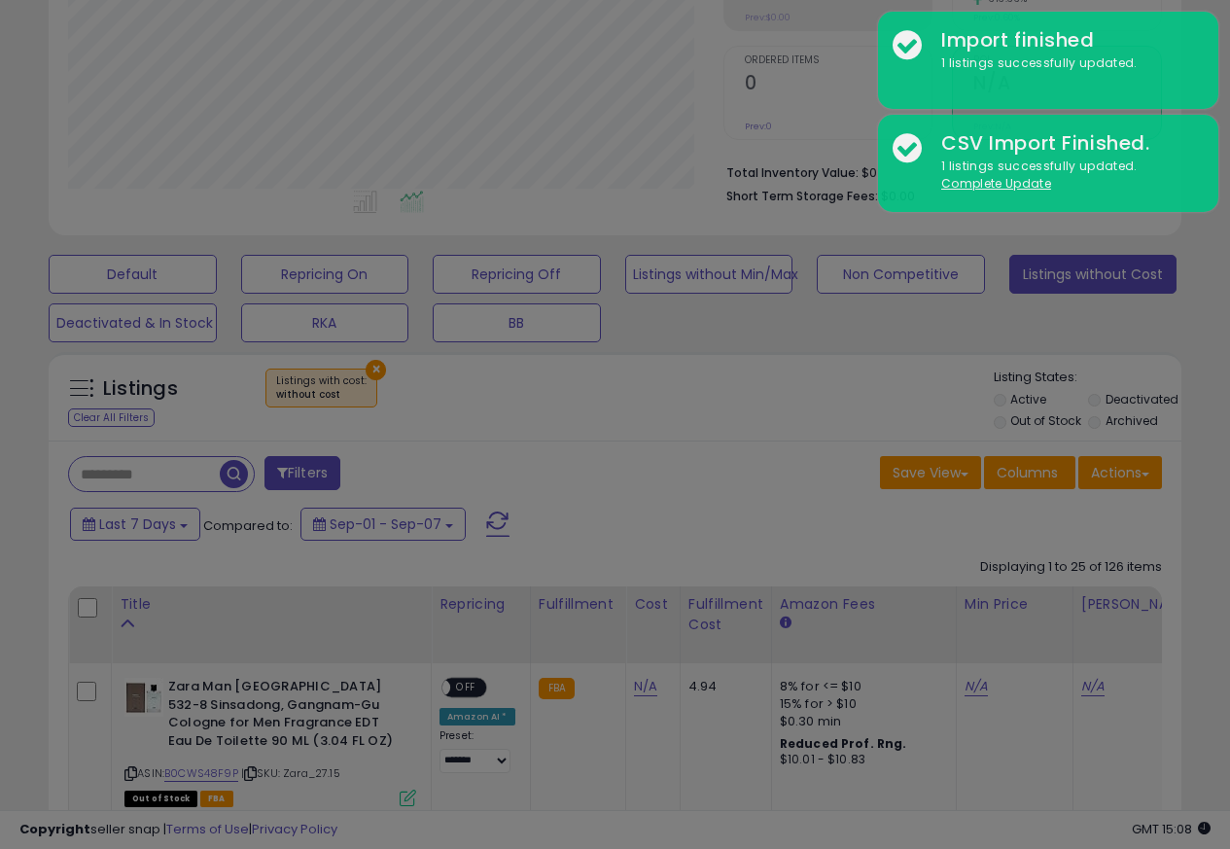
scroll to position [399, 663]
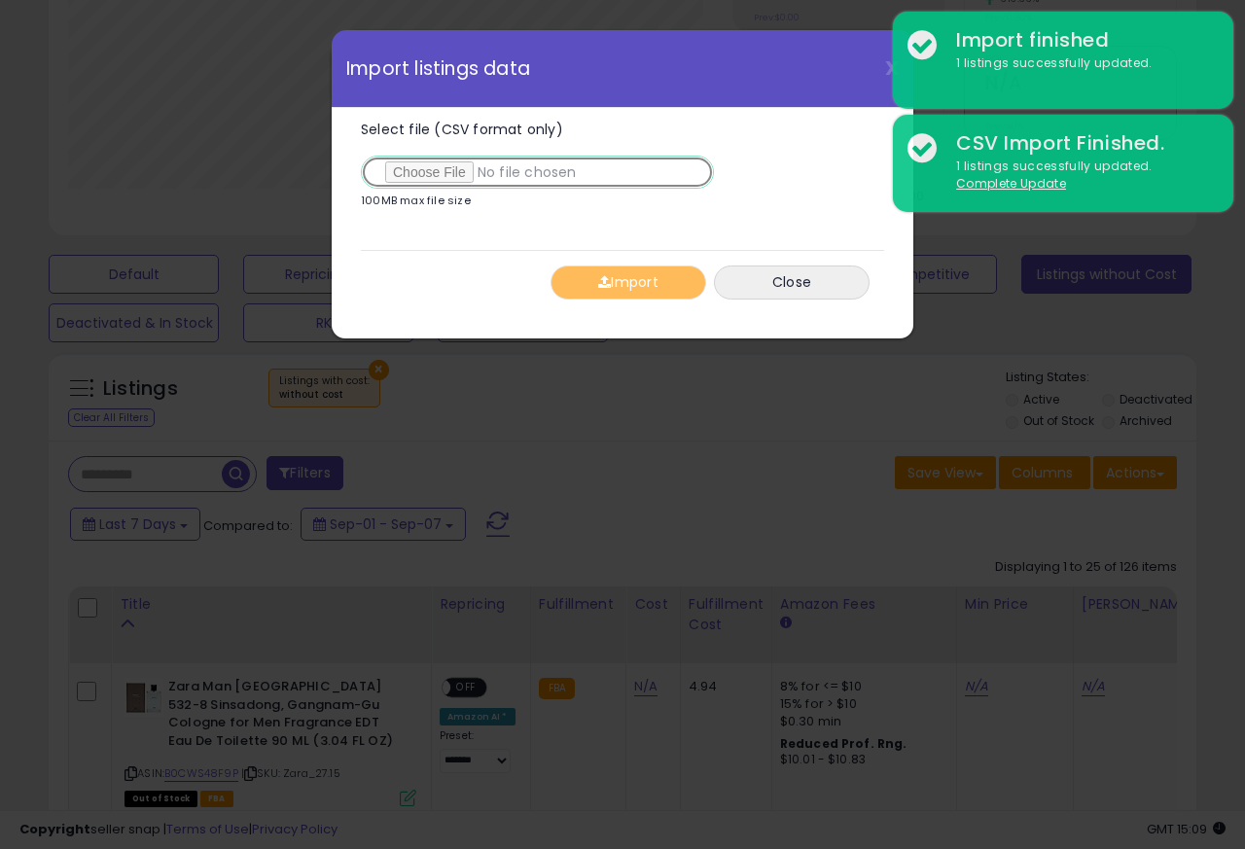
click at [418, 175] on input "Select file (CSV format only)" at bounding box center [537, 172] width 353 height 33
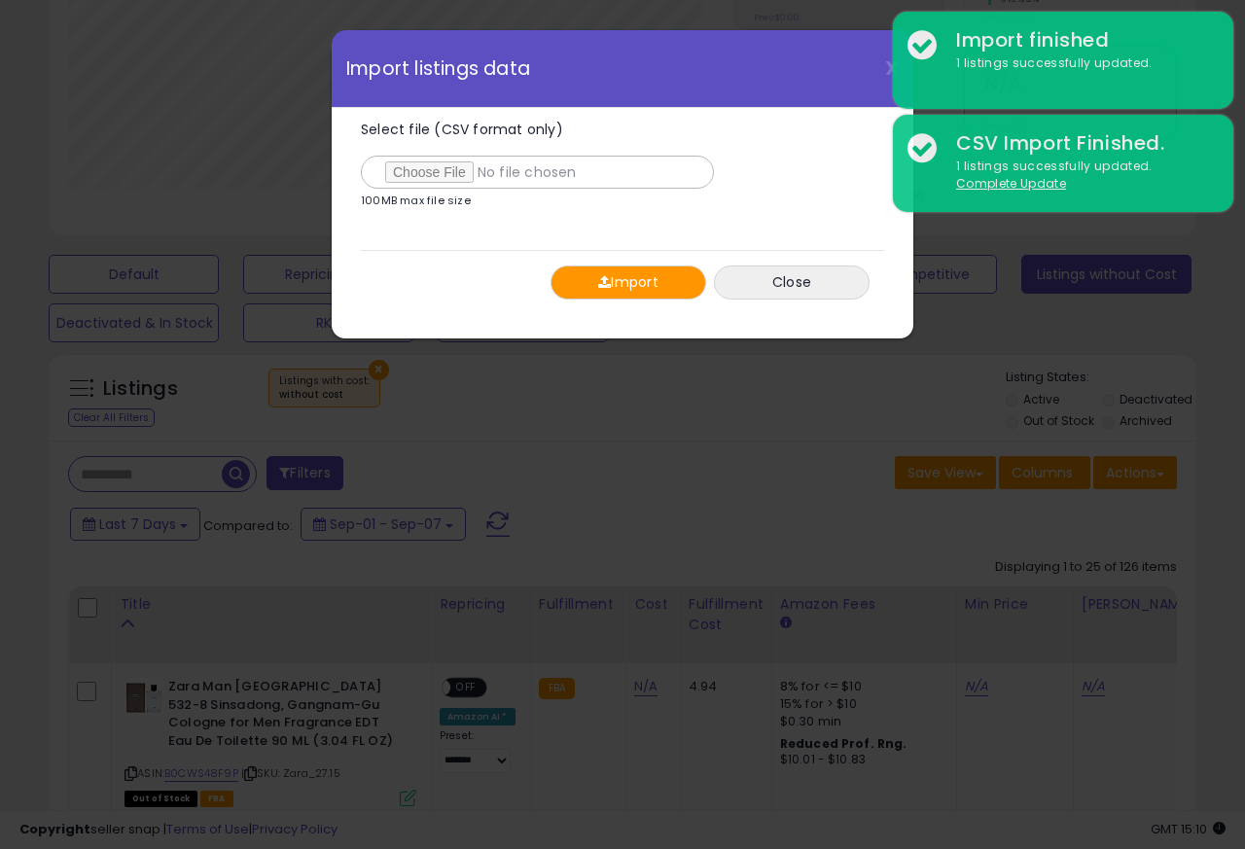
click at [613, 282] on button "Import" at bounding box center [628, 282] width 156 height 34
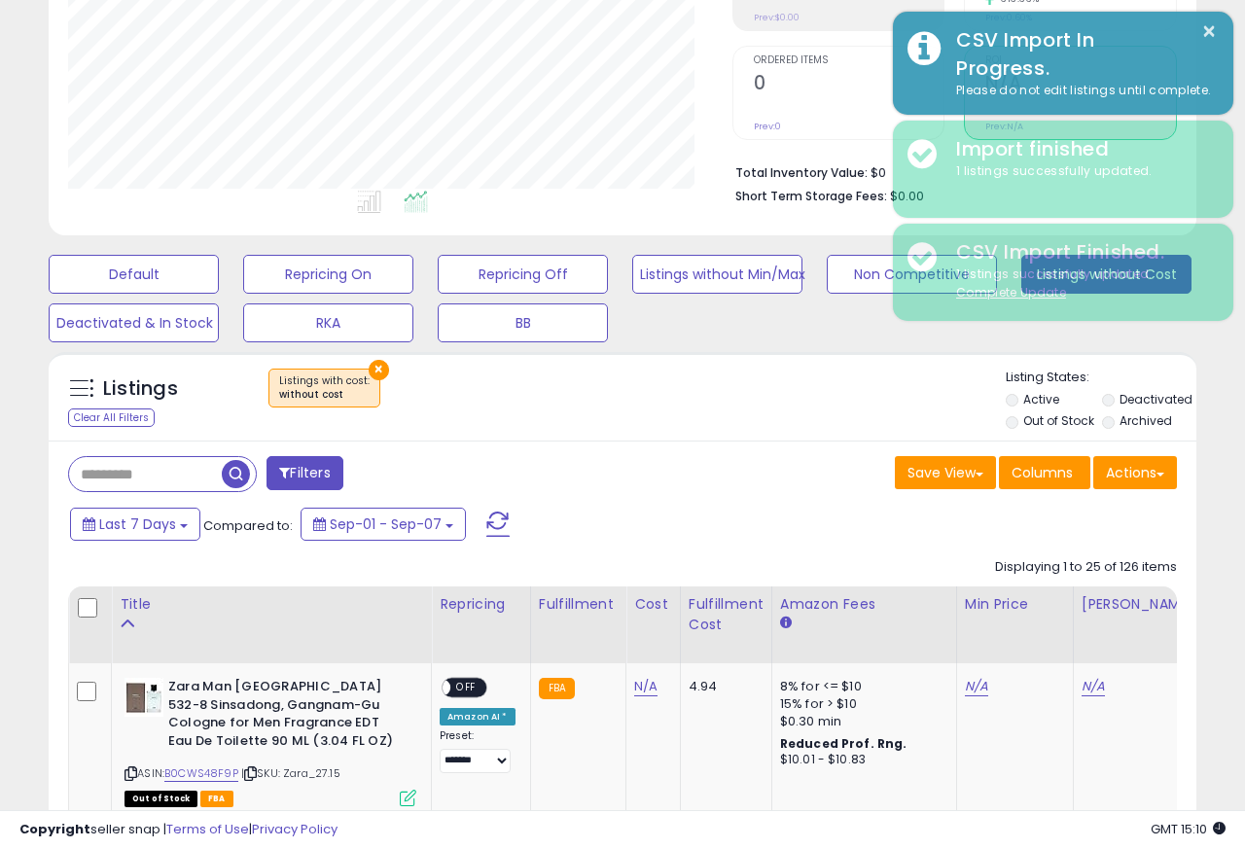
scroll to position [971964, 971707]
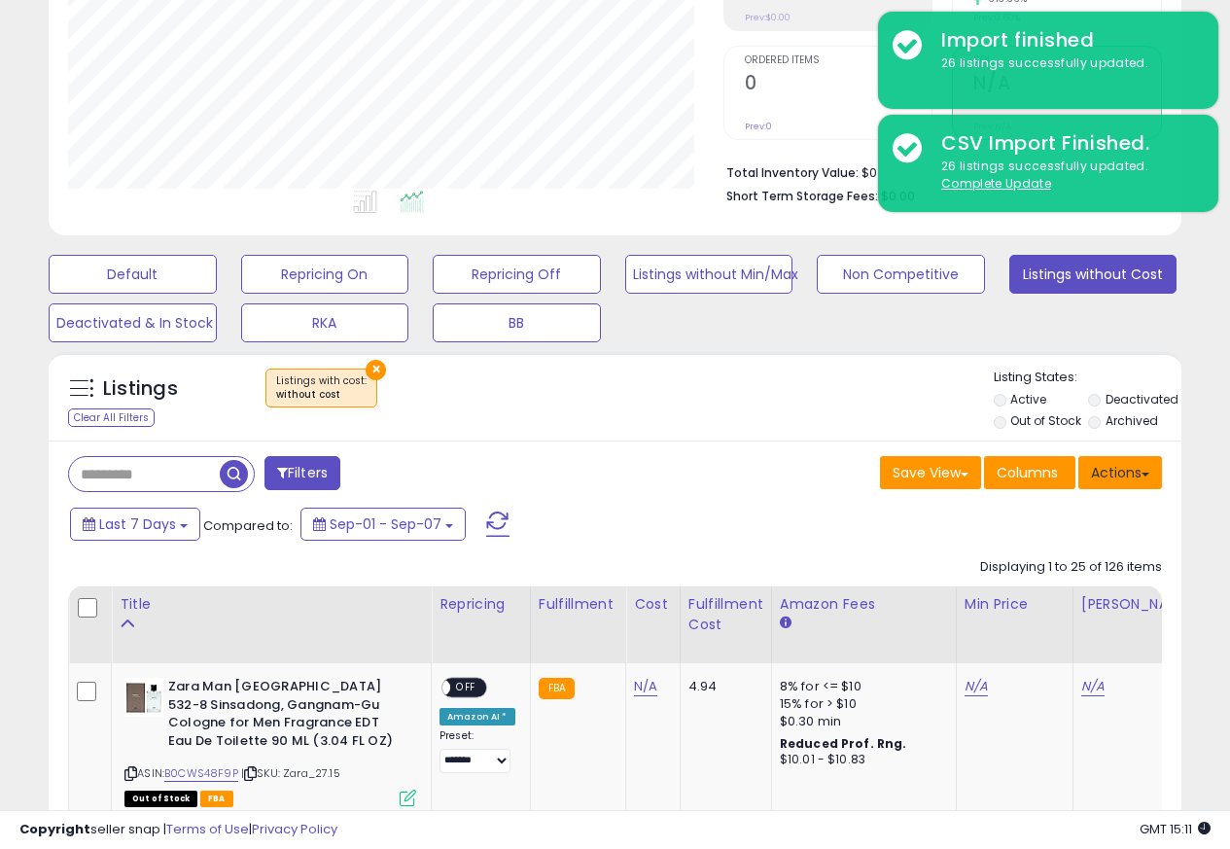
click at [1130, 475] on button "Actions" at bounding box center [1120, 472] width 84 height 33
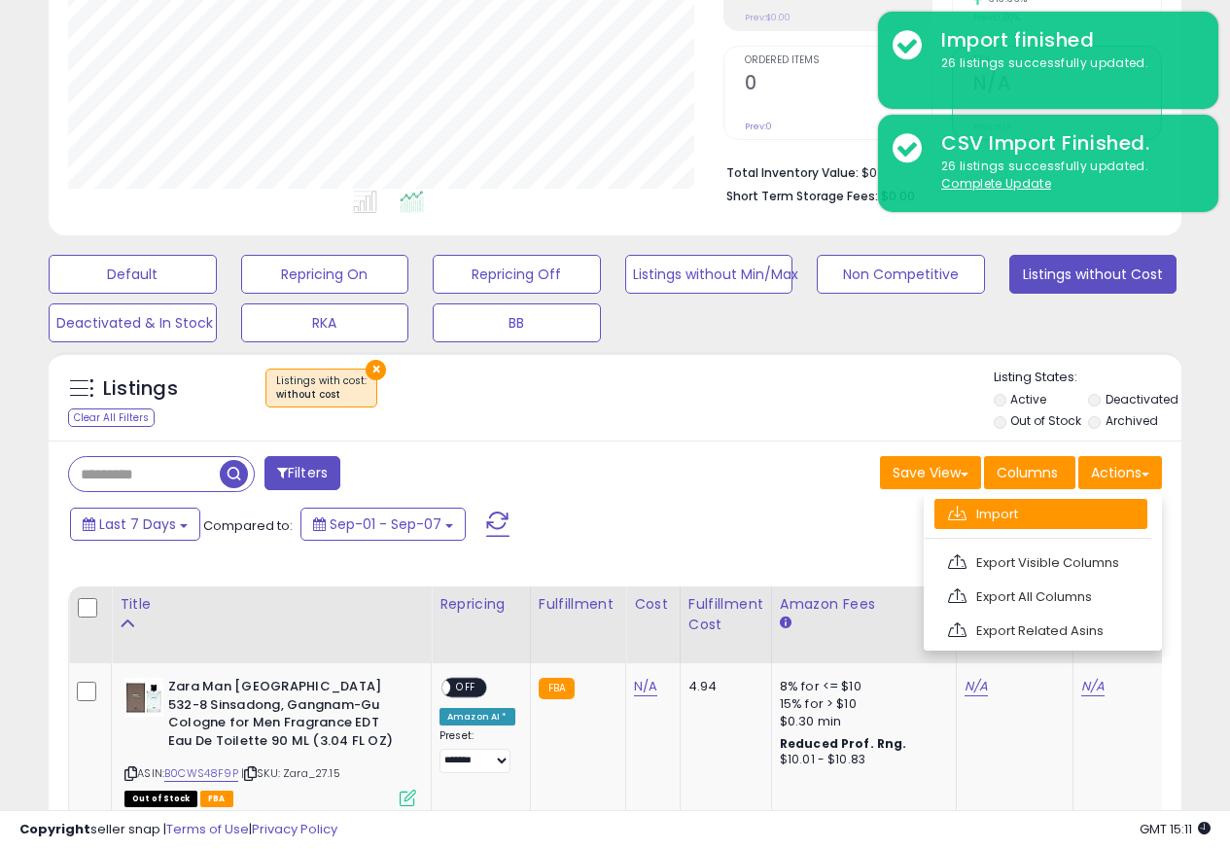
click at [972, 516] on link "Import" at bounding box center [1040, 514] width 213 height 30
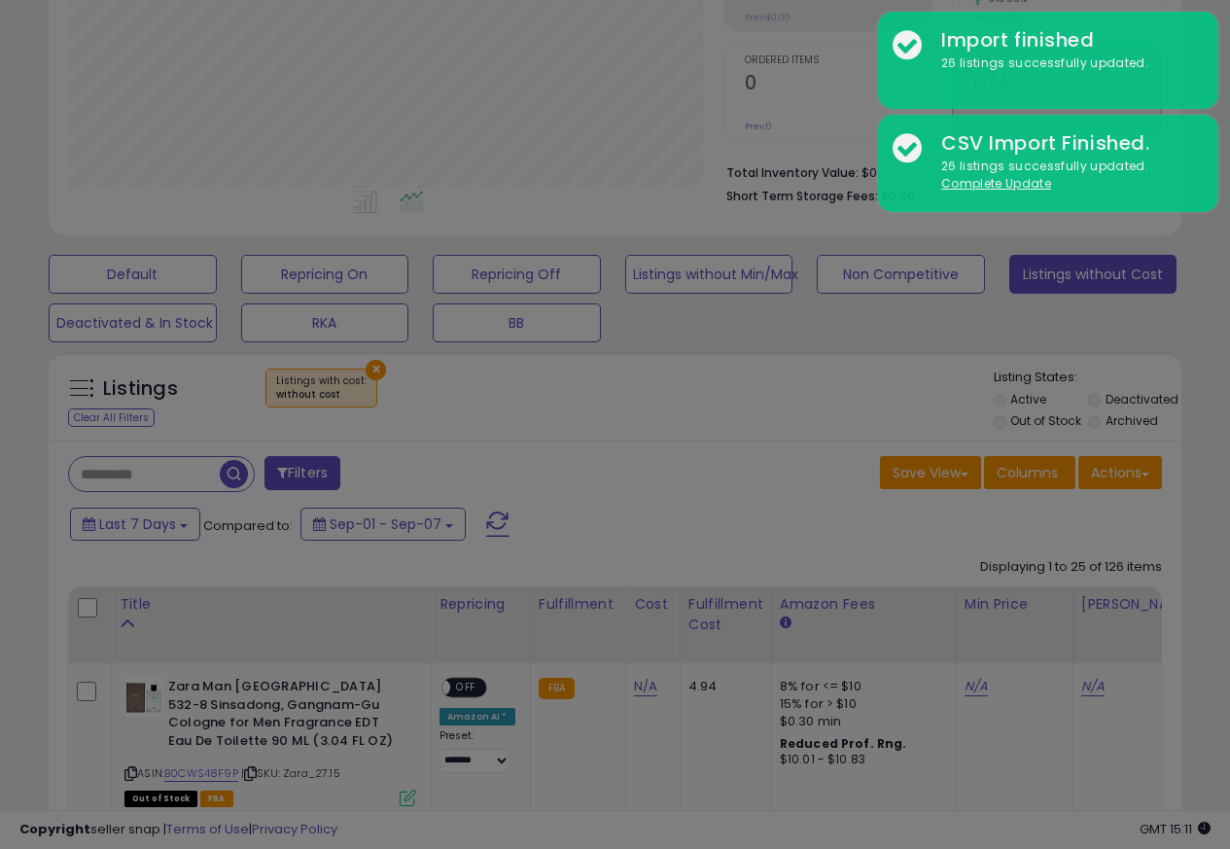
scroll to position [399, 663]
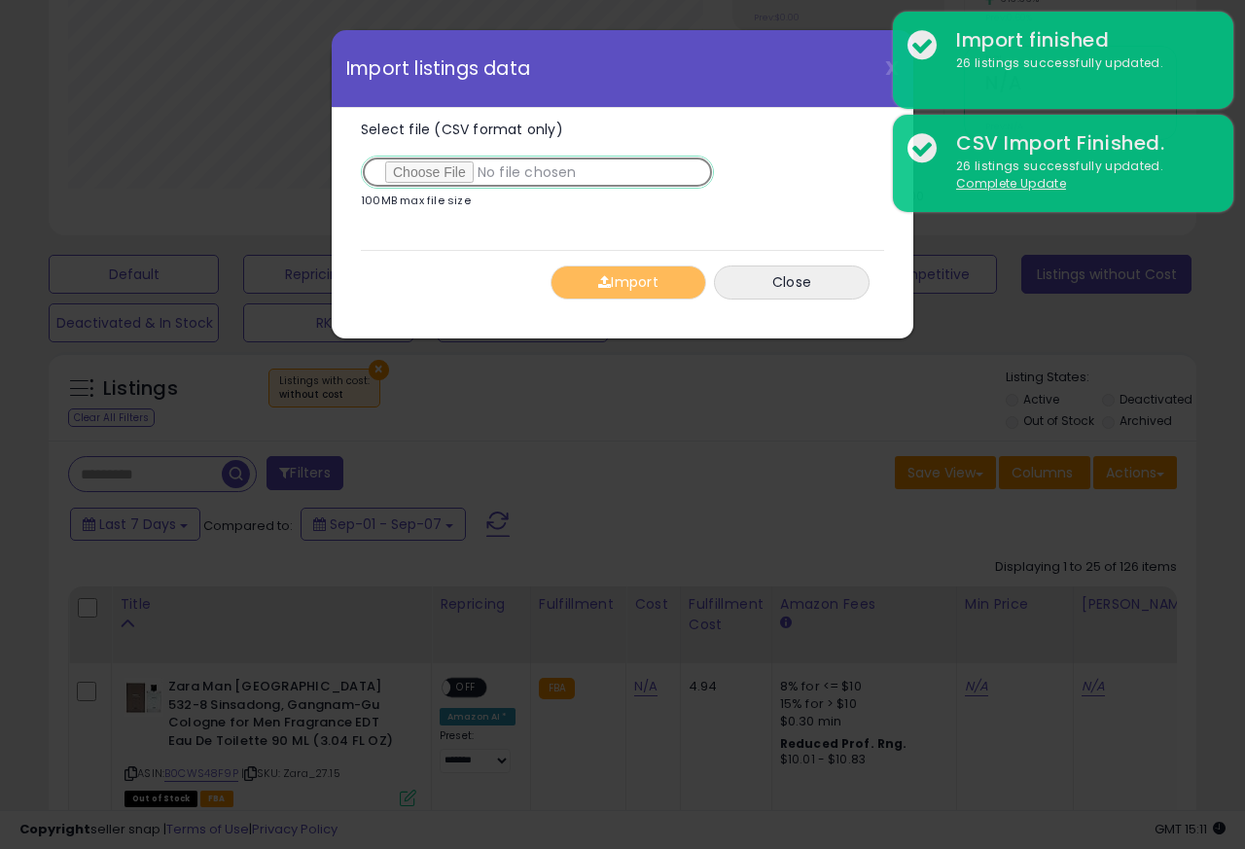
click at [421, 175] on input "Select file (CSV format only)" at bounding box center [537, 172] width 353 height 33
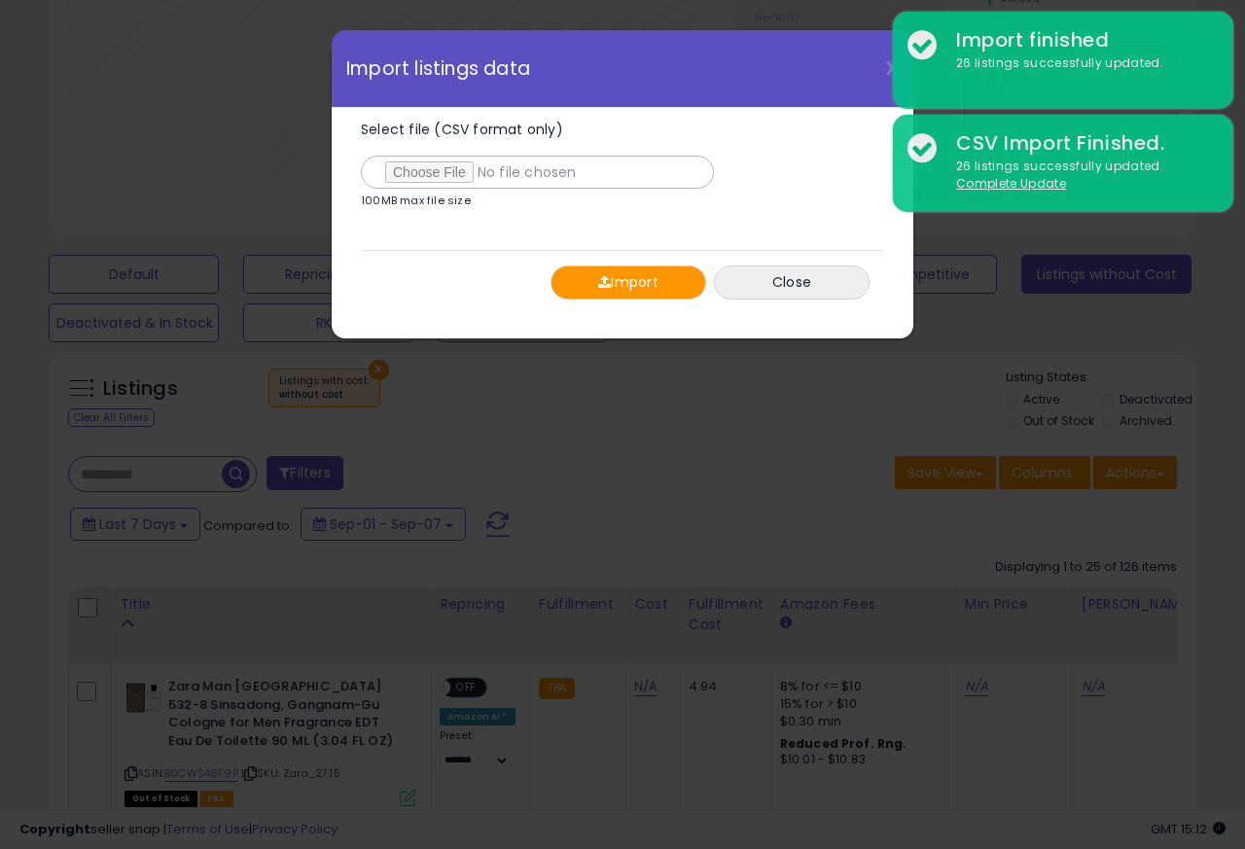
click at [611, 282] on button "Import" at bounding box center [628, 282] width 156 height 34
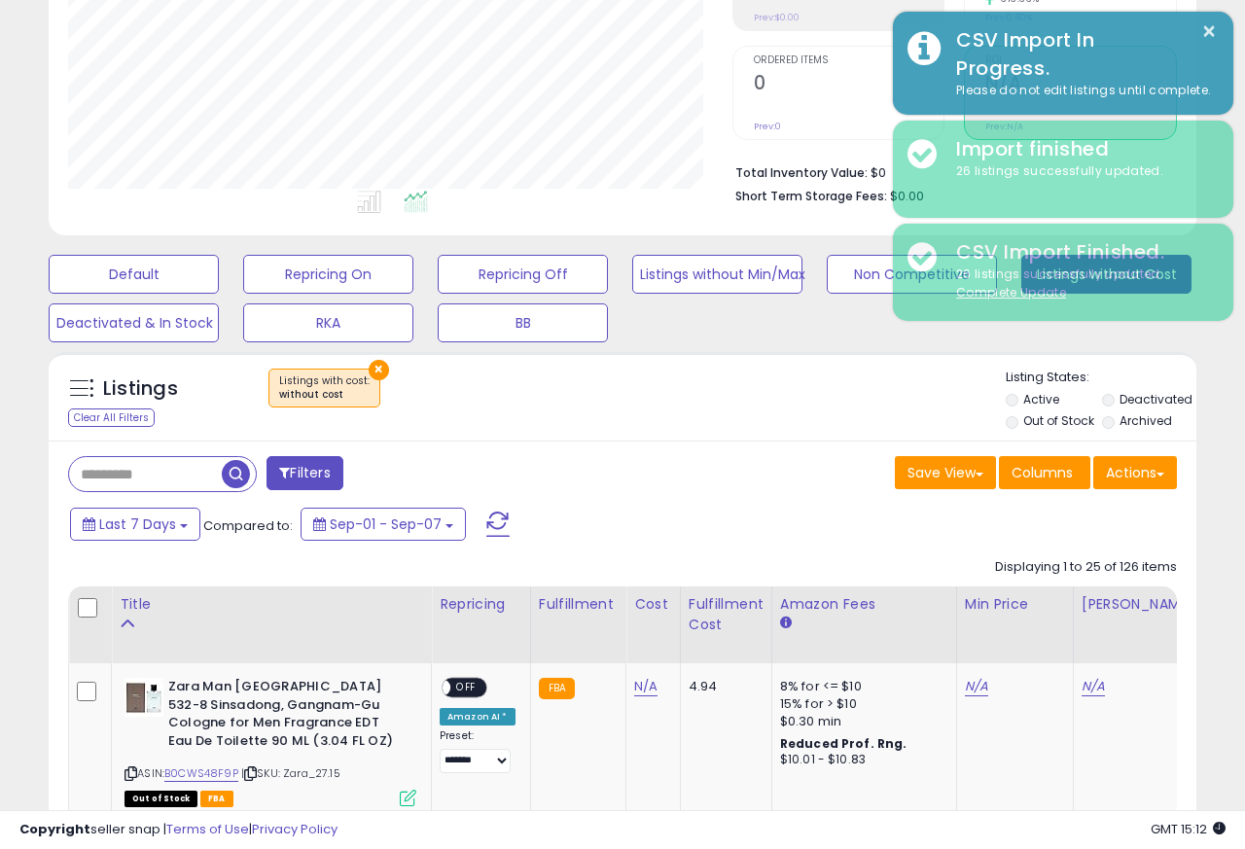
scroll to position [971964, 971707]
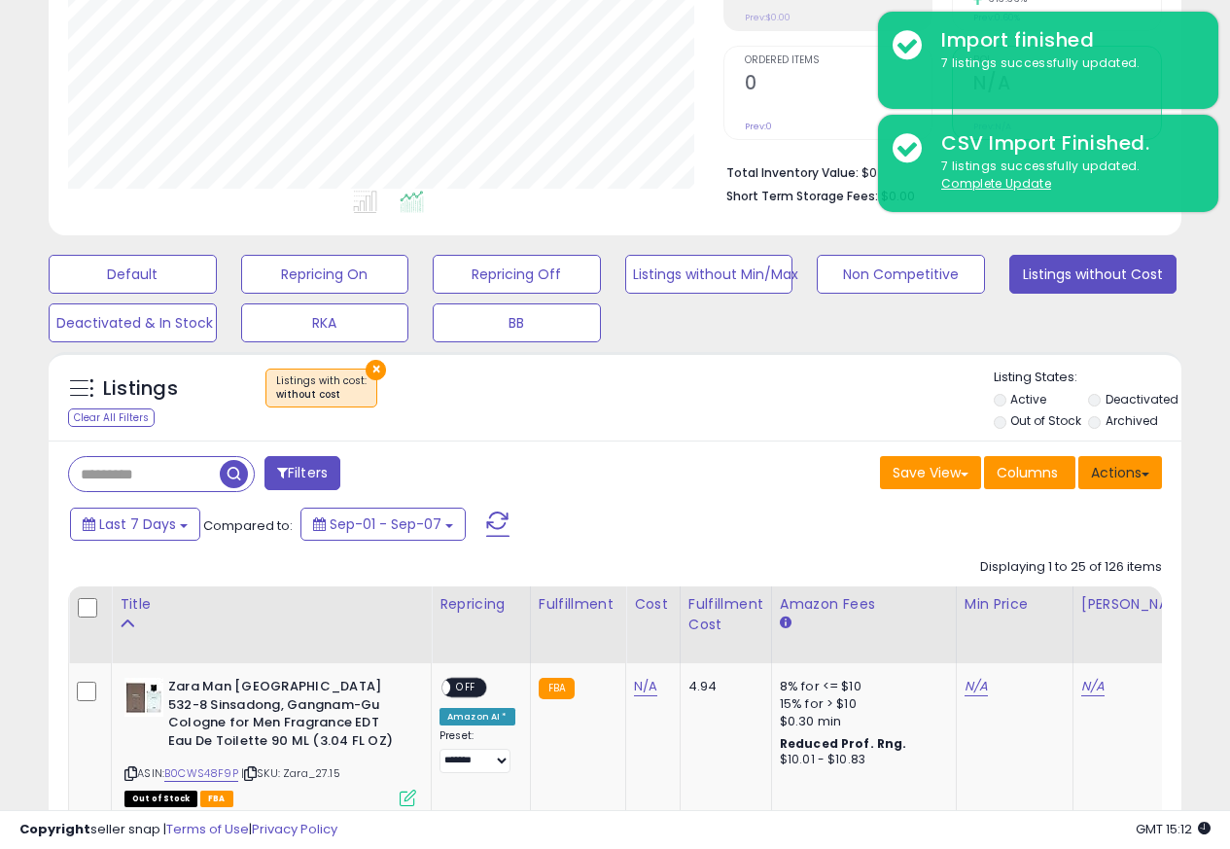
click at [1131, 475] on button "Actions" at bounding box center [1120, 472] width 84 height 33
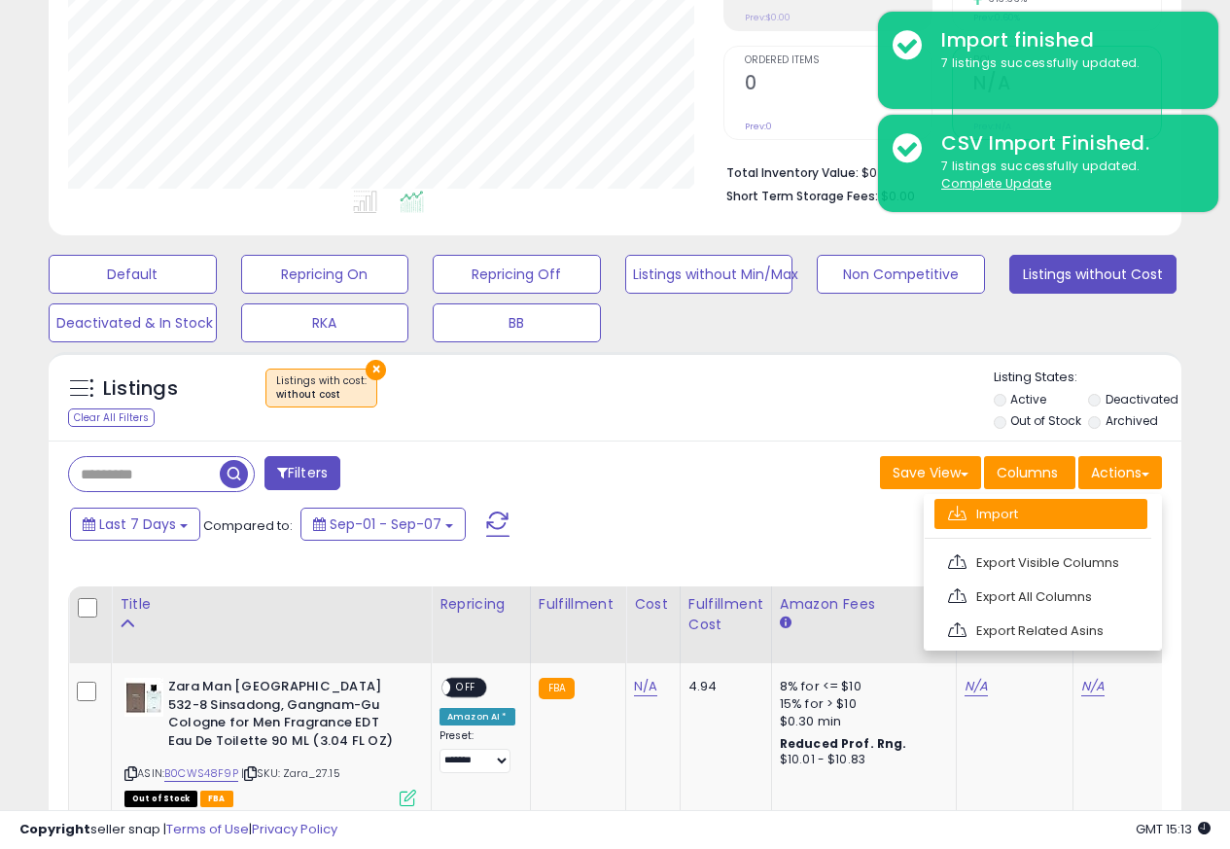
click at [970, 516] on link "Import" at bounding box center [1040, 514] width 213 height 30
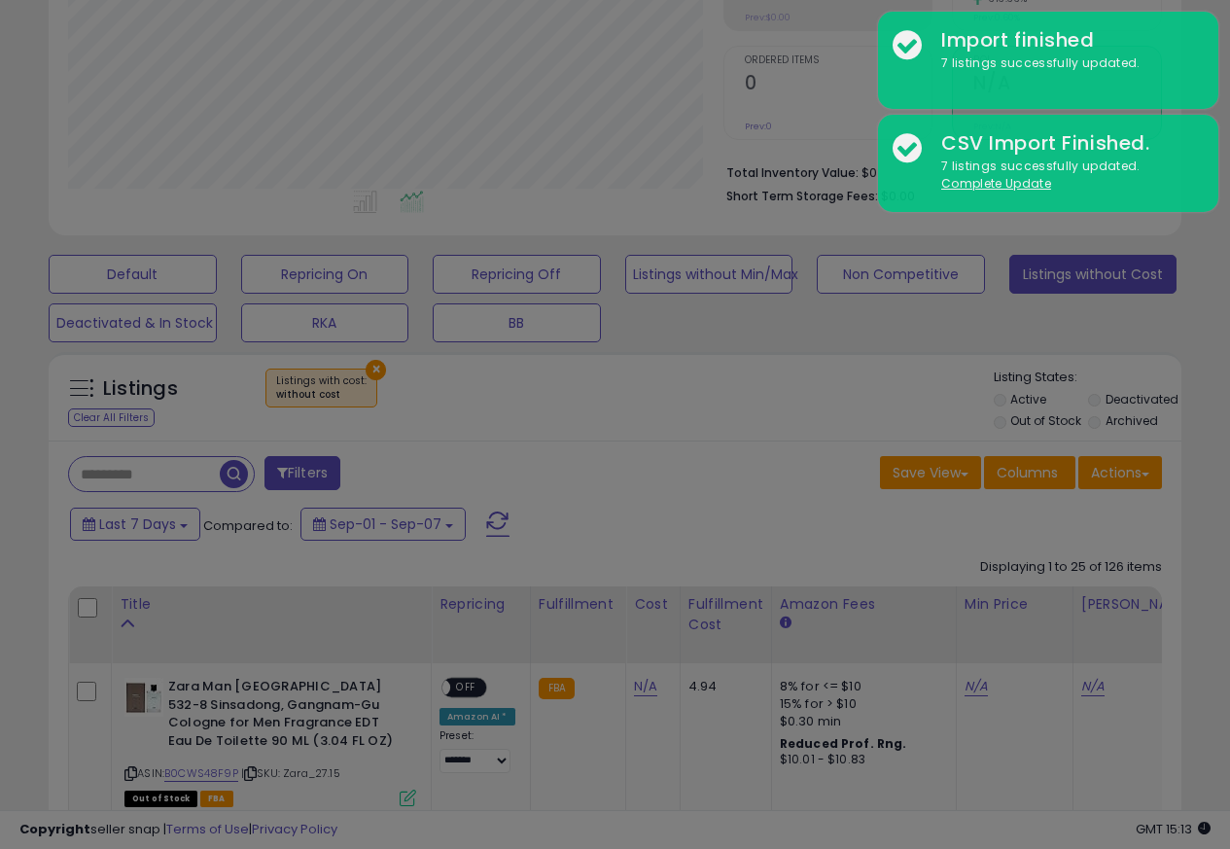
scroll to position [399, 663]
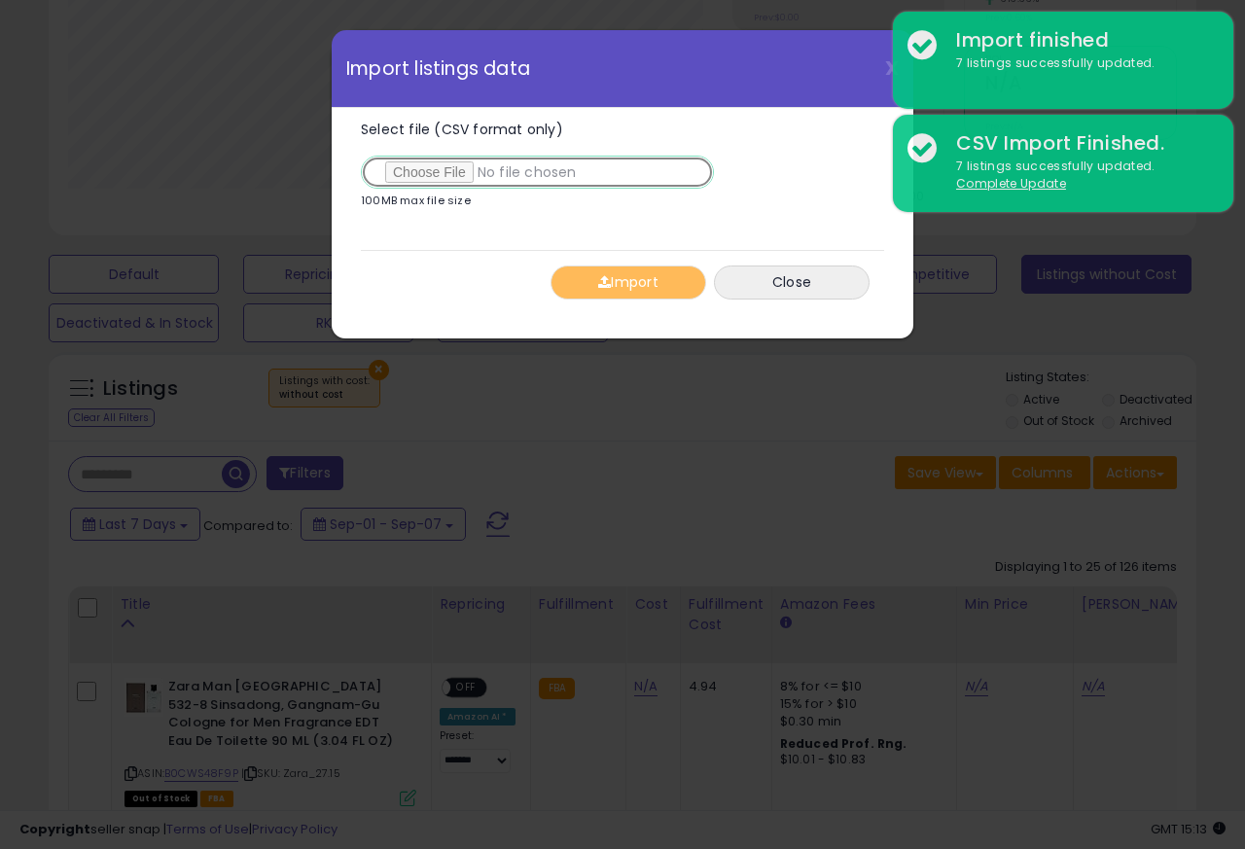
click at [424, 176] on input "Select file (CSV format only)" at bounding box center [537, 172] width 353 height 33
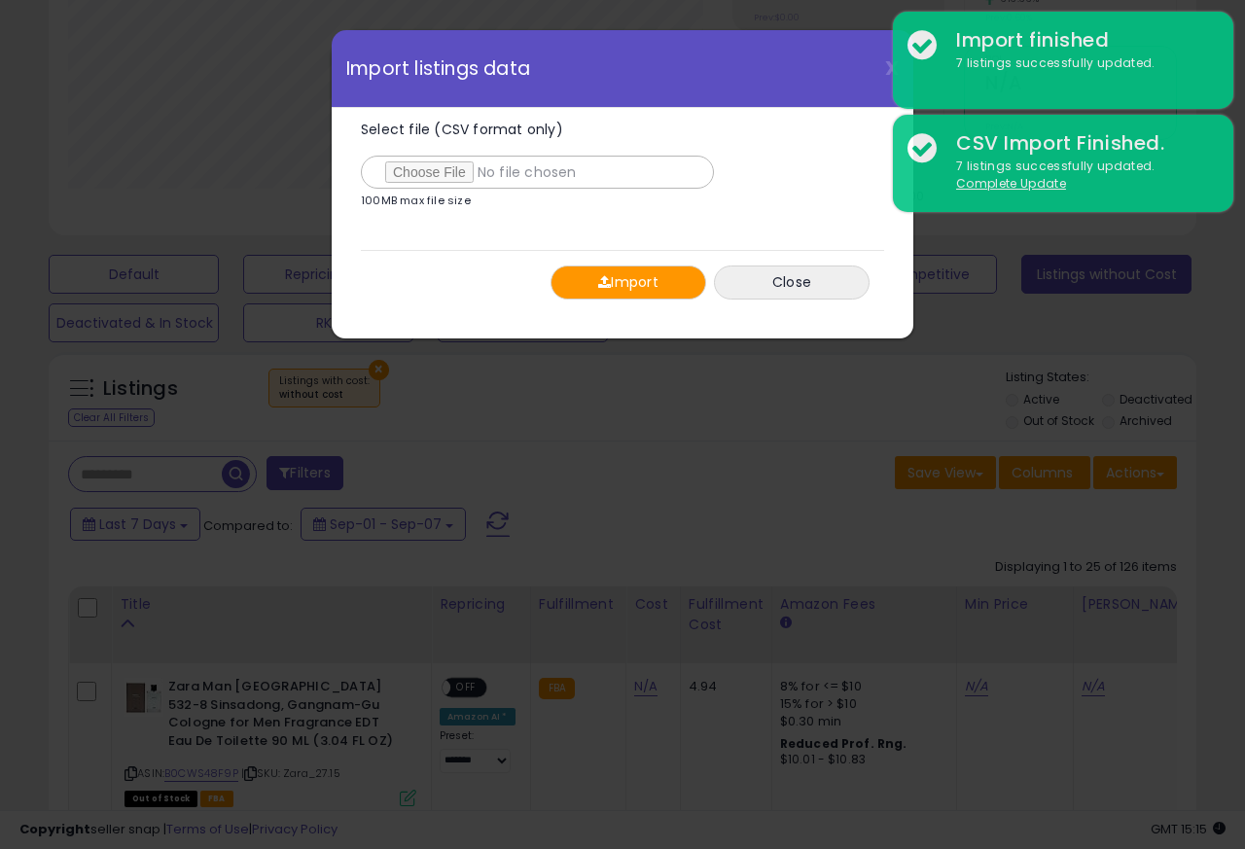
click at [614, 282] on button "Import" at bounding box center [628, 282] width 156 height 34
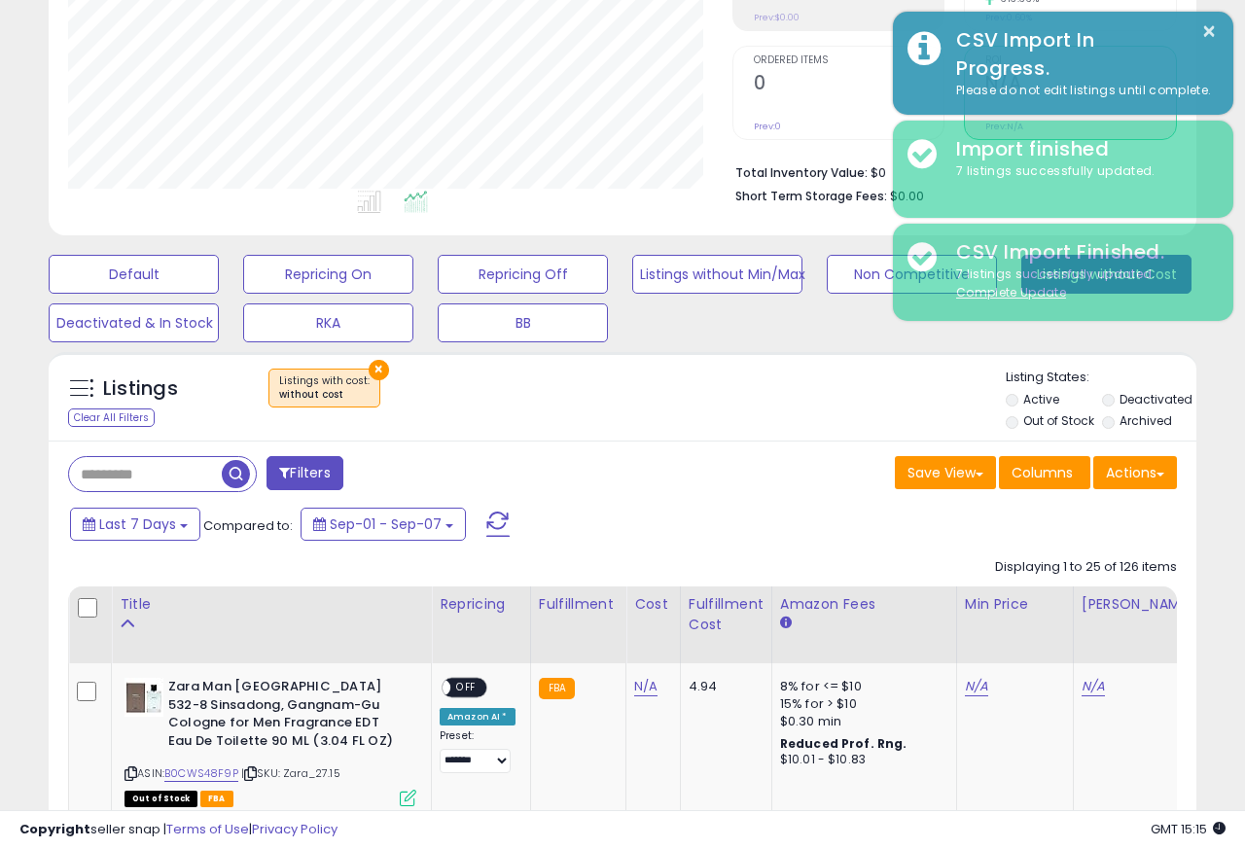
scroll to position [971964, 971707]
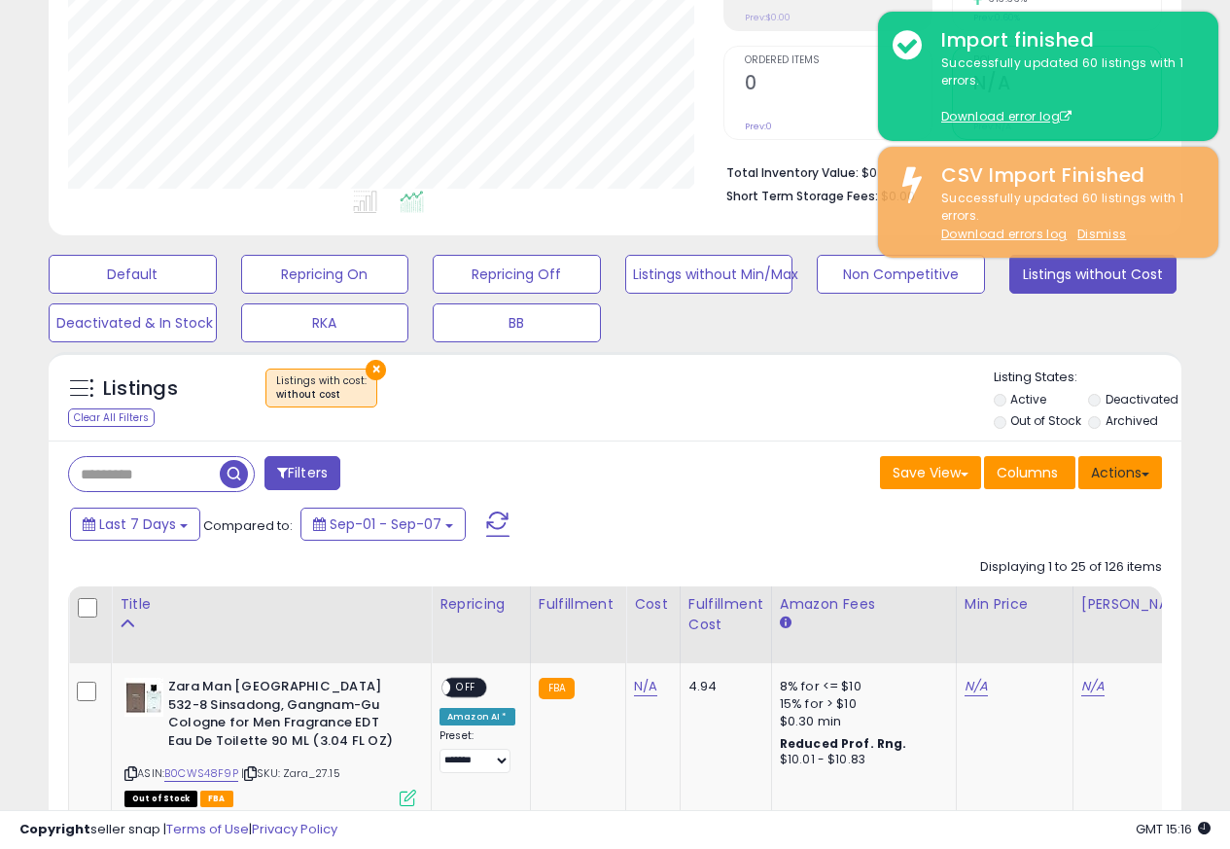
click at [1131, 476] on button "Actions" at bounding box center [1120, 472] width 84 height 33
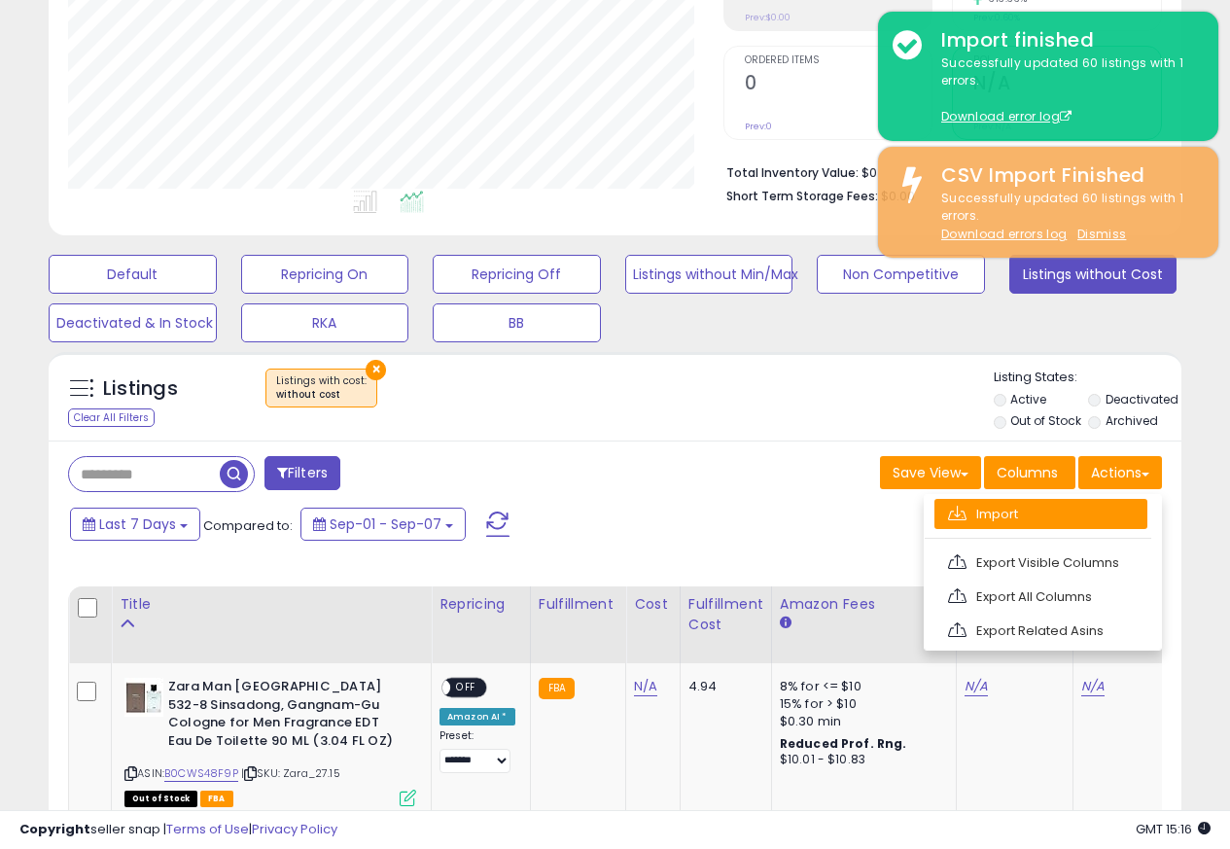
click at [972, 516] on link "Import" at bounding box center [1040, 514] width 213 height 30
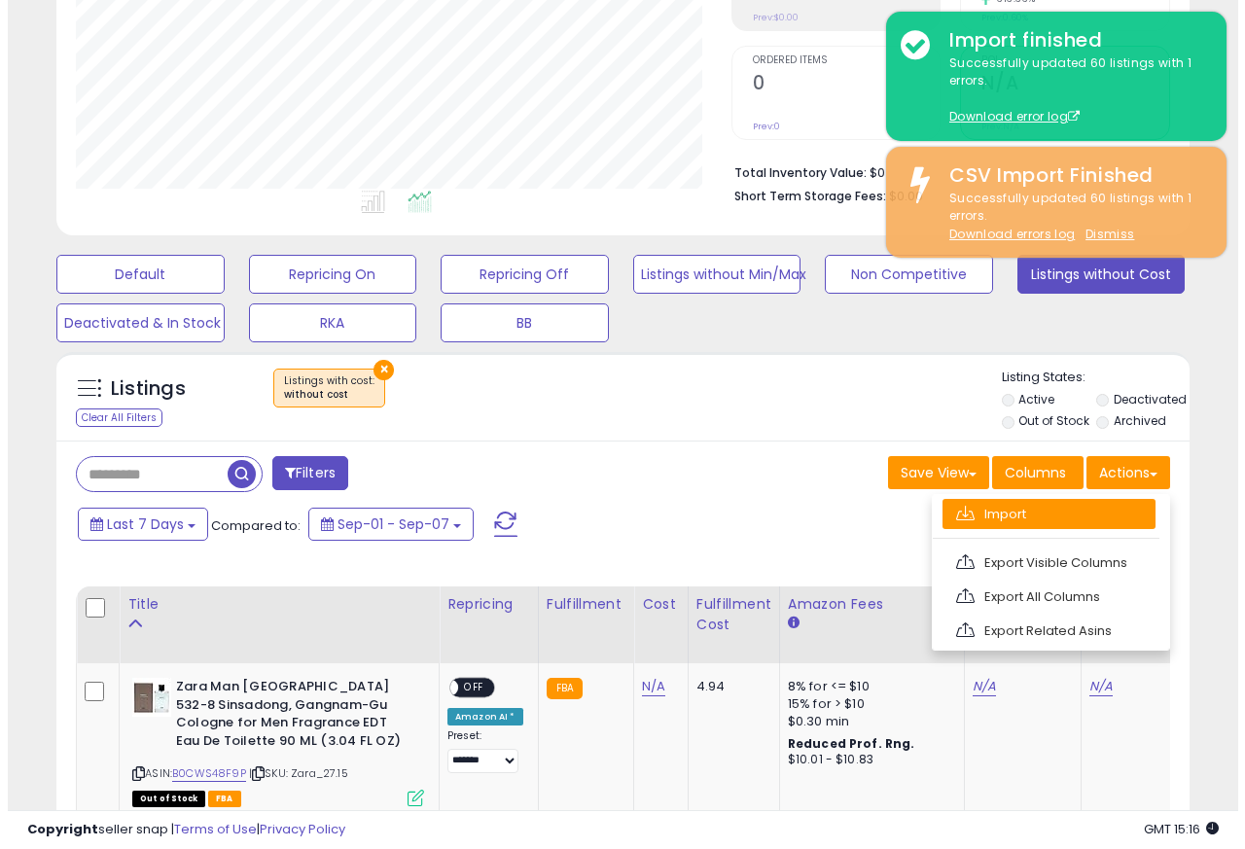
scroll to position [399, 663]
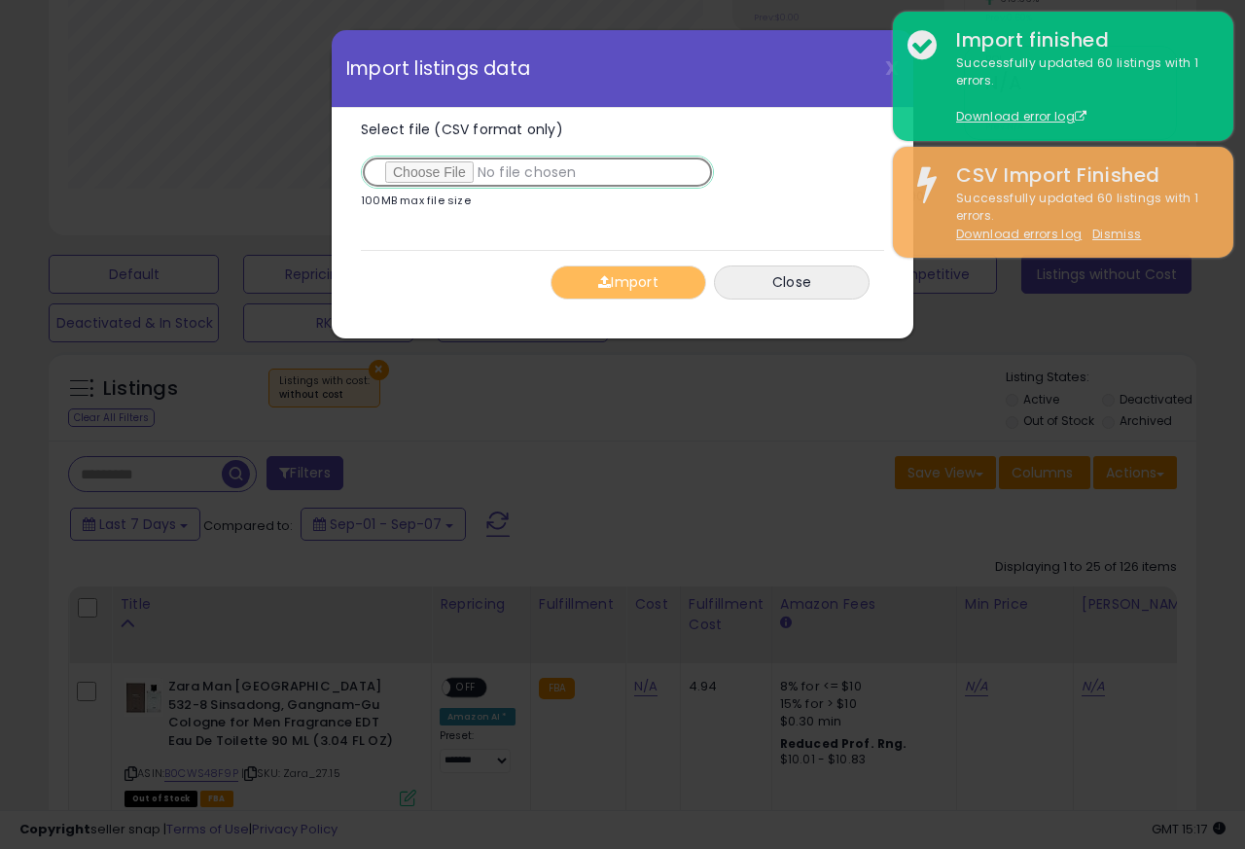
click at [424, 175] on input "Select file (CSV format only)" at bounding box center [537, 172] width 353 height 33
type input "**********"
